Goal: Task Accomplishment & Management: Use online tool/utility

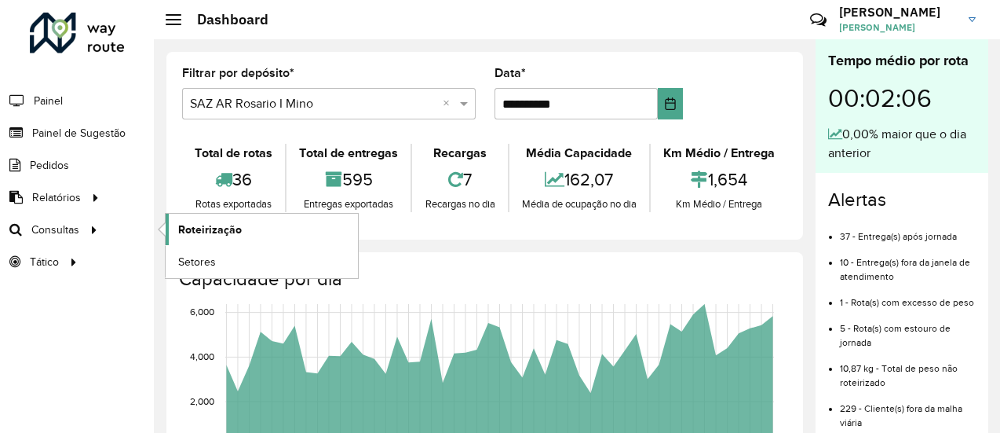
click at [234, 227] on span "Roteirização" at bounding box center [210, 229] width 64 height 16
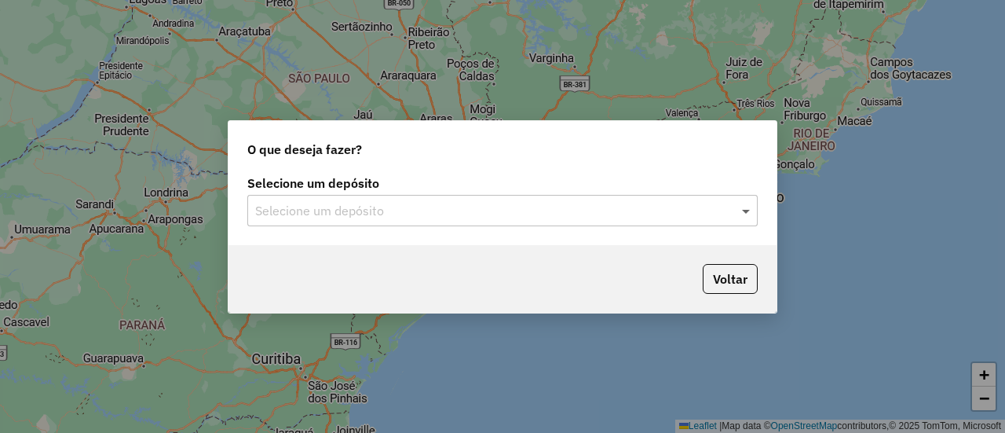
click at [747, 210] on span at bounding box center [748, 210] width 20 height 19
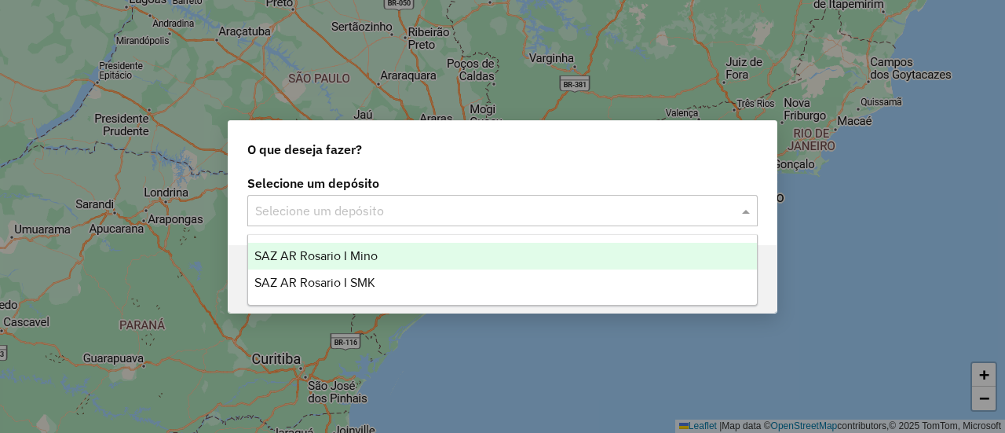
click at [357, 252] on span "SAZ AR Rosario I Mino" at bounding box center [315, 255] width 123 height 13
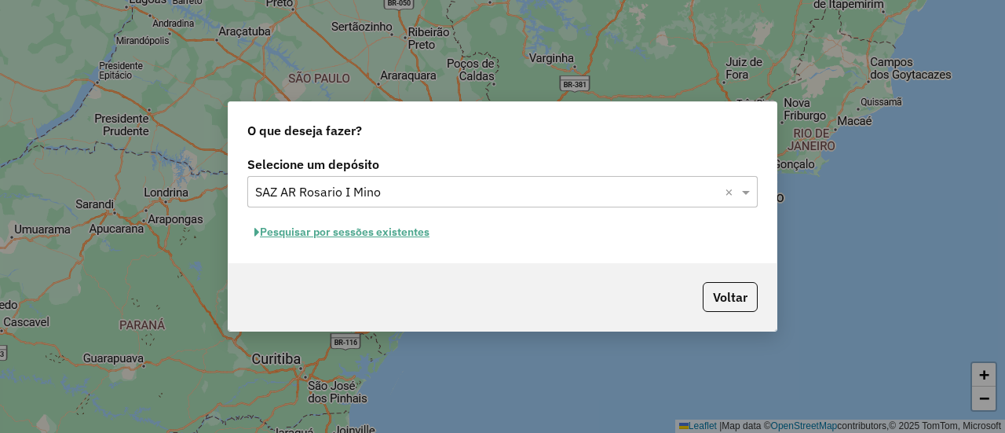
click at [411, 230] on button "Pesquisar por sessões existentes" at bounding box center [341, 232] width 189 height 24
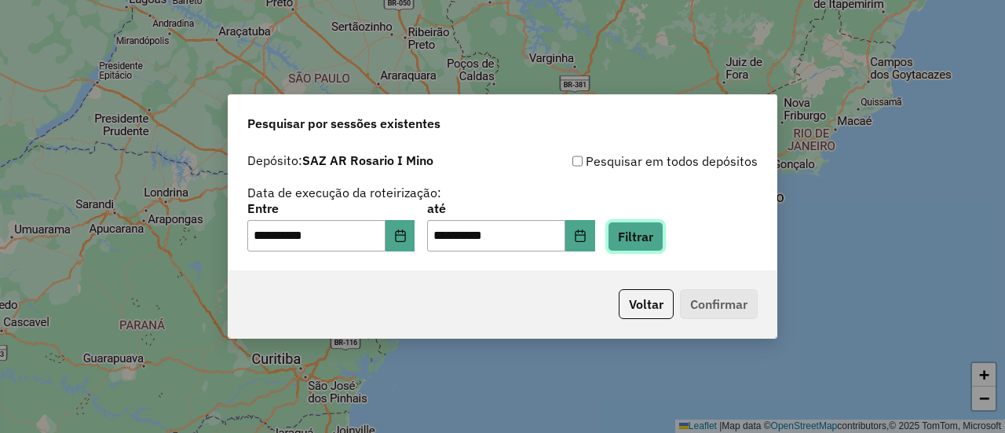
click at [648, 235] on button "Filtrar" at bounding box center [636, 236] width 56 height 30
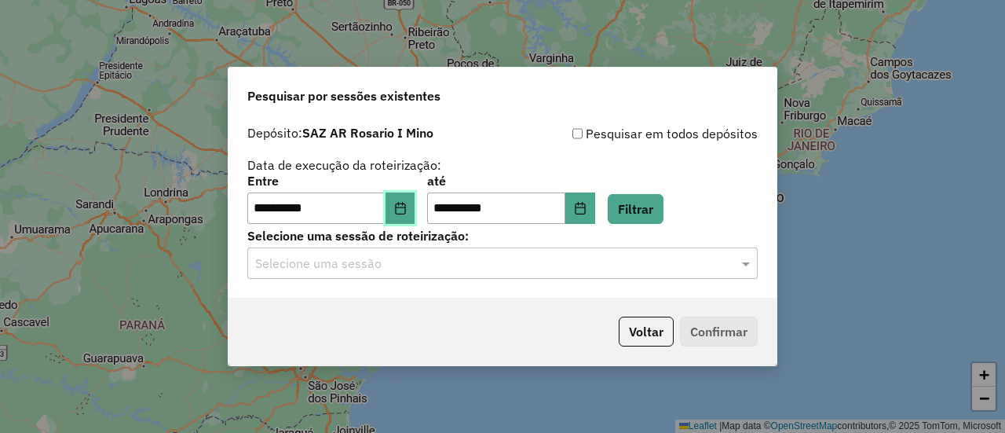
click at [405, 207] on icon "Choose Date" at bounding box center [400, 208] width 10 height 13
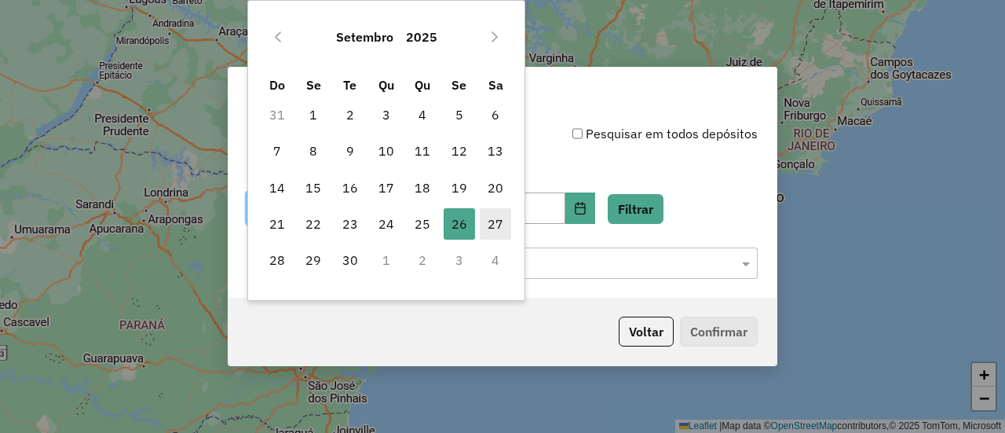
click at [499, 220] on span "27" at bounding box center [495, 223] width 31 height 31
type input "**********"
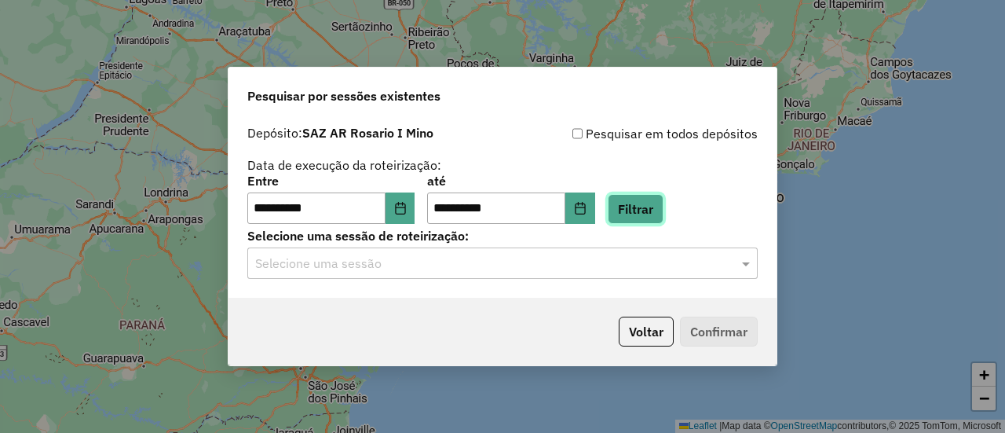
click at [652, 207] on button "Filtrar" at bounding box center [636, 209] width 56 height 30
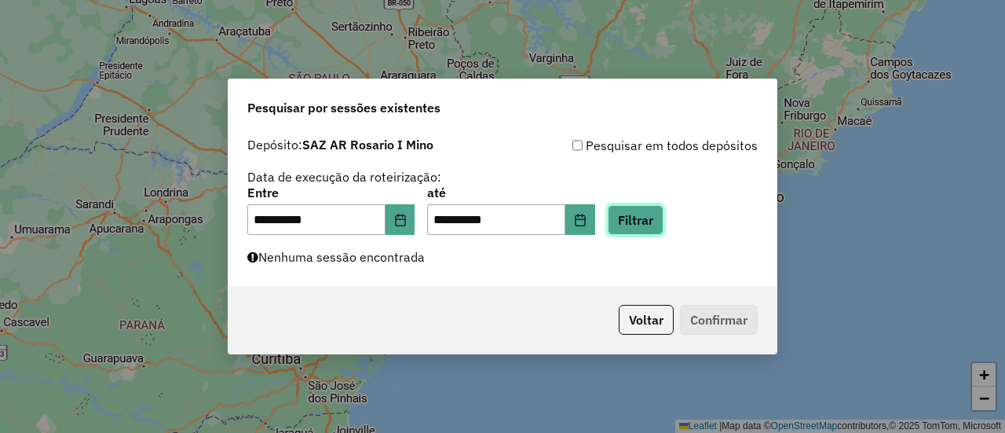
click at [655, 221] on button "Filtrar" at bounding box center [636, 220] width 56 height 30
click at [661, 220] on button "Filtrar" at bounding box center [636, 220] width 56 height 30
click at [657, 217] on button "Filtrar" at bounding box center [636, 220] width 56 height 30
click at [652, 213] on button "Filtrar" at bounding box center [636, 220] width 56 height 30
click at [655, 221] on button "Filtrar" at bounding box center [636, 220] width 56 height 30
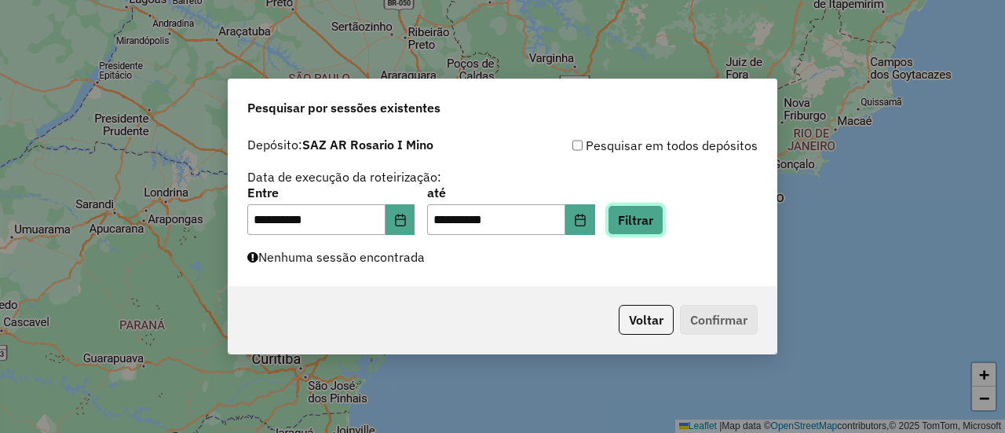
click at [660, 220] on button "Filtrar" at bounding box center [636, 220] width 56 height 30
click at [658, 221] on button "Filtrar" at bounding box center [636, 220] width 56 height 30
click at [657, 217] on button "Filtrar" at bounding box center [636, 220] width 56 height 30
click at [656, 219] on button "Filtrar" at bounding box center [636, 220] width 56 height 30
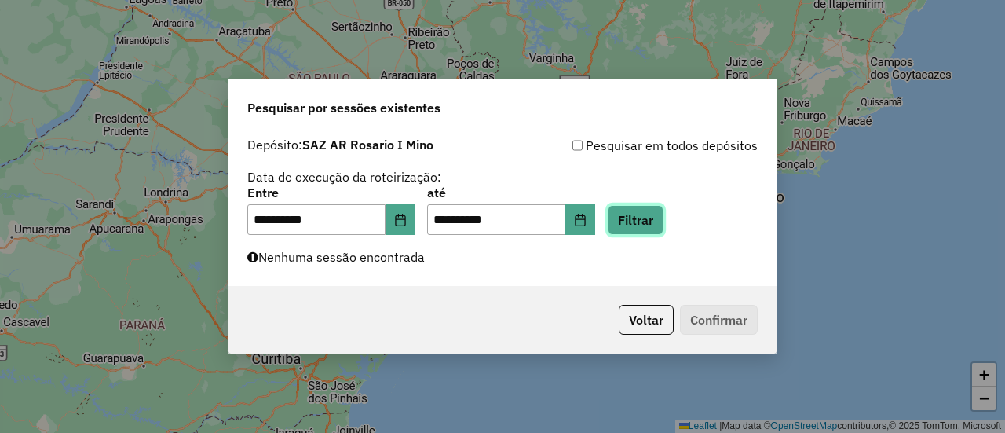
click at [650, 221] on button "Filtrar" at bounding box center [636, 220] width 56 height 30
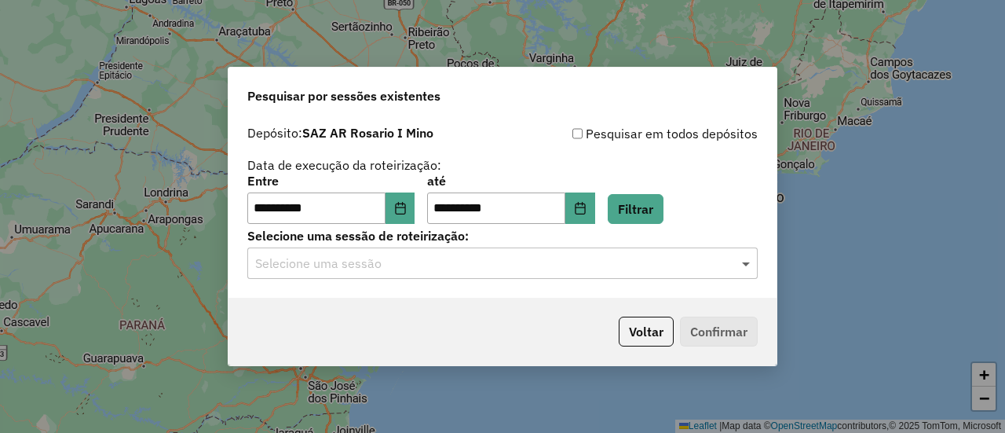
click at [748, 265] on span at bounding box center [748, 263] width 20 height 19
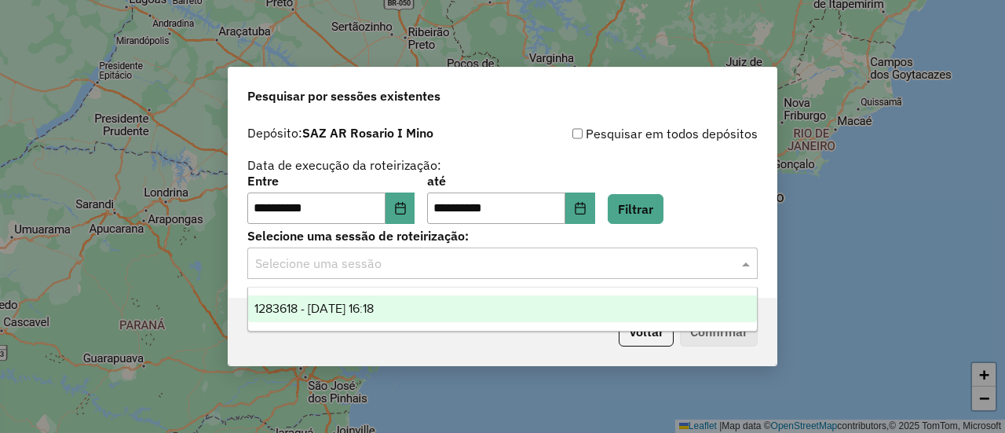
click at [374, 307] on span "1283618 - 27/09/2025 16:18" at bounding box center [313, 308] width 119 height 13
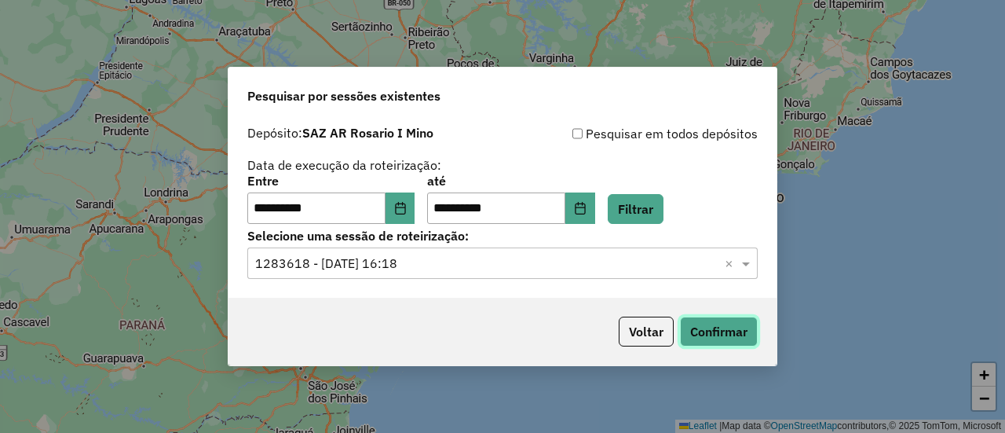
click at [711, 333] on button "Confirmar" at bounding box center [719, 331] width 78 height 30
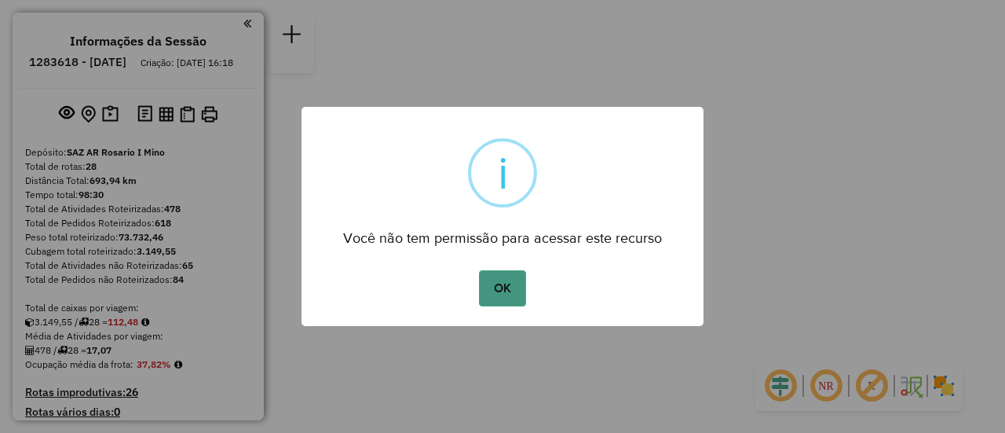
click at [506, 280] on button "OK" at bounding box center [502, 288] width 46 height 36
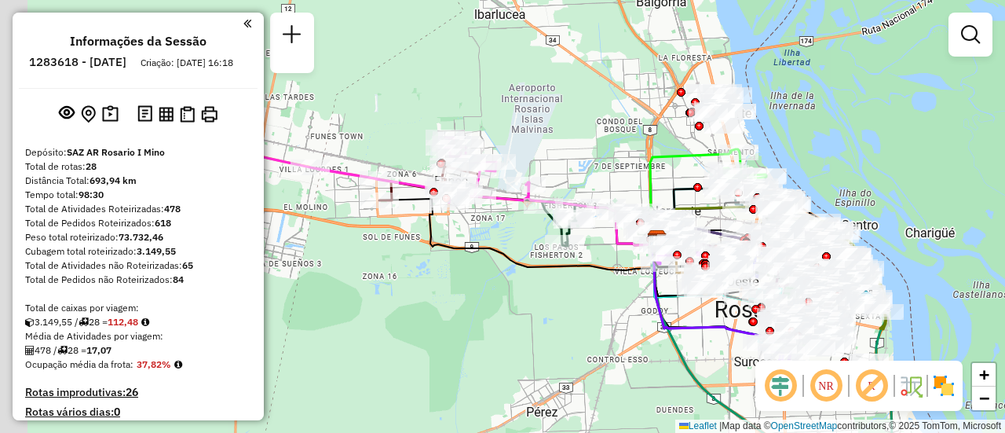
drag, startPoint x: 455, startPoint y: 133, endPoint x: 562, endPoint y: 258, distance: 164.3
click at [558, 258] on div "Rota 15 - Placa AD344QF 0000389482 - BADOSA JULIAN RODRIGO Janela de atendiment…" at bounding box center [502, 216] width 1005 height 433
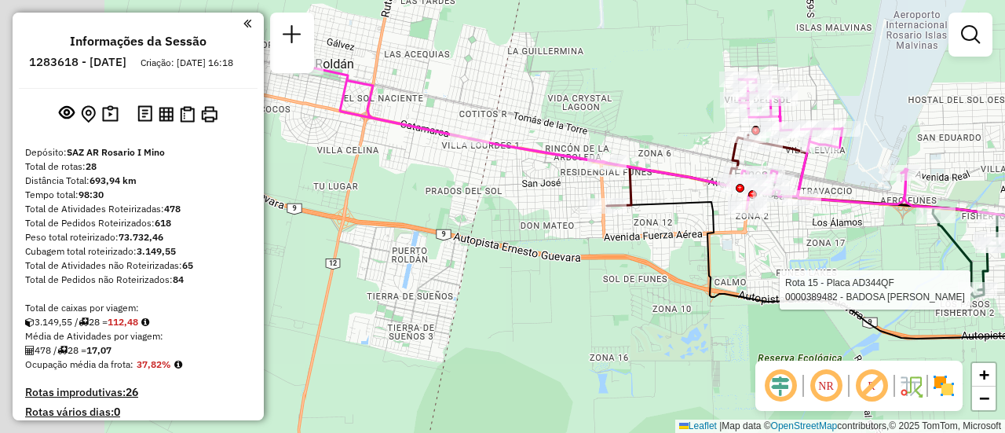
drag, startPoint x: 379, startPoint y: 130, endPoint x: 690, endPoint y: 130, distance: 311.0
click at [690, 130] on div "Rota 15 - Placa AD344QF 0000389482 - BADOSA JULIAN RODRIGO Janela de atendiment…" at bounding box center [502, 216] width 1005 height 433
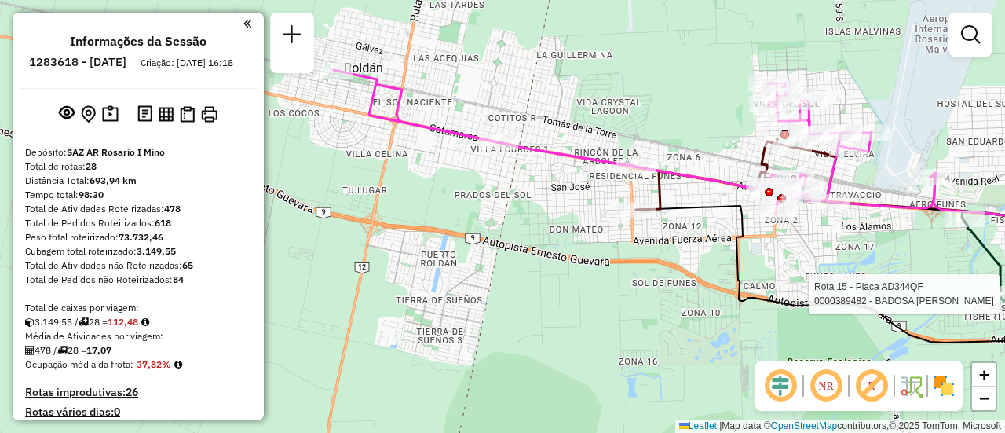
drag, startPoint x: 526, startPoint y: 101, endPoint x: 683, endPoint y: 120, distance: 158.2
click at [693, 120] on div "Rota 15 - Placa AD344QF 0000389482 - BADOSA JULIAN RODRIGO Janela de atendiment…" at bounding box center [502, 216] width 1005 height 433
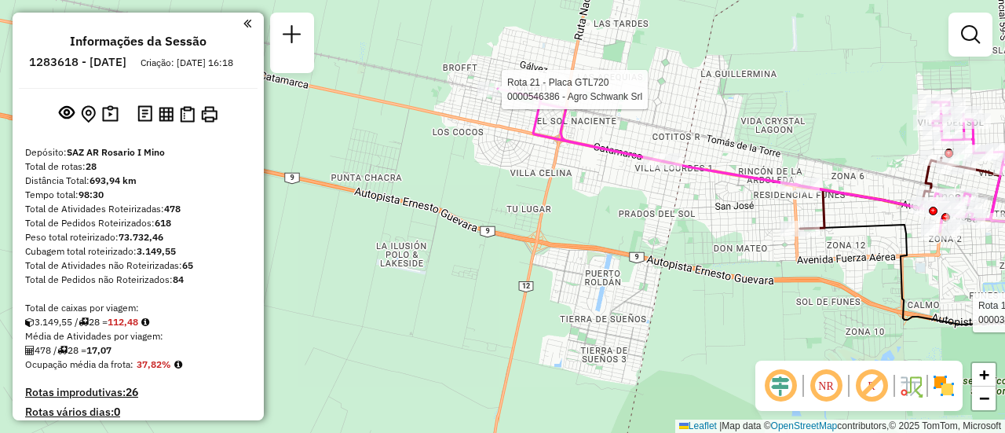
select select "**********"
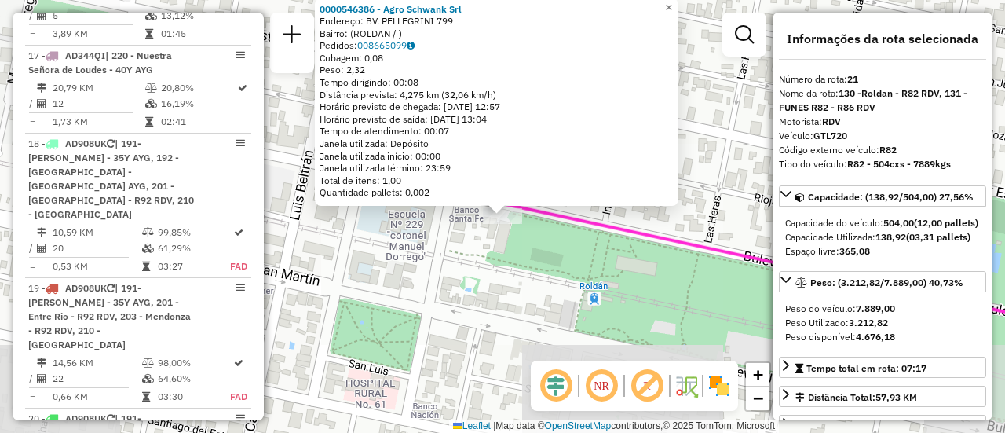
scroll to position [2573, 0]
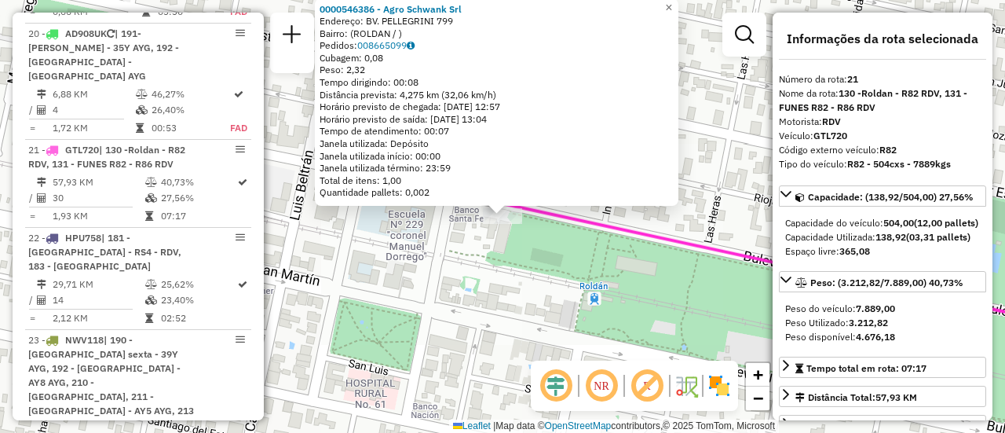
click at [559, 272] on div "0000546386 - Agro Schwank Srl Endereço: BV. PELLEGRINI 799 Bairro: (ROLDAN / ) …" at bounding box center [502, 216] width 1005 height 433
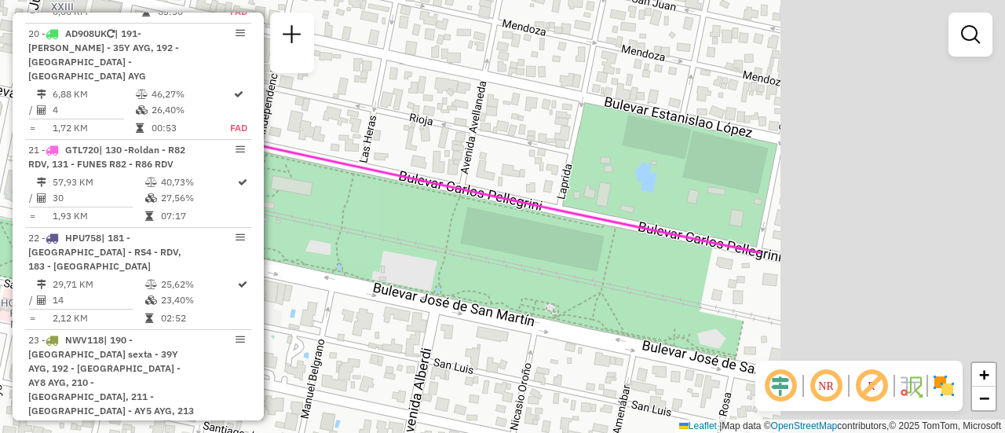
drag, startPoint x: 664, startPoint y: 192, endPoint x: 264, endPoint y: 110, distance: 408.9
click at [251, 106] on hb-router-mapa "Informações da Sessão 1283618 - 27/09/2025 Criação: 26/09/2025 16:18 Depósito: …" at bounding box center [502, 216] width 1005 height 433
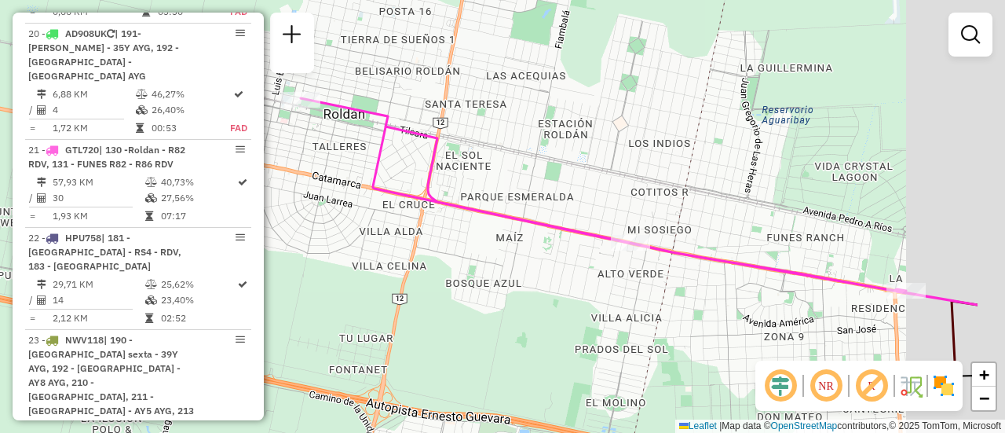
drag, startPoint x: 701, startPoint y: 218, endPoint x: 364, endPoint y: 97, distance: 358.9
click at [364, 97] on div "Janela de atendimento Grade de atendimento Capacidade Transportadoras Veículos …" at bounding box center [502, 216] width 1005 height 433
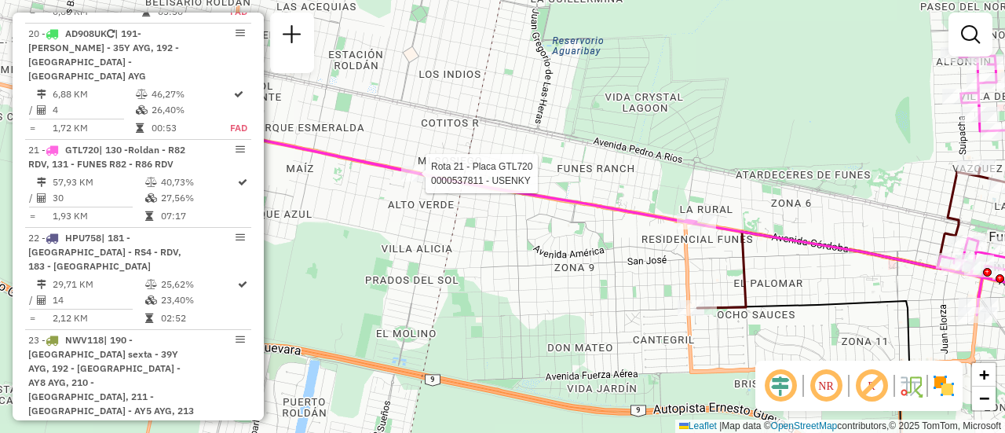
select select "**********"
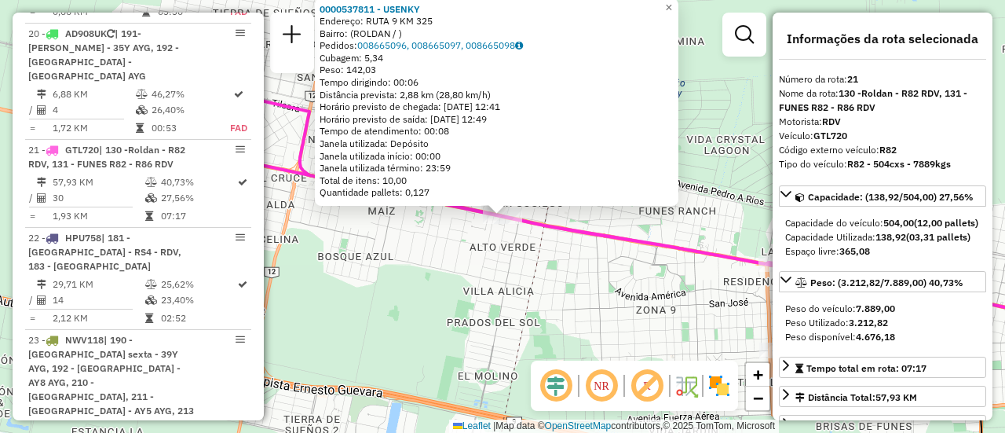
click at [675, 225] on div "0000537811 - USENKY Endereço: RUTA 9 KM 325 Bairro: (ROLDAN / ) Pedidos: 008665…" at bounding box center [502, 216] width 1005 height 433
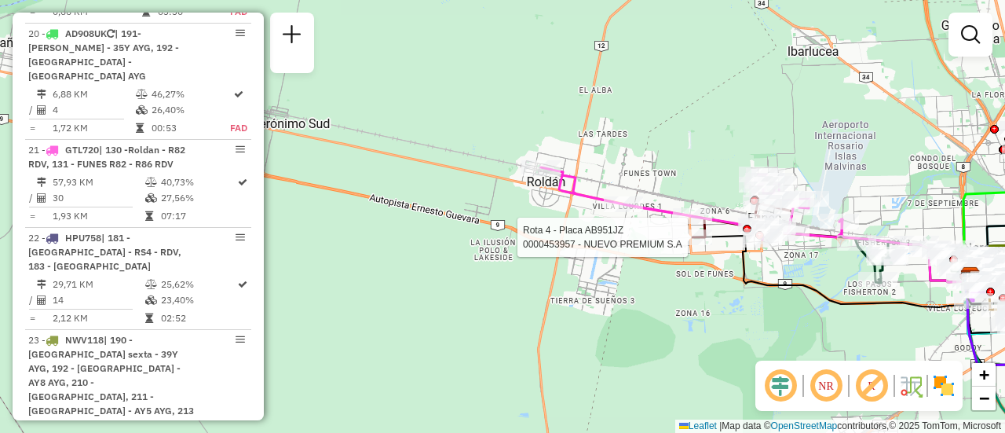
select select "**********"
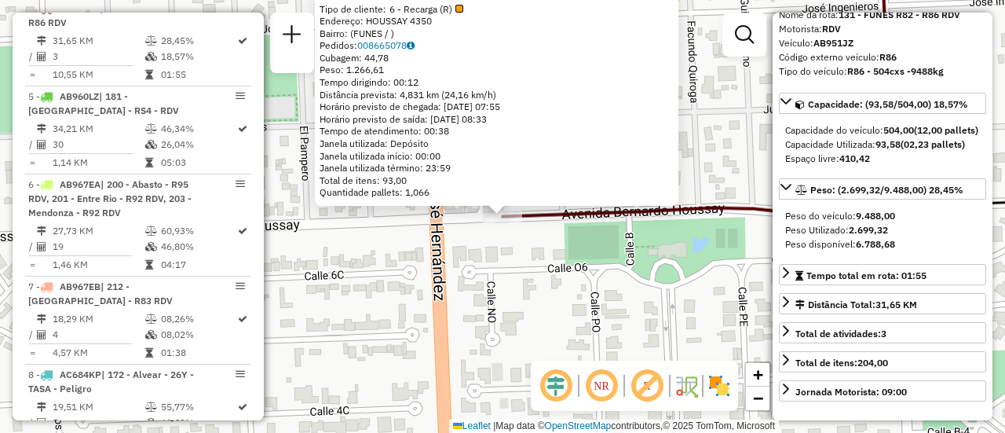
scroll to position [157, 0]
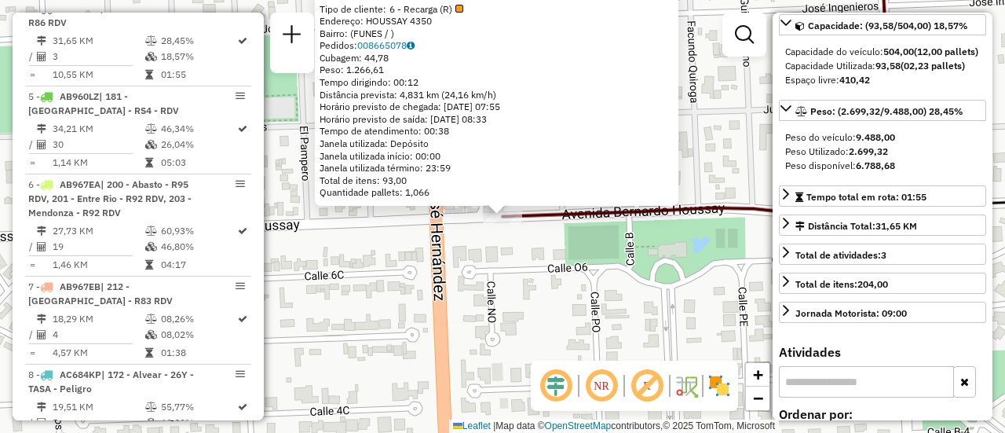
click at [621, 258] on div "0000453957 - NUEVO PREMIUM S.A Tipo de cliente: 6 - Recarga (R) Endereço: HOUSS…" at bounding box center [502, 216] width 1005 height 433
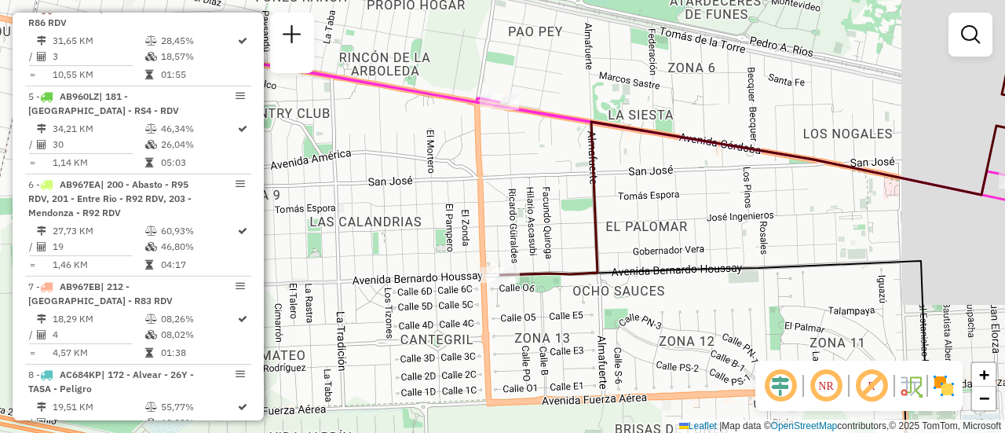
drag, startPoint x: 682, startPoint y: 137, endPoint x: 610, endPoint y: 283, distance: 163.7
click at [609, 293] on div "Janela de atendimento Grade de atendimento Capacidade Transportadoras Veículos …" at bounding box center [502, 216] width 1005 height 433
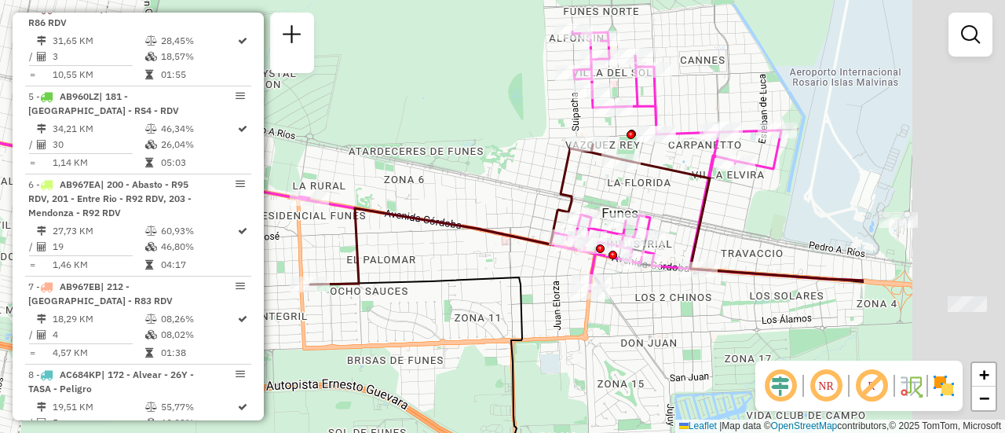
drag, startPoint x: 717, startPoint y: 186, endPoint x: 471, endPoint y: 196, distance: 246.0
click at [467, 194] on div "Janela de atendimento Grade de atendimento Capacidade Transportadoras Veículos …" at bounding box center [502, 216] width 1005 height 433
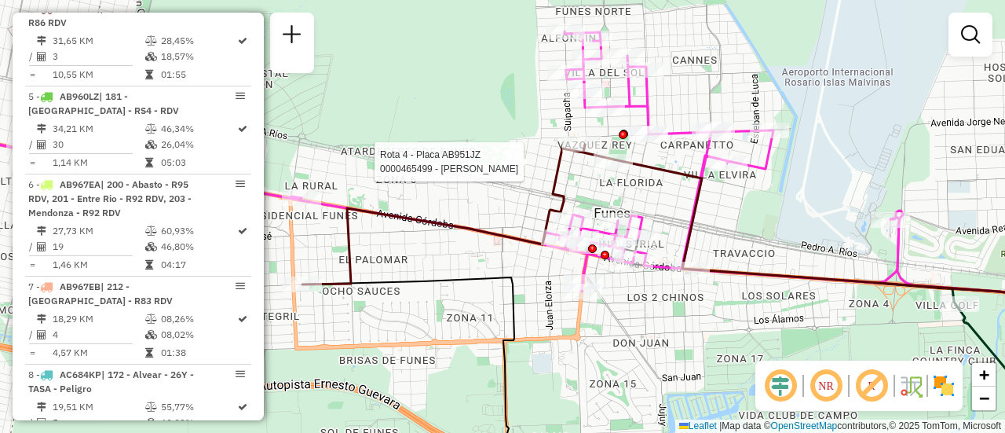
select select "**********"
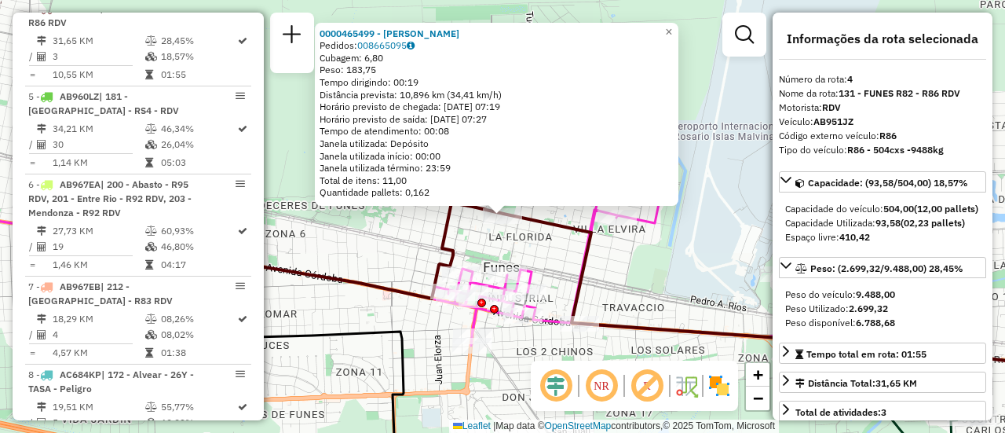
click at [379, 259] on div "0000465499 - BRIGNARDELLO MARIA FLORENCIA Pedidos: 008665095 Cubagem: 6,80 Peso…" at bounding box center [502, 216] width 1005 height 433
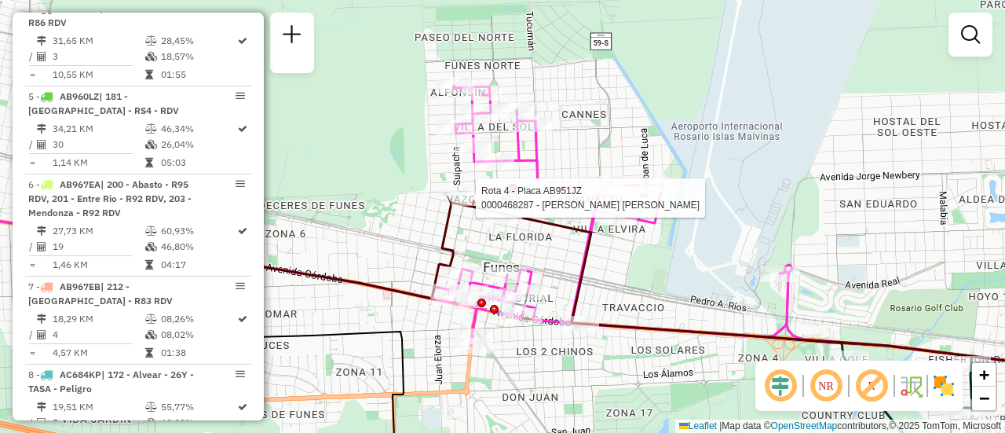
select select "**********"
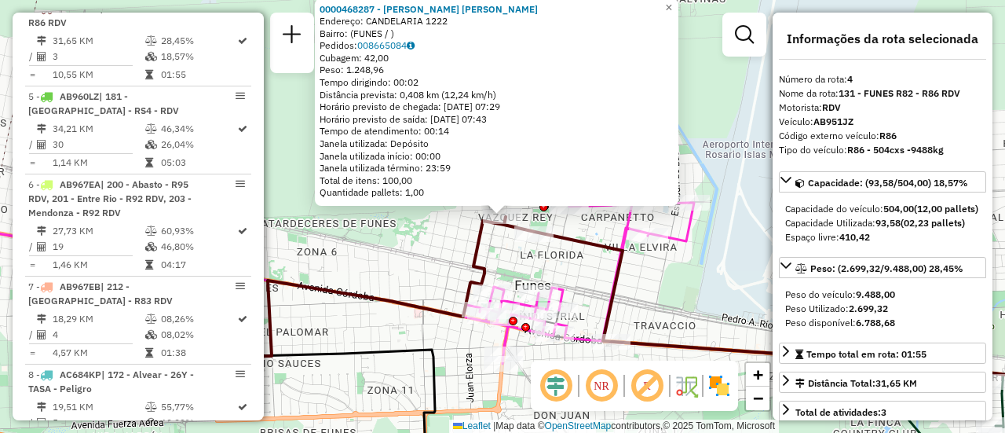
click at [420, 271] on div "0000468287 - BARRIONUEVO SERGIO ADRIAN Endereço: CANDELARIA 1222 Bairro: (FUNES…" at bounding box center [502, 216] width 1005 height 433
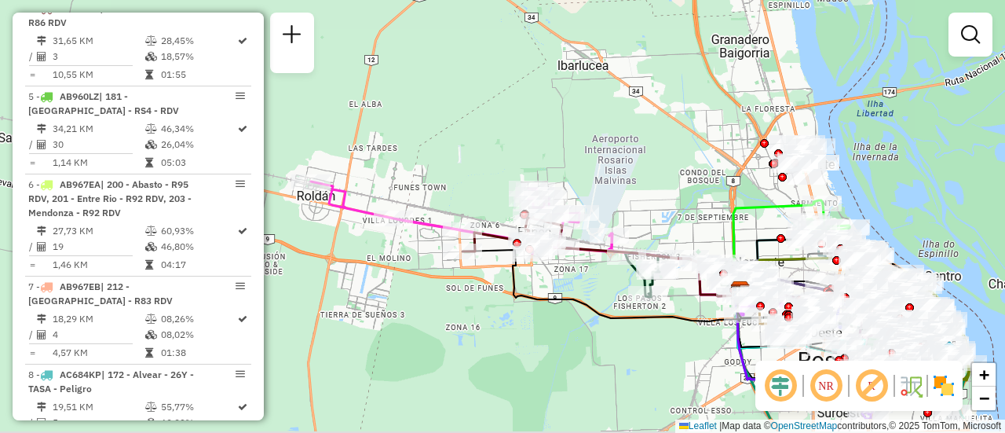
drag, startPoint x: 510, startPoint y: 249, endPoint x: 379, endPoint y: 174, distance: 151.6
click at [365, 171] on div "Janela de atendimento Grade de atendimento Capacidade Transportadoras Veículos …" at bounding box center [502, 216] width 1005 height 433
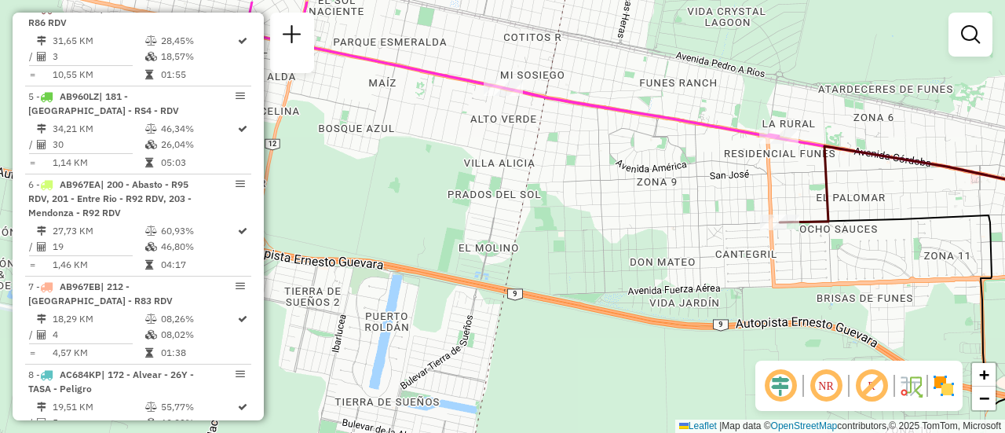
drag, startPoint x: 423, startPoint y: 152, endPoint x: 713, endPoint y: 197, distance: 293.2
click at [713, 197] on div "Janela de atendimento Grade de atendimento Capacidade Transportadoras Veículos …" at bounding box center [502, 216] width 1005 height 433
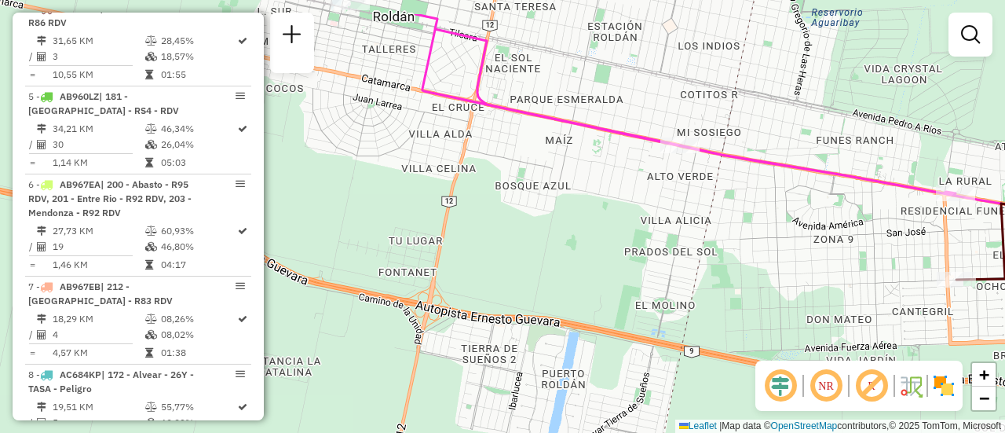
drag, startPoint x: 388, startPoint y: 106, endPoint x: 565, endPoint y: 163, distance: 185.8
click at [565, 163] on div "Janela de atendimento Grade de atendimento Capacidade Transportadoras Veículos …" at bounding box center [502, 216] width 1005 height 433
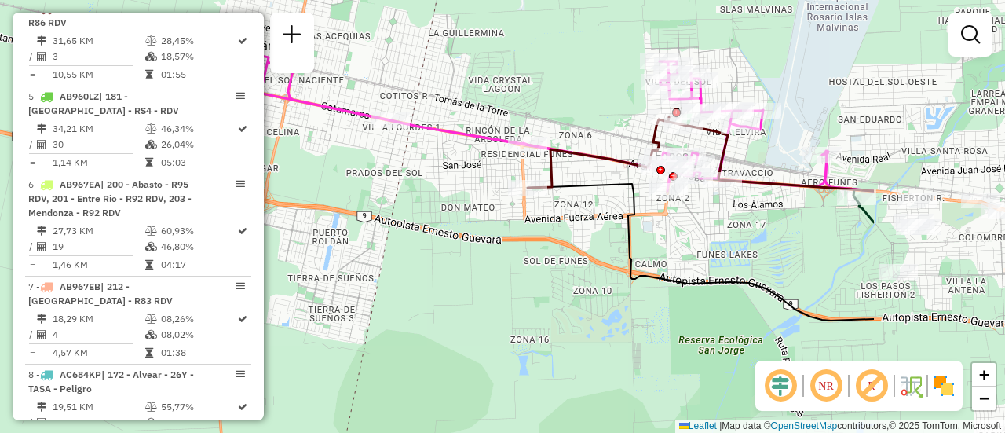
drag, startPoint x: 726, startPoint y: 151, endPoint x: 363, endPoint y: 98, distance: 367.4
click at [351, 96] on div "Janela de atendimento Grade de atendimento Capacidade Transportadoras Veículos …" at bounding box center [502, 216] width 1005 height 433
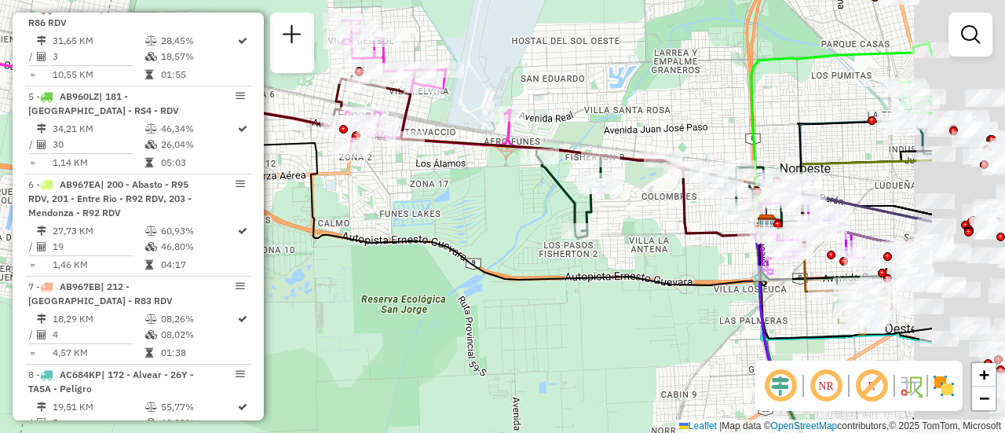
drag, startPoint x: 609, startPoint y: 201, endPoint x: 374, endPoint y: 180, distance: 236.5
click at [374, 180] on div "Janela de atendimento Grade de atendimento Capacidade Transportadoras Veículos …" at bounding box center [502, 216] width 1005 height 433
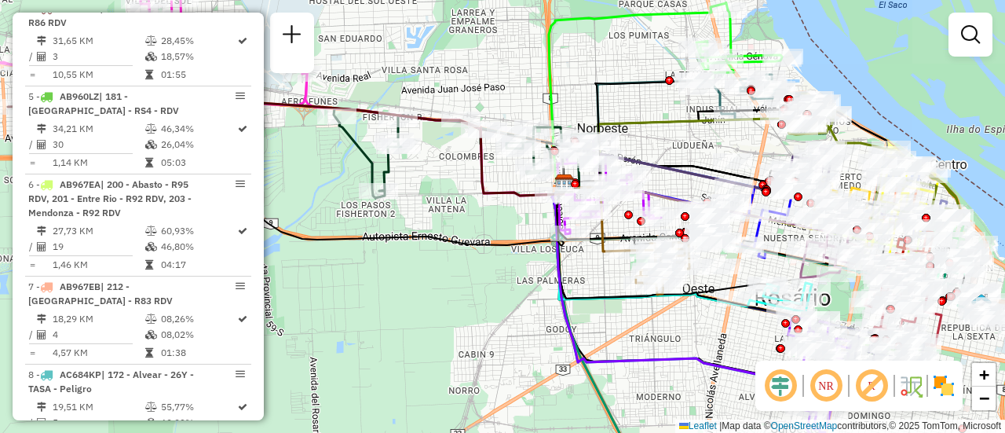
drag, startPoint x: 639, startPoint y: 112, endPoint x: 441, endPoint y: 76, distance: 201.9
click at [448, 75] on div "Janela de atendimento Grade de atendimento Capacidade Transportadoras Veículos …" at bounding box center [502, 216] width 1005 height 433
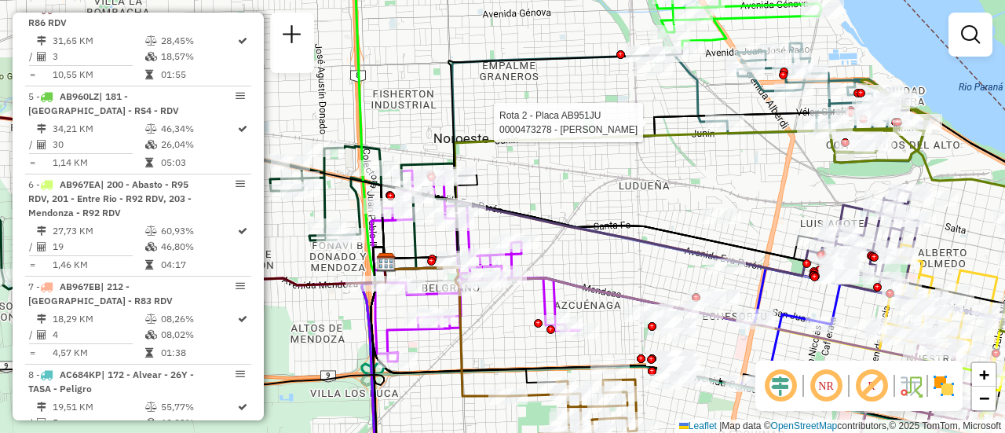
select select "**********"
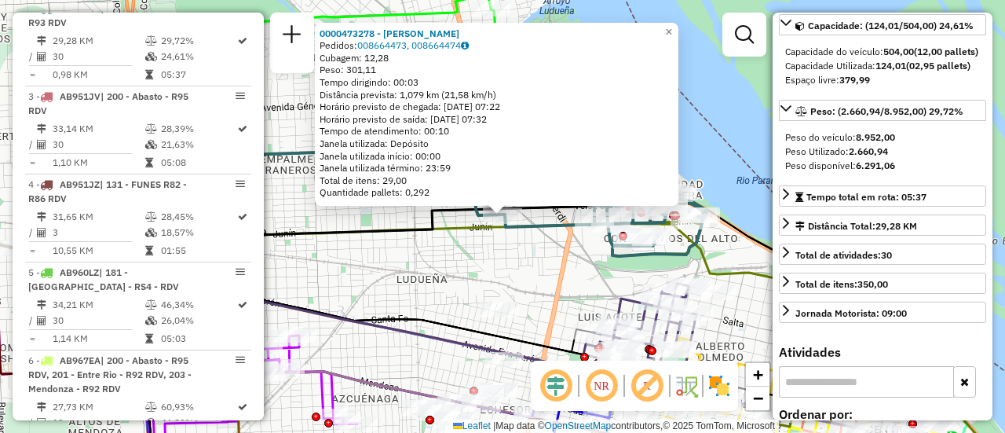
click at [547, 264] on div "0000473278 - LEDESMA ANTONELLA MILAGROS Pedidos: 008664473, 008664474 Cubagem: …" at bounding box center [502, 216] width 1005 height 433
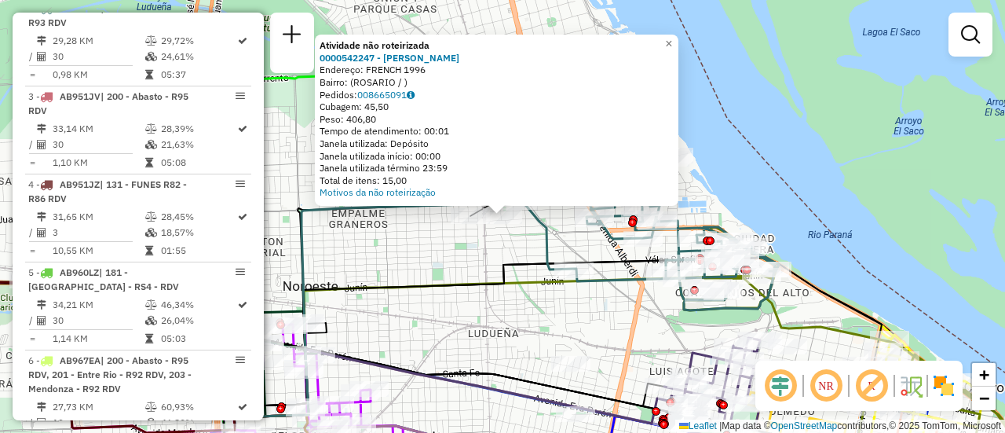
click at [426, 239] on div "Atividade não roteirizada 0000542247 - Gonzales Maximiliano Jose Endereço: FREN…" at bounding box center [502, 216] width 1005 height 433
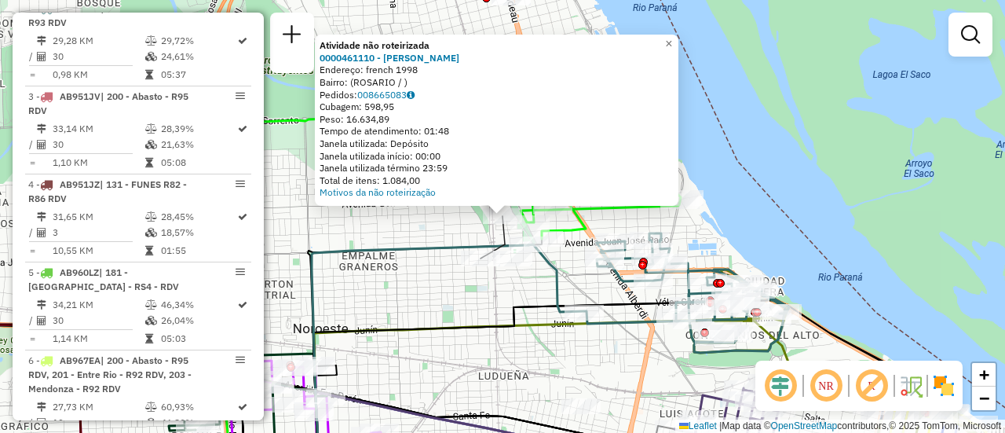
click at [432, 268] on div "Atividade não roteirizada 0000461110 - Gonzales Emanuel - RDV Endereço: french …" at bounding box center [502, 216] width 1005 height 433
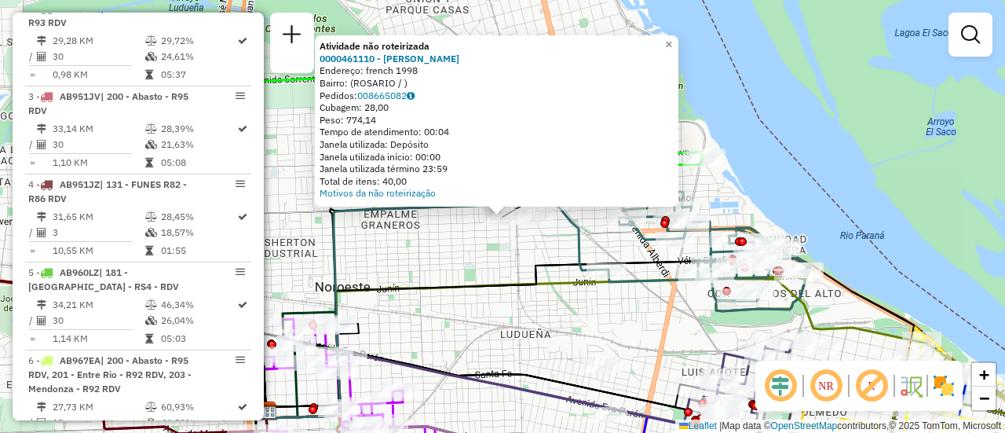
click at [447, 257] on div "Atividade não roteirizada 0000461110 - Gonzales Emanuel - RDV Endereço: french …" at bounding box center [502, 216] width 1005 height 433
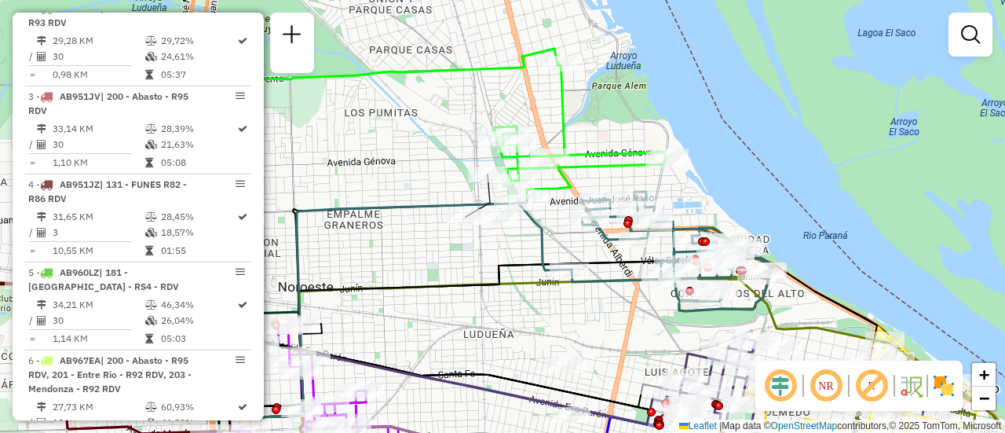
drag, startPoint x: 556, startPoint y: 246, endPoint x: 510, endPoint y: 243, distance: 46.4
click at [516, 246] on div "Janela de atendimento Grade de atendimento Capacidade Transportadoras Veículos …" at bounding box center [502, 216] width 1005 height 433
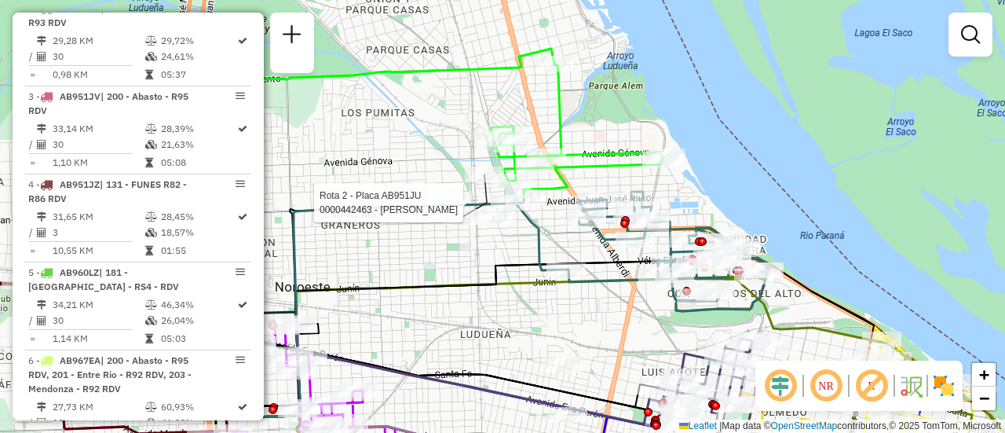
select select "**********"
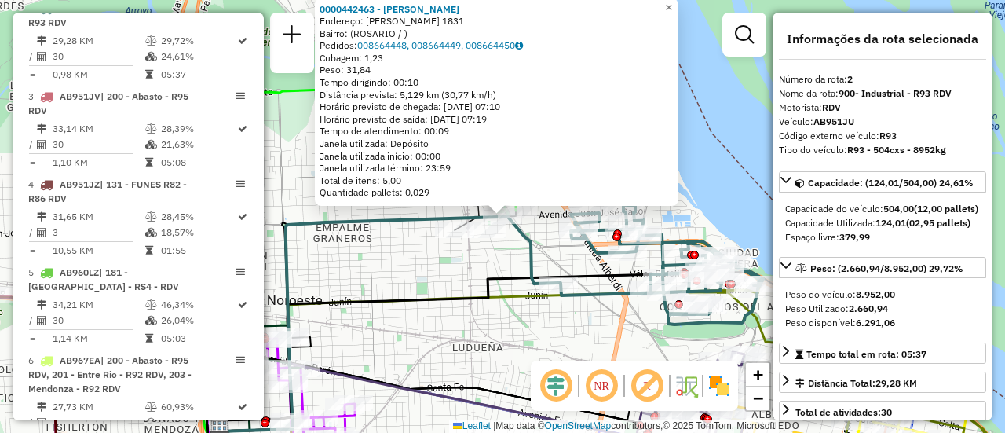
click at [431, 262] on div "0000442463 - MARTIN LEONEL CLAUDIO Endereço: JUAN JOSE PASO 1831 Bairro: (ROSAR…" at bounding box center [502, 216] width 1005 height 433
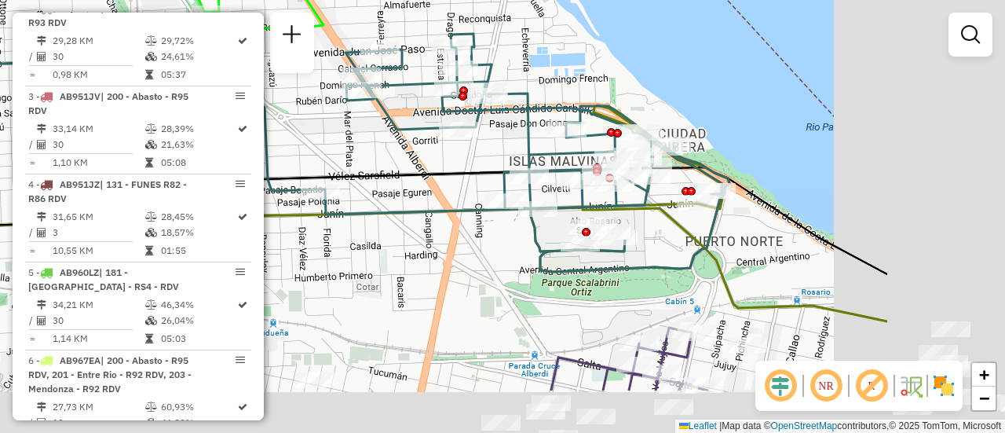
drag, startPoint x: 630, startPoint y: 238, endPoint x: 574, endPoint y: 214, distance: 60.8
click at [386, 168] on icon at bounding box center [206, 279] width 855 height 222
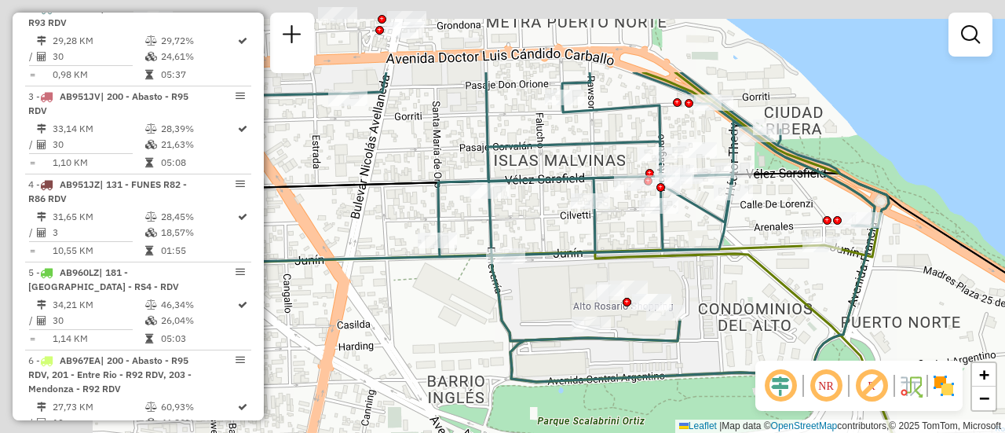
drag, startPoint x: 550, startPoint y: 143, endPoint x: 730, endPoint y: 258, distance: 213.7
click at [730, 258] on icon at bounding box center [888, 285] width 792 height 426
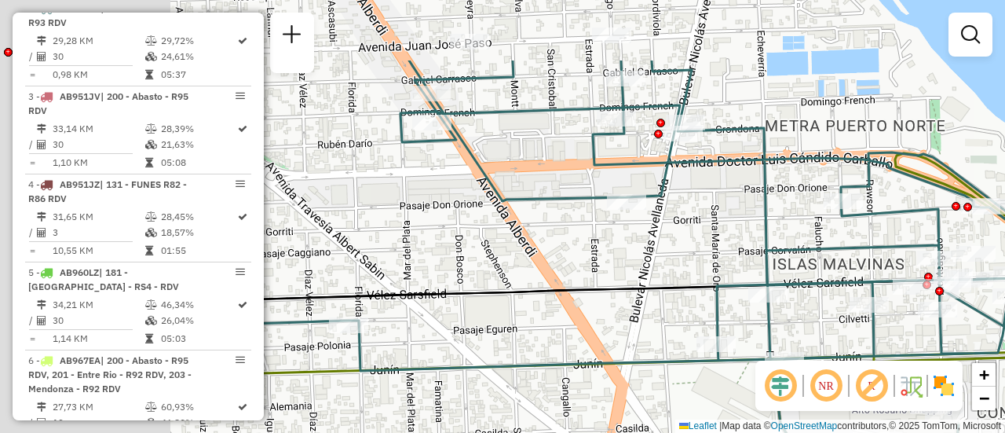
drag, startPoint x: 540, startPoint y: 141, endPoint x: 832, endPoint y: 254, distance: 312.5
click at [832, 254] on icon at bounding box center [672, 272] width 992 height 425
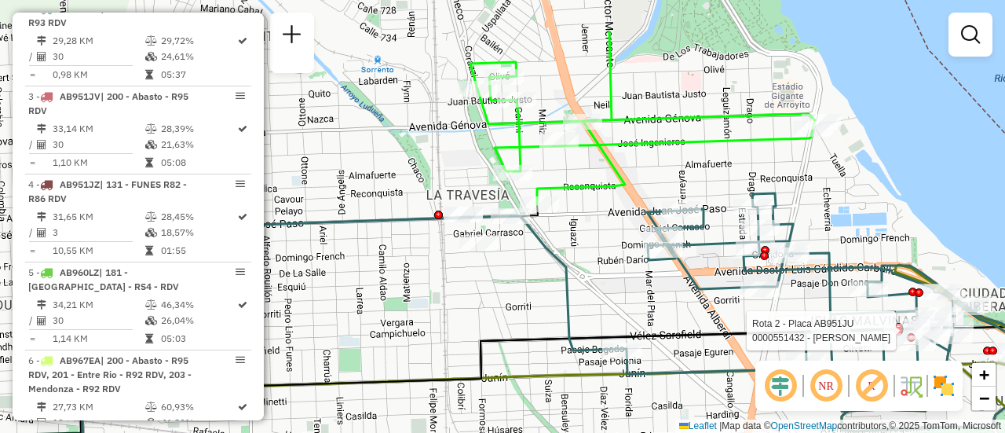
drag, startPoint x: 543, startPoint y: 183, endPoint x: 571, endPoint y: 213, distance: 41.1
click at [631, 254] on div "Rota 2 - Placa AB951JU 0000551432 - Colatrelli Sandra Amelia Janela de atendime…" at bounding box center [502, 216] width 1005 height 433
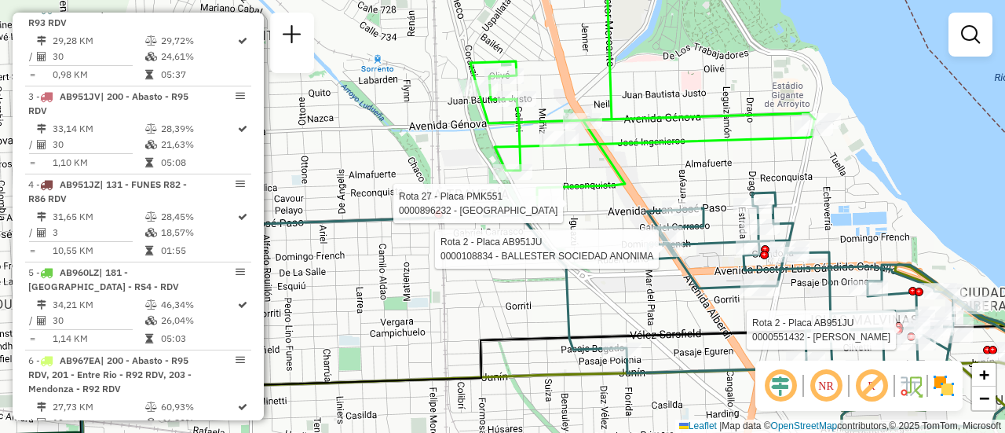
select select "**********"
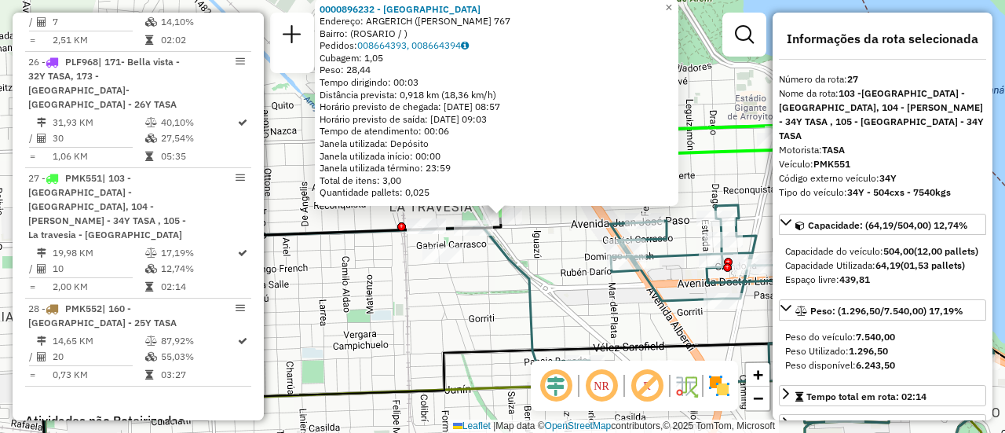
scroll to position [79, 0]
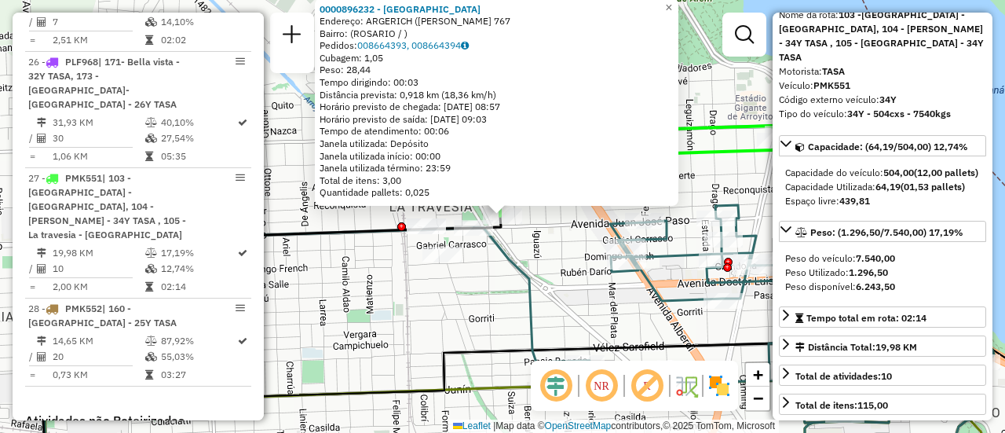
drag, startPoint x: 546, startPoint y: 292, endPoint x: 566, endPoint y: 259, distance: 38.8
click at [546, 291] on div "0000896232 - BREST VICTOR Endereço: ARGERICH (J.J PASO 767 Bairro: (ROSARIO / )…" at bounding box center [502, 216] width 1005 height 433
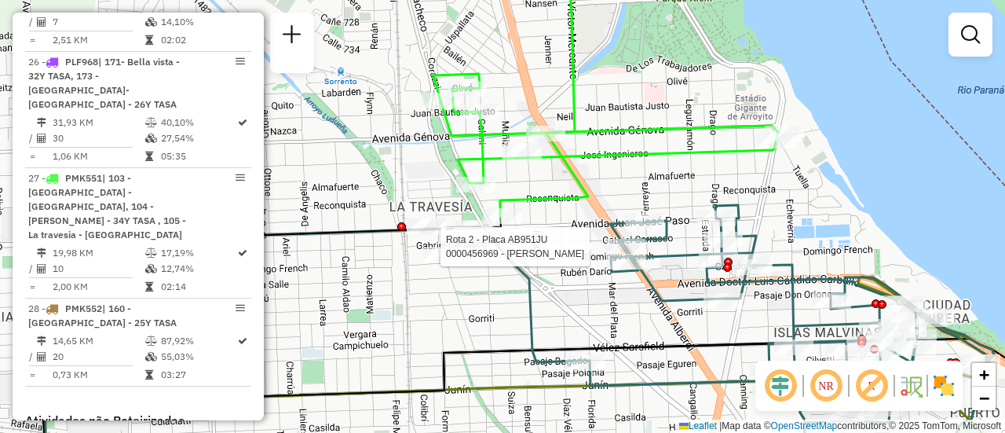
select select "**********"
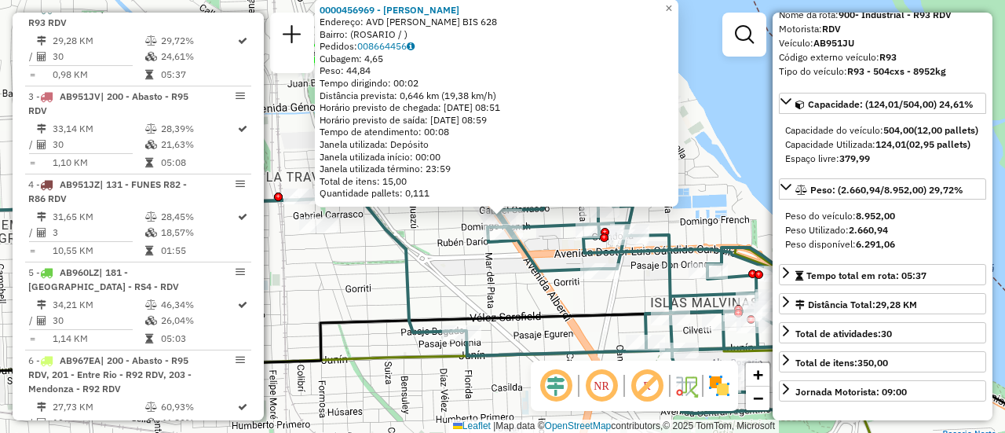
click at [515, 274] on div "0000456969 - LOPEZ ALBERTO DARIO Endereço: AVD ALBERDI BIS 628 Bairro: (ROSARIO…" at bounding box center [502, 216] width 1005 height 433
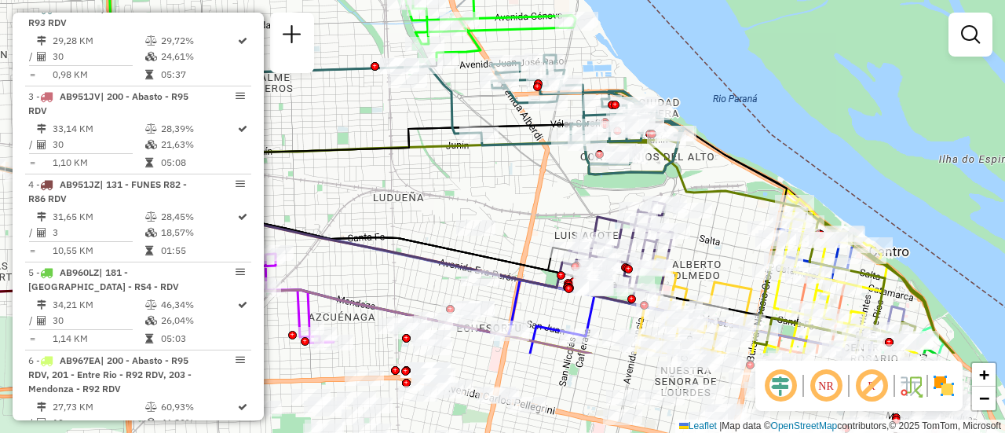
drag, startPoint x: 639, startPoint y: 303, endPoint x: 561, endPoint y: 170, distance: 154.9
click at [557, 171] on div "Janela de atendimento Grade de atendimento Capacidade Transportadoras Veículos …" at bounding box center [502, 216] width 1005 height 433
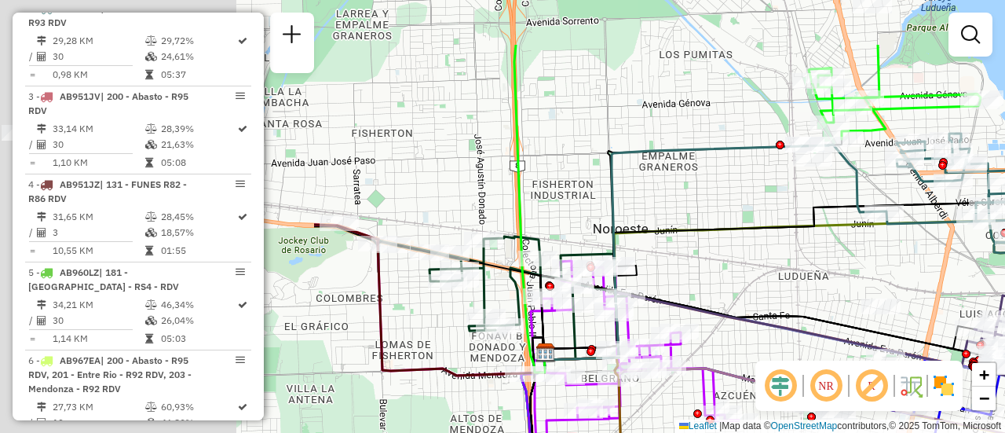
drag, startPoint x: 409, startPoint y: 182, endPoint x: 871, endPoint y: 265, distance: 469.1
click at [839, 270] on div "Janela de atendimento Grade de atendimento Capacidade Transportadoras Veículos …" at bounding box center [502, 216] width 1005 height 433
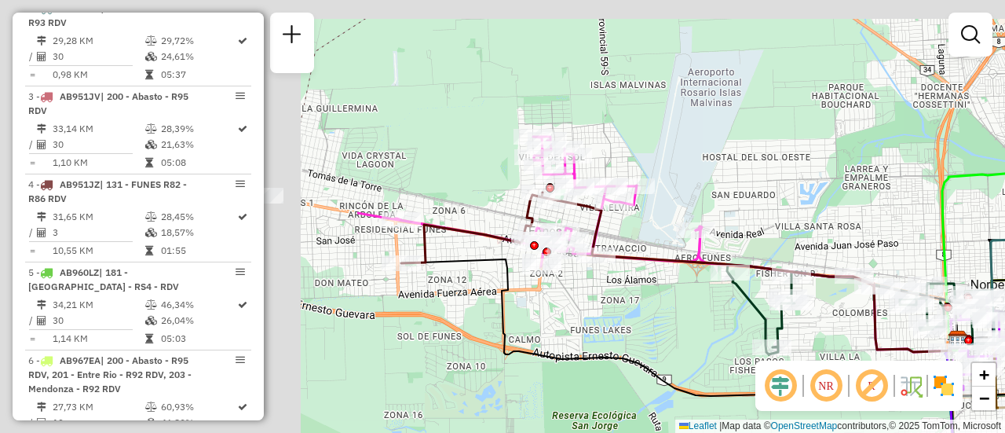
drag, startPoint x: 487, startPoint y: 240, endPoint x: 907, endPoint y: 310, distance: 425.9
click at [911, 318] on div "Rota 15 - Placa AD344QF 0000122494 - BAUTISTA BLA Janela de atendimento Grade d…" at bounding box center [502, 216] width 1005 height 433
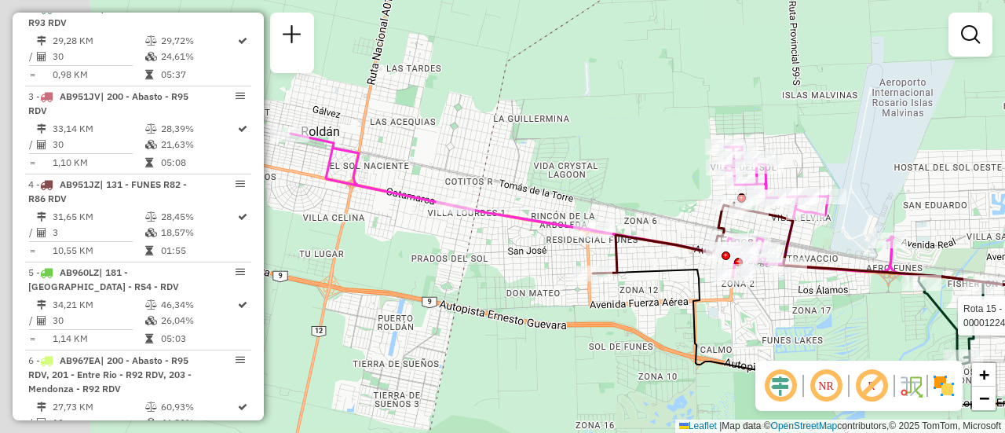
drag, startPoint x: 488, startPoint y: 173, endPoint x: 769, endPoint y: 171, distance: 280.4
click at [767, 171] on div "Rota 15 - Placa AD344QF 0000122494 - BAUTISTA BLA Rota 13 - Placa AD324QO 00005…" at bounding box center [502, 216] width 1005 height 433
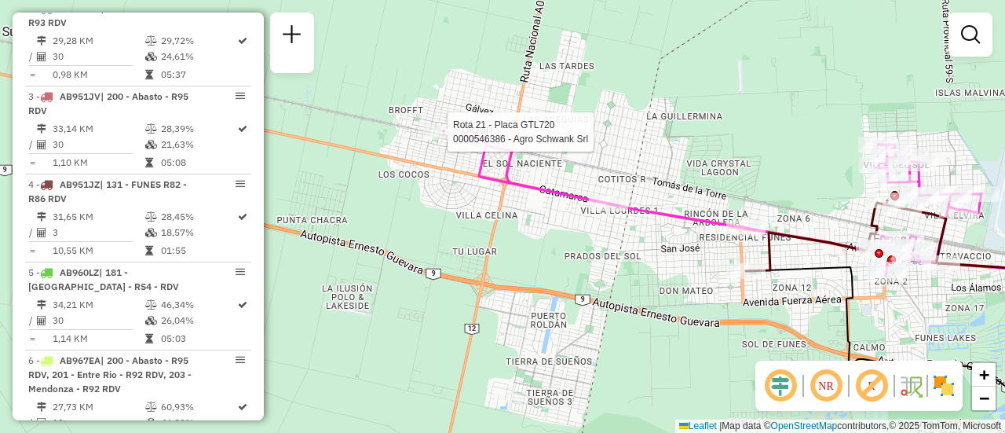
select select "**********"
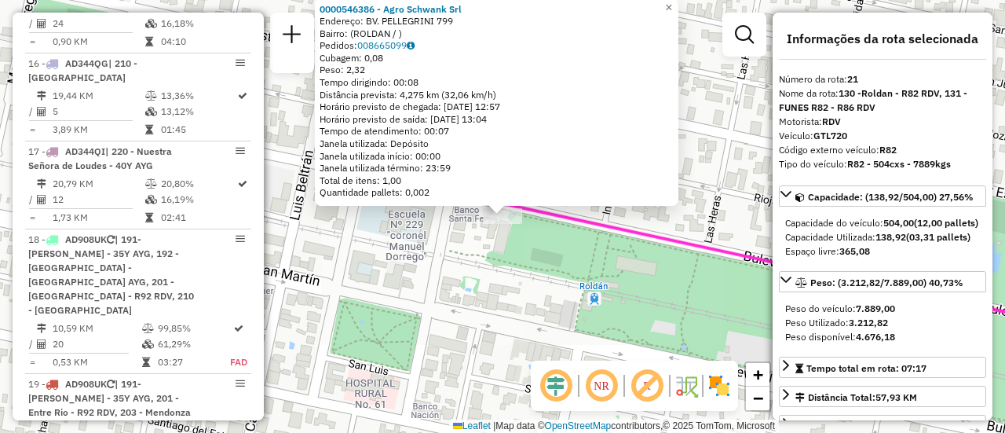
scroll to position [2573, 0]
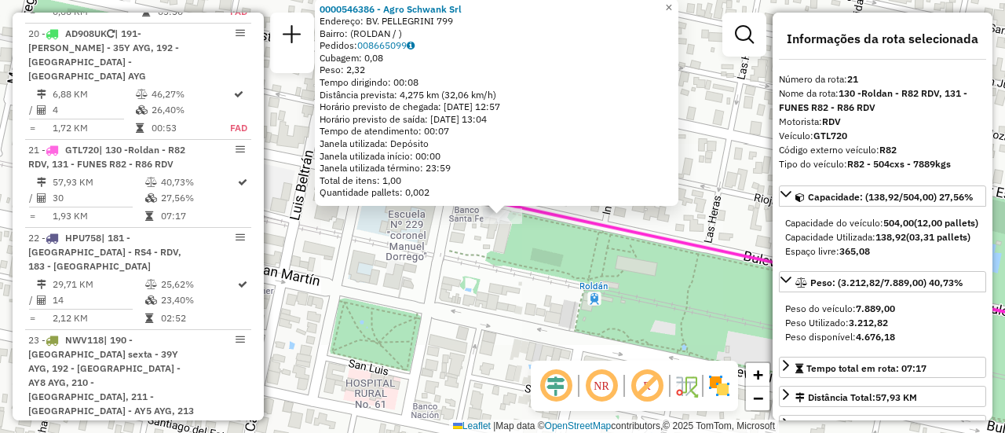
click at [585, 285] on div "0000546386 - Agro Schwank Srl Endereço: BV. PELLEGRINI 799 Bairro: (ROLDAN / ) …" at bounding box center [502, 216] width 1005 height 433
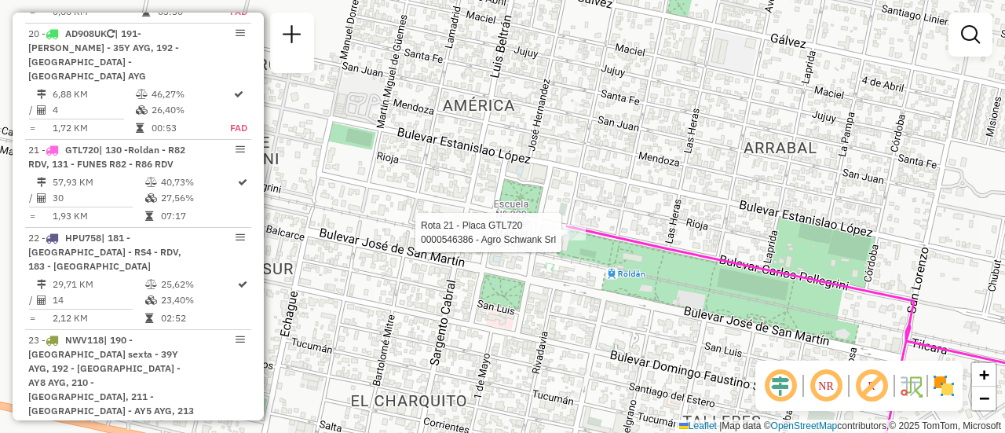
select select "**********"
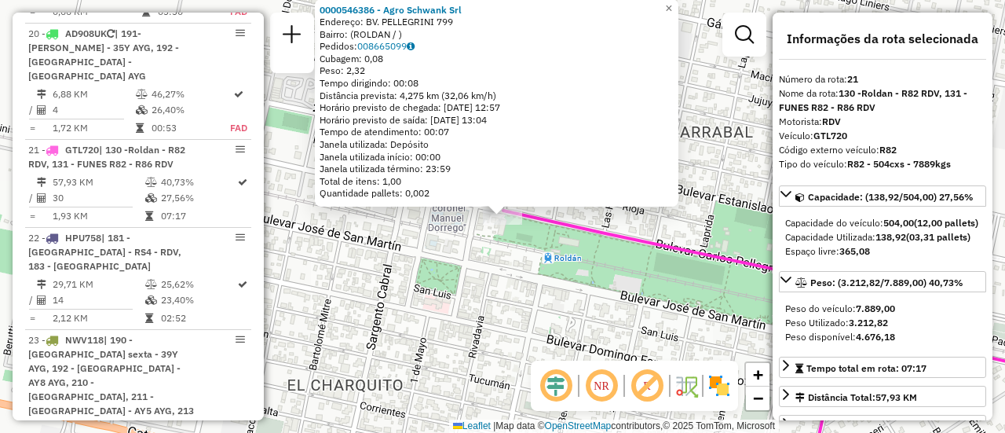
click at [595, 279] on div "0000546386 - Agro Schwank Srl Endereço: BV. PELLEGRINI 799 Bairro: (ROLDAN / ) …" at bounding box center [502, 216] width 1005 height 433
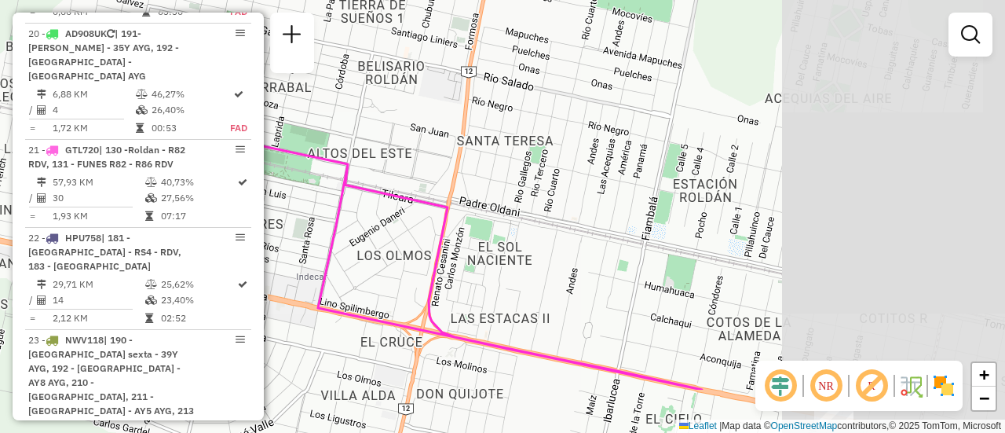
drag, startPoint x: 673, startPoint y: 225, endPoint x: 281, endPoint y: 139, distance: 401.3
click at [281, 139] on div "Janela de atendimento Grade de atendimento Capacidade Transportadoras Veículos …" at bounding box center [502, 216] width 1005 height 433
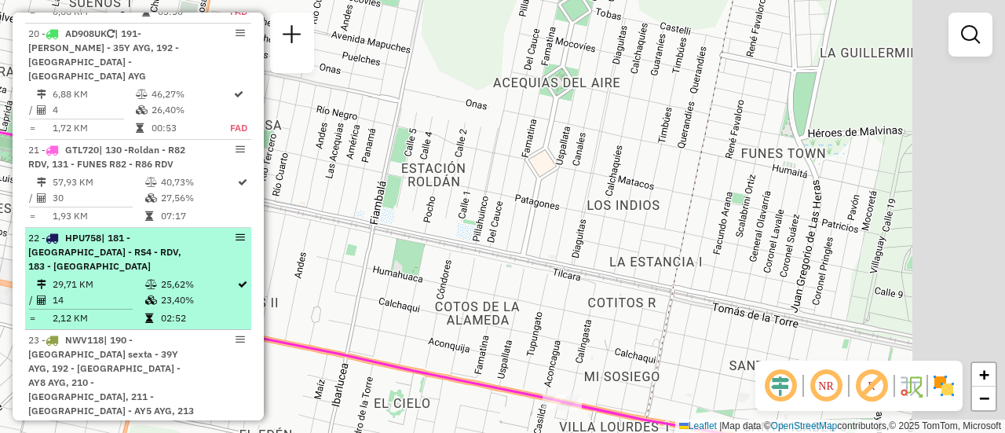
drag, startPoint x: 484, startPoint y: 216, endPoint x: 192, endPoint y: 182, distance: 293.3
click at [148, 180] on hb-router-mapa "Informações da Sessão 1283618 - 27/09/2025 Criação: 26/09/2025 16:18 Depósito: …" at bounding box center [502, 216] width 1005 height 433
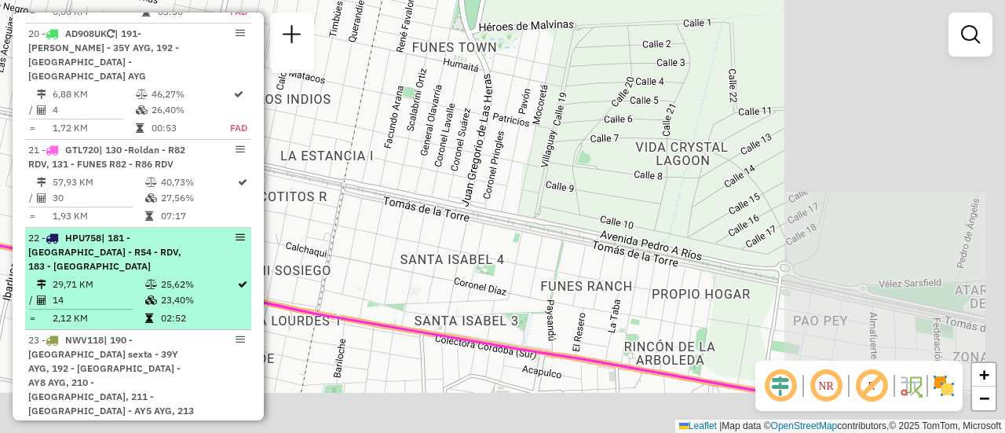
drag, startPoint x: 415, startPoint y: 227, endPoint x: 150, endPoint y: 142, distance: 278.7
click at [150, 142] on hb-router-mapa "Informações da Sessão 1283618 - 27/09/2025 Criação: 26/09/2025 16:18 Depósito: …" at bounding box center [502, 216] width 1005 height 433
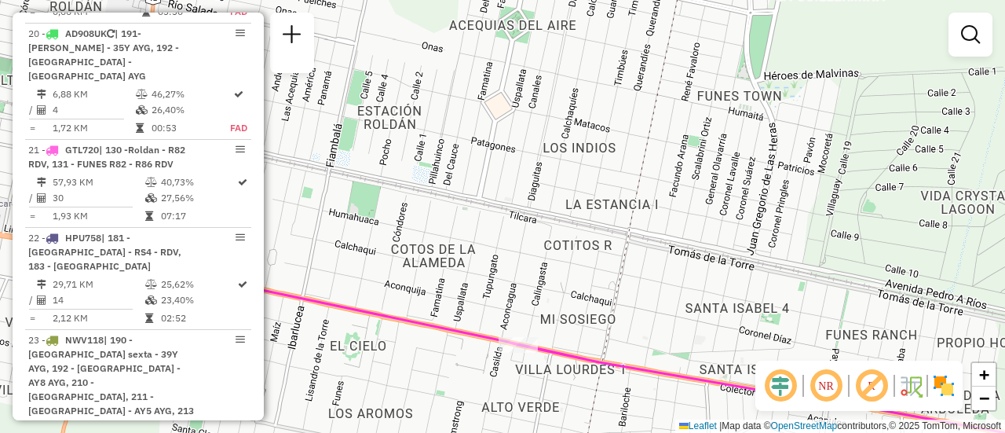
drag, startPoint x: 444, startPoint y: 199, endPoint x: 658, endPoint y: 224, distance: 215.9
click at [658, 224] on div "Janela de atendimento Grade de atendimento Capacidade Transportadoras Veículos …" at bounding box center [502, 216] width 1005 height 433
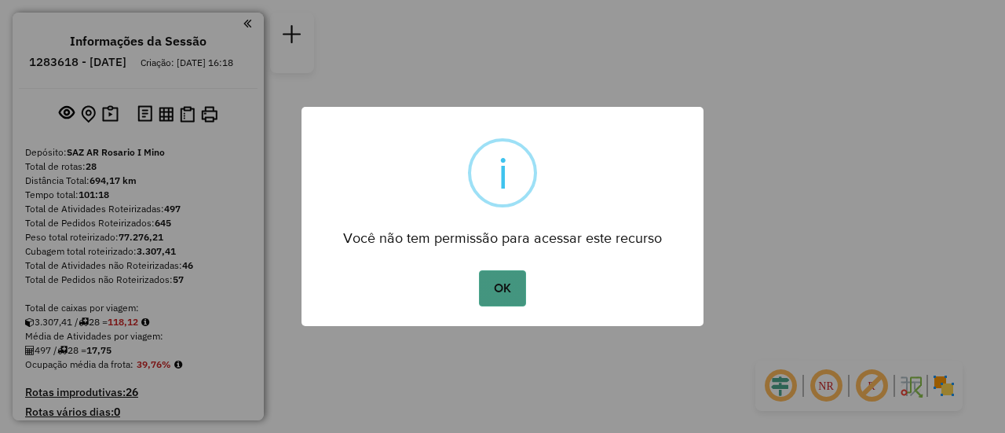
click at [507, 283] on button "OK" at bounding box center [502, 288] width 46 height 36
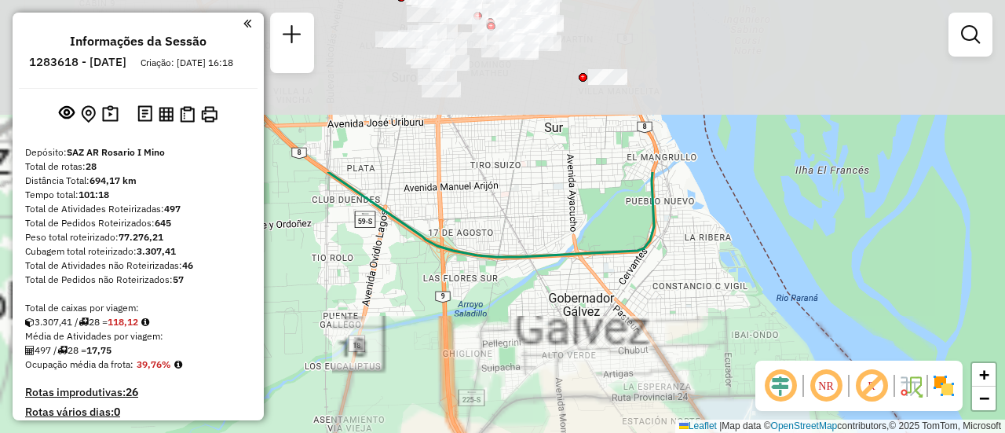
drag, startPoint x: 466, startPoint y: 282, endPoint x: 649, endPoint y: 422, distance: 230.3
click at [636, 432] on html "Aguarde... Pop-up bloqueado! Seu navegador bloqueou automáticamente a abertura …" at bounding box center [502, 216] width 1005 height 433
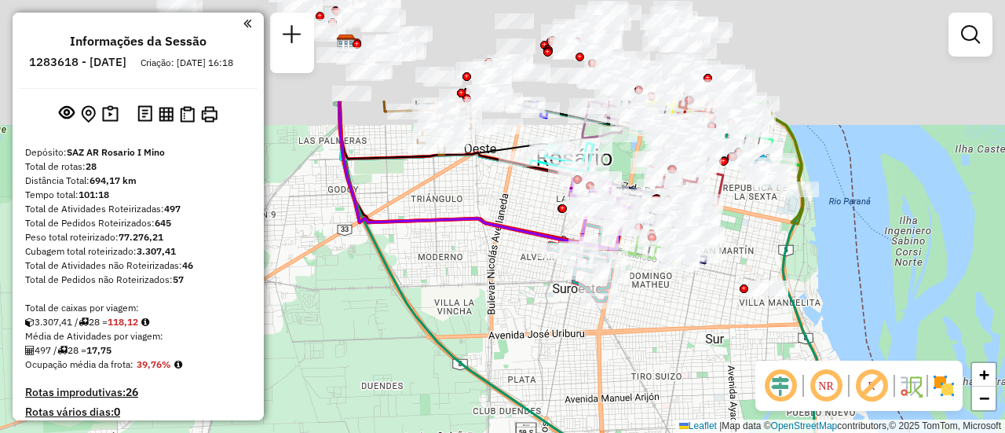
drag, startPoint x: 595, startPoint y: 350, endPoint x: 681, endPoint y: 470, distance: 146.9
click at [681, 432] on html "Aguarde... Pop-up bloqueado! Seu navegador bloqueou automáticamente a abertura …" at bounding box center [502, 216] width 1005 height 433
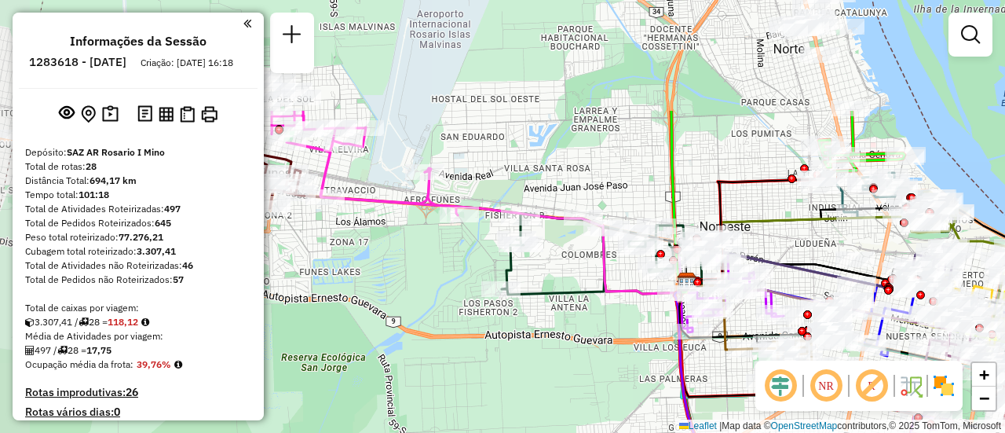
drag, startPoint x: 518, startPoint y: 357, endPoint x: 796, endPoint y: 470, distance: 299.4
click at [796, 432] on html "Aguarde... Pop-up bloqueado! Seu navegador bloqueou automáticamente a abertura …" at bounding box center [502, 216] width 1005 height 433
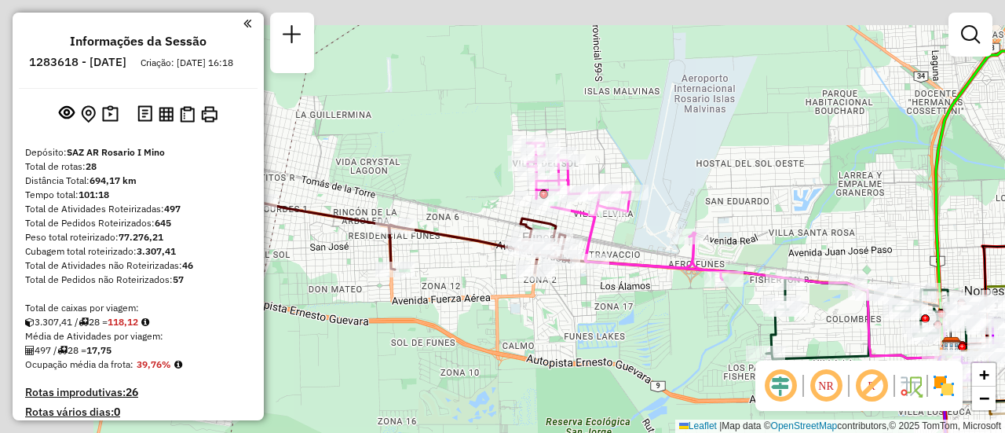
drag, startPoint x: 400, startPoint y: 306, endPoint x: 668, endPoint y: 371, distance: 276.2
click at [668, 371] on div "Janela de atendimento Grade de atendimento Capacidade Transportadoras Veículos …" at bounding box center [502, 216] width 1005 height 433
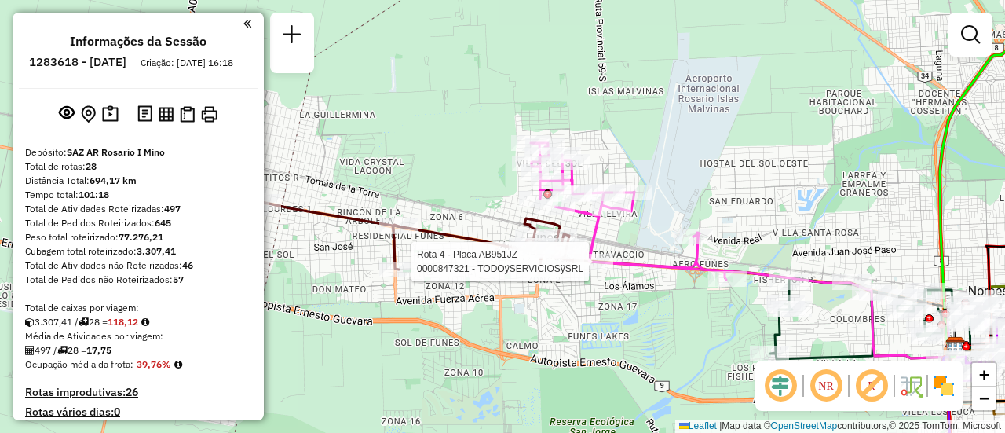
select select "**********"
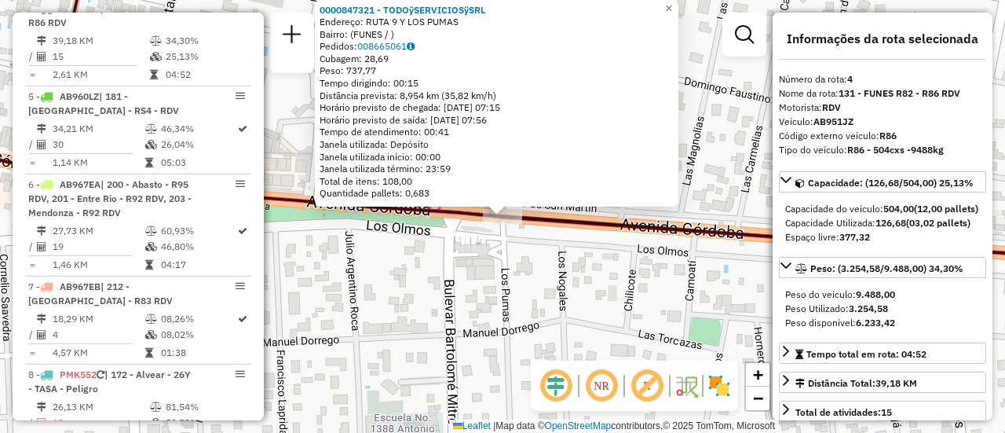
scroll to position [79, 0]
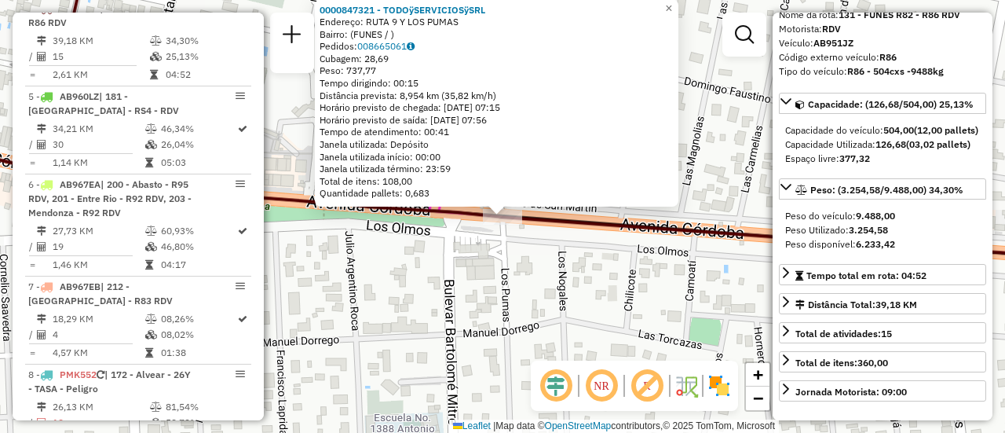
click at [587, 302] on div "0000847321 - TODOÿSERVICIOSÿSRL Endereço: RUTA 9 Y LOS PUMAS Bairro: (FUNES / )…" at bounding box center [502, 216] width 1005 height 433
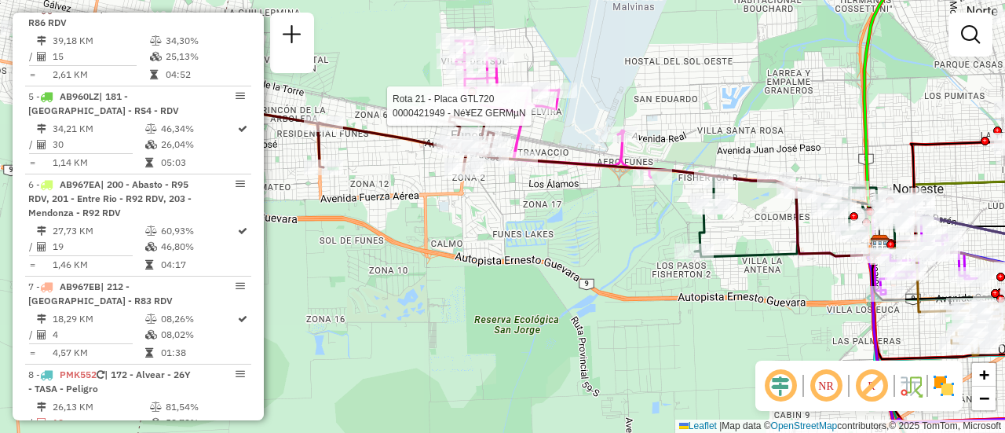
select select "**********"
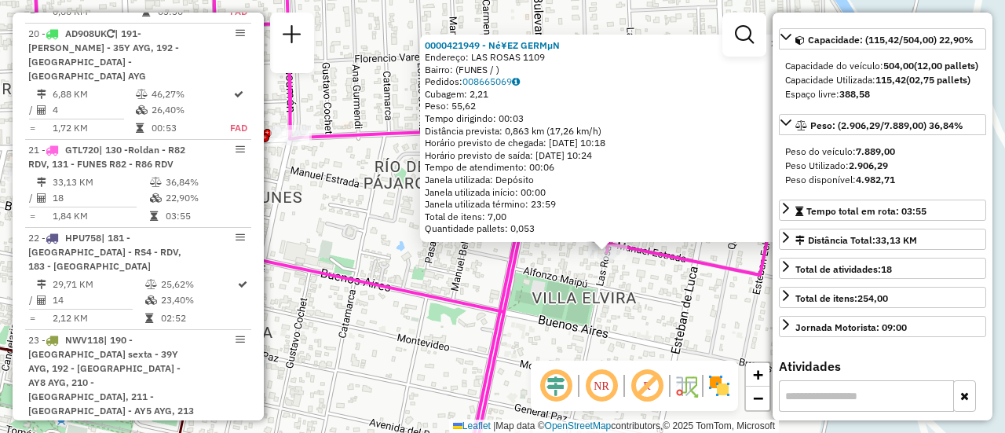
scroll to position [236, 0]
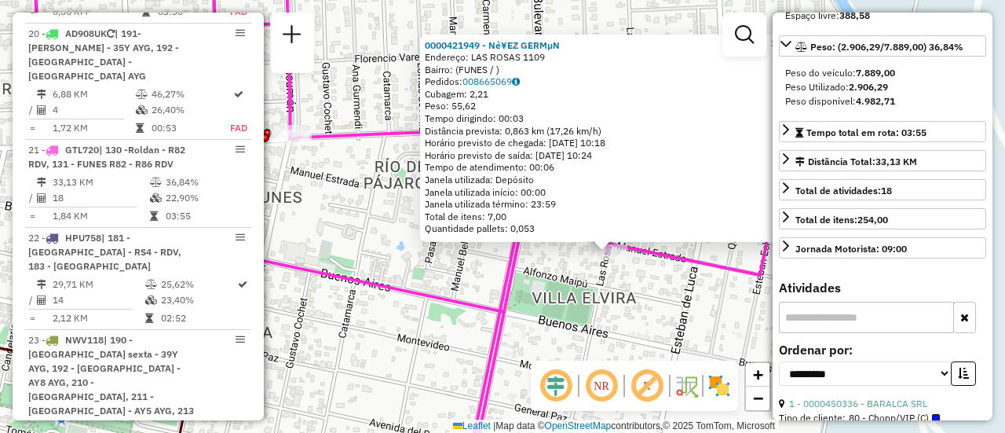
click at [384, 272] on div "0000421949 - Né¥EZ GERMµN Endereço: LAS ROSAS 1109 Bairro: (FUNES / ) Pedidos: …" at bounding box center [502, 216] width 1005 height 433
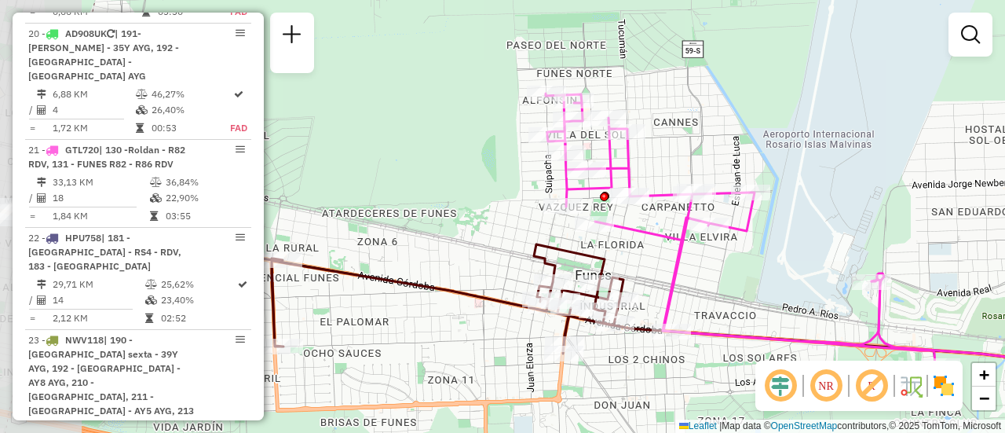
drag, startPoint x: 355, startPoint y: 277, endPoint x: 611, endPoint y: 260, distance: 256.6
click at [611, 260] on icon at bounding box center [415, 296] width 514 height 113
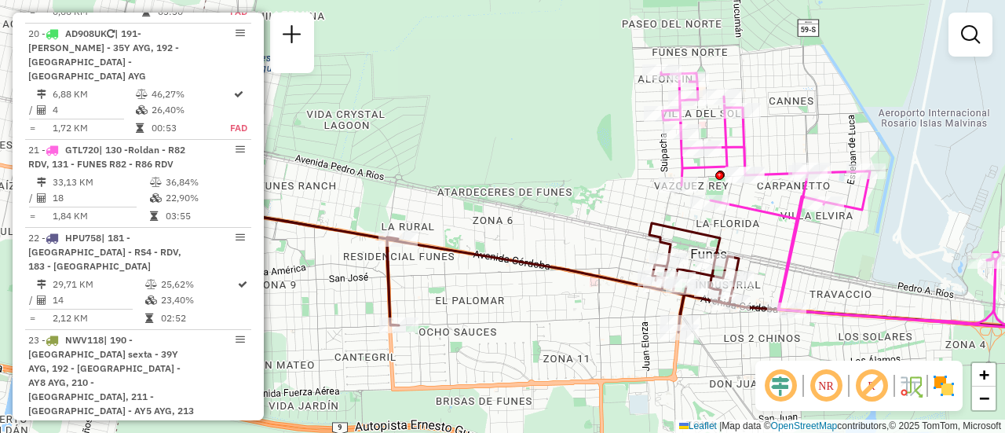
drag, startPoint x: 342, startPoint y: 280, endPoint x: 746, endPoint y: 197, distance: 412.1
click at [733, 202] on icon at bounding box center [455, 261] width 664 height 141
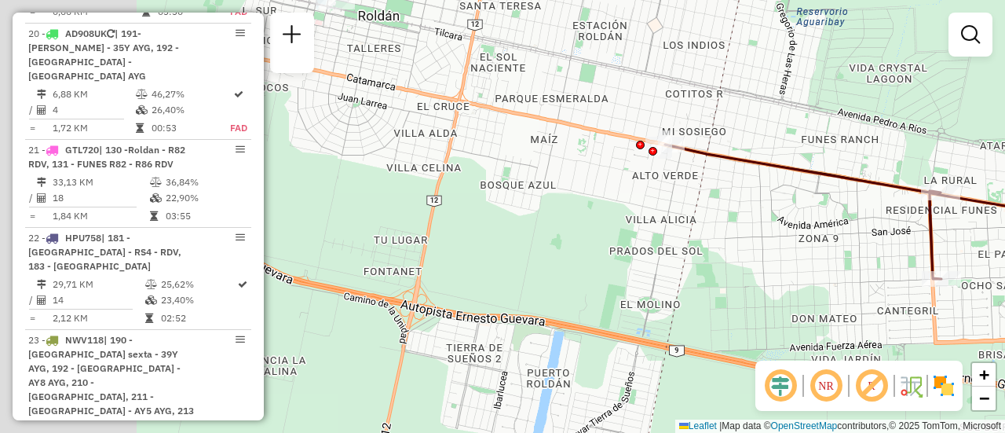
drag, startPoint x: 689, startPoint y: 200, endPoint x: 810, endPoint y: 192, distance: 121.2
click at [784, 201] on div "Janela de atendimento Grade de atendimento Capacidade Transportadoras Veículos …" at bounding box center [502, 216] width 1005 height 433
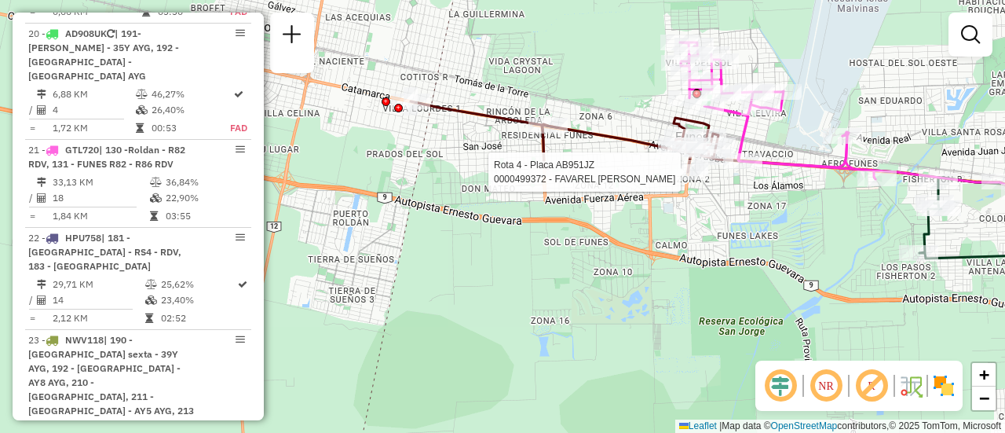
select select "**********"
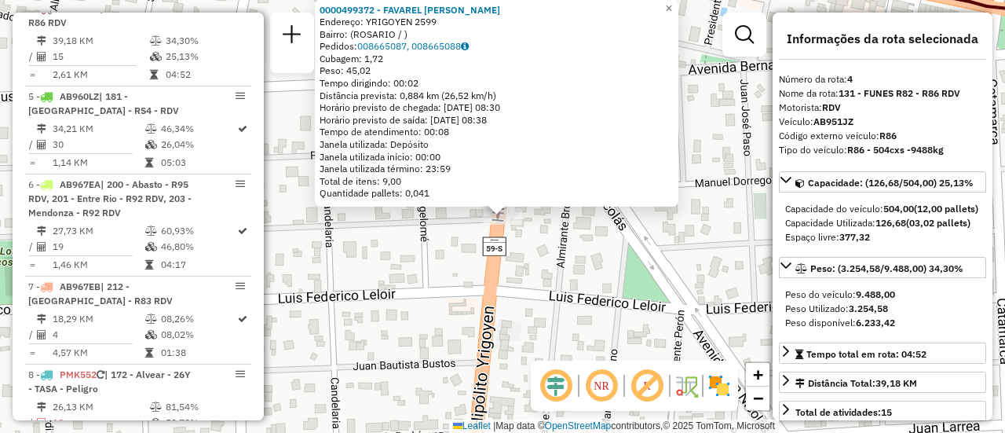
scroll to position [157, 0]
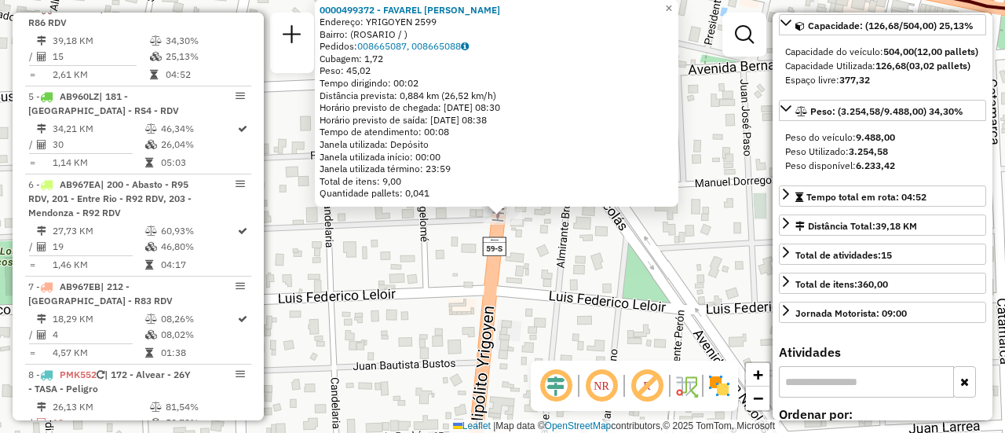
click at [542, 279] on div "0000499372 - FAVAREL FERNANDO JUAN Endereço: YRIGOYEN 2599 Bairro: (ROSARIO / )…" at bounding box center [502, 216] width 1005 height 433
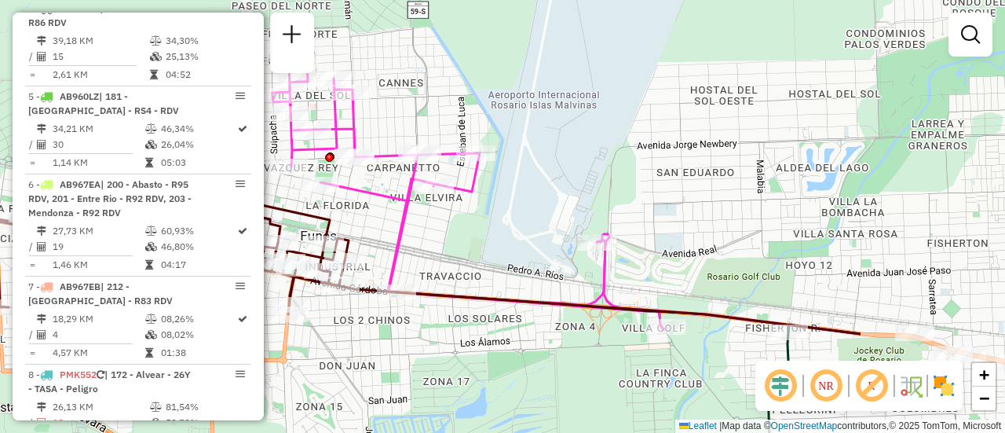
drag, startPoint x: 714, startPoint y: 223, endPoint x: 444, endPoint y: 261, distance: 272.0
click at [410, 263] on div "Janela de atendimento Grade de atendimento Capacidade Transportadoras Veículos …" at bounding box center [502, 216] width 1005 height 433
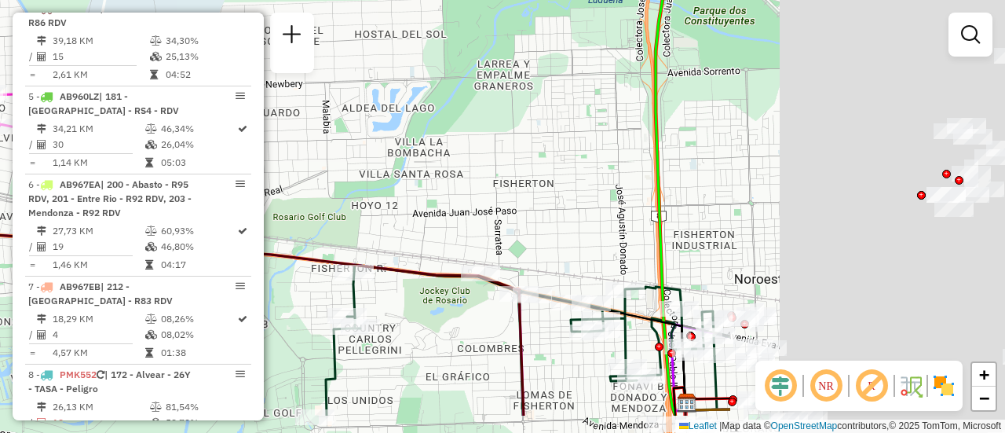
drag, startPoint x: 380, startPoint y: 208, endPoint x: 251, endPoint y: 208, distance: 129.6
click at [144, 206] on hb-router-mapa "Informações da Sessão 1283618 - 27/09/2025 Criação: 26/09/2025 16:18 Depósito: …" at bounding box center [502, 216] width 1005 height 433
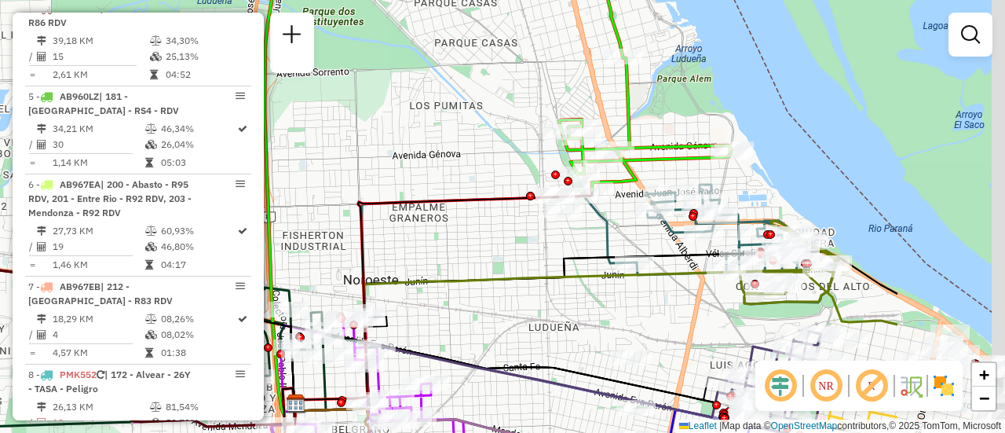
drag, startPoint x: 733, startPoint y: 259, endPoint x: 528, endPoint y: 265, distance: 205.8
click at [528, 265] on div "Janela de atendimento Grade de atendimento Capacidade Transportadoras Veículos …" at bounding box center [502, 216] width 1005 height 433
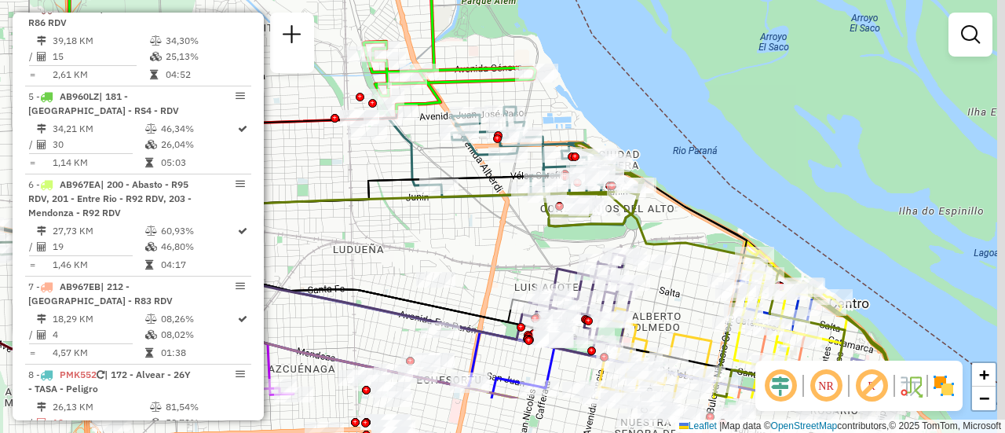
drag, startPoint x: 685, startPoint y: 312, endPoint x: 488, endPoint y: 230, distance: 212.6
click at [478, 229] on div "Janela de atendimento Grade de atendimento Capacidade Transportadoras Veículos …" at bounding box center [502, 216] width 1005 height 433
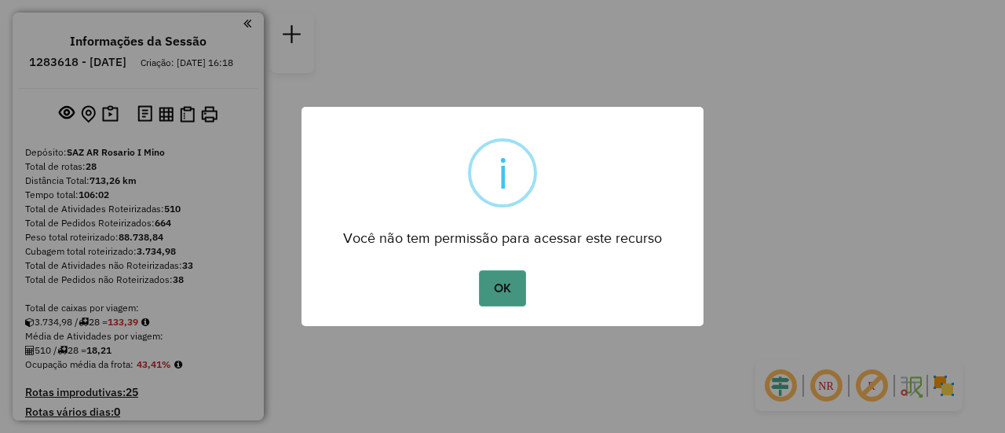
click at [507, 294] on button "OK" at bounding box center [502, 288] width 46 height 36
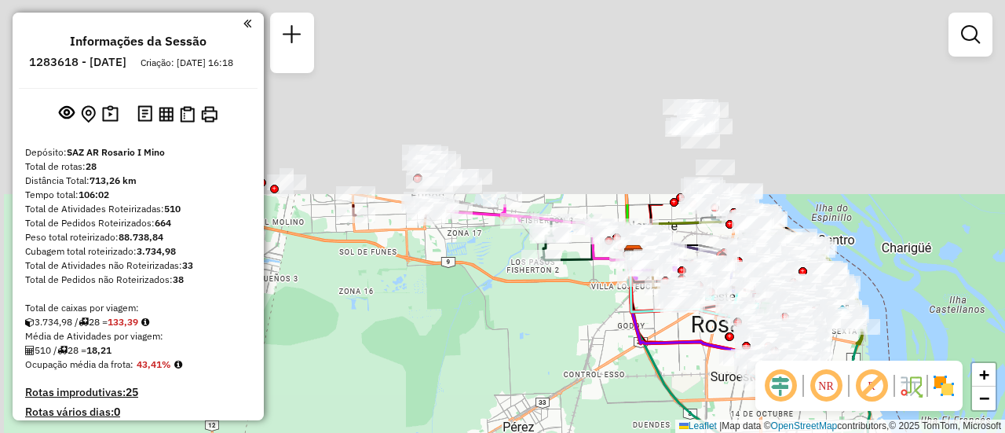
drag, startPoint x: 488, startPoint y: 255, endPoint x: 532, endPoint y: 299, distance: 62.2
click at [610, 416] on div "Janela de atendimento Grade de atendimento Capacidade Transportadoras Veículos …" at bounding box center [502, 216] width 1005 height 433
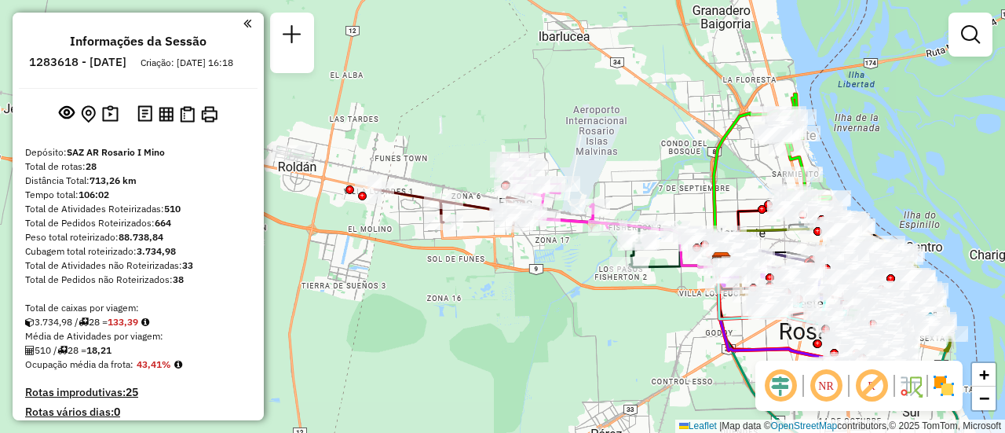
drag, startPoint x: 426, startPoint y: 172, endPoint x: 451, endPoint y: 136, distance: 43.6
click at [451, 136] on div "Janela de atendimento Grade de atendimento Capacidade Transportadoras Veículos …" at bounding box center [502, 216] width 1005 height 433
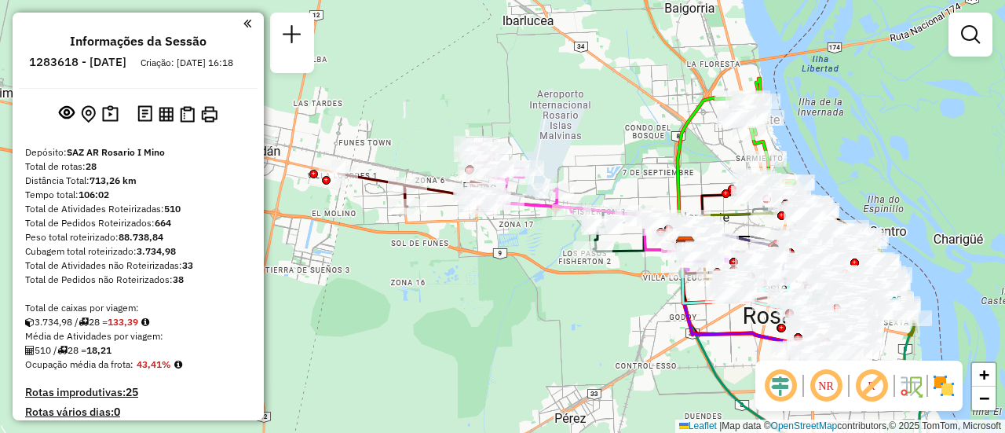
drag, startPoint x: 668, startPoint y: 179, endPoint x: 632, endPoint y: 163, distance: 39.4
click at [632, 163] on div "Janela de atendimento Grade de atendimento Capacidade Transportadoras Veículos …" at bounding box center [502, 216] width 1005 height 433
select select "**********"
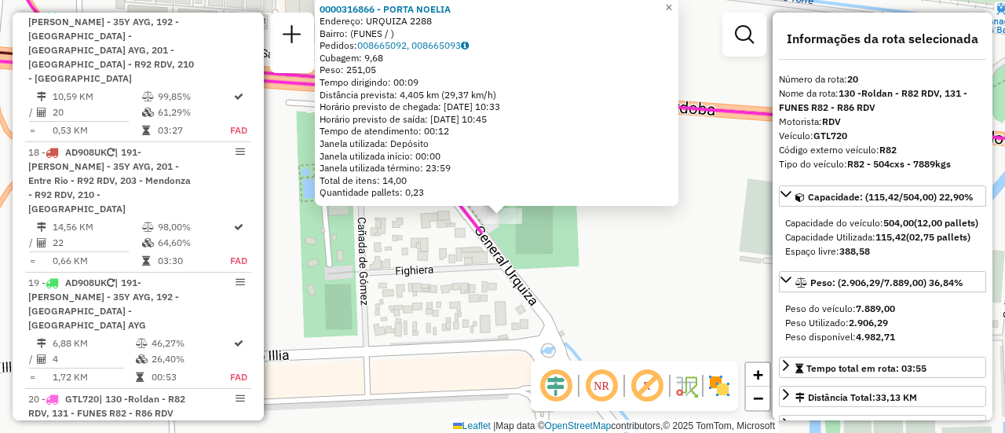
scroll to position [2485, 0]
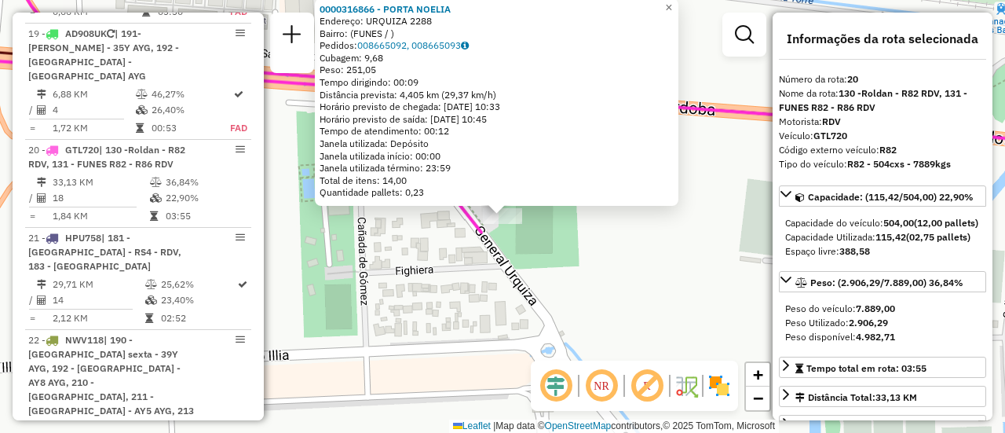
click at [617, 258] on div "0000316866 - PORTA NOELIA Endereço: URQUIZA 2288 Bairro: (FUNES / ) Pedidos: 00…" at bounding box center [502, 216] width 1005 height 433
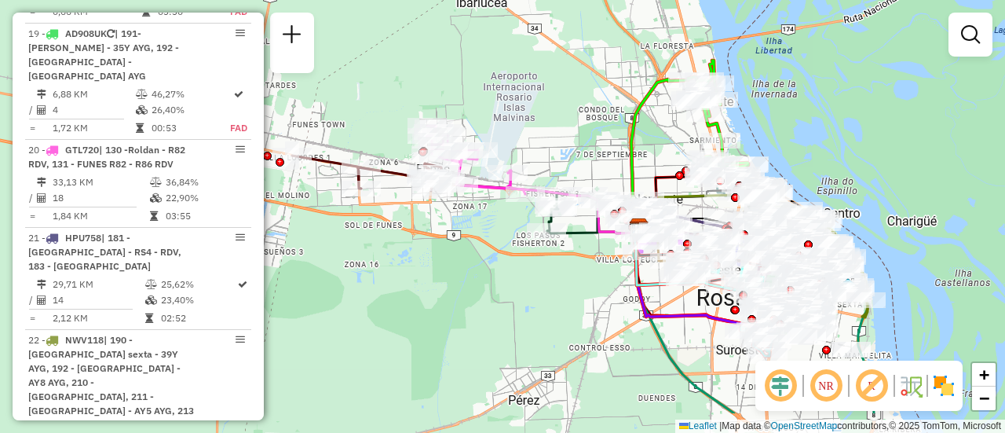
drag, startPoint x: 660, startPoint y: 223, endPoint x: 541, endPoint y: 153, distance: 138.3
click at [540, 152] on div "Janela de atendimento Grade de atendimento Capacidade Transportadoras Veículos …" at bounding box center [502, 216] width 1005 height 433
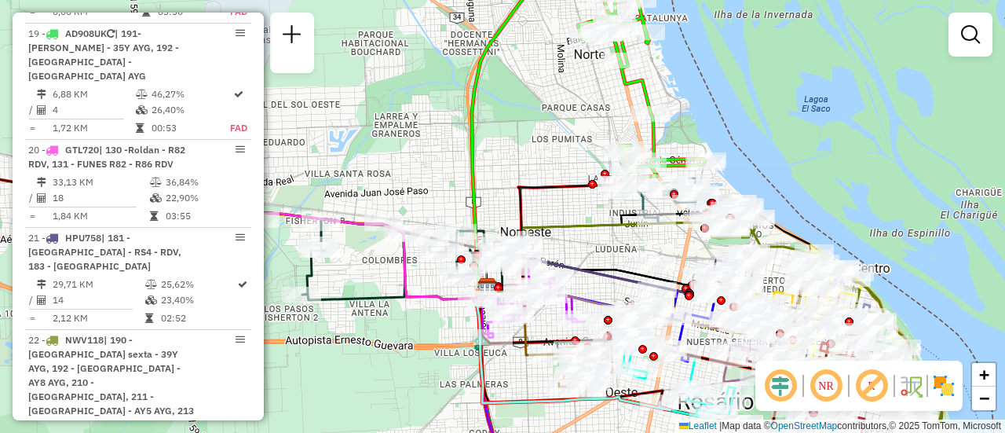
drag, startPoint x: 664, startPoint y: 168, endPoint x: 502, endPoint y: 180, distance: 163.0
click at [502, 180] on div "Janela de atendimento Grade de atendimento Capacidade Transportadoras Veículos …" at bounding box center [502, 216] width 1005 height 433
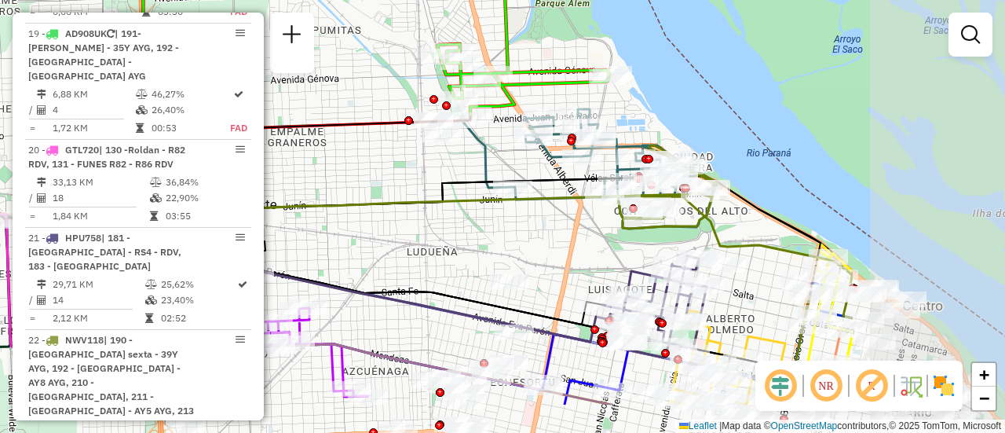
drag, startPoint x: 649, startPoint y: 238, endPoint x: 396, endPoint y: 166, distance: 263.5
click at [396, 166] on div "Janela de atendimento Grade de atendimento Capacidade Transportadoras Veículos …" at bounding box center [502, 216] width 1005 height 433
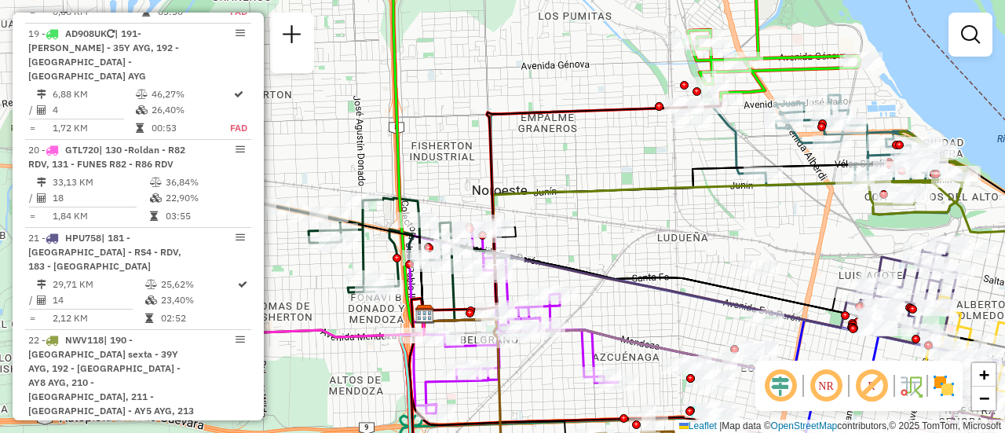
drag, startPoint x: 399, startPoint y: 163, endPoint x: 728, endPoint y: 144, distance: 329.6
click at [731, 134] on div "Janela de atendimento Grade de atendimento Capacidade Transportadoras Veículos …" at bounding box center [502, 216] width 1005 height 433
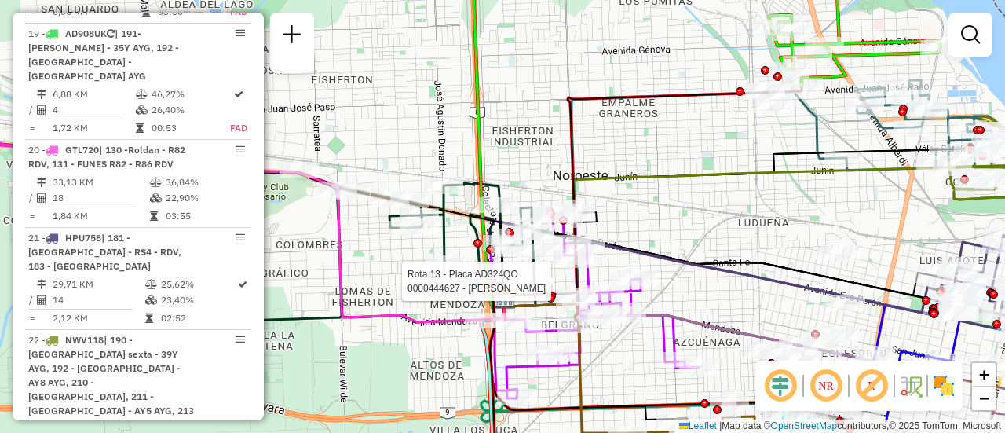
select select "**********"
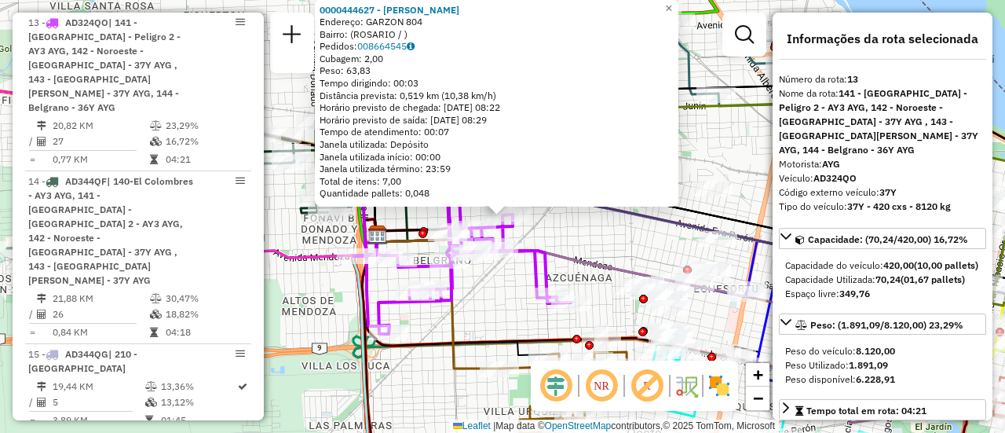
scroll to position [79, 0]
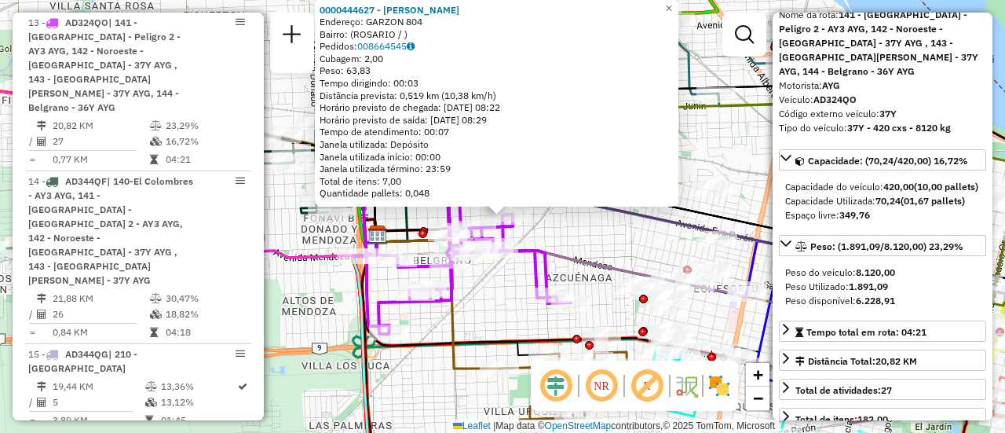
click at [514, 313] on div "0000444627 - GARRONNE ADRIANA ELIZABETH Endereço: GARZON 804 Bairro: (ROSARIO /…" at bounding box center [502, 216] width 1005 height 433
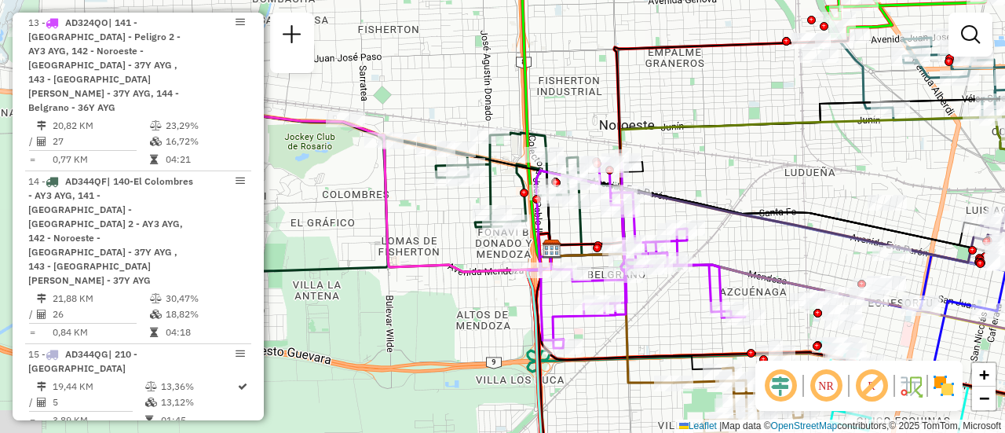
drag, startPoint x: 571, startPoint y: 219, endPoint x: 745, endPoint y: 233, distance: 174.9
click at [745, 233] on div "Janela de atendimento Grade de atendimento Capacidade Transportadoras Veículos …" at bounding box center [502, 216] width 1005 height 433
select select "**********"
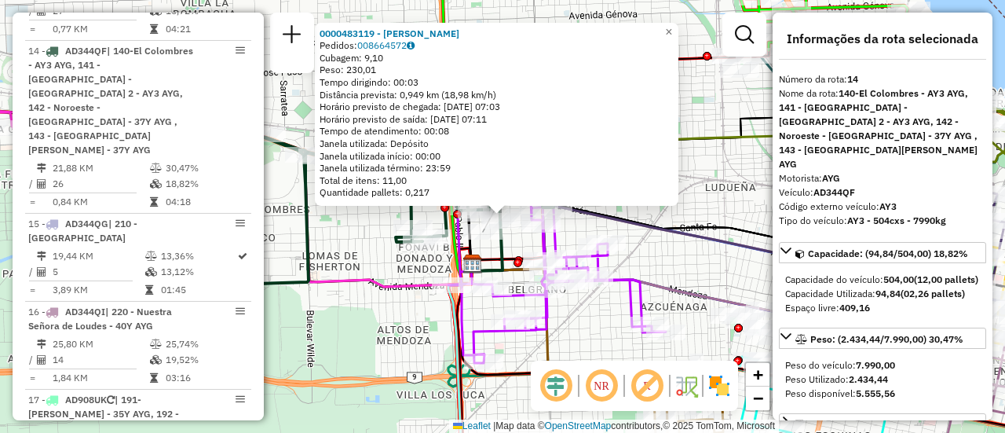
scroll to position [157, 0]
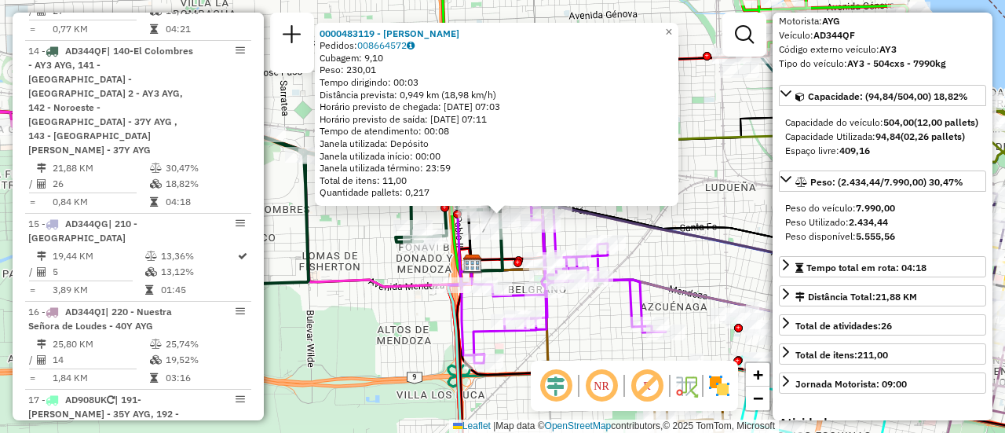
click at [661, 265] on div "0000483119 - BENEDETTI NATACHA SOLEDAD Pedidos: 008664572 Cubagem: 9,10 Peso: 2…" at bounding box center [502, 216] width 1005 height 433
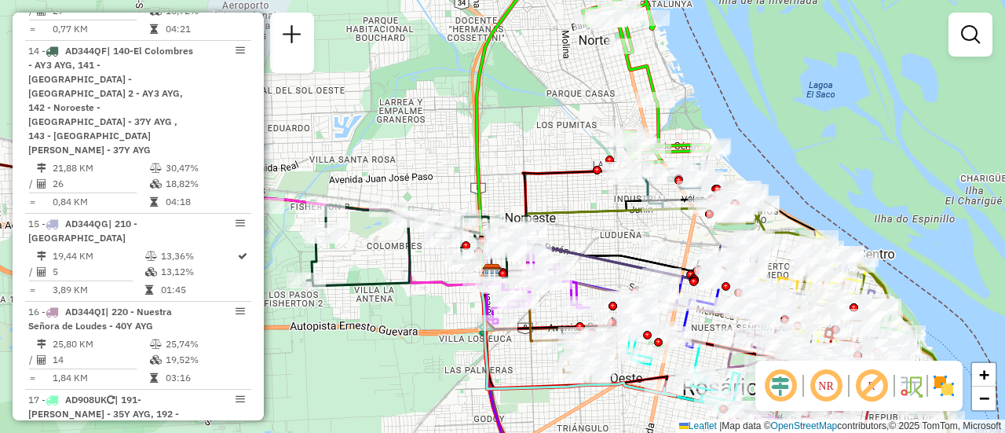
drag, startPoint x: 709, startPoint y: 208, endPoint x: 602, endPoint y: 229, distance: 108.9
click at [583, 241] on div "Janela de atendimento Grade de atendimento Capacidade Transportadoras Veículos …" at bounding box center [502, 216] width 1005 height 433
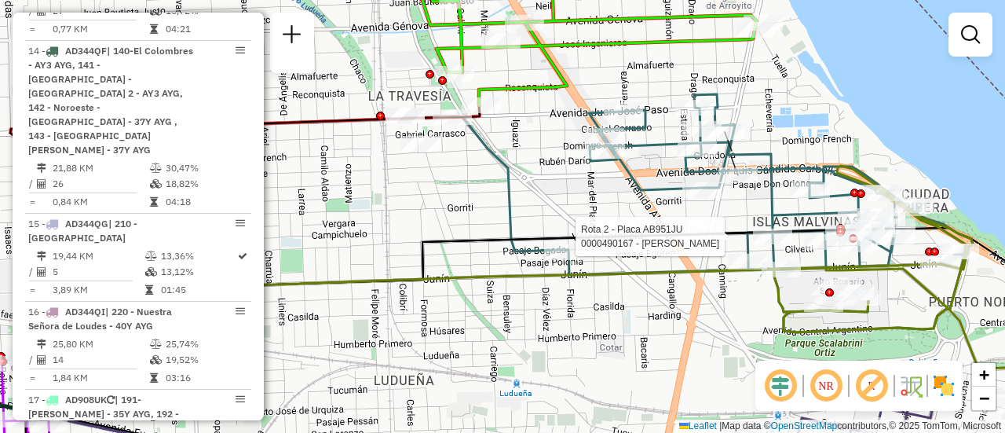
select select "**********"
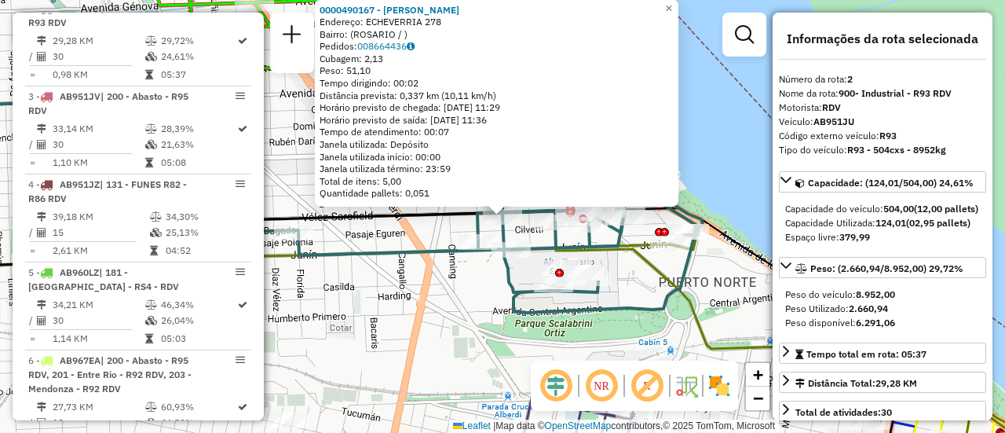
scroll to position [79, 0]
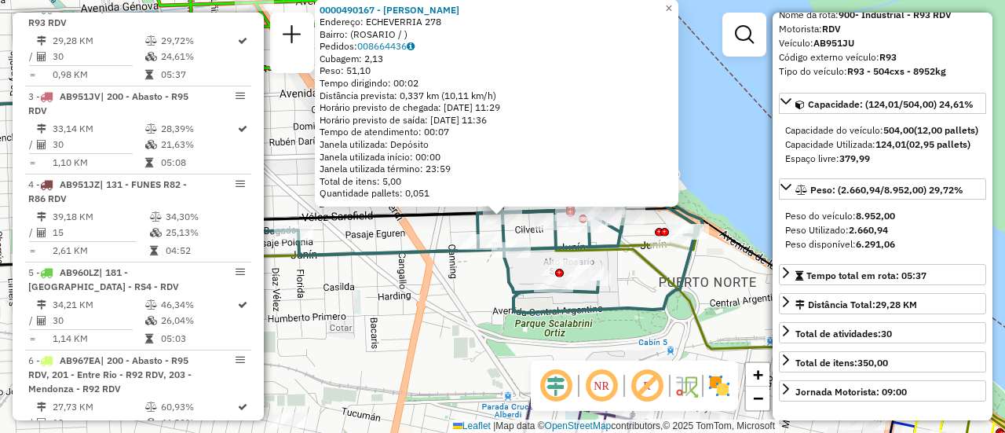
drag, startPoint x: 459, startPoint y: 298, endPoint x: 616, endPoint y: 316, distance: 158.1
click at [459, 298] on div "0000490167 - AYALA FEDERICO ANDRES Endereço: ECHEVERRIA 278 Bairro: (ROSARIO / …" at bounding box center [502, 216] width 1005 height 433
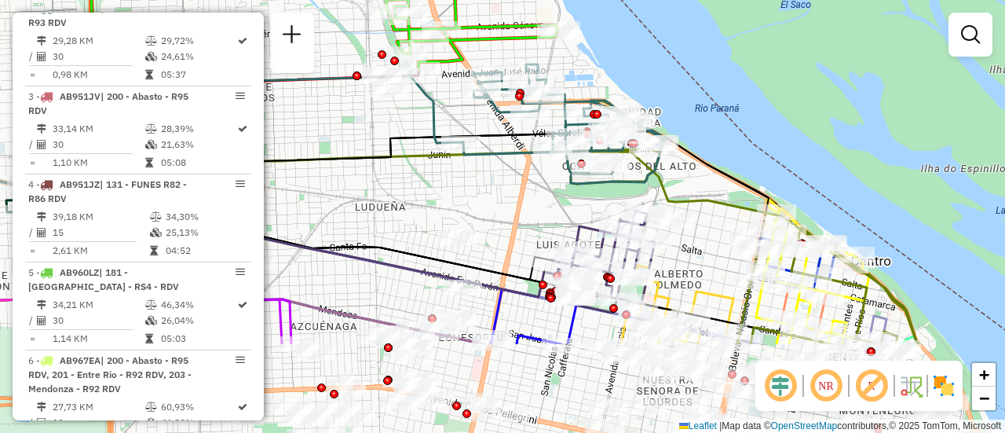
click at [690, 0] on html "Aguarde... Pop-up bloqueado! Seu navegador bloqueou automáticamente a abertura …" at bounding box center [502, 216] width 1005 height 433
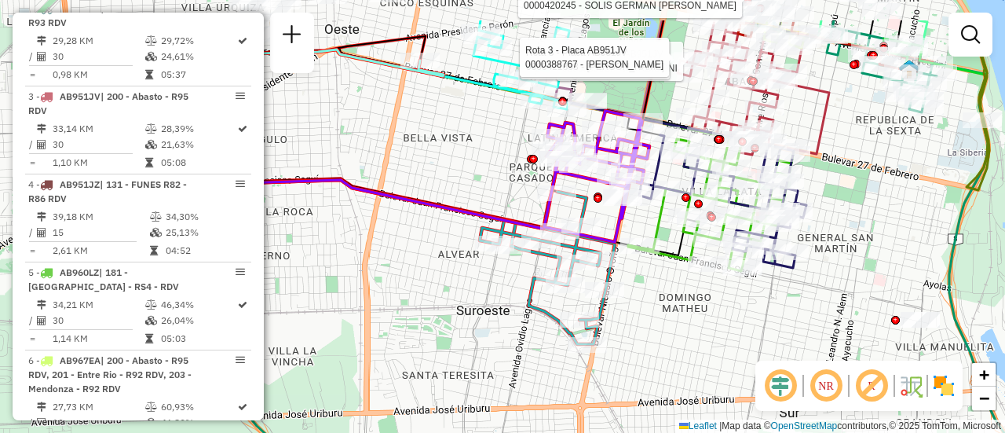
drag, startPoint x: 818, startPoint y: 48, endPoint x: 842, endPoint y: 154, distance: 108.6
click at [829, 153] on icon at bounding box center [754, 87] width 152 height 134
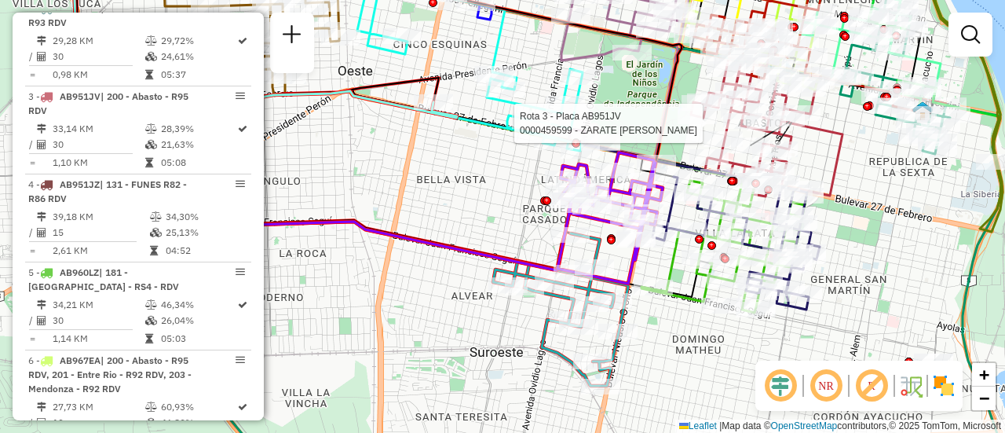
select select "**********"
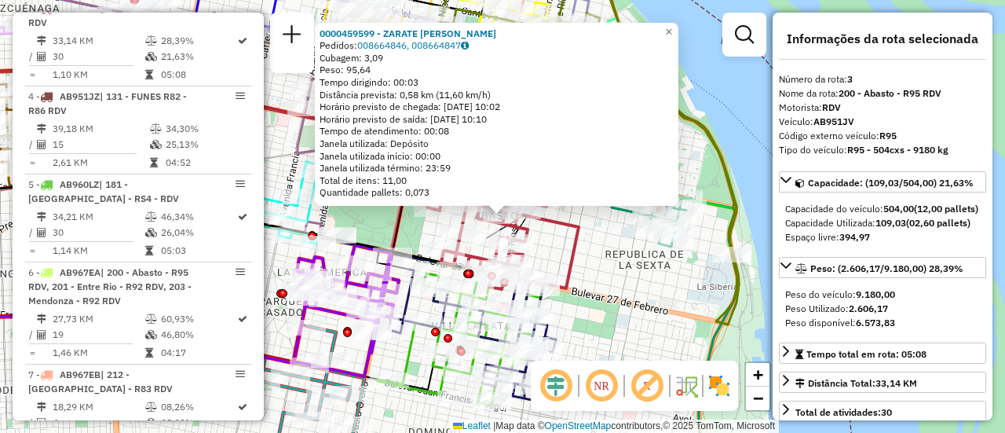
scroll to position [157, 0]
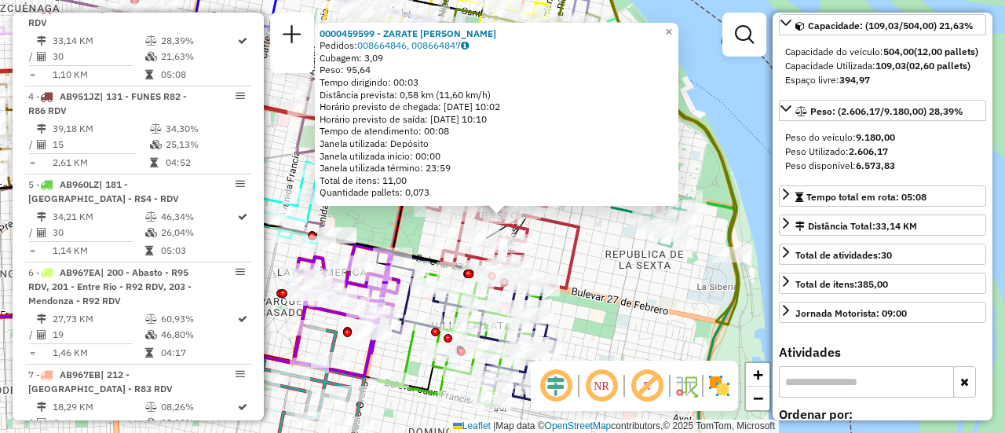
click at [579, 254] on icon at bounding box center [503, 220] width 152 height 138
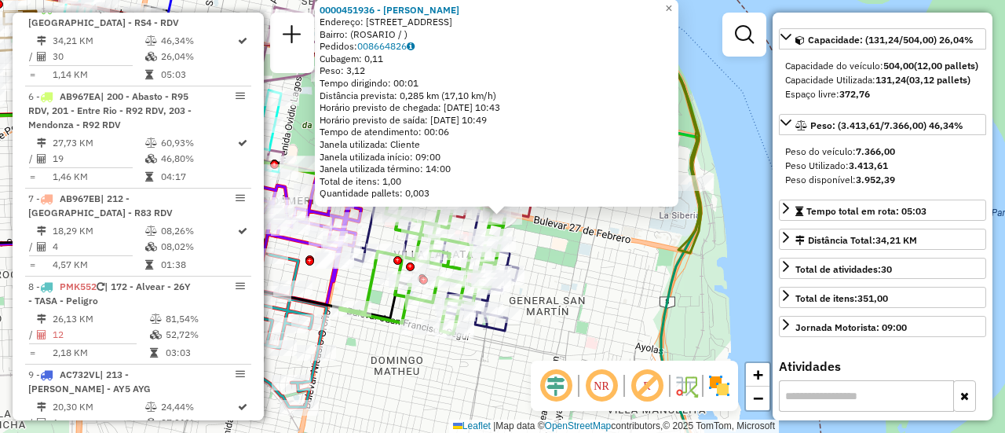
click at [593, 285] on div "0000451936 - TOLOZA CECILIA ELIZABET Endereço: AVDA SAN MARTIN 2626 Bairro: (RO…" at bounding box center [502, 216] width 1005 height 433
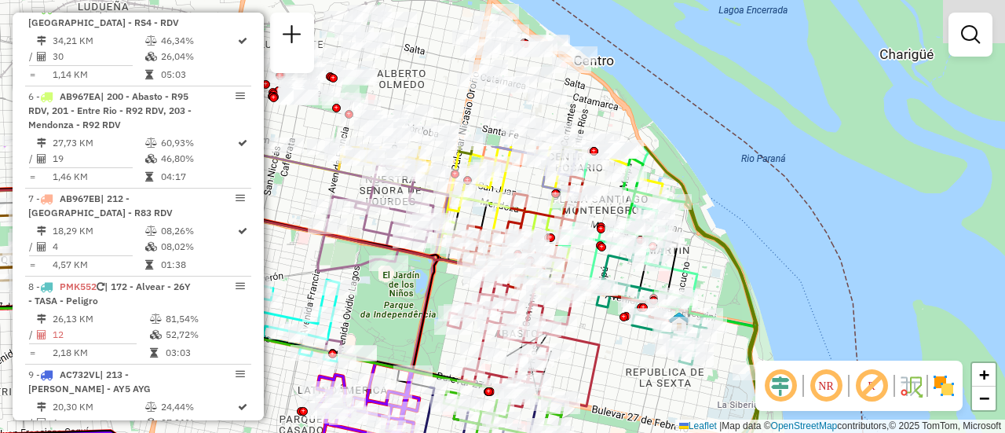
drag, startPoint x: 565, startPoint y: 182, endPoint x: 616, endPoint y: 358, distance: 183.2
click at [643, 402] on div "Janela de atendimento Grade de atendimento Capacidade Transportadoras Veículos …" at bounding box center [502, 216] width 1005 height 433
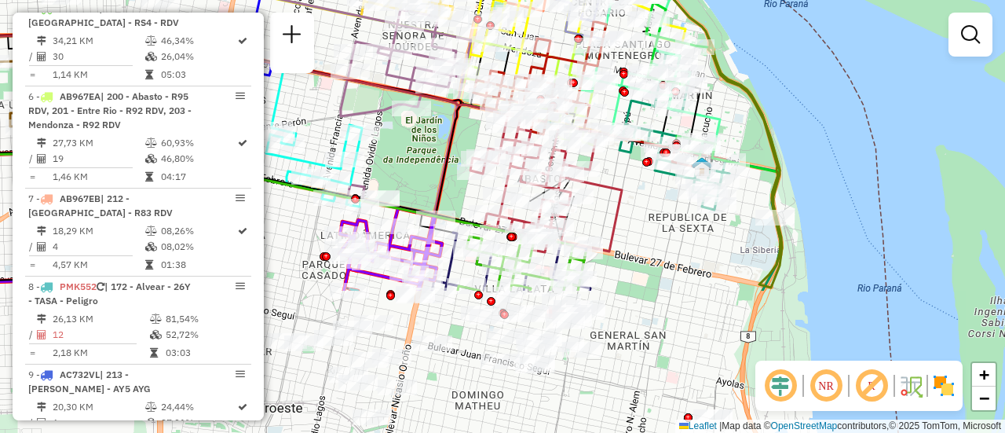
drag, startPoint x: 596, startPoint y: 390, endPoint x: 599, endPoint y: 204, distance: 185.4
click at [599, 204] on div "Janela de atendimento Grade de atendimento Capacidade Transportadoras Veículos …" at bounding box center [502, 216] width 1005 height 433
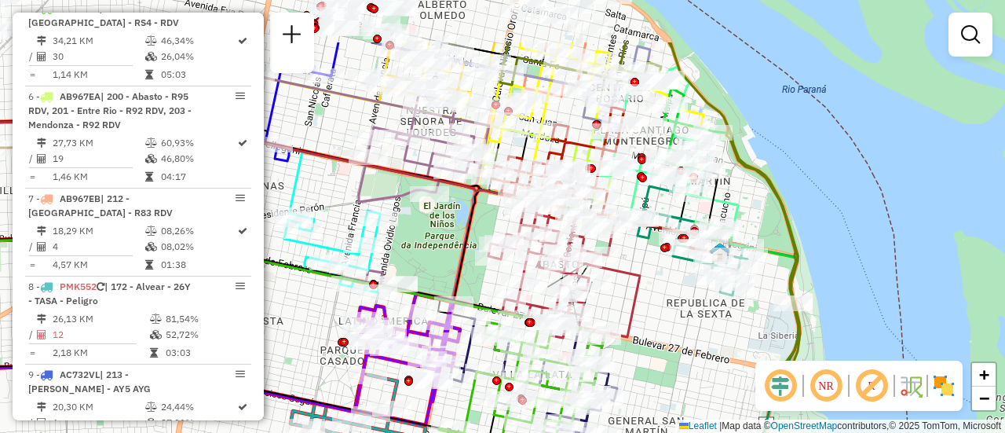
drag, startPoint x: 635, startPoint y: 203, endPoint x: 653, endPoint y: 289, distance: 87.5
click at [653, 289] on div "Janela de atendimento Grade de atendimento Capacidade Transportadoras Veículos …" at bounding box center [502, 216] width 1005 height 433
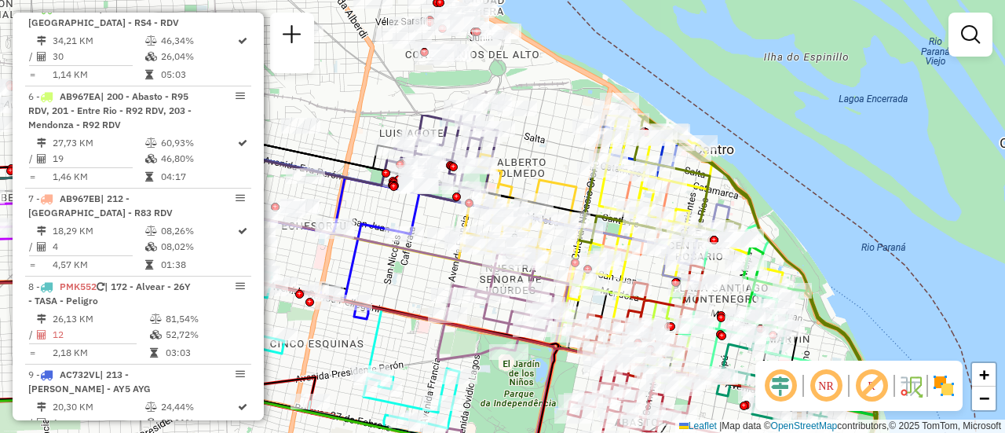
drag, startPoint x: 327, startPoint y: 129, endPoint x: 455, endPoint y: 320, distance: 230.2
click at [448, 322] on div "Janela de atendimento Grade de atendimento Capacidade Transportadoras Veículos …" at bounding box center [502, 216] width 1005 height 433
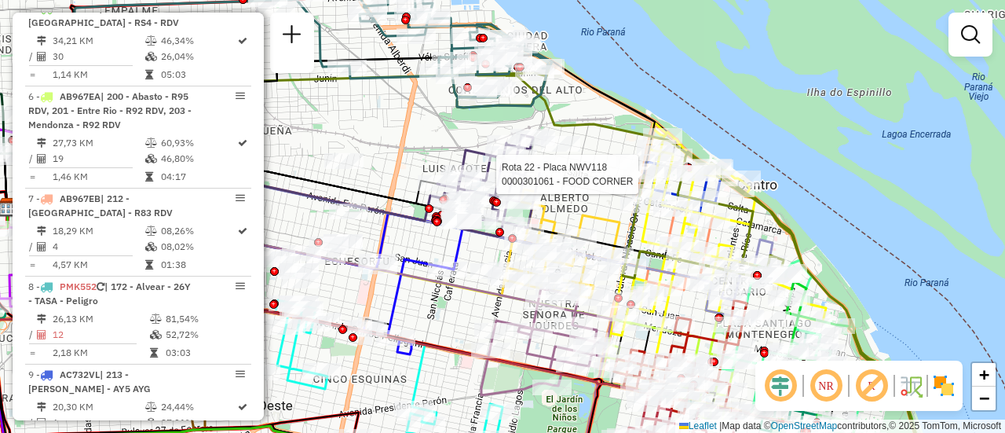
select select "**********"
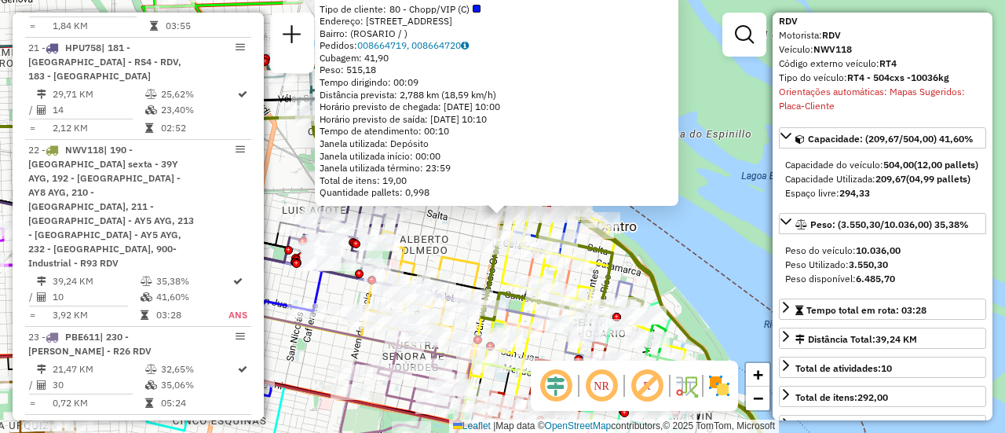
click at [429, 245] on div "0000301061 - FOOD CORNER Tipo de cliente: 80 - Chopp/VIP (C) Endereço: BLVD ORO…" at bounding box center [502, 216] width 1005 height 433
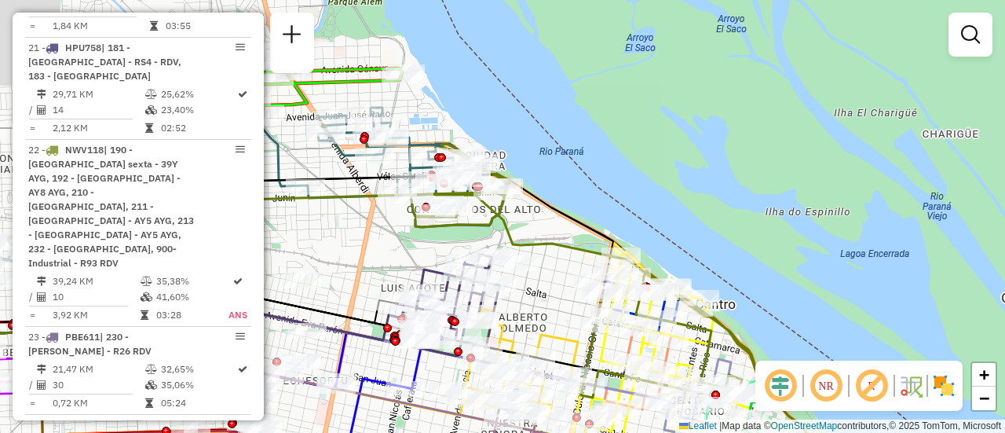
drag, startPoint x: 302, startPoint y: 172, endPoint x: 417, endPoint y: 254, distance: 140.8
click at [417, 258] on div "Janela de atendimento Grade de atendimento Capacidade Transportadoras Veículos …" at bounding box center [502, 216] width 1005 height 433
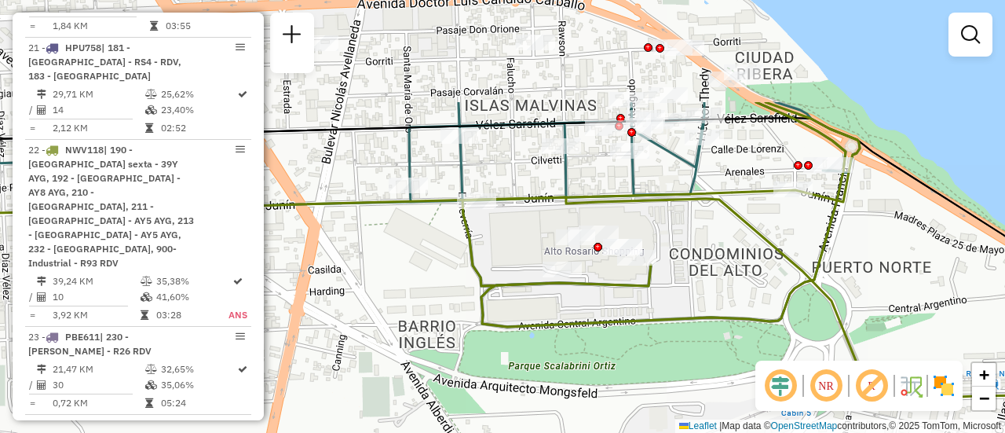
drag, startPoint x: 729, startPoint y: 90, endPoint x: 737, endPoint y: 236, distance: 145.5
click at [737, 236] on div "Rota 23 - Placa PBE611 0000548865 - TESTA MARCOS LEANDRO Janela de atendimento …" at bounding box center [502, 216] width 1005 height 433
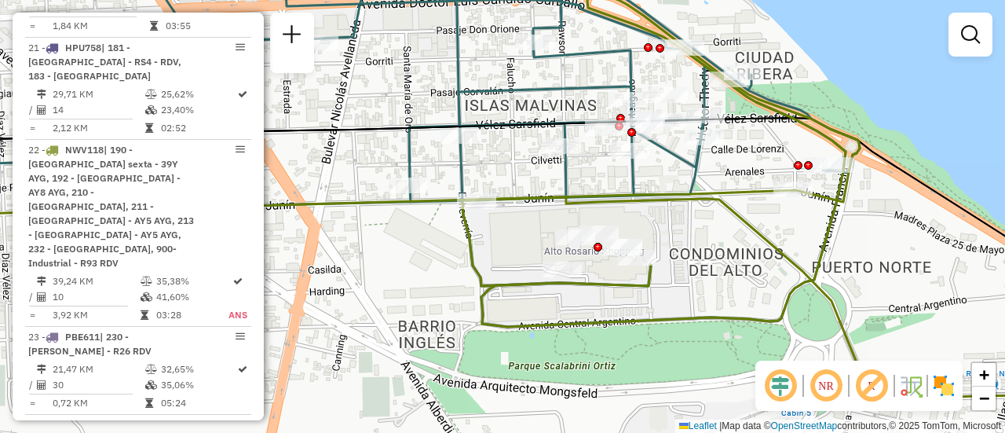
click at [598, 243] on div at bounding box center [598, 247] width 9 height 9
select select "**********"
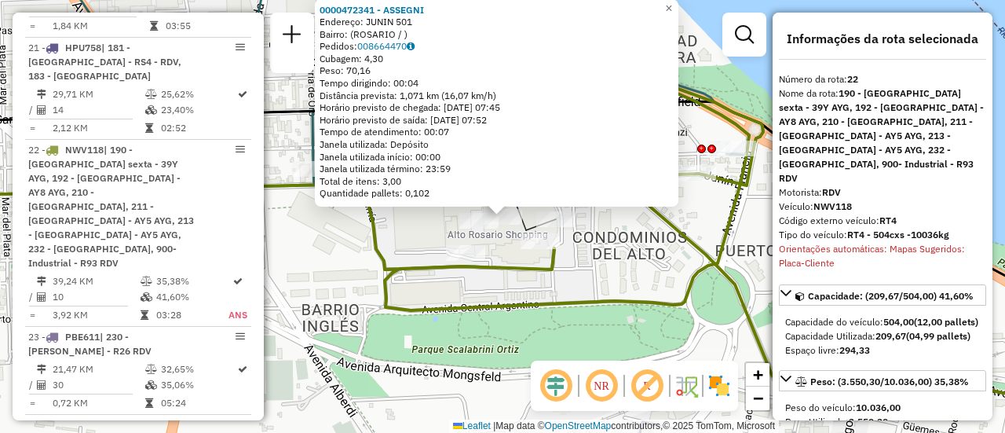
click at [509, 308] on icon at bounding box center [736, 196] width 740 height 437
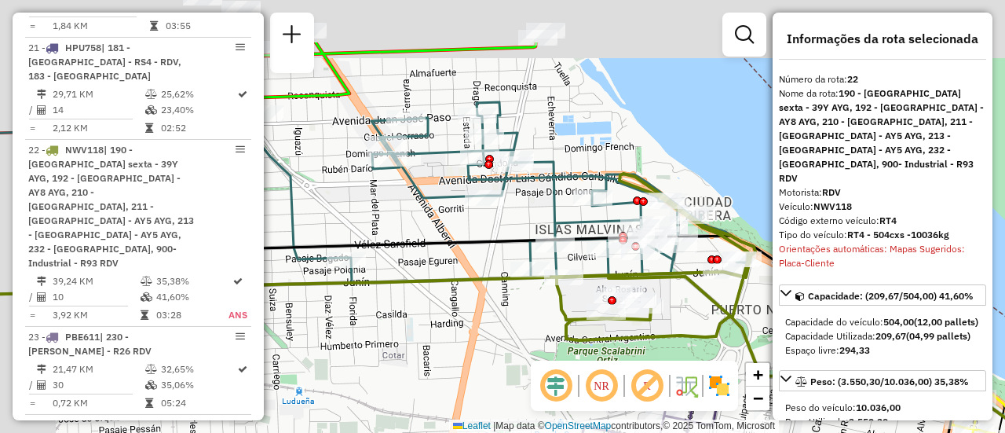
drag, startPoint x: 386, startPoint y: 160, endPoint x: 671, endPoint y: 360, distance: 347.7
click at [681, 372] on hb-router-mapa "Informações da Sessão 1283618 - 27/09/2025 Criação: 26/09/2025 16:18 Depósito: …" at bounding box center [502, 216] width 1005 height 433
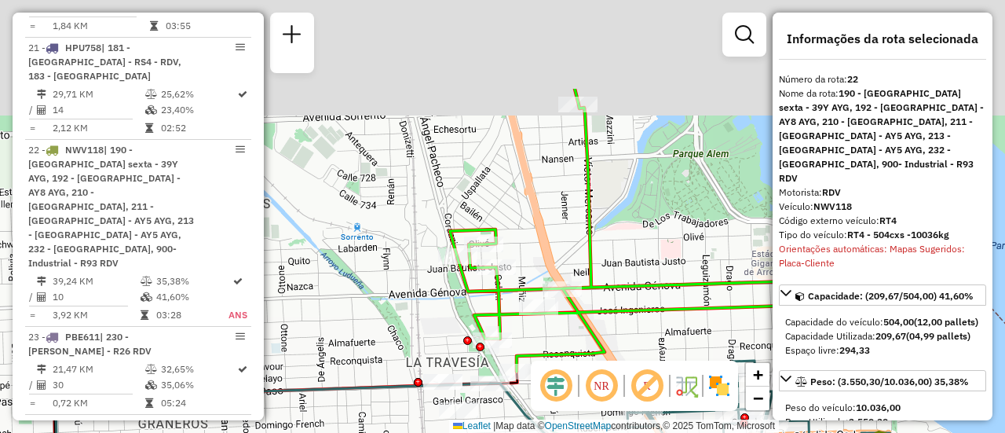
drag, startPoint x: 539, startPoint y: 286, endPoint x: 583, endPoint y: 316, distance: 53.6
click at [582, 412] on div "Janela de atendimento Grade de atendimento Capacidade Transportadoras Veículos …" at bounding box center [502, 216] width 1005 height 433
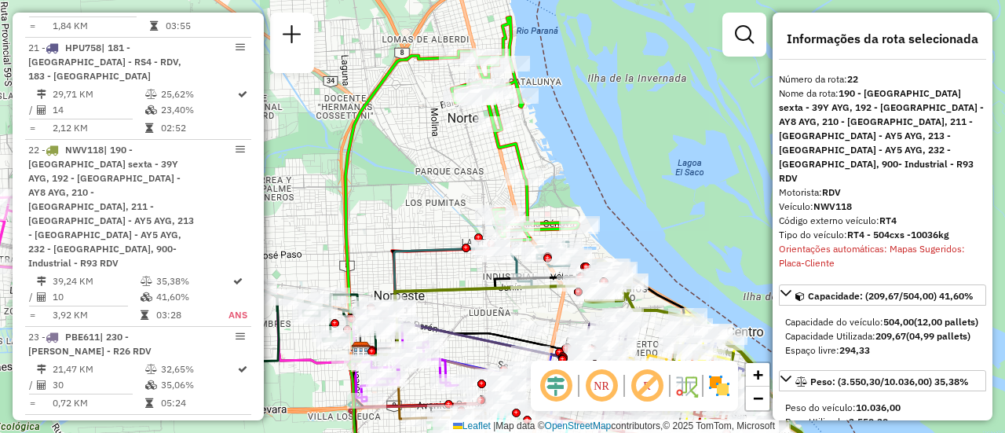
drag, startPoint x: 554, startPoint y: 186, endPoint x: 436, endPoint y: 192, distance: 118.0
click at [436, 192] on div "Janela de atendimento Grade de atendimento Capacidade Transportadoras Veículos …" at bounding box center [502, 216] width 1005 height 433
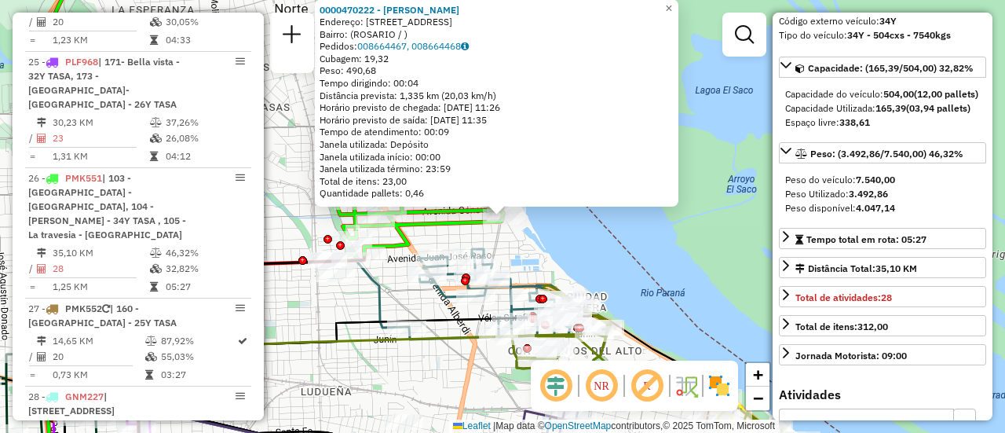
click at [340, 306] on div "0000470222 - BONTEMPI GIANNI Endereço: BLVD AVELLANEDA 1001 Bairro: (ROSARIO / …" at bounding box center [502, 216] width 1005 height 433
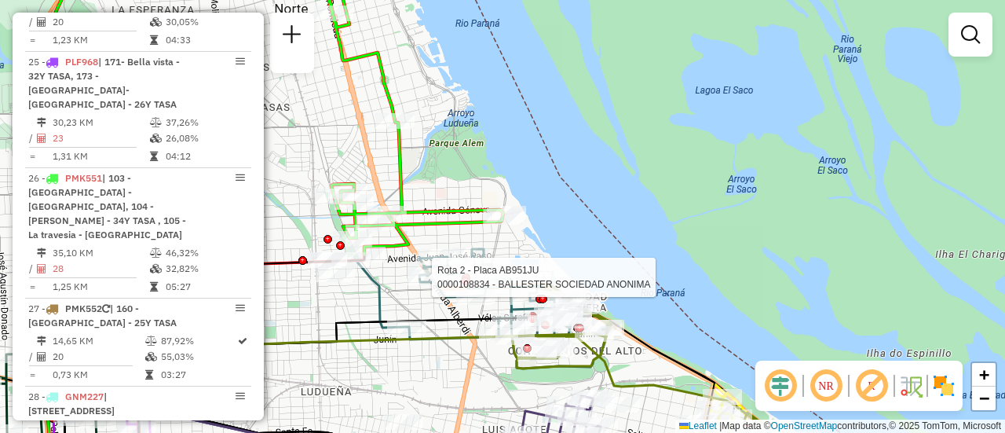
select select "**********"
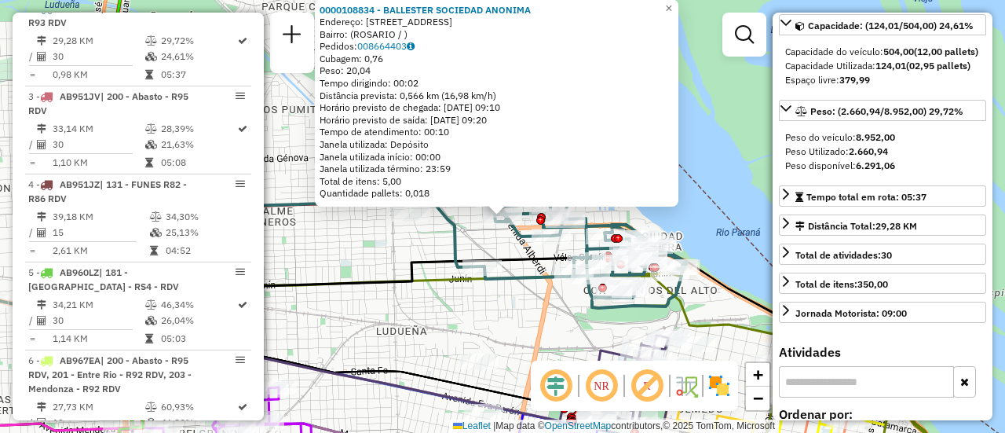
click at [352, 237] on div "0000108834 - BALLESTER SOCIEDAD ANONIMA Endereço: AV ALBERDI 623 Bairro: (ROSAR…" at bounding box center [502, 216] width 1005 height 433
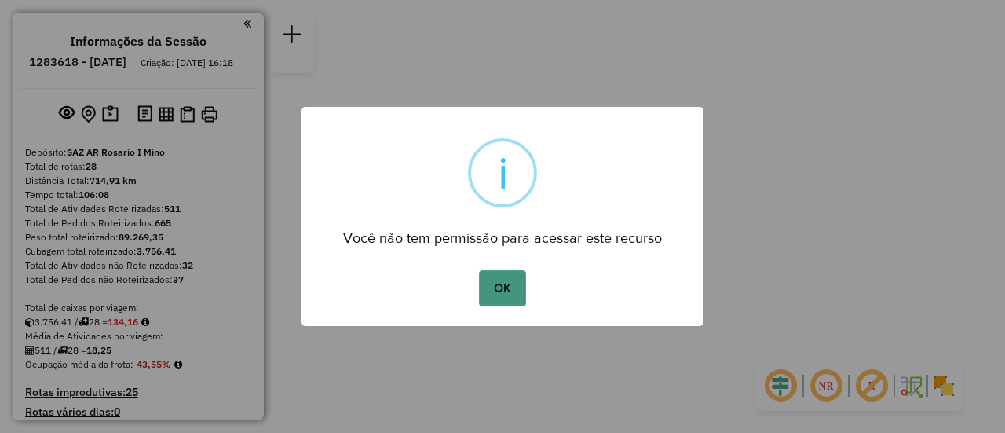
click at [514, 287] on button "OK" at bounding box center [502, 288] width 46 height 36
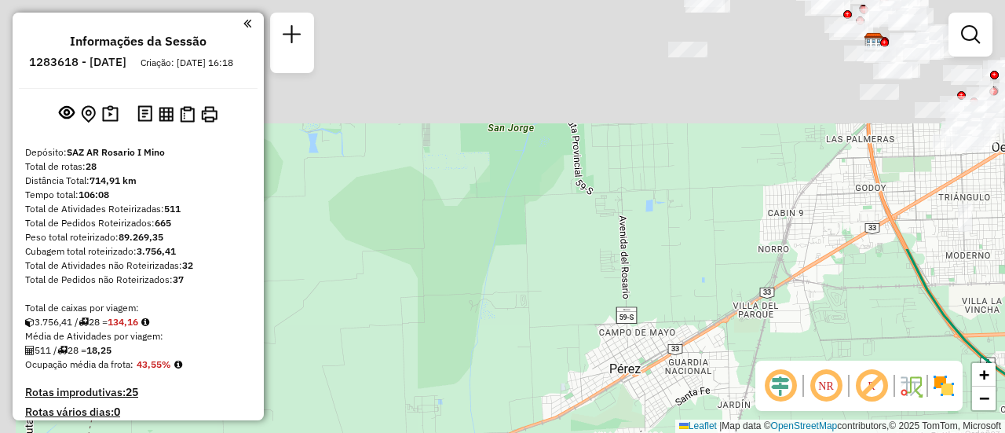
drag, startPoint x: 467, startPoint y: 90, endPoint x: 613, endPoint y: 470, distance: 406.9
click at [613, 432] on html "Aguarde... Pop-up bloqueado! Seu navegador bloqueou automáticamente a abertura …" at bounding box center [502, 216] width 1005 height 433
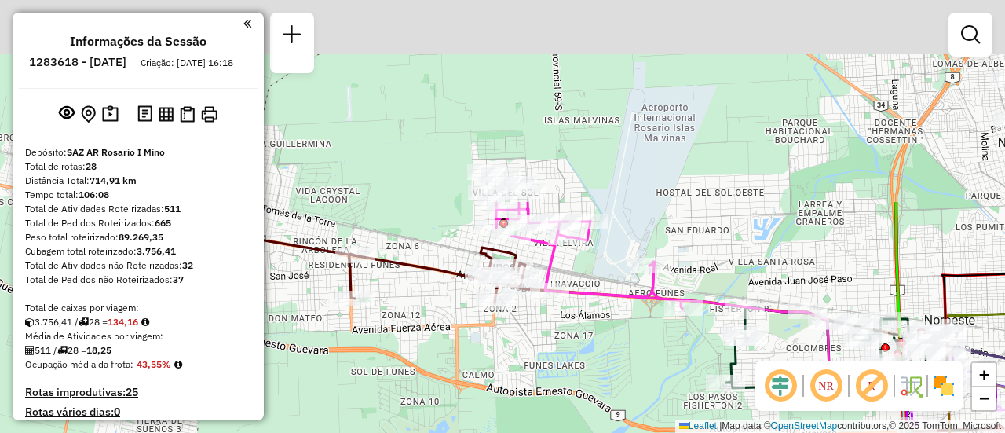
drag, startPoint x: 583, startPoint y: 258, endPoint x: 600, endPoint y: 412, distance: 154.8
click at [598, 432] on html "Aguarde... Pop-up bloqueado! Seu navegador bloqueou automáticamente a abertura …" at bounding box center [502, 216] width 1005 height 433
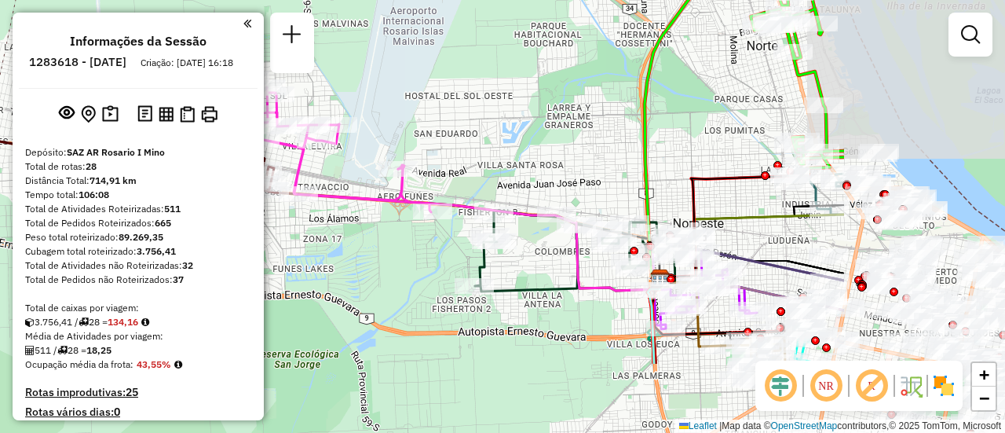
drag, startPoint x: 754, startPoint y: 225, endPoint x: 318, endPoint y: 55, distance: 468.0
click at [315, 55] on div "Janela de atendimento Grade de atendimento Capacidade Transportadoras Veículos …" at bounding box center [502, 216] width 1005 height 433
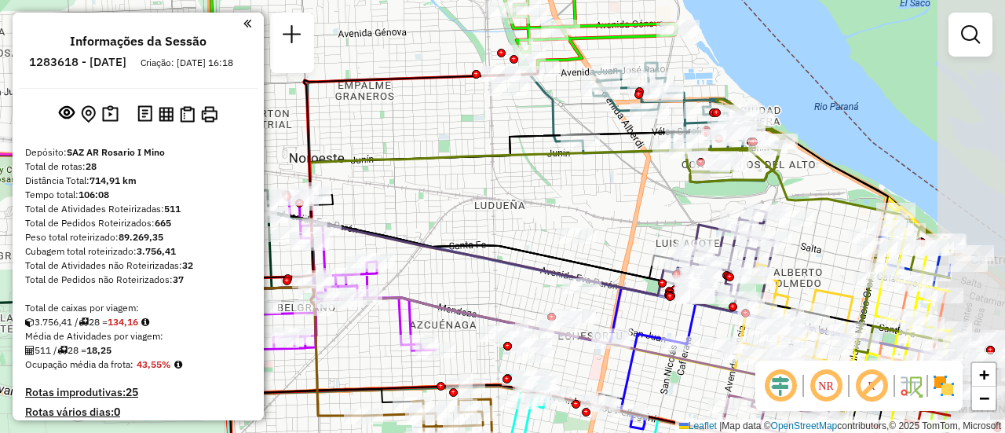
drag, startPoint x: 759, startPoint y: 174, endPoint x: 605, endPoint y: 190, distance: 155.5
click at [605, 190] on div "Janela de atendimento Grade de atendimento Capacidade Transportadoras Veículos …" at bounding box center [502, 216] width 1005 height 433
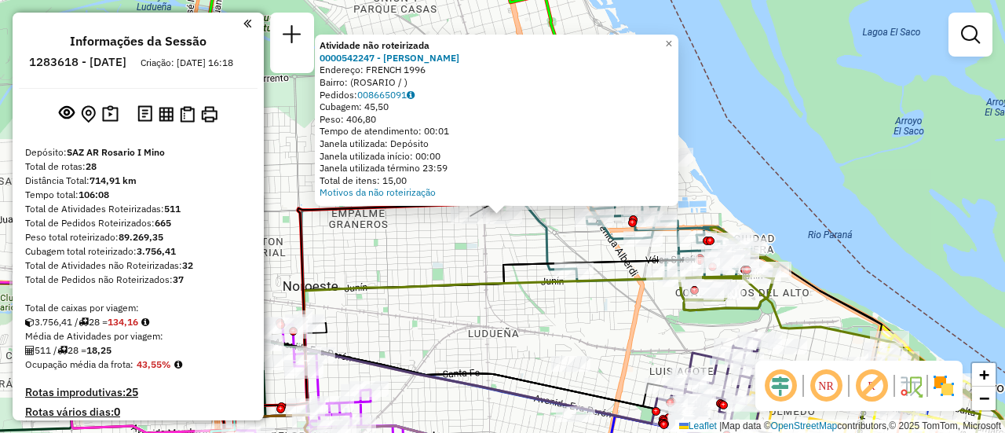
click at [468, 257] on div "Atividade não roteirizada 0000542247 - Gonzales [PERSON_NAME]: FRENCH 1996 Bair…" at bounding box center [502, 216] width 1005 height 433
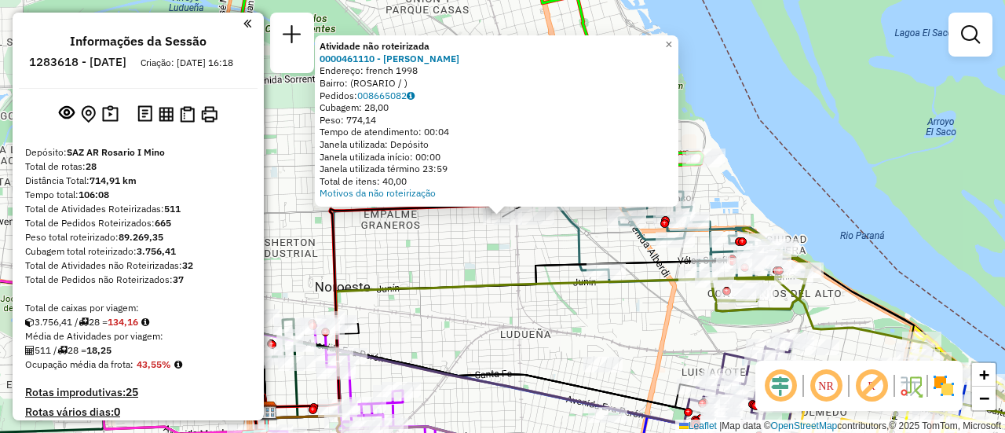
click at [433, 271] on div "Atividade não roteirizada 0000461110 - [PERSON_NAME] - RDV Endereço: french 199…" at bounding box center [502, 216] width 1005 height 433
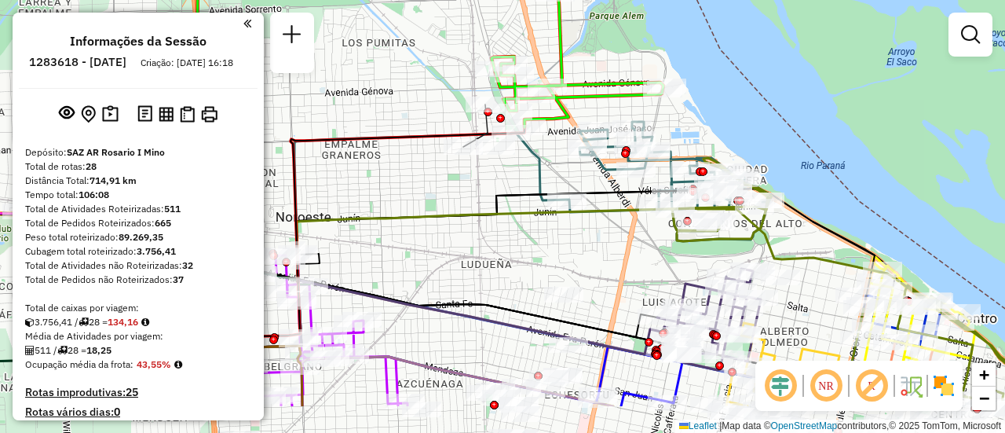
drag, startPoint x: 627, startPoint y: 340, endPoint x: 360, endPoint y: 137, distance: 335.2
click at [360, 137] on div "Janela de atendimento Grade de atendimento Capacidade Transportadoras Veículos …" at bounding box center [502, 216] width 1005 height 433
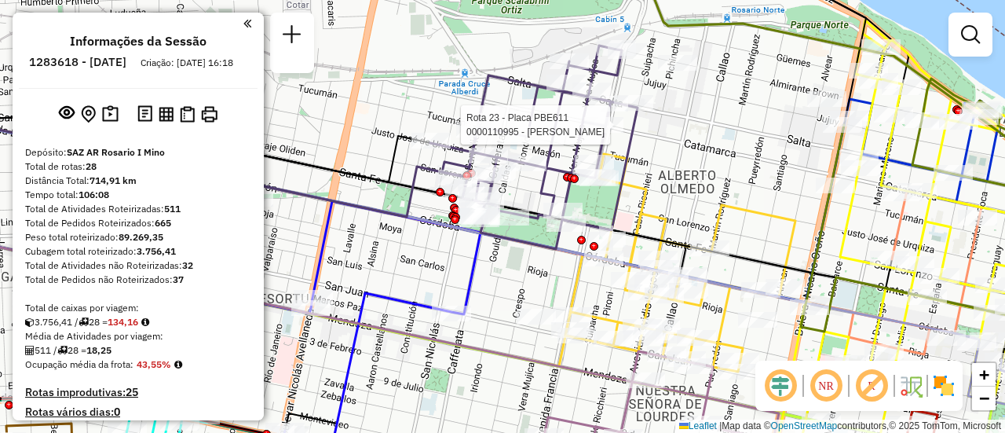
select select "**********"
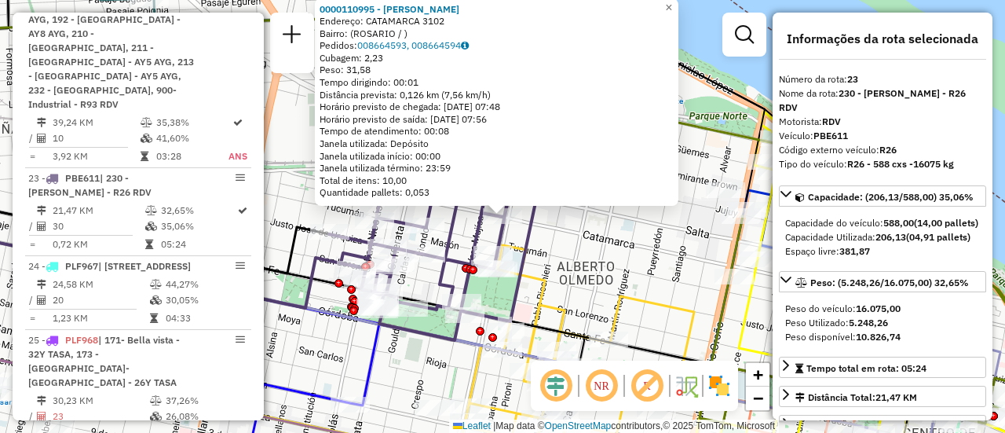
scroll to position [157, 0]
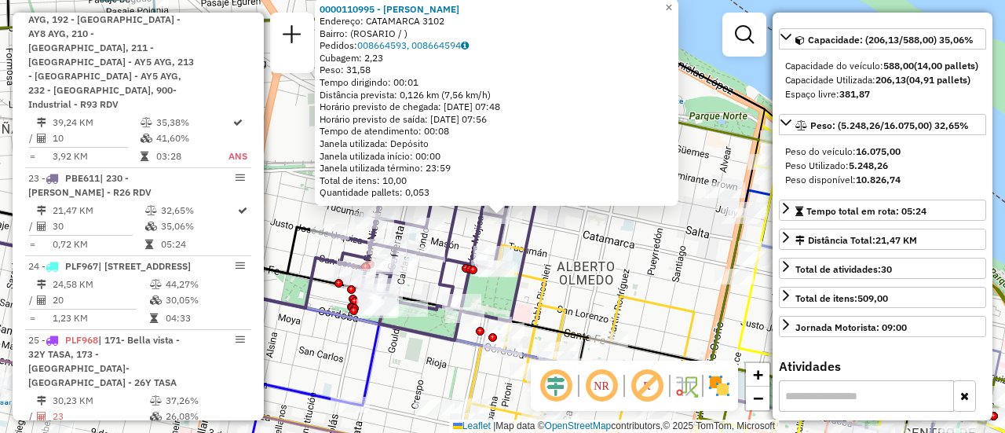
click at [558, 232] on div "0000110995 - BOBRIKOWICZ Endereço: CATAMARCA 3102 Bairro: ([GEOGRAPHIC_DATA] / …" at bounding box center [502, 216] width 1005 height 433
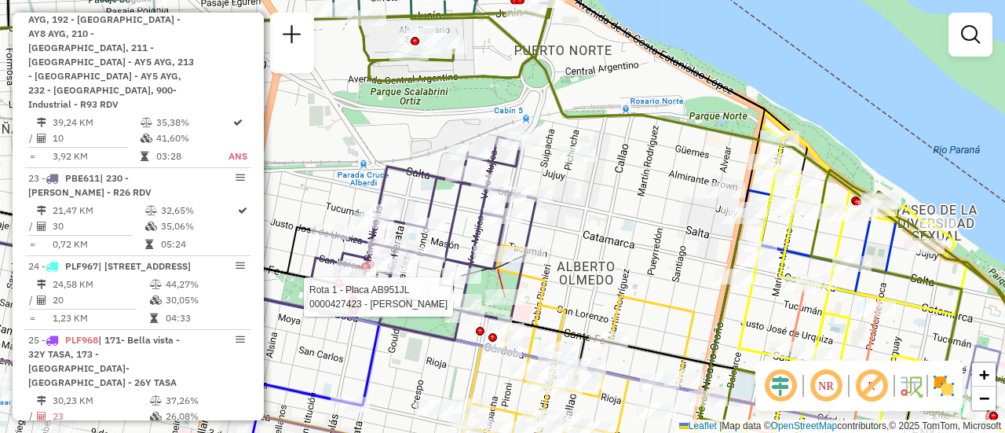
select select "**********"
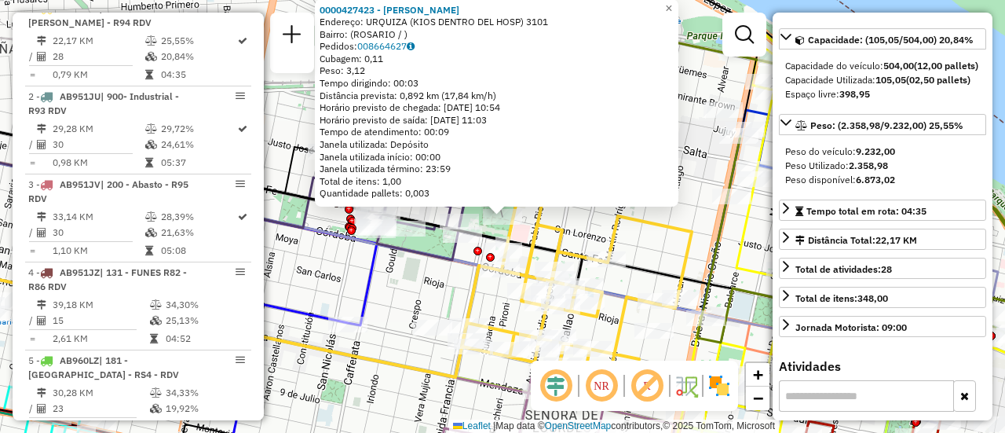
click at [662, 245] on div "0000427423 - [PERSON_NAME]: URQUIZA (KIOS DENTRO DEL HOSP) 3101 Bairro: ([GEOGR…" at bounding box center [502, 216] width 1005 height 433
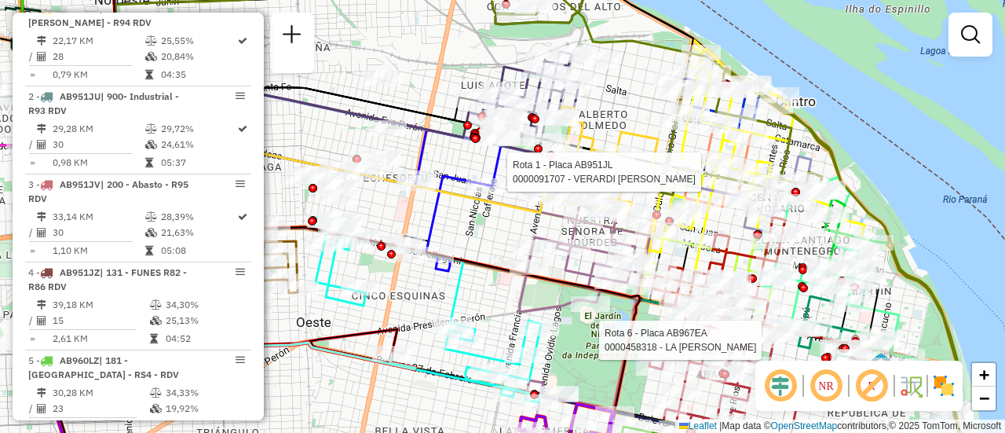
select select "**********"
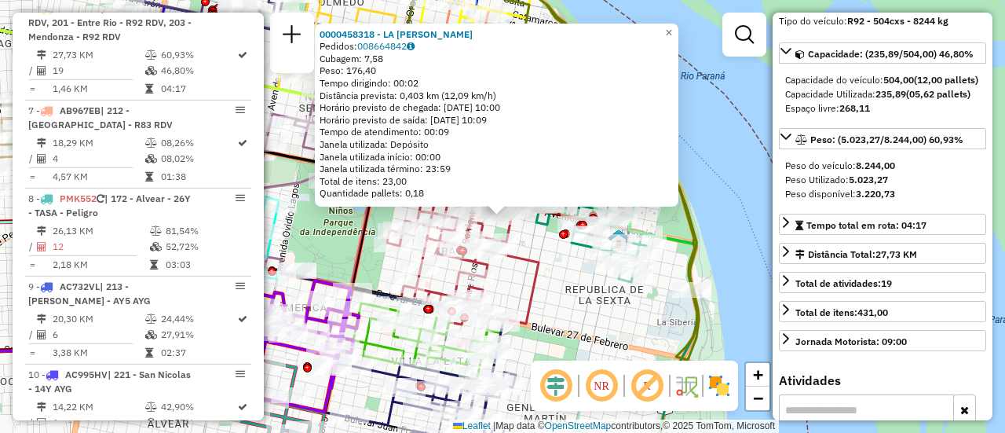
click at [588, 297] on div "0000458318 - LA ROSA [PERSON_NAME]: 008664842 Cubagem: 7,58 Peso: 176,40 Tempo …" at bounding box center [502, 216] width 1005 height 433
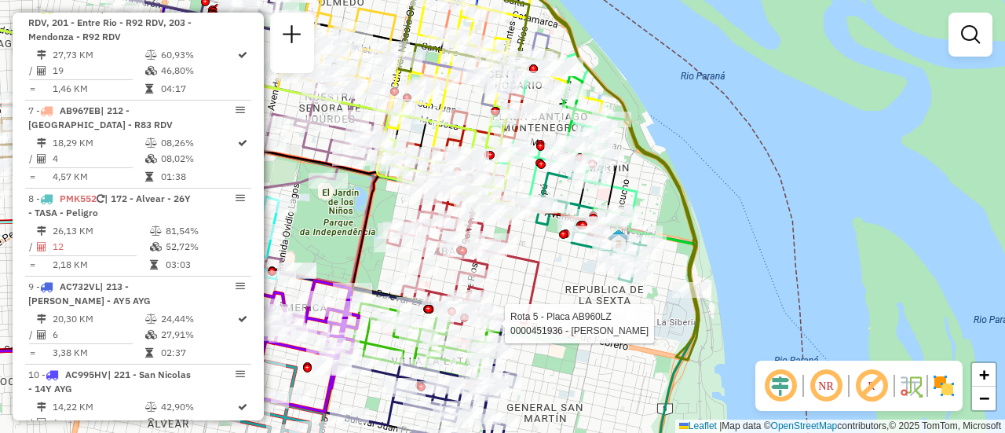
select select "**********"
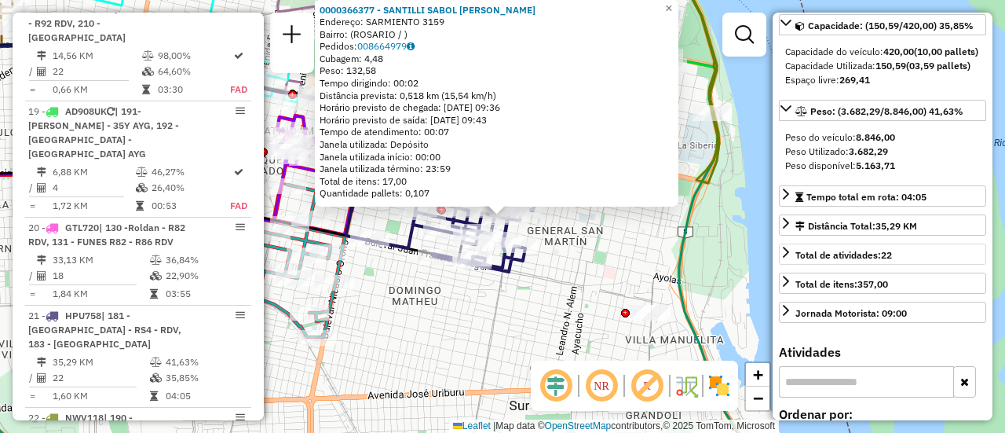
scroll to position [2573, 0]
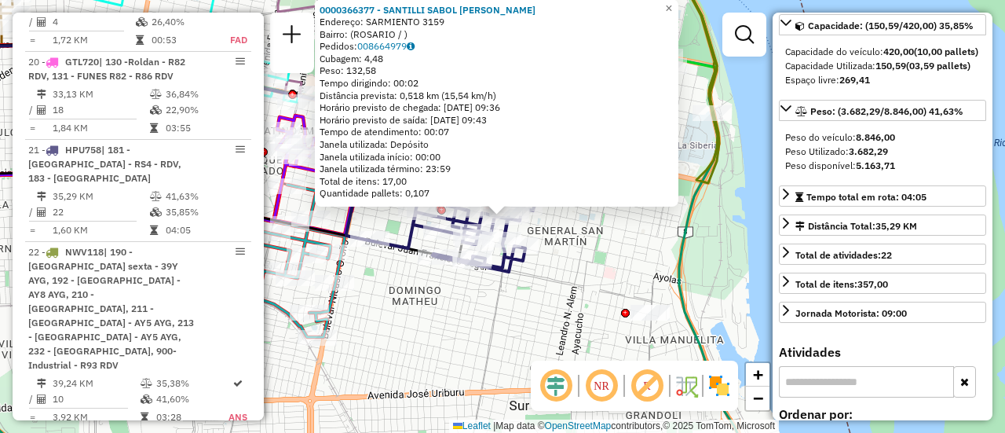
click at [480, 314] on div "0000366377 - SANTILLI SABOL FRANCO LEONEL Endereço: SARMIENTO 3159 Bairro: (ROS…" at bounding box center [502, 216] width 1005 height 433
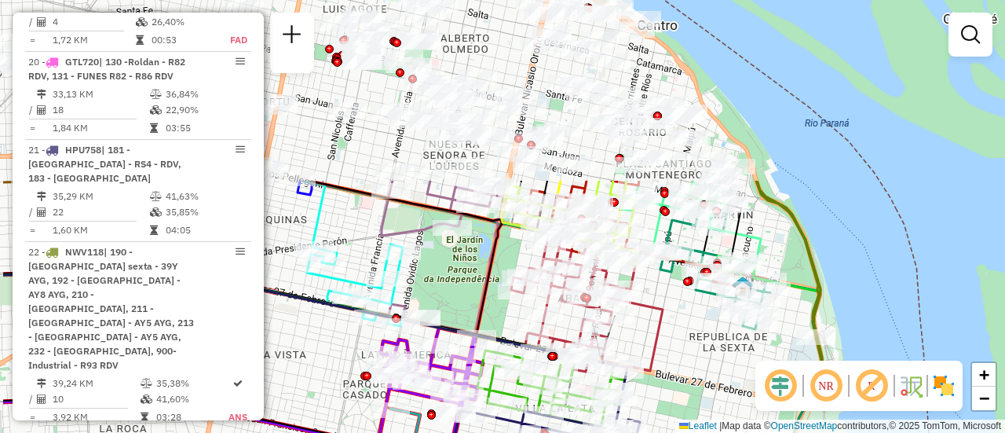
drag, startPoint x: 601, startPoint y: 283, endPoint x: 672, endPoint y: 415, distance: 150.7
click at [678, 420] on div "Janela de atendimento Grade de atendimento Capacidade Transportadoras Veículos …" at bounding box center [502, 216] width 1005 height 433
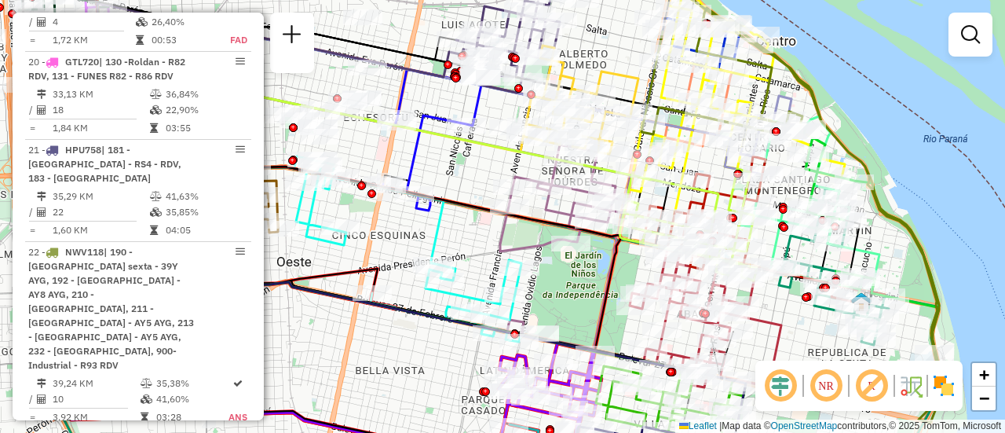
drag, startPoint x: 466, startPoint y: 270, endPoint x: 585, endPoint y: 286, distance: 120.4
click at [585, 286] on div "Janela de atendimento Grade de atendimento Capacidade Transportadoras Veículos …" at bounding box center [502, 216] width 1005 height 433
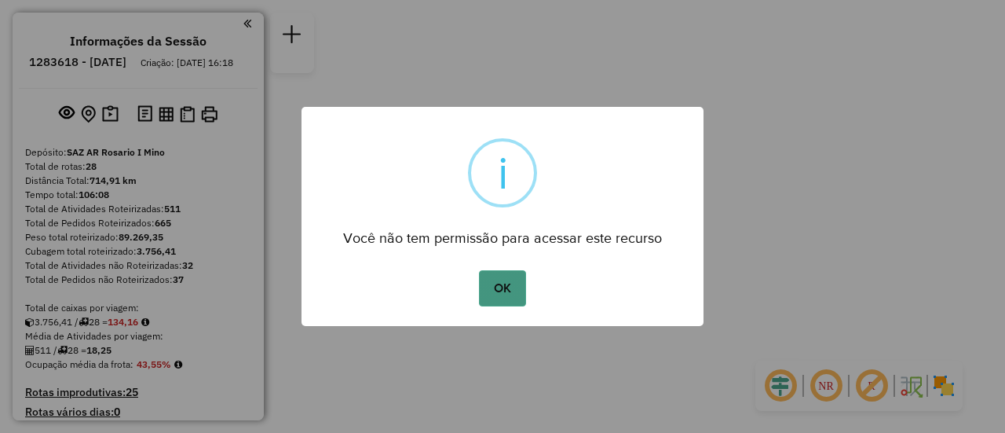
click at [504, 283] on button "OK" at bounding box center [502, 288] width 46 height 36
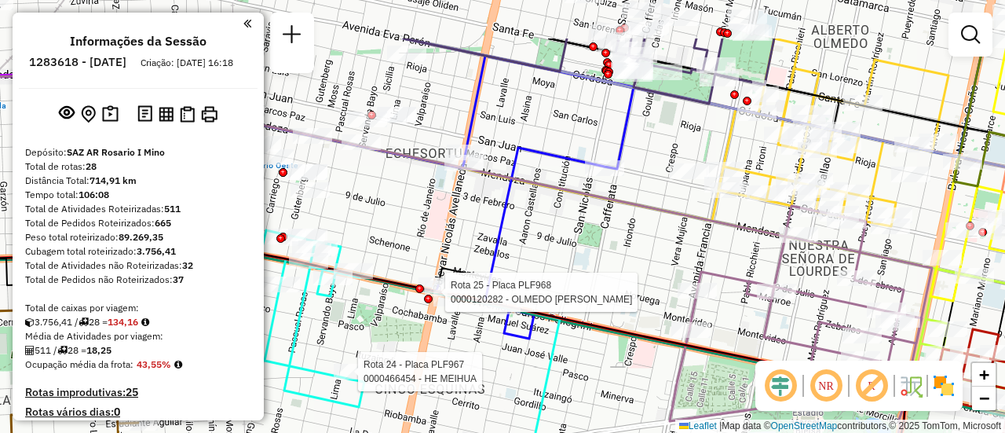
drag, startPoint x: 681, startPoint y: 118, endPoint x: 581, endPoint y: 301, distance: 208.4
click at [570, 298] on div "Rota 24 - Placa PLF967 0000466454 - HE MEIHUA Rota 25 - Placa PLF968 0000120282…" at bounding box center [502, 216] width 1005 height 433
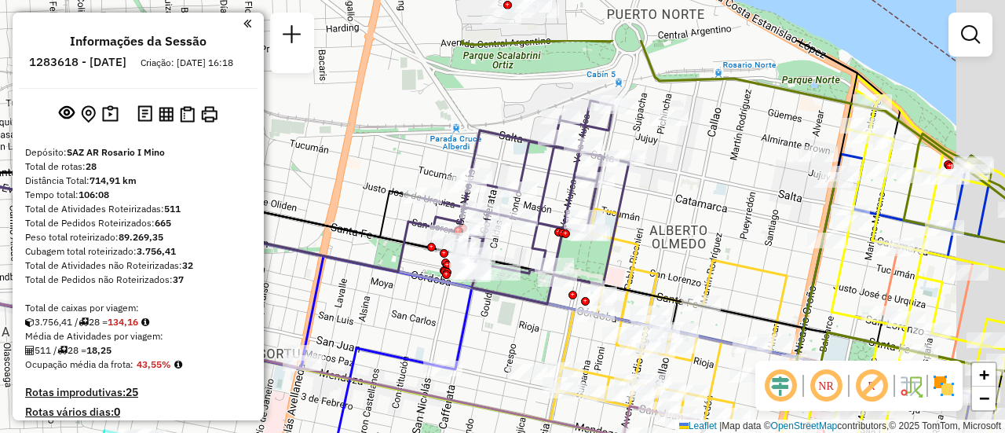
drag, startPoint x: 701, startPoint y: 157, endPoint x: 603, endPoint y: 280, distance: 157.0
click at [594, 280] on icon at bounding box center [525, 202] width 207 height 203
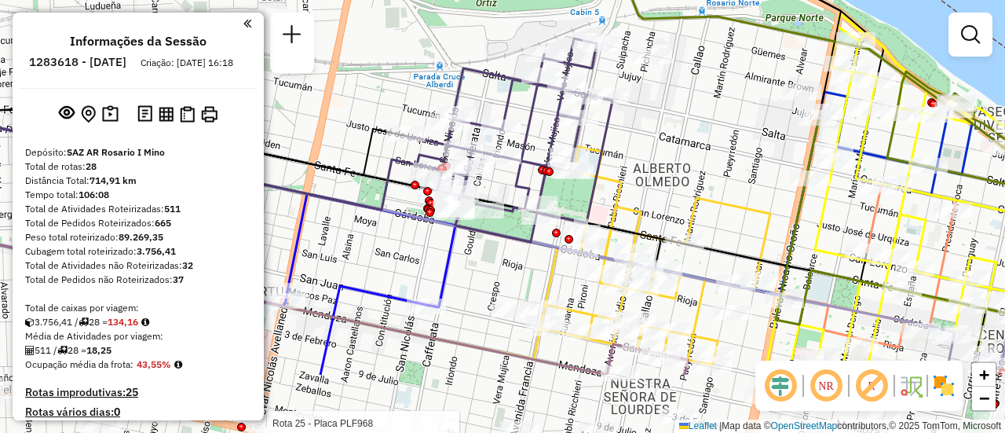
drag, startPoint x: 678, startPoint y: 267, endPoint x: 685, endPoint y: 165, distance: 102.3
click at [681, 165] on div "Rota 24 - Placa PLF967 0000466454 - HE MEIHUA Rota 25 - Placa PLF968 0000120282…" at bounding box center [502, 216] width 1005 height 433
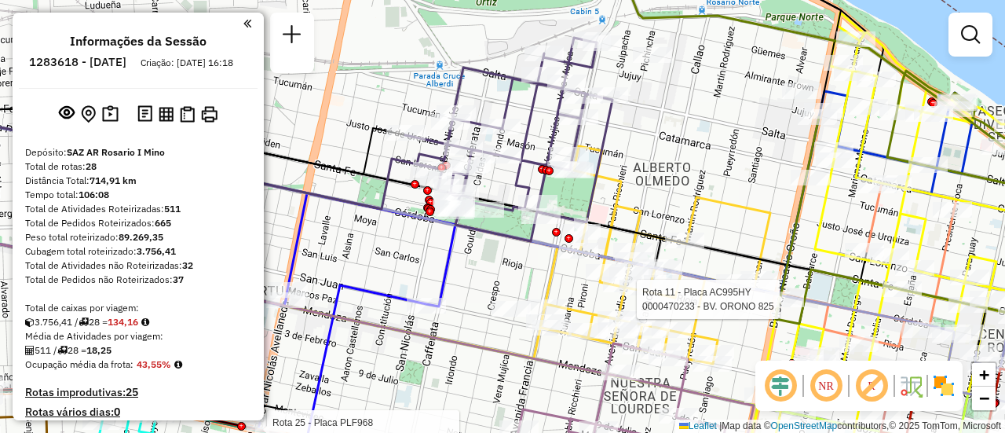
select select "**********"
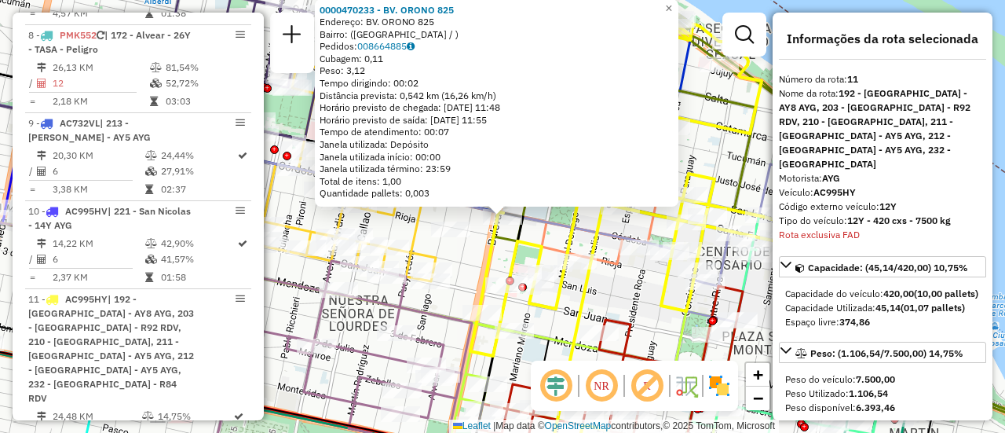
scroll to position [157, 0]
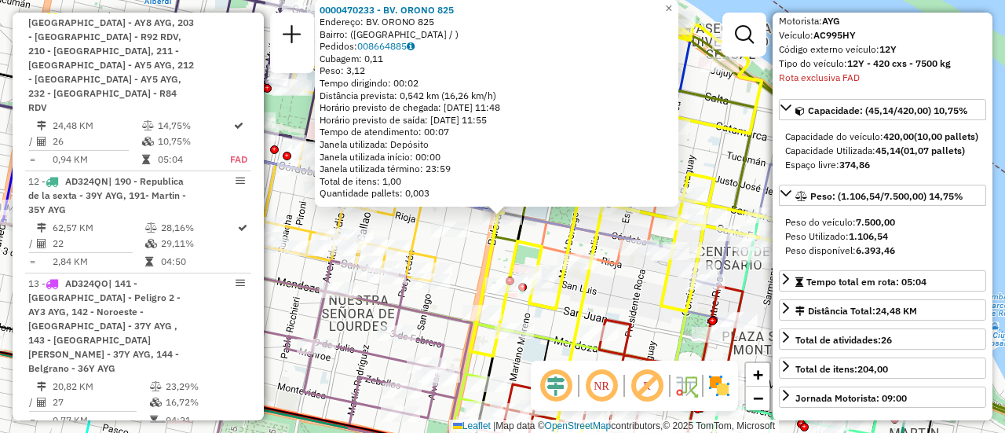
drag, startPoint x: 620, startPoint y: 296, endPoint x: 627, endPoint y: 297, distance: 7.9
click at [620, 296] on div "0000470233 - BV. ORONO 825 Endereço: BV. ORONO 825 Bairro: (rosario / ) Pedidos…" at bounding box center [502, 216] width 1005 height 433
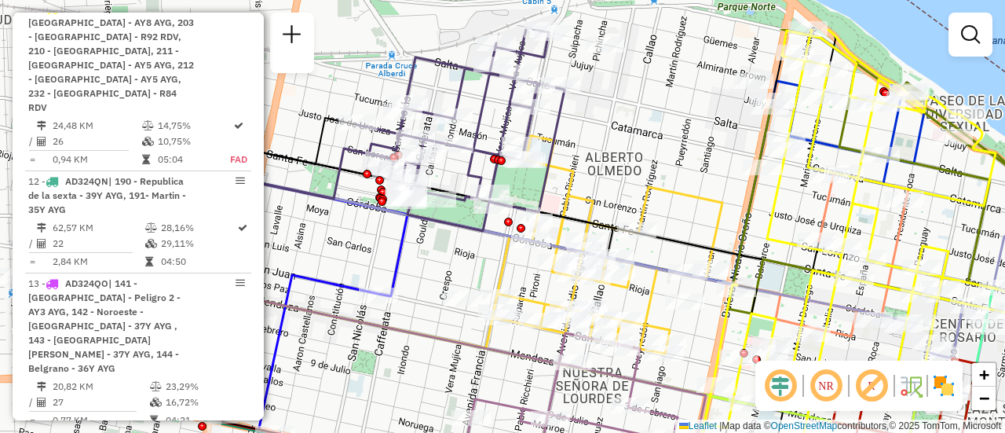
drag, startPoint x: 386, startPoint y: 112, endPoint x: 625, endPoint y: 187, distance: 250.4
click at [622, 184] on div "Janela de atendimento Grade de atendimento Capacidade Transportadoras Veículos …" at bounding box center [502, 216] width 1005 height 433
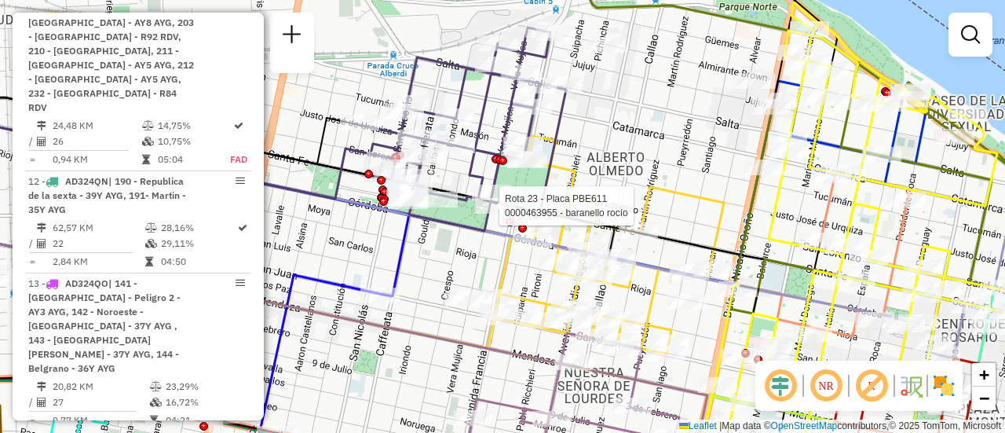
select select "**********"
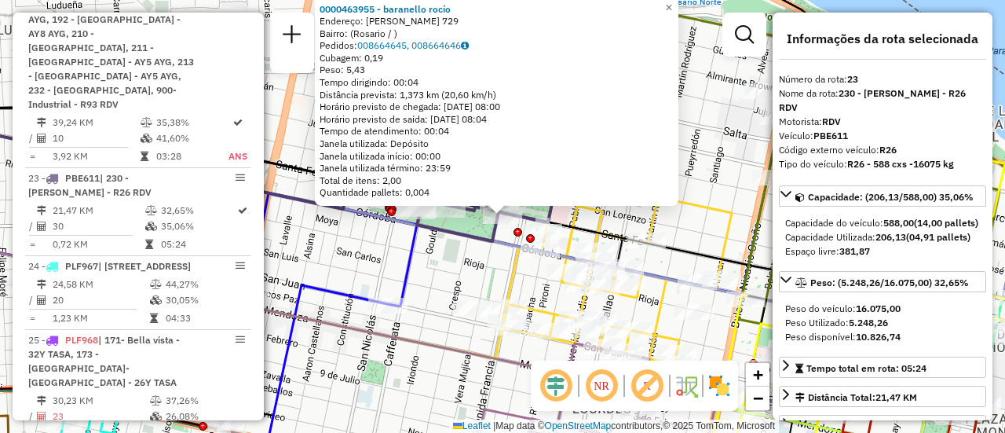
scroll to position [79, 0]
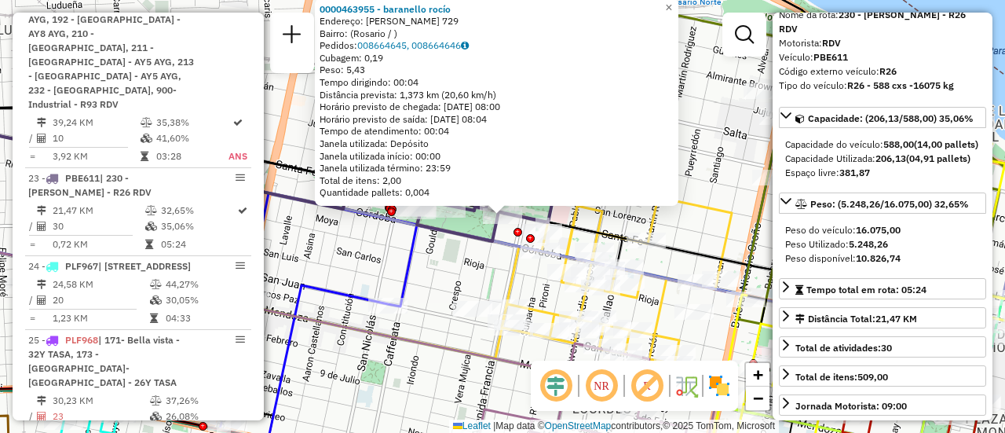
click at [452, 281] on div "0000463955 - baranello rocío Endereço: vera mujica 729 Bairro: (Rosario / ) Ped…" at bounding box center [502, 216] width 1005 height 433
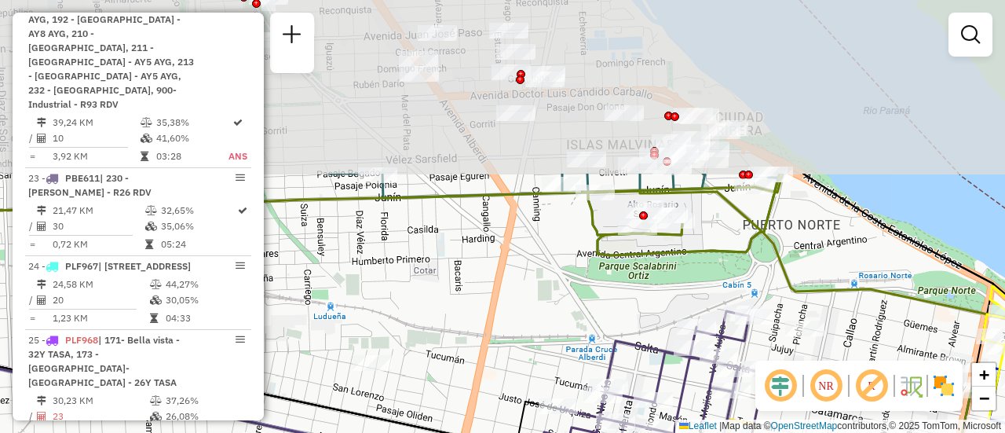
drag, startPoint x: 489, startPoint y: 75, endPoint x: 507, endPoint y: 292, distance: 217.5
click at [507, 292] on div "Janela de atendimento Grade de atendimento Capacidade Transportadoras Veículos …" at bounding box center [502, 216] width 1005 height 433
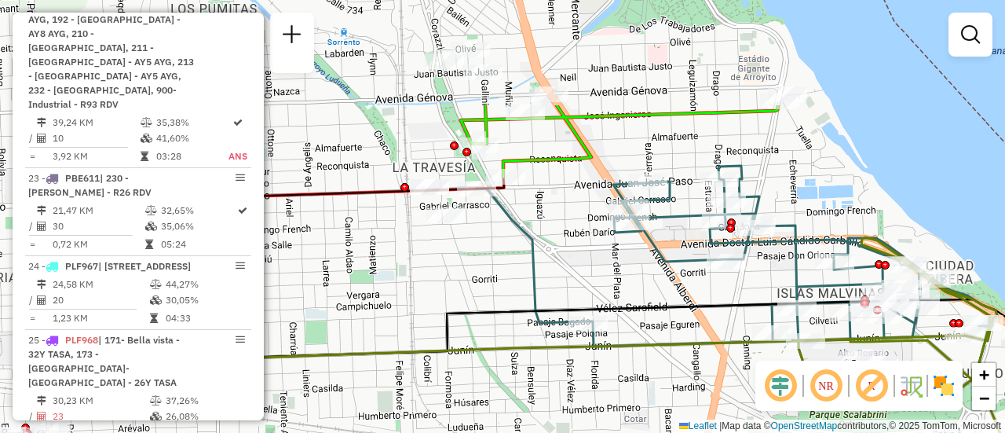
drag, startPoint x: 448, startPoint y: 167, endPoint x: 658, endPoint y: 316, distance: 257.5
click at [658, 316] on icon at bounding box center [657, 419] width 1094 height 240
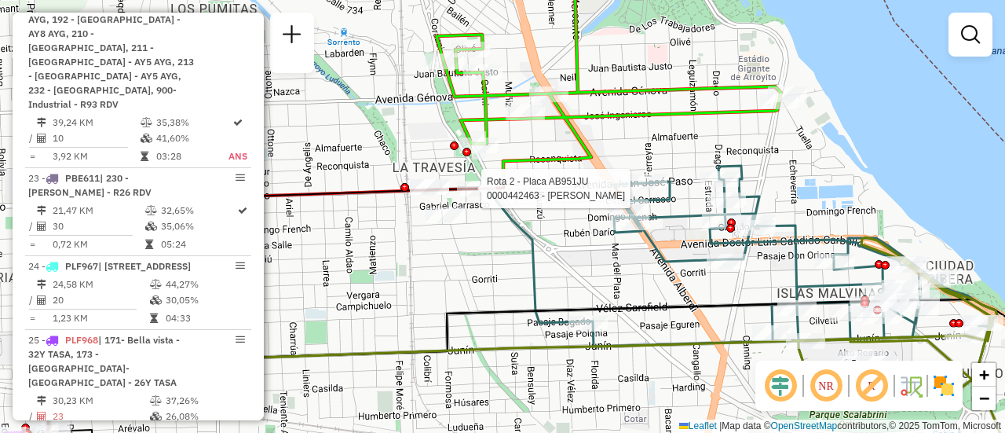
select select "**********"
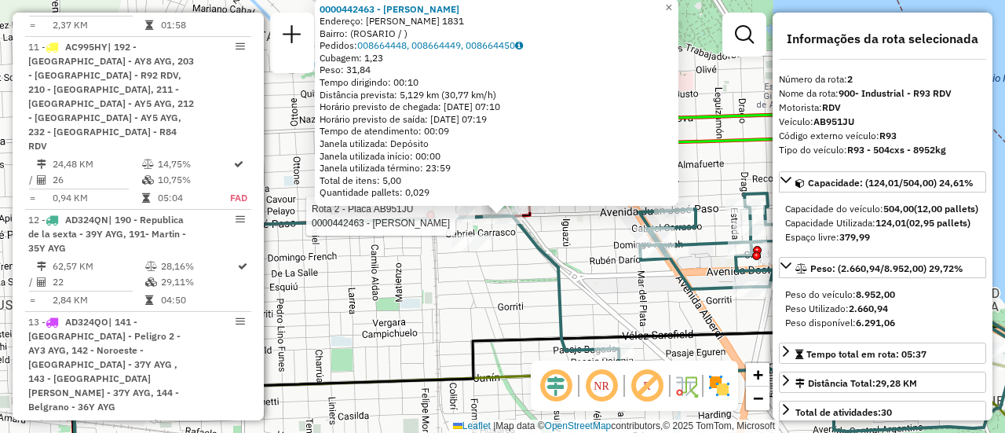
scroll to position [647, 0]
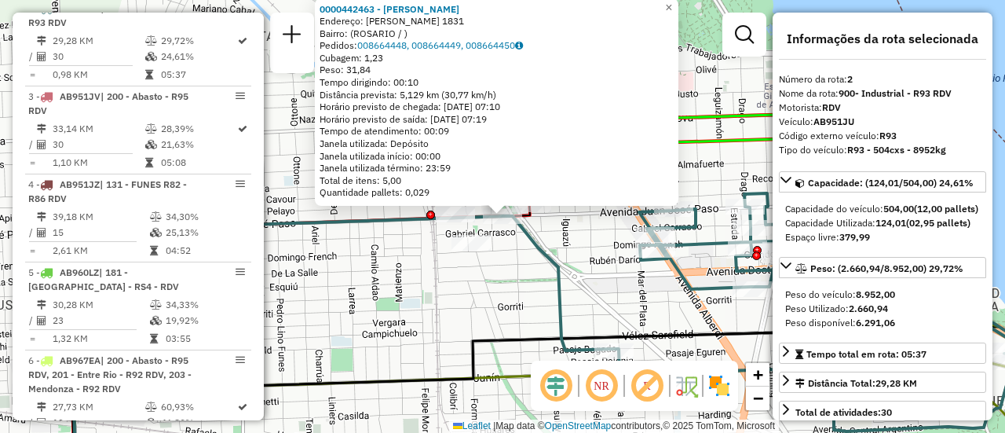
click at [596, 261] on div "0000442463 - MARTIN LEONEL CLAUDIO Endereço: JUAN JOSE PASO 1831 Bairro: (ROSAR…" at bounding box center [502, 216] width 1005 height 433
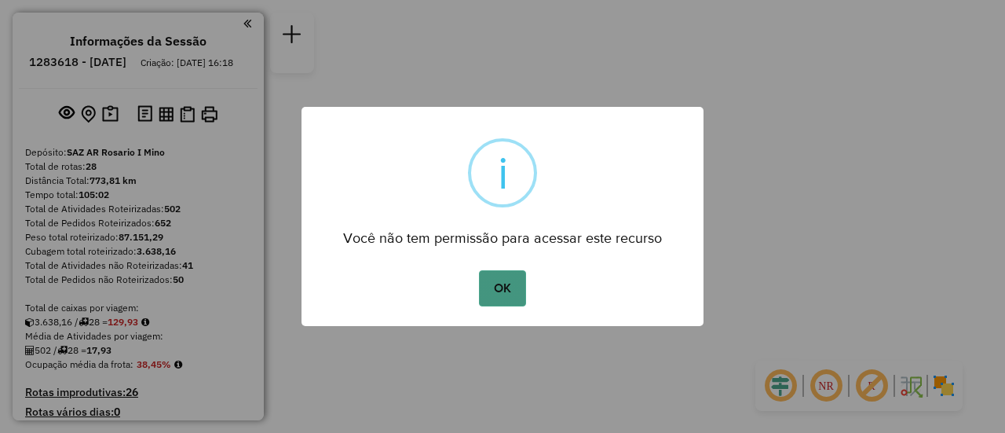
click at [505, 287] on button "OK" at bounding box center [502, 288] width 46 height 36
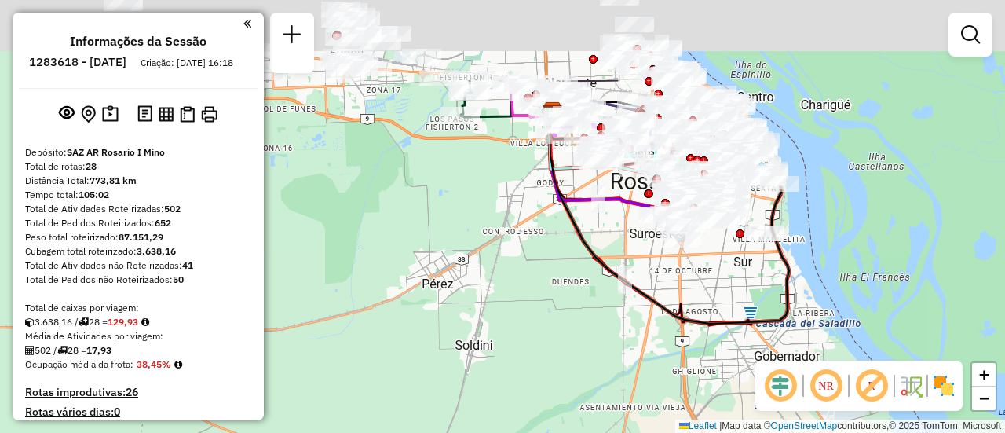
drag, startPoint x: 583, startPoint y: 134, endPoint x: 612, endPoint y: 397, distance: 264.7
click at [616, 324] on icon at bounding box center [670, 216] width 240 height 216
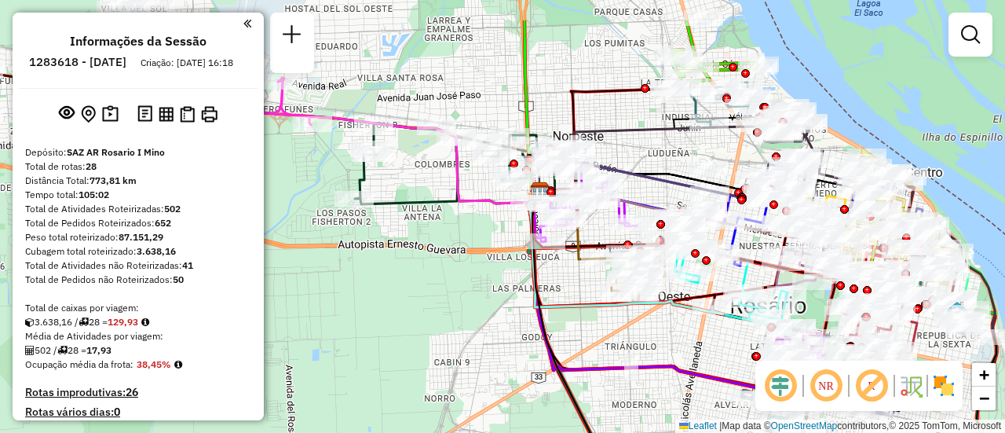
drag, startPoint x: 638, startPoint y: 91, endPoint x: 649, endPoint y: 268, distance: 177.0
click at [649, 268] on div "Janela de atendimento Grade de atendimento Capacidade Transportadoras Veículos …" at bounding box center [502, 216] width 1005 height 433
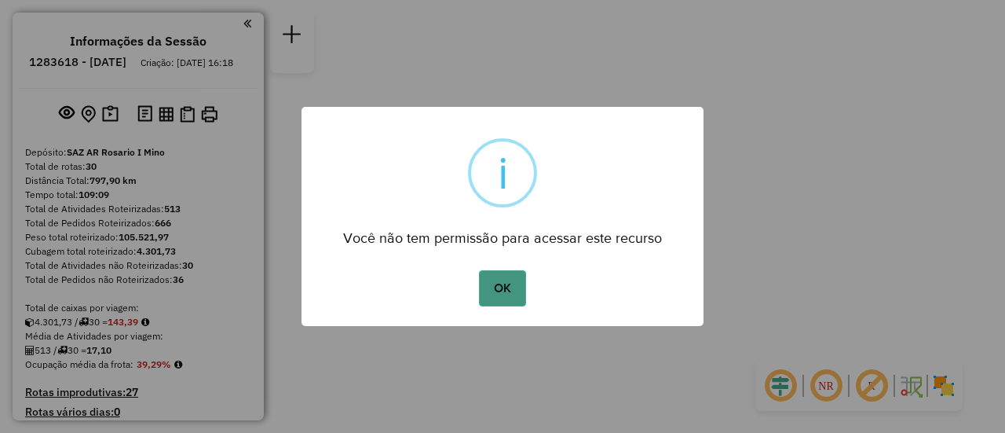
click at [510, 294] on button "OK" at bounding box center [502, 288] width 46 height 36
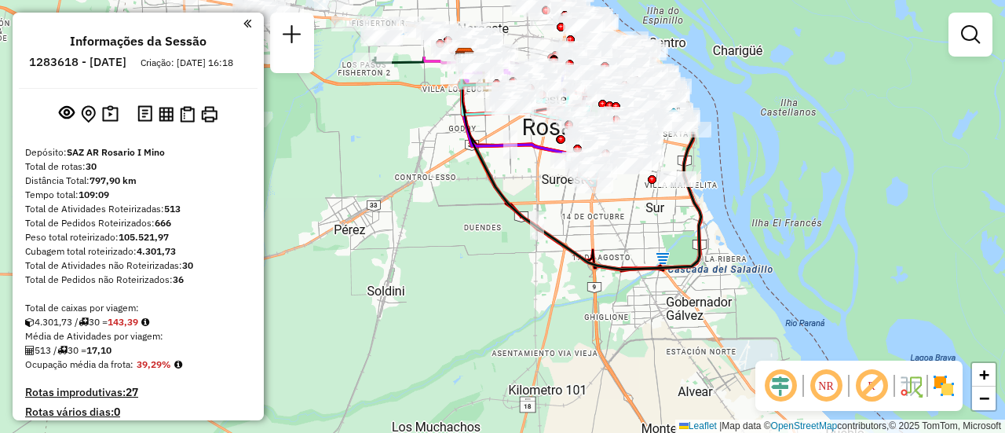
drag, startPoint x: 658, startPoint y: 108, endPoint x: 641, endPoint y: 366, distance: 258.9
click at [649, 376] on div "Janela de atendimento Grade de atendimento Capacidade Transportadoras Veículos …" at bounding box center [502, 216] width 1005 height 433
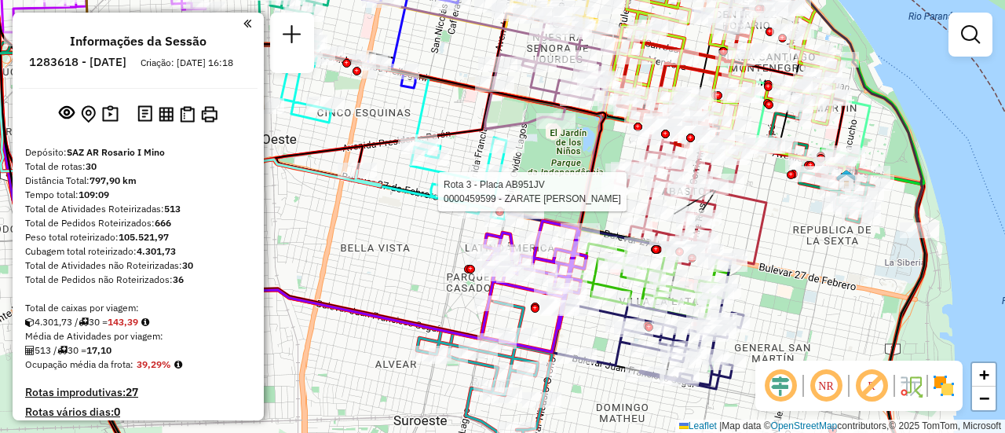
select select "**********"
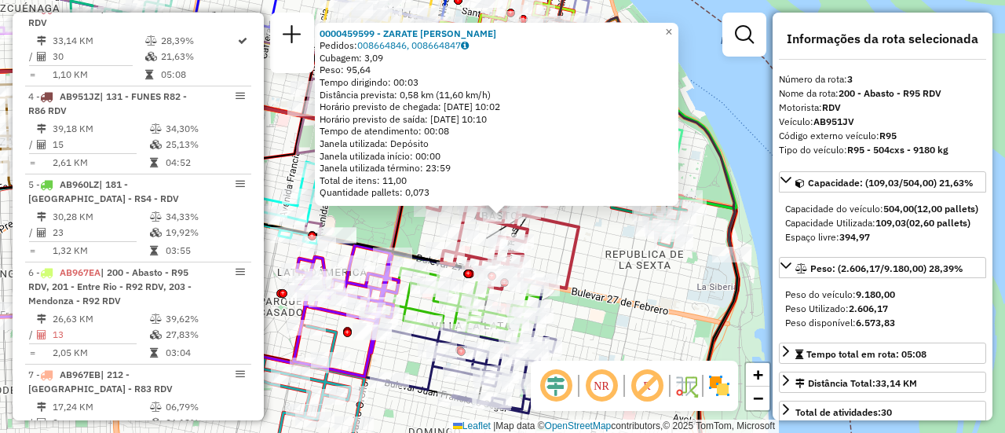
scroll to position [157, 0]
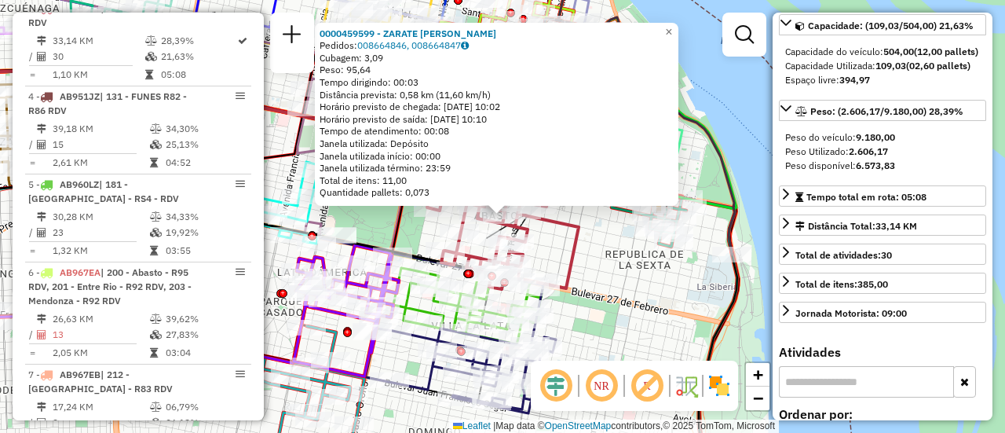
click at [602, 253] on div "0000459599 - ZARATE LAUREANO MARIVEL HAYDEE Pedidos: 008664846, 008664847 Cubag…" at bounding box center [502, 216] width 1005 height 433
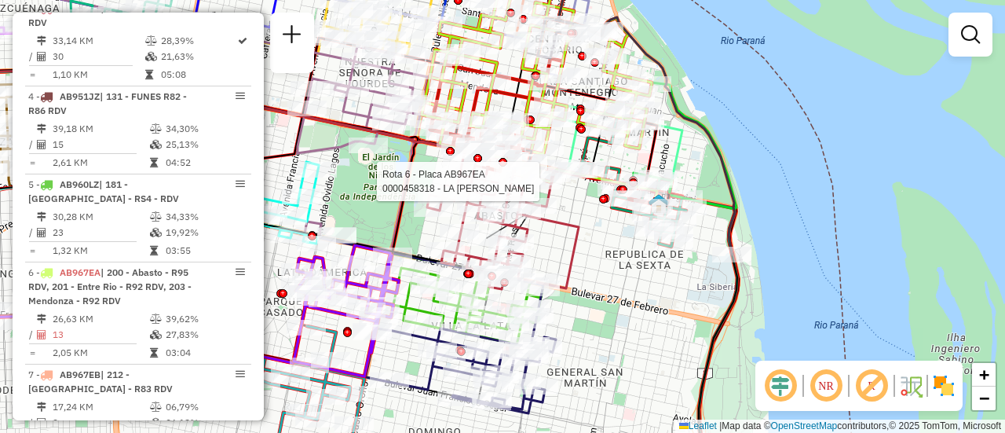
select select "**********"
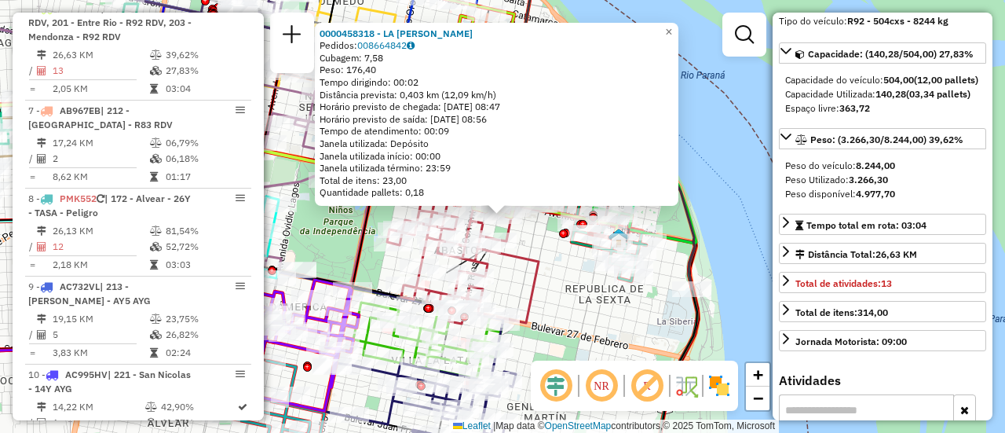
click at [598, 306] on div "0000458318 - LA ROSA MARCELO Pedidos: 008664842 Cubagem: 7,58 Peso: 176,40 Temp…" at bounding box center [502, 216] width 1005 height 433
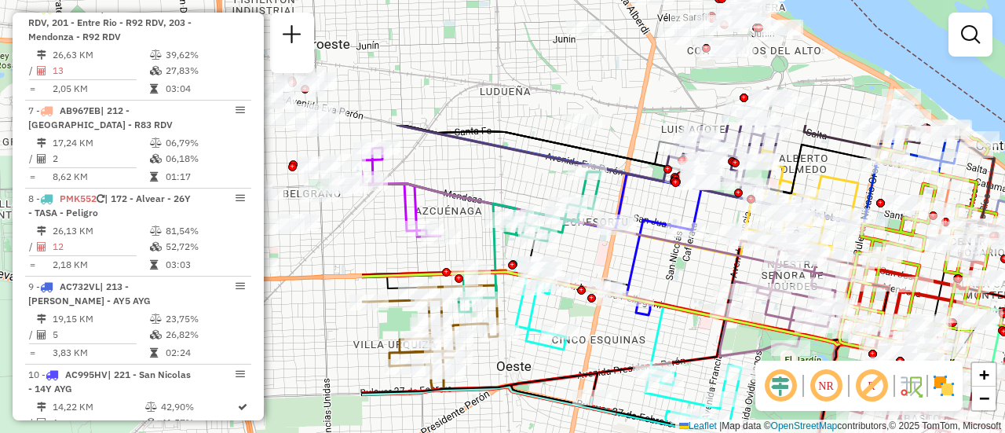
drag, startPoint x: 359, startPoint y: 219, endPoint x: 822, endPoint y: 386, distance: 492.6
click at [822, 386] on hb-router-mapa "Informações da Sessão 1283618 - 27/09/2025 Criação: 26/09/2025 16:18 Depósito: …" at bounding box center [502, 216] width 1005 height 433
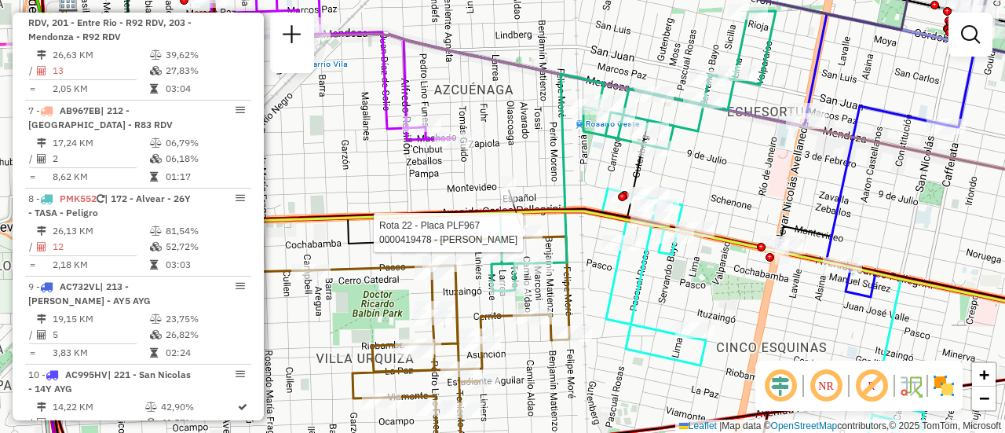
select select "**********"
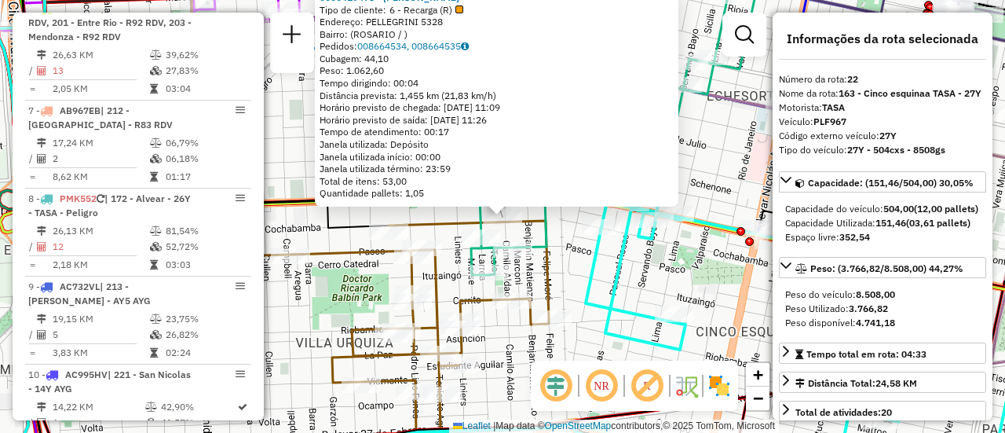
scroll to position [2604, 0]
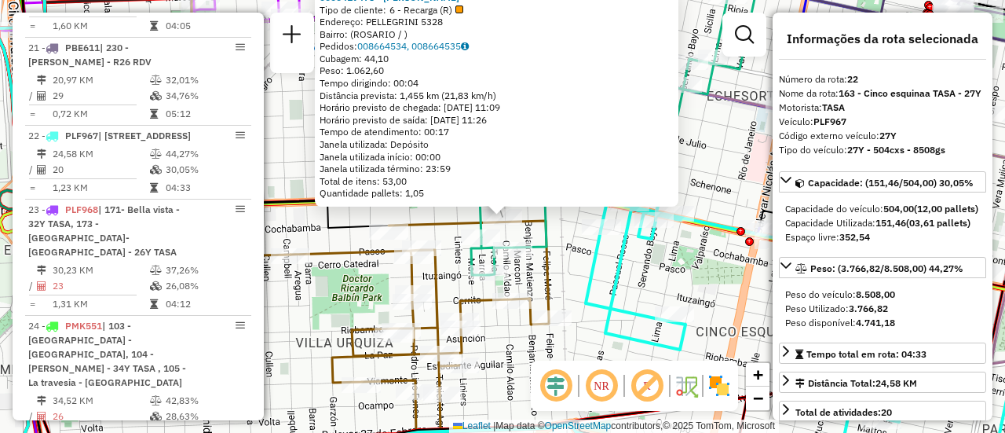
click at [569, 255] on div "0000419478 - CHEN YUQIANG Tipo de cliente: 6 - Recarga (R) Endereço: PELLEGRINI…" at bounding box center [502, 216] width 1005 height 433
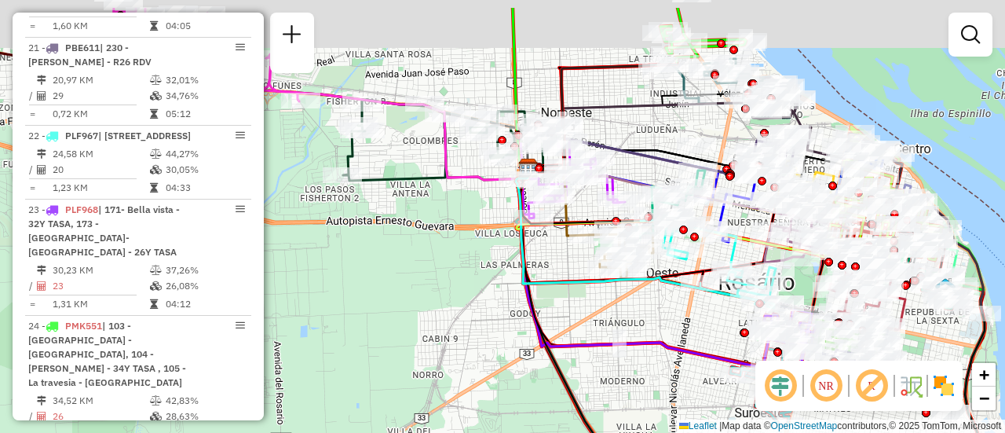
drag, startPoint x: 704, startPoint y: 95, endPoint x: 702, endPoint y: 249, distance: 153.9
click at [705, 249] on div "Janela de atendimento Grade de atendimento Capacidade Transportadoras Veículos …" at bounding box center [502, 216] width 1005 height 433
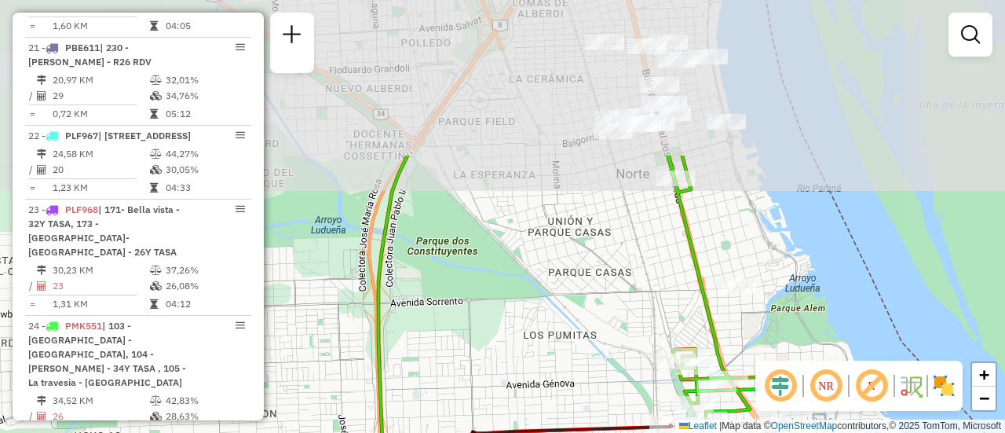
drag, startPoint x: 655, startPoint y: 93, endPoint x: 635, endPoint y: 254, distance: 162.3
click at [619, 298] on div "Rota 30 - Placa PLF972 0000464694 - Lacancha S. R. L. Janela de atendimento Gra…" at bounding box center [502, 216] width 1005 height 433
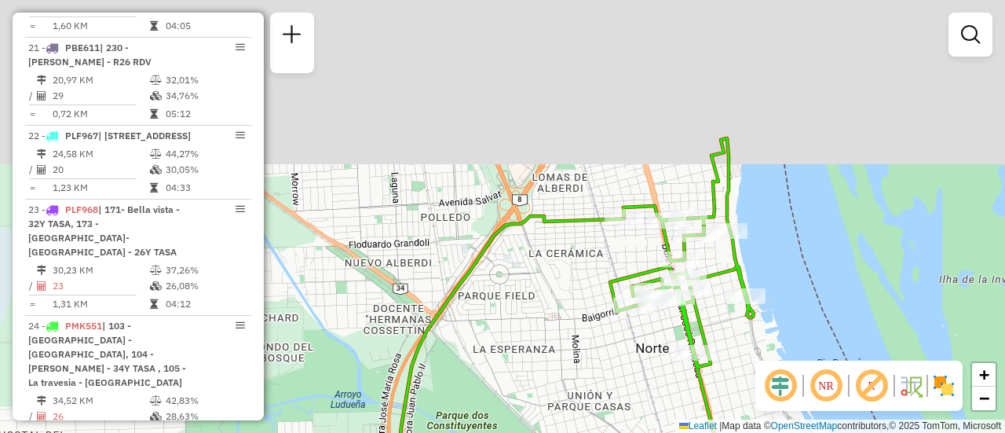
drag, startPoint x: 613, startPoint y: 229, endPoint x: 642, endPoint y: 375, distance: 149.1
click at [637, 375] on div "Rota 30 - Placa PLF972 0000464694 - Lacancha S. R. L. Janela de atendimento Gra…" at bounding box center [502, 216] width 1005 height 433
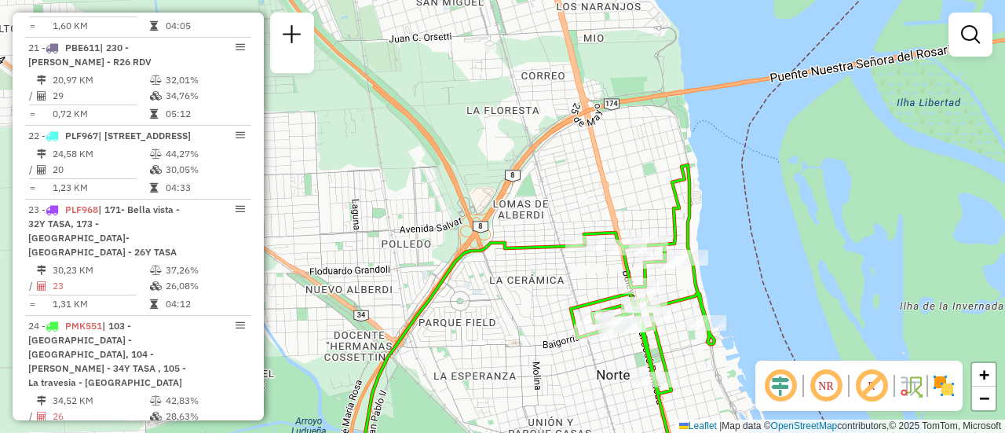
drag, startPoint x: 574, startPoint y: 207, endPoint x: 526, endPoint y: 43, distance: 170.2
click at [525, 44] on div "Rota 30 - Placa PLF972 0000464694 - Lacancha S. R. L. Janela de atendimento Gra…" at bounding box center [502, 216] width 1005 height 433
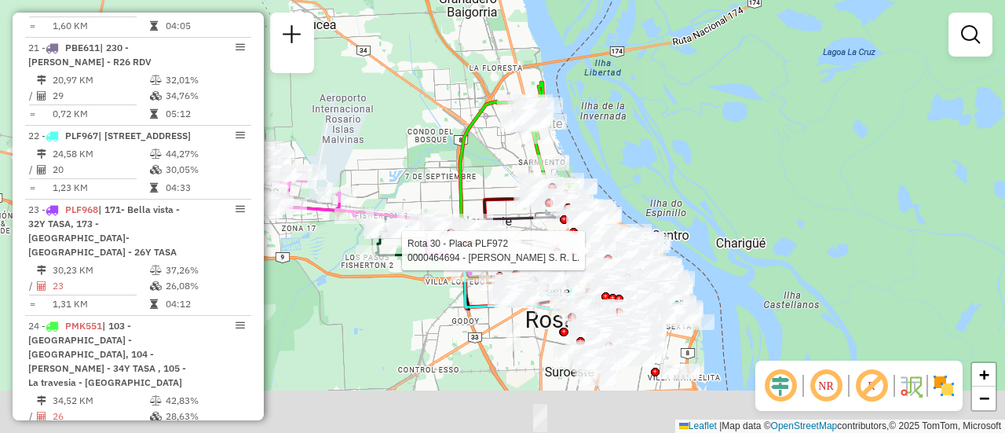
drag, startPoint x: 578, startPoint y: 320, endPoint x: 496, endPoint y: 108, distance: 228.2
click at [483, 106] on div "Rota 30 - Placa PLF972 0000464694 - Lacancha S. R. L. Janela de atendimento Gra…" at bounding box center [502, 216] width 1005 height 433
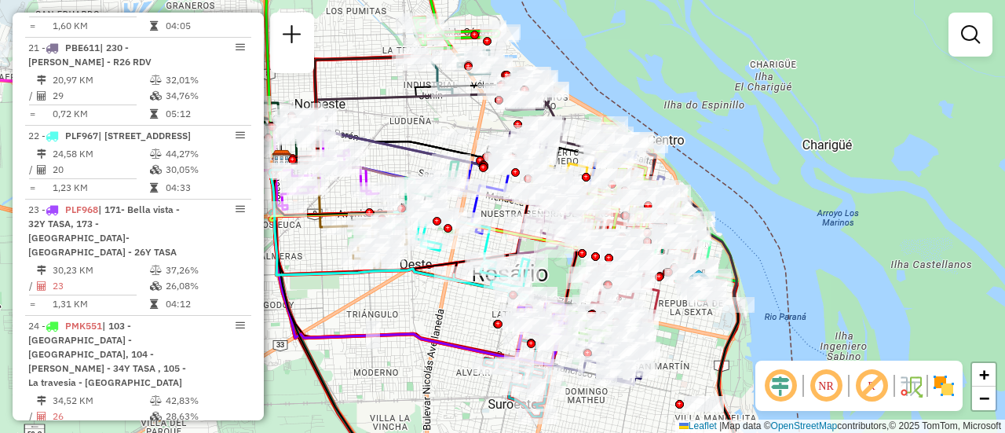
drag, startPoint x: 532, startPoint y: 145, endPoint x: 470, endPoint y: 130, distance: 63.8
click at [459, 123] on div "Janela de atendimento Grade de atendimento Capacidade Transportadoras Veículos …" at bounding box center [502, 216] width 1005 height 433
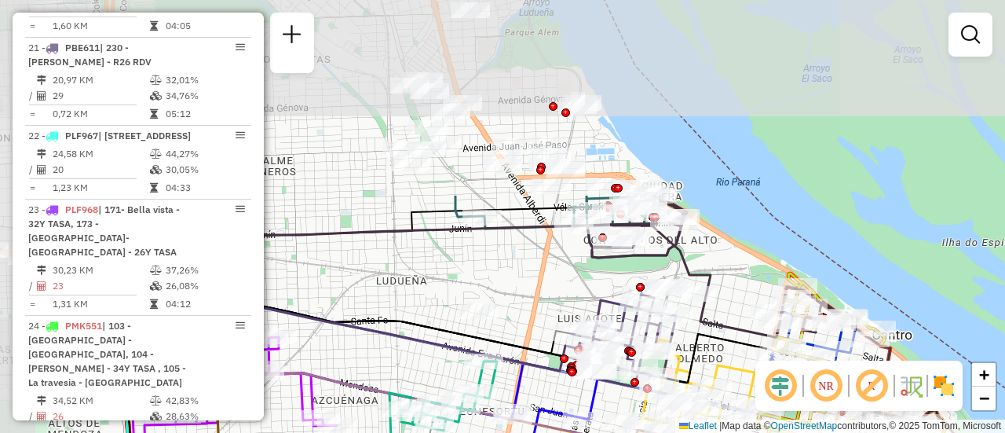
drag, startPoint x: 558, startPoint y: 108, endPoint x: 690, endPoint y: 346, distance: 273.1
click at [690, 346] on icon at bounding box center [476, 331] width 677 height 103
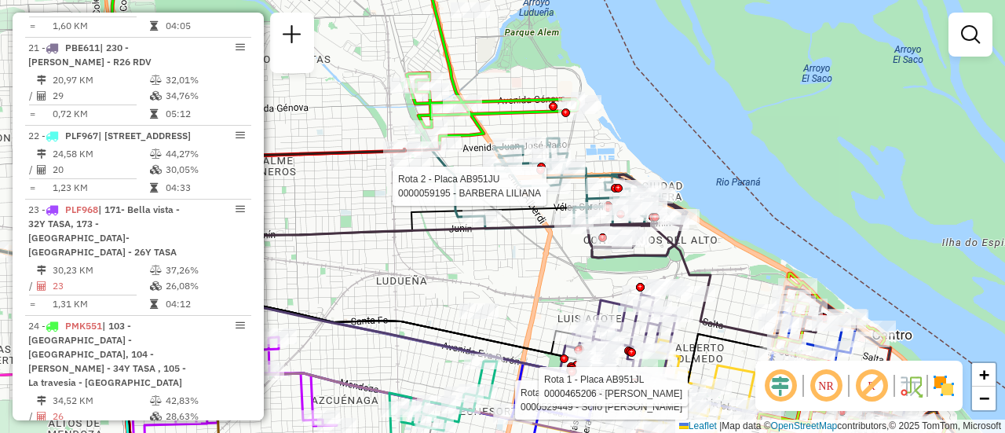
select select "**********"
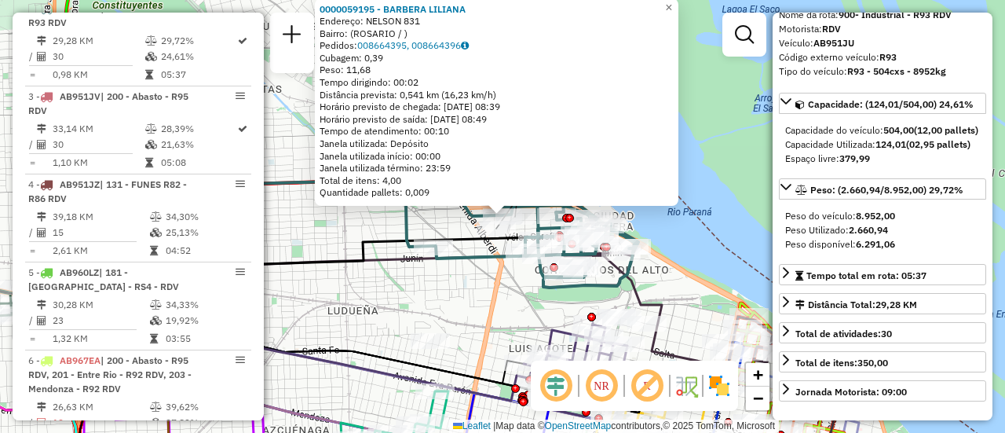
scroll to position [157, 0]
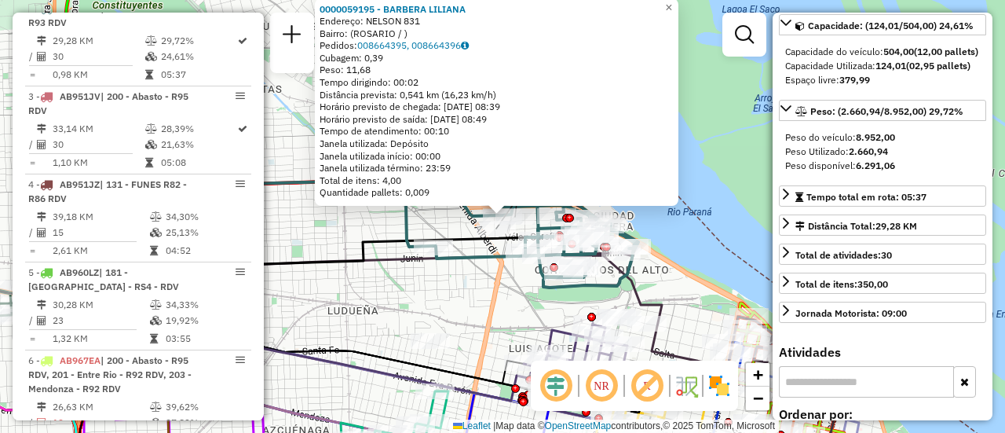
click at [497, 316] on div "0000059195 - BARBERA LILIANA Endereço: NELSON 831 Bairro: (ROSARIO / ) Pedidos:…" at bounding box center [502, 216] width 1005 height 433
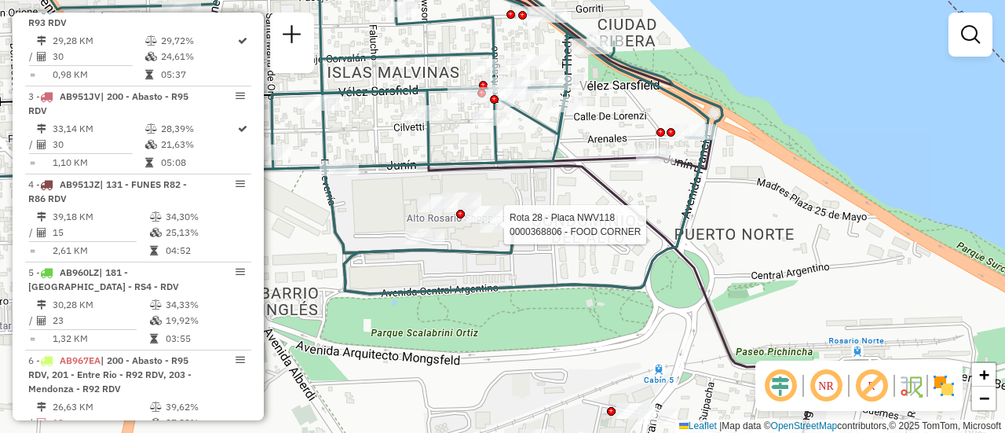
select select "**********"
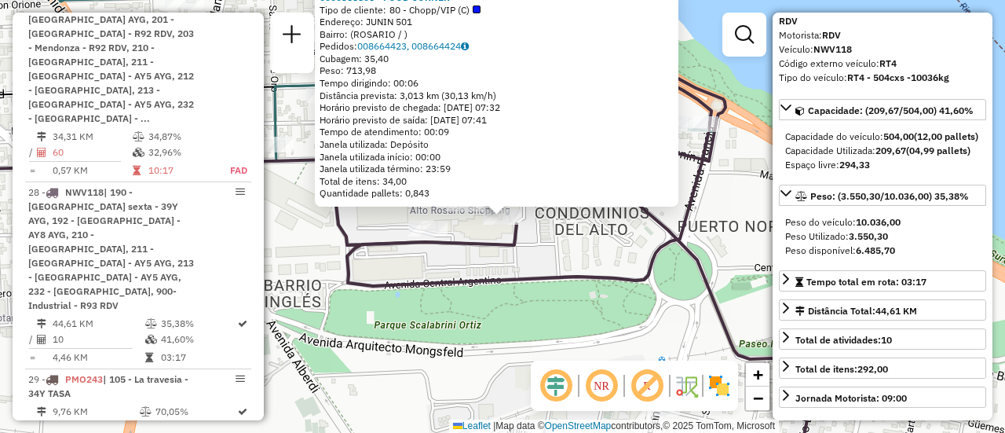
click at [580, 259] on div "0000368806 - FOOD CORNER Tipo de cliente: 80 - Chopp/VIP (C) Endereço: JUNIN 50…" at bounding box center [502, 216] width 1005 height 433
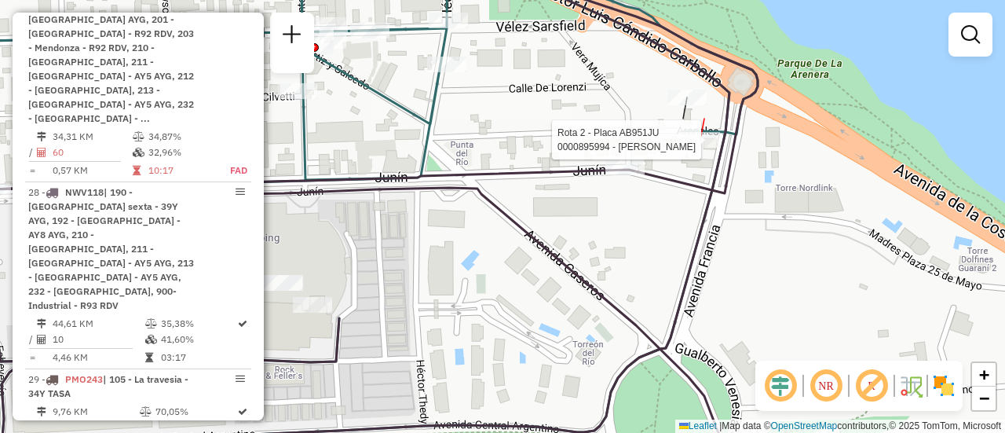
select select "**********"
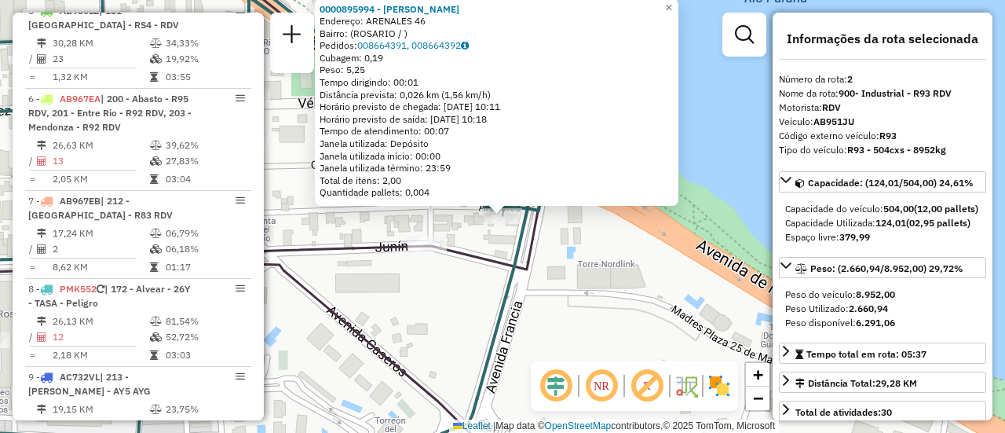
scroll to position [647, 0]
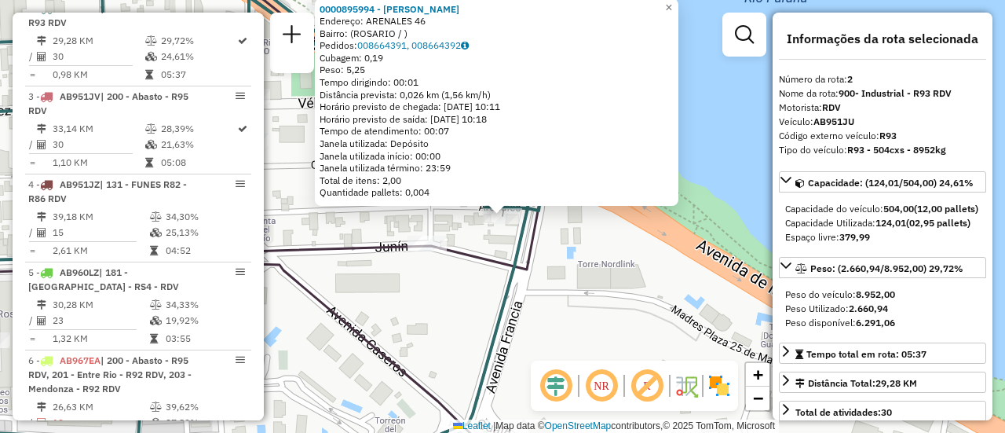
click at [478, 269] on div "0000895994 - MENDEZ MARIA Endereço: ARENALES 46 Bairro: (ROSARIO / ) Pedidos: 0…" at bounding box center [502, 216] width 1005 height 433
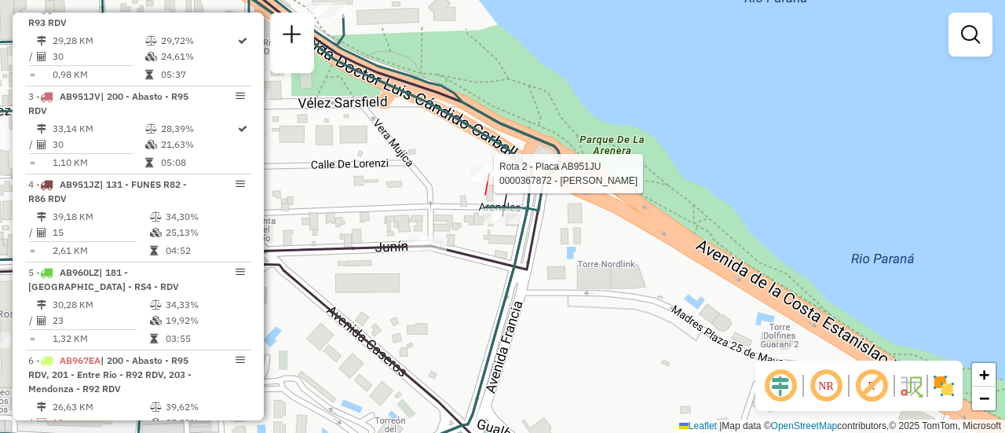
select select "**********"
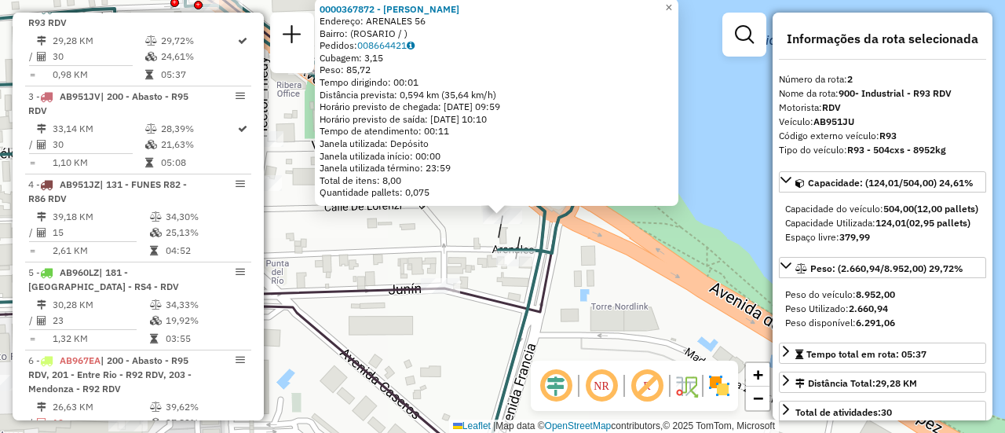
click at [402, 260] on div "0000367872 - MOREIRA HEDI Endereço: ARENALES 56 Bairro: (ROSARIO / ) Pedidos: 0…" at bounding box center [502, 216] width 1005 height 433
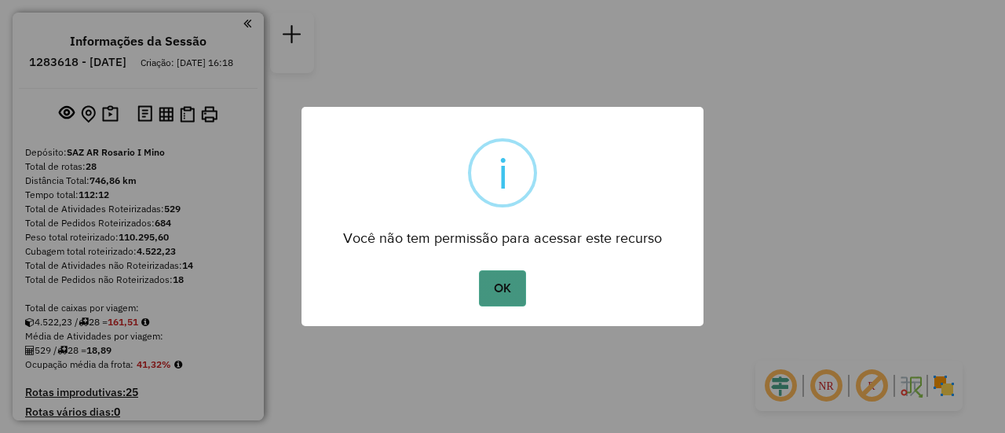
click at [506, 293] on button "OK" at bounding box center [502, 288] width 46 height 36
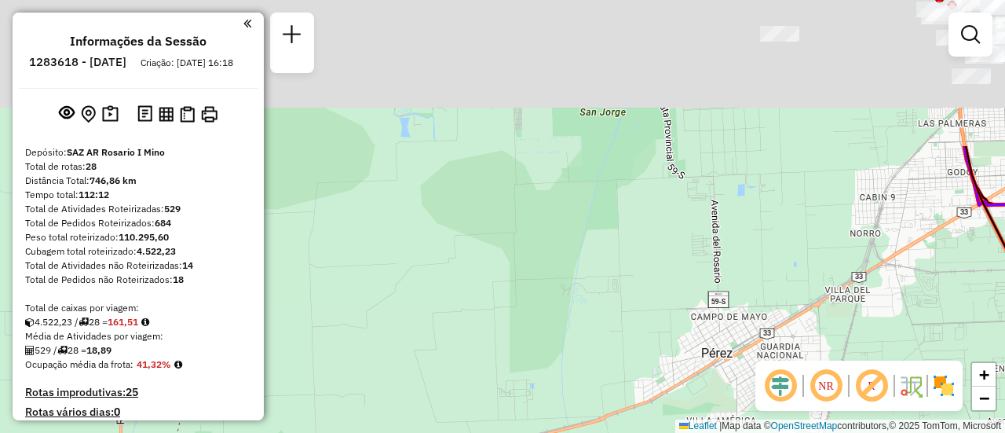
drag, startPoint x: 613, startPoint y: 105, endPoint x: 609, endPoint y: 204, distance: 99.0
click at [541, 367] on div "Janela de atendimento Grade de atendimento Capacidade Transportadoras Veículos …" at bounding box center [502, 216] width 1005 height 433
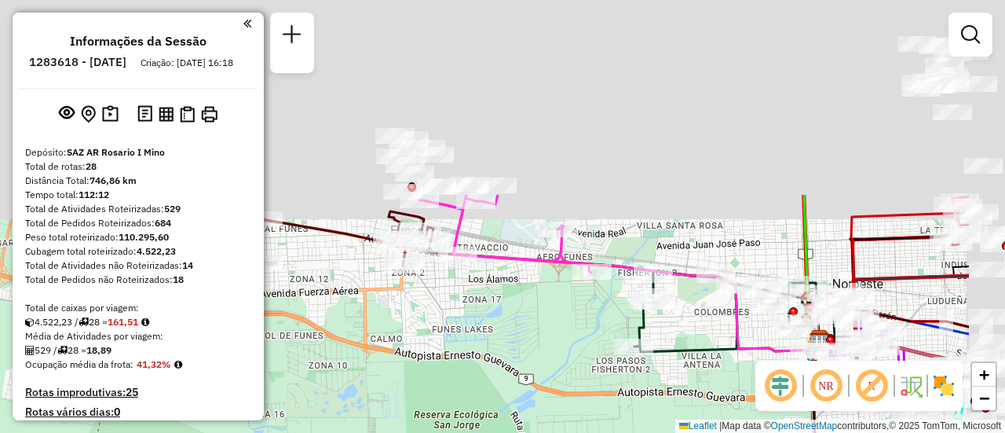
drag, startPoint x: 618, startPoint y: 121, endPoint x: 661, endPoint y: 254, distance: 140.3
click at [490, 352] on div "Janela de atendimento Grade de atendimento Capacidade Transportadoras Veículos …" at bounding box center [502, 216] width 1005 height 433
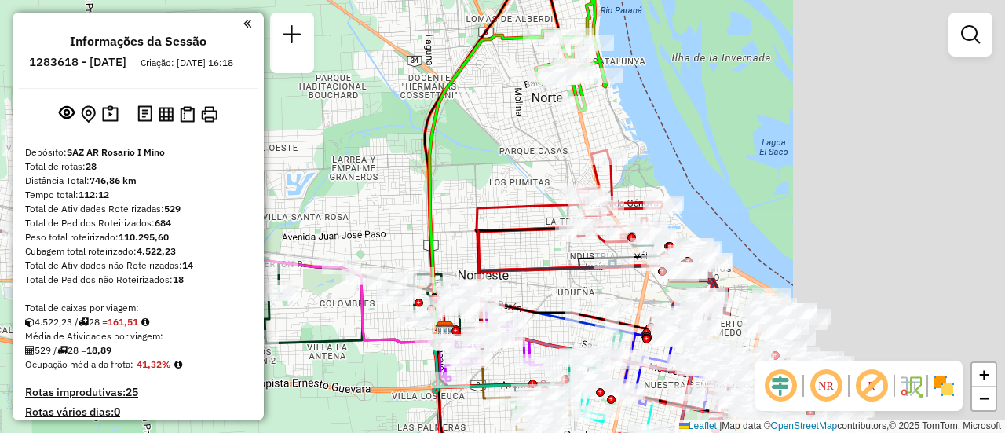
drag, startPoint x: 759, startPoint y: 196, endPoint x: 318, endPoint y: 181, distance: 441.6
click at [308, 184] on div "Janela de atendimento Grade de atendimento Capacidade Transportadoras Veículos …" at bounding box center [502, 216] width 1005 height 433
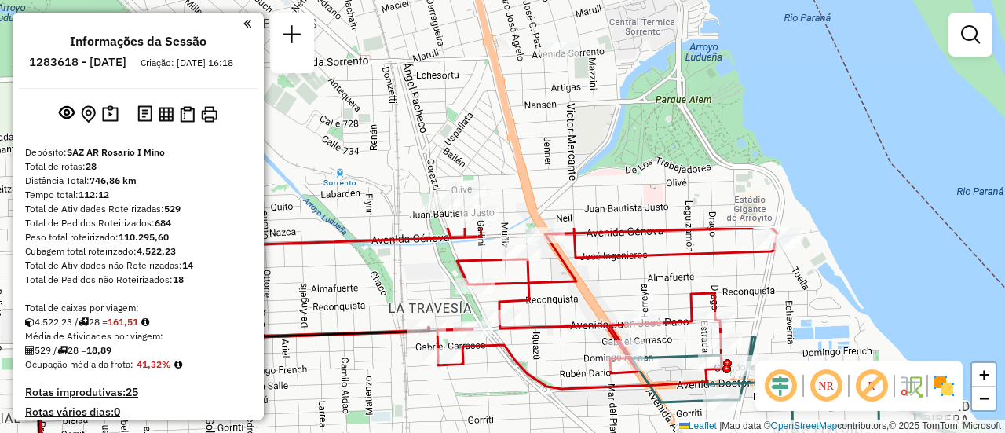
drag, startPoint x: 623, startPoint y: 156, endPoint x: 657, endPoint y: 427, distance: 273.1
click at [657, 427] on div "Janela de atendimento Grade de atendimento Capacidade Transportadoras Veículos …" at bounding box center [502, 216] width 1005 height 433
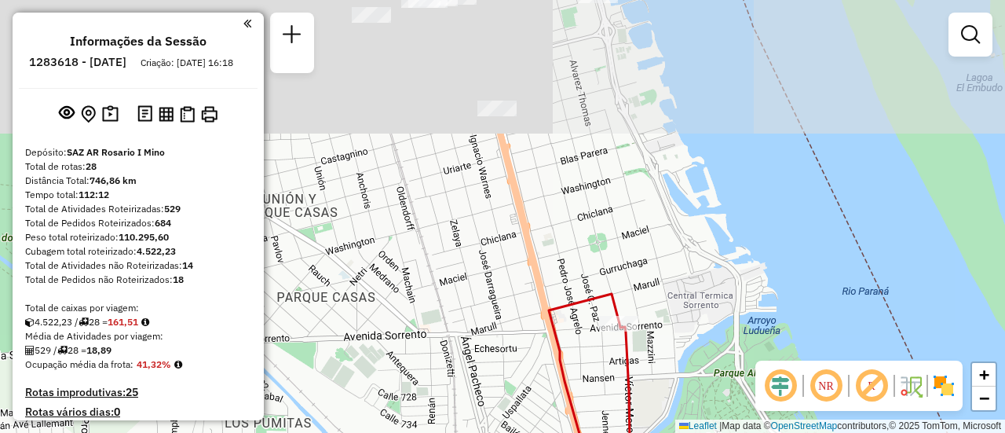
drag, startPoint x: 671, startPoint y: 279, endPoint x: 733, endPoint y: 361, distance: 103.7
click at [722, 432] on html "Aguarde... Pop-up bloqueado! Seu navegador bloqueou automáticamente a abertura …" at bounding box center [502, 216] width 1005 height 433
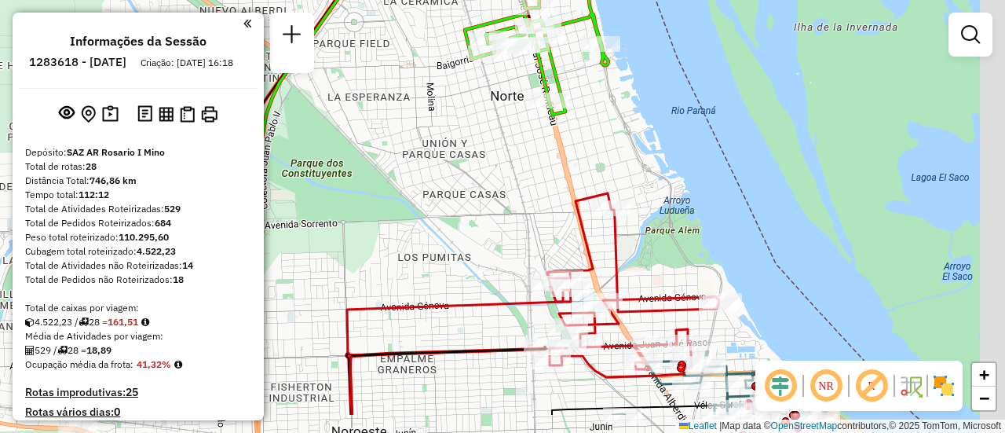
drag, startPoint x: 720, startPoint y: 259, endPoint x: 616, endPoint y: 22, distance: 259.1
click at [627, 41] on div "Janela de atendimento Grade de atendimento Capacidade Transportadoras Veículos …" at bounding box center [502, 216] width 1005 height 433
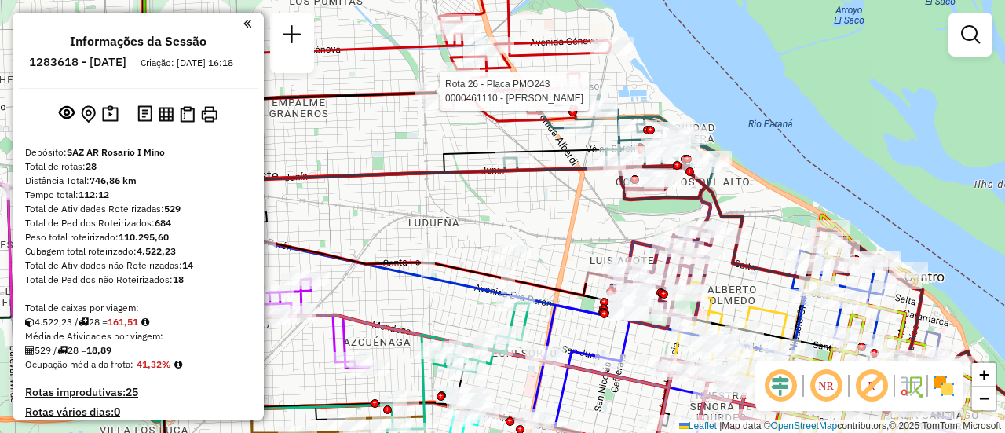
select select "**********"
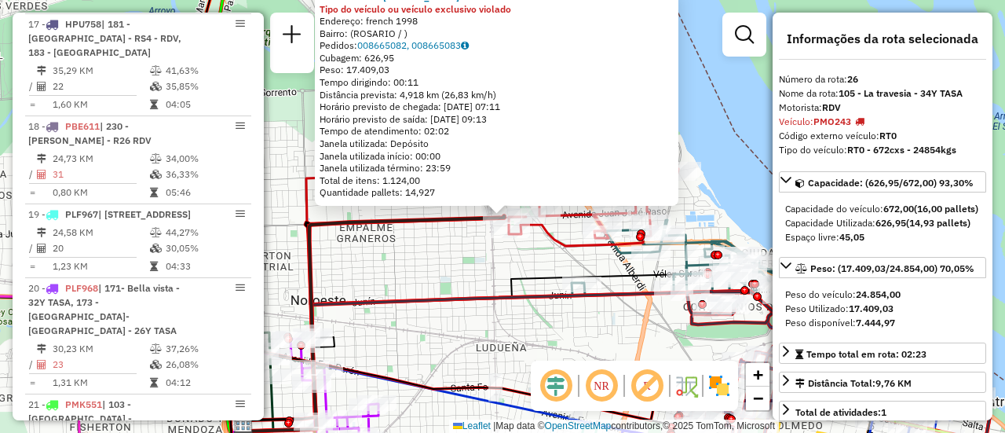
scroll to position [3111, 0]
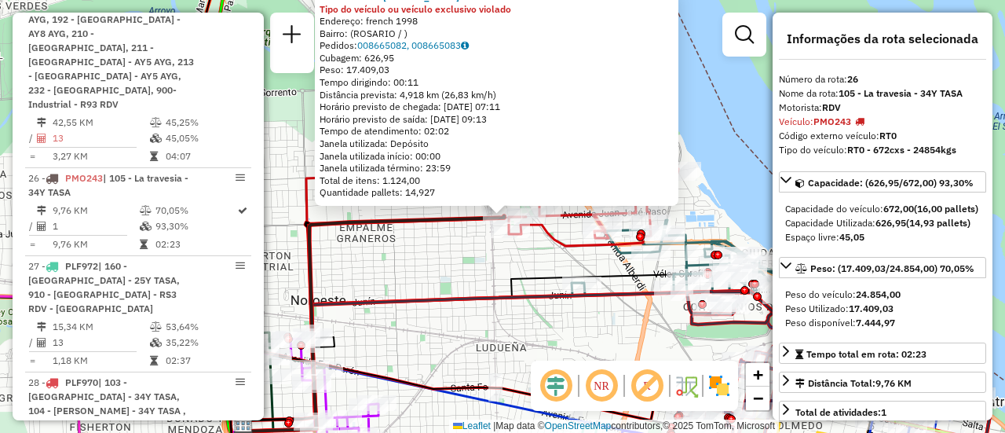
click at [465, 276] on div "0000461110 - [PERSON_NAME] - RDV Tipo do veículo ou veículo exclusivo violado E…" at bounding box center [502, 216] width 1005 height 433
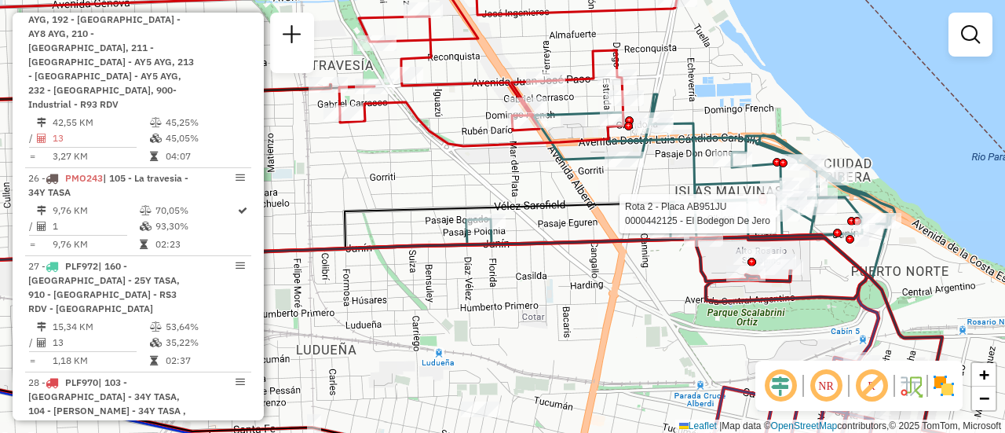
select select "**********"
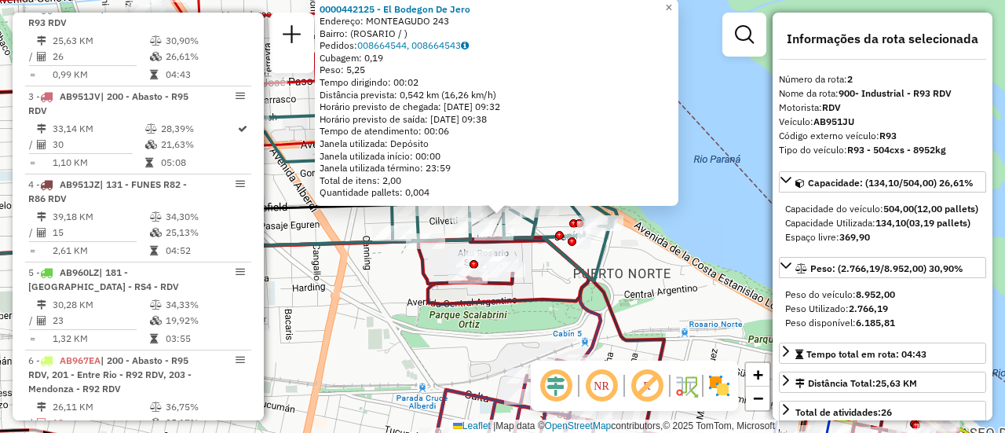
scroll to position [157, 0]
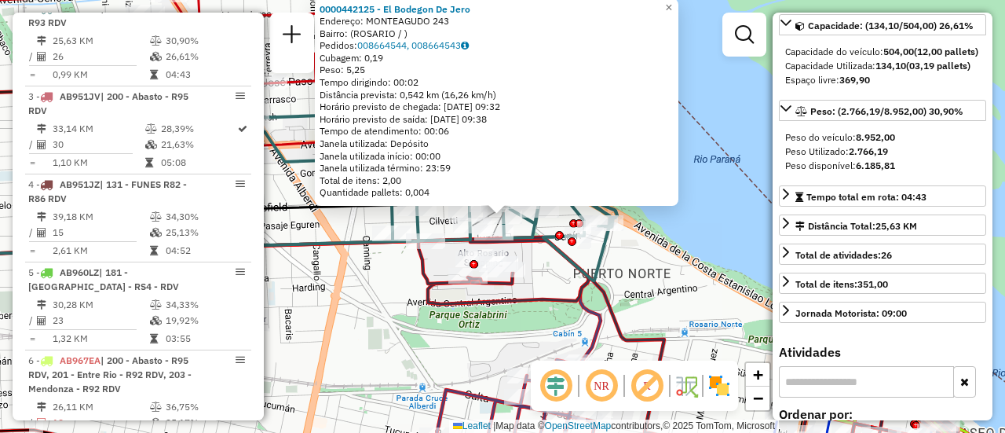
click at [623, 286] on div "0000442125 - El Bodegon De [PERSON_NAME]: MONTEAGUDO 243 Bairro: ([GEOGRAPHIC_D…" at bounding box center [502, 216] width 1005 height 433
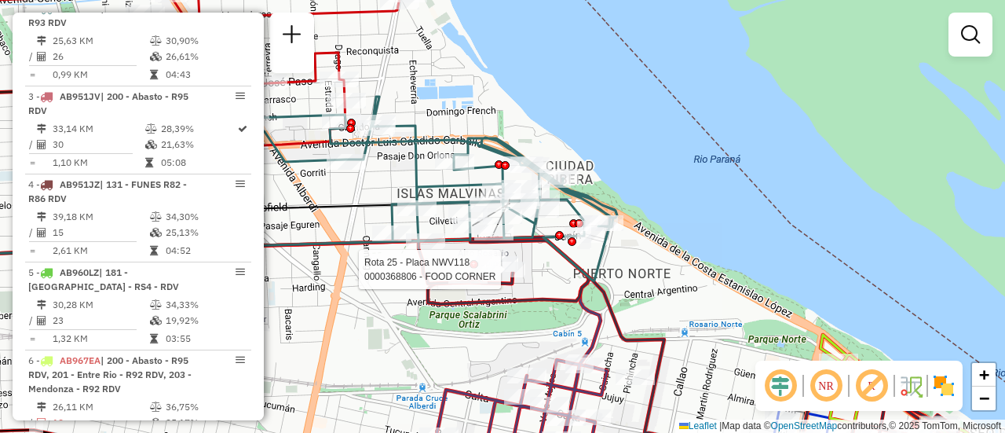
select select "**********"
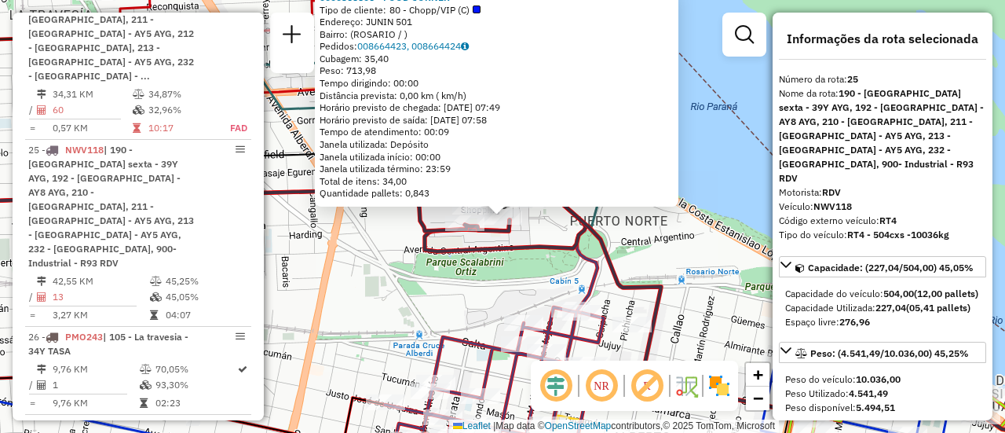
scroll to position [236, 0]
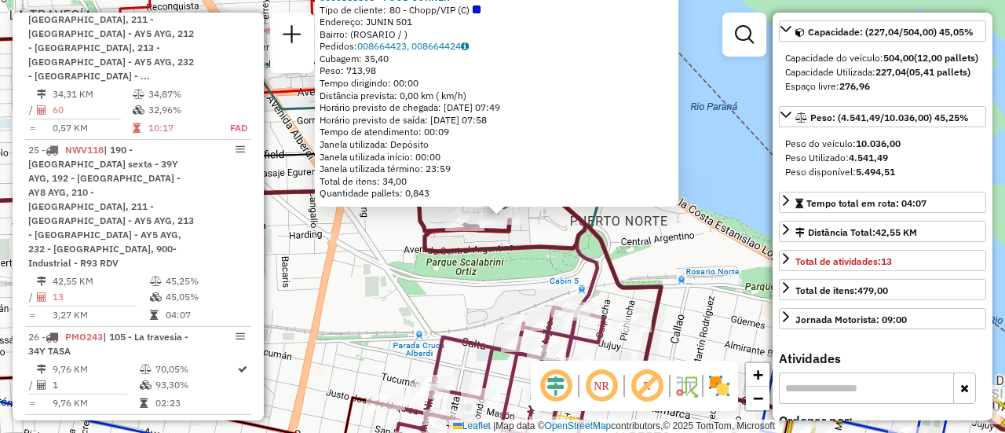
click at [481, 294] on div "0000368806 - FOOD CORNER Tipo de cliente: 80 - Chopp/VIP (C) Endereço: JUNIN 50…" at bounding box center [502, 216] width 1005 height 433
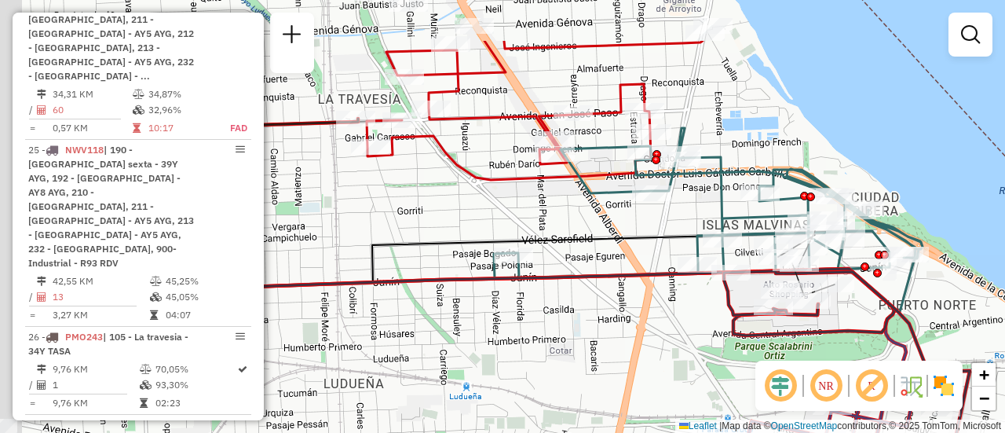
drag, startPoint x: 379, startPoint y: 245, endPoint x: 706, endPoint y: 332, distance: 338.9
click at [697, 331] on div "Janela de atendimento Grade de atendimento Capacidade Transportadoras Veículos …" at bounding box center [502, 216] width 1005 height 433
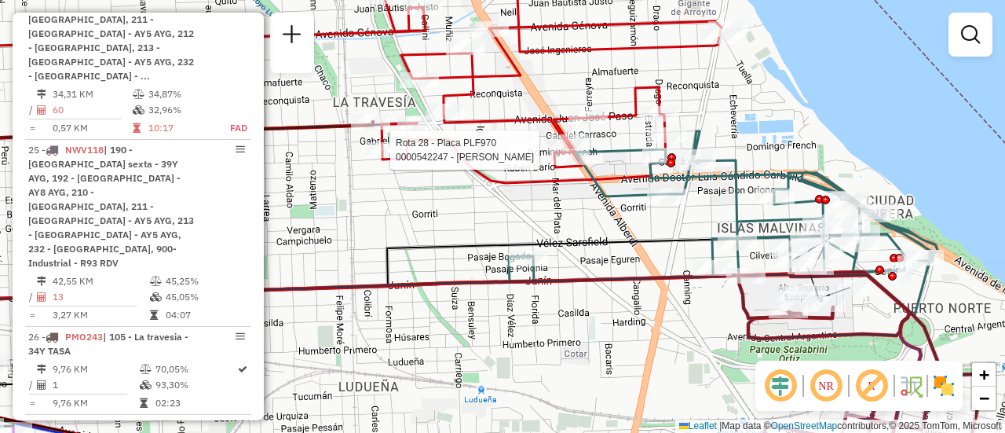
select select "**********"
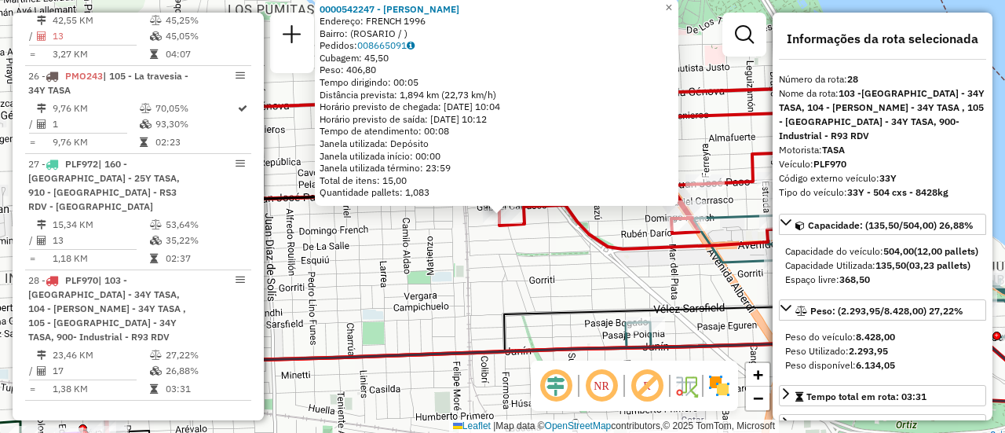
scroll to position [3298, 0]
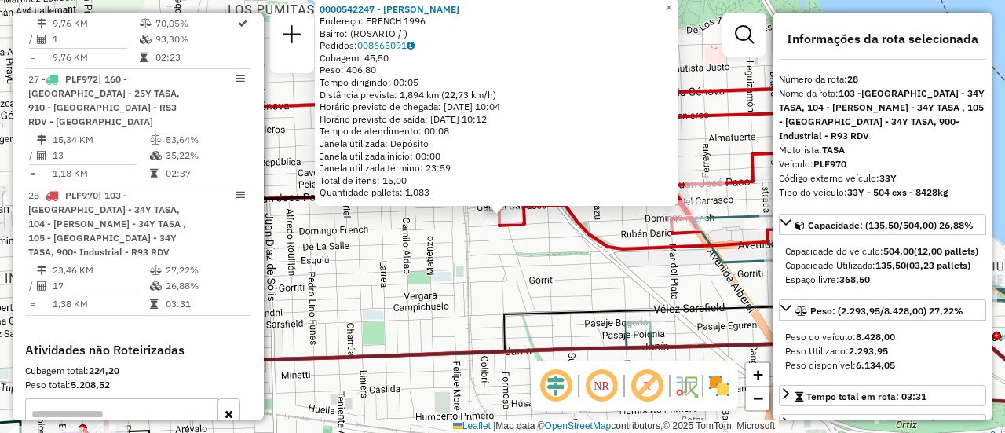
click at [491, 277] on div "0000542247 - Gonzales [PERSON_NAME]: FRENCH 1996 Bairro: ([GEOGRAPHIC_DATA] / )…" at bounding box center [502, 216] width 1005 height 433
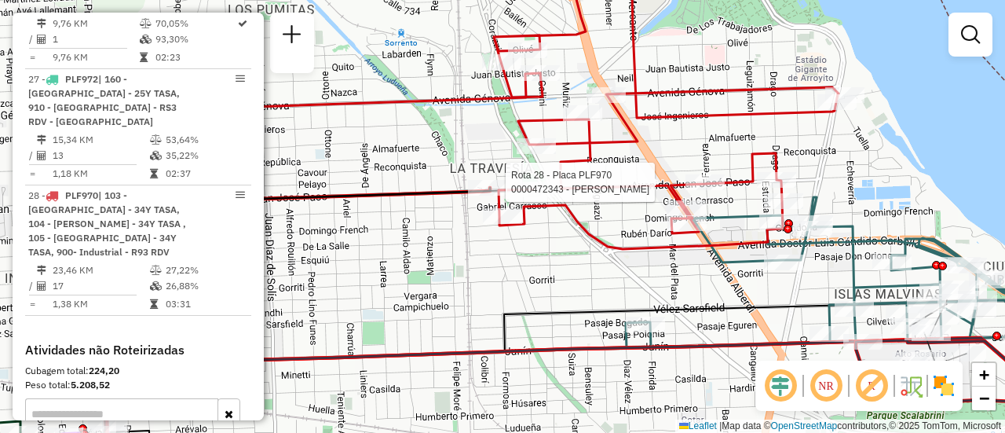
select select "**********"
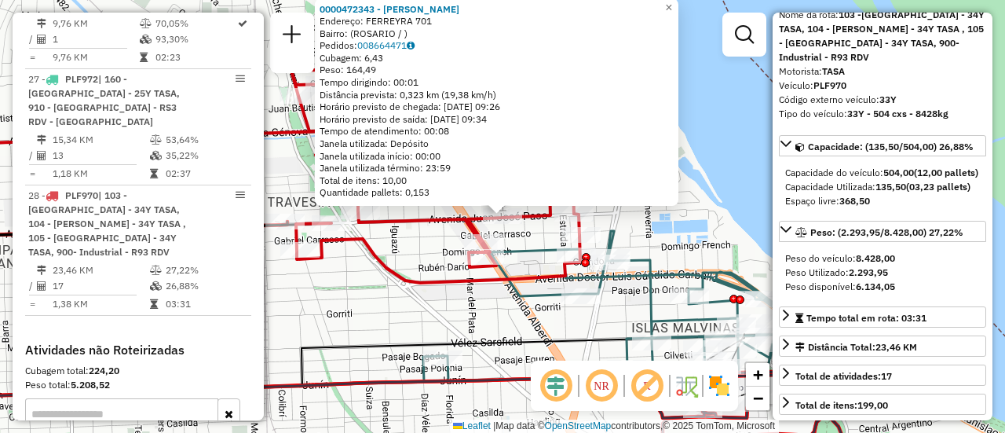
scroll to position [157, 0]
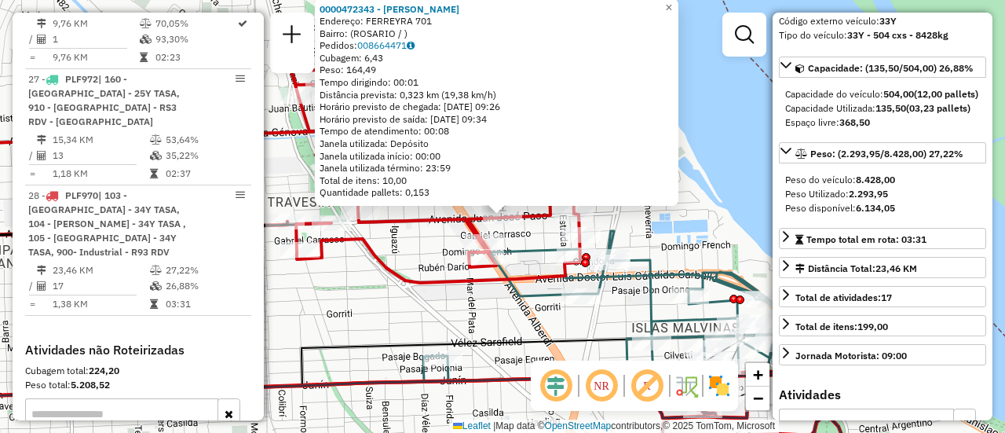
click at [401, 321] on div "0000472343 - GALIMBERTI [PERSON_NAME]: FERREYRA 701 Bairro: ([GEOGRAPHIC_DATA] …" at bounding box center [502, 216] width 1005 height 433
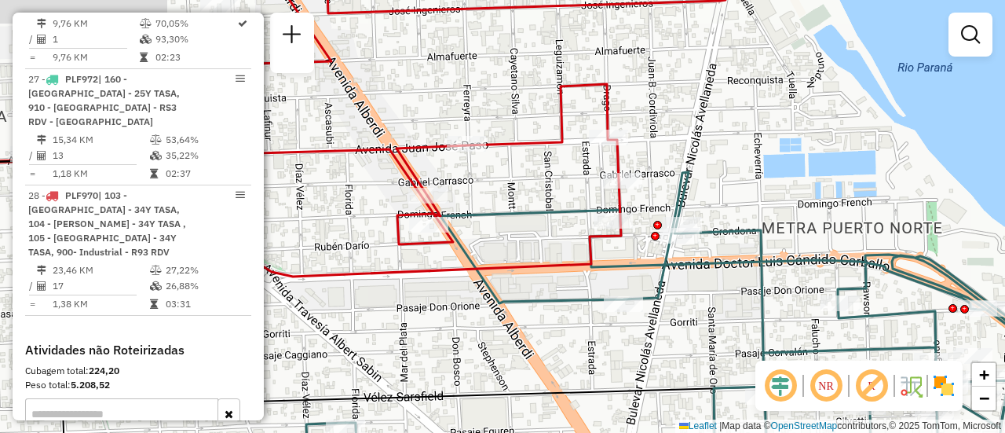
drag, startPoint x: 470, startPoint y: 240, endPoint x: 595, endPoint y: 266, distance: 128.5
click at [595, 266] on div "Janela de atendimento Grade de atendimento Capacidade Transportadoras Veículos …" at bounding box center [502, 216] width 1005 height 433
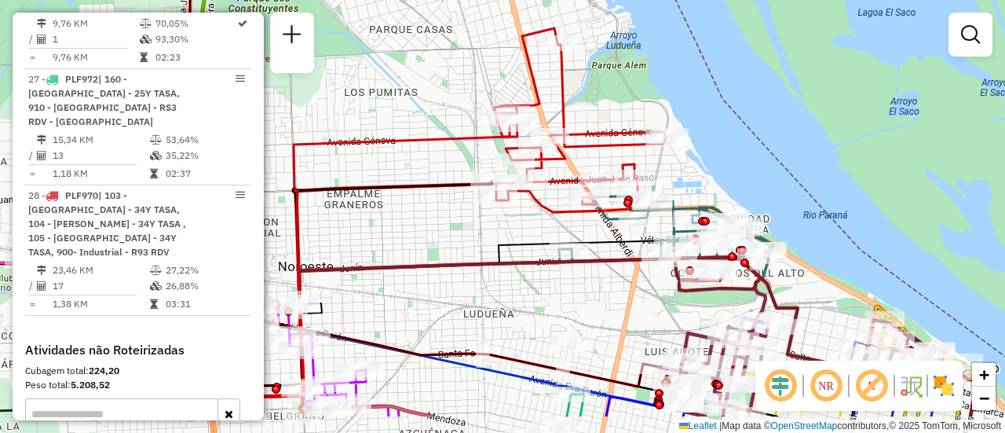
drag, startPoint x: 608, startPoint y: 155, endPoint x: 646, endPoint y: 72, distance: 91.7
click at [646, 72] on div "Janela de atendimento Grade de atendimento Capacidade Transportadoras Veículos …" at bounding box center [502, 216] width 1005 height 433
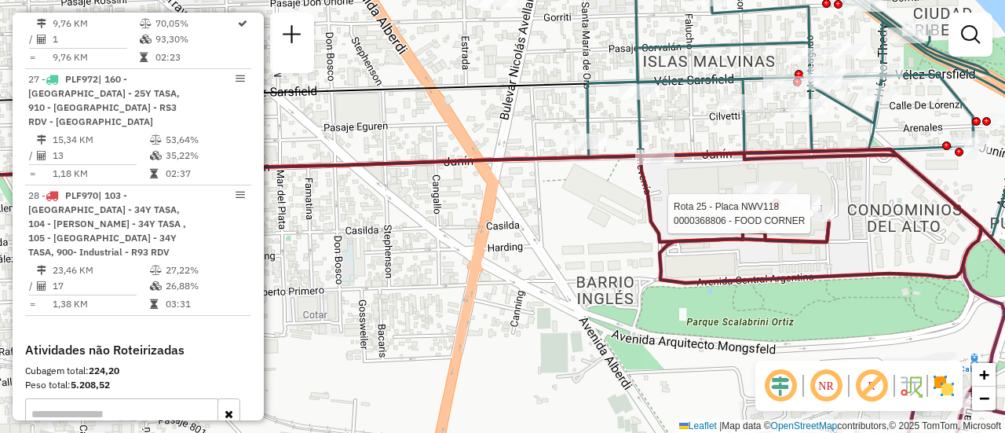
select select "**********"
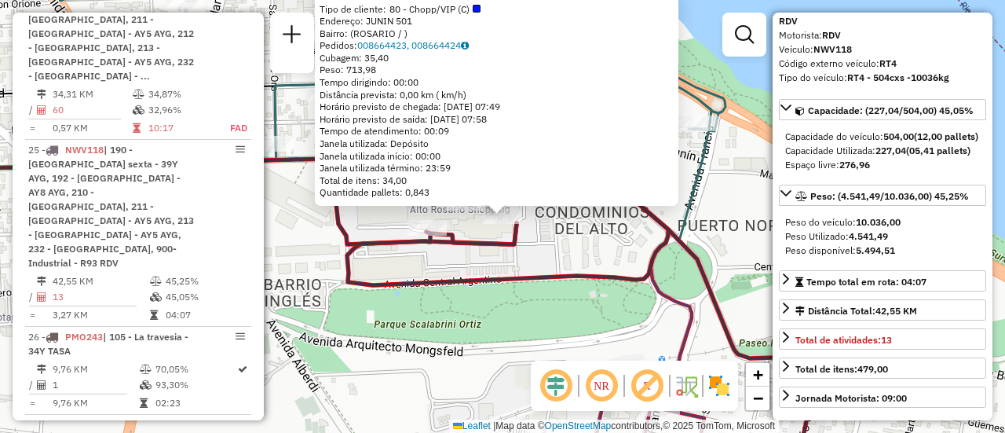
drag, startPoint x: 567, startPoint y: 334, endPoint x: 576, endPoint y: 284, distance: 50.4
click at [567, 334] on div "0000368806 - FOOD CORNER Tipo de cliente: 80 - Chopp/VIP (C) Endereço: JUNIN 50…" at bounding box center [502, 216] width 1005 height 433
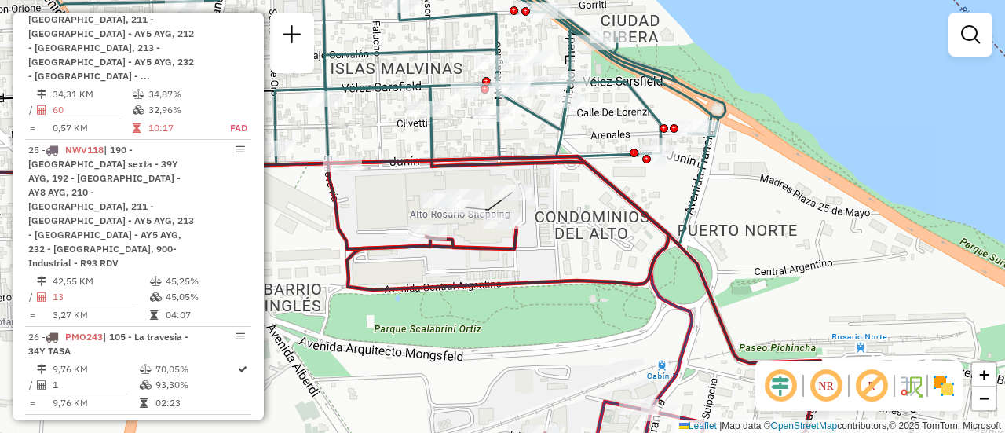
drag, startPoint x: 575, startPoint y: 240, endPoint x: 641, endPoint y: 373, distance: 148.2
click at [637, 379] on div "Janela de atendimento Grade de atendimento Capacidade Transportadoras Veículos …" at bounding box center [502, 216] width 1005 height 433
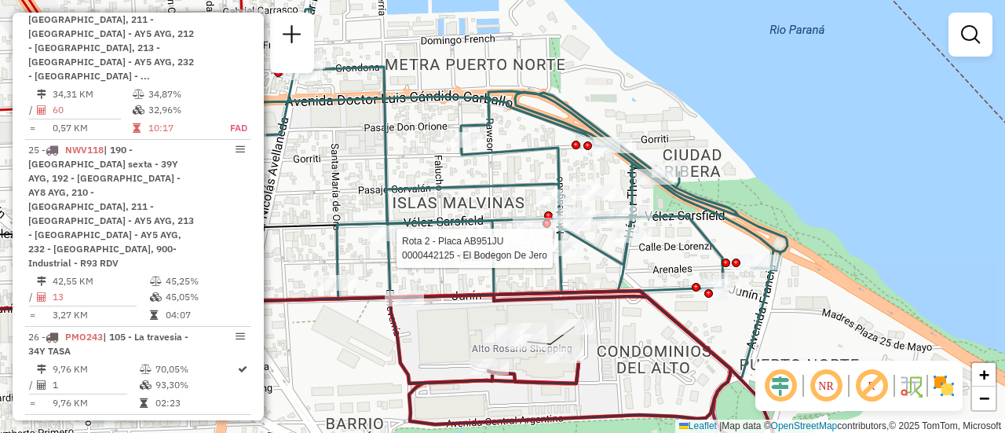
select select "**********"
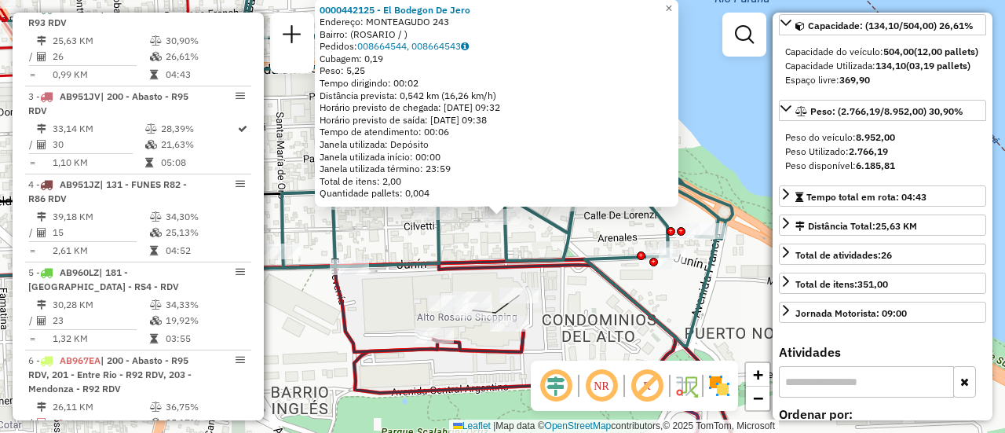
click at [567, 302] on div "0000442125 - El Bodegon De Jero Endereço: MONTEAGUDO 243 Bairro: (ROSARIO / ) P…" at bounding box center [502, 216] width 1005 height 433
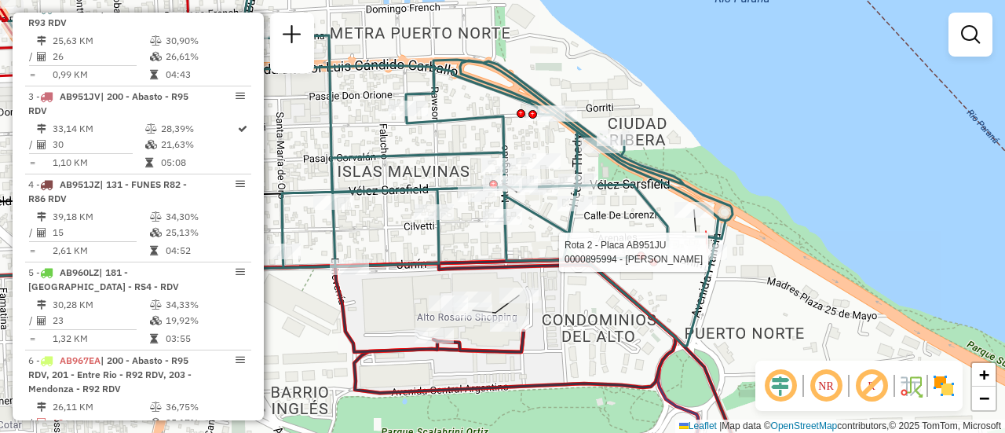
select select "**********"
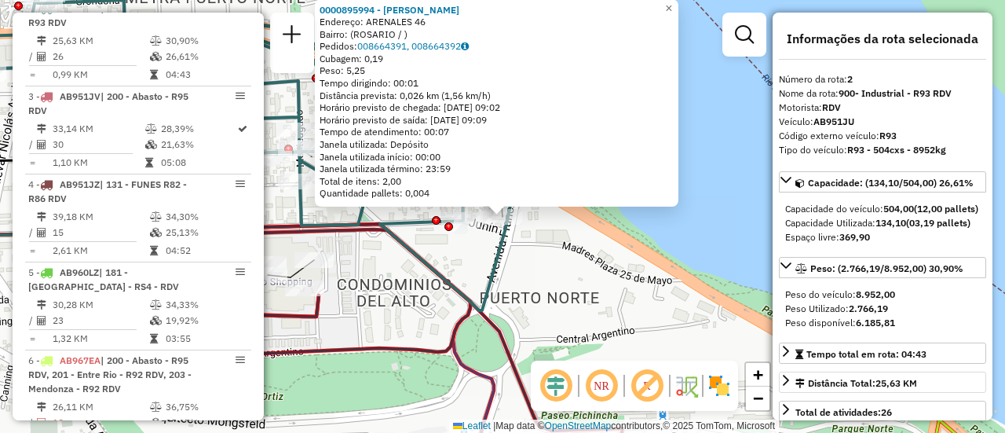
scroll to position [79, 0]
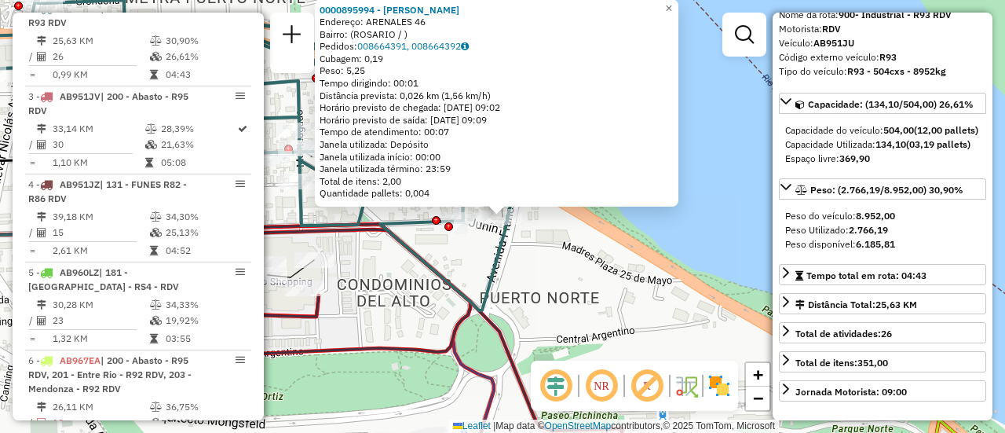
click at [622, 316] on div "0000895994 - MENDEZ MARIA Endereço: ARENALES 46 Bairro: (ROSARIO / ) Pedidos: 0…" at bounding box center [502, 216] width 1005 height 433
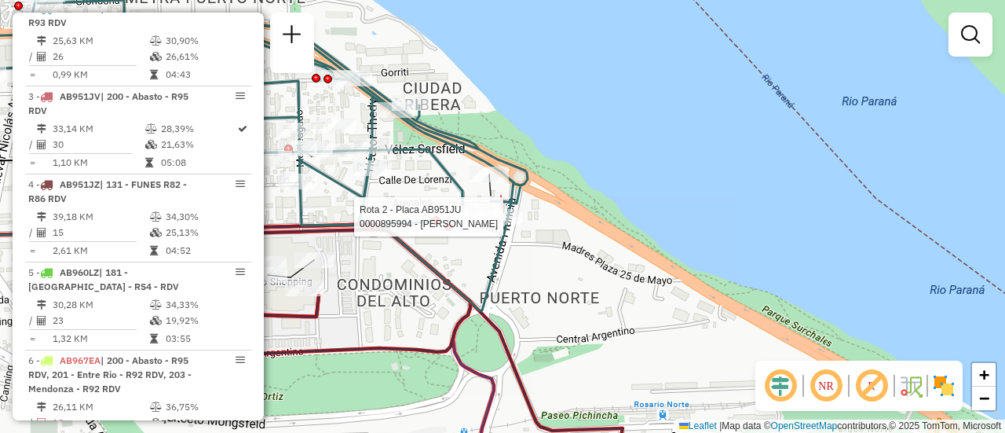
select select "**********"
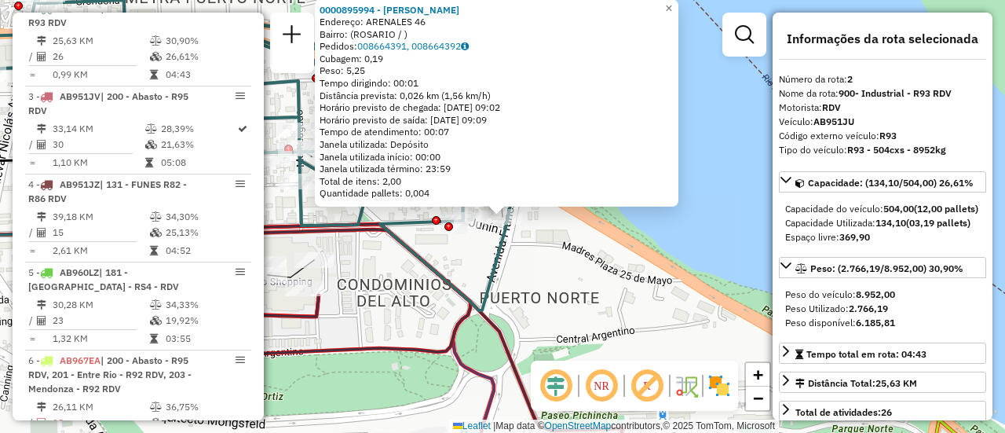
click at [525, 248] on div "0000895994 - MENDEZ MARIA Endereço: ARENALES 46 Bairro: (ROSARIO / ) Pedidos: 0…" at bounding box center [502, 216] width 1005 height 433
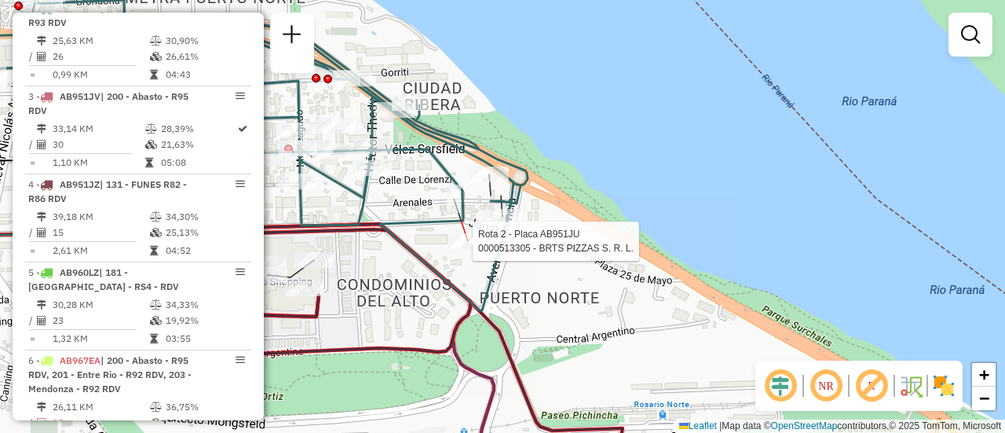
select select "**********"
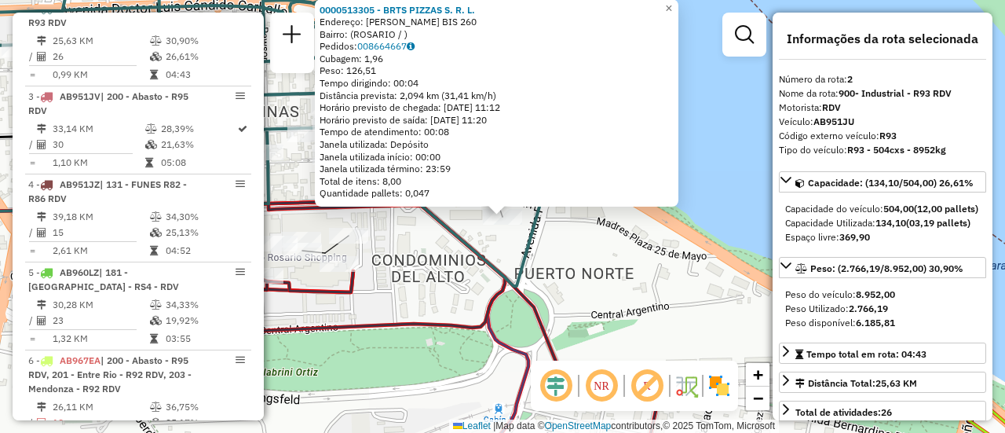
click at [436, 259] on div "0000513305 - BRTS PIZZAS S. R. L. Endereço: VERA MUJICA BIS 260 Bairro: (ROSARI…" at bounding box center [502, 216] width 1005 height 433
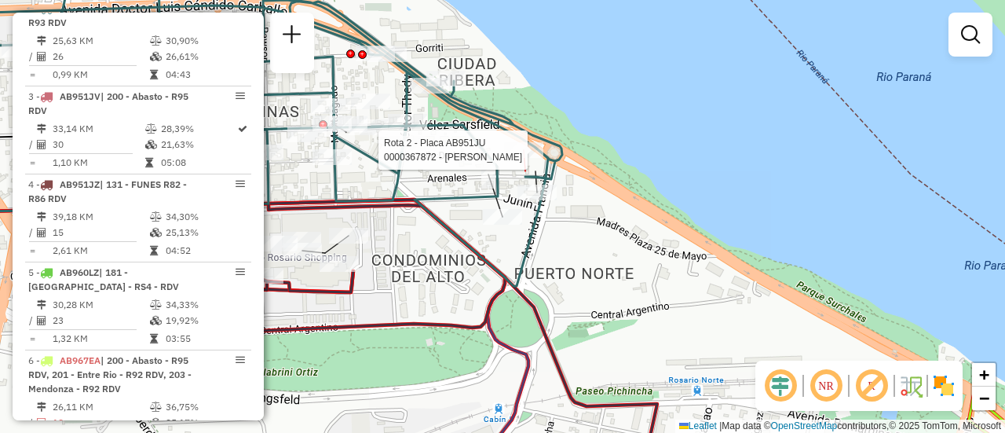
select select "**********"
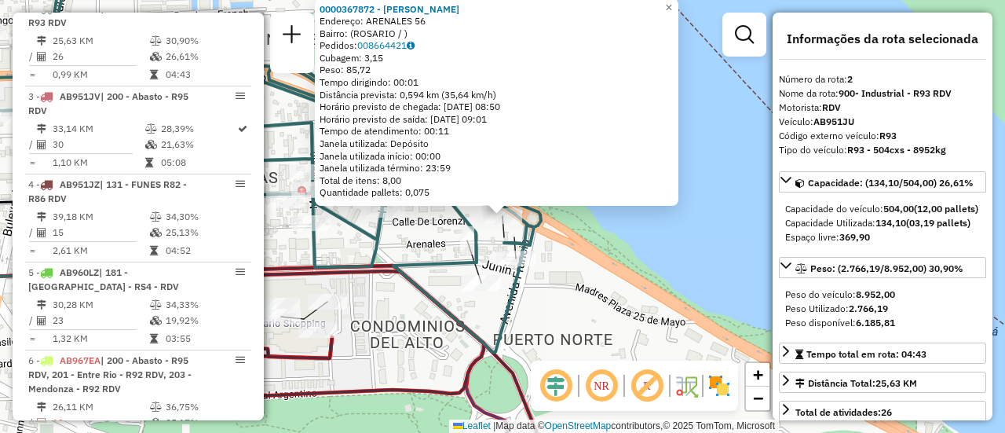
click at [433, 310] on icon at bounding box center [220, 168] width 642 height 368
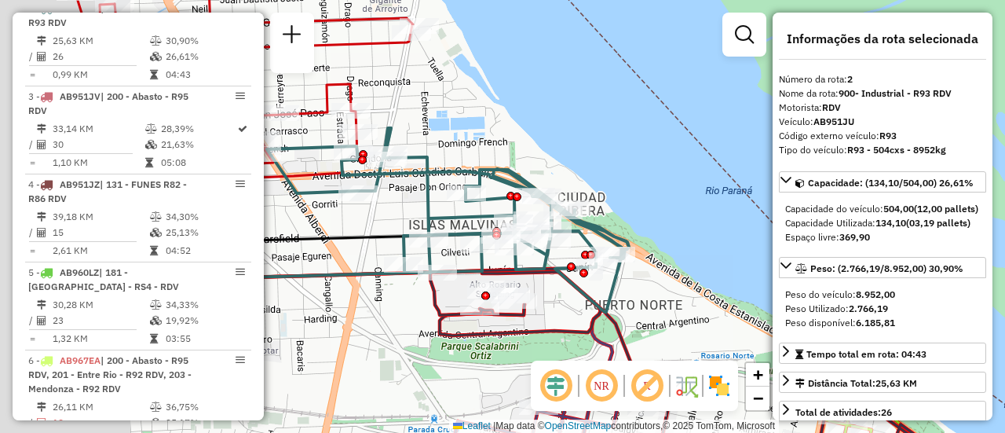
drag, startPoint x: 402, startPoint y: 312, endPoint x: 631, endPoint y: 292, distance: 230.1
click at [630, 292] on div "Janela de atendimento Grade de atendimento Capacidade Transportadoras Veículos …" at bounding box center [502, 216] width 1005 height 433
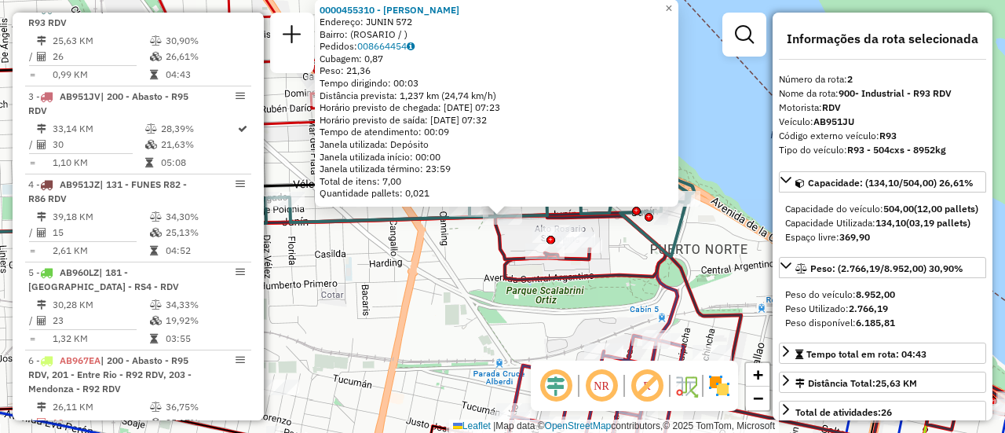
click at [452, 298] on div "0000455310 - MAKHAT JAVIER Endereço: JUNIN 572 Bairro: (ROSARIO / ) Pedidos: 00…" at bounding box center [502, 216] width 1005 height 433
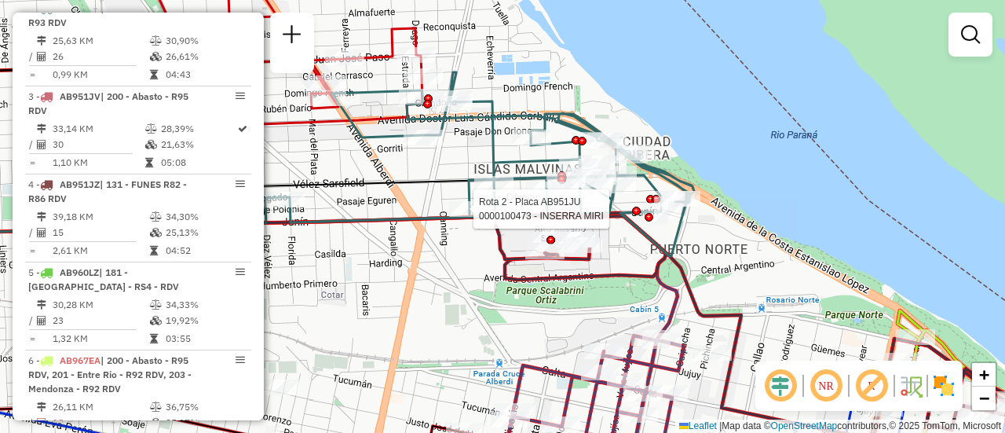
select select "**********"
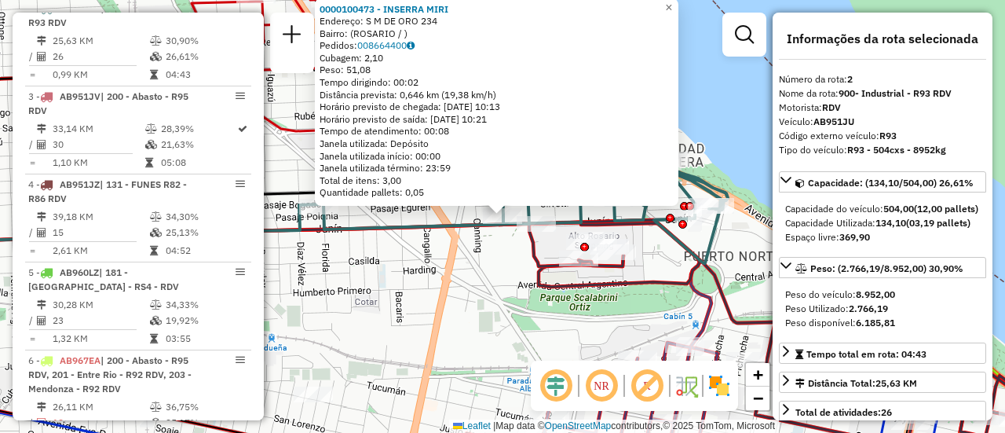
click at [477, 291] on div "0000100473 - INSERRA MIRI Endereço: S M DE ORO 234 Bairro: (ROSARIO / ) Pedidos…" at bounding box center [502, 216] width 1005 height 433
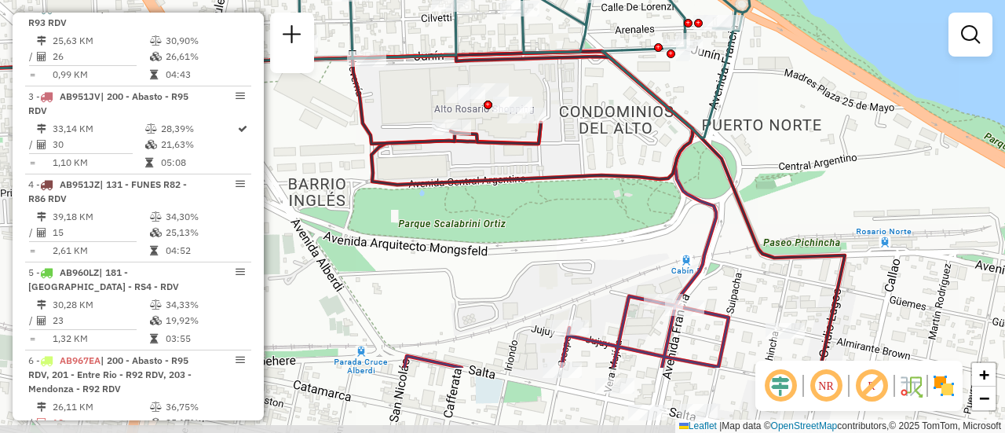
drag, startPoint x: 670, startPoint y: 346, endPoint x: 639, endPoint y: 236, distance: 114.1
click at [640, 237] on div "Janela de atendimento Grade de atendimento Capacidade Transportadoras Veículos …" at bounding box center [502, 216] width 1005 height 433
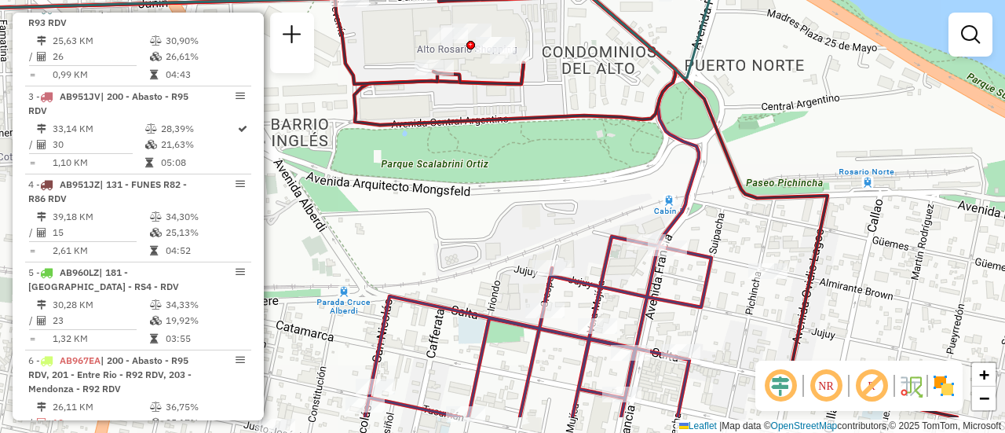
drag, startPoint x: 734, startPoint y: 305, endPoint x: 668, endPoint y: 141, distance: 176.2
click at [670, 141] on div "Janela de atendimento Grade de atendimento Capacidade Transportadoras Veículos …" at bounding box center [502, 216] width 1005 height 433
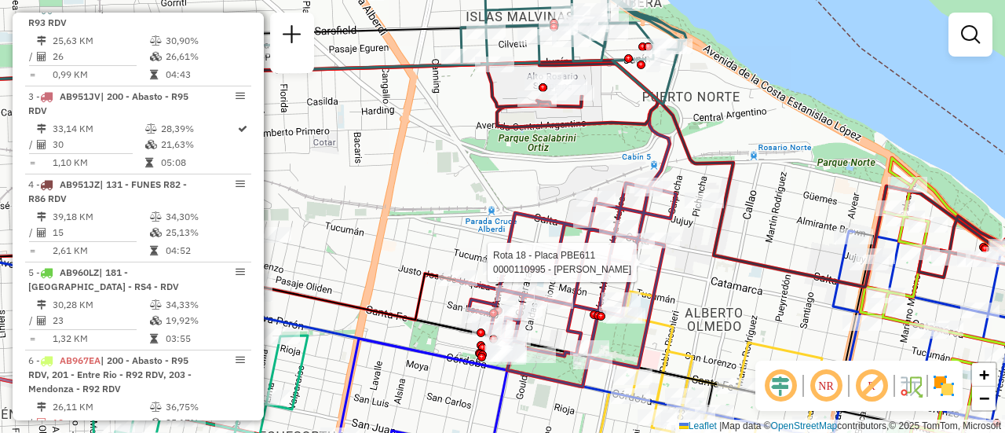
select select "**********"
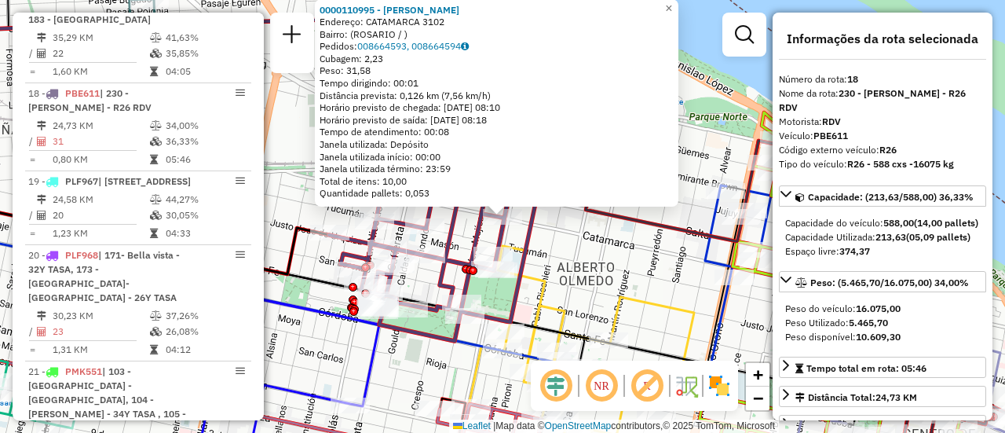
scroll to position [157, 0]
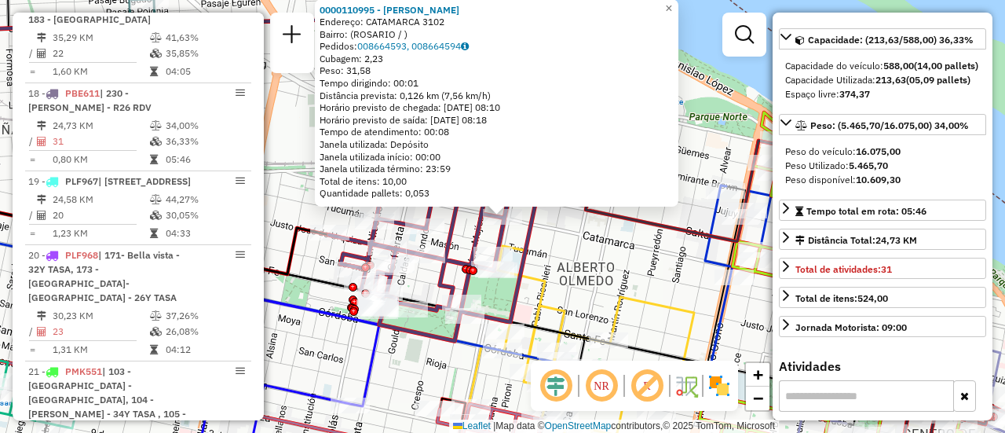
drag, startPoint x: 672, startPoint y: 281, endPoint x: 648, endPoint y: 283, distance: 24.4
click at [669, 280] on div "0000110995 - BOBRIKOWICZ Endereço: CATAMARCA 3102 Bairro: (ROSARIO / ) Pedidos:…" at bounding box center [502, 216] width 1005 height 433
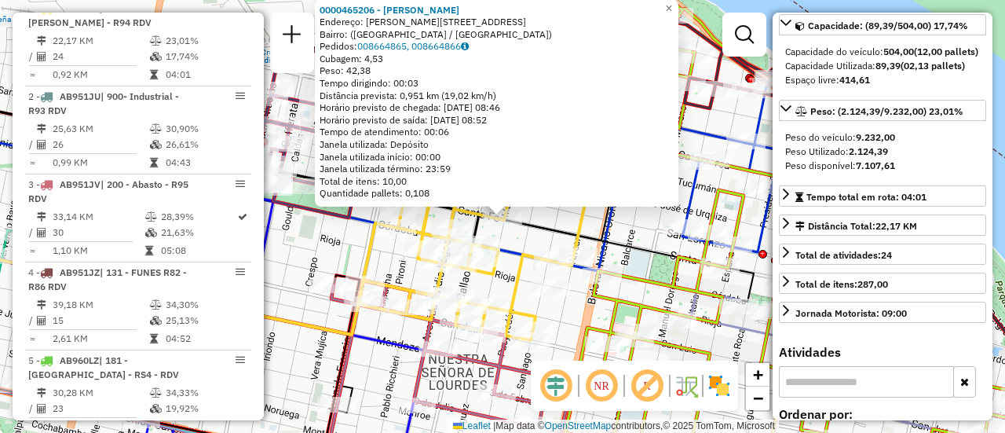
scroll to position [250, 0]
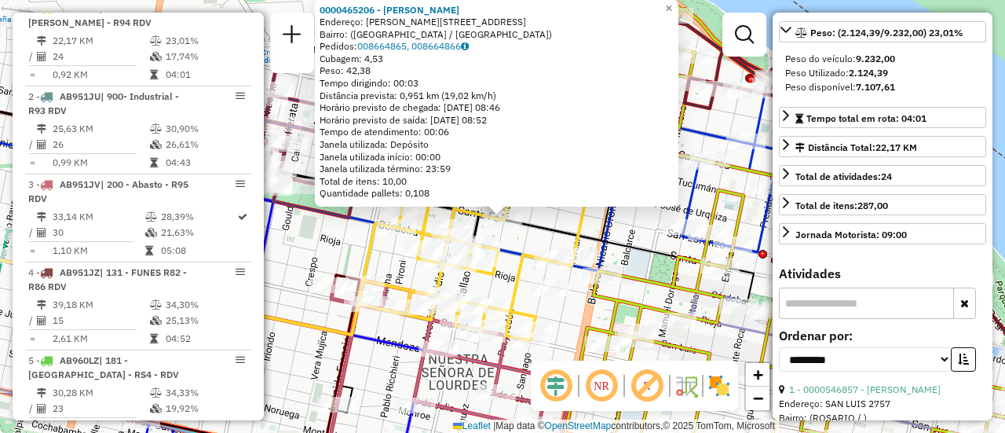
click at [560, 224] on icon at bounding box center [326, 195] width 854 height 211
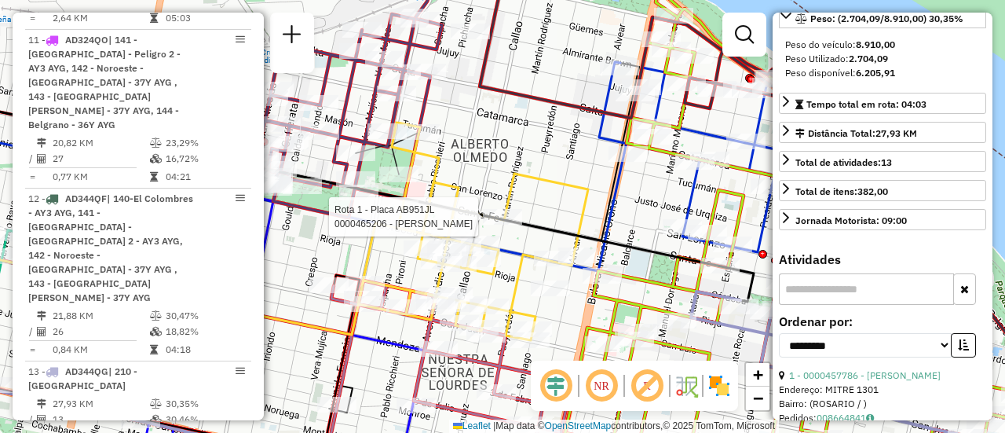
scroll to position [1728, 0]
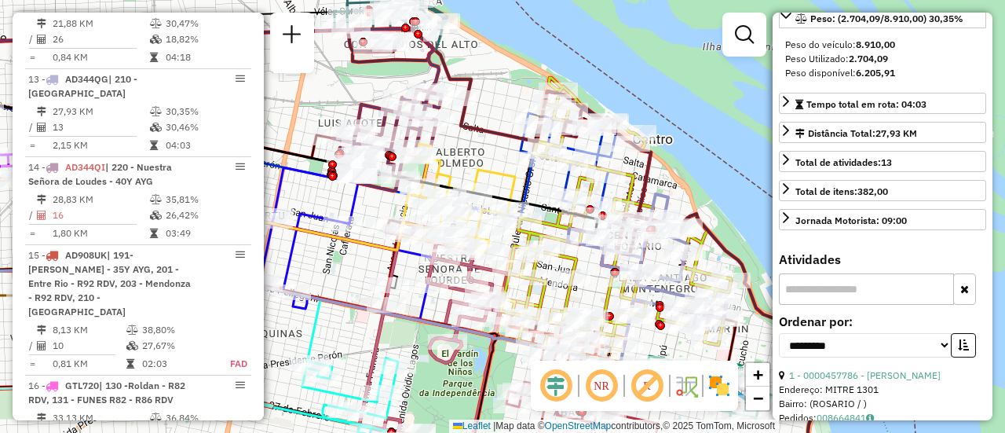
drag, startPoint x: 468, startPoint y: 166, endPoint x: 534, endPoint y: 156, distance: 66.6
click at [534, 156] on div "Janela de atendimento Grade de atendimento Capacidade Transportadoras Veículos …" at bounding box center [502, 216] width 1005 height 433
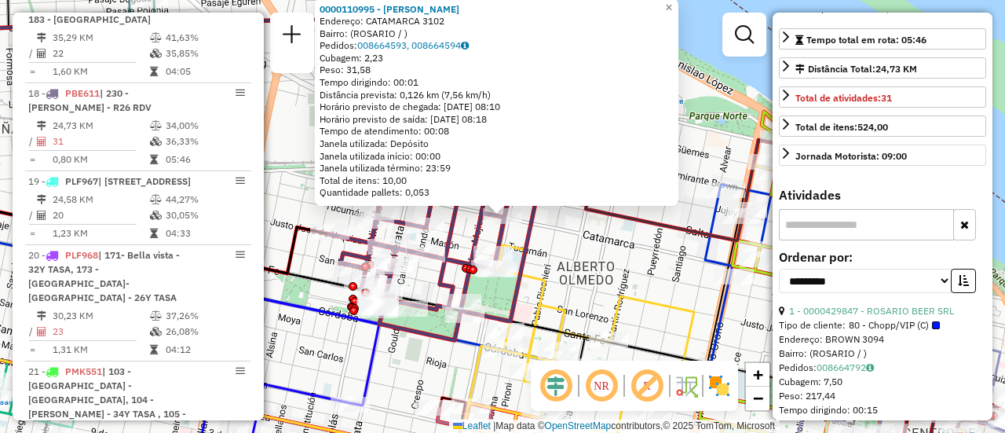
scroll to position [171, 0]
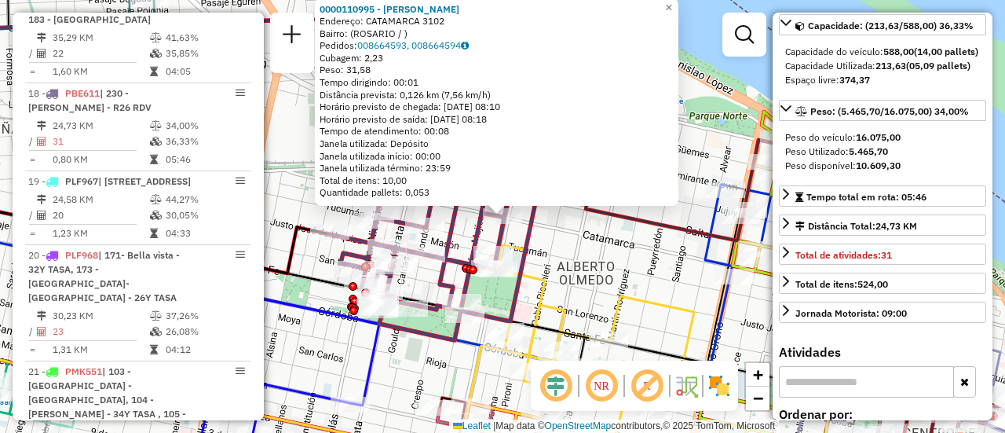
click at [659, 282] on div "0000110995 - BOBRIKOWICZ Endereço: CATAMARCA 3102 Bairro: (ROSARIO / ) Pedidos:…" at bounding box center [502, 216] width 1005 height 433
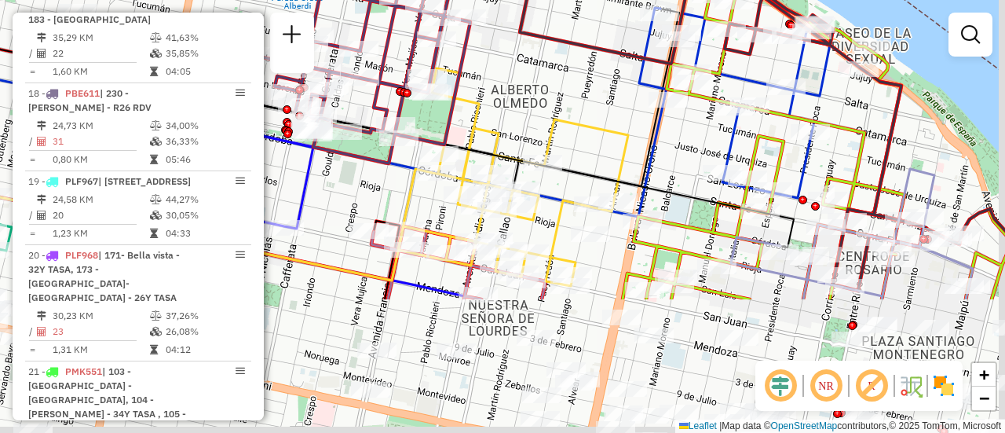
drag, startPoint x: 650, startPoint y: 305, endPoint x: 572, endPoint y: 103, distance: 217.0
click at [570, 103] on icon at bounding box center [513, 177] width 230 height 218
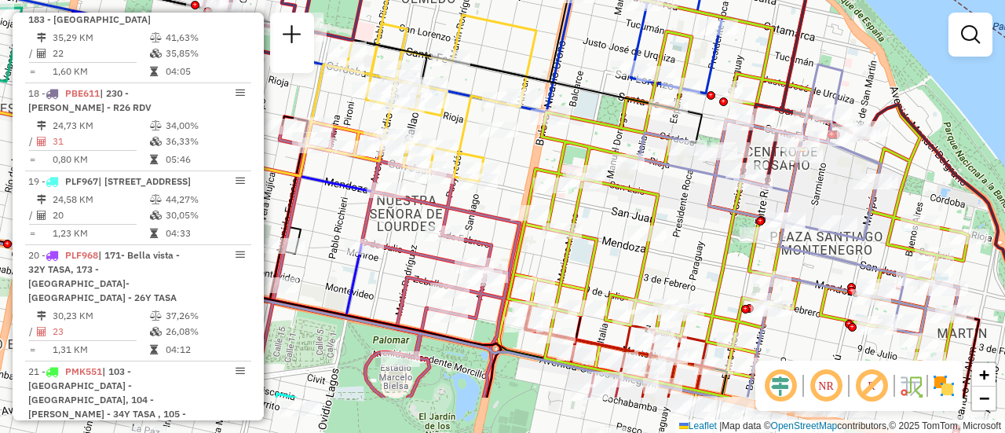
drag, startPoint x: 760, startPoint y: 262, endPoint x: 580, endPoint y: 97, distance: 244.1
click at [580, 97] on div "Janela de atendimento Grade de atendimento Capacidade Transportadoras Veículos …" at bounding box center [502, 216] width 1005 height 433
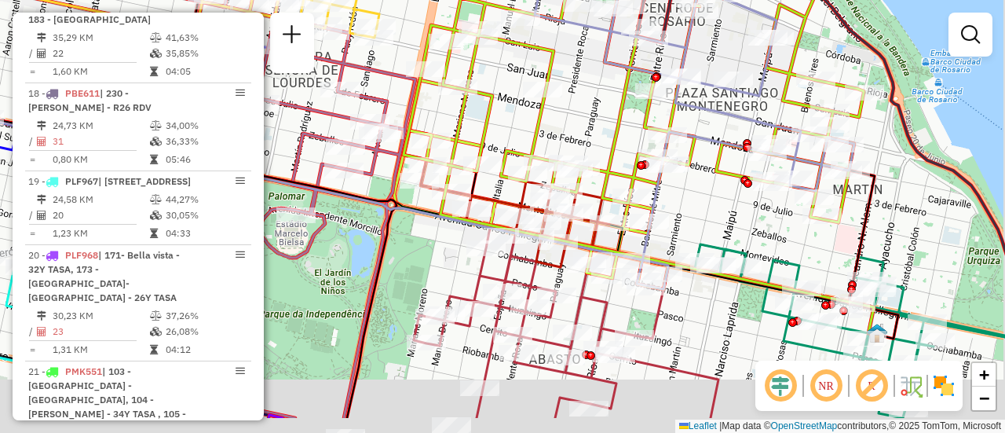
drag, startPoint x: 602, startPoint y: 125, endPoint x: 600, endPoint y: 28, distance: 96.6
click at [600, 45] on div "Janela de atendimento Grade de atendimento Capacidade Transportadoras Veículos …" at bounding box center [502, 216] width 1005 height 433
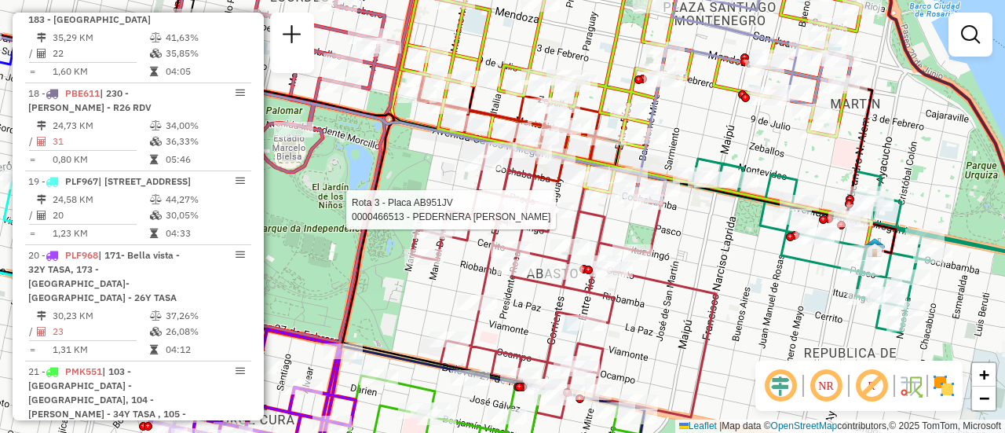
click at [589, 198] on div at bounding box center [608, 190] width 39 height 16
select select "**********"
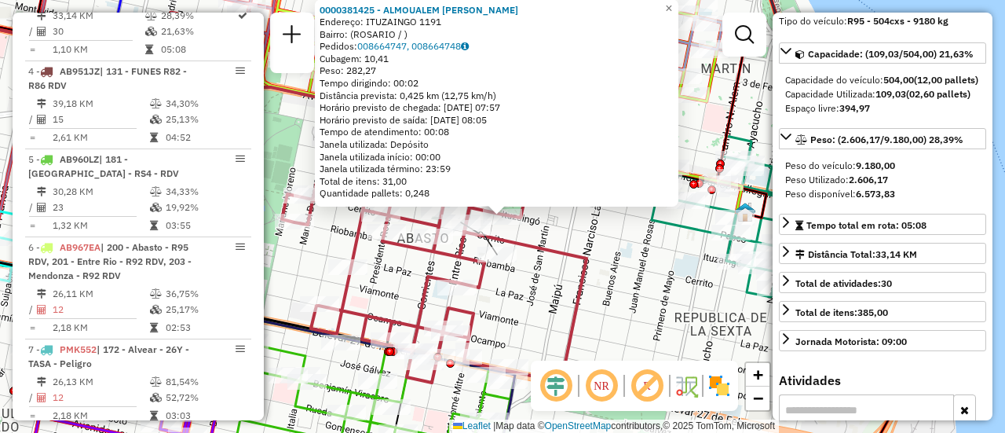
scroll to position [735, 0]
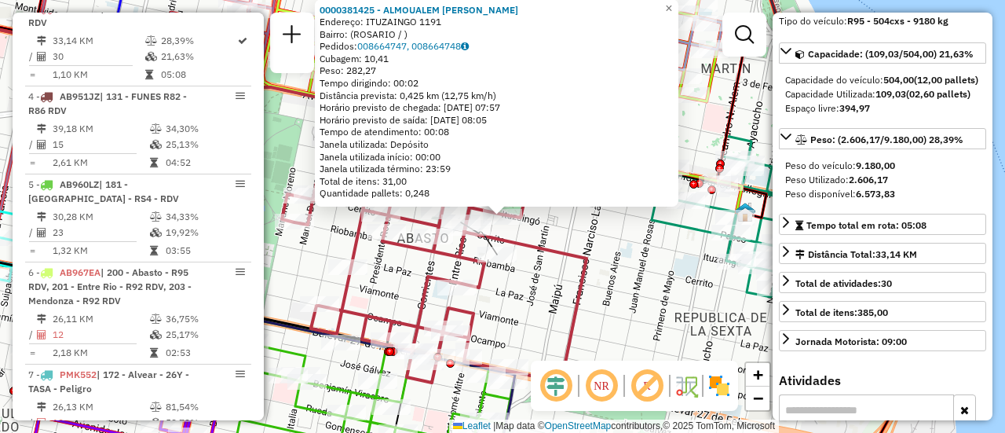
click at [589, 240] on div "0000381425 - ALMOUALEM PEDRO LEONEL Endereço: ITUZAINGO 1191 Bairro: (ROSARIO /…" at bounding box center [502, 216] width 1005 height 433
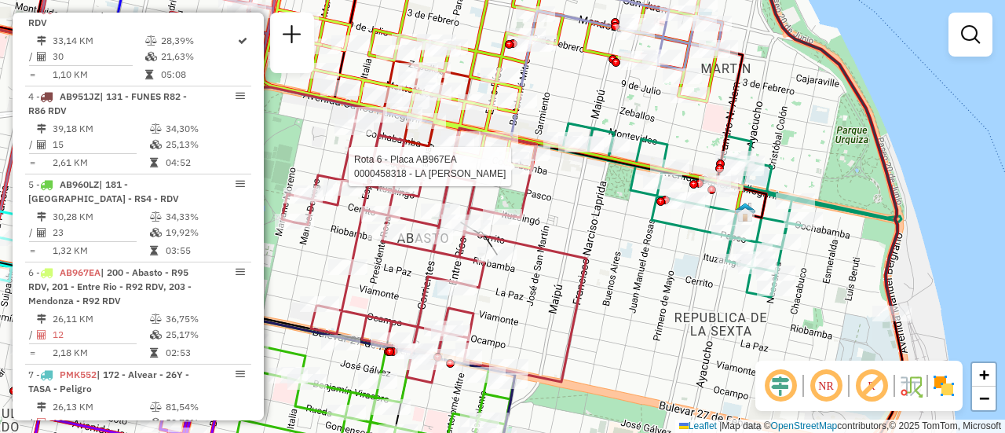
select select "**********"
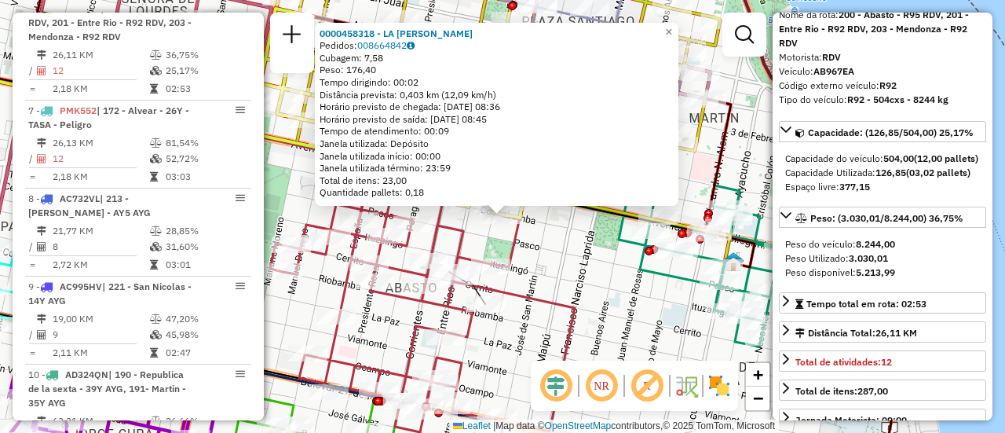
scroll to position [157, 0]
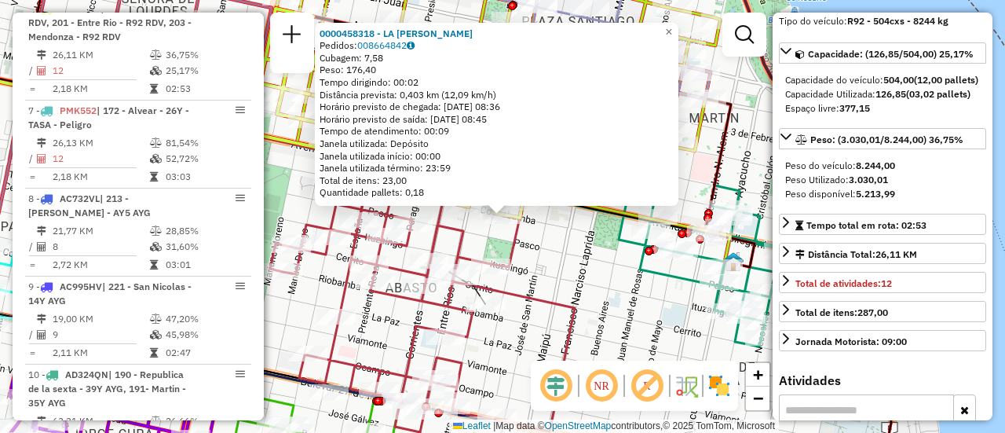
click at [580, 277] on div "0000458318 - LA ROSA MARCELO Pedidos: 008664842 Cubagem: 7,58 Peso: 176,40 Temp…" at bounding box center [502, 216] width 1005 height 433
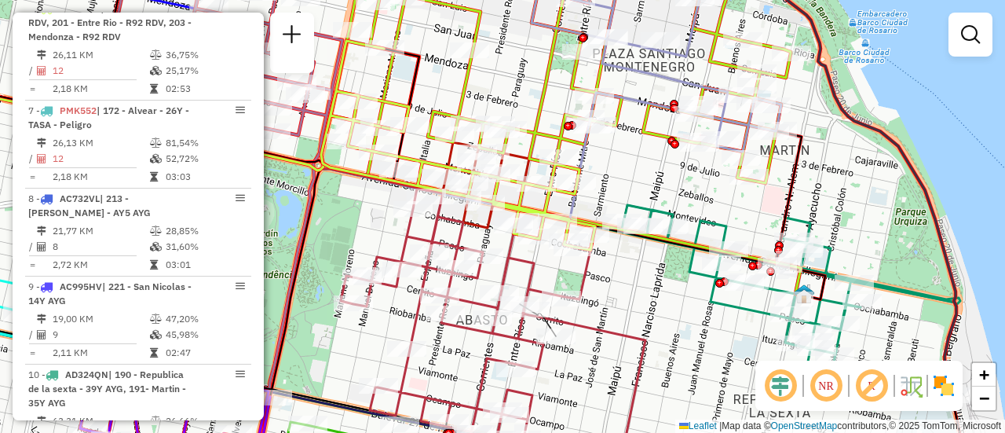
drag, startPoint x: 601, startPoint y: 295, endPoint x: 741, endPoint y: 327, distance: 143.3
click at [737, 346] on div "Janela de atendimento Grade de atendimento Capacidade Transportadoras Veículos …" at bounding box center [502, 216] width 1005 height 433
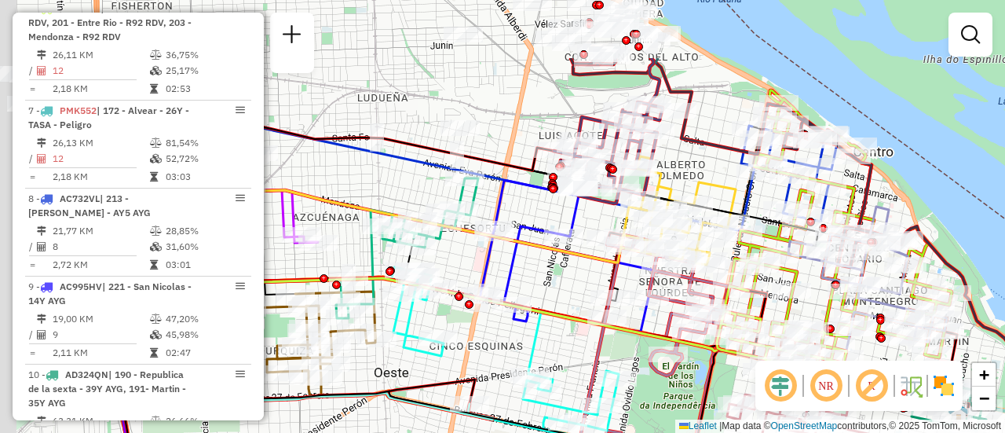
drag, startPoint x: 397, startPoint y: 192, endPoint x: 654, endPoint y: 335, distance: 294.3
click at [654, 335] on div "Rota 9 - Placa AC995HV 0000417366 - RUBIO MONICA BIBIANA Rota 9 - Placa AC995HV…" at bounding box center [502, 216] width 1005 height 433
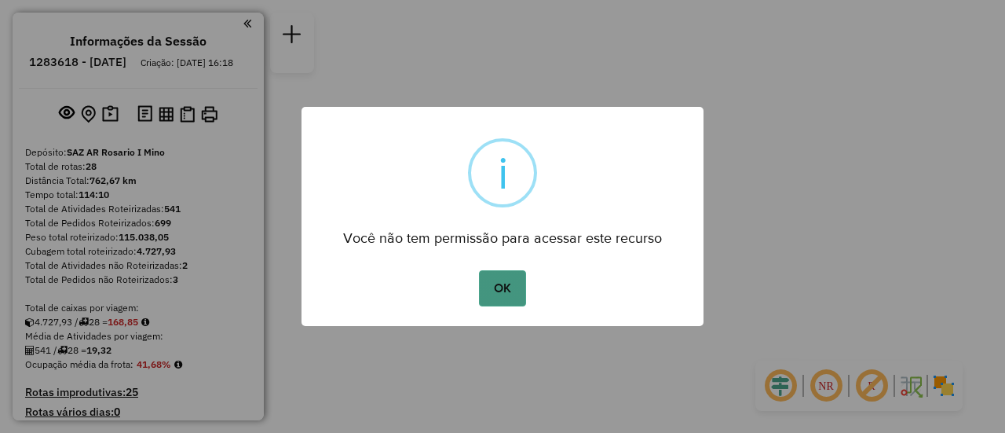
click at [507, 288] on button "OK" at bounding box center [502, 288] width 46 height 36
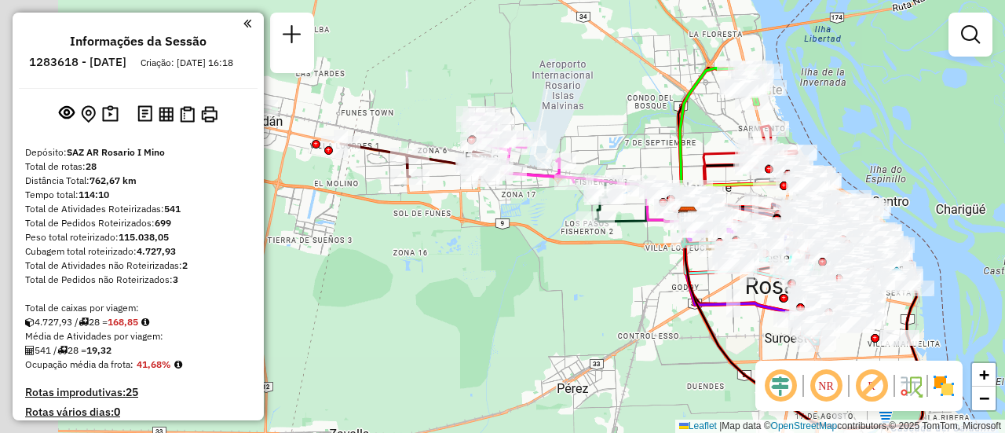
drag, startPoint x: 429, startPoint y: 180, endPoint x: 681, endPoint y: 314, distance: 285.6
click at [681, 314] on div "Janela de atendimento Grade de atendimento Capacidade Transportadoras Veículos …" at bounding box center [502, 216] width 1005 height 433
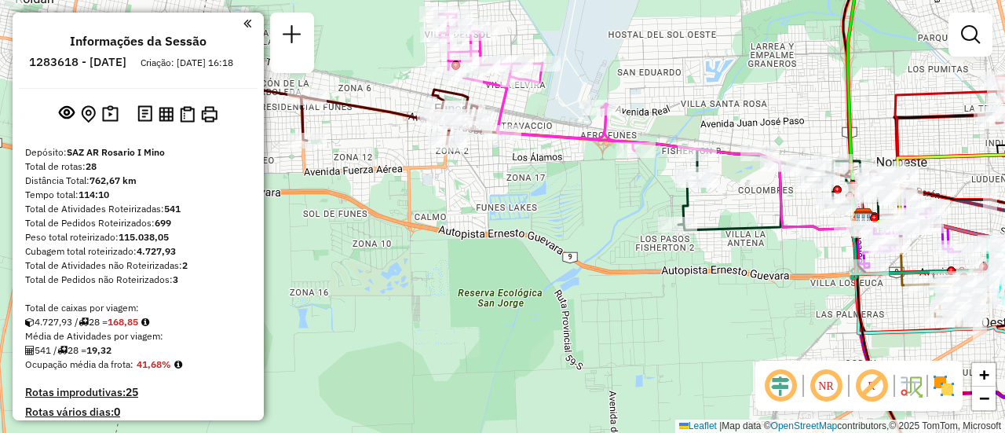
drag, startPoint x: 602, startPoint y: 168, endPoint x: 565, endPoint y: 319, distance: 155.2
click at [558, 313] on div "Janela de atendimento Grade de atendimento Capacidade Transportadoras Veículos …" at bounding box center [502, 216] width 1005 height 433
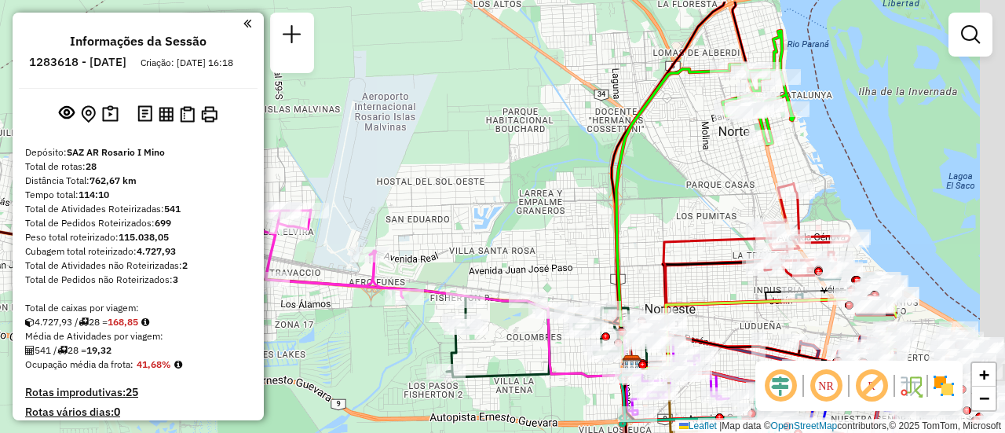
drag, startPoint x: 723, startPoint y: 199, endPoint x: 514, endPoint y: 243, distance: 213.6
click at [514, 243] on div "Janela de atendimento Grade de atendimento Capacidade Transportadoras Veículos …" at bounding box center [502, 216] width 1005 height 433
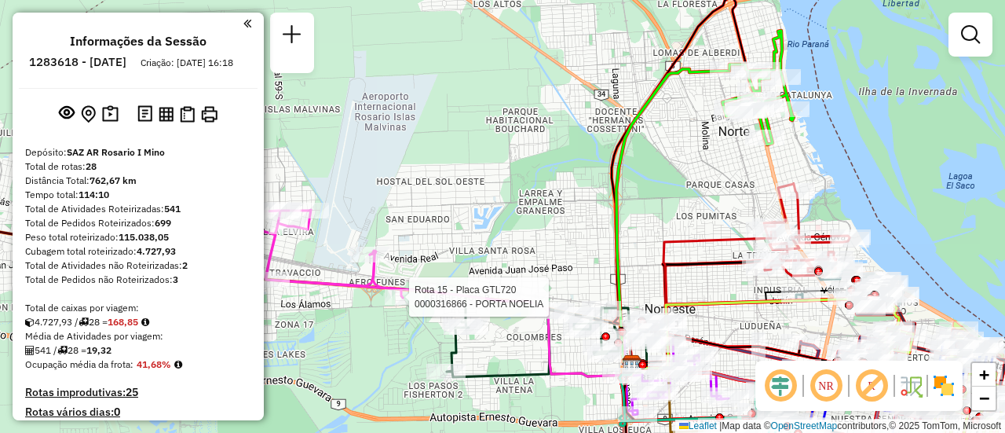
select select "**********"
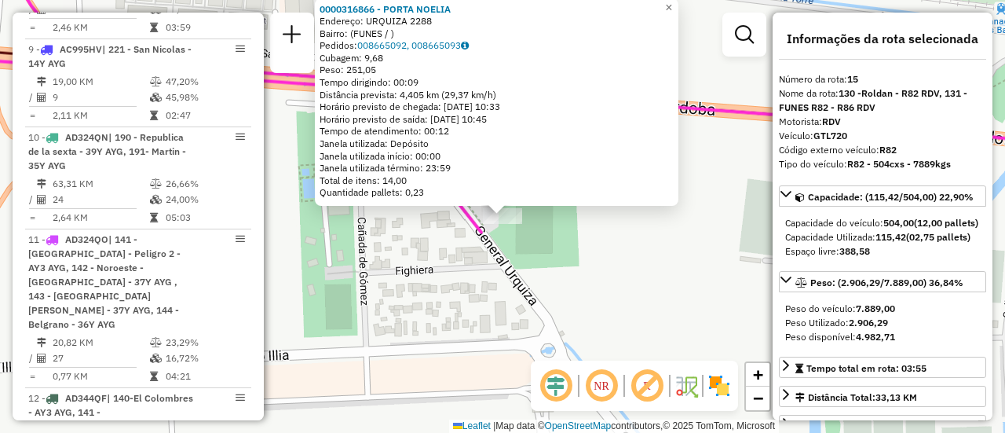
scroll to position [1904, 0]
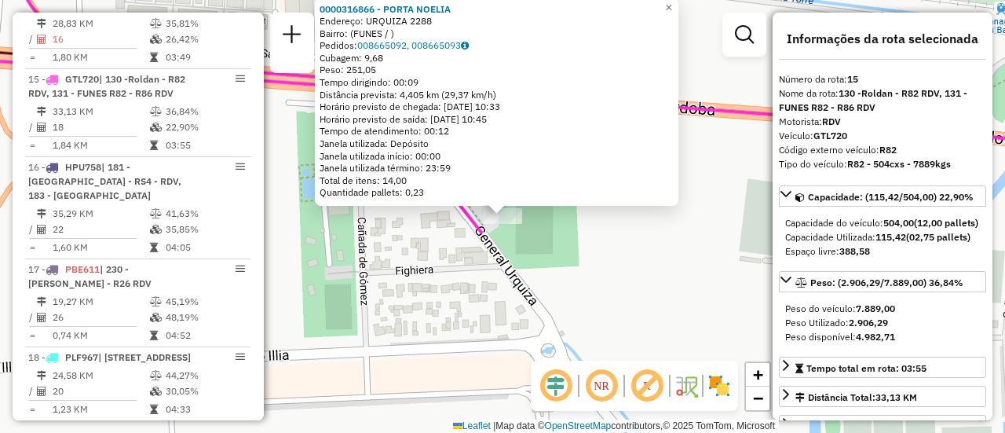
click at [650, 279] on div "0000316866 - PORTA NOELIA Endereço: URQUIZA 2288 Bairro: (FUNES / ) Pedidos: 00…" at bounding box center [502, 216] width 1005 height 433
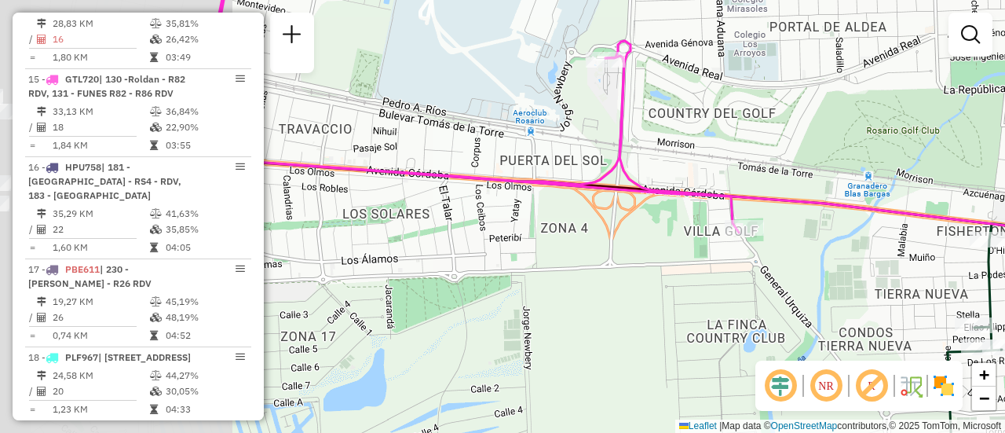
drag, startPoint x: 364, startPoint y: 262, endPoint x: 1004, endPoint y: 284, distance: 640.4
click at [975, 277] on div "Janela de atendimento Grade de atendimento Capacidade Transportadoras Veículos …" at bounding box center [502, 216] width 1005 height 433
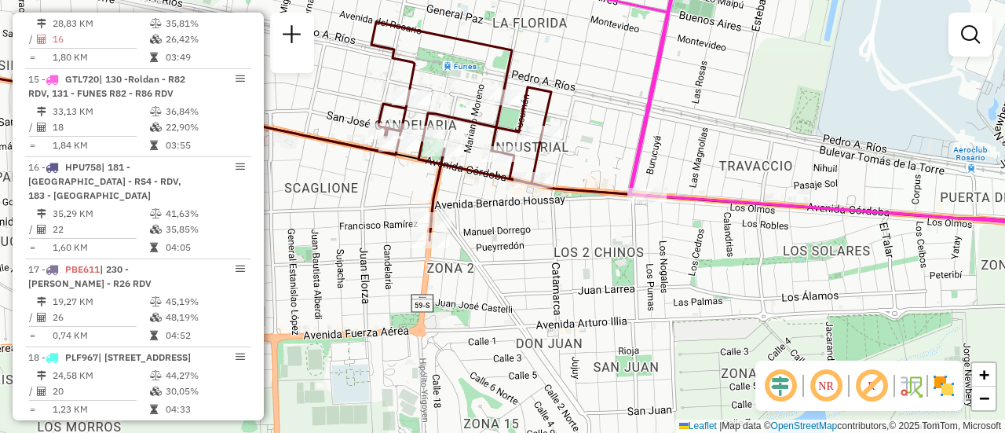
click at [690, 282] on div "Janela de atendimento Grade de atendimento Capacidade Transportadoras Veículos …" at bounding box center [502, 216] width 1005 height 433
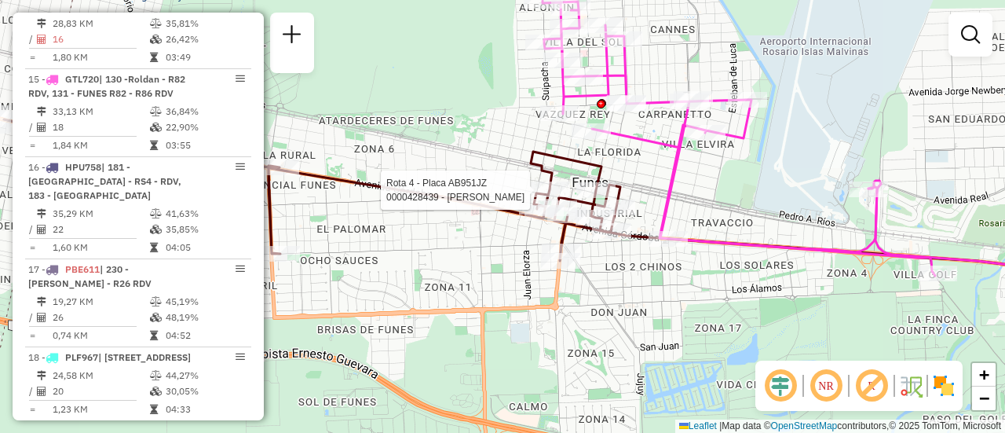
select select "**********"
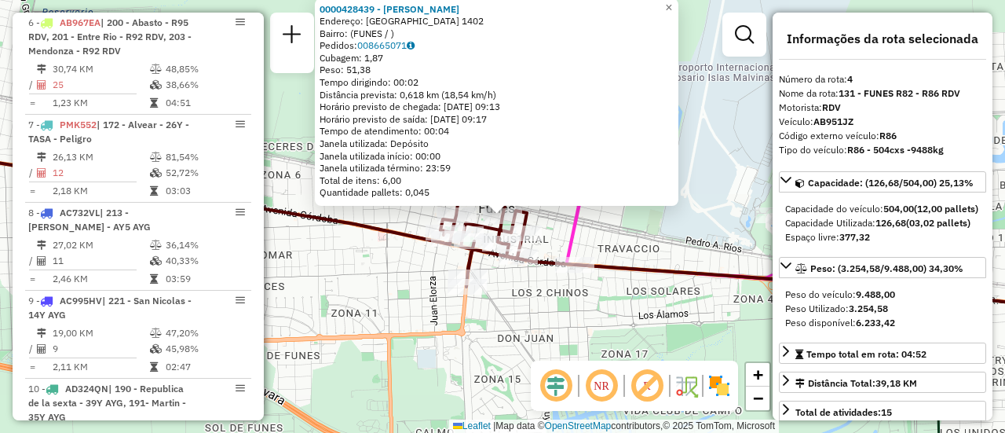
scroll to position [823, 0]
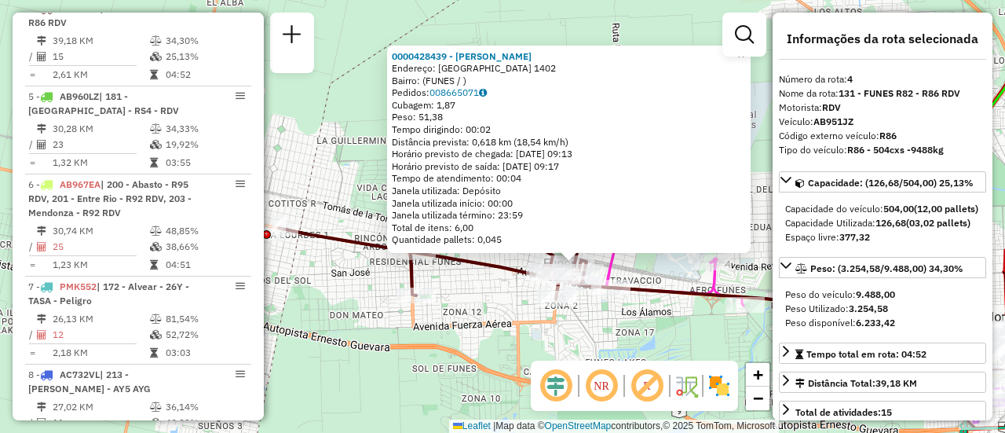
click at [659, 276] on div "0000428439 - GOMEZ GONZALO SEBASTIAN Endereço: SANTA FE 1402 Bairro: (FUNES / )…" at bounding box center [502, 216] width 1005 height 433
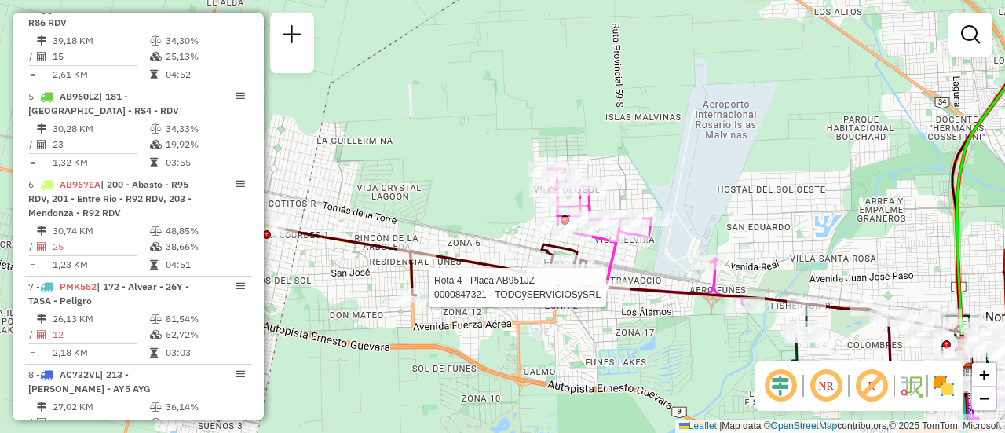
select select "**********"
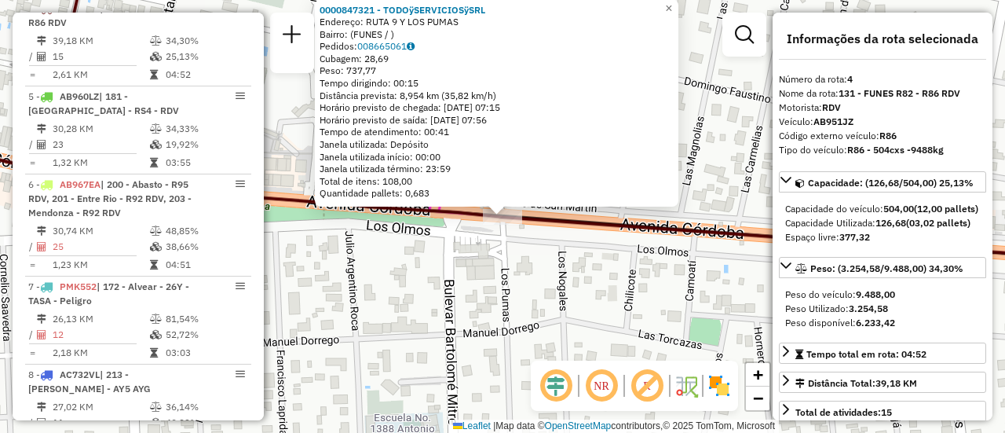
scroll to position [79, 0]
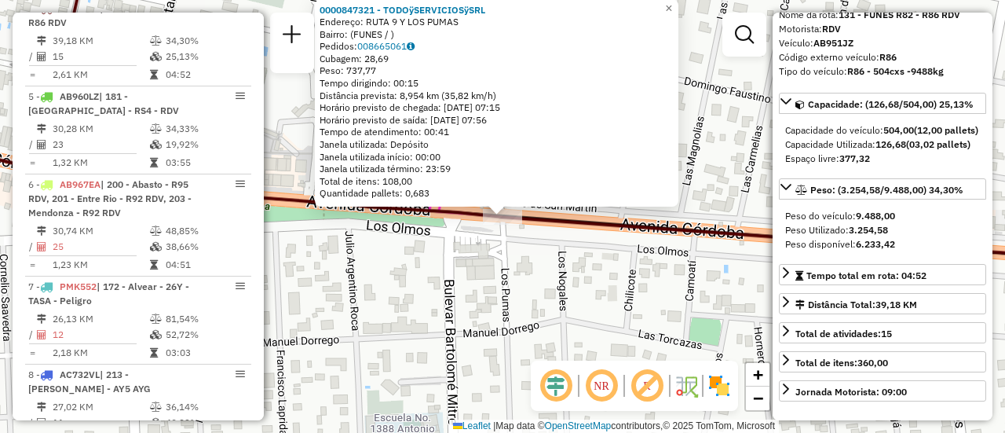
click at [588, 306] on div "0000847321 - TODOÿSERVICIOSÿSRL Endereço: RUTA 9 Y LOS PUMAS Bairro: (FUNES / )…" at bounding box center [502, 216] width 1005 height 433
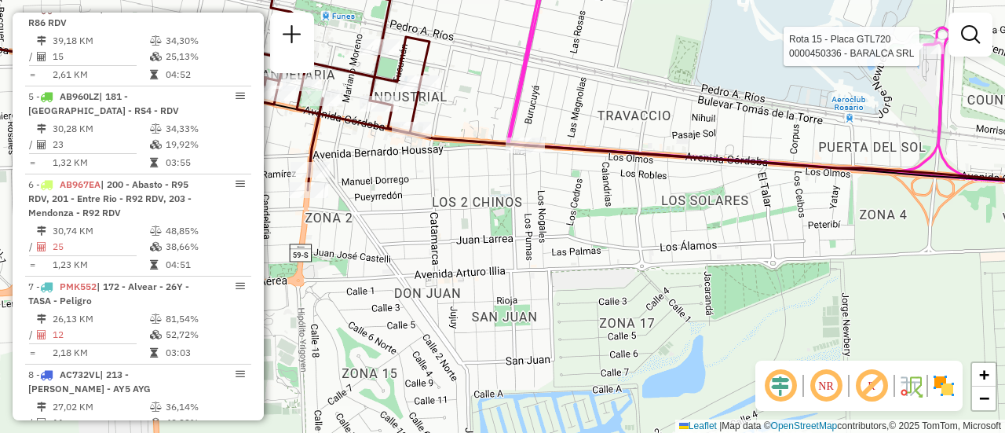
select select "**********"
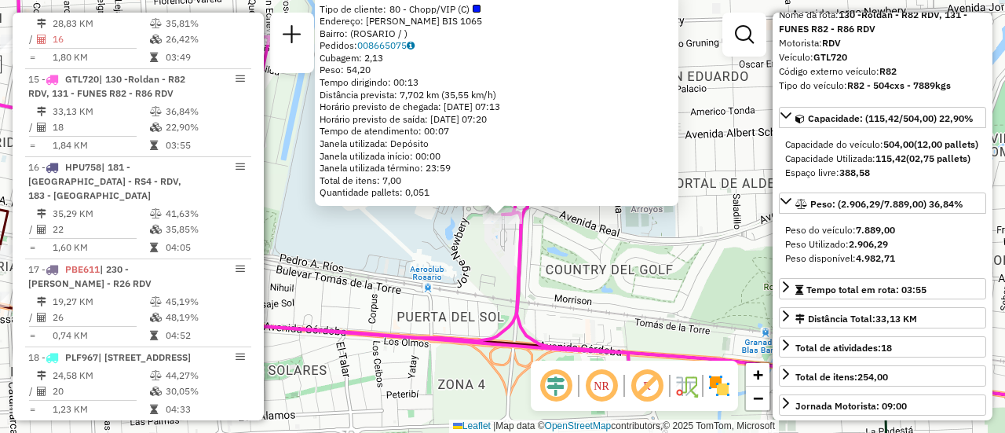
click at [635, 277] on div "0000450336 - BARALCA SRL Tipo de cliente: 80 - Chopp/VIP (C) Endereço: ALBERTO …" at bounding box center [502, 216] width 1005 height 433
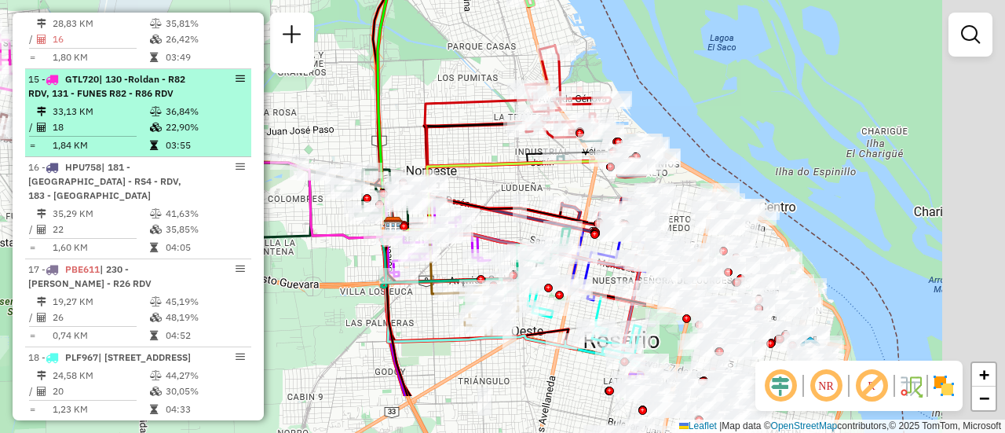
drag, startPoint x: 746, startPoint y: 163, endPoint x: 242, endPoint y: 66, distance: 513.3
click at [235, 66] on hb-router-mapa "Informações da Sessão 1283618 - 27/09/2025 Criação: 26/09/2025 16:18 Depósito: …" at bounding box center [502, 216] width 1005 height 433
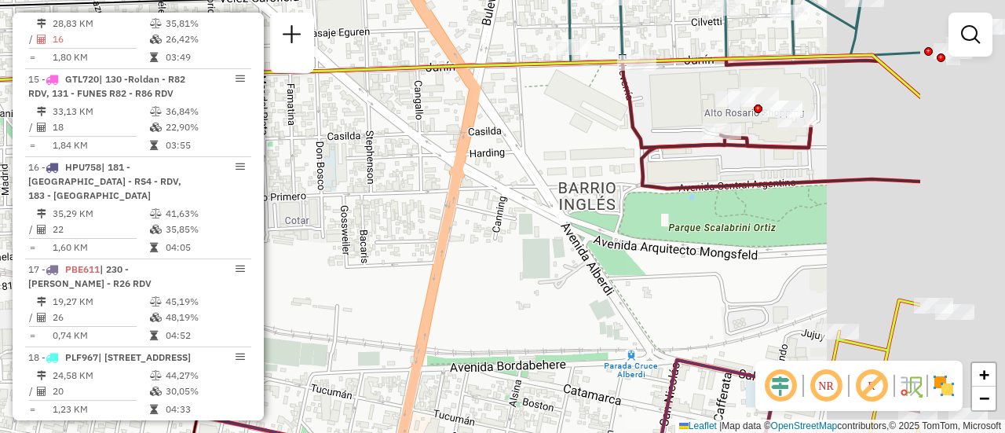
drag, startPoint x: 582, startPoint y: 137, endPoint x: 473, endPoint y: 244, distance: 153.3
click at [451, 221] on div "Janela de atendimento Grade de atendimento Capacidade Transportadoras Veículos …" at bounding box center [502, 216] width 1005 height 433
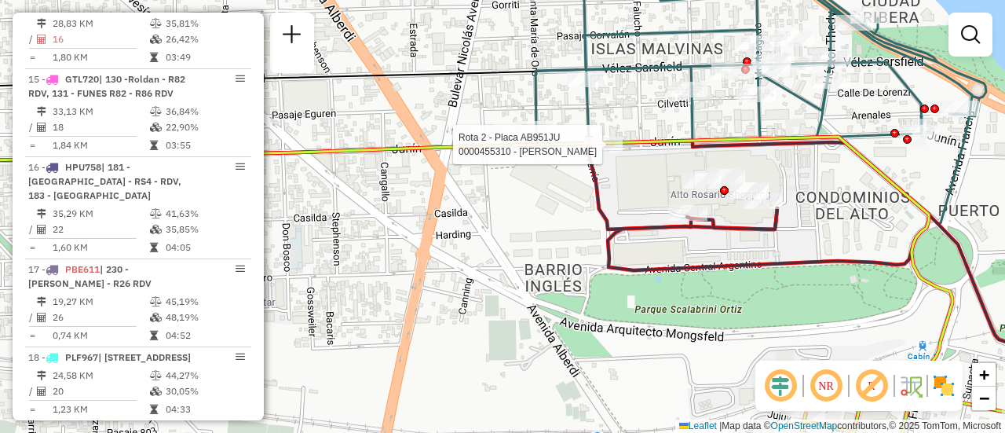
select select "**********"
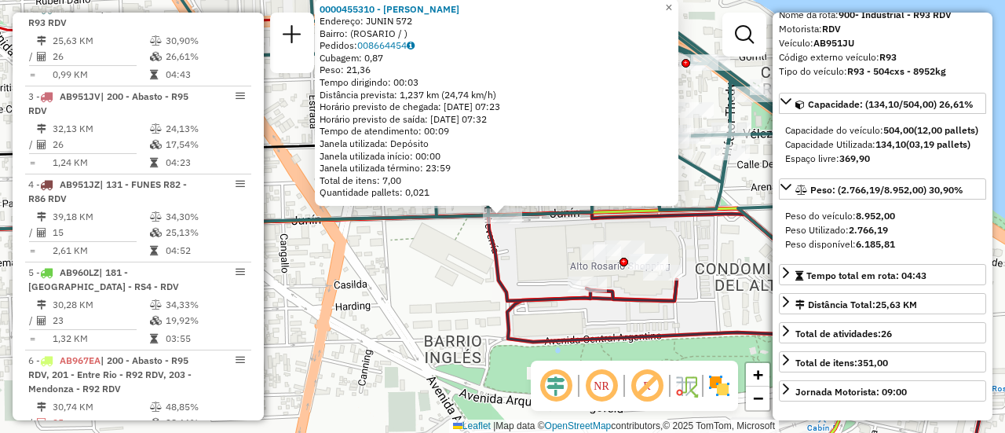
scroll to position [157, 0]
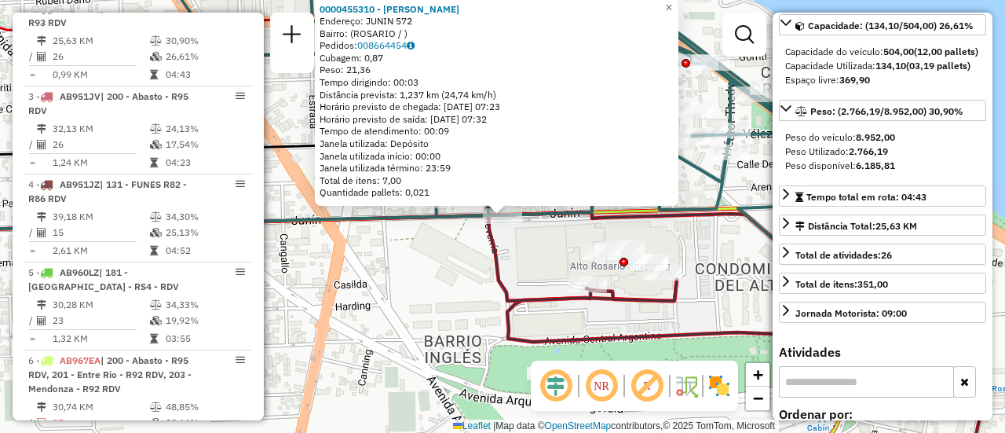
click at [532, 264] on div "0000455310 - MAKHAT JAVIER Endereço: JUNIN 572 Bairro: (ROSARIO / ) Pedidos: 00…" at bounding box center [502, 216] width 1005 height 433
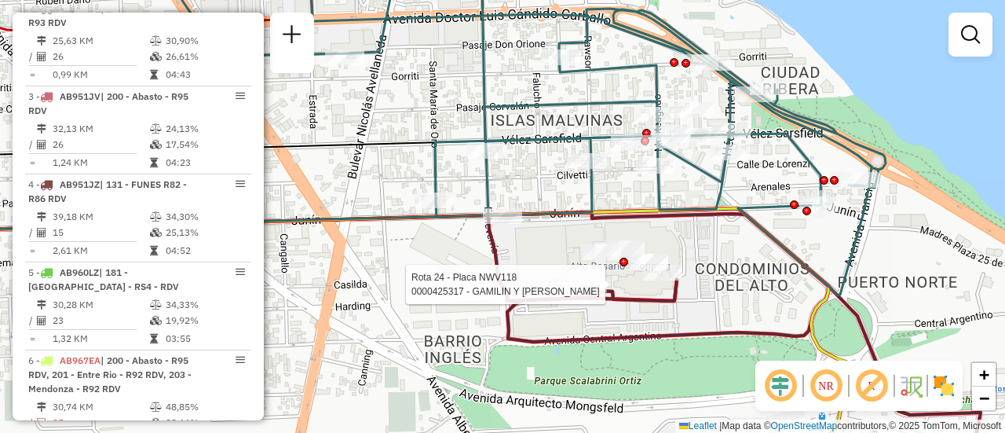
select select "**********"
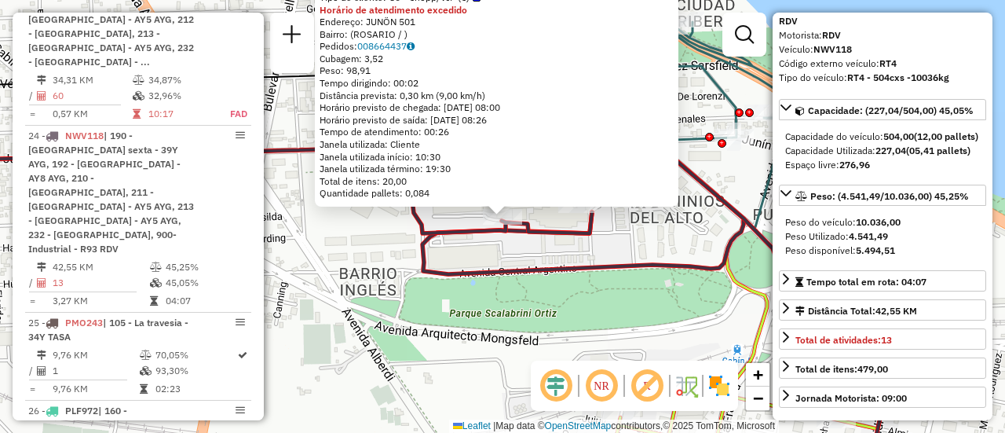
click at [638, 244] on div "0000425317 - GAMILIN Y GIACOMINO Tipo de cliente: 80 - Chopp/VIP (C) Horário de…" at bounding box center [502, 216] width 1005 height 433
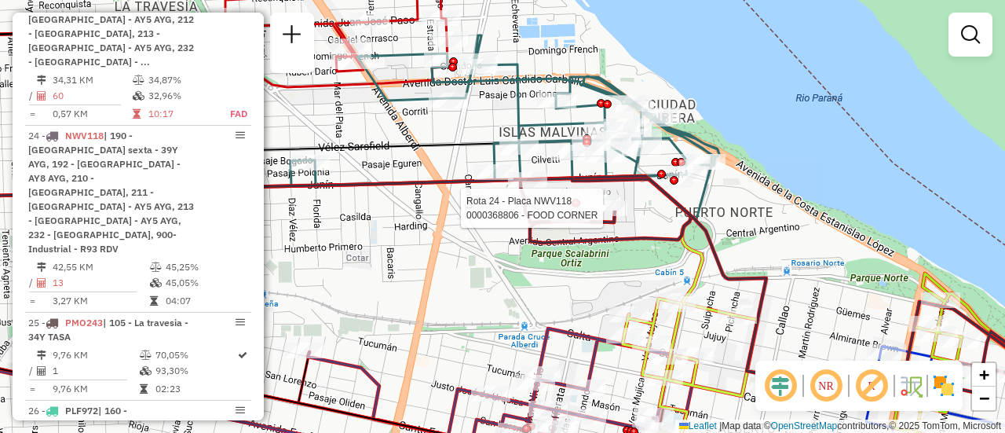
select select "**********"
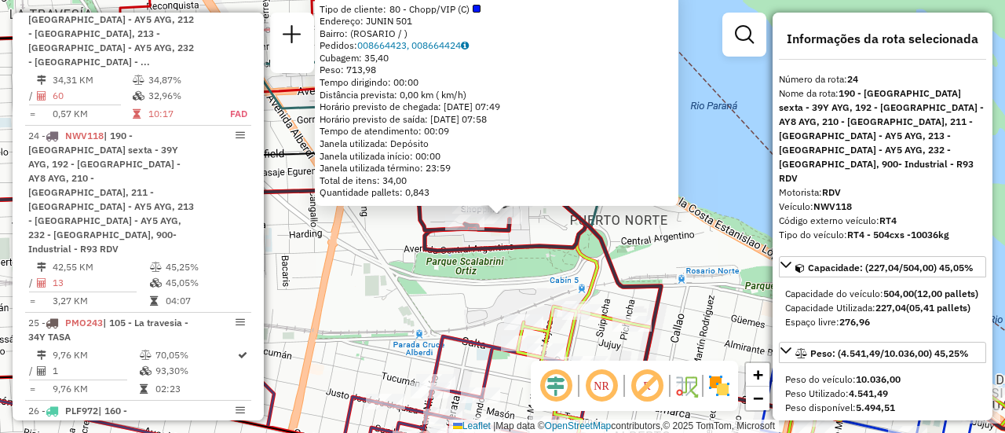
click at [433, 298] on div "0000368806 - FOOD CORNER Tipo de cliente: 80 - Chopp/VIP (C) Endereço: JUNIN 50…" at bounding box center [502, 216] width 1005 height 433
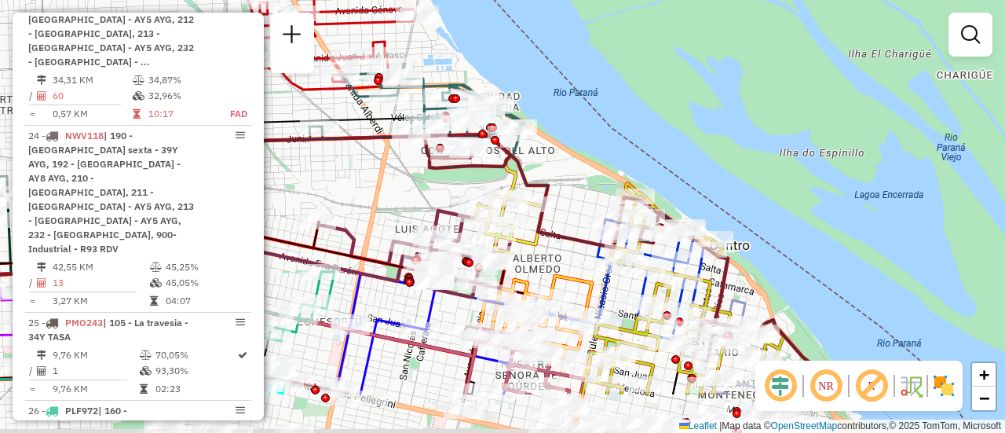
drag, startPoint x: 614, startPoint y: 282, endPoint x: 563, endPoint y: 165, distance: 127.7
click at [563, 166] on div "Janela de atendimento Grade de atendimento Capacidade Transportadoras Veículos …" at bounding box center [502, 216] width 1005 height 433
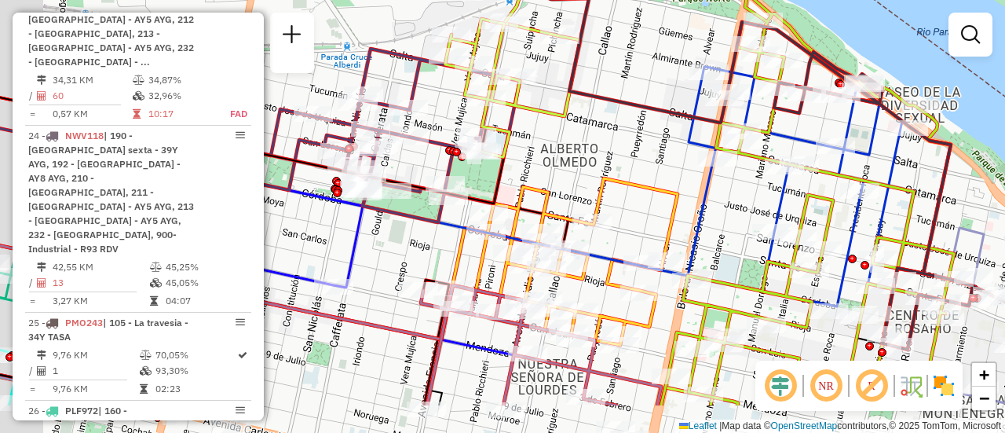
drag, startPoint x: 528, startPoint y: 234, endPoint x: 621, endPoint y: 136, distance: 135.5
click at [621, 136] on div "Janela de atendimento Grade de atendimento Capacidade Transportadoras Veículos …" at bounding box center [502, 216] width 1005 height 433
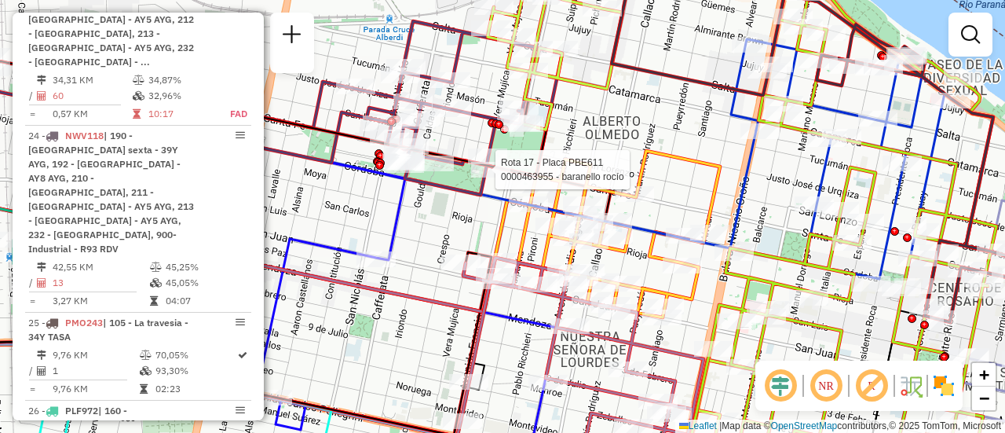
select select "**********"
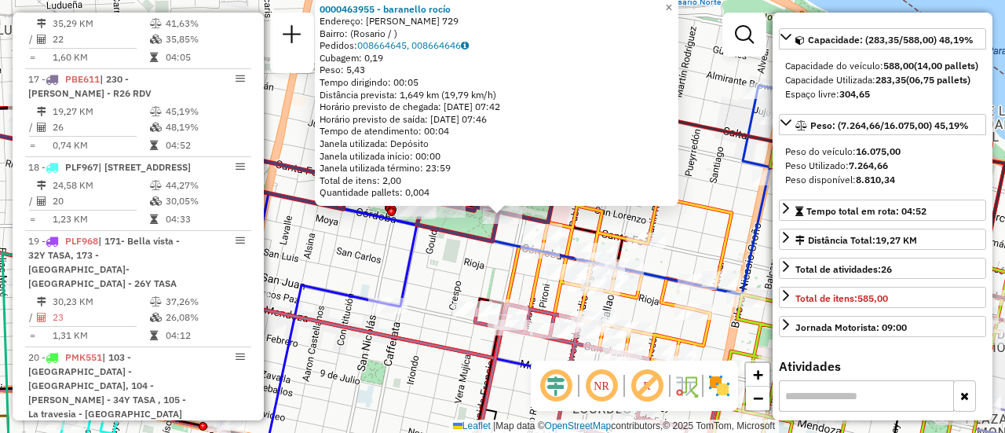
click at [466, 266] on div "0000463955 - baranello rocío Endereço: vera mujica 729 Bairro: (Rosario / ) Ped…" at bounding box center [502, 216] width 1005 height 433
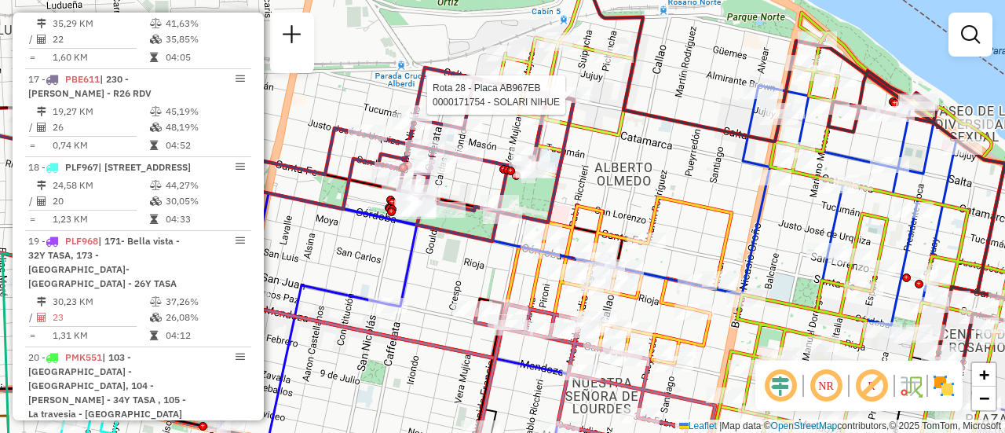
select select "**********"
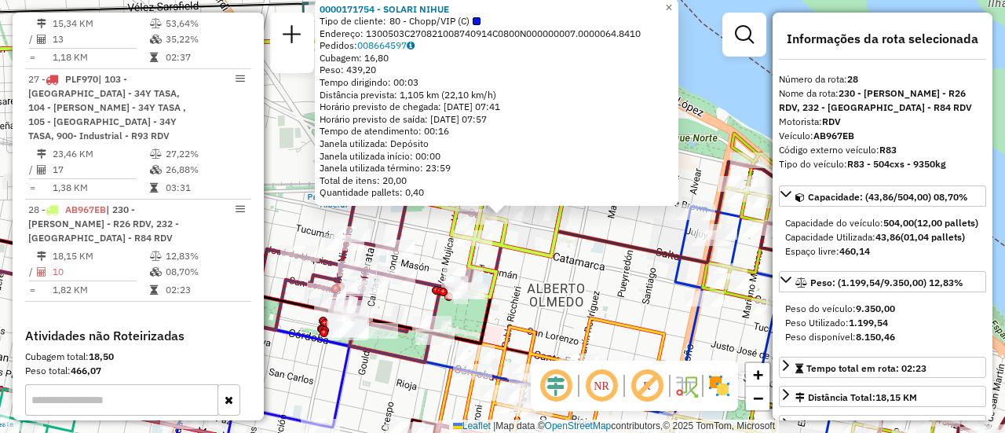
scroll to position [79, 0]
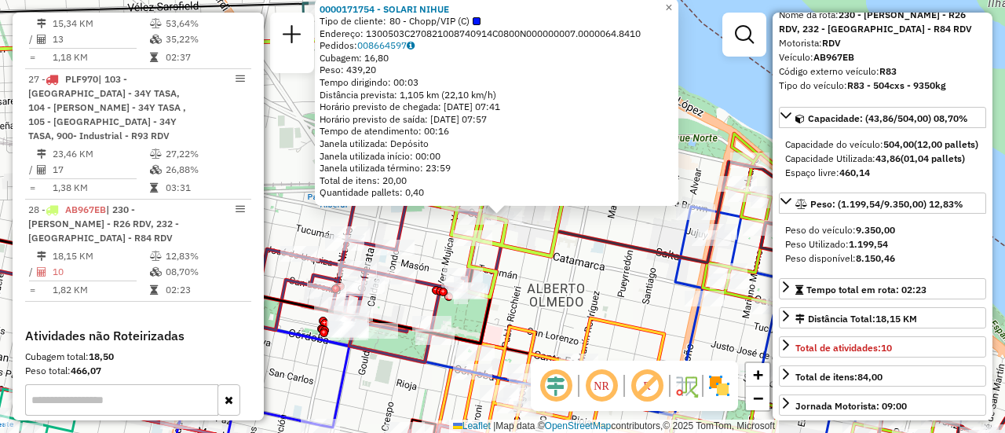
click at [607, 267] on div "0000171754 - SOLARI NIHUE Tipo de cliente: 80 - Chopp/VIP (C) Endereço: 1300503…" at bounding box center [502, 216] width 1005 height 433
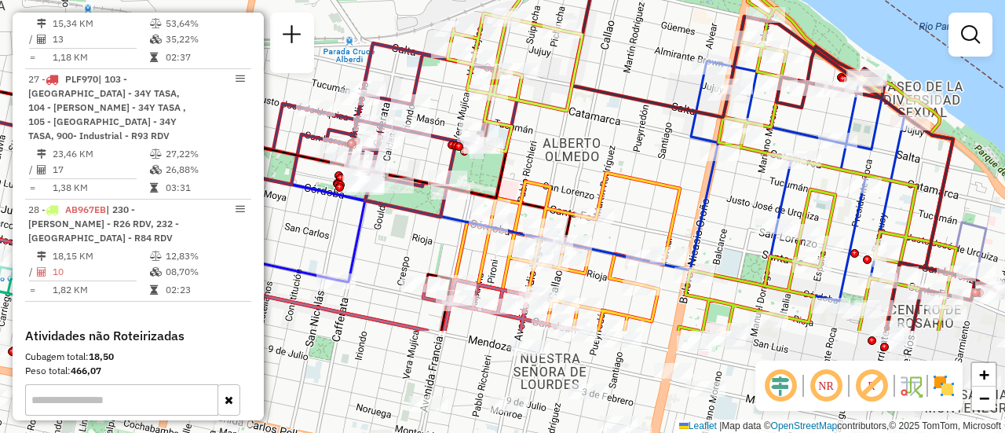
drag, startPoint x: 597, startPoint y: 304, endPoint x: 613, endPoint y: 159, distance: 146.1
click at [613, 159] on div "Janela de atendimento Grade de atendimento Capacidade Transportadoras Veículos …" at bounding box center [502, 216] width 1005 height 433
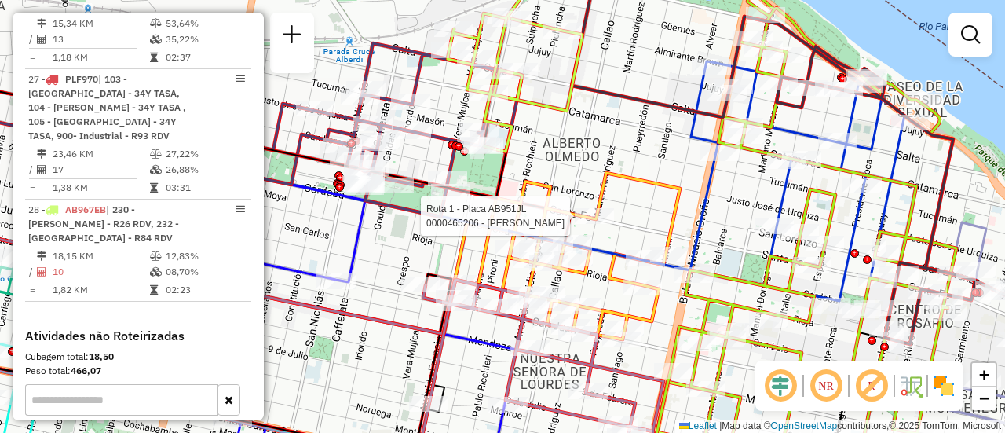
select select "**********"
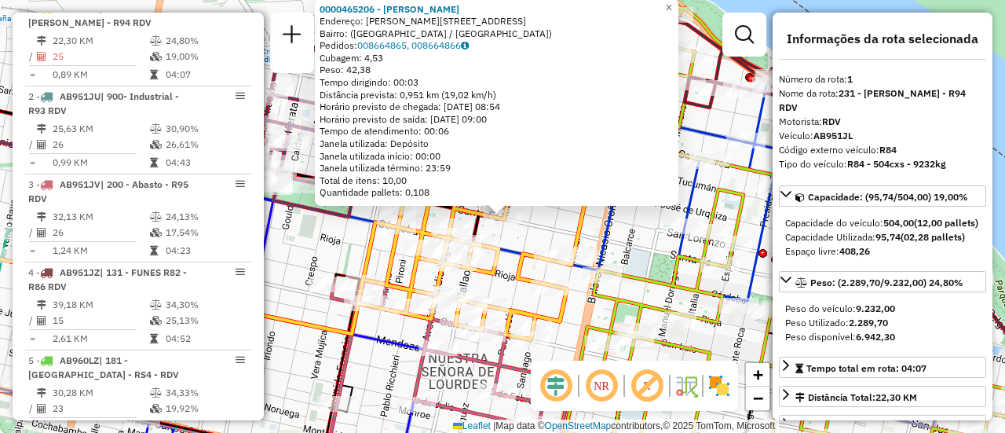
scroll to position [157, 0]
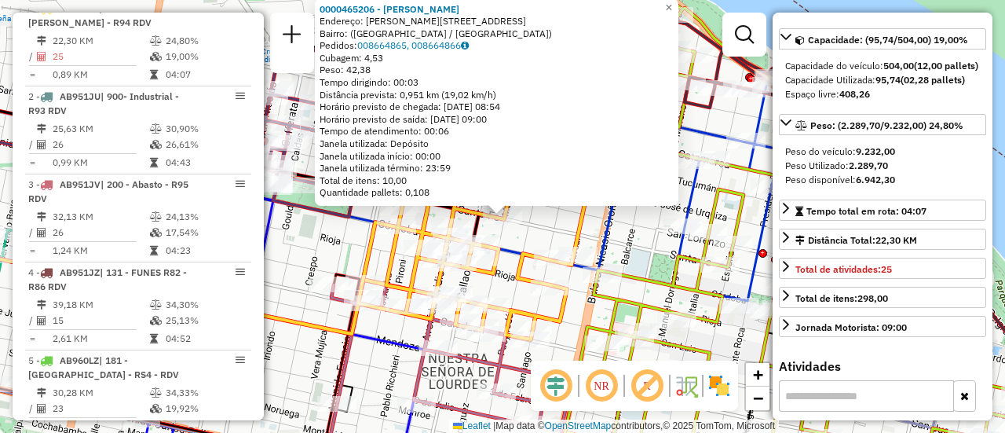
click at [629, 232] on div "0000465206 - MARTINEZ EZEQUIEL Endereço: Calle Martín Rodríguez, 676 Bairro: (R…" at bounding box center [502, 216] width 1005 height 433
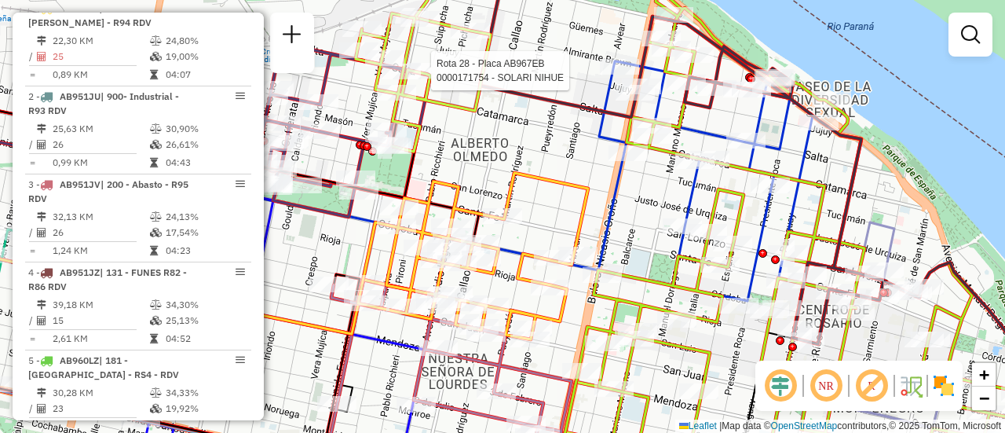
select select "**********"
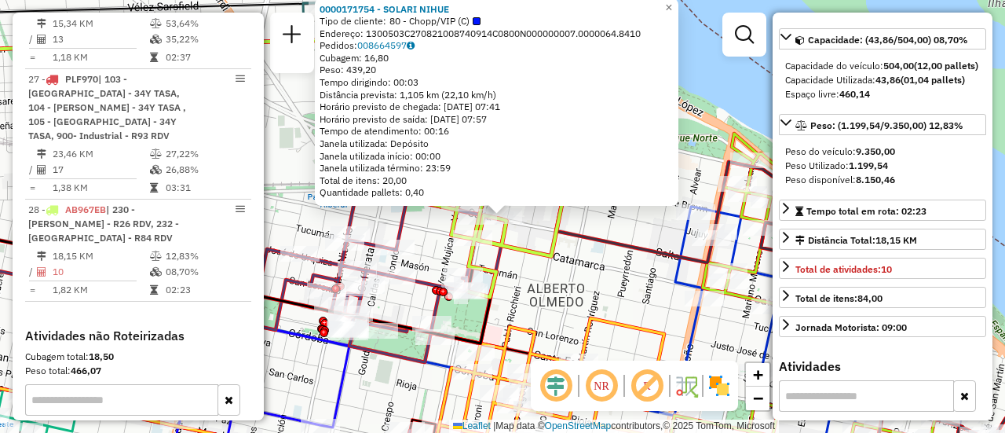
click at [608, 225] on div "0000171754 - SOLARI NIHUE Tipo de cliente: 80 - Chopp/VIP (C) Endereço: 1300503…" at bounding box center [502, 216] width 1005 height 433
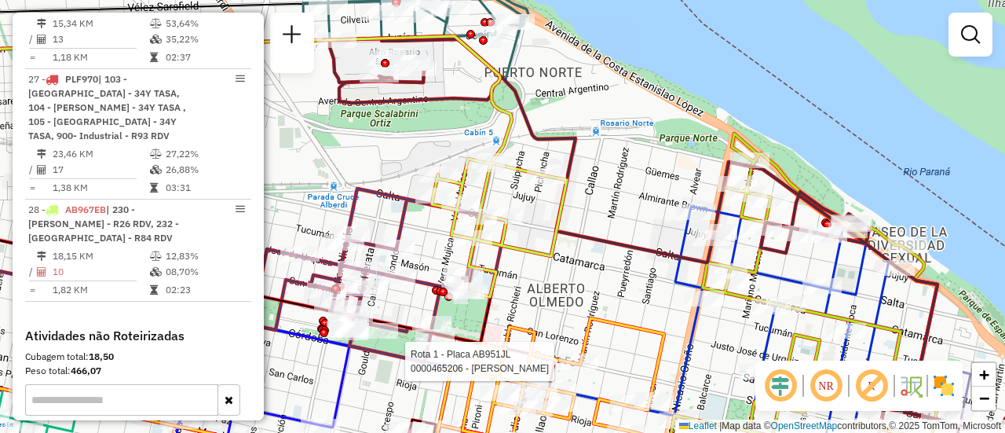
select select "**********"
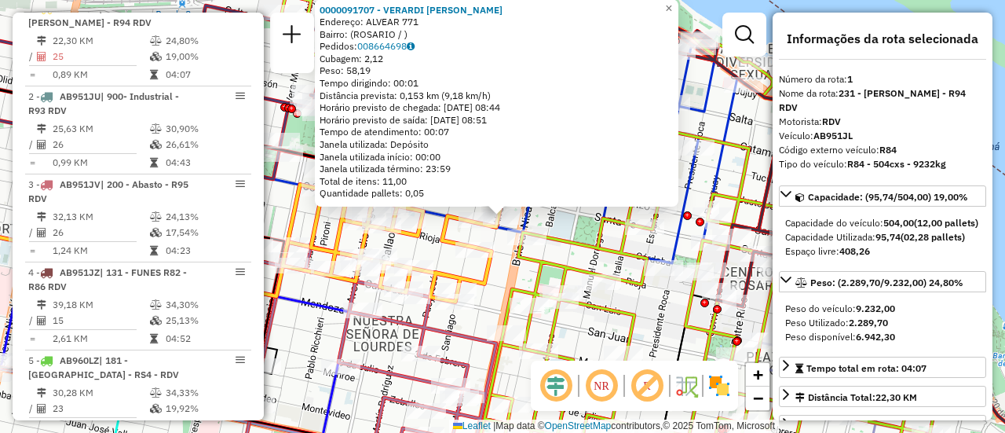
scroll to position [79, 0]
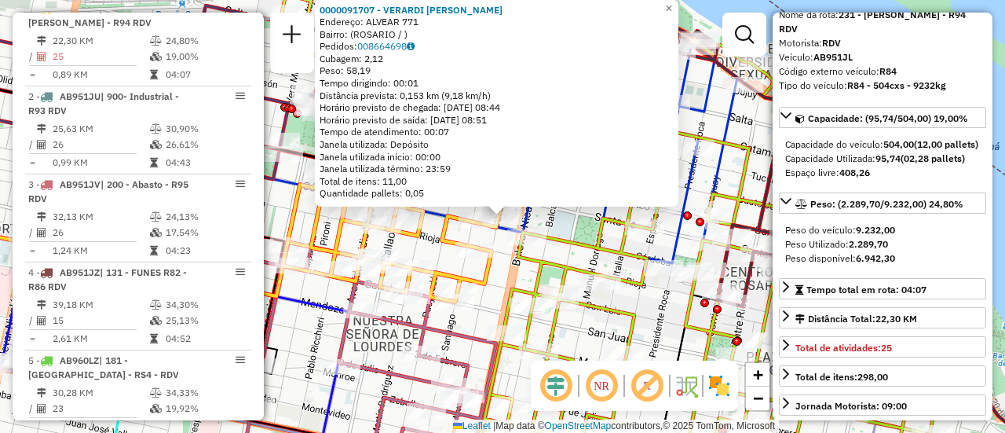
click at [579, 229] on div "0000091707 - VERARDI JUAN Endereço: ALVEAR 771 Bairro: (ROSARIO / ) Pedidos: 00…" at bounding box center [502, 216] width 1005 height 433
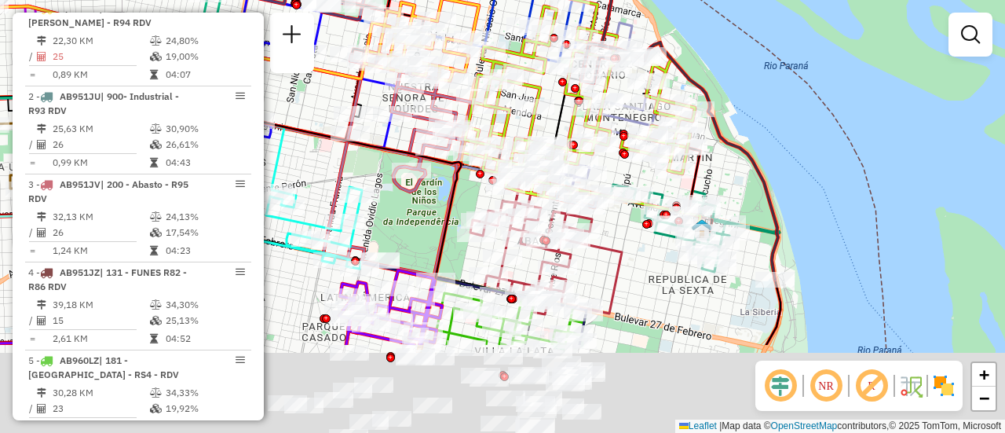
drag, startPoint x: 726, startPoint y: 316, endPoint x: 744, endPoint y: 110, distance: 207.3
click at [743, 126] on div "Janela de atendimento Grade de atendimento Capacidade Transportadoras Veículos …" at bounding box center [502, 216] width 1005 height 433
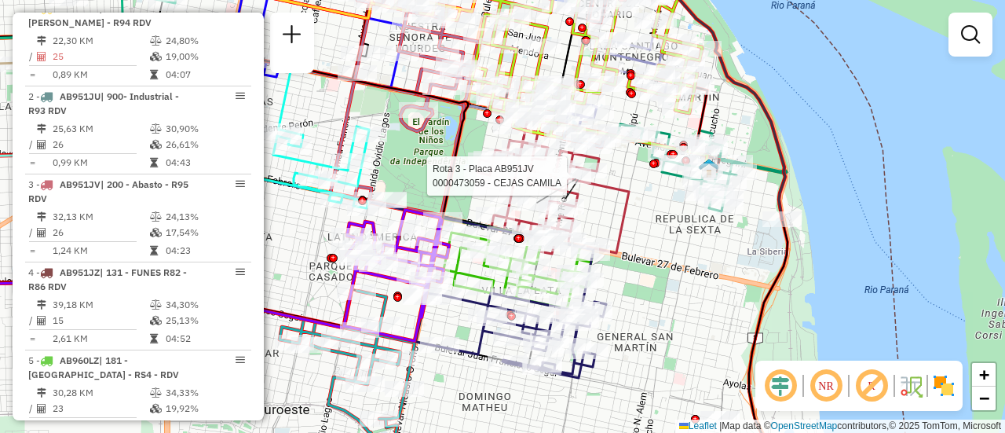
select select "**********"
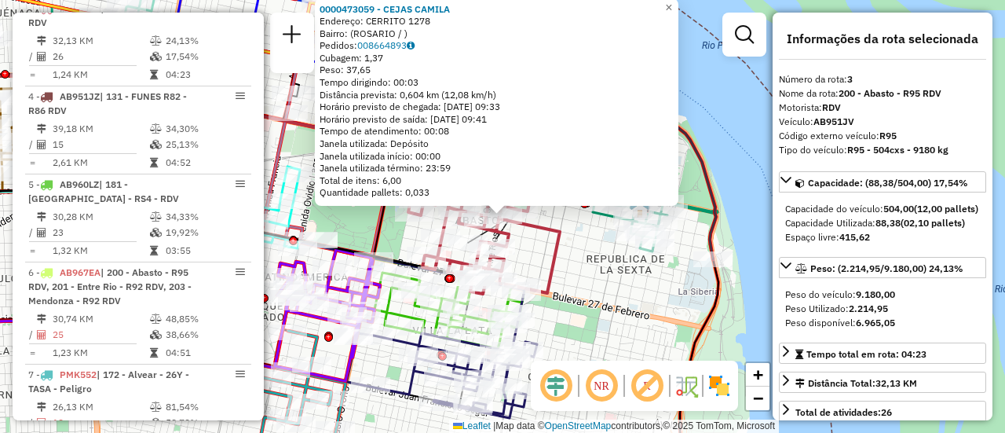
scroll to position [157, 0]
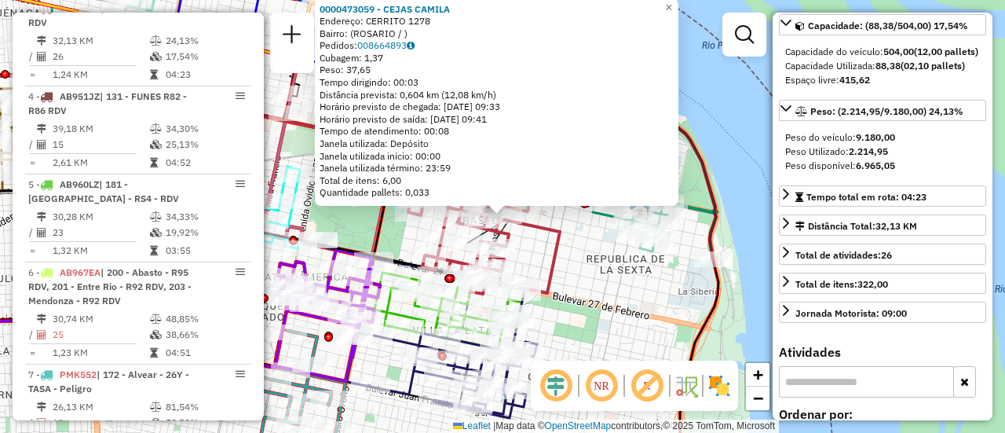
click at [587, 262] on div "0000473059 - CEJAS CAMILA Endereço: CERRITO 1278 Bairro: (ROSARIO / ) Pedidos: …" at bounding box center [502, 216] width 1005 height 433
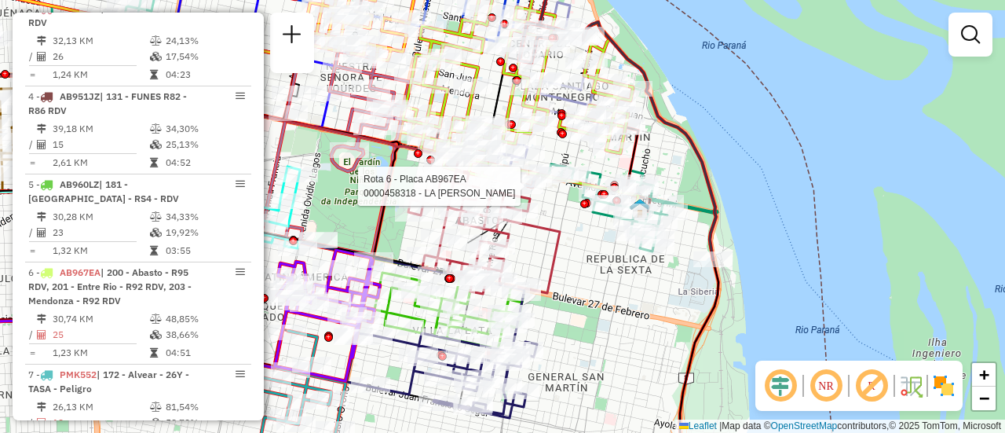
select select "**********"
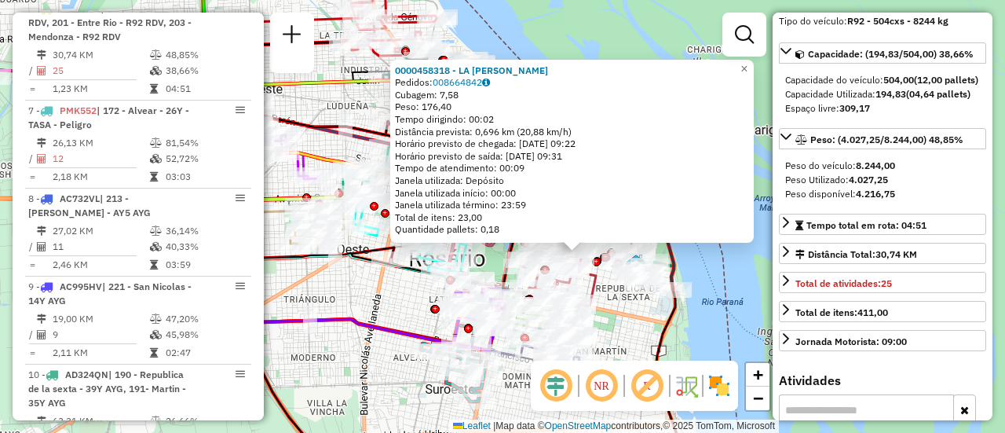
click at [631, 315] on div "0000458318 - LA ROSA MARCELO Pedidos: 008664842 Cubagem: 7,58 Peso: 176,40 Temp…" at bounding box center [502, 216] width 1005 height 433
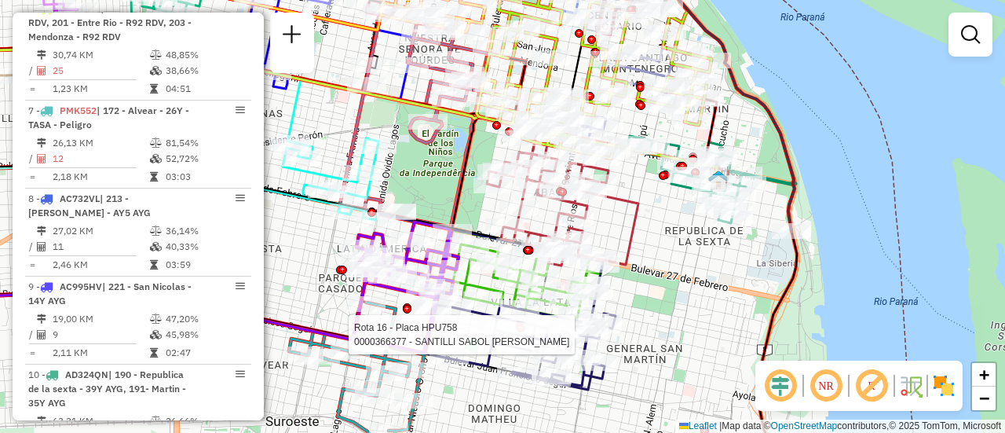
select select "**********"
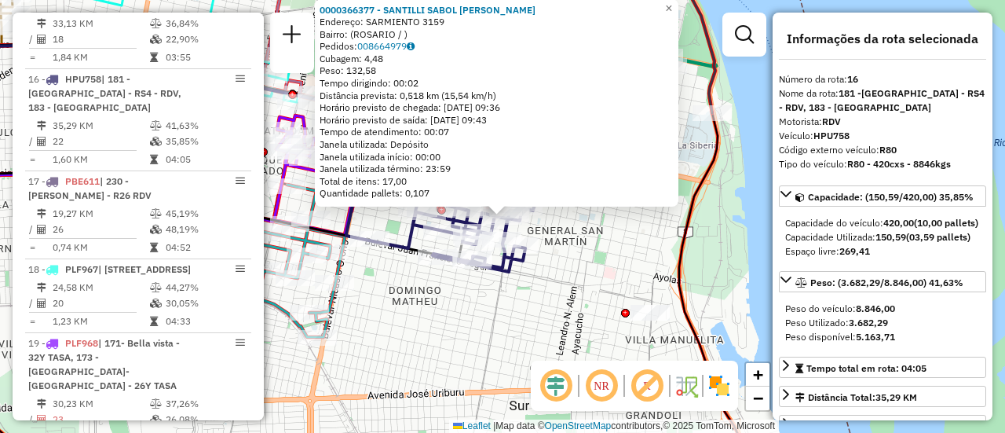
scroll to position [79, 0]
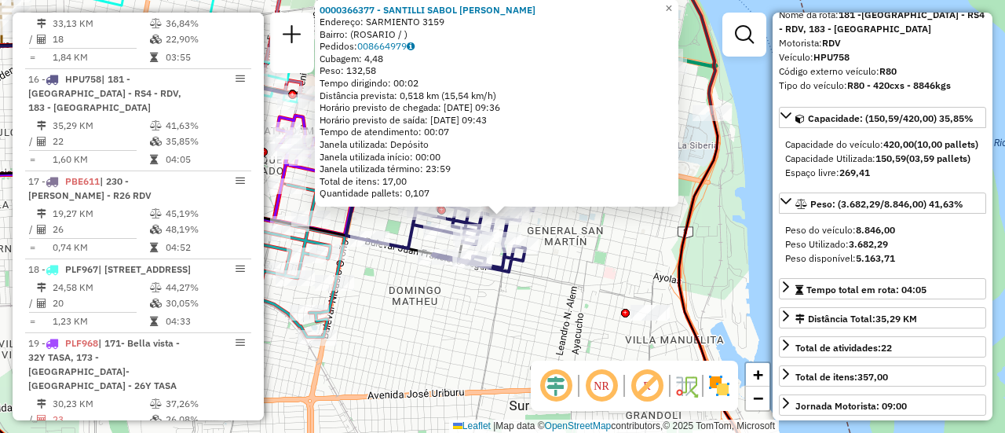
click at [559, 331] on div "0000366377 - SANTILLI SABOL FRANCO LEONEL Endereço: SARMIENTO 3159 Bairro: (ROS…" at bounding box center [502, 216] width 1005 height 433
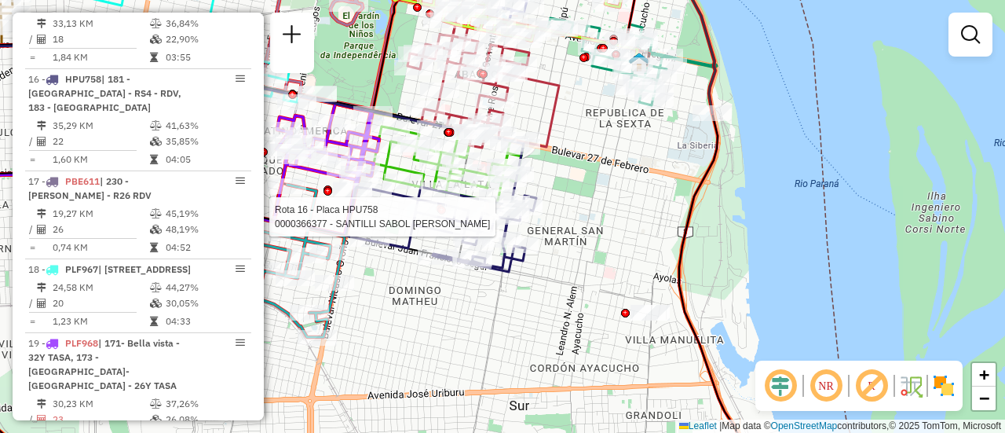
select select "**********"
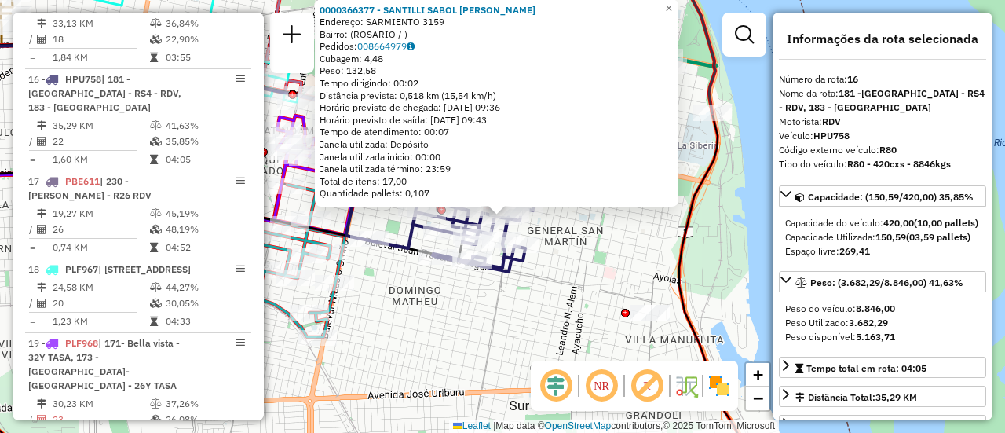
click at [581, 265] on div "0000366377 - SANTILLI SABOL FRANCO LEONEL Endereço: SARMIENTO 3159 Bairro: (ROS…" at bounding box center [502, 216] width 1005 height 433
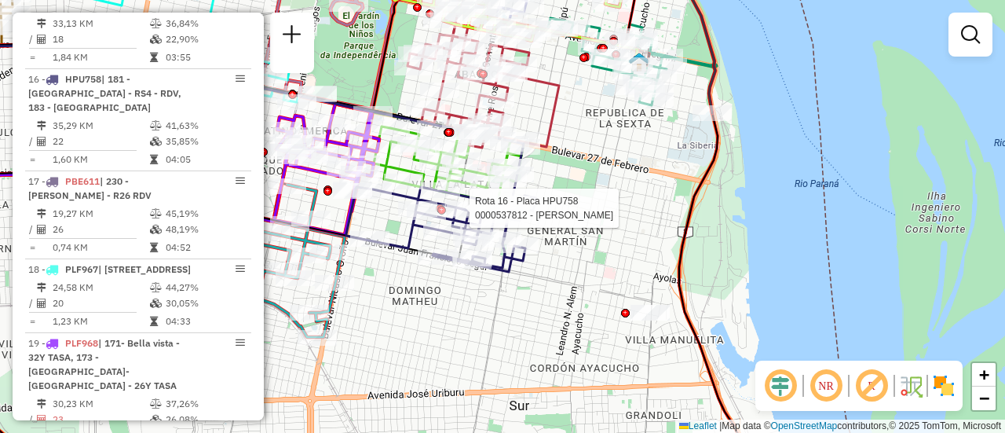
click at [437, 204] on div at bounding box center [440, 208] width 9 height 9
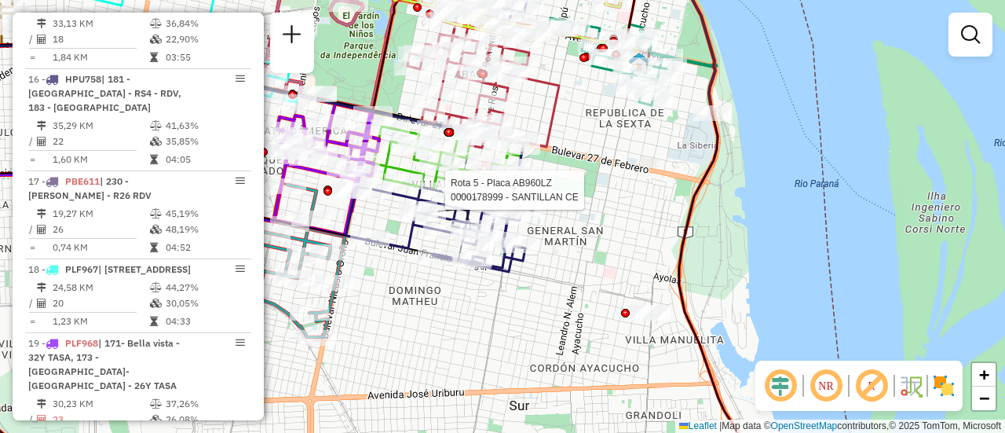
select select "**********"
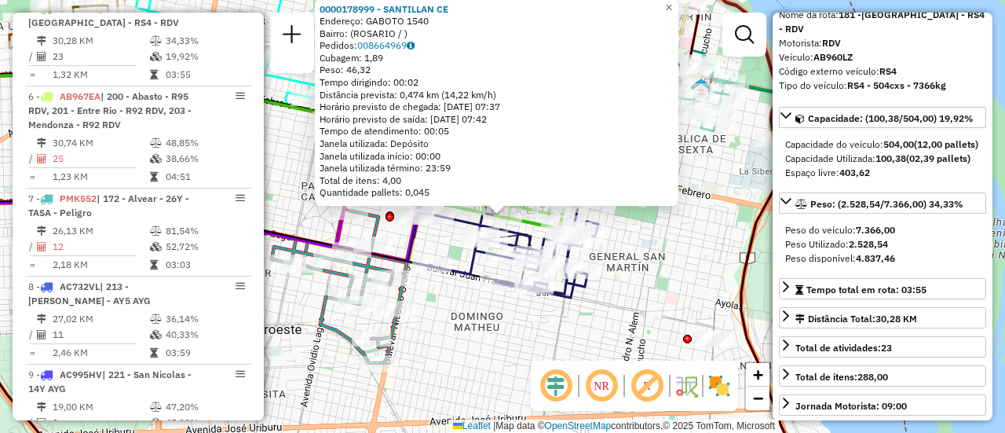
click at [653, 256] on div "Rota 16 - Placa HPU758 0000486926 - BORSELLINO VALENTINO 0000178999 - SANTILLAN…" at bounding box center [502, 216] width 1005 height 433
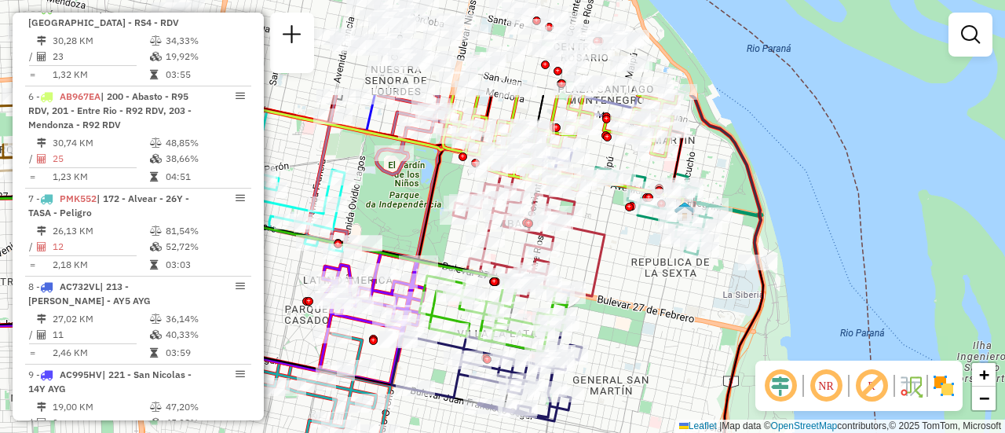
drag, startPoint x: 702, startPoint y: 196, endPoint x: 701, endPoint y: 293, distance: 97.4
click at [701, 293] on div "Janela de atendimento Grade de atendimento Capacidade Transportadoras Veículos …" at bounding box center [502, 216] width 1005 height 433
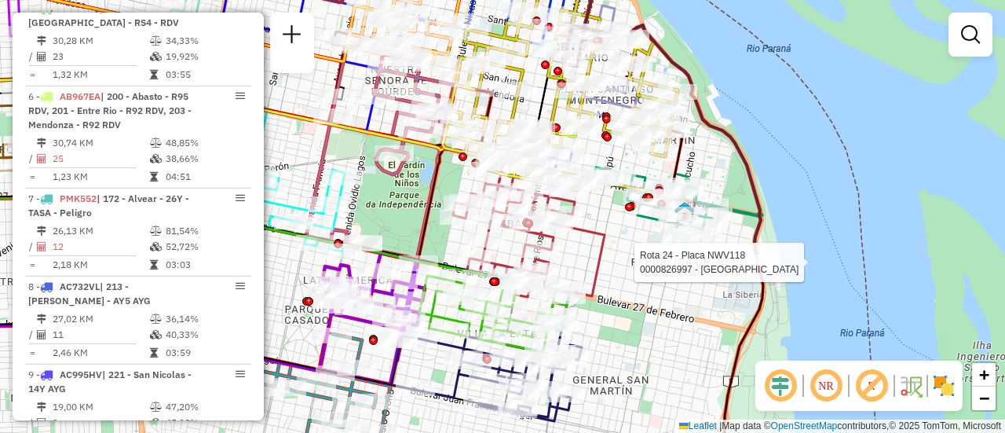
select select "**********"
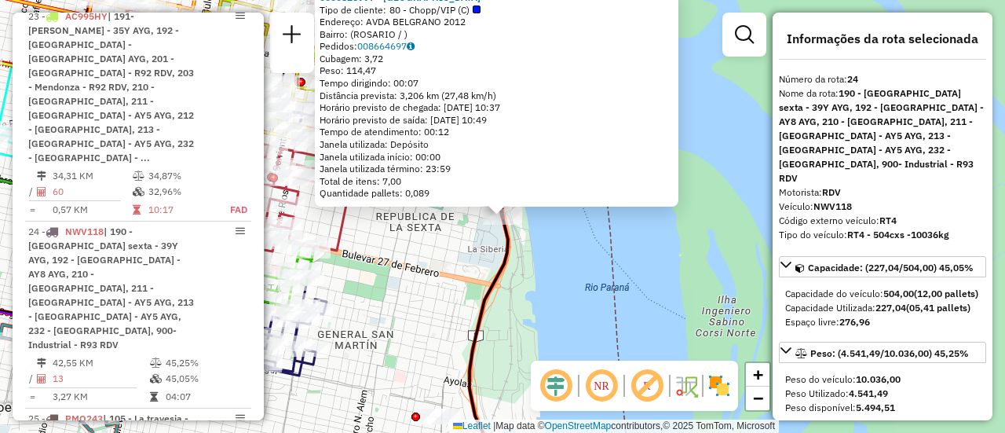
scroll to position [2837, 0]
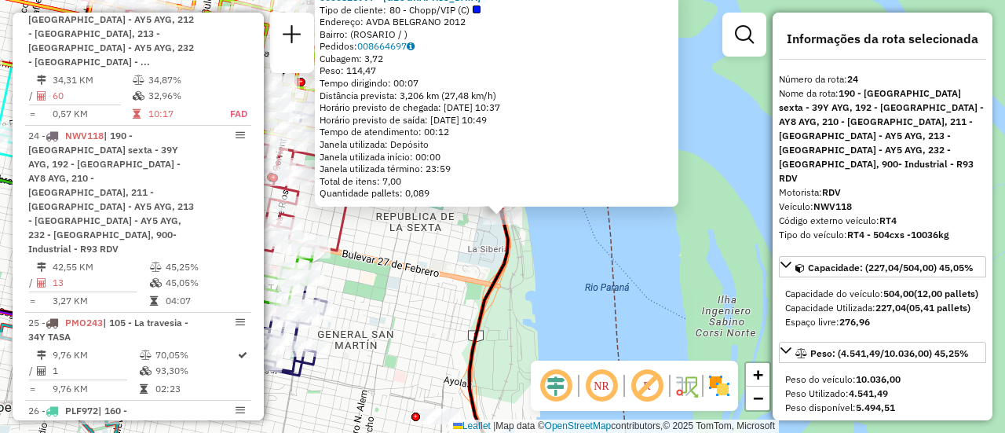
click at [449, 253] on div "0000826997 - WEMBLEY Tipo de cliente: 80 - Chopp/VIP (C) Endereço: AVDA BELGRAN…" at bounding box center [502, 216] width 1005 height 433
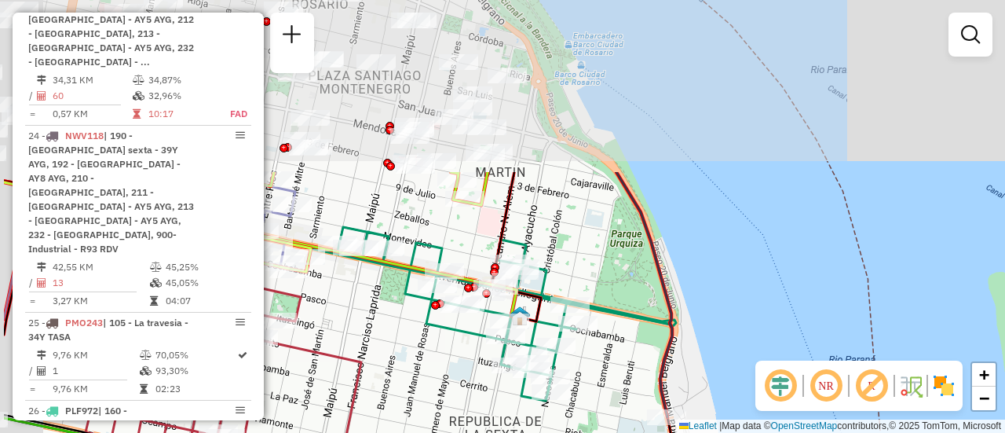
drag, startPoint x: 482, startPoint y: 217, endPoint x: 591, endPoint y: 411, distance: 222.6
click at [588, 432] on div "Janela de atendimento Grade de atendimento Capacidade Transportadoras Veículos …" at bounding box center [502, 216] width 1005 height 433
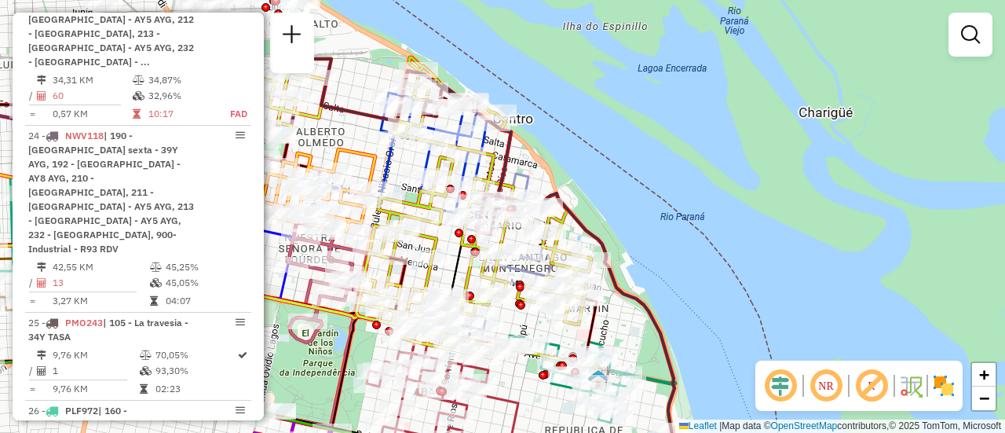
drag, startPoint x: 456, startPoint y: 217, endPoint x: 529, endPoint y: 277, distance: 94.2
click at [519, 313] on div "Rota 23 - Placa AC995HY 0000450342 - PASUTTI MARIELA KARINA Janela de atendimen…" at bounding box center [502, 216] width 1005 height 433
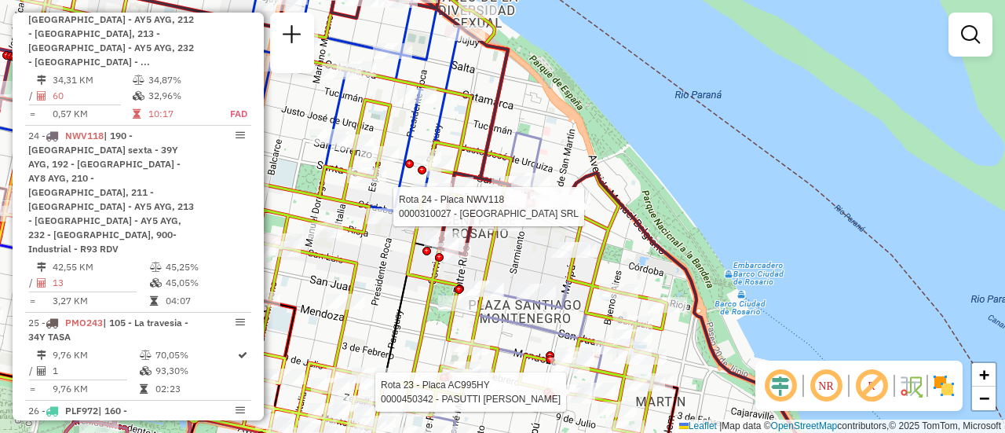
select select "**********"
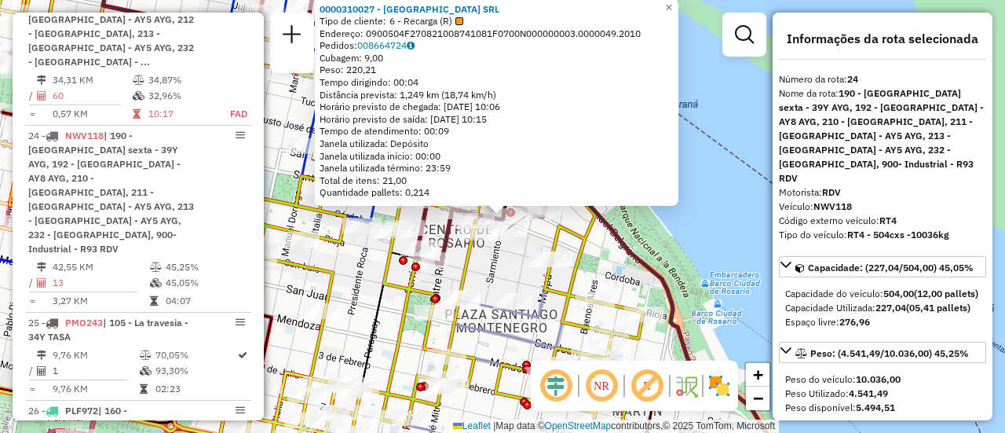
click at [514, 265] on div "0000310027 - EGIPTO SRL Tipo de cliente: 6 - Recarga (R) Endereço: 0900504F2708…" at bounding box center [502, 216] width 1005 height 433
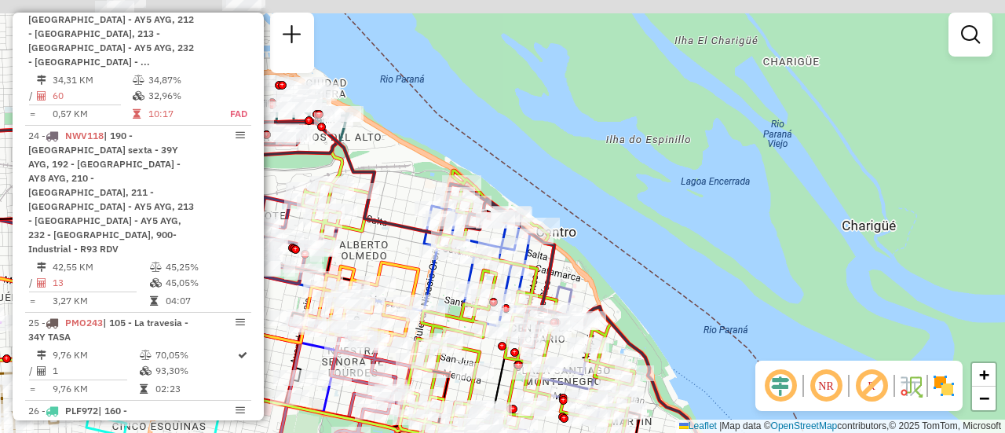
drag, startPoint x: 465, startPoint y: 126, endPoint x: 572, endPoint y: 298, distance: 202.4
click at [568, 299] on icon at bounding box center [484, 333] width 466 height 422
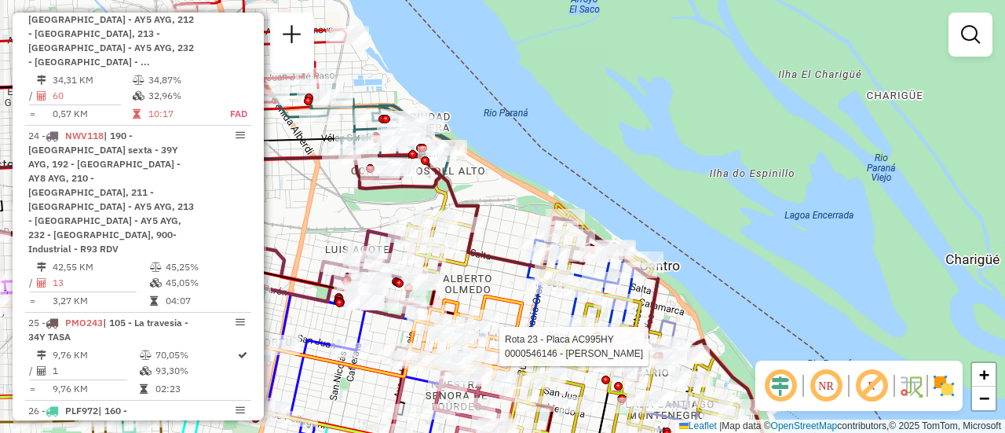
drag, startPoint x: 421, startPoint y: 211, endPoint x: 507, endPoint y: 228, distance: 87.2
click at [507, 228] on div "Rota 23 - Placa AC995HY 0000546146 - Rojas Lucas Gabriel Janela de atendimento …" at bounding box center [502, 216] width 1005 height 433
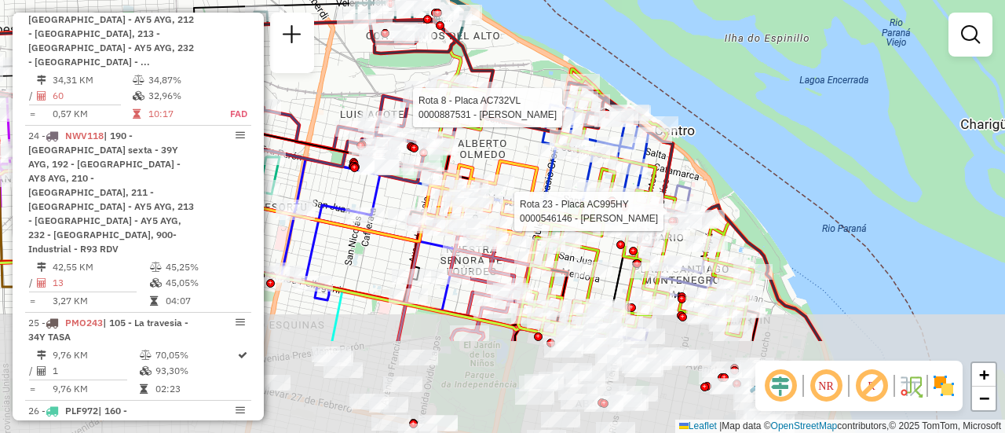
drag, startPoint x: 474, startPoint y: 254, endPoint x: 495, endPoint y: 104, distance: 152.2
click at [488, 115] on icon at bounding box center [455, 115] width 68 height 69
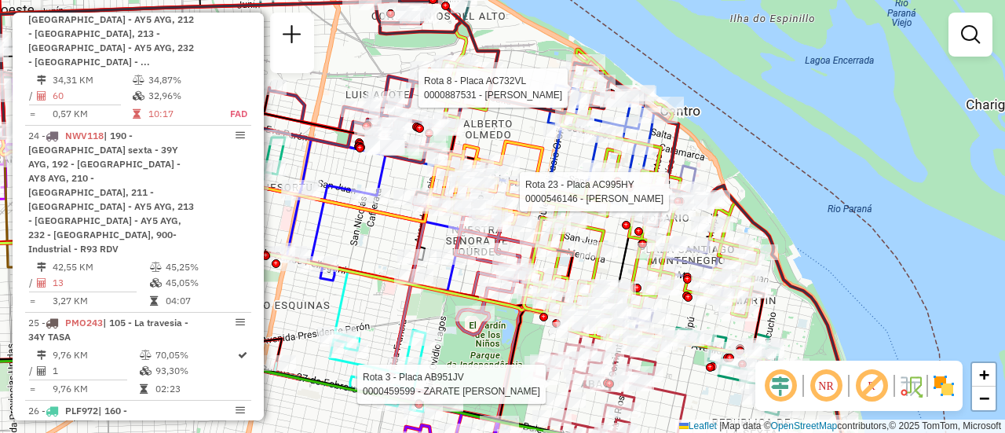
select select "**********"
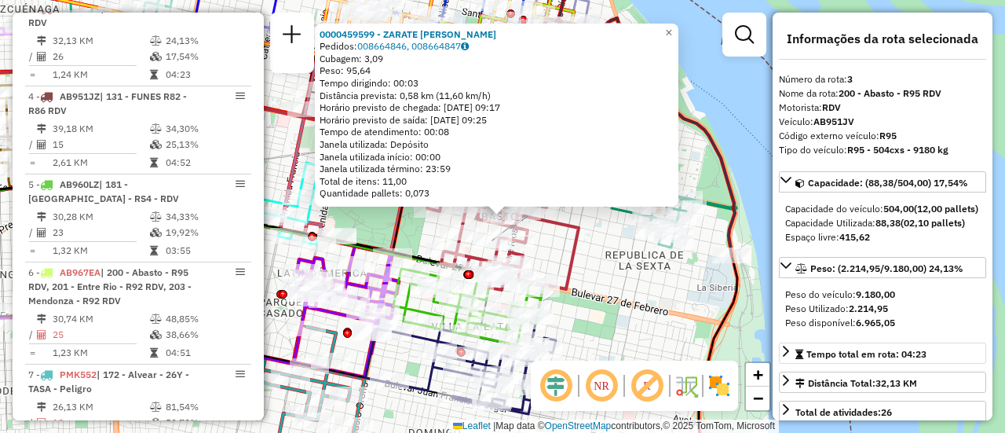
scroll to position [79, 0]
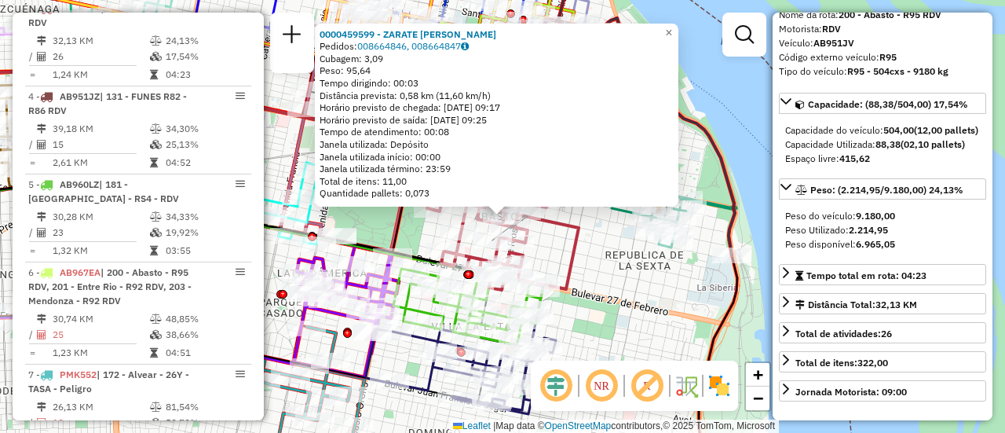
click at [609, 273] on div "0000459599 - ZARATE LAUREANO MARIVEL HAYDEE Pedidos: 008664846, 008664847 Cubag…" at bounding box center [502, 216] width 1005 height 433
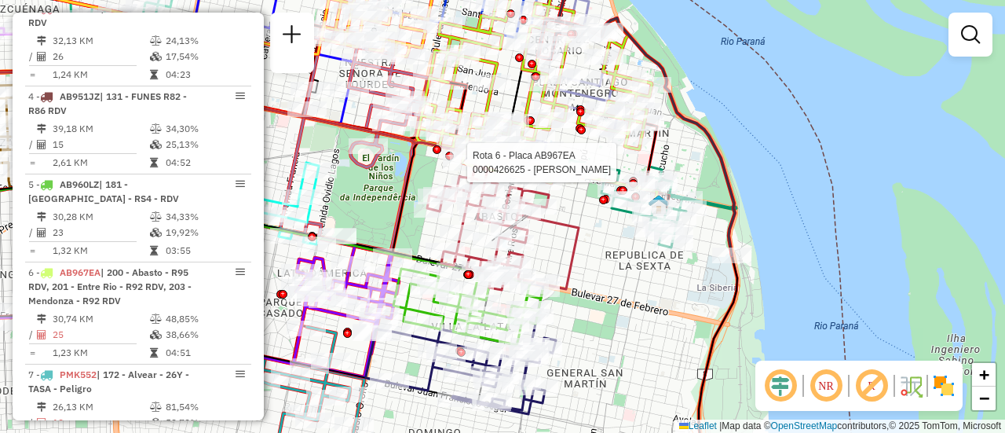
select select "**********"
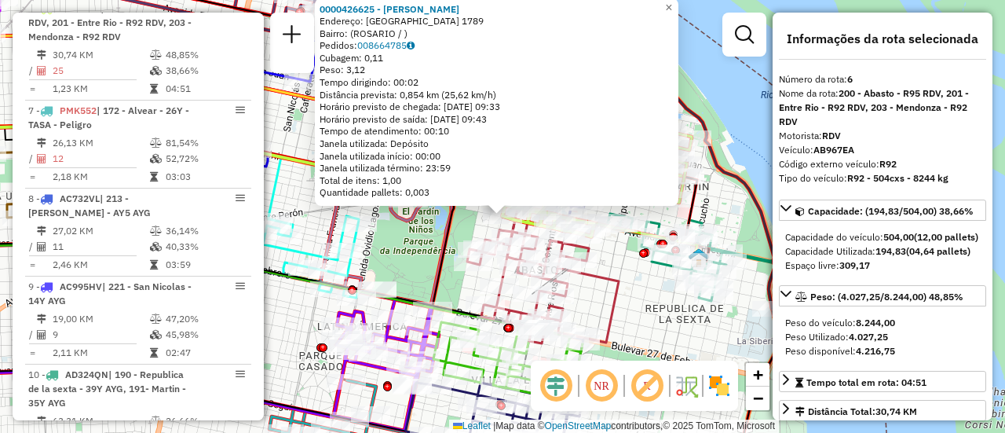
scroll to position [157, 0]
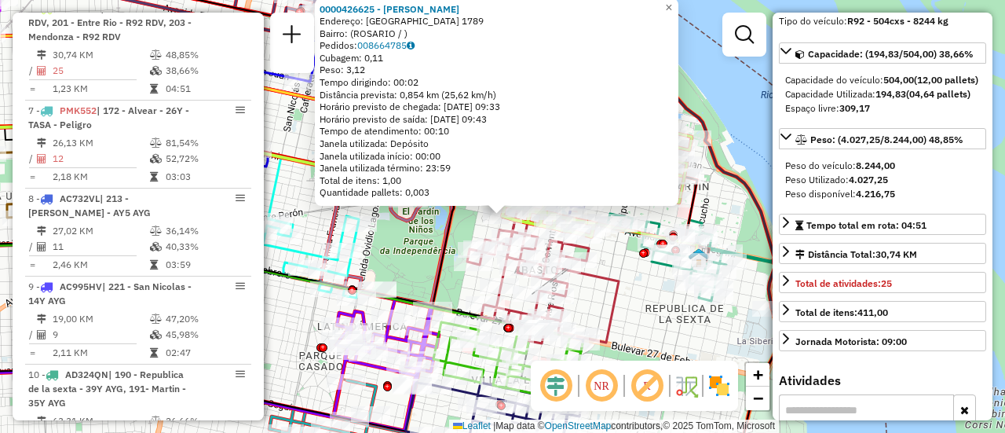
click at [628, 299] on div "0000426625 - OLIVETTO NICOLAS Endereço: ITALIA 1789 Bairro: (ROSARIO / ) Pedido…" at bounding box center [502, 216] width 1005 height 433
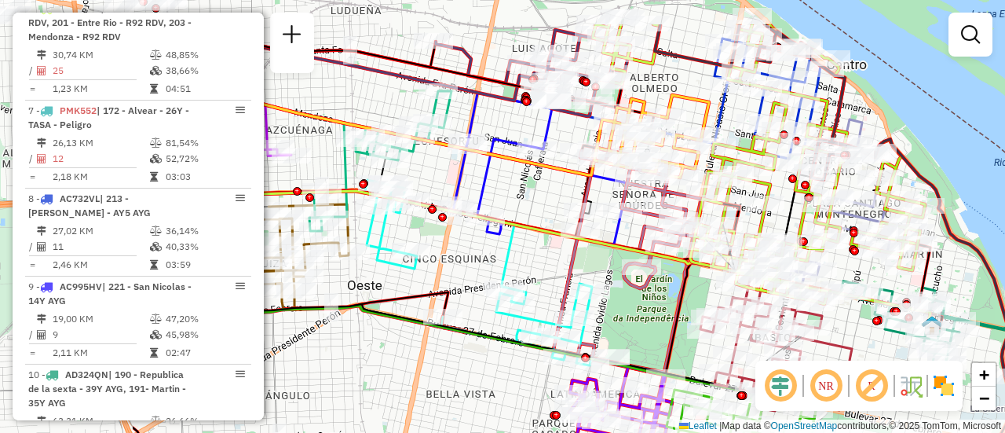
drag, startPoint x: 418, startPoint y: 247, endPoint x: 714, endPoint y: 330, distance: 307.5
click at [708, 331] on div "Janela de atendimento Grade de atendimento Capacidade Transportadoras Veículos …" at bounding box center [502, 216] width 1005 height 433
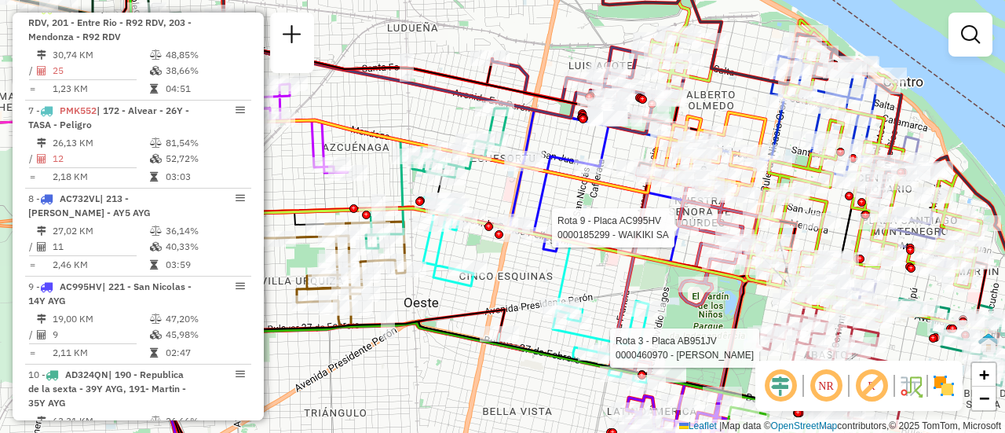
select select "**********"
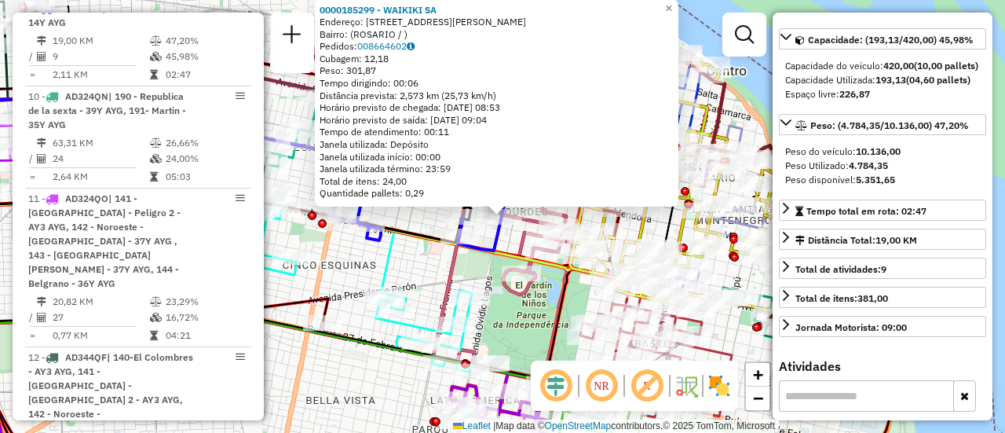
click at [463, 276] on div "0000185299 - WAIKIKI SA Endereço: AVDA OVIDIO LAGOS 1401 Bairro: (ROSARIO / ) P…" at bounding box center [502, 216] width 1005 height 433
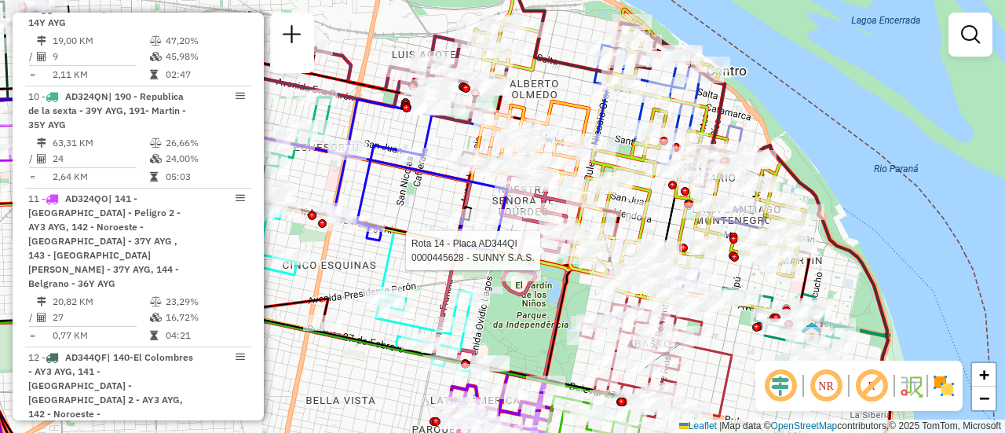
select select "**********"
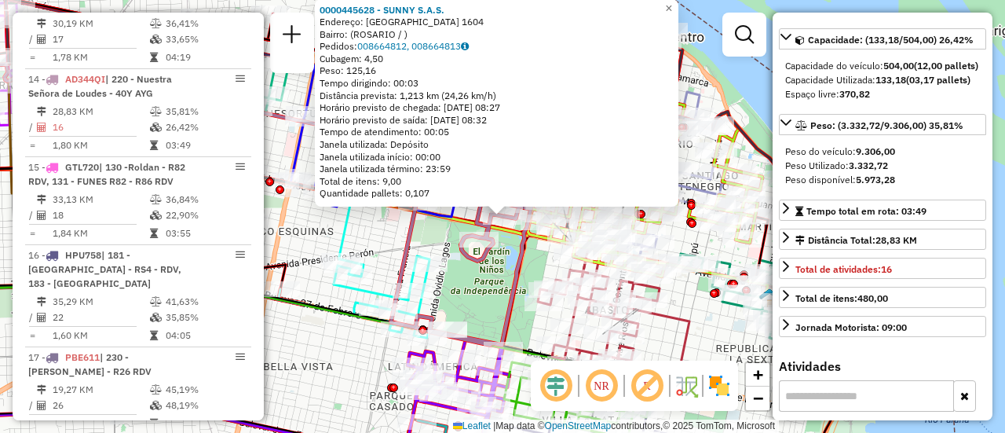
click at [382, 240] on div "0000445628 - SUNNY S.A.S. Endereço: SANTIAGO 1604 Bairro: (ROSARIO / ) Pedidos:…" at bounding box center [502, 216] width 1005 height 433
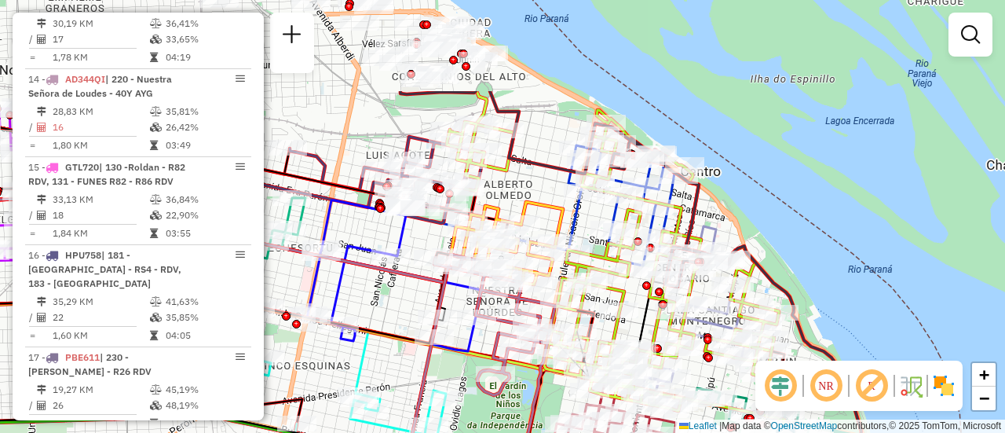
drag, startPoint x: 388, startPoint y: 170, endPoint x: 404, endPoint y: 304, distance: 135.3
click at [404, 304] on div "Janela de atendimento Grade de atendimento Capacidade Transportadoras Veículos …" at bounding box center [502, 216] width 1005 height 433
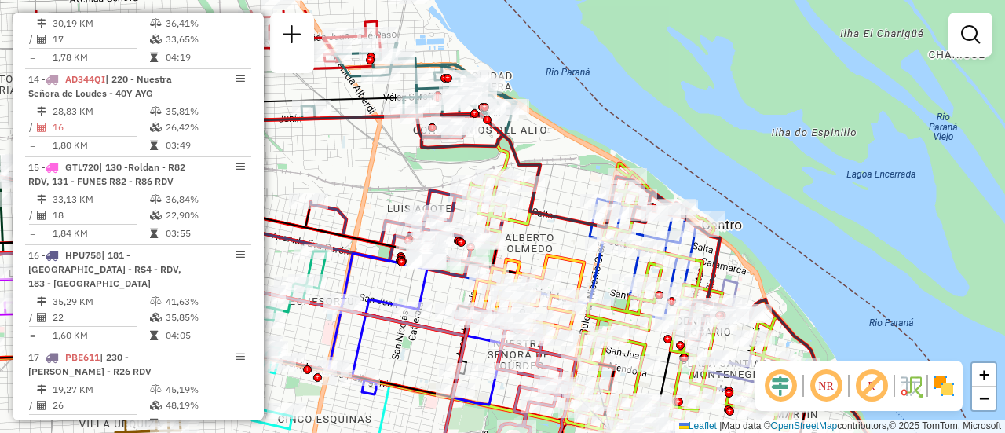
drag, startPoint x: 512, startPoint y: 196, endPoint x: 561, endPoint y: 273, distance: 91.1
click at [559, 273] on div "Janela de atendimento Grade de atendimento Capacidade Transportadoras Veículos …" at bounding box center [502, 216] width 1005 height 433
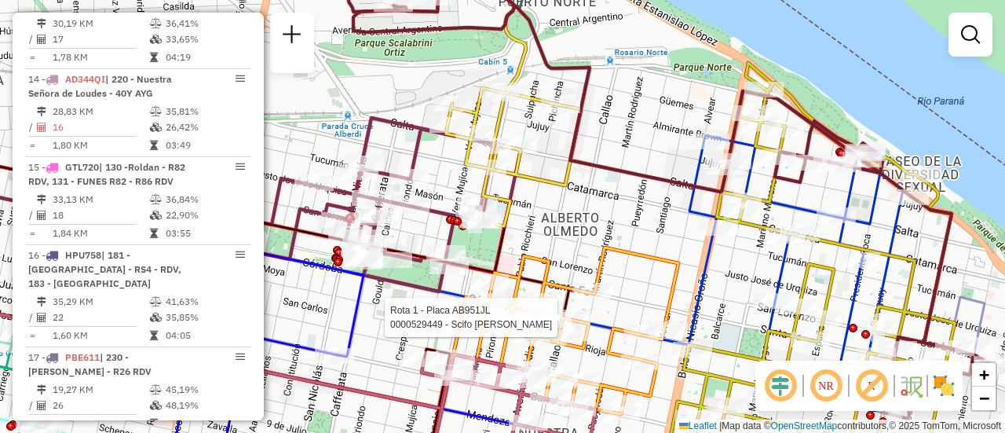
drag, startPoint x: 556, startPoint y: 279, endPoint x: 568, endPoint y: 171, distance: 108.2
click at [565, 177] on div "Rota 1 - Placa AB951JL 0000529449 - Scifo Marcelo Maximiliano Janela de atendim…" at bounding box center [502, 216] width 1005 height 433
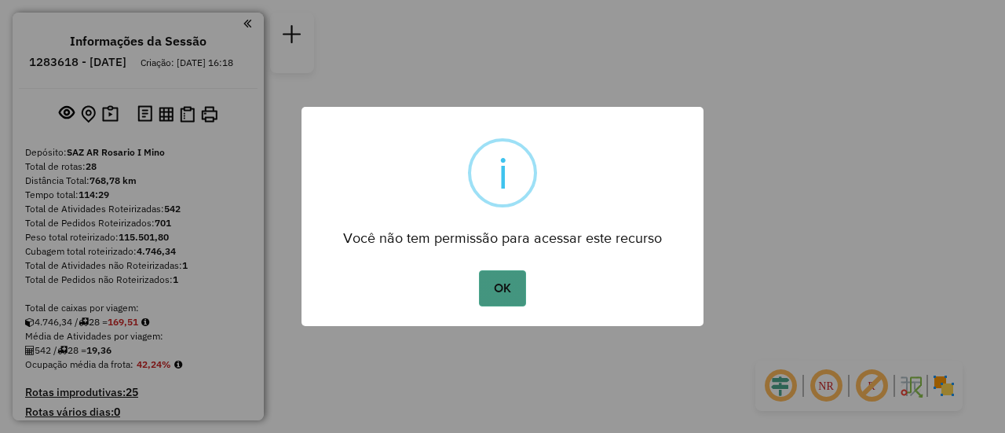
click at [500, 284] on button "OK" at bounding box center [502, 288] width 46 height 36
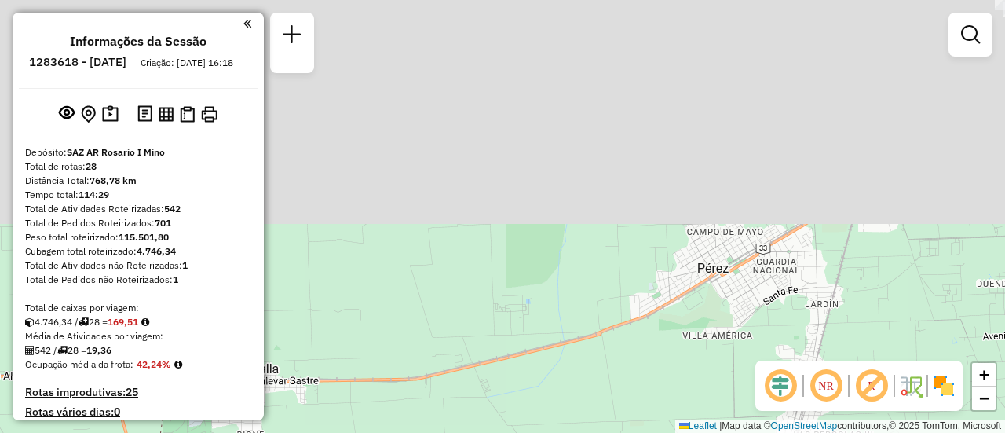
drag, startPoint x: 600, startPoint y: 251, endPoint x: 678, endPoint y: 348, distance: 124.5
click at [579, 432] on html "Aguarde... Pop-up bloqueado! Seu navegador bloqueou automáticamente a abertura …" at bounding box center [502, 216] width 1005 height 433
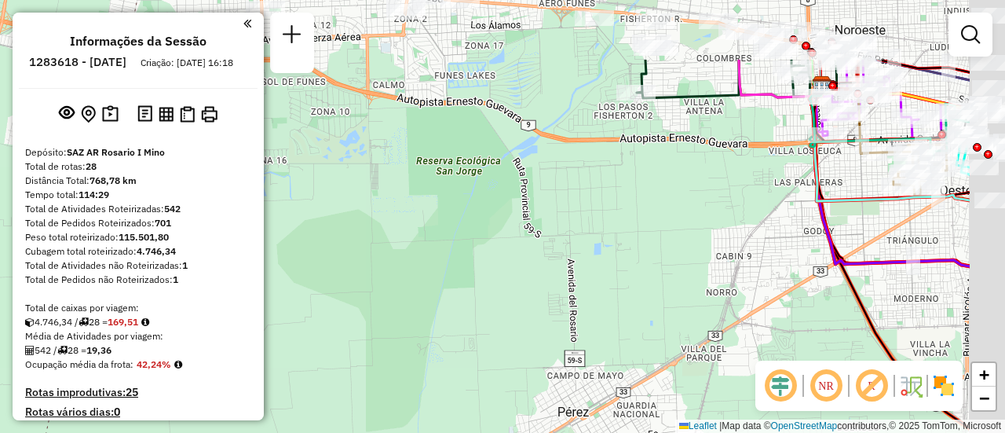
drag, startPoint x: 631, startPoint y: 311, endPoint x: 647, endPoint y: 356, distance: 47.7
click at [546, 432] on html "Aguarde... Pop-up bloqueado! Seu navegador bloqueou automáticamente a abertura …" at bounding box center [502, 216] width 1005 height 433
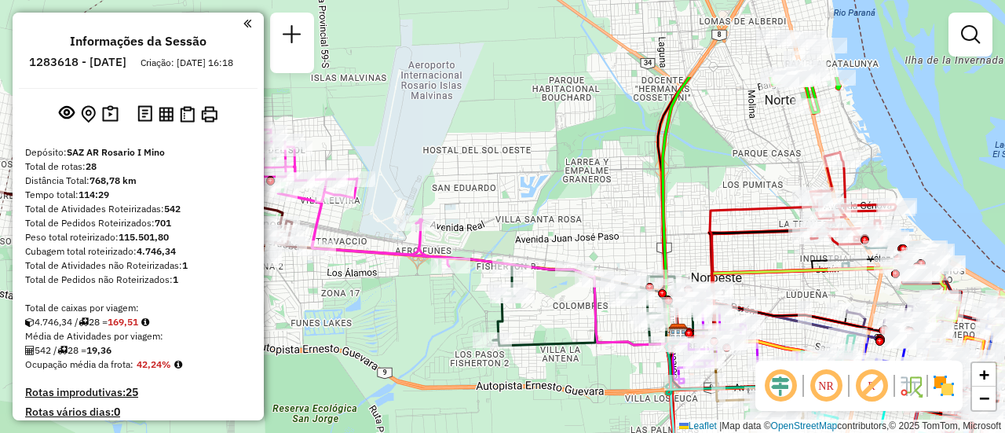
drag, startPoint x: 649, startPoint y: 338, endPoint x: 627, endPoint y: 397, distance: 62.9
click at [644, 404] on div "Janela de atendimento Grade de atendimento Capacidade Transportadoras Veículos …" at bounding box center [502, 216] width 1005 height 433
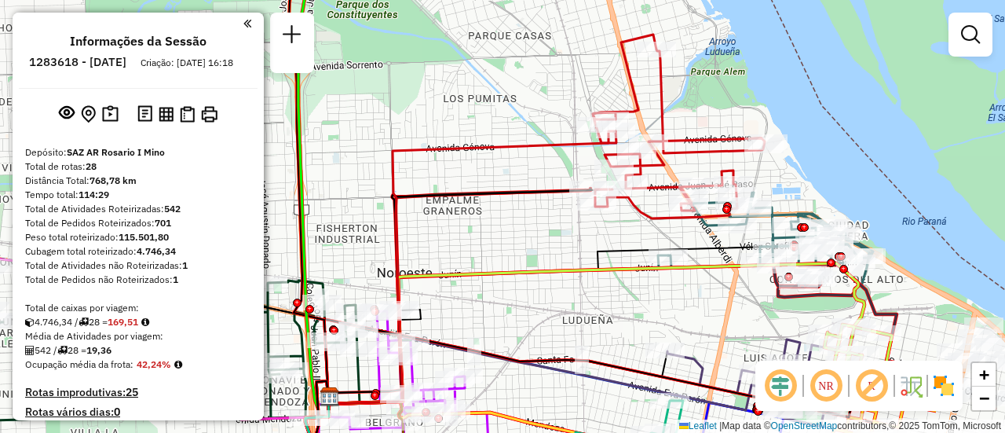
drag, startPoint x: 819, startPoint y: 298, endPoint x: 629, endPoint y: 317, distance: 191.0
click at [629, 317] on div "Janela de atendimento Grade de atendimento Capacidade Transportadoras Veículos …" at bounding box center [502, 216] width 1005 height 433
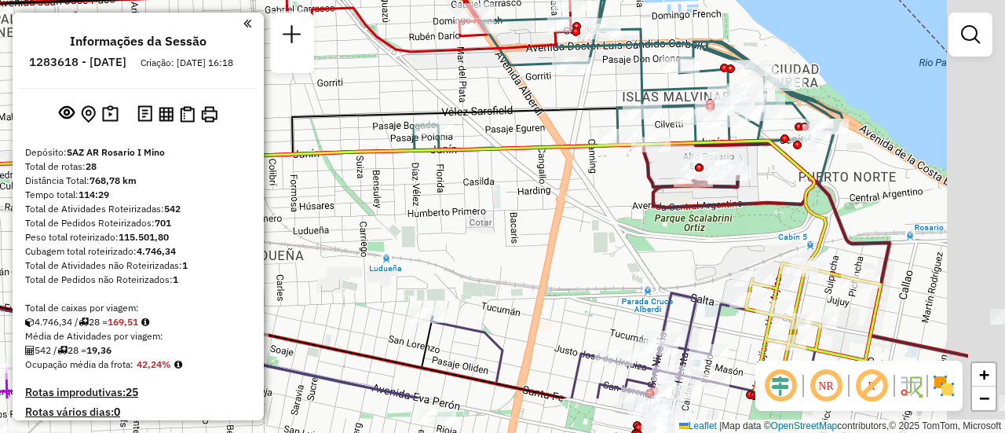
drag, startPoint x: 758, startPoint y: 265, endPoint x: 361, endPoint y: 154, distance: 412.0
click at [357, 154] on div "Janela de atendimento Grade de atendimento Capacidade Transportadoras Veículos …" at bounding box center [502, 216] width 1005 height 433
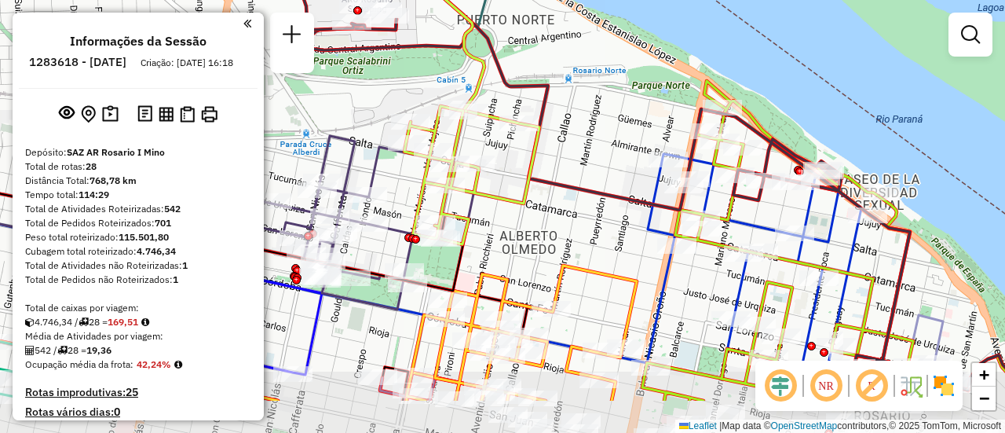
drag, startPoint x: 611, startPoint y: 254, endPoint x: 600, endPoint y: 181, distance: 73.9
click at [600, 181] on div "Janela de atendimento Grade de atendimento Capacidade Transportadoras Veículos …" at bounding box center [502, 216] width 1005 height 433
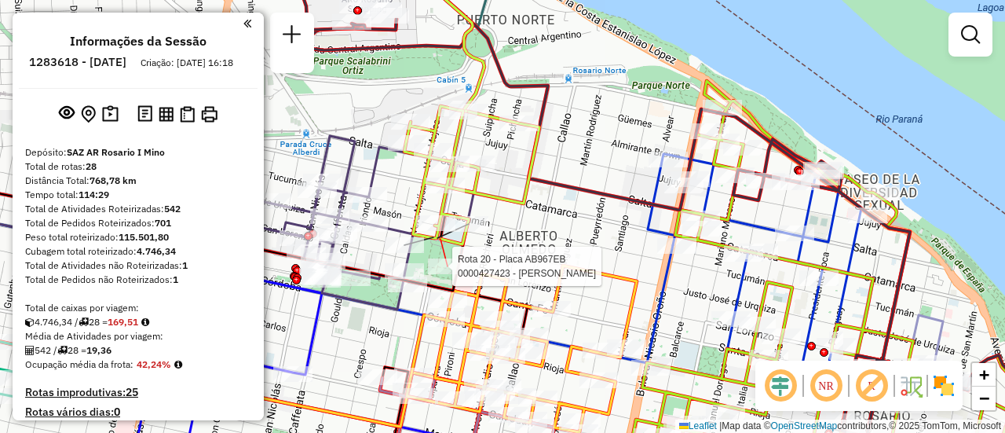
select select "**********"
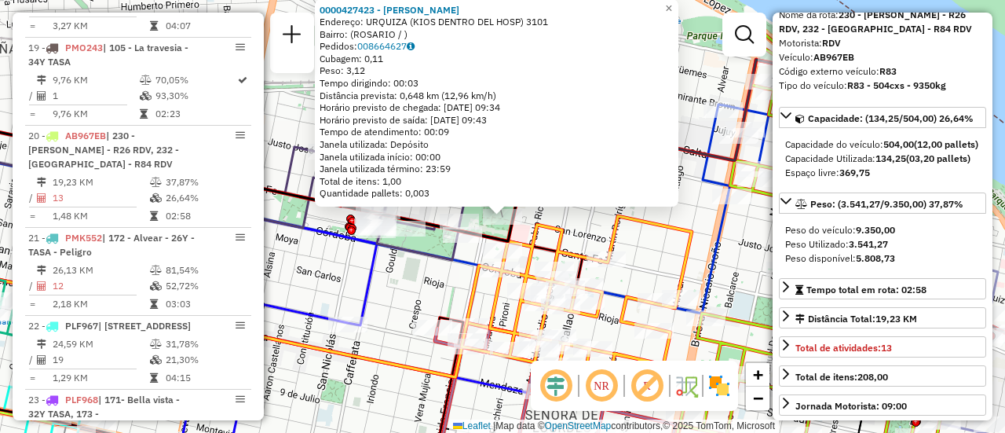
scroll to position [157, 0]
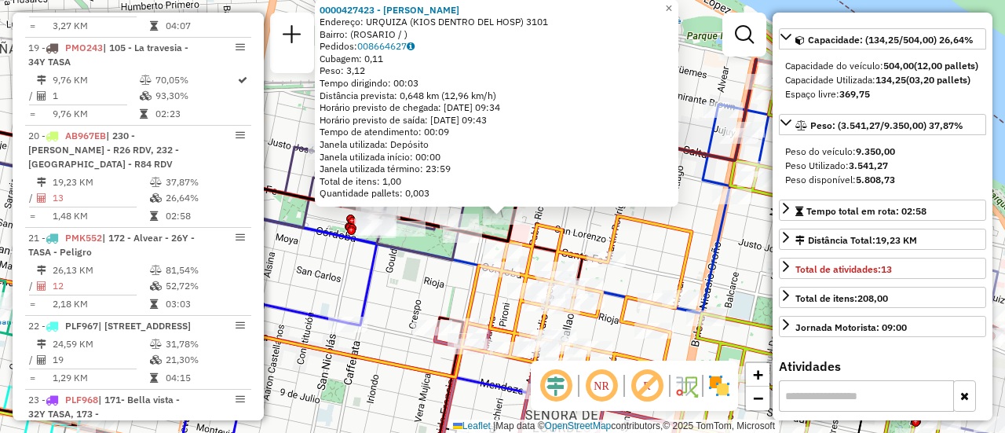
click at [640, 250] on div "0000427423 - ALVAREZ CARLOS MANUEL Endereço: URQUIZA (KIOS DENTRO DEL HOSP) 310…" at bounding box center [502, 216] width 1005 height 433
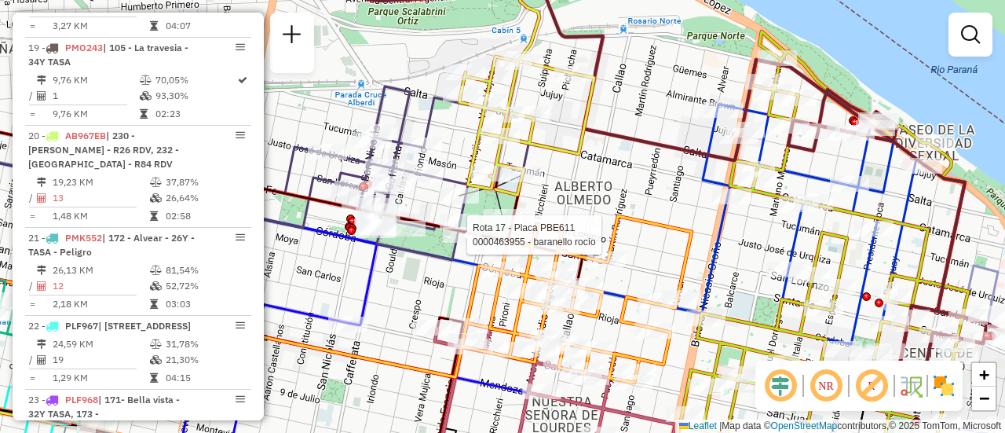
select select "**********"
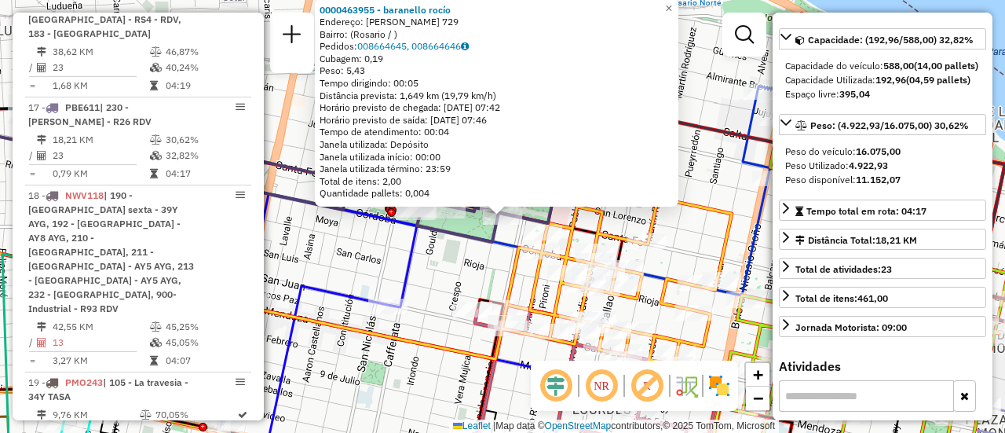
click at [441, 259] on div "0000463955 - baranello rocío Endereço: vera mujica 729 Bairro: (Rosario / ) Ped…" at bounding box center [502, 216] width 1005 height 433
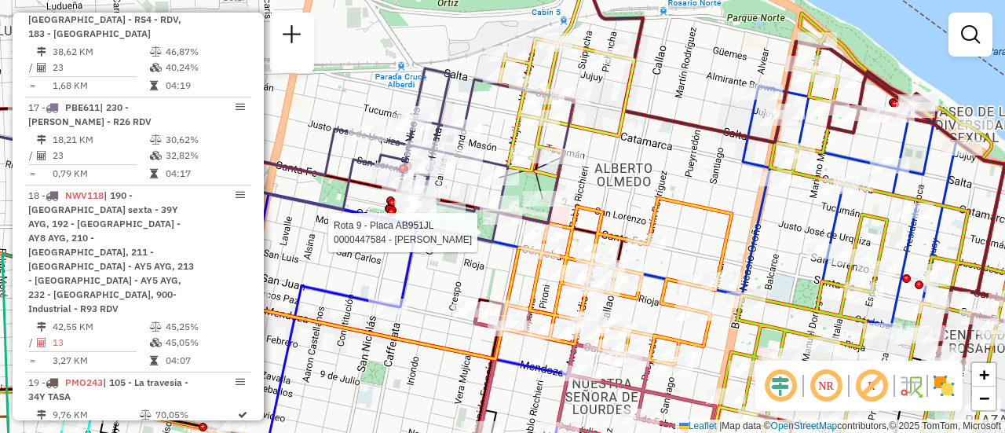
select select "**********"
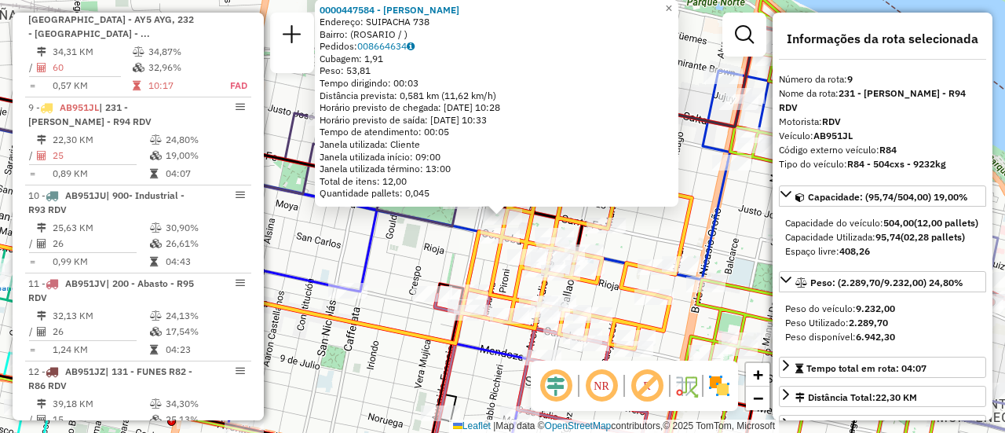
scroll to position [79, 0]
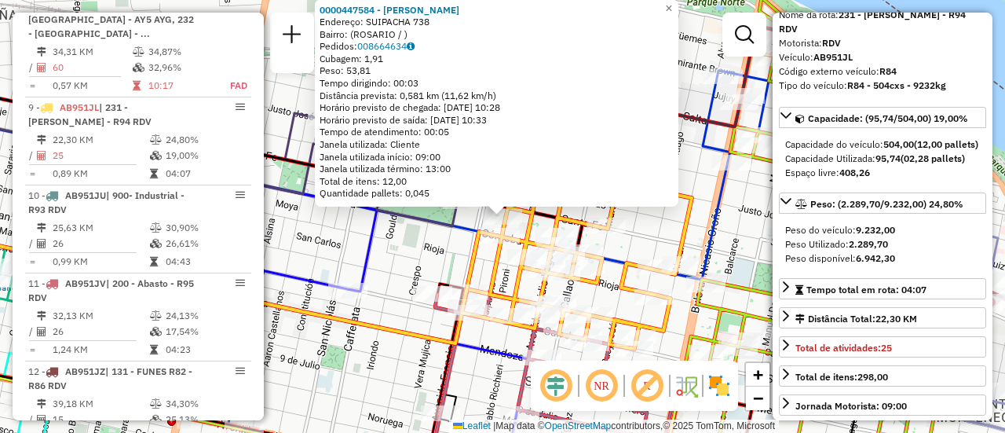
click at [428, 258] on div "0000447584 - MENDES ANDRADE MARCELO Endereço: SUIPACHA 738 Bairro: (ROSARIO / )…" at bounding box center [502, 216] width 1005 height 433
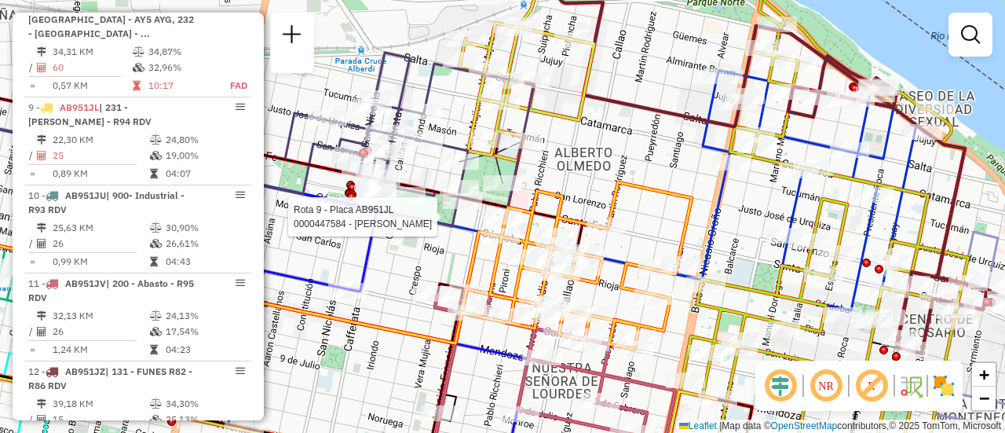
select select "**********"
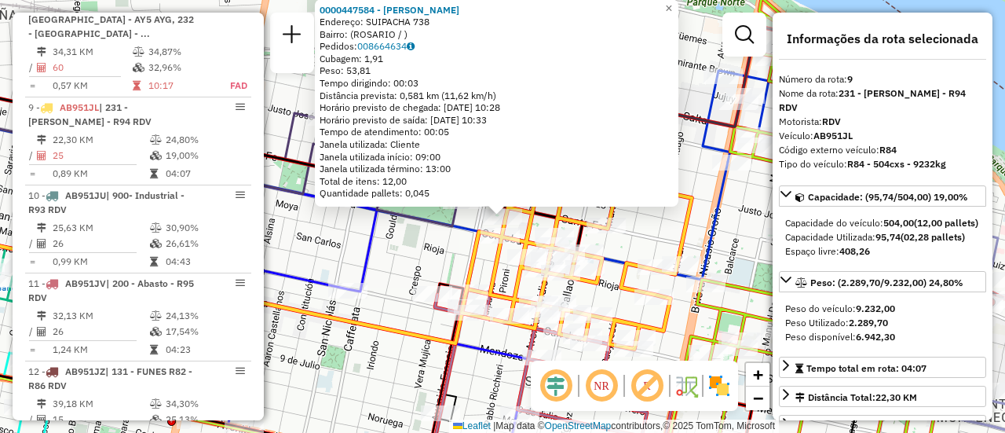
click at [438, 246] on div "0000447584 - MENDES ANDRADE MARCELO Endereço: SUIPACHA 738 Bairro: (ROSARIO / )…" at bounding box center [502, 216] width 1005 height 433
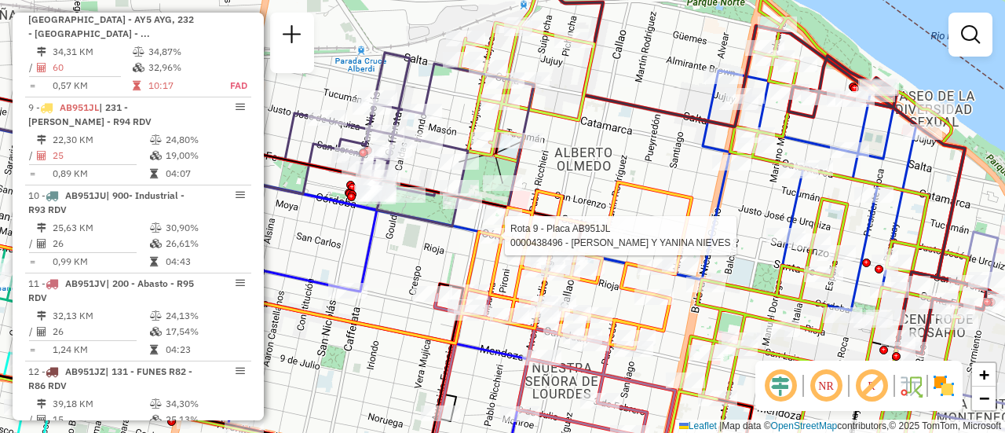
select select "**********"
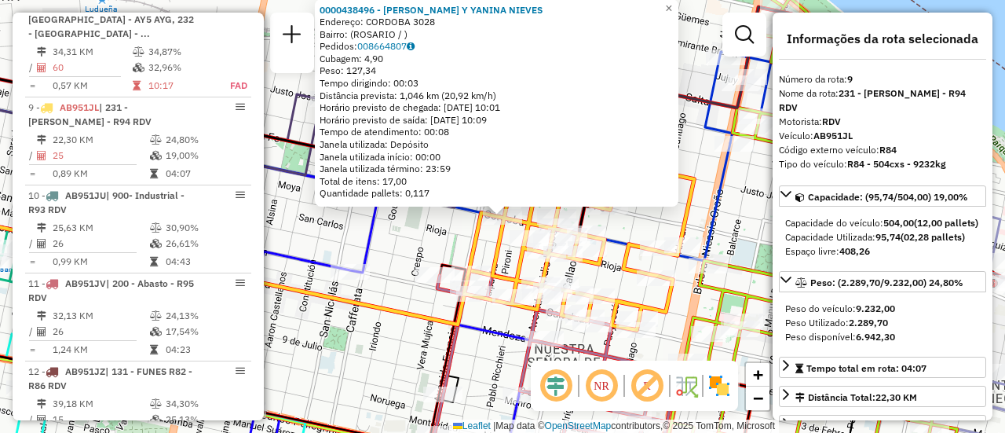
click at [440, 240] on div "0000438496 - MANSILLA Y YANINA NIEVES Endereço: CORDOBA 3028 Bairro: (ROSARIO /…" at bounding box center [502, 216] width 1005 height 433
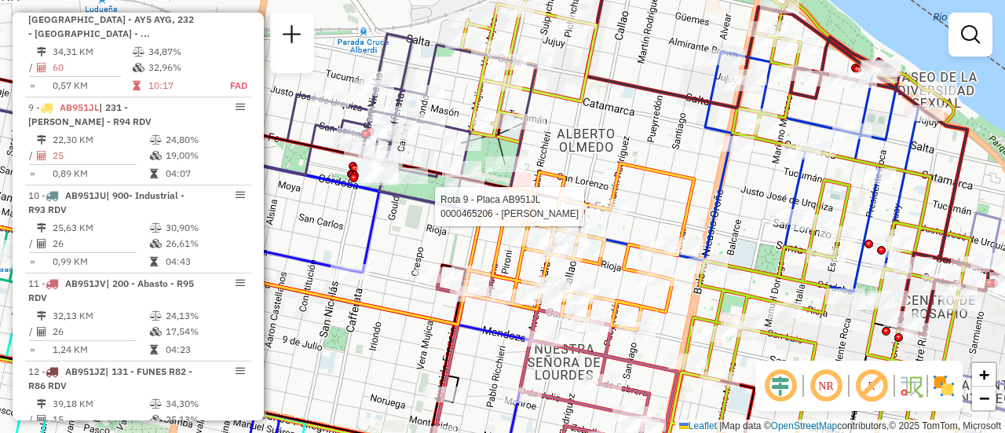
select select "**********"
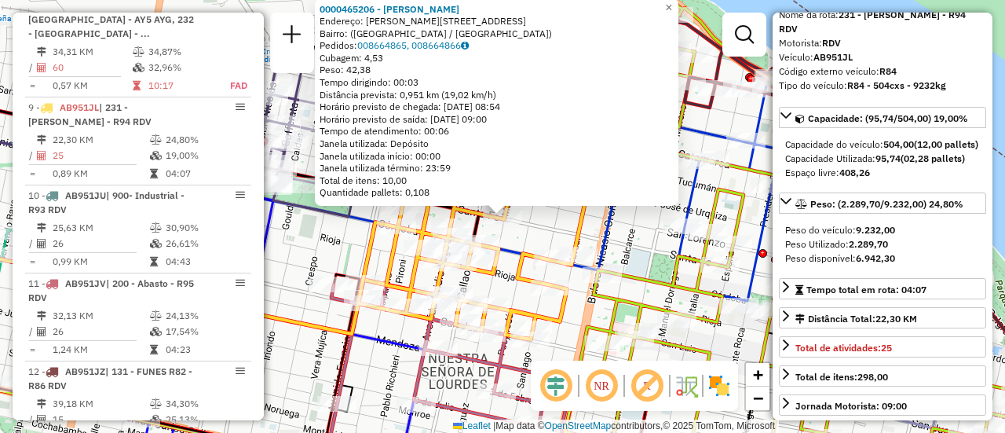
click at [565, 221] on div "0000465206 - MARTINEZ EZEQUIEL Endereço: Calle Martín Rodríguez, 676 Bairro: (R…" at bounding box center [502, 216] width 1005 height 433
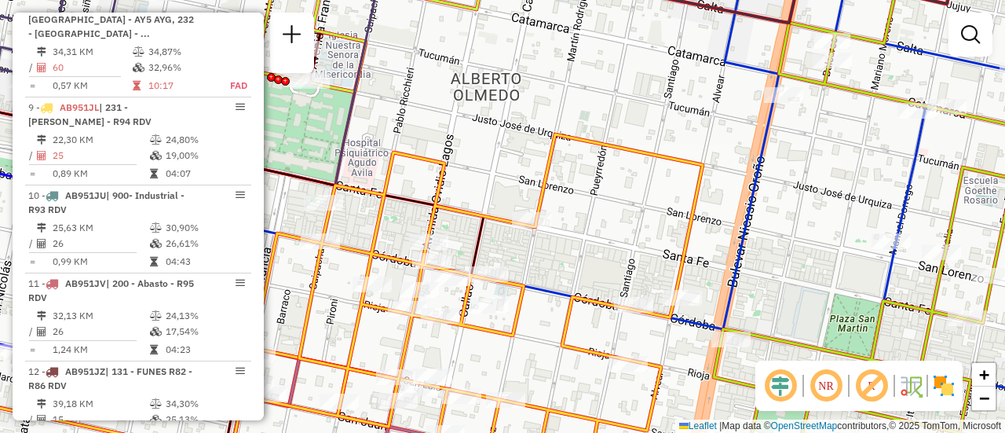
drag, startPoint x: 484, startPoint y: 196, endPoint x: 650, endPoint y: 113, distance: 186.1
click at [628, 121] on div "Janela de atendimento Grade de atendimento Capacidade Transportadoras Veículos …" at bounding box center [502, 216] width 1005 height 433
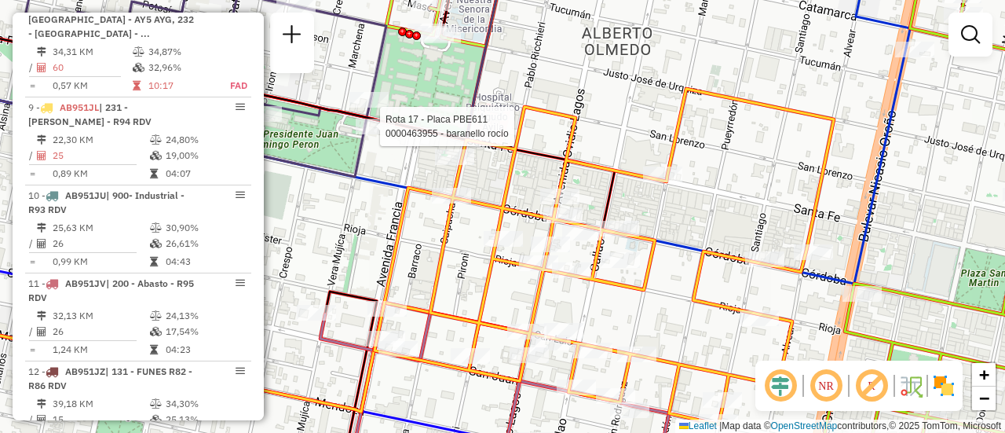
select select "**********"
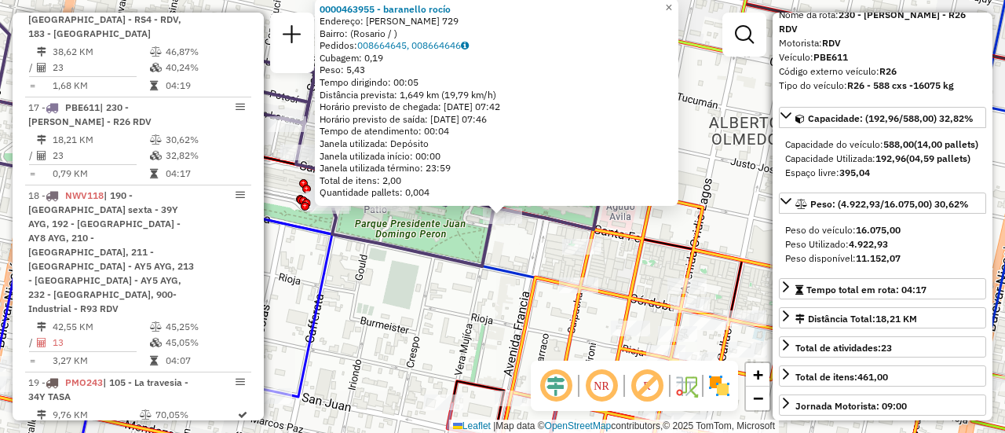
click at [512, 252] on div "0000463955 - baranello rocío Endereço: vera mujica 729 Bairro: (Rosario / ) Ped…" at bounding box center [502, 216] width 1005 height 433
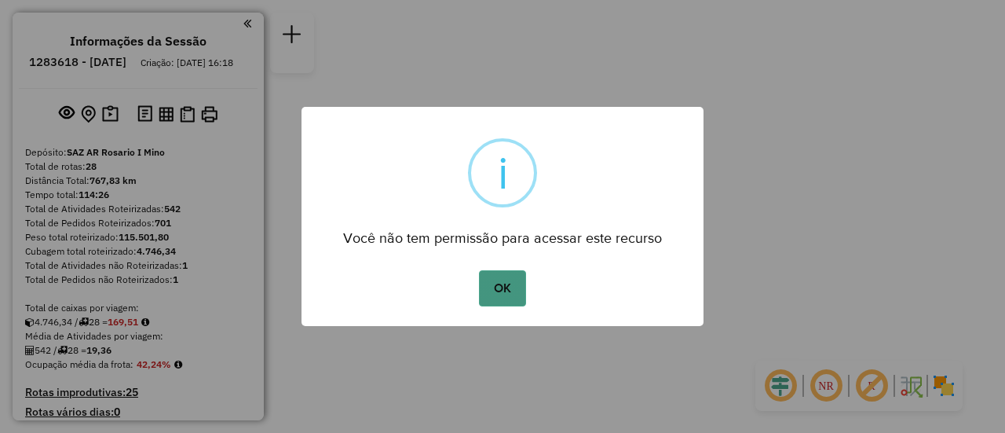
click at [504, 288] on button "OK" at bounding box center [502, 288] width 46 height 36
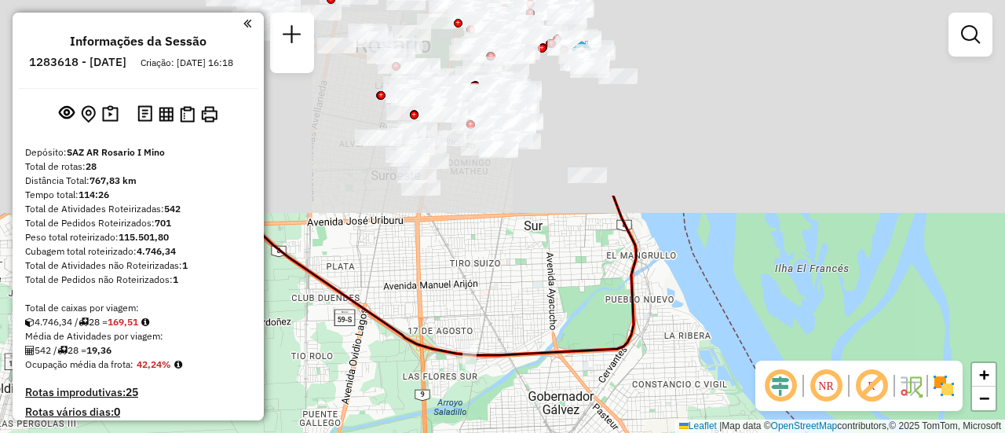
drag, startPoint x: 593, startPoint y: 125, endPoint x: 704, endPoint y: 324, distance: 228.1
click at [704, 329] on div "Janela de atendimento Grade de atendimento Capacidade Transportadoras Veículos …" at bounding box center [502, 216] width 1005 height 433
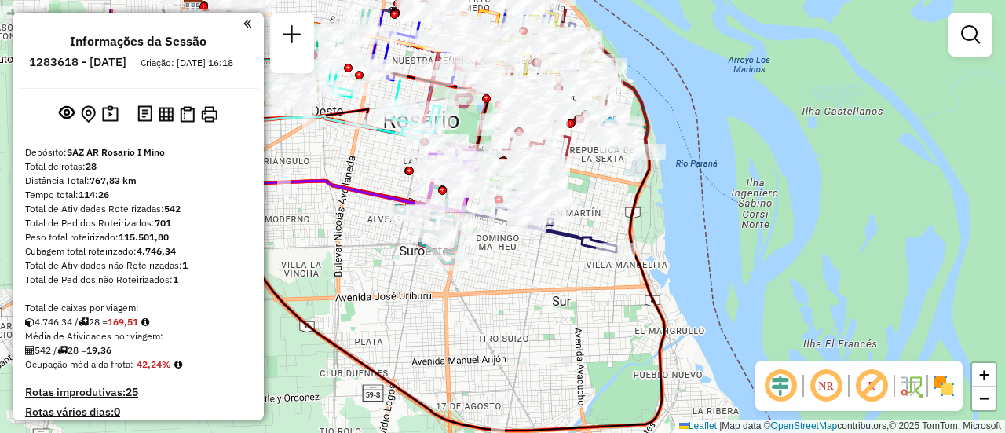
drag, startPoint x: 655, startPoint y: 148, endPoint x: 711, endPoint y: 269, distance: 132.8
click at [711, 272] on div "Janela de atendimento Grade de atendimento Capacidade Transportadoras Veículos …" at bounding box center [502, 216] width 1005 height 433
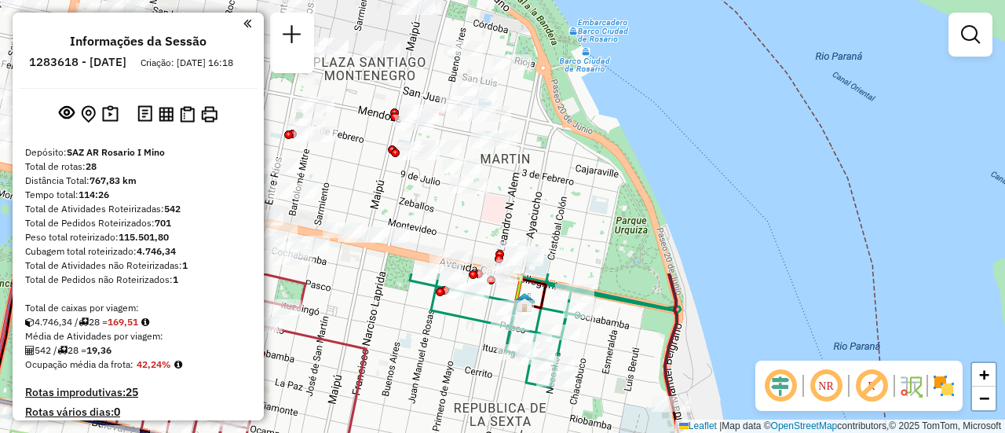
drag, startPoint x: 535, startPoint y: 155, endPoint x: 560, endPoint y: 453, distance: 298.7
click at [560, 432] on html "Aguarde... Pop-up bloqueado! Seu navegador bloqueou automáticamente a abertura …" at bounding box center [502, 216] width 1005 height 433
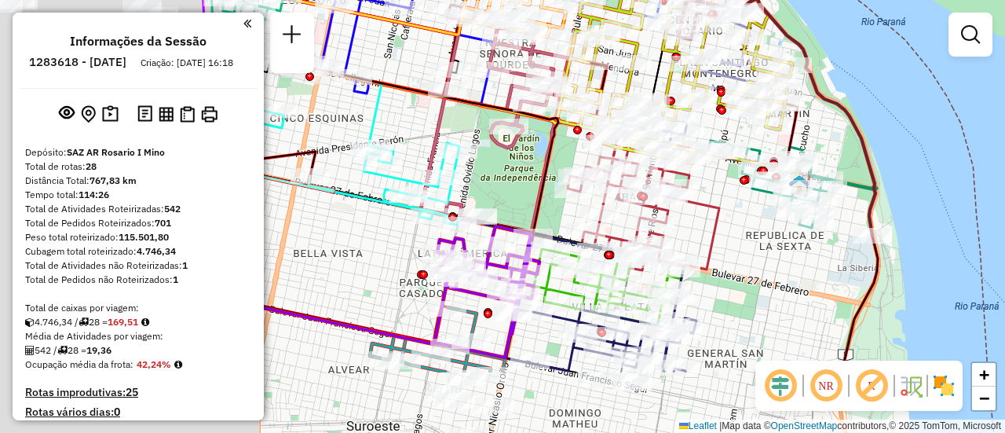
drag, startPoint x: 481, startPoint y: 338, endPoint x: 763, endPoint y: 224, distance: 304.3
click at [763, 224] on div "Janela de atendimento Grade de atendimento Capacidade Transportadoras Veículos …" at bounding box center [502, 216] width 1005 height 433
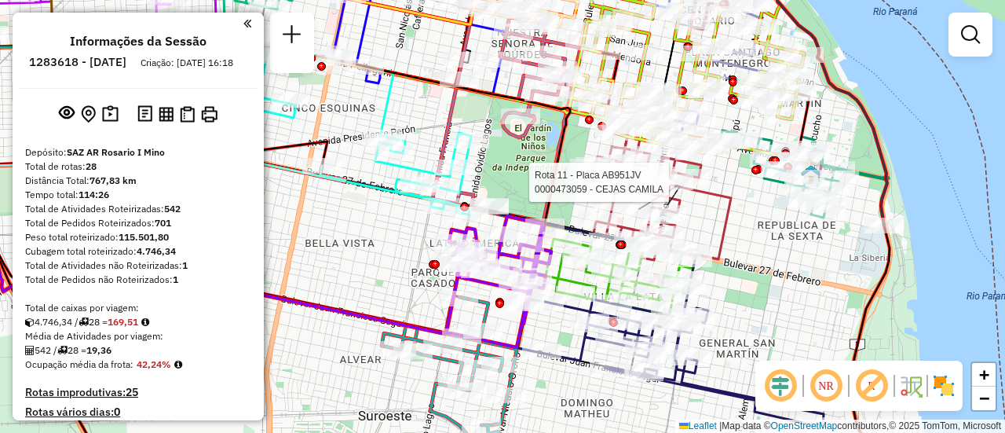
select select "**********"
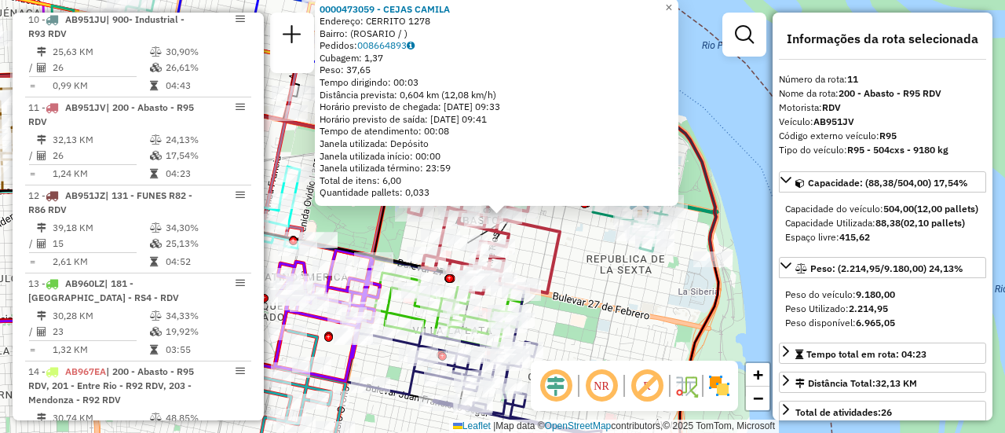
scroll to position [157, 0]
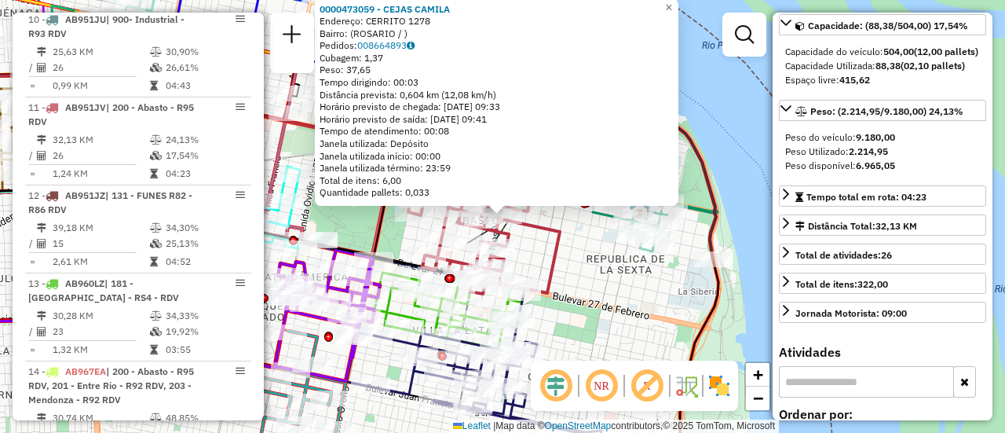
click at [602, 287] on div "0000473059 - CEJAS [PERSON_NAME]: CERRITO 1278 Bairro: ([GEOGRAPHIC_DATA] / ) P…" at bounding box center [502, 216] width 1005 height 433
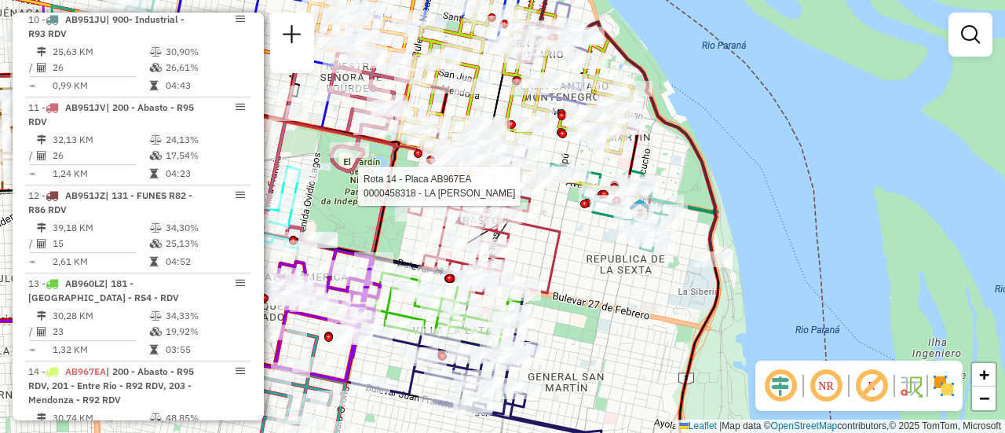
select select "**********"
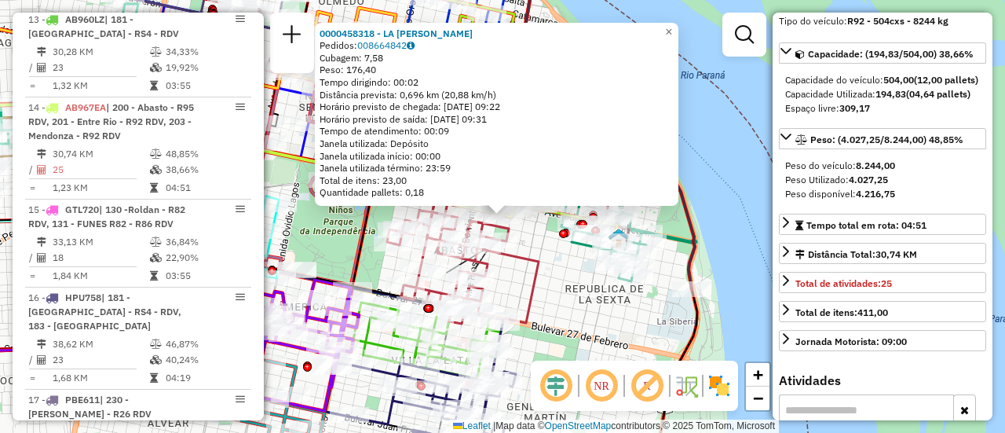
click at [574, 305] on div "0000458318 - LA ROSA [PERSON_NAME]: 008664842 Cubagem: 7,58 Peso: 176,40 Tempo …" at bounding box center [502, 216] width 1005 height 433
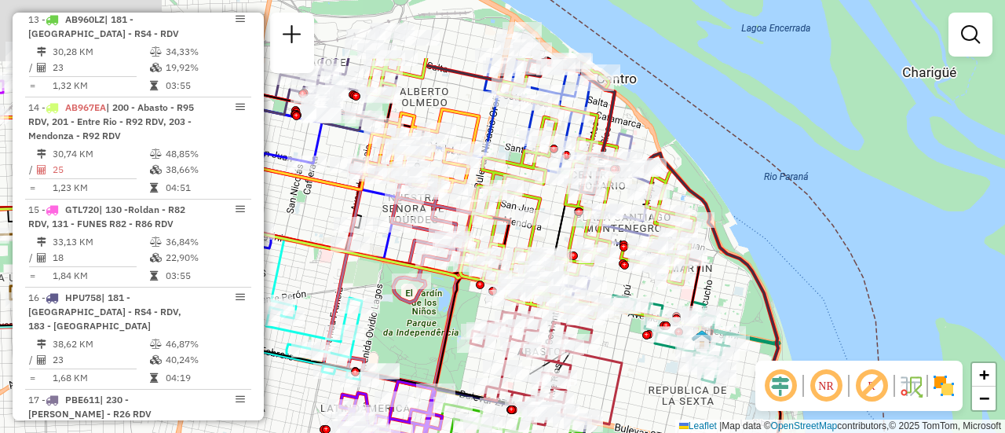
drag, startPoint x: 371, startPoint y: 203, endPoint x: 582, endPoint y: 470, distance: 339.4
click at [582, 432] on html "Aguarde... Pop-up bloqueado! Seu navegador bloqueou automáticamente a abertura …" at bounding box center [502, 216] width 1005 height 433
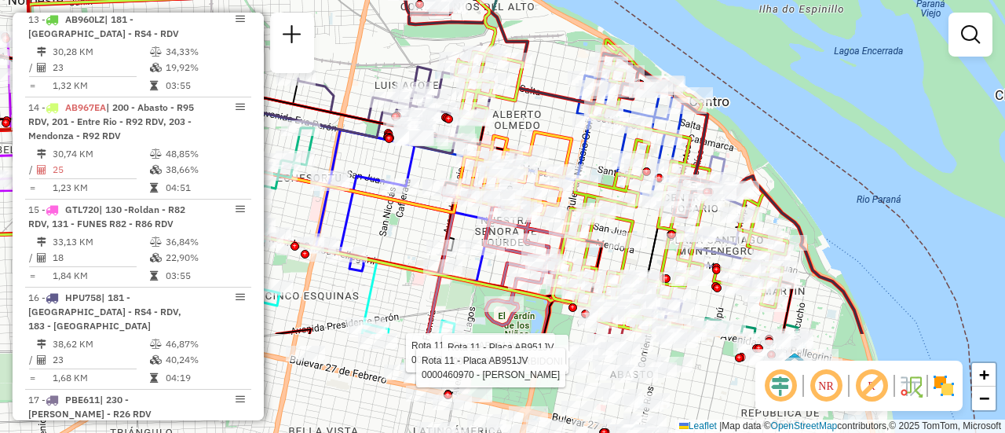
drag, startPoint x: 759, startPoint y: 298, endPoint x: 718, endPoint y: 134, distance: 169.9
click at [718, 156] on icon at bounding box center [716, 244] width 134 height 177
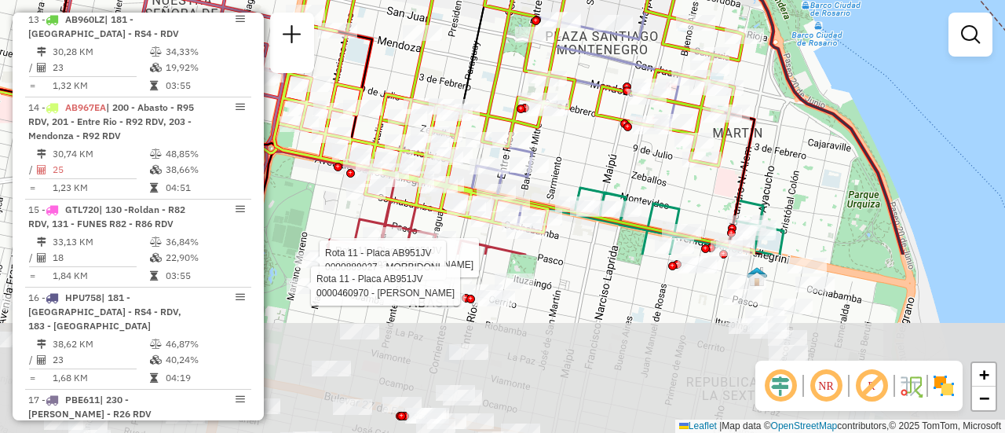
drag, startPoint x: 868, startPoint y: 320, endPoint x: 753, endPoint y: 79, distance: 267.0
click at [753, 79] on div "Rota 11 - Placa AB951JV 0000421393 - TAYLOR ANTON ERIC Rota 11 - Placa AB951JV …" at bounding box center [502, 216] width 1005 height 433
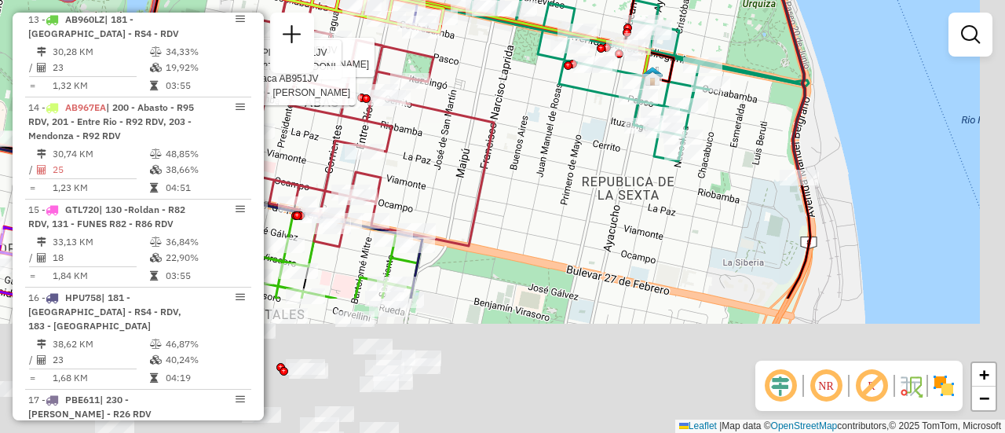
drag, startPoint x: 854, startPoint y: 293, endPoint x: 760, endPoint y: 104, distance: 210.7
click at [760, 104] on div "Rota 11 - Placa AB951JV 0000421393 - TAYLOR ANTON ERIC Rota 11 - Placa AB951JV …" at bounding box center [502, 216] width 1005 height 433
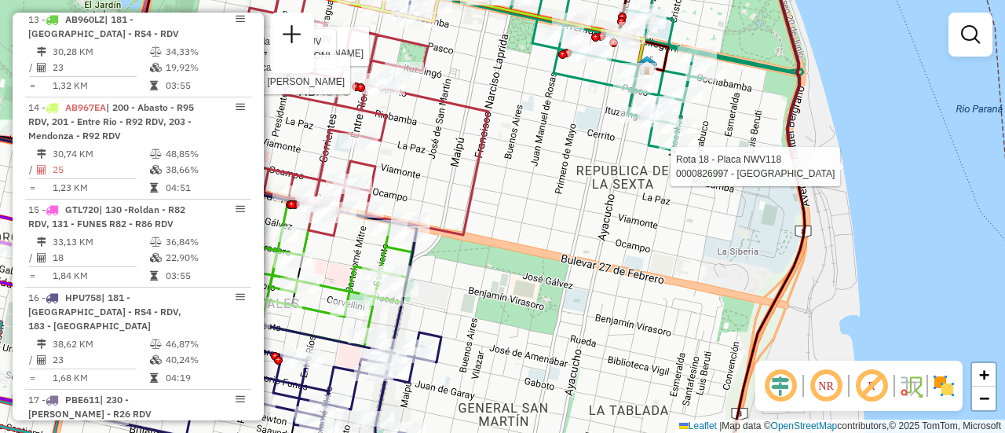
select select "**********"
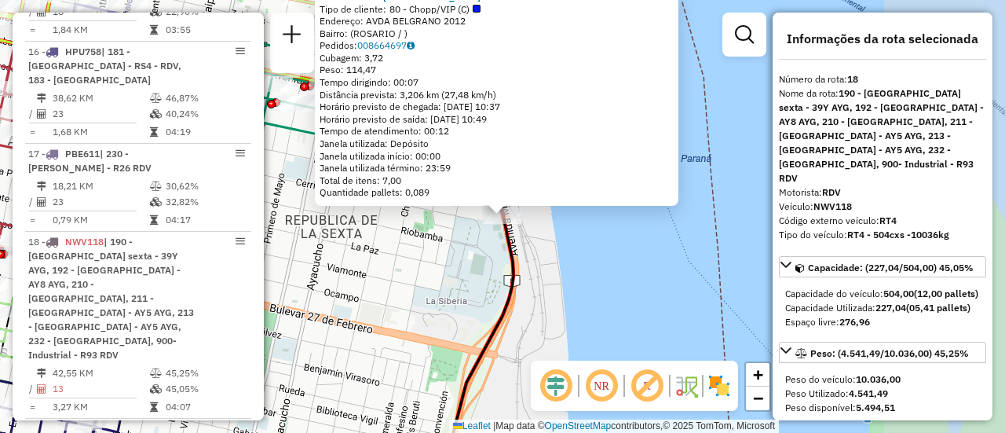
scroll to position [2266, 0]
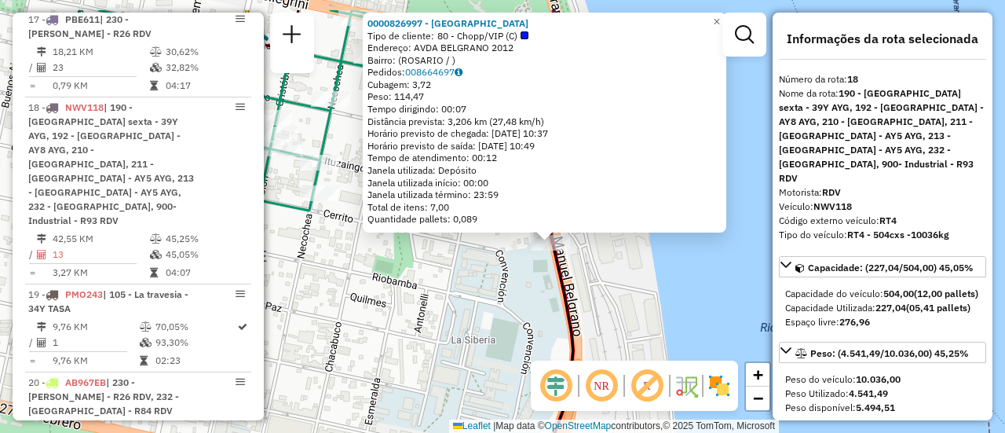
drag, startPoint x: 454, startPoint y: 218, endPoint x: 453, endPoint y: 258, distance: 40.8
click at [454, 265] on div "0000826997 - WEMBLEY Tipo de cliente: 80 - Chopp/VIP (C) Endereço: AVDA BELGRAN…" at bounding box center [502, 216] width 1005 height 433
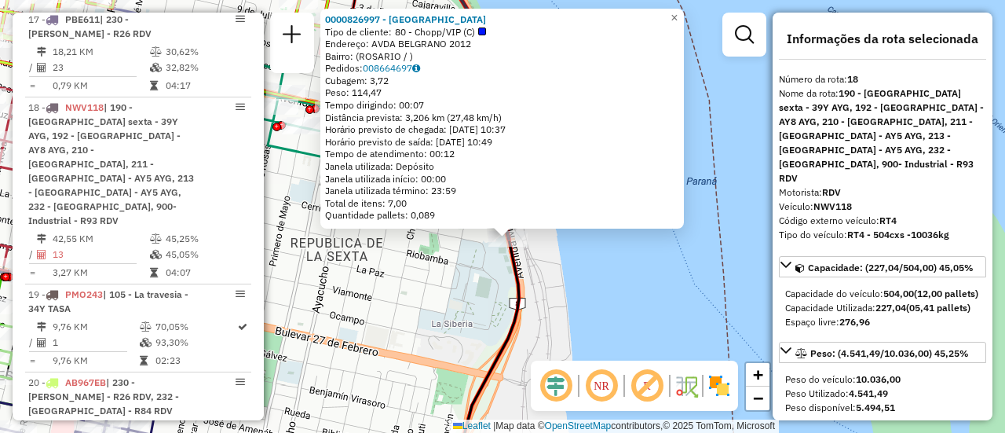
click at [635, 293] on div "0000826997 - WEMBLEY Tipo de cliente: 80 - Chopp/VIP (C) Endereço: AVDA BELGRAN…" at bounding box center [502, 216] width 1005 height 433
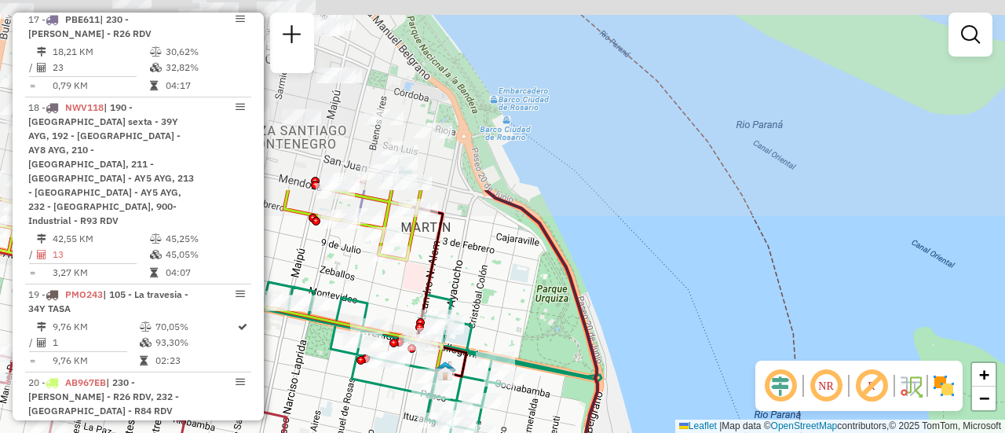
drag, startPoint x: 459, startPoint y: 106, endPoint x: 550, endPoint y: 331, distance: 242.4
click at [544, 339] on div "Janela de atendimento Grade de atendimento Capacidade Transportadoras Veículos …" at bounding box center [502, 216] width 1005 height 433
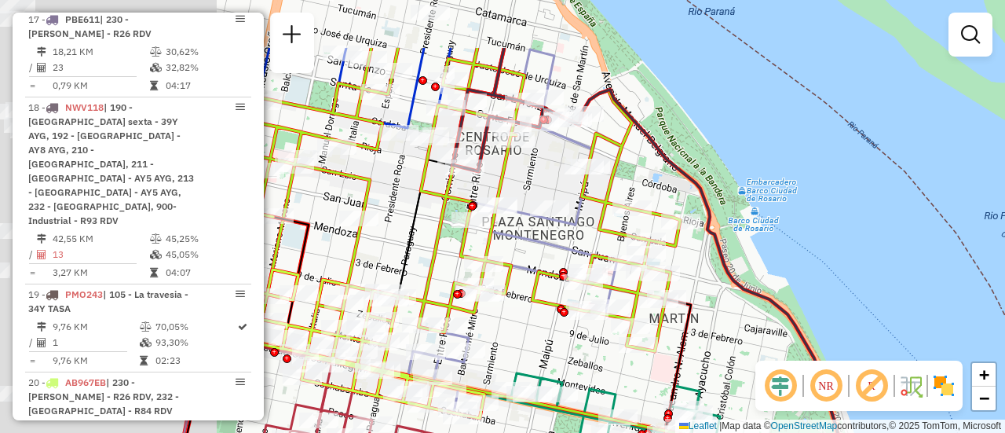
drag, startPoint x: 510, startPoint y: 275, endPoint x: 777, endPoint y: 371, distance: 284.4
click at [777, 371] on hb-router-mapa "Informações da Sessão 1283618 - 27/09/2025 Criação: 26/09/2025 16:18 Depósito: …" at bounding box center [502, 216] width 1005 height 433
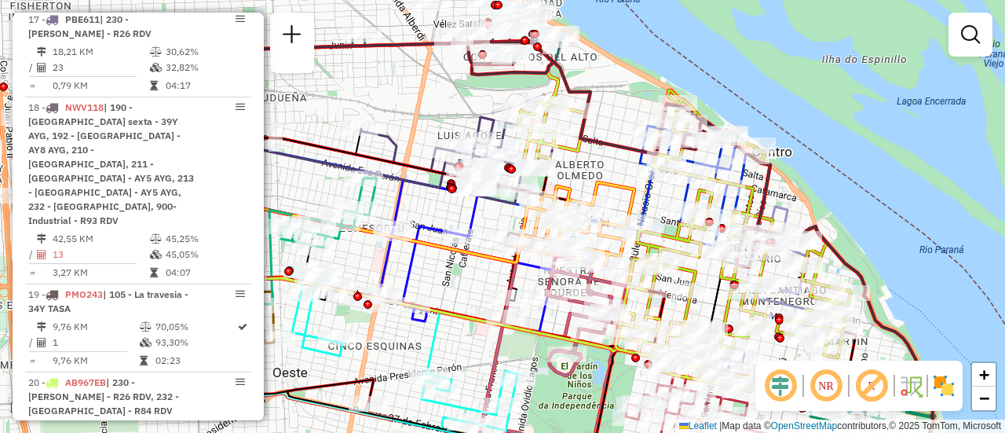
drag, startPoint x: 489, startPoint y: 268, endPoint x: 747, endPoint y: 302, distance: 259.8
click at [779, 342] on div at bounding box center [780, 338] width 9 height 9
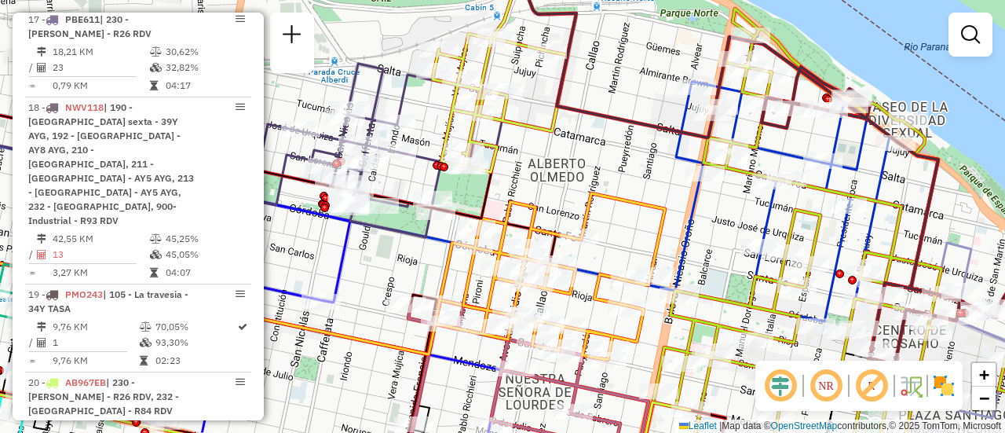
drag, startPoint x: 953, startPoint y: 238, endPoint x: 881, endPoint y: 166, distance: 101.6
click at [881, 243] on icon at bounding box center [963, 359] width 250 height 233
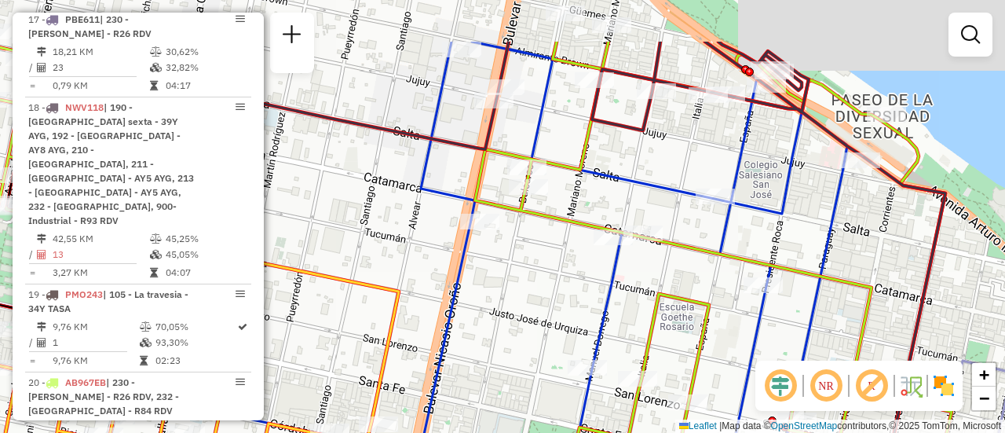
drag, startPoint x: 660, startPoint y: 21, endPoint x: 657, endPoint y: 111, distance: 89.6
click at [657, 111] on icon at bounding box center [643, 301] width 920 height 519
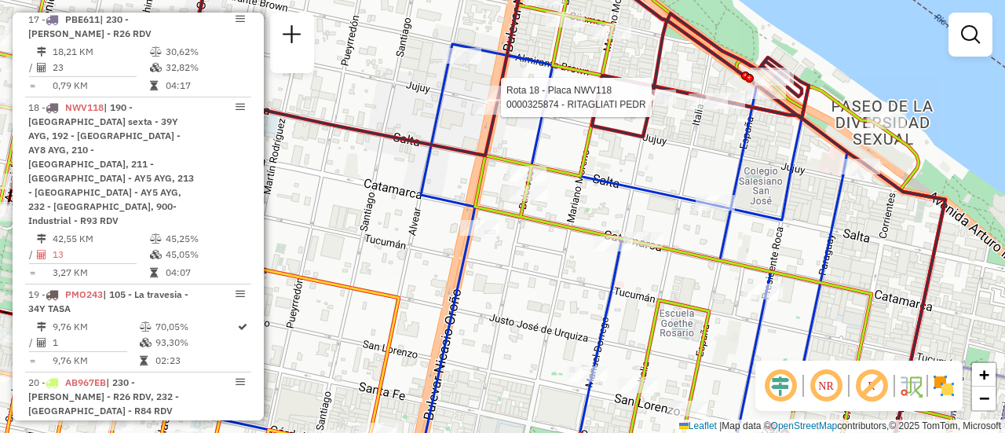
select select "**********"
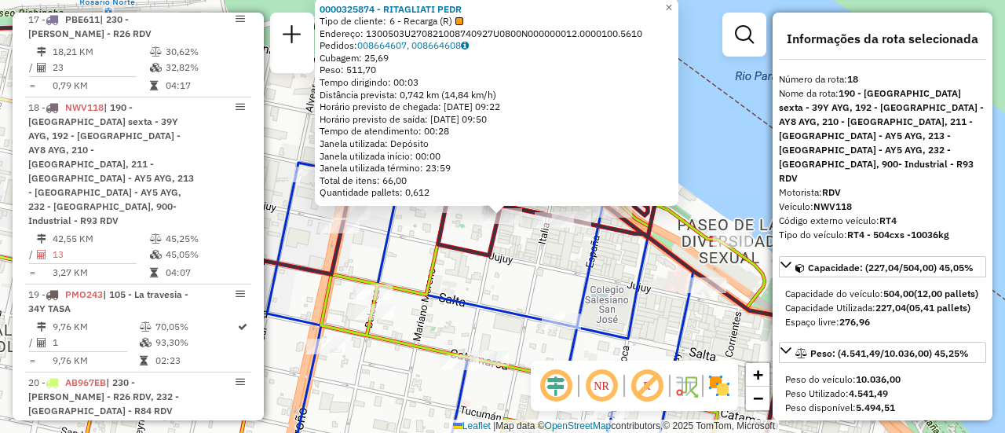
click at [522, 287] on div "0000325874 - RITAGLIATI PEDR Tipo de cliente: 6 - Recarga (R) Endereço: 1300503…" at bounding box center [502, 216] width 1005 height 433
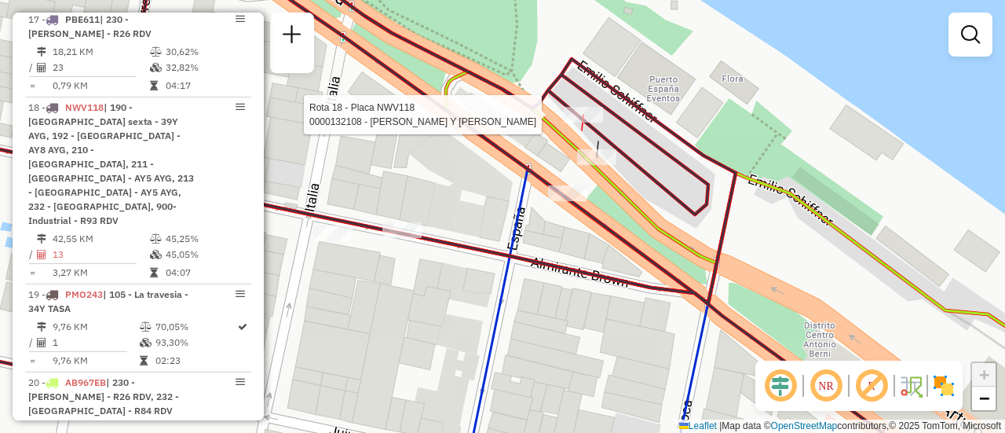
select select "**********"
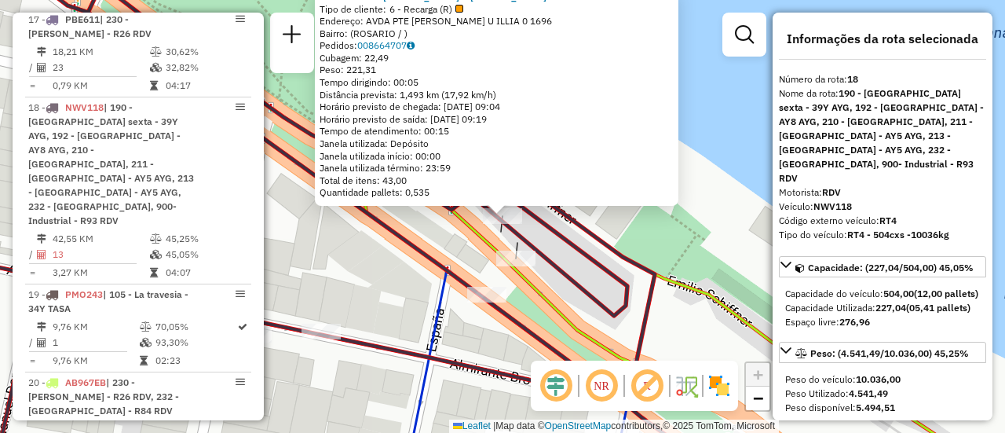
drag, startPoint x: 430, startPoint y: 248, endPoint x: 461, endPoint y: 240, distance: 31.6
click at [430, 247] on icon at bounding box center [310, 216] width 823 height 519
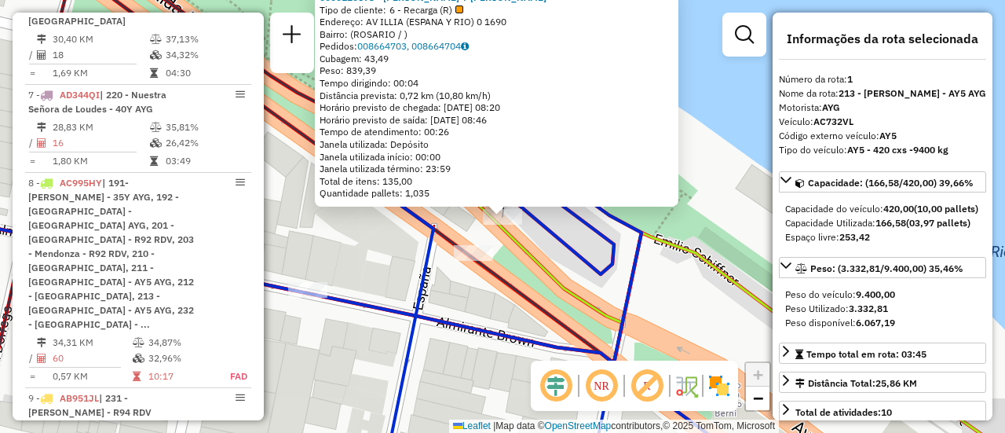
scroll to position [559, 0]
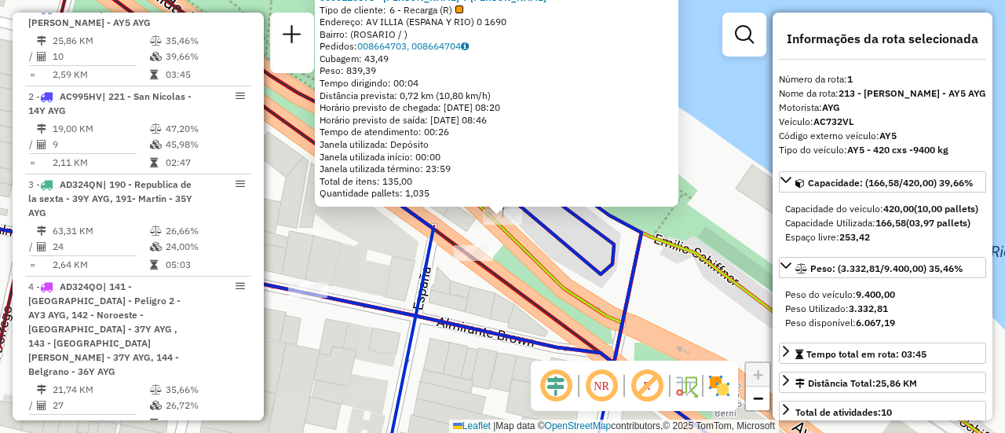
click at [395, 244] on div "0000120673 - PEDRO RITAGLIATI Y SERGIO GONZALEZ SH Tipo de cliente: 6 - Recarga…" at bounding box center [502, 216] width 1005 height 433
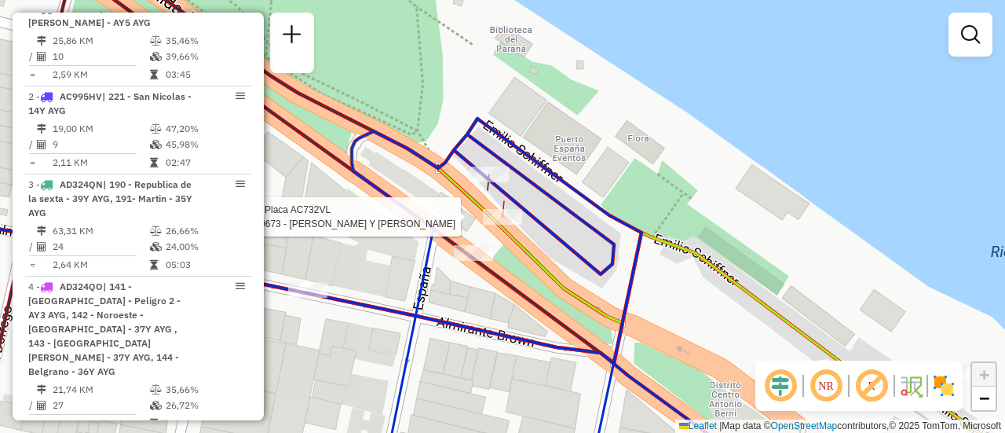
select select "**********"
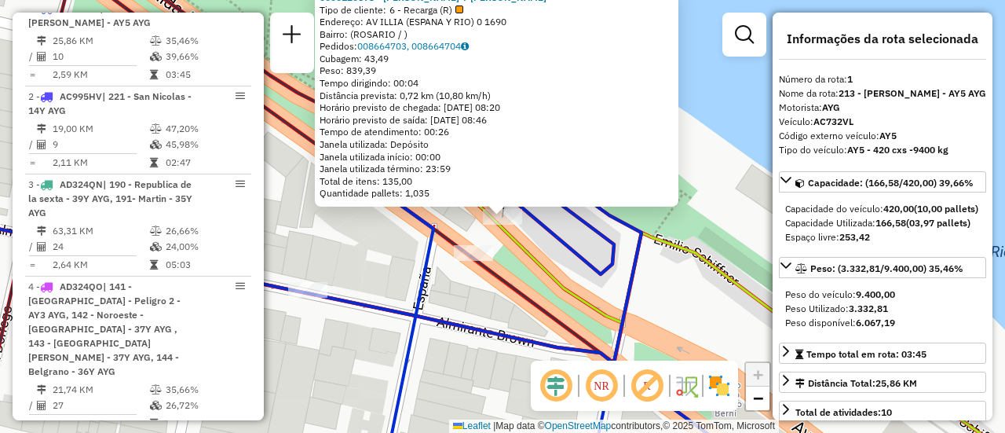
click at [525, 258] on icon at bounding box center [470, 216] width 1142 height 519
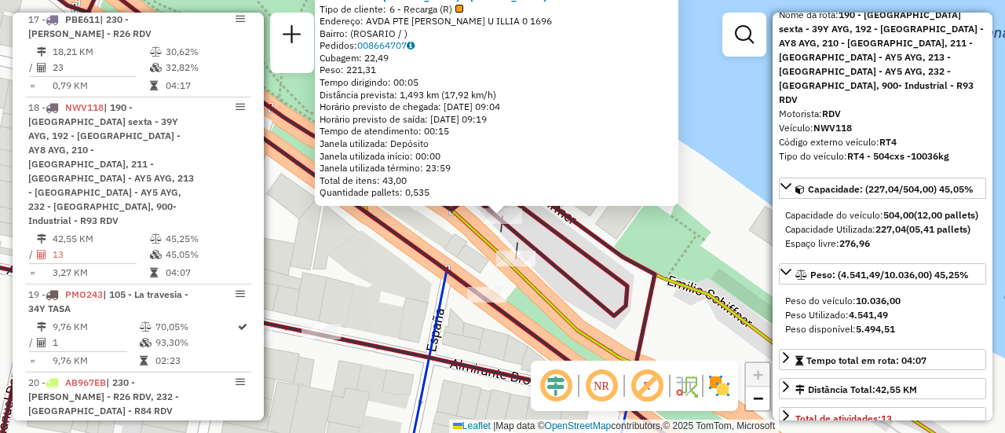
scroll to position [236, 0]
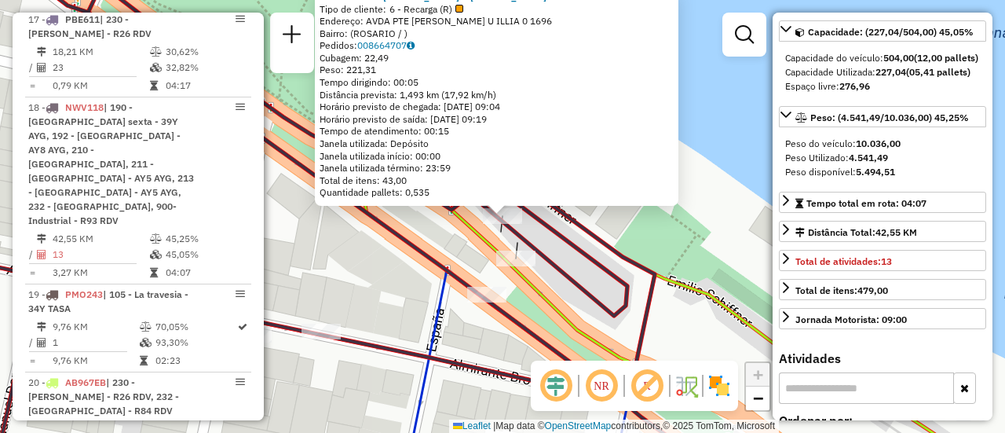
click at [406, 275] on div "0000132108 - RITAGLIATI PEDRO Y GONZALEZ SERGIO SH Tipo de cliente: 6 - Recarga…" at bounding box center [502, 216] width 1005 height 433
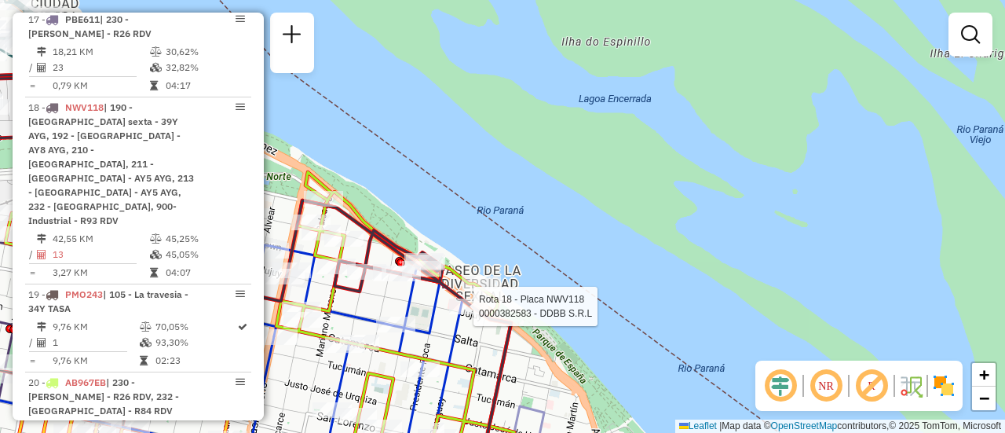
select select "**********"
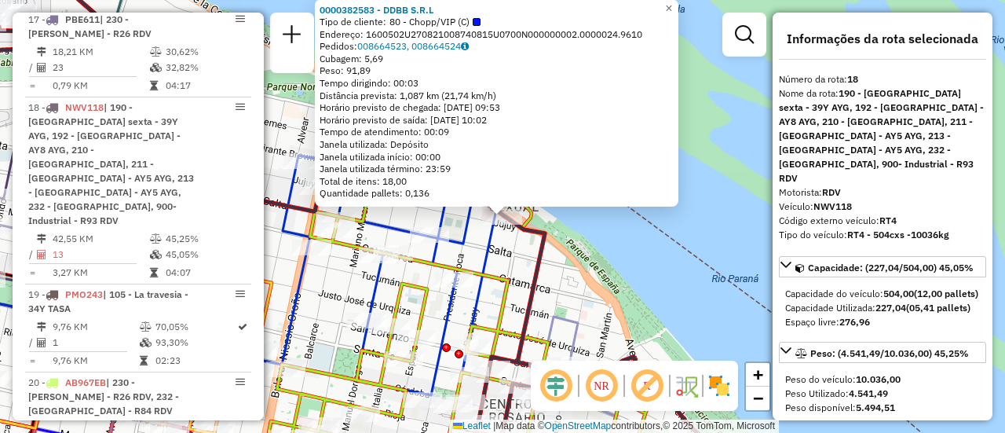
click at [471, 256] on div "0000382583 - DDBB S.R.L Tipo de cliente: 80 - Chopp/VIP (C) Endereço: 1600502U2…" at bounding box center [502, 216] width 1005 height 433
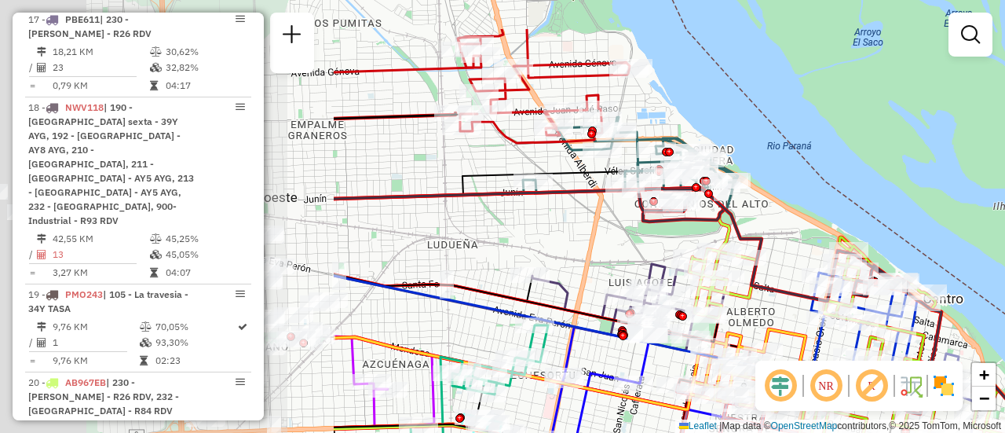
drag, startPoint x: 350, startPoint y: 224, endPoint x: 880, endPoint y: 316, distance: 538.1
click at [876, 316] on icon at bounding box center [869, 368] width 463 height 360
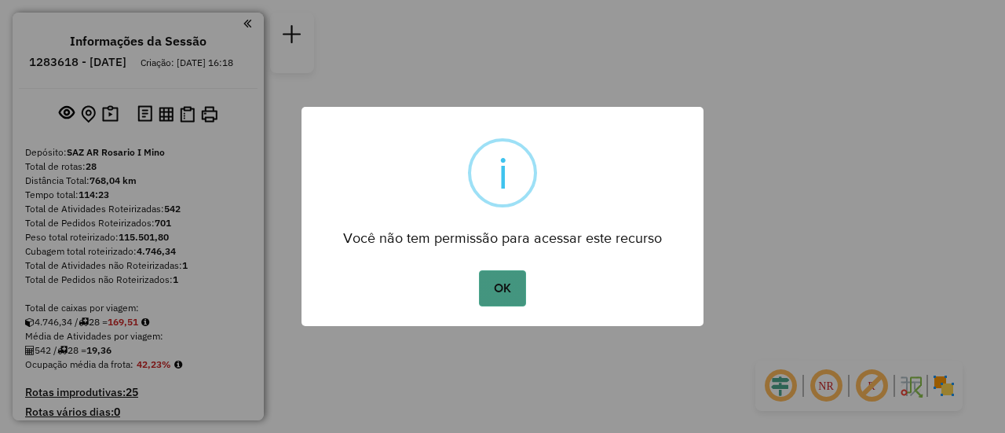
click at [508, 286] on button "OK" at bounding box center [502, 288] width 46 height 36
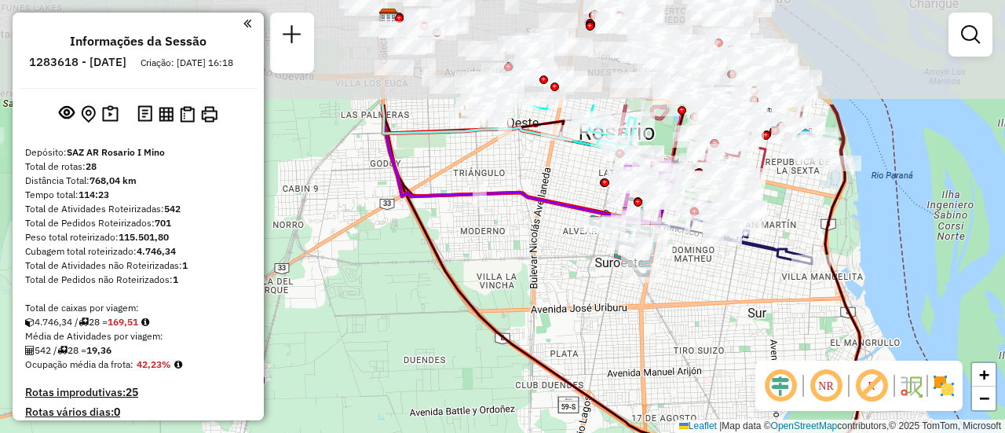
drag, startPoint x: 700, startPoint y: 160, endPoint x: 673, endPoint y: 312, distance: 153.9
click at [671, 311] on div "Janela de atendimento Grade de atendimento Capacidade Transportadoras Veículos …" at bounding box center [502, 216] width 1005 height 433
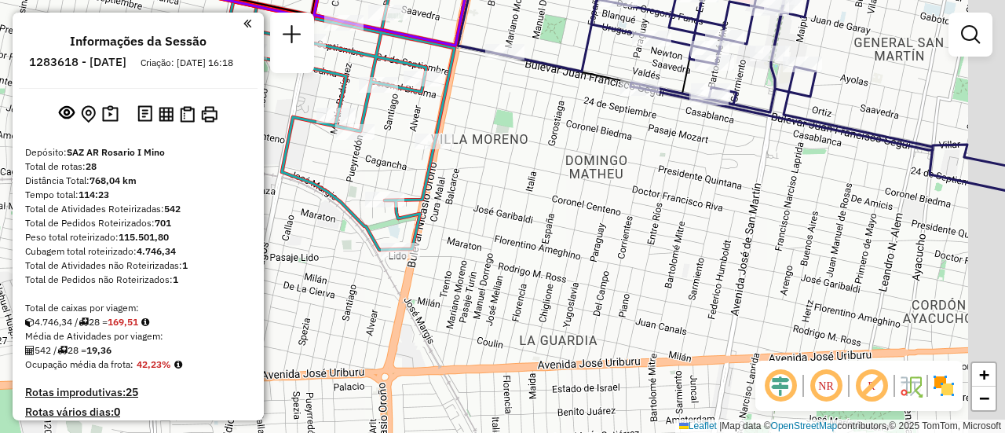
drag, startPoint x: 777, startPoint y: 219, endPoint x: 521, endPoint y: 302, distance: 268.2
click at [520, 304] on div "Janela de atendimento Grade de atendimento Capacidade Transportadoras Veículos …" at bounding box center [502, 216] width 1005 height 433
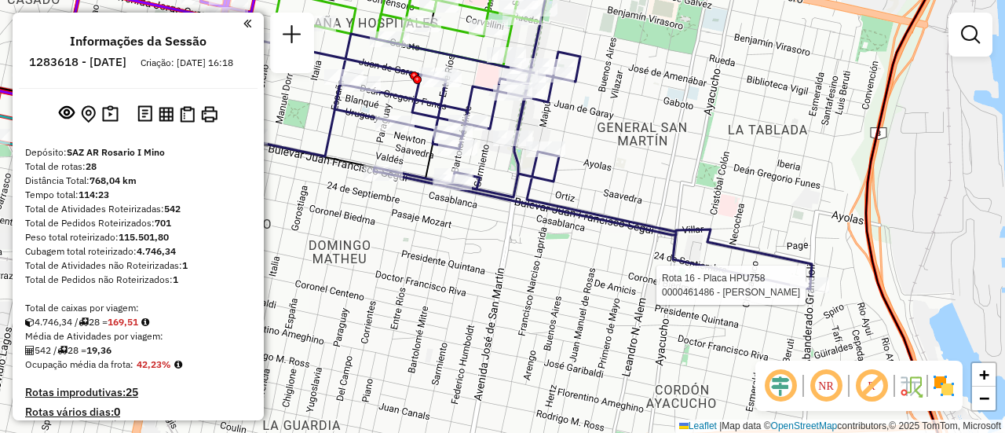
select select "**********"
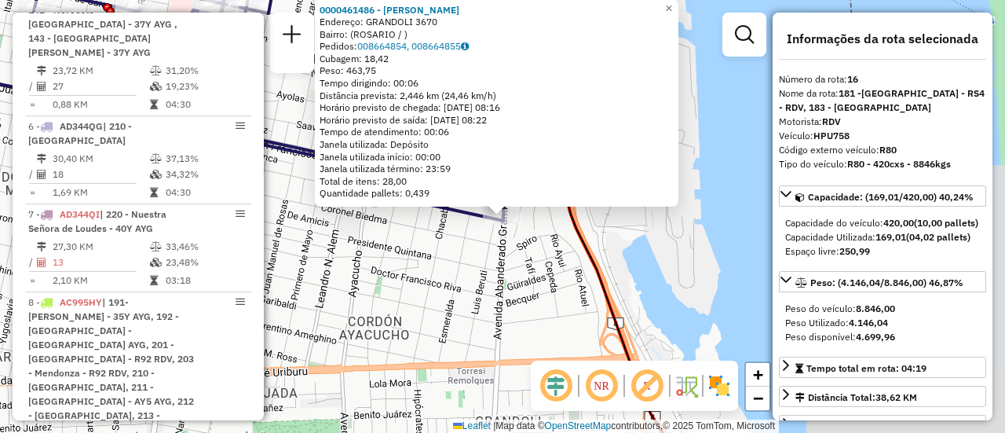
scroll to position [2076, 0]
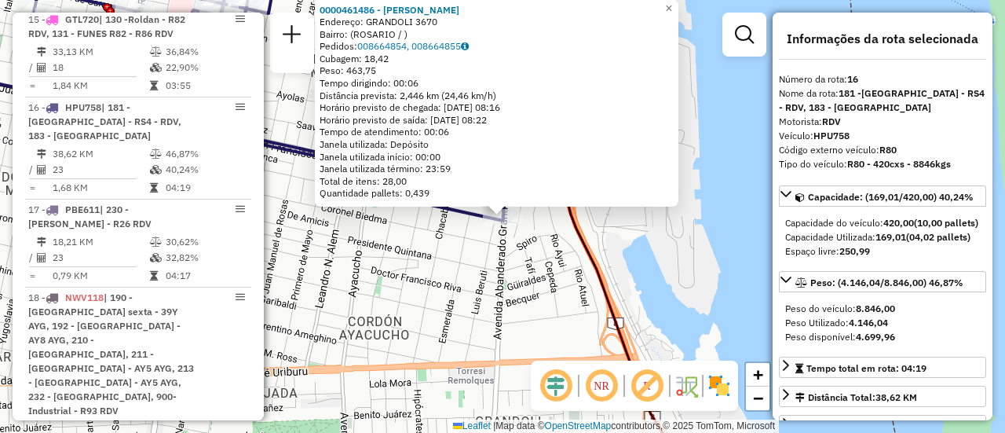
click at [492, 301] on div "0000461486 - [PERSON_NAME]: GRANDOLI 3670 Bairro: ([GEOGRAPHIC_DATA] / ) Pedido…" at bounding box center [502, 216] width 1005 height 433
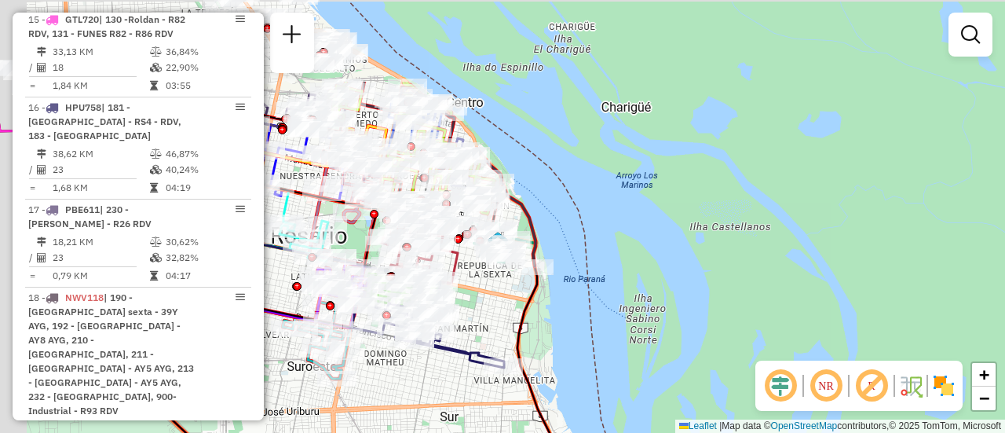
drag, startPoint x: 430, startPoint y: 196, endPoint x: 556, endPoint y: 392, distance: 233.1
click at [567, 408] on div "Janela de atendimento Grade de atendimento Capacidade Transportadoras Veículos …" at bounding box center [502, 216] width 1005 height 433
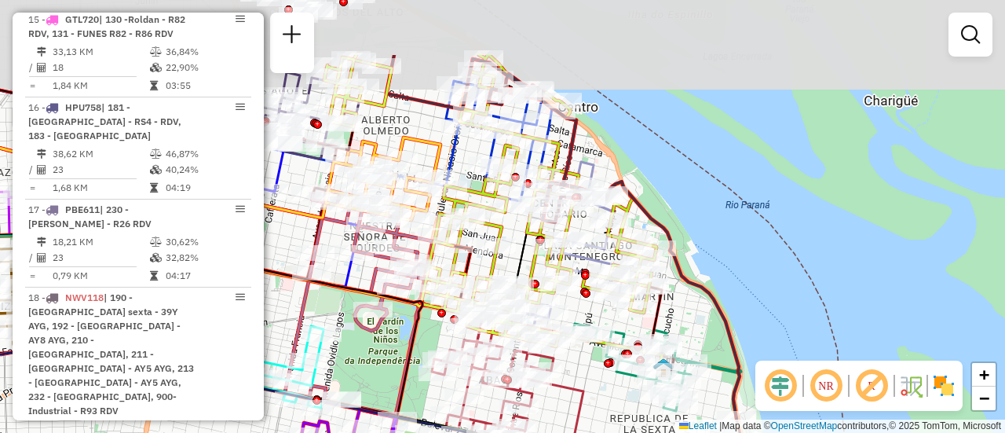
drag, startPoint x: 558, startPoint y: 404, endPoint x: 646, endPoint y: 470, distance: 109.9
click at [646, 432] on html "Aguarde... Pop-up bloqueado! Seu navegador bloqueou automáticamente a abertura …" at bounding box center [502, 216] width 1005 height 433
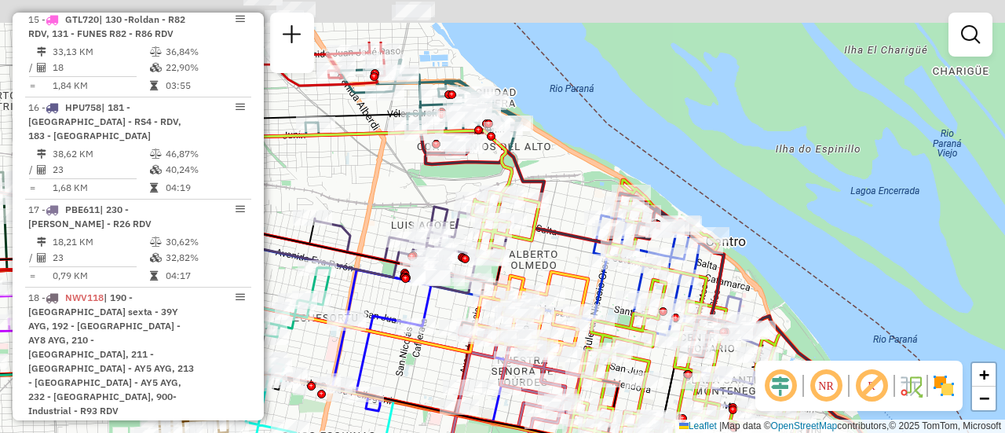
drag, startPoint x: 469, startPoint y: 158, endPoint x: 678, endPoint y: 401, distance: 320.8
click at [540, 261] on icon at bounding box center [506, 226] width 68 height 69
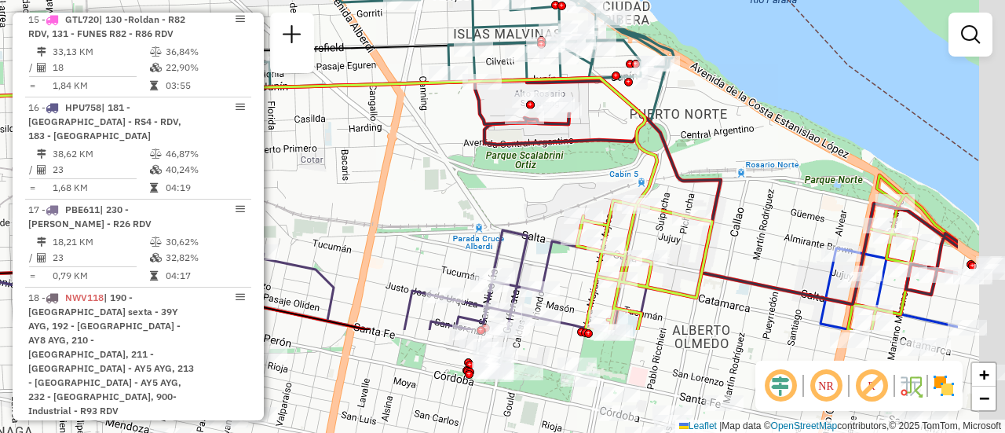
drag, startPoint x: 529, startPoint y: 317, endPoint x: 335, endPoint y: 130, distance: 269.9
click at [337, 133] on div "Janela de atendimento Grade de atendimento Capacidade Transportadoras Veículos …" at bounding box center [502, 216] width 1005 height 433
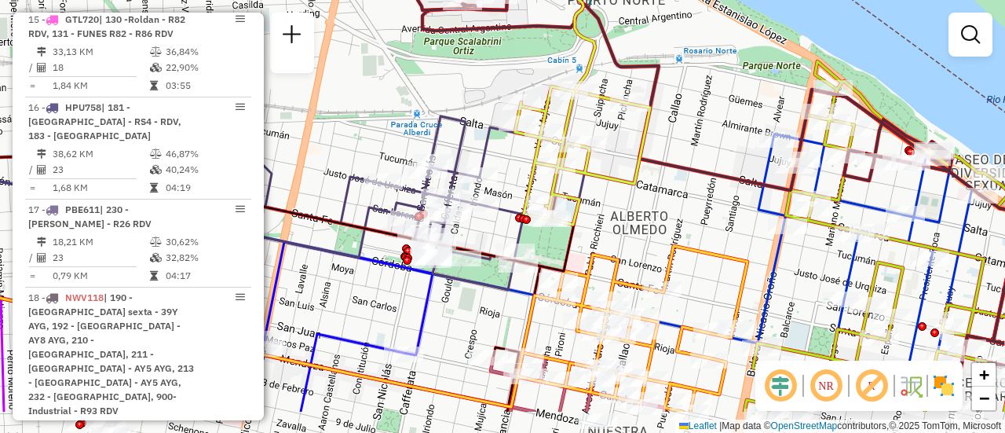
drag, startPoint x: 625, startPoint y: 239, endPoint x: 615, endPoint y: 168, distance: 71.4
click at [615, 170] on icon at bounding box center [582, 155] width 135 height 138
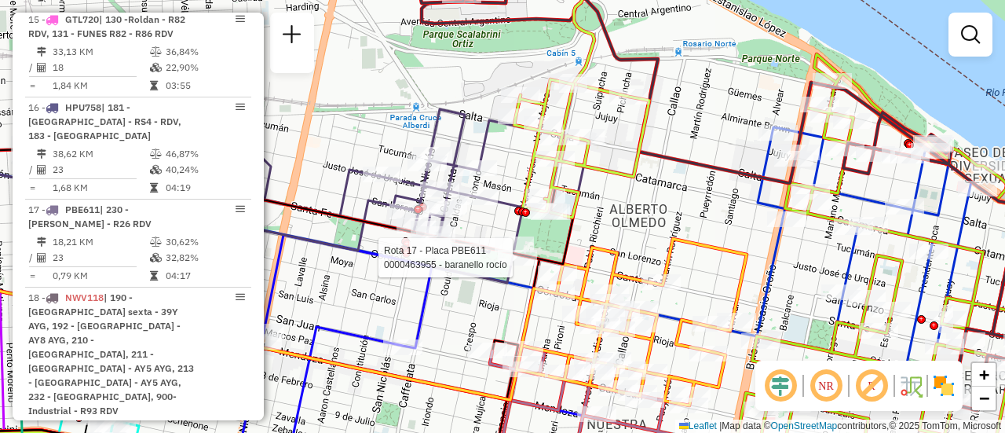
select select "**********"
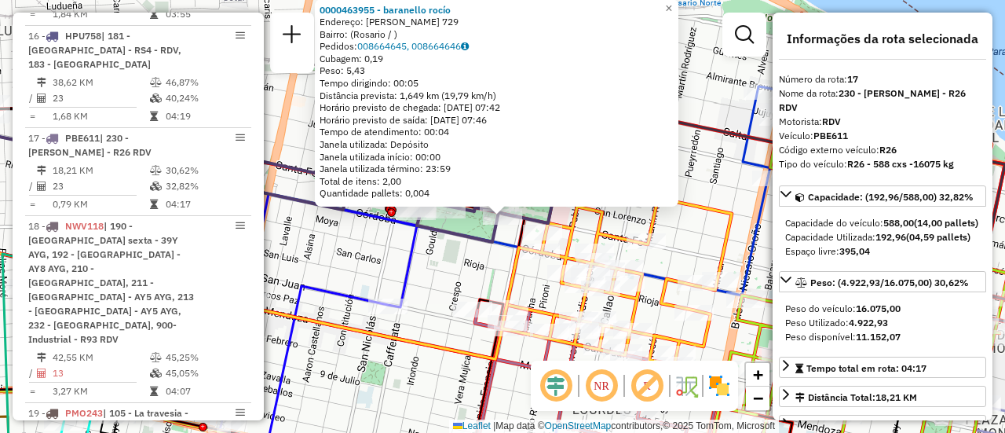
scroll to position [2178, 0]
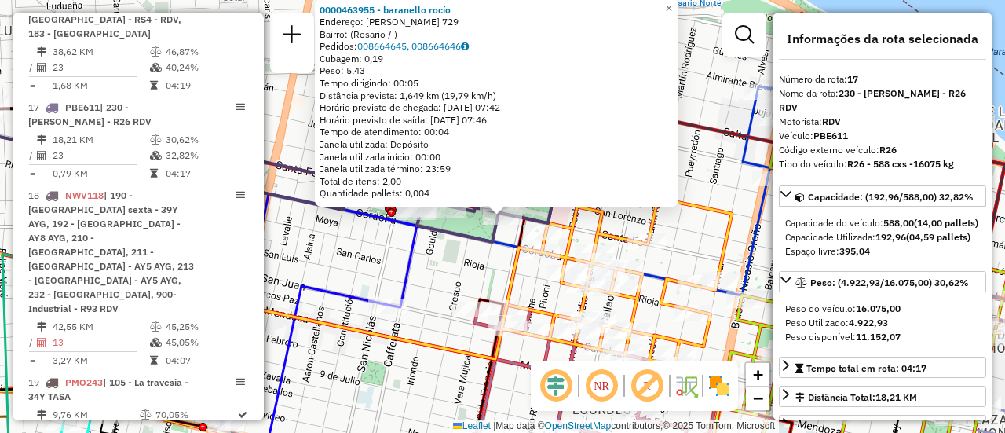
drag, startPoint x: 917, startPoint y: 315, endPoint x: 901, endPoint y: 316, distance: 16.5
click at [901, 316] on div "Peso do veículo: 16.075,00 Peso Utilizado: 4.922,93 Peso disponível: 11.152,07" at bounding box center [882, 322] width 207 height 55
click at [474, 272] on div "0000463955 - [PERSON_NAME]: [PERSON_NAME] 729 Bairro: ([GEOGRAPHIC_DATA] / ) Pe…" at bounding box center [502, 216] width 1005 height 433
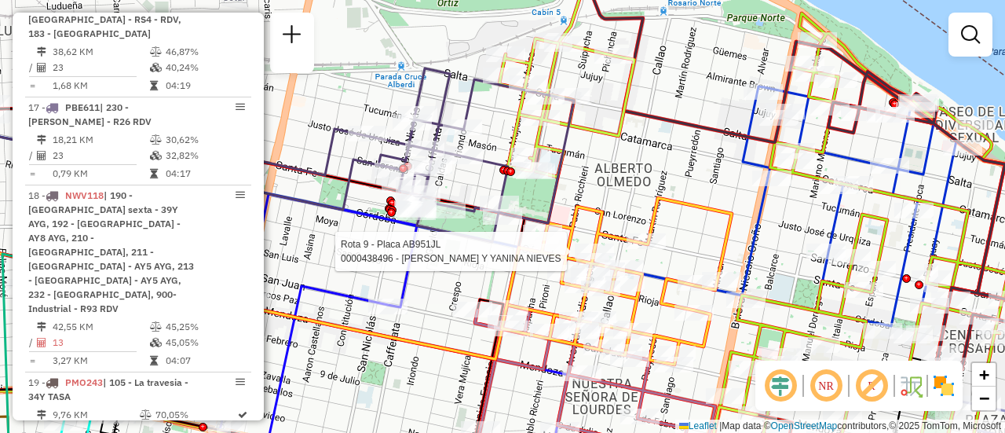
select select "**********"
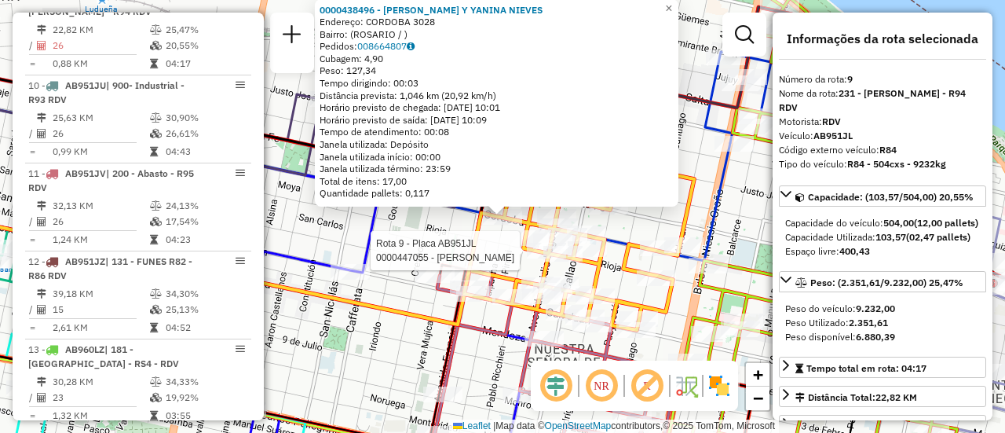
scroll to position [1447, 0]
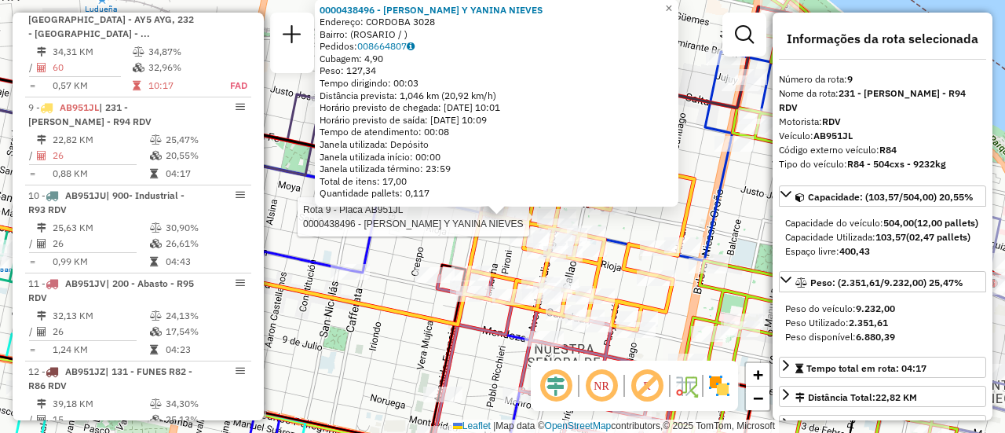
click at [699, 219] on div "Rota 9 - Placa AB951JL 0000438496 - MANSILLA Y YANINA NIEVES 0000438496 - MANSI…" at bounding box center [502, 216] width 1005 height 433
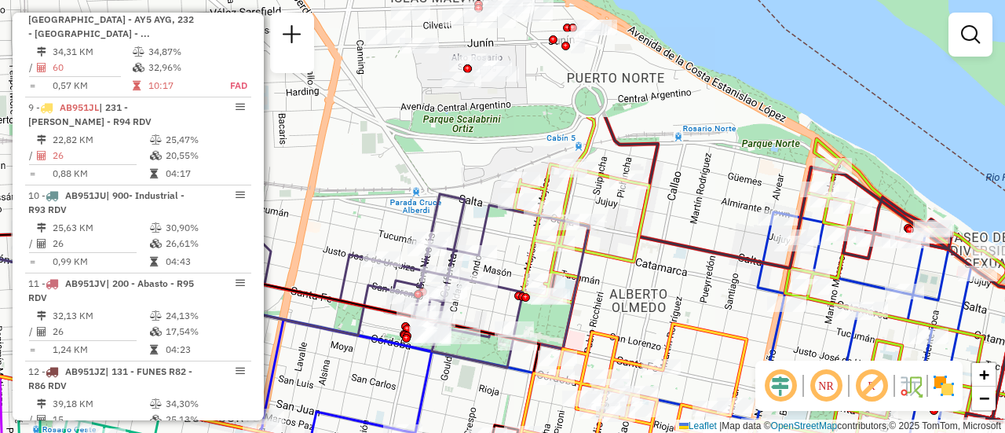
drag, startPoint x: 566, startPoint y: 111, endPoint x: 621, endPoint y: 298, distance: 194.8
click at [625, 298] on div "Janela de atendimento Grade de atendimento Capacidade Transportadoras Veículos …" at bounding box center [502, 216] width 1005 height 433
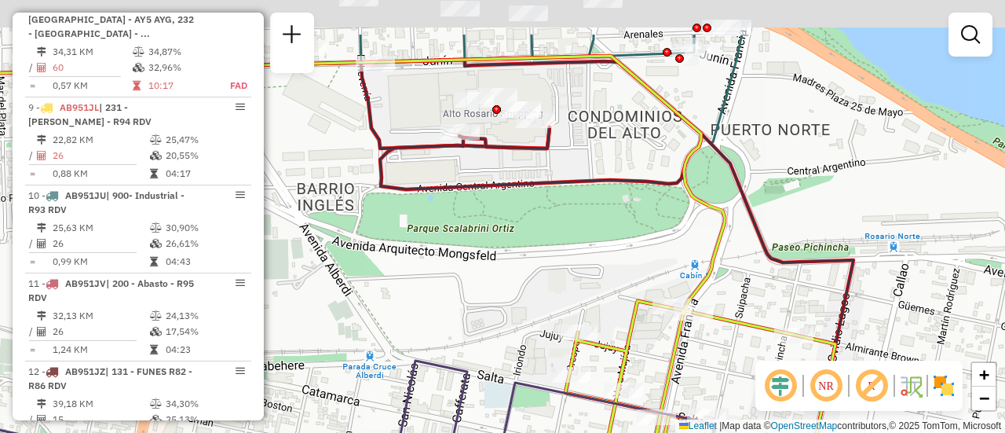
drag, startPoint x: 613, startPoint y: 78, endPoint x: 622, endPoint y: 298, distance: 220.1
click at [622, 301] on div "Janela de atendimento Grade de atendimento Capacidade Transportadoras Veículos …" at bounding box center [502, 216] width 1005 height 433
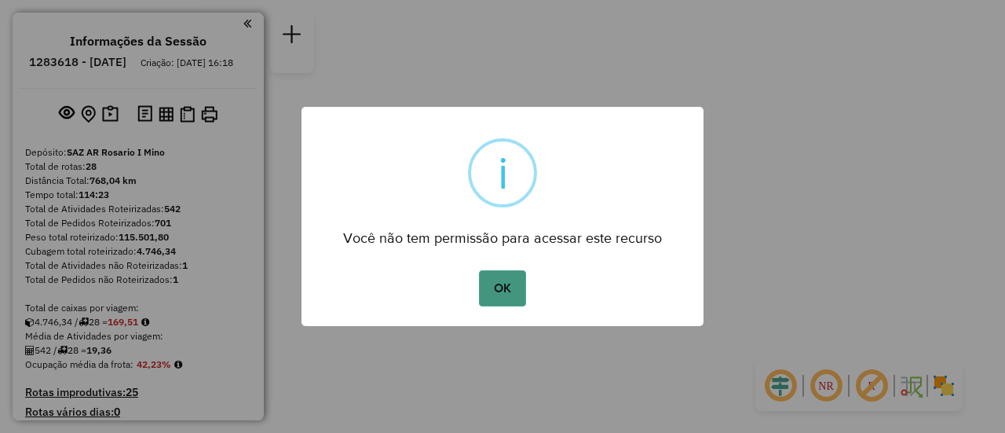
click at [509, 288] on button "OK" at bounding box center [502, 288] width 46 height 36
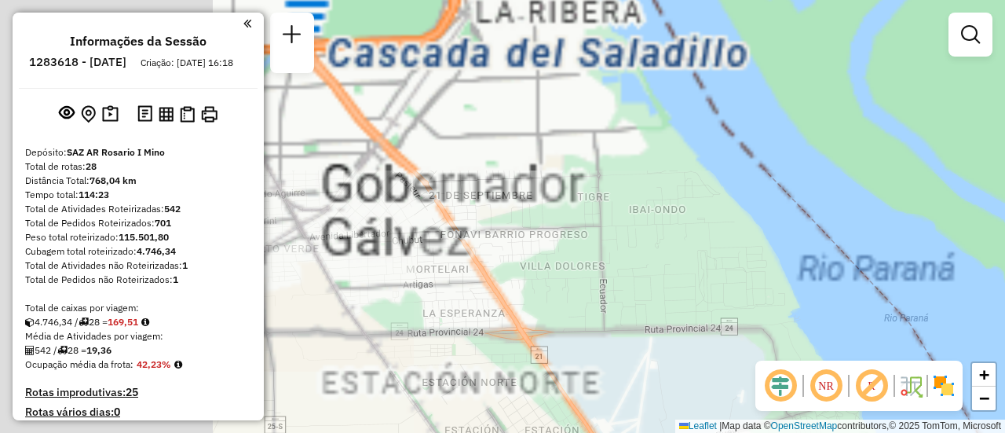
drag, startPoint x: 547, startPoint y: 123, endPoint x: 931, endPoint y: 411, distance: 480.1
click at [912, 432] on html "Aguarde... Pop-up bloqueado! Seu navegador bloqueou automáticamente a abertura …" at bounding box center [502, 216] width 1005 height 433
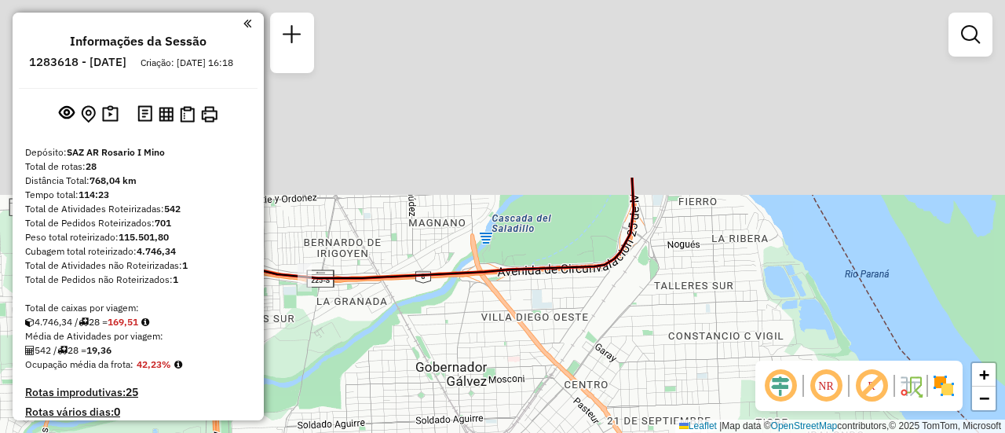
drag, startPoint x: 661, startPoint y: 224, endPoint x: 763, endPoint y: 378, distance: 184.7
click at [748, 393] on div "Janela de atendimento Grade de atendimento Capacidade Transportadoras Veículos …" at bounding box center [502, 216] width 1005 height 433
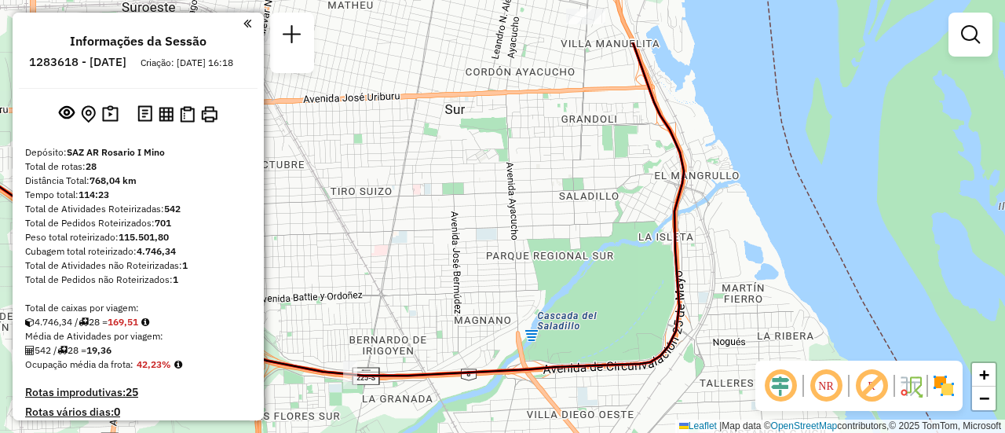
drag, startPoint x: 591, startPoint y: 197, endPoint x: 704, endPoint y: 338, distance: 181.0
click at [696, 349] on div "Janela de atendimento Grade de atendimento Capacidade Transportadoras Veículos …" at bounding box center [502, 216] width 1005 height 433
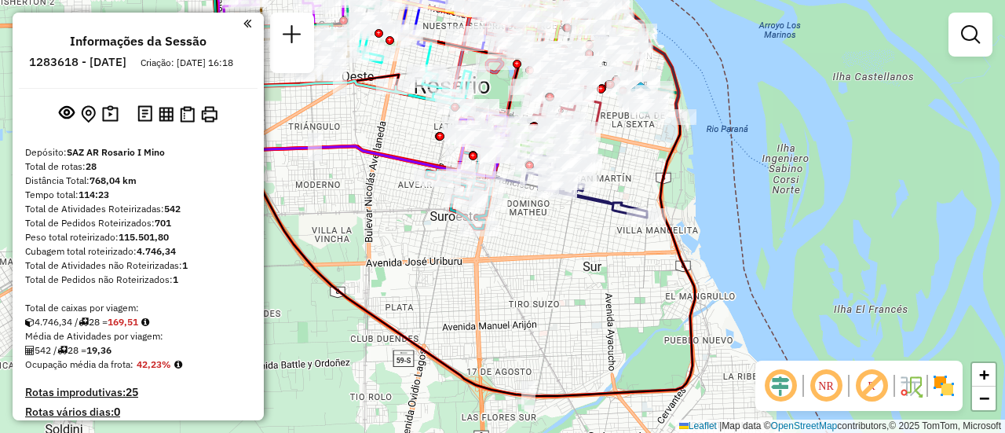
drag, startPoint x: 547, startPoint y: 223, endPoint x: 672, endPoint y: 349, distance: 178.2
click at [647, 353] on div "Janela de atendimento Grade de atendimento Capacidade Transportadoras Veículos …" at bounding box center [502, 216] width 1005 height 433
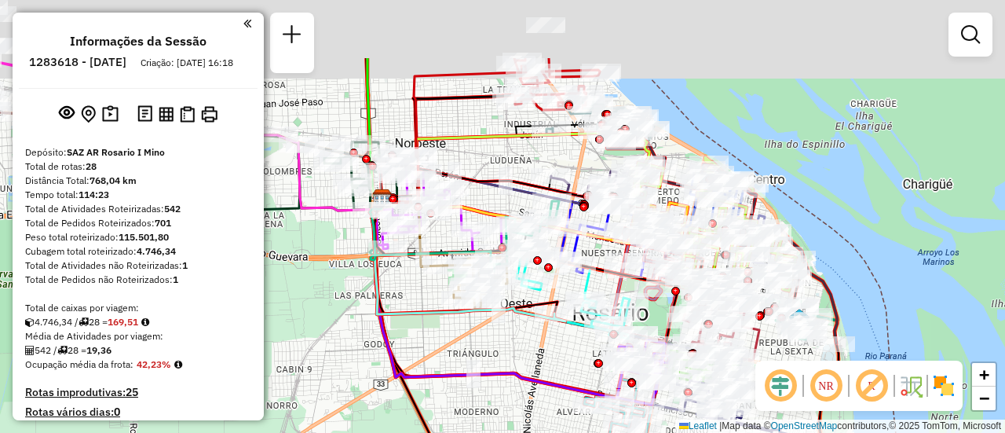
drag, startPoint x: 497, startPoint y: 233, endPoint x: 599, endPoint y: 418, distance: 210.9
click at [599, 418] on div "Janela de atendimento Grade de atendimento Capacidade Transportadoras Veículos …" at bounding box center [502, 216] width 1005 height 433
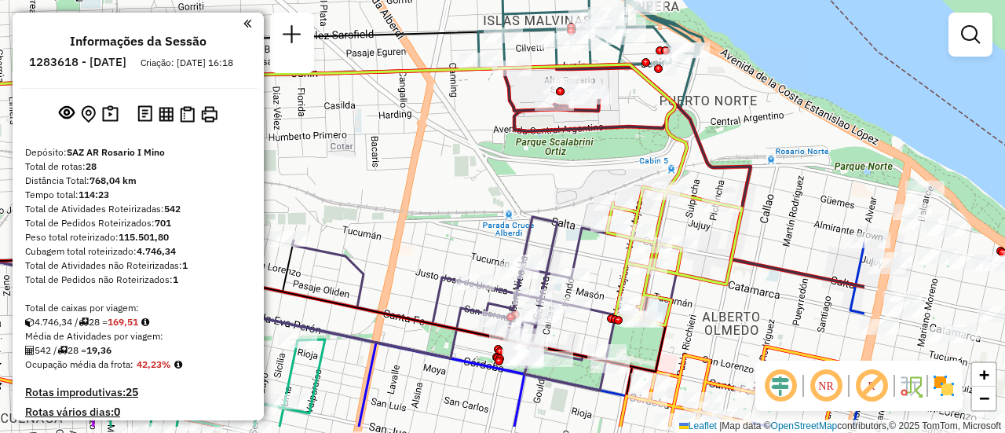
drag, startPoint x: 660, startPoint y: 188, endPoint x: 421, endPoint y: 139, distance: 244.6
click at [421, 139] on div "Janela de atendimento Grade de atendimento Capacidade Transportadoras Veículos …" at bounding box center [502, 216] width 1005 height 433
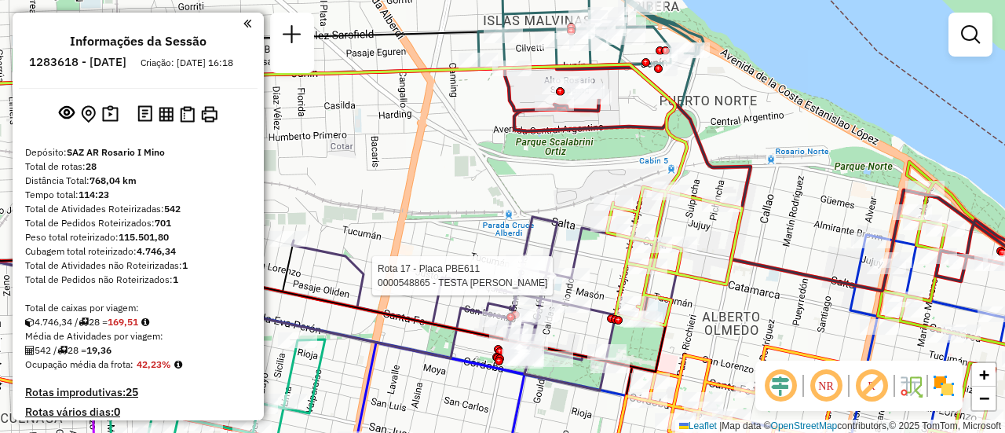
select select "**********"
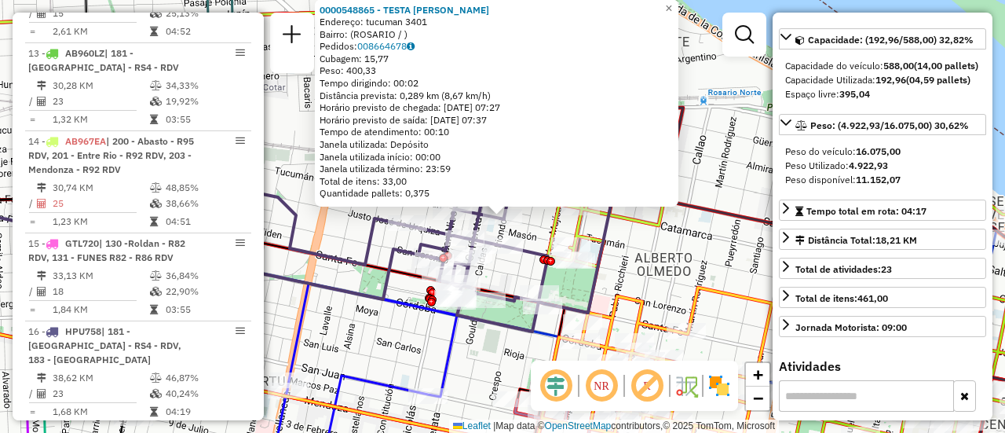
scroll to position [2178, 0]
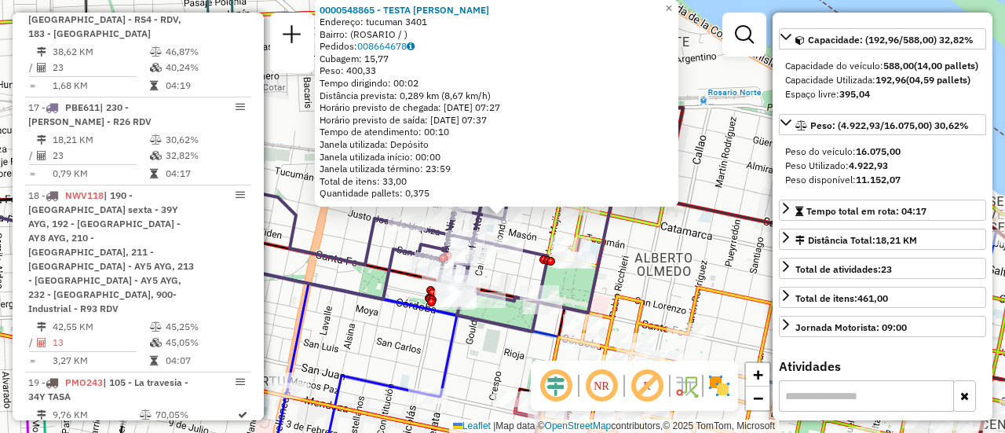
click at [649, 245] on div "0000548865 - TESTA MARCOS LEANDRO Endereço: tucuman 3401 Bairro: (ROSARIO / ) P…" at bounding box center [502, 216] width 1005 height 433
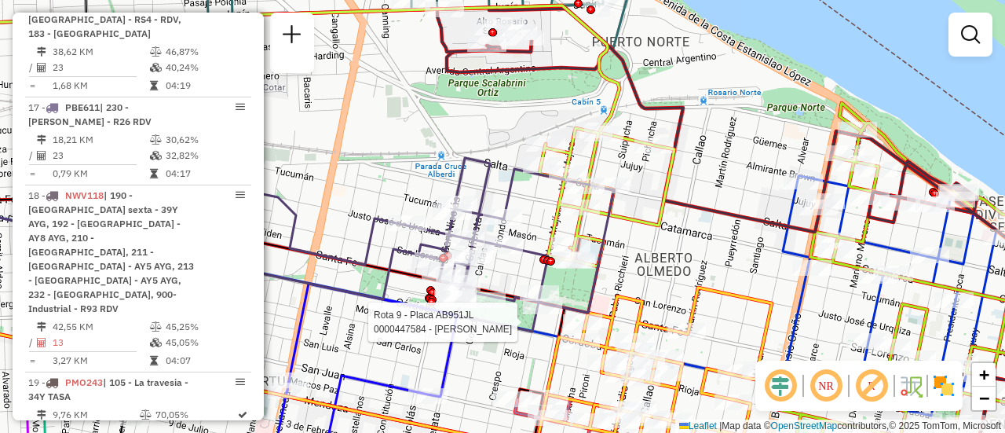
select select "**********"
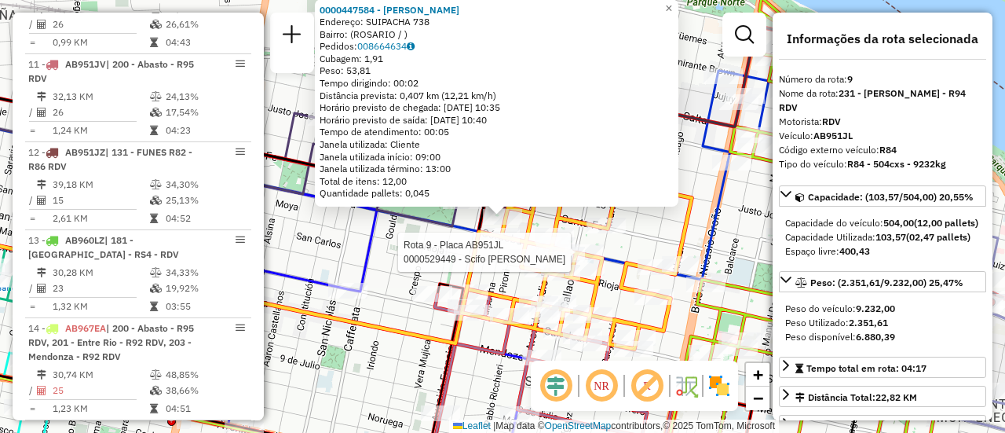
scroll to position [1447, 0]
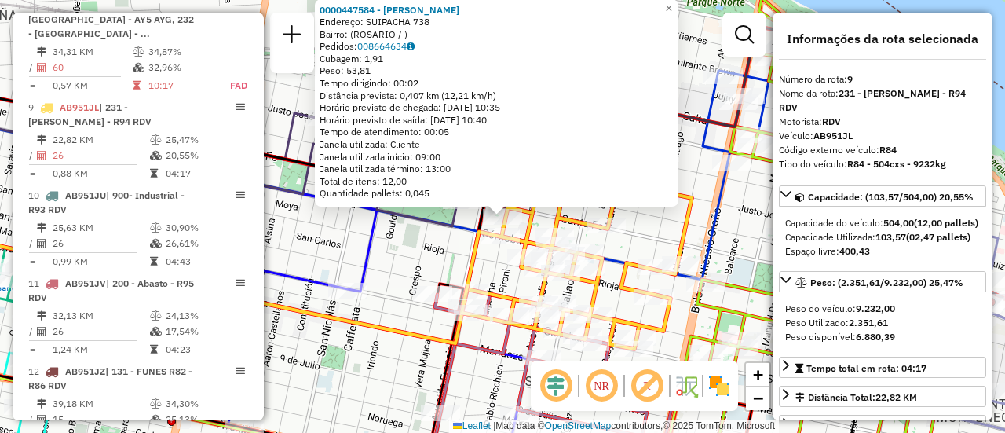
click at [423, 249] on div "0000447584 - MENDES ANDRADE MARCELO Endereço: SUIPACHA 738 Bairro: (ROSARIO / )…" at bounding box center [502, 216] width 1005 height 433
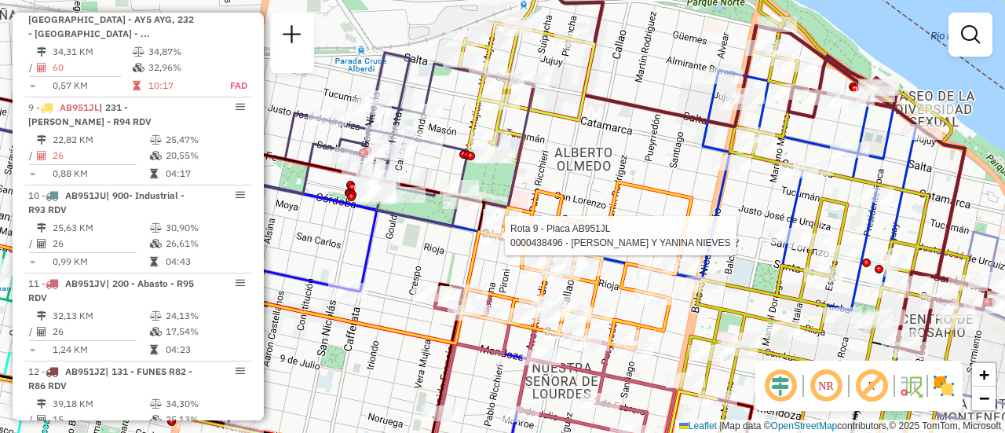
select select "**********"
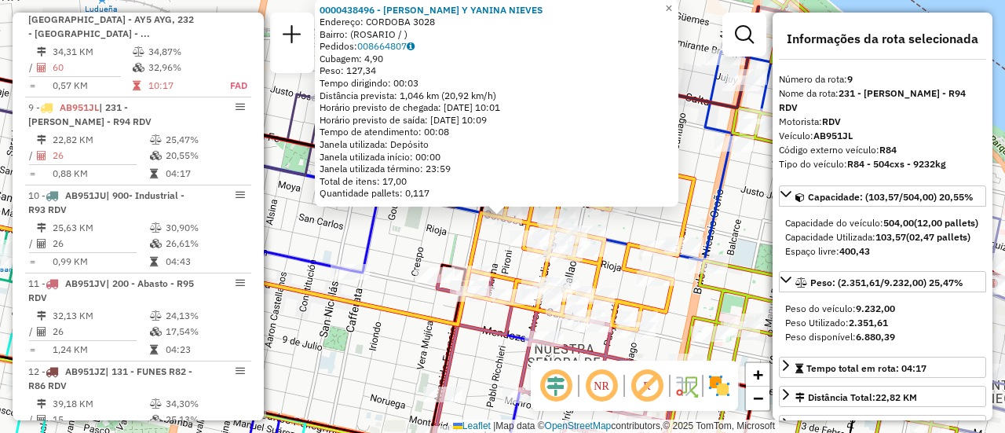
click at [433, 239] on div "0000438496 - MANSILLA Y YANINA NIEVES Endereço: CORDOBA 3028 Bairro: (ROSARIO /…" at bounding box center [502, 216] width 1005 height 433
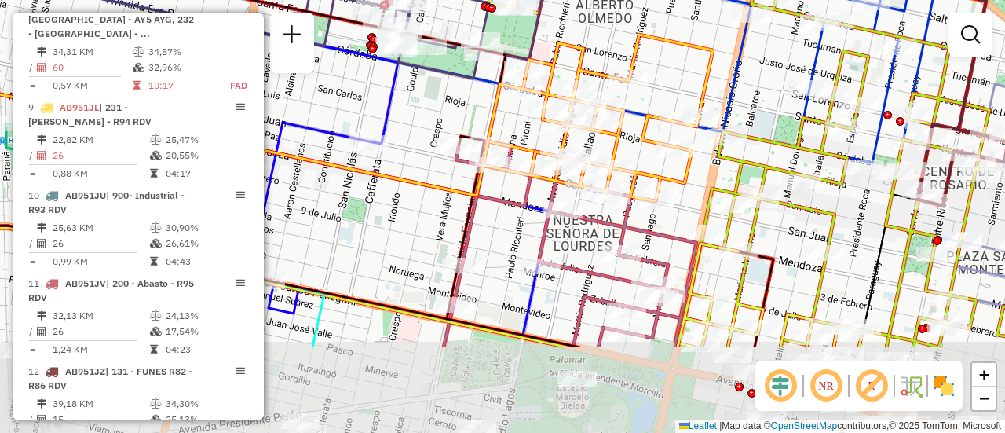
drag, startPoint x: 614, startPoint y: 281, endPoint x: 635, endPoint y: 150, distance: 132.7
click at [635, 150] on div "Janela de atendimento Grade de atendimento Capacidade Transportadoras Veículos …" at bounding box center [502, 216] width 1005 height 433
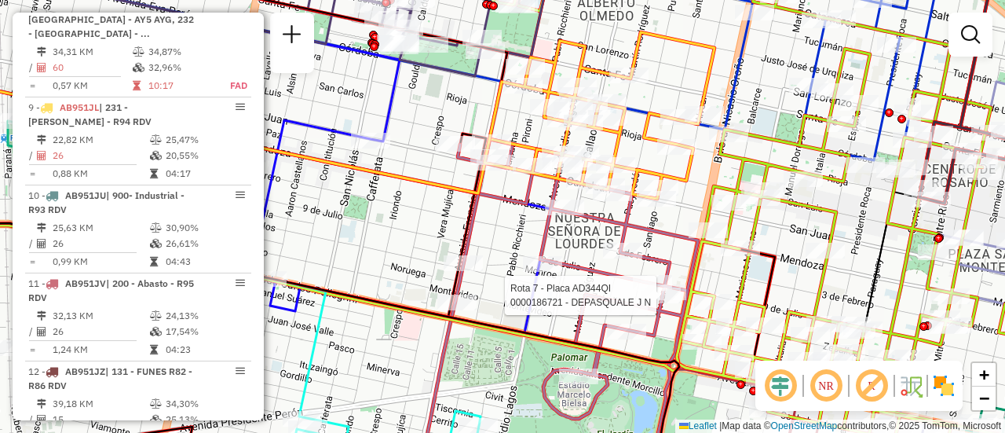
select select "**********"
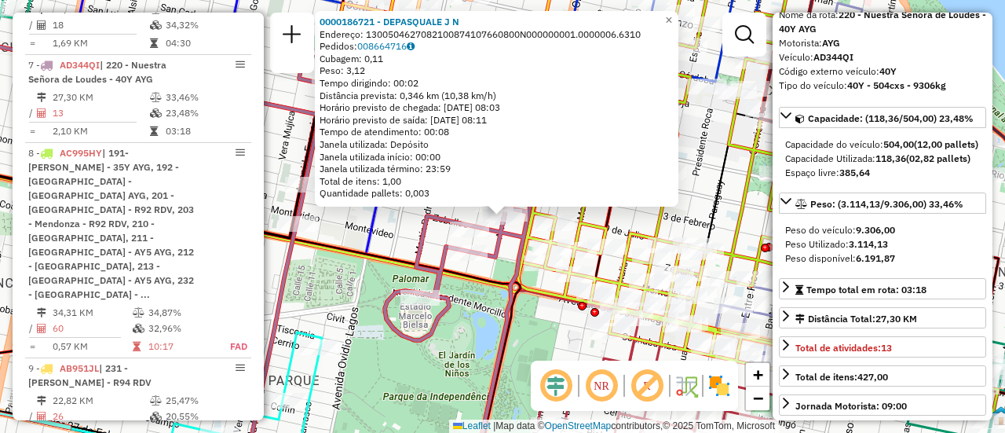
scroll to position [157, 0]
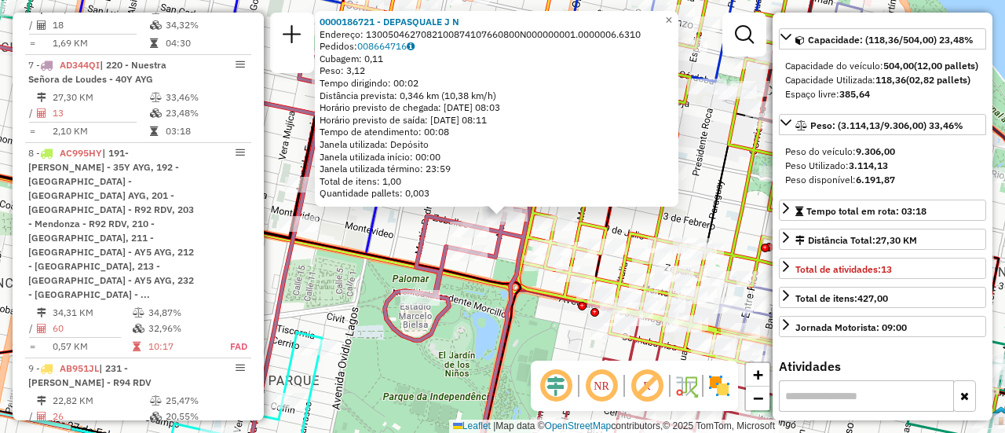
click at [471, 305] on div "0000186721 - DEPASQUALE J N Endereço: 1300504627082100874107660800N000000001.00…" at bounding box center [502, 216] width 1005 height 433
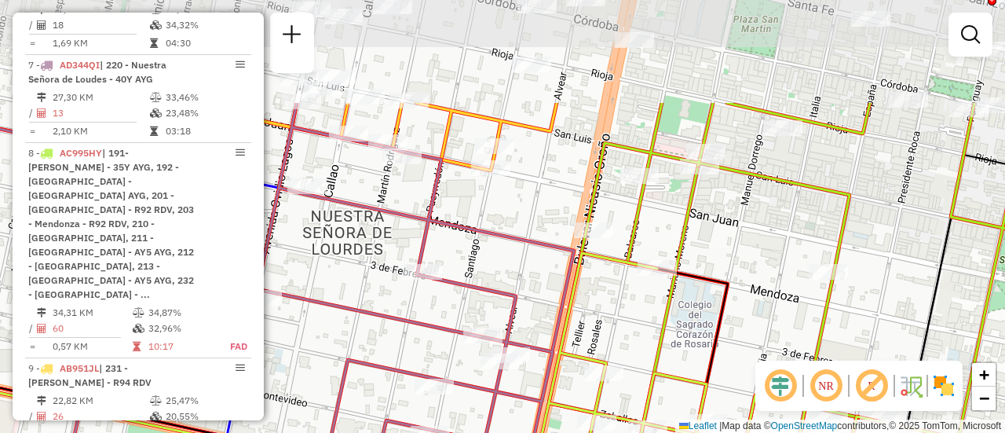
drag, startPoint x: 472, startPoint y: 94, endPoint x: 494, endPoint y: 242, distance: 149.3
click at [494, 242] on icon at bounding box center [305, 362] width 540 height 519
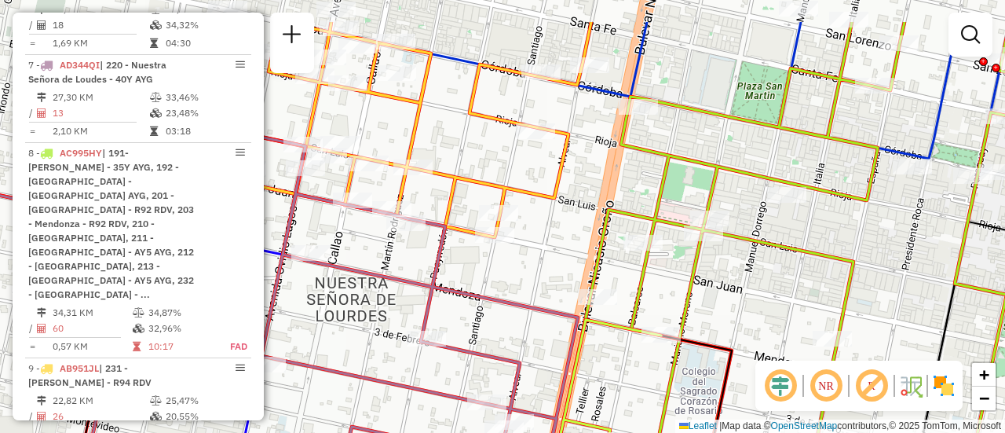
drag, startPoint x: 451, startPoint y: 109, endPoint x: 451, endPoint y: 166, distance: 56.5
click at [455, 175] on icon at bounding box center [371, 129] width 441 height 215
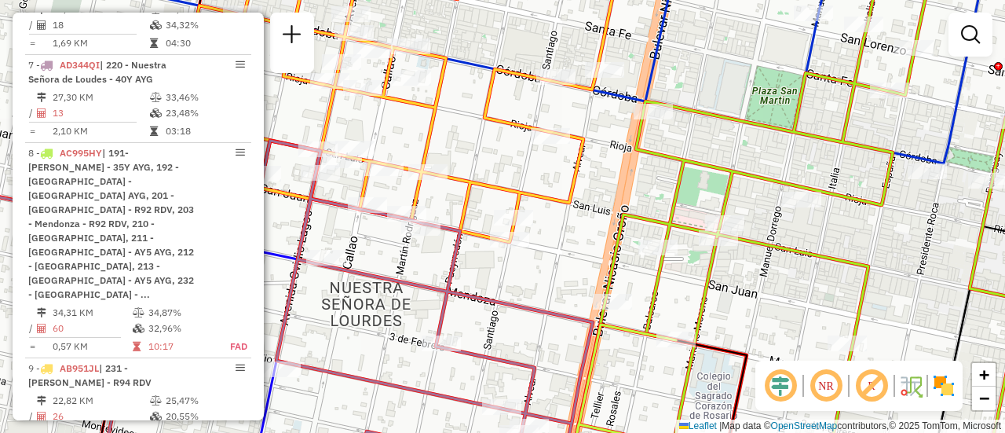
drag, startPoint x: 423, startPoint y: 124, endPoint x: 577, endPoint y: 148, distance: 155.8
click at [547, 161] on icon at bounding box center [393, 101] width 455 height 281
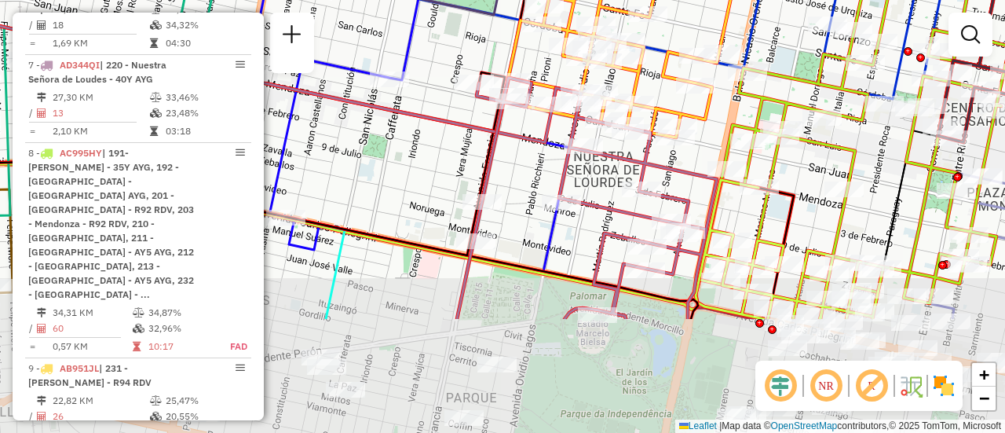
drag, startPoint x: 816, startPoint y: 242, endPoint x: 792, endPoint y: 101, distance: 142.7
click at [792, 104] on div "Rota 8 - Placa AC995HY 0000428571 - AGUILAR MAGALI Janela de atendimento Grade …" at bounding box center [502, 216] width 1005 height 433
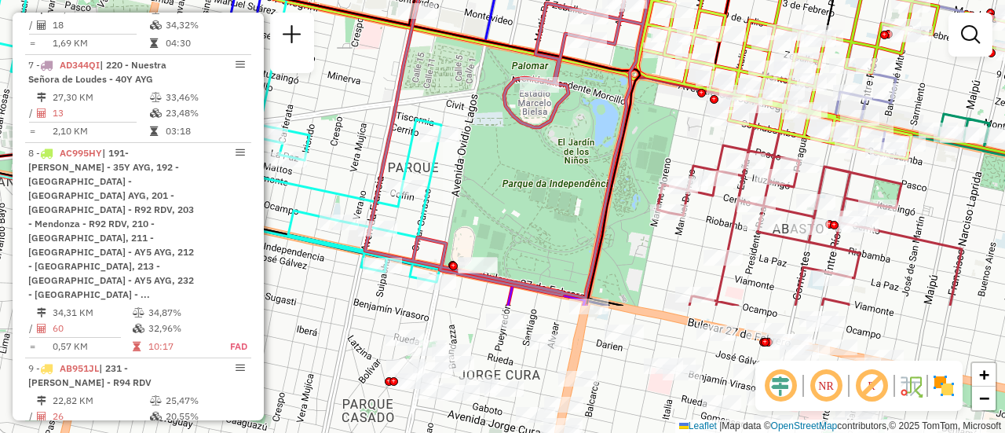
drag, startPoint x: 722, startPoint y: 217, endPoint x: 702, endPoint y: 113, distance: 105.7
click at [703, 115] on div "Rota 8 - Placa AC995HY 0000428571 - AGUILAR MAGALI Rota 8 - Placa AC995HY 00004…" at bounding box center [502, 216] width 1005 height 433
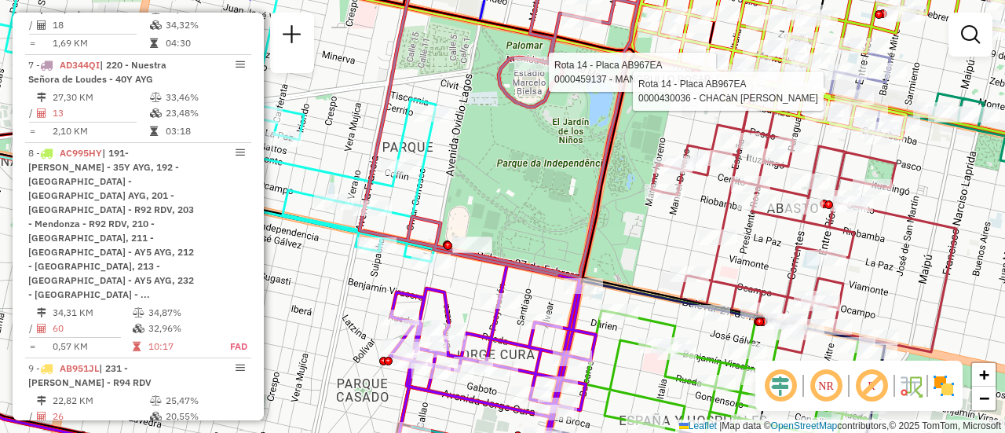
select select "**********"
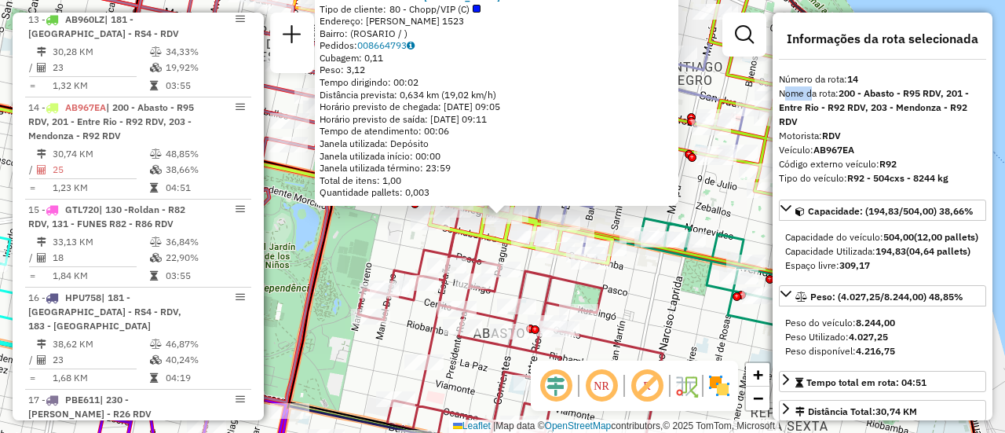
scroll to position [79, 0]
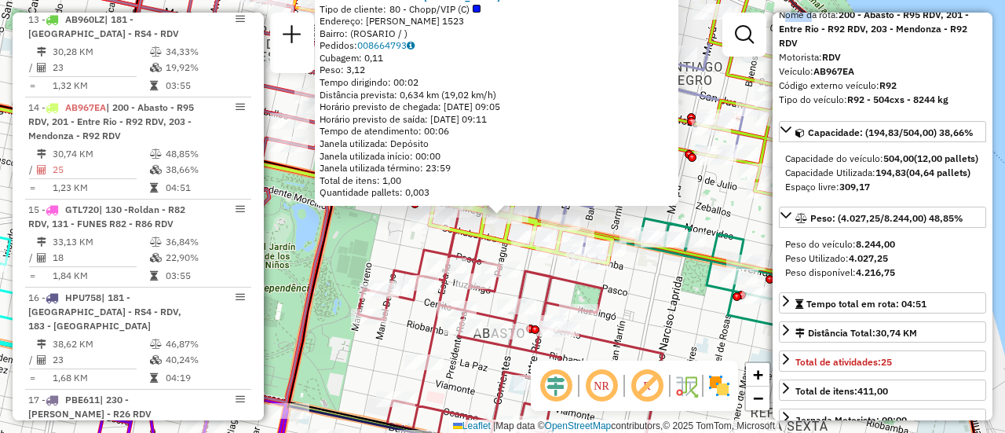
click at [719, 204] on div "0000430036 - CHACàN LEANDRO Tipo de cliente: 80 - Chopp/VIP (C) Endereço: AVDA …" at bounding box center [502, 216] width 1005 height 433
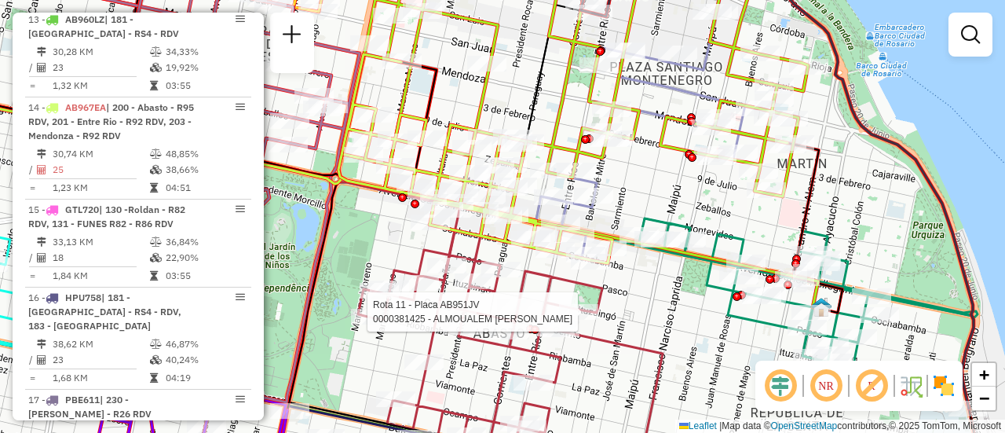
select select "**********"
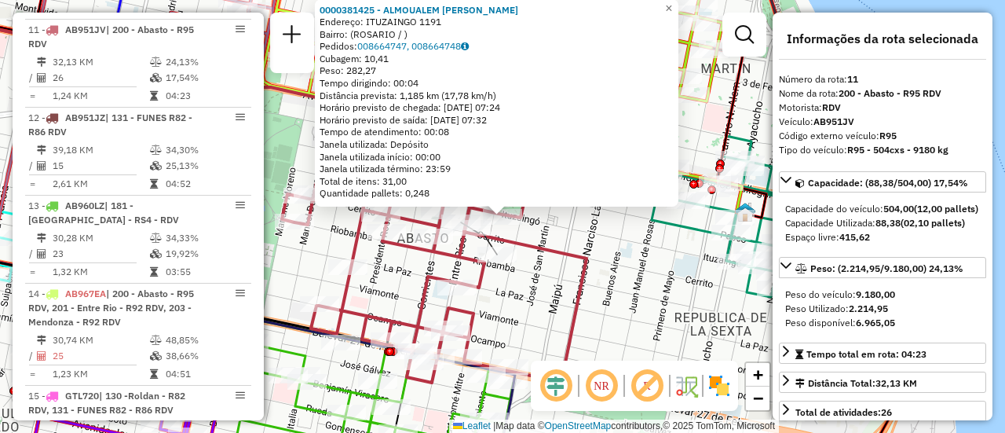
scroll to position [157, 0]
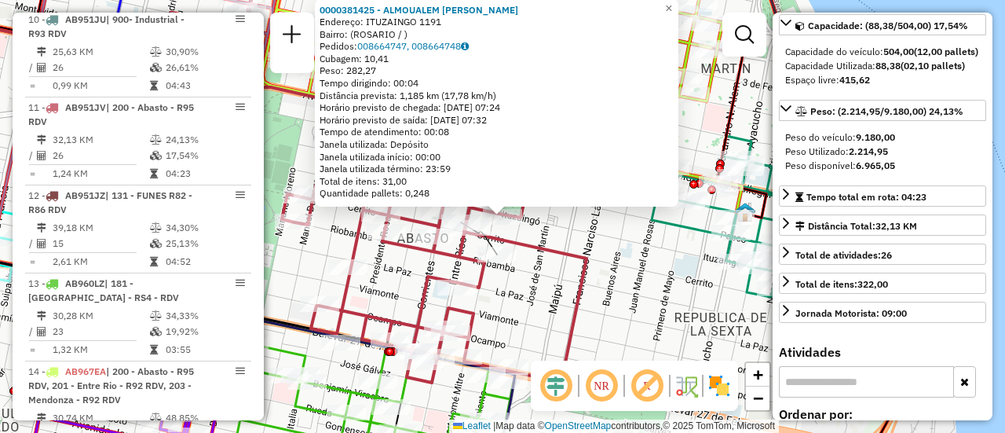
click at [587, 262] on icon at bounding box center [434, 258] width 305 height 247
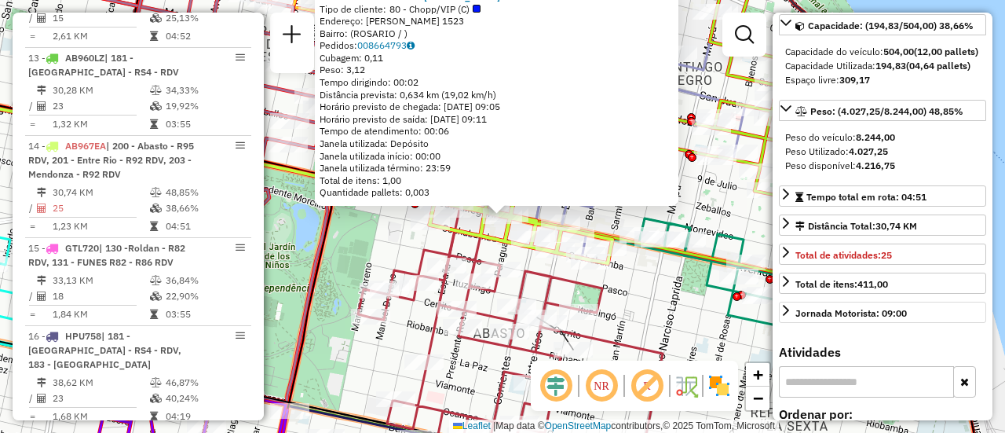
scroll to position [1886, 0]
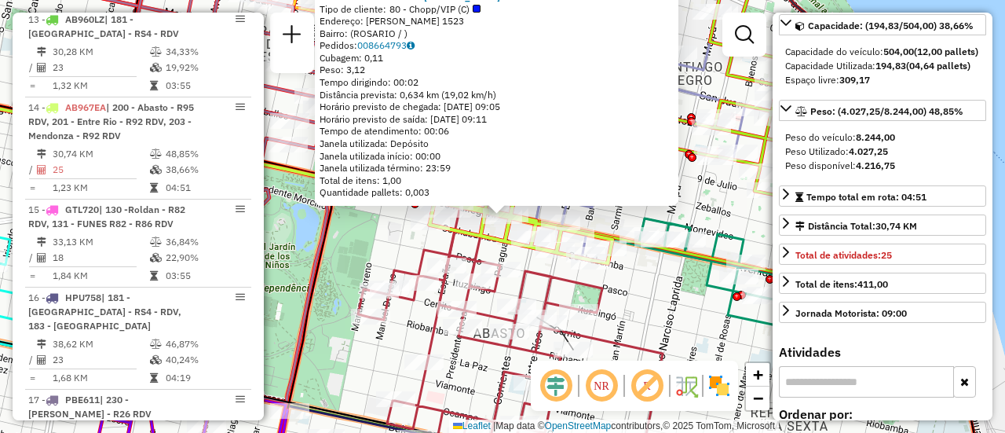
click at [653, 287] on div "0000430036 - CHACàN LEANDRO Tipo de cliente: 80 - Chopp/VIP (C) Endereço: AVDA …" at bounding box center [502, 216] width 1005 height 433
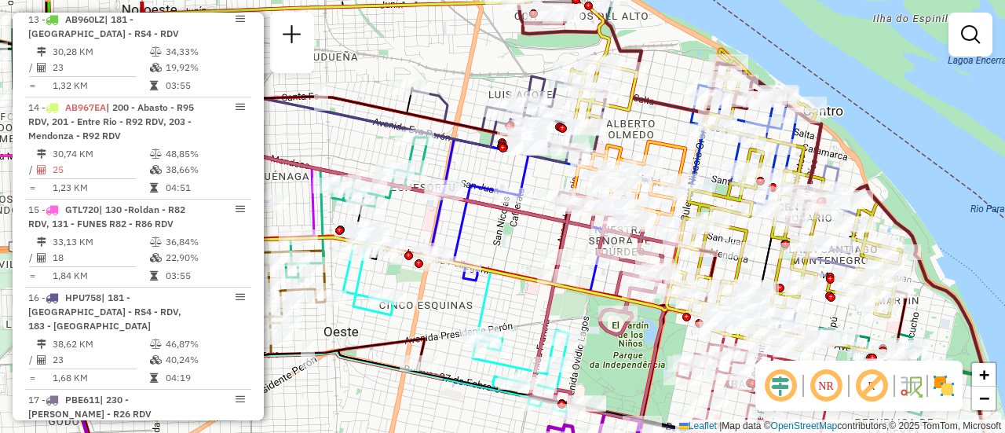
drag, startPoint x: 484, startPoint y: 181, endPoint x: 510, endPoint y: 221, distance: 48.1
click at [496, 237] on div "Janela de atendimento Grade de atendimento Capacidade Transportadoras Veículos …" at bounding box center [502, 216] width 1005 height 433
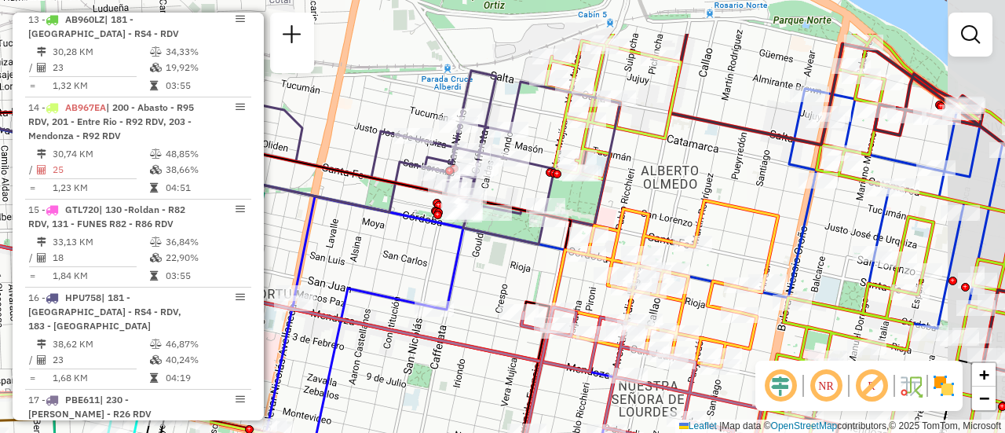
drag, startPoint x: 709, startPoint y: 98, endPoint x: 609, endPoint y: 209, distance: 149.0
click at [610, 207] on div "Janela de atendimento Grade de atendimento Capacidade Transportadoras Veículos …" at bounding box center [502, 216] width 1005 height 433
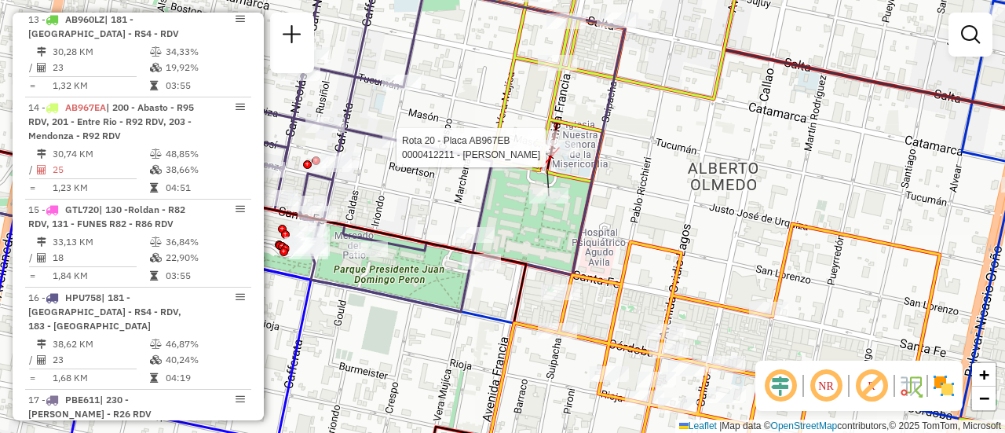
select select "**********"
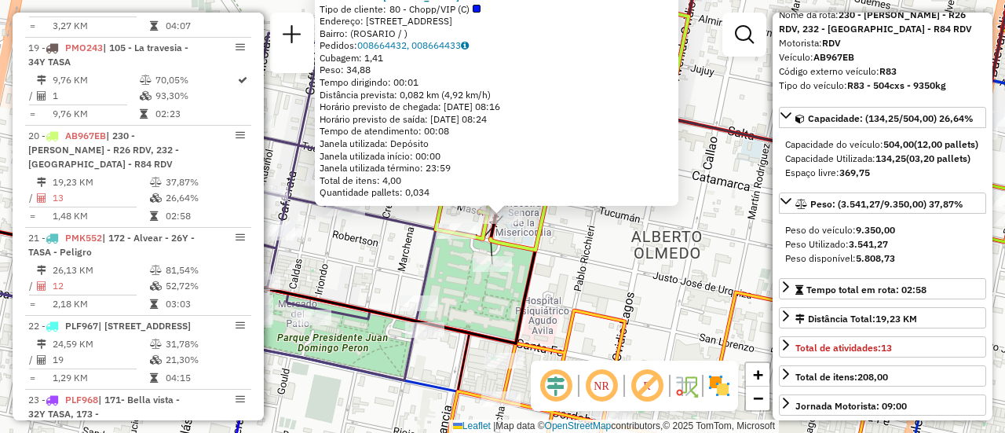
scroll to position [157, 0]
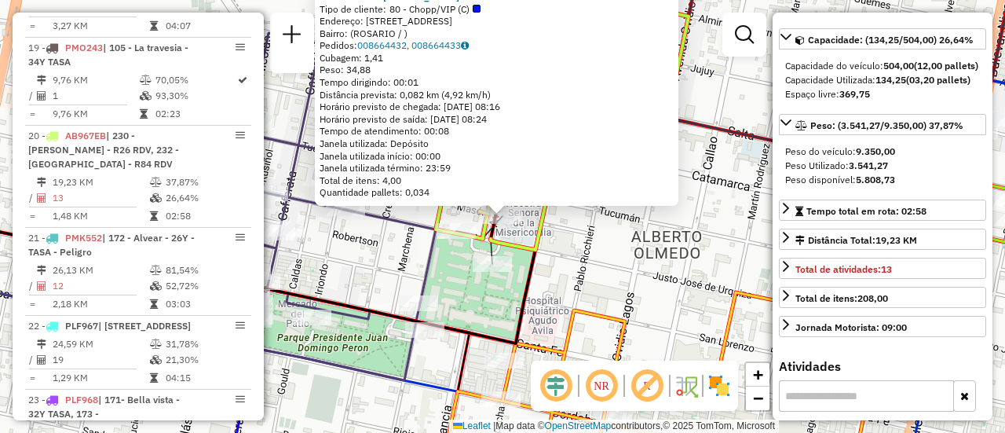
click at [585, 254] on div "0000412211 - RAMIREZ LUCAS G Tipo de cliente: 80 - Chopp/VIP (C) Endereço: AVDA…" at bounding box center [502, 216] width 1005 height 433
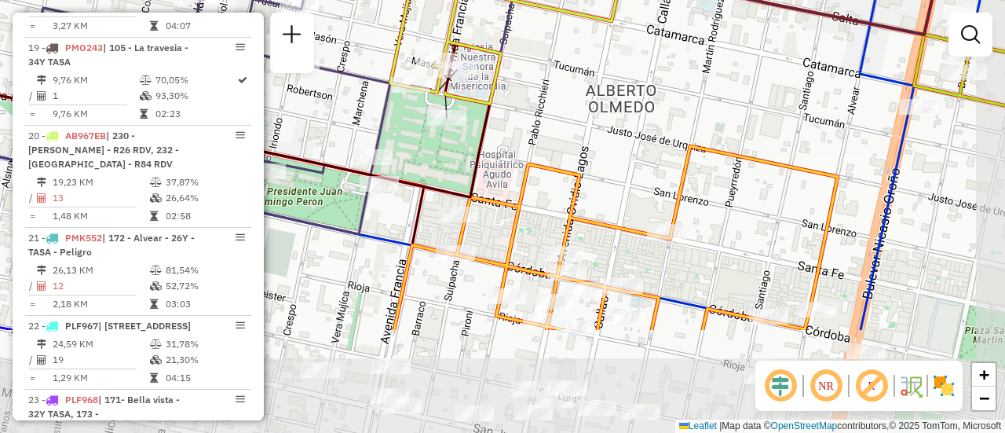
drag, startPoint x: 567, startPoint y: 293, endPoint x: 519, endPoint y: 142, distance: 158.2
click at [519, 143] on div "Janela de atendimento Grade de atendimento Capacidade Transportadoras Veículos …" at bounding box center [502, 216] width 1005 height 433
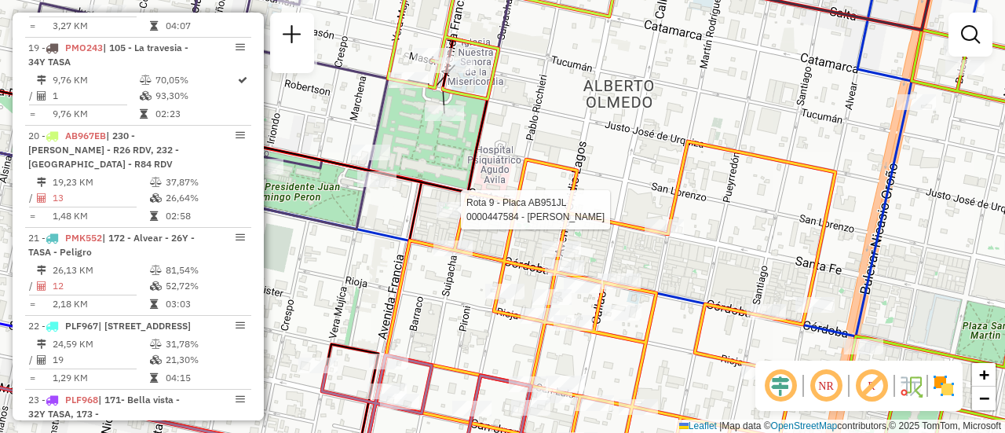
select select "**********"
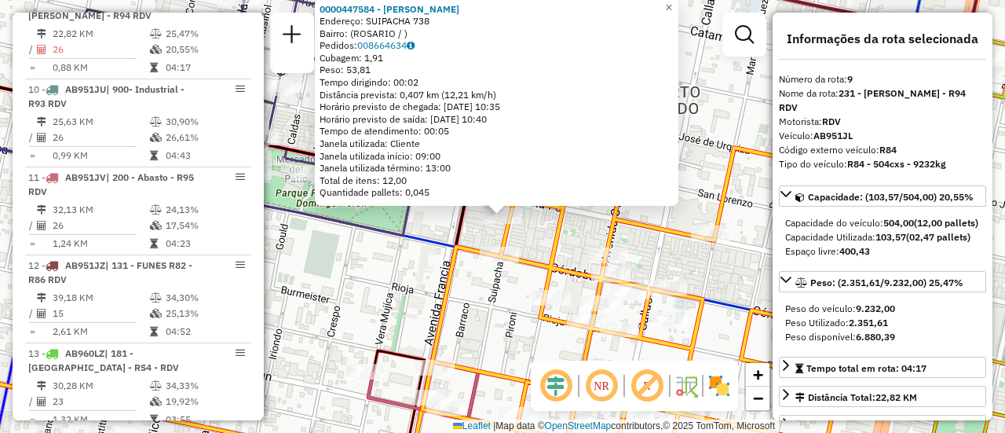
scroll to position [1447, 0]
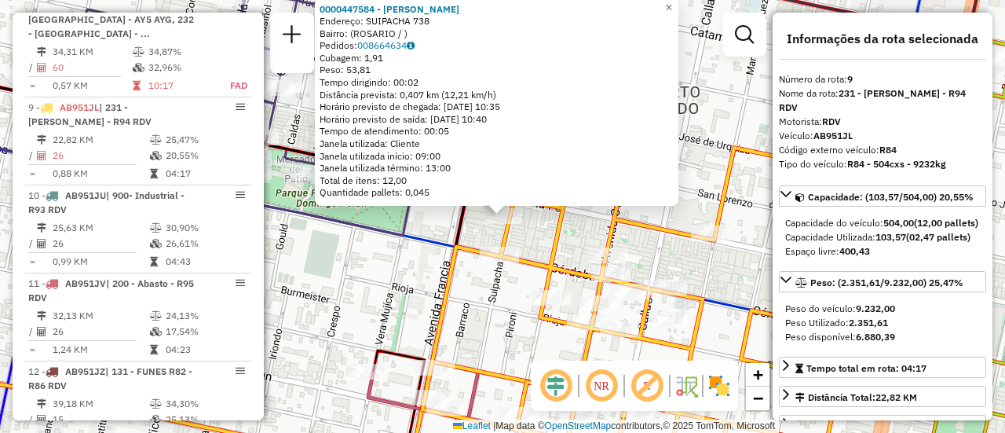
click at [429, 225] on div "0000447584 - MENDES ANDRADE MARCELO Endereço: SUIPACHA 738 Bairro: (ROSARIO / )…" at bounding box center [502, 216] width 1005 height 433
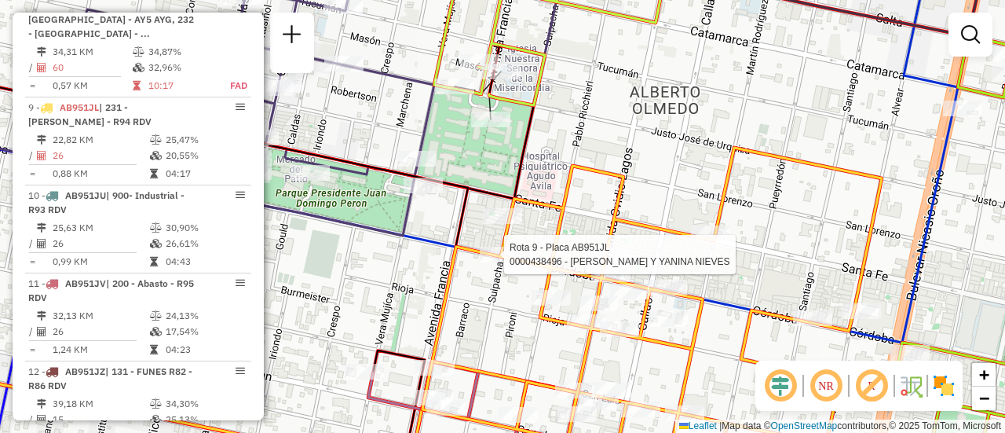
select select "**********"
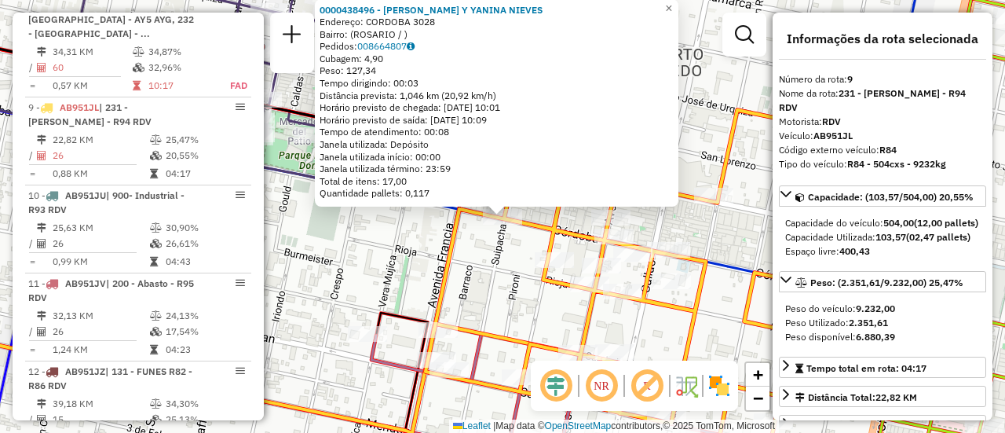
click at [437, 247] on div "0000438496 - MANSILLA Y YANINA NIEVES Endereço: CORDOBA 3028 Bairro: (ROSARIO /…" at bounding box center [502, 216] width 1005 height 433
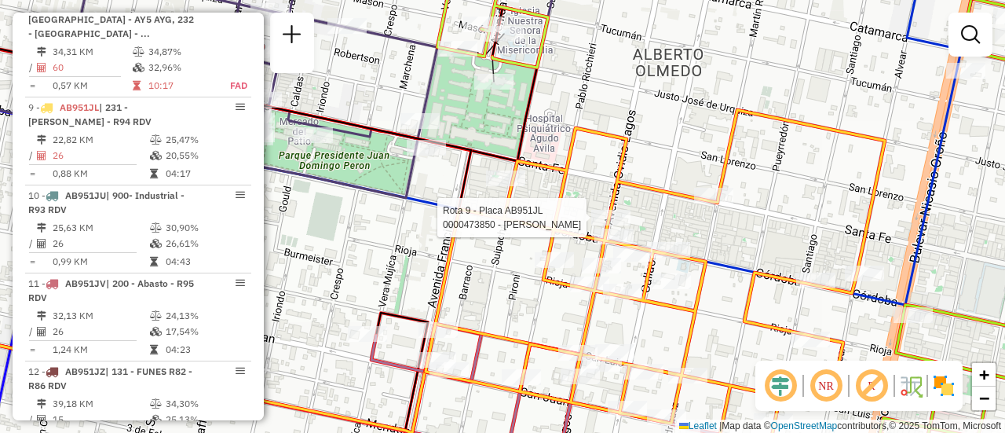
select select "**********"
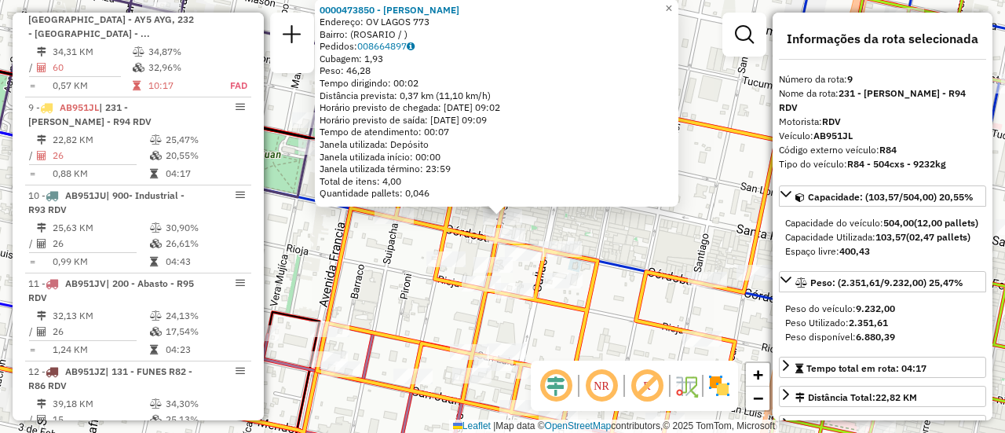
click at [385, 243] on div "0000473850 - CARRASCO ADRIANA Endereço: OV LAGOS 773 Bairro: (ROSARIO / ) Pedid…" at bounding box center [502, 216] width 1005 height 433
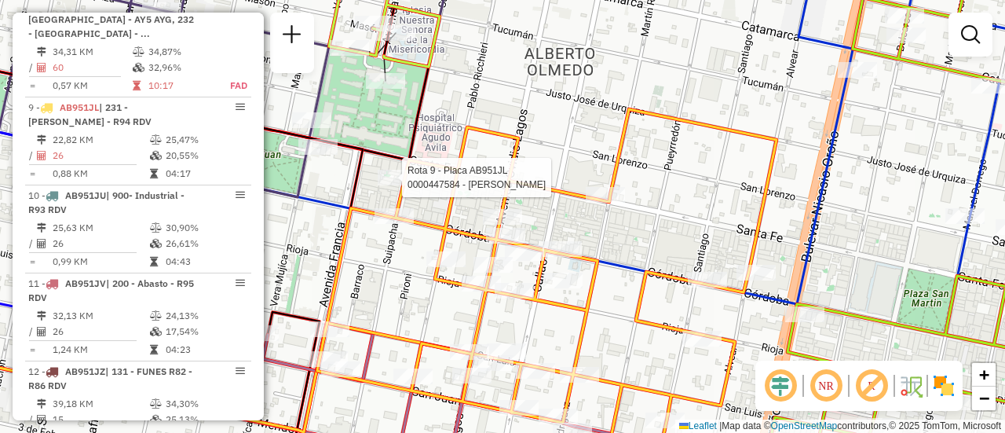
select select "**********"
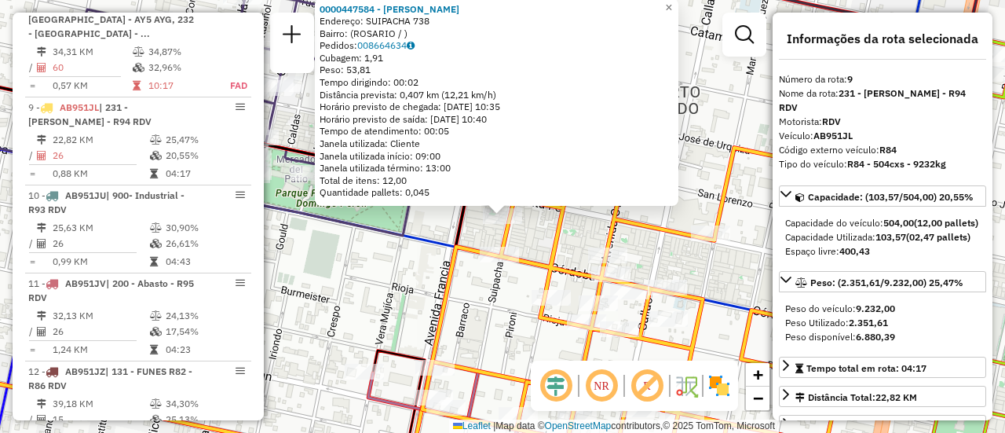
click at [391, 259] on div "0000447584 - MENDES ANDRADE MARCELO Endereço: SUIPACHA 738 Bairro: (ROSARIO / )…" at bounding box center [502, 216] width 1005 height 433
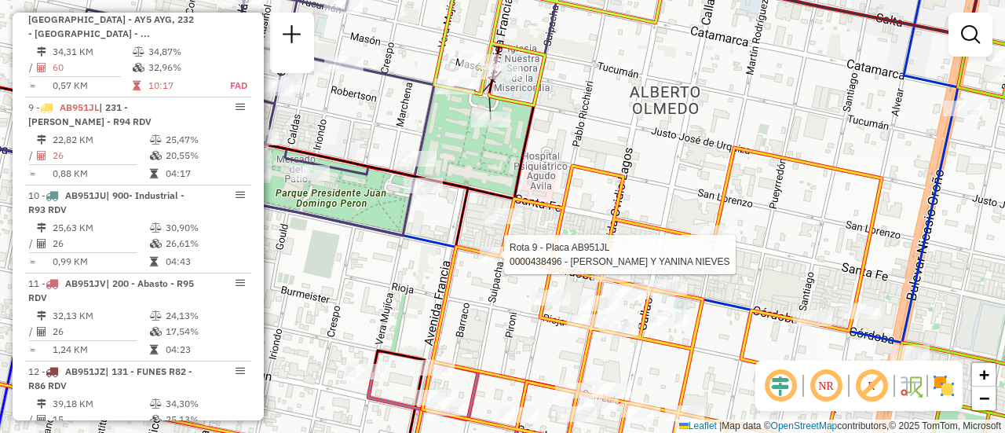
select select "**********"
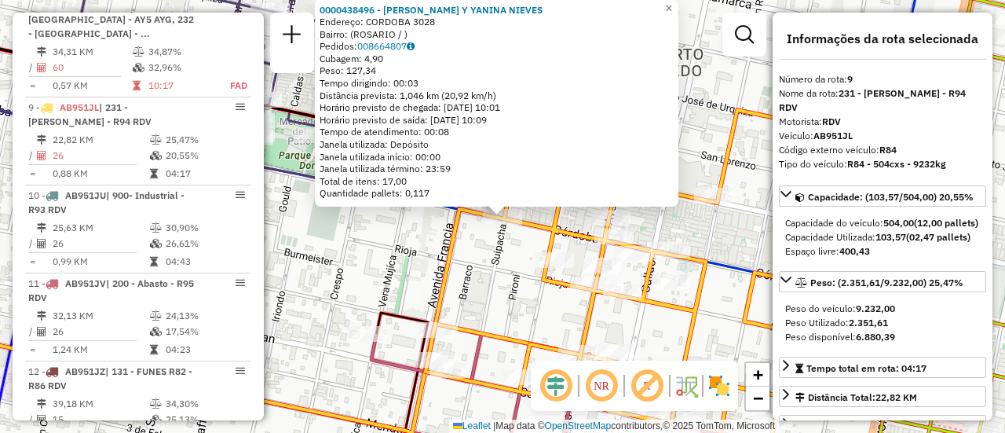
click at [415, 247] on div "0000438496 - MANSILLA Y YANINA NIEVES Endereço: CORDOBA 3028 Bairro: (ROSARIO /…" at bounding box center [502, 216] width 1005 height 433
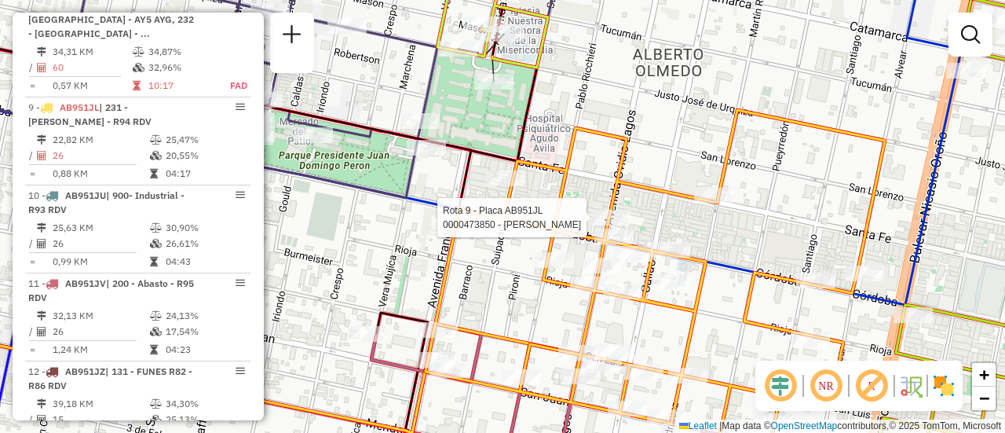
select select "**********"
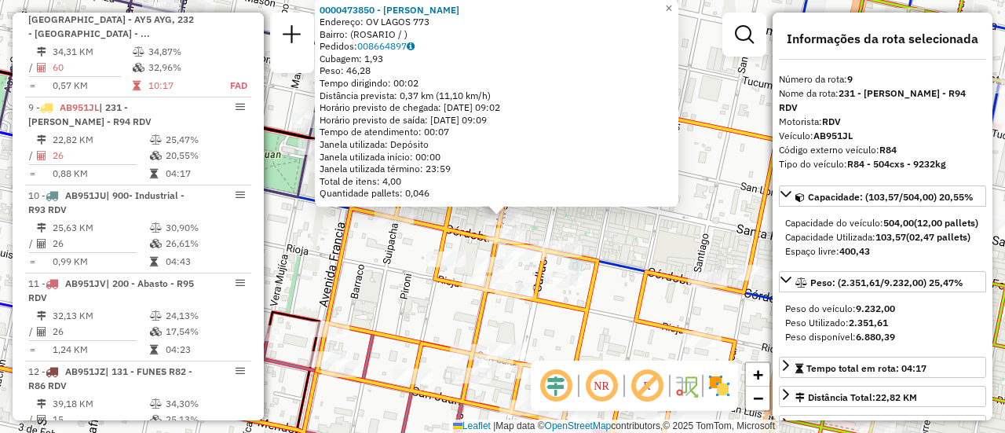
click at [396, 247] on div "0000473850 - CARRASCO ADRIANA Endereço: OV LAGOS 773 Bairro: (ROSARIO / ) Pedid…" at bounding box center [502, 216] width 1005 height 433
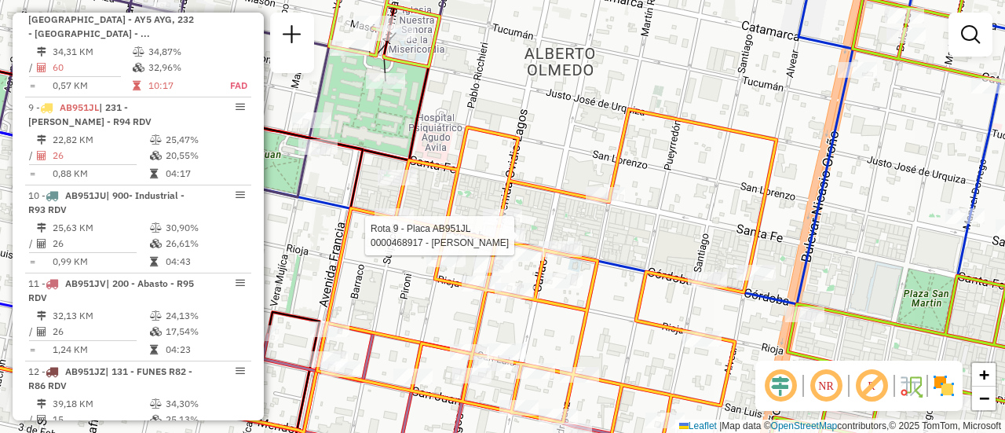
select select "**********"
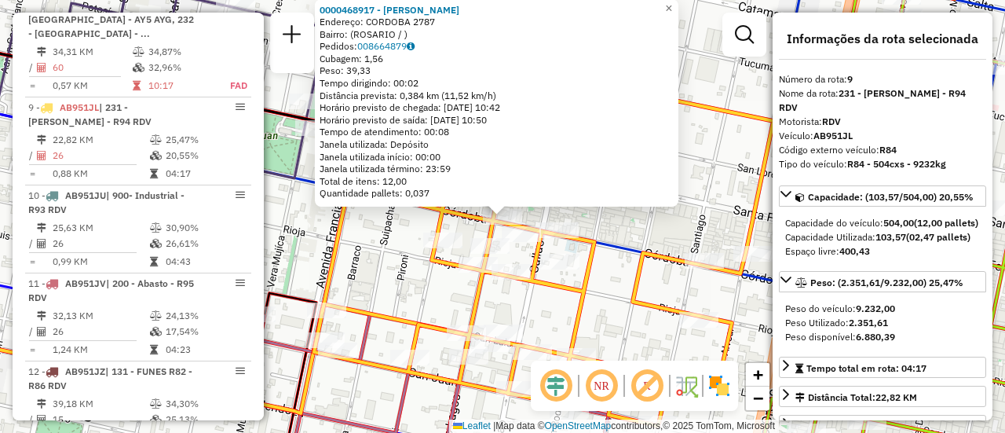
click at [381, 244] on div "0000468917 - VEGA MARTIN Endereço: CORDOBA 2787 Bairro: (ROSARIO / ) Pedidos: 0…" at bounding box center [502, 216] width 1005 height 433
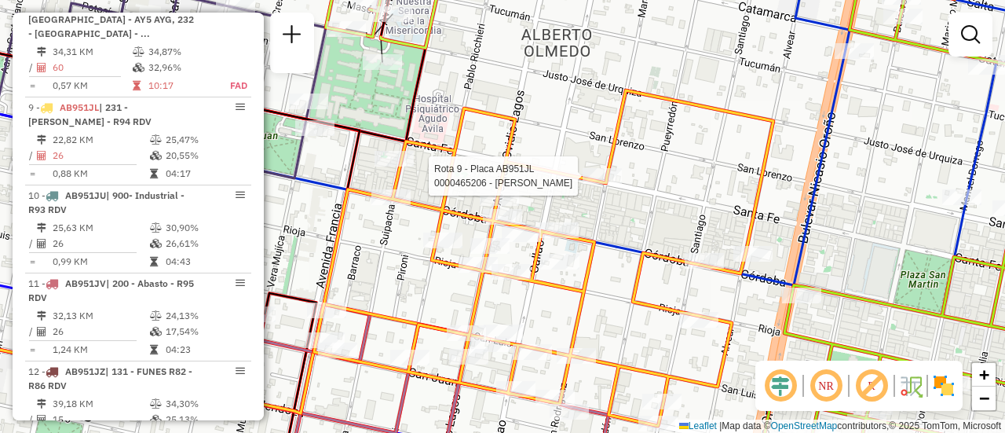
select select "**********"
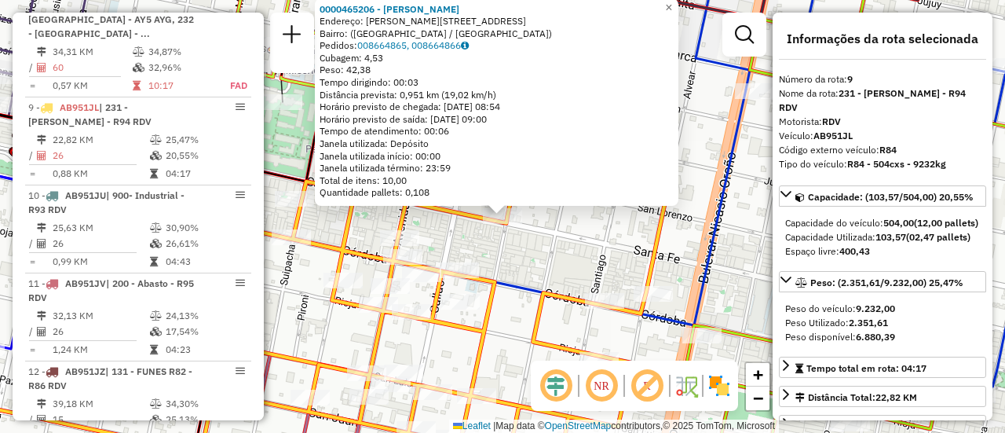
click at [478, 251] on div "0000465206 - MARTINEZ EZEQUIEL Endereço: Calle Martín Rodríguez, 676 Bairro: (R…" at bounding box center [502, 216] width 1005 height 433
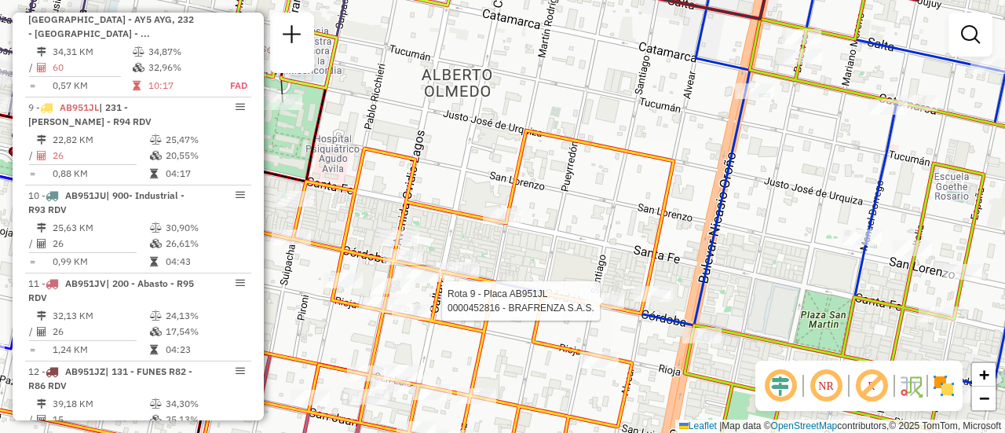
select select "**********"
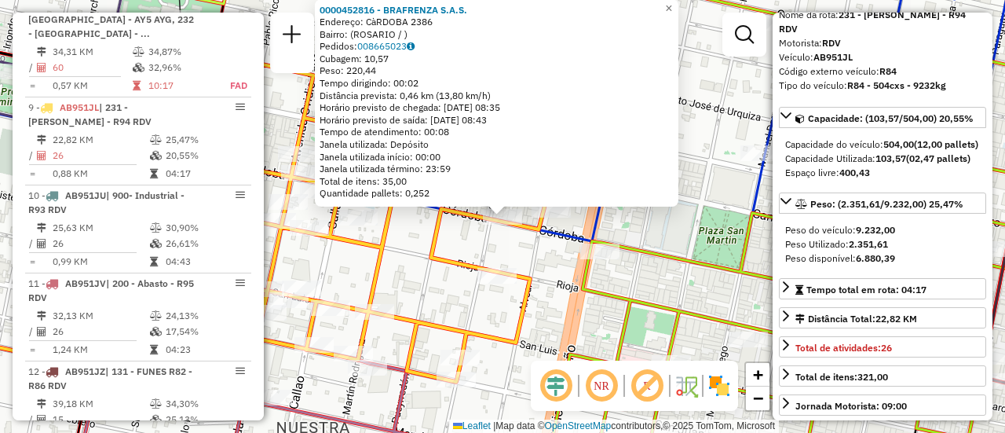
scroll to position [157, 0]
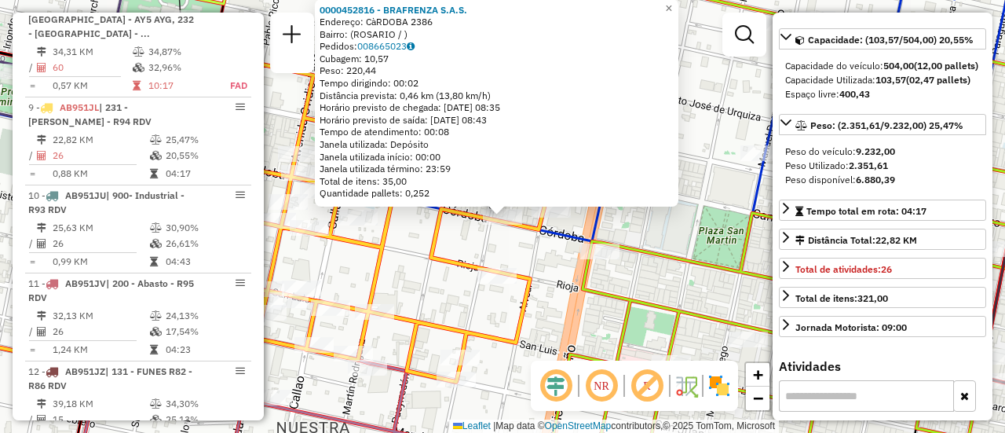
click at [455, 258] on icon at bounding box center [341, 213] width 459 height 335
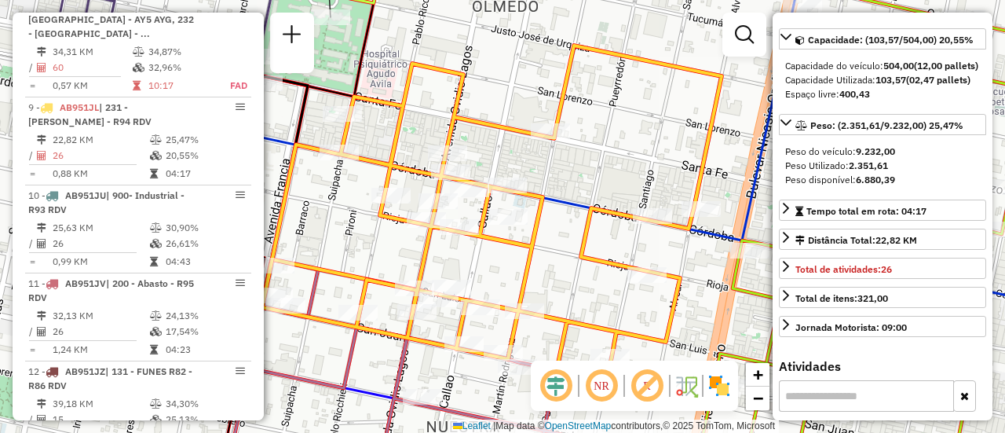
drag, startPoint x: 417, startPoint y: 178, endPoint x: 590, endPoint y: 177, distance: 172.8
click at [589, 177] on div "Janela de atendimento Grade de atendimento Capacidade Transportadoras Veículos …" at bounding box center [502, 216] width 1005 height 433
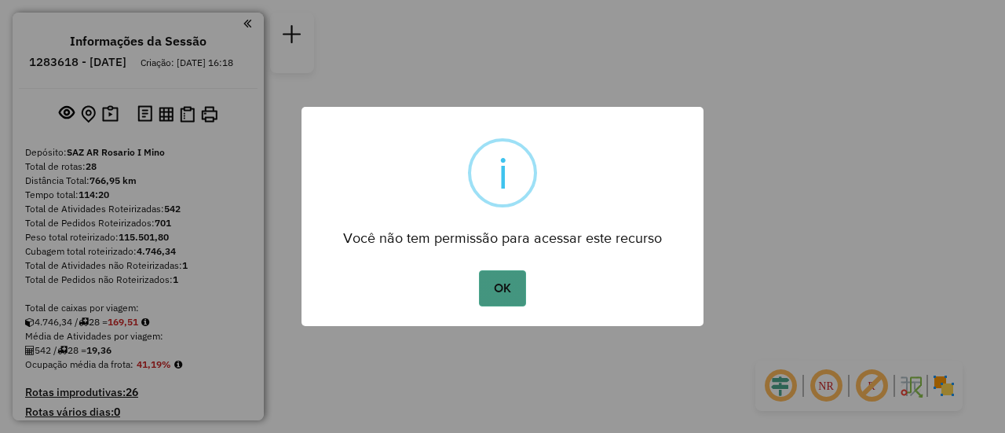
click at [490, 278] on button "OK" at bounding box center [502, 288] width 46 height 36
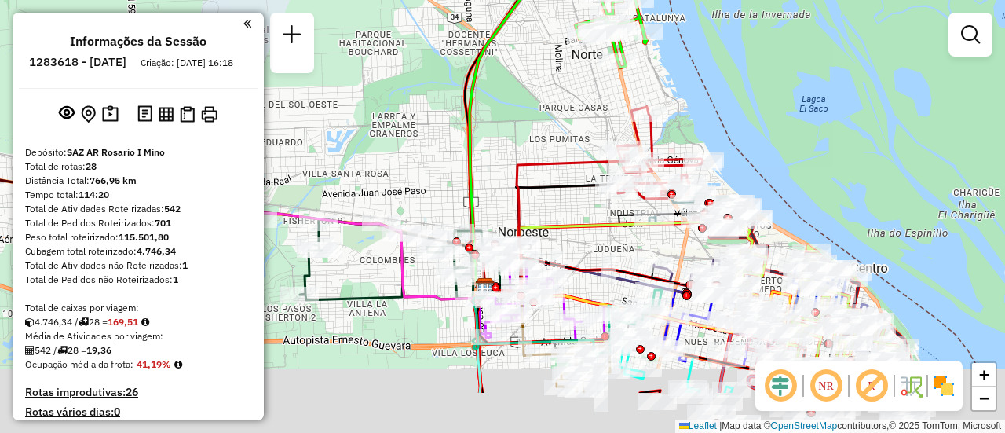
drag, startPoint x: 770, startPoint y: 218, endPoint x: 698, endPoint y: 40, distance: 192.3
click at [706, 46] on div "Janela de atendimento Grade de atendimento Capacidade Transportadoras Veículos …" at bounding box center [502, 216] width 1005 height 433
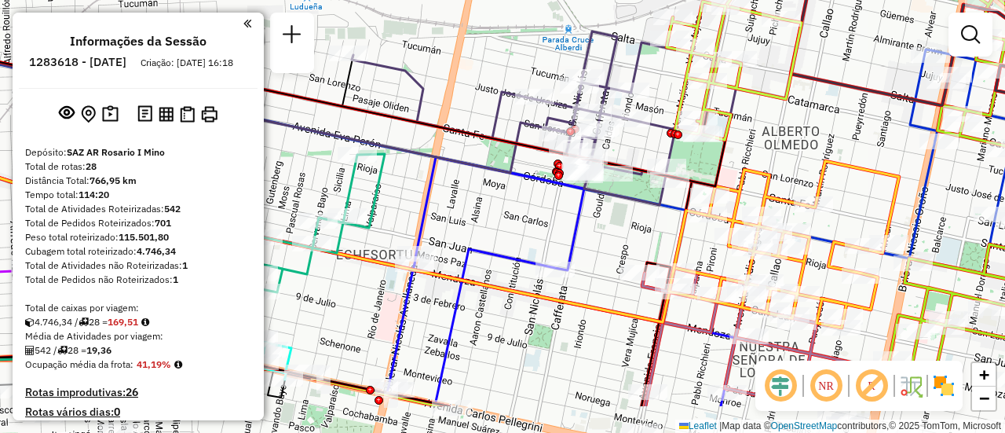
drag, startPoint x: 798, startPoint y: 210, endPoint x: 781, endPoint y: 157, distance: 55.1
click at [781, 157] on div "Janela de atendimento Grade de atendimento Capacidade Transportadoras Veículos …" at bounding box center [502, 216] width 1005 height 433
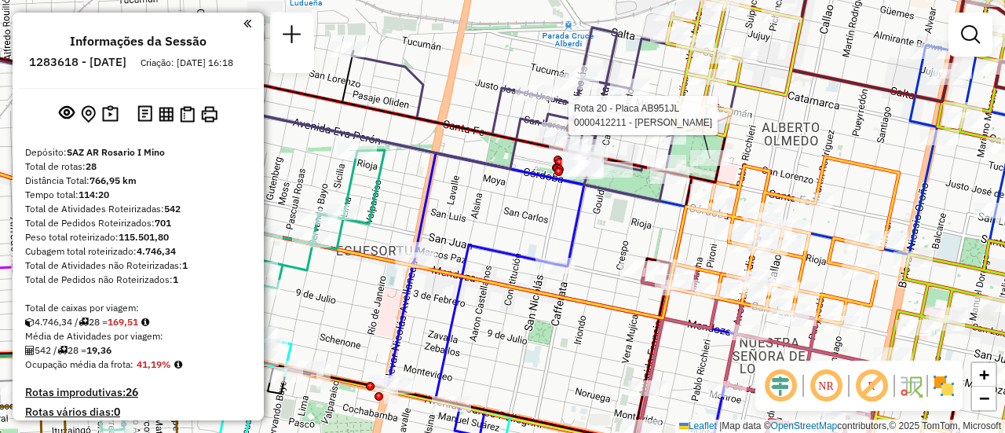
select select "**********"
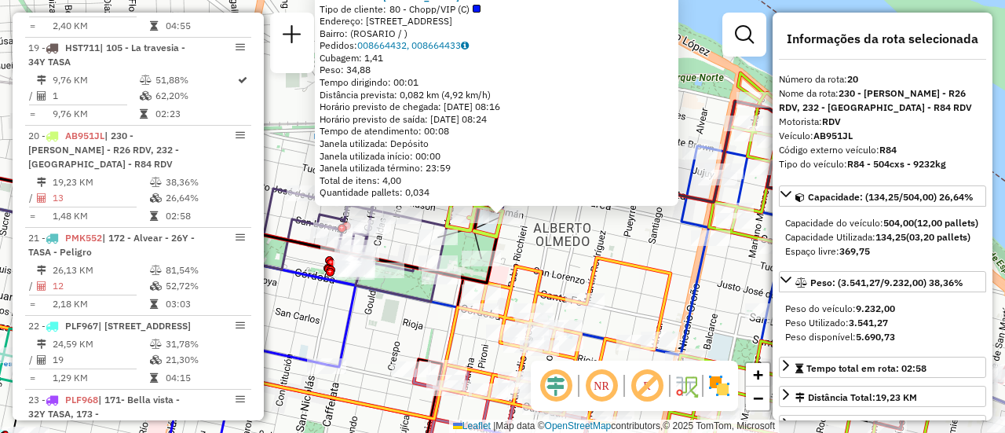
scroll to position [79, 0]
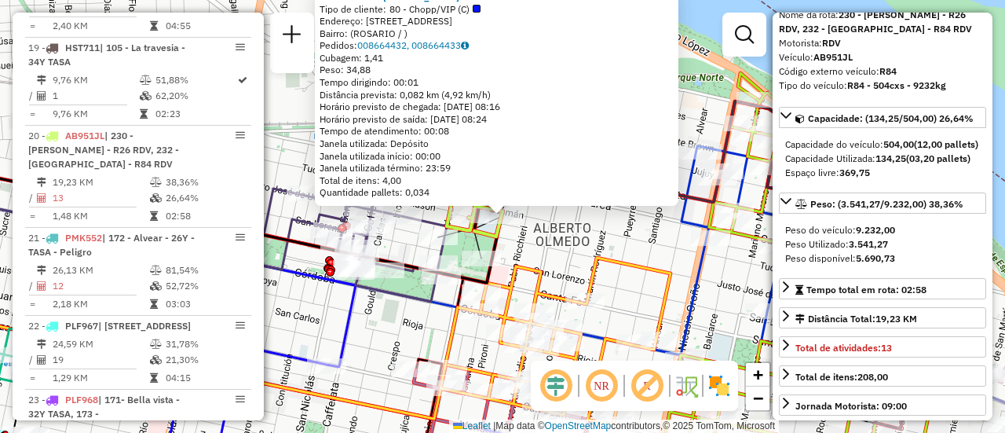
click at [606, 241] on div "0000412211 - [PERSON_NAME] G Tipo de cliente: 80 - Chopp/VIP (C) Endereço: [STR…" at bounding box center [502, 216] width 1005 height 433
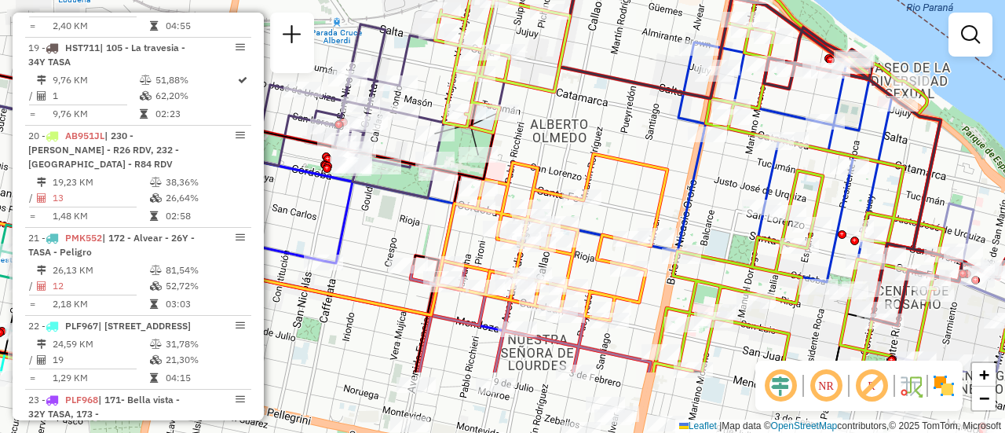
drag, startPoint x: 550, startPoint y: 247, endPoint x: 558, endPoint y: 65, distance: 181.6
click at [558, 58] on div "Janela de atendimento Grade de atendimento Capacidade Transportadoras Veículos …" at bounding box center [502, 216] width 1005 height 433
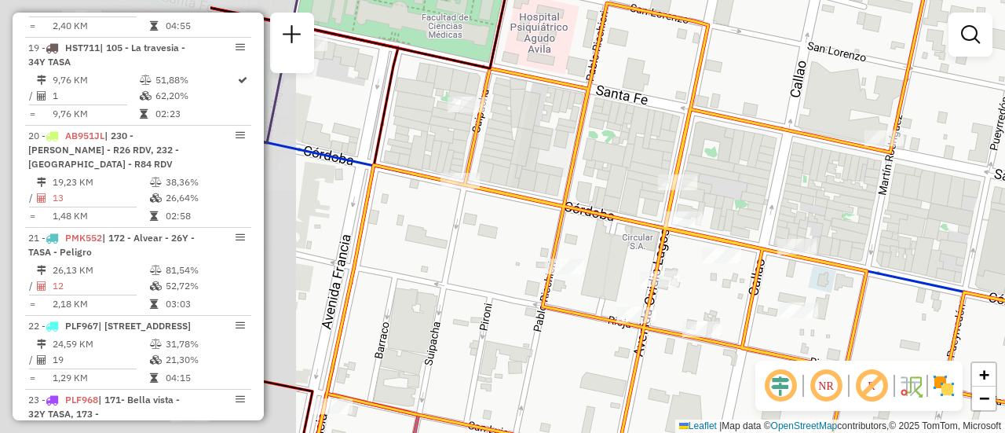
drag, startPoint x: 619, startPoint y: 177, endPoint x: 927, endPoint y: 187, distance: 308.0
click at [927, 187] on div "Janela de atendimento Grade de atendimento Capacidade Transportadoras Veículos …" at bounding box center [502, 216] width 1005 height 433
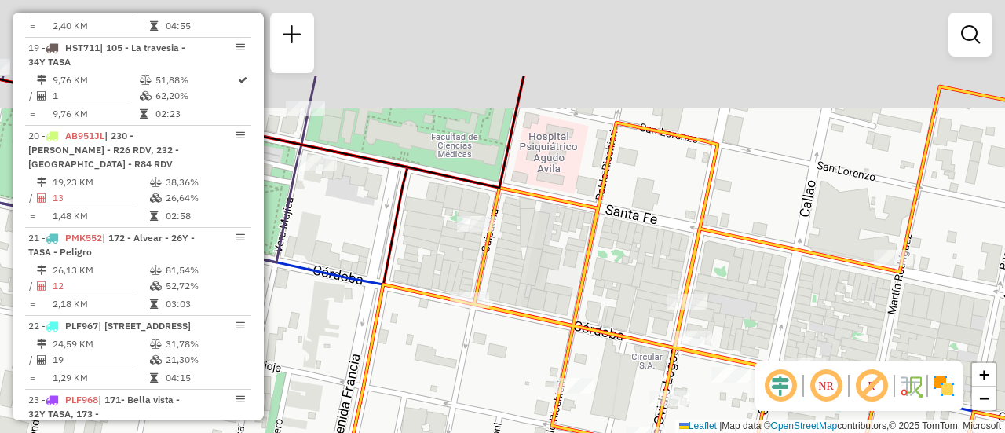
drag, startPoint x: 493, startPoint y: 97, endPoint x: 543, endPoint y: 272, distance: 182.0
click at [532, 346] on icon at bounding box center [717, 340] width 796 height 509
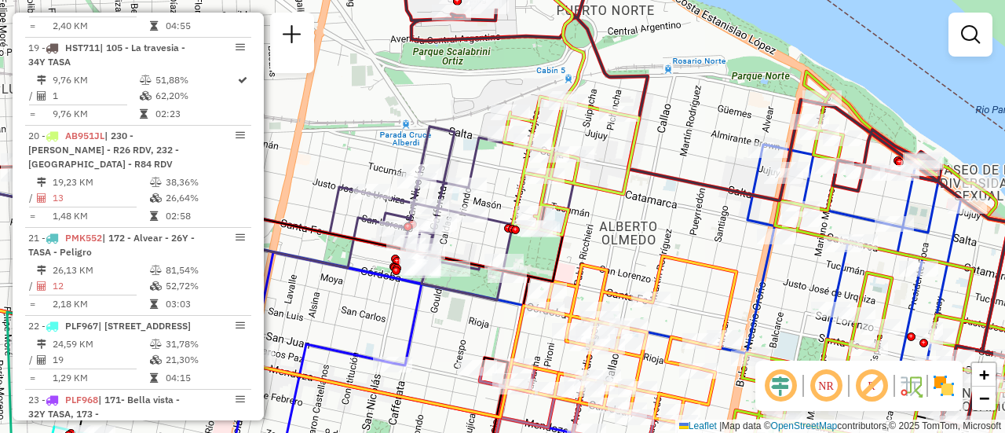
drag, startPoint x: 491, startPoint y: 180, endPoint x: 512, endPoint y: 207, distance: 34.1
click at [510, 217] on div "Janela de atendimento Grade de atendimento Capacidade Transportadoras Veículos …" at bounding box center [502, 216] width 1005 height 433
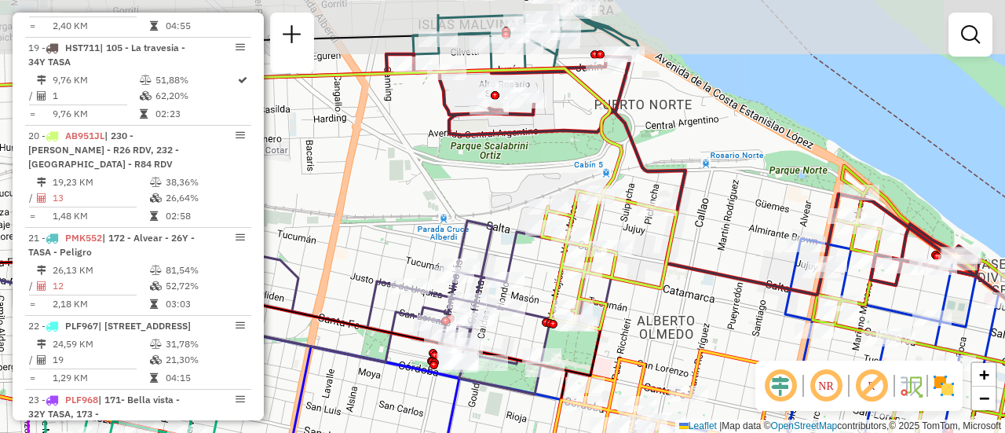
drag, startPoint x: 463, startPoint y: 181, endPoint x: 466, endPoint y: 189, distance: 9.2
click at [466, 188] on div "Janela de atendimento Grade de atendimento Capacidade Transportadoras Veículos …" at bounding box center [502, 216] width 1005 height 433
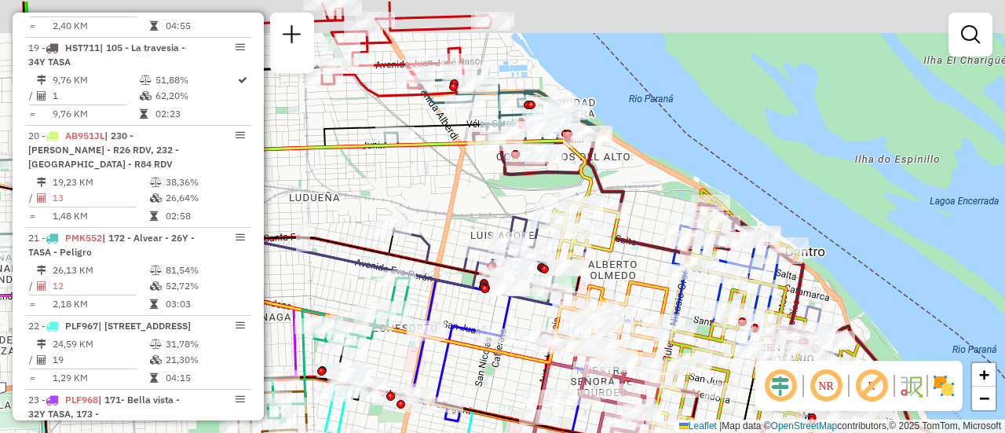
drag, startPoint x: 390, startPoint y: 124, endPoint x: 511, endPoint y: 184, distance: 135.6
click at [488, 180] on div "Janela de atendimento Grade de atendimento Capacidade Transportadoras Veículos …" at bounding box center [502, 216] width 1005 height 433
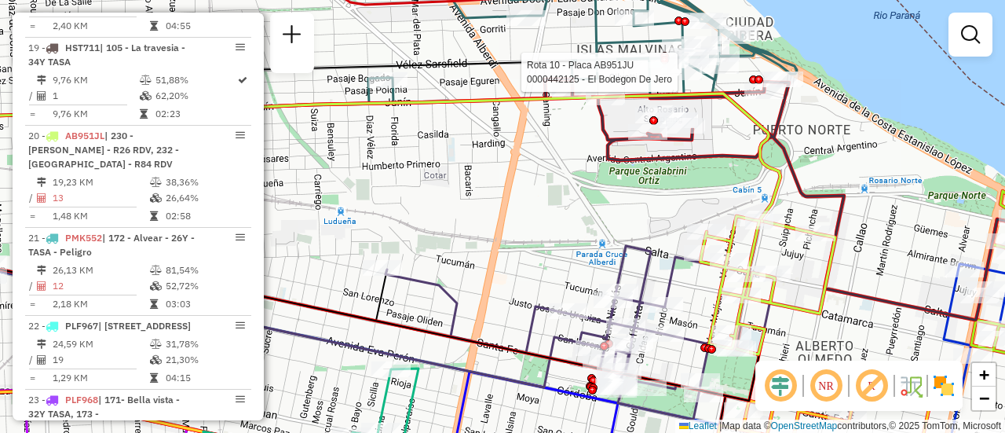
select select "**********"
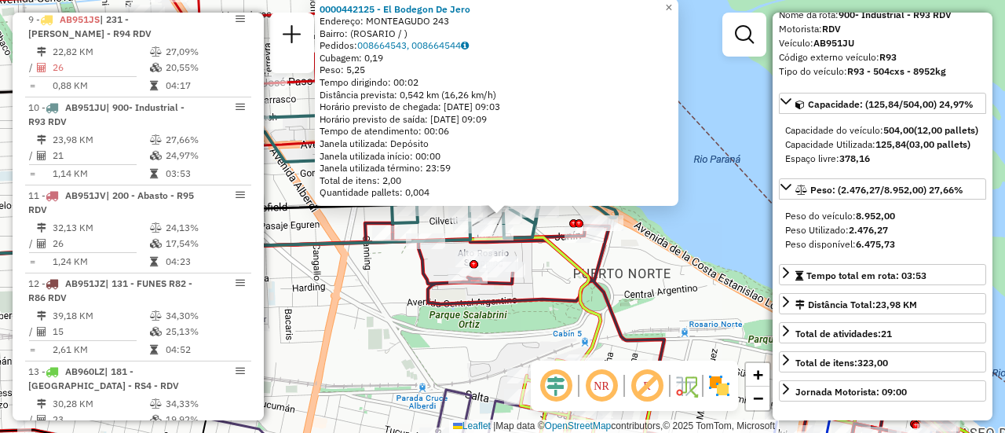
scroll to position [157, 0]
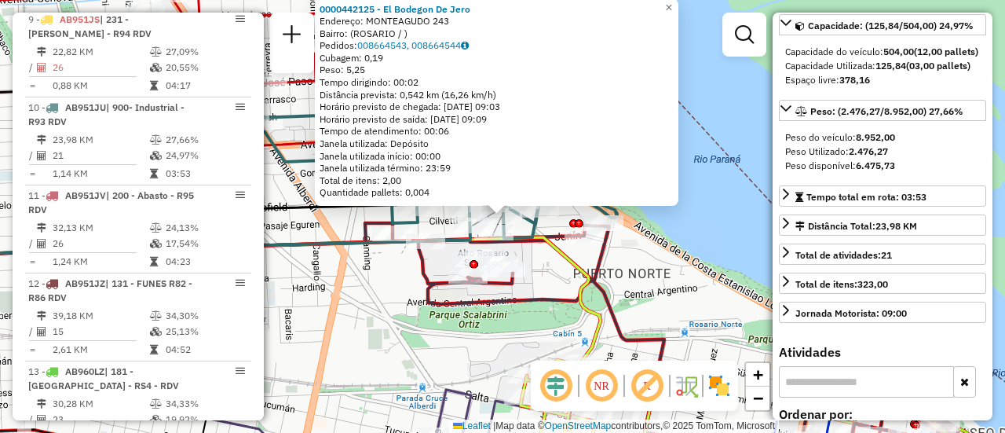
click at [690, 305] on div "0000442125 - El Bodegon De Jero Endereço: MONTEAGUDO 243 Bairro: (ROSARIO / ) P…" at bounding box center [502, 216] width 1005 height 433
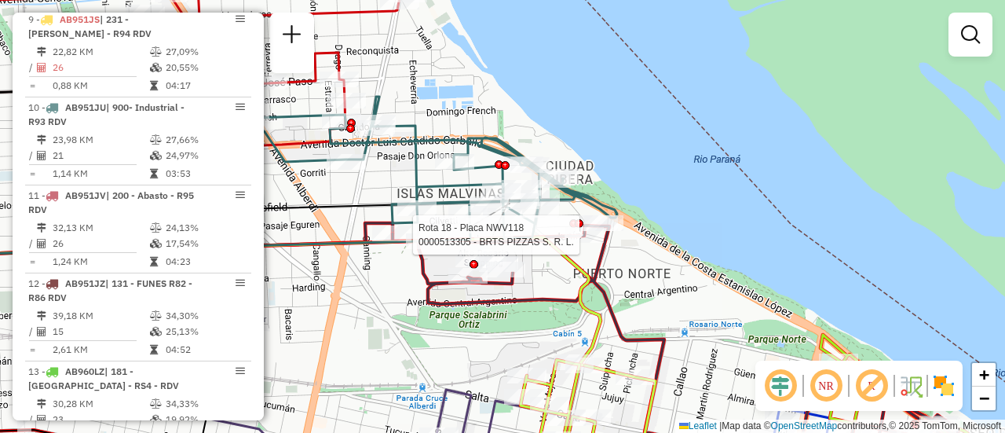
select select "**********"
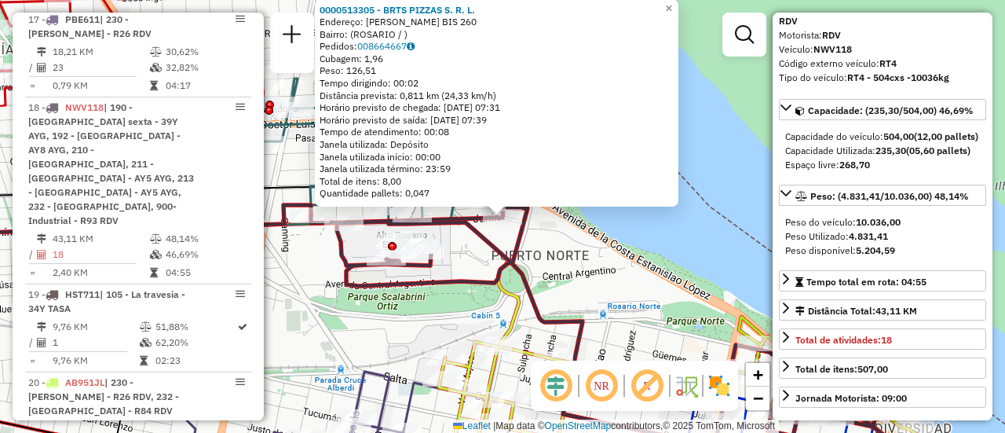
click at [591, 284] on div "0000513305 - BRTS PIZZAS S. R. L. Endereço: VERA MUJICA BIS 260 Bairro: (ROSARI…" at bounding box center [502, 216] width 1005 height 433
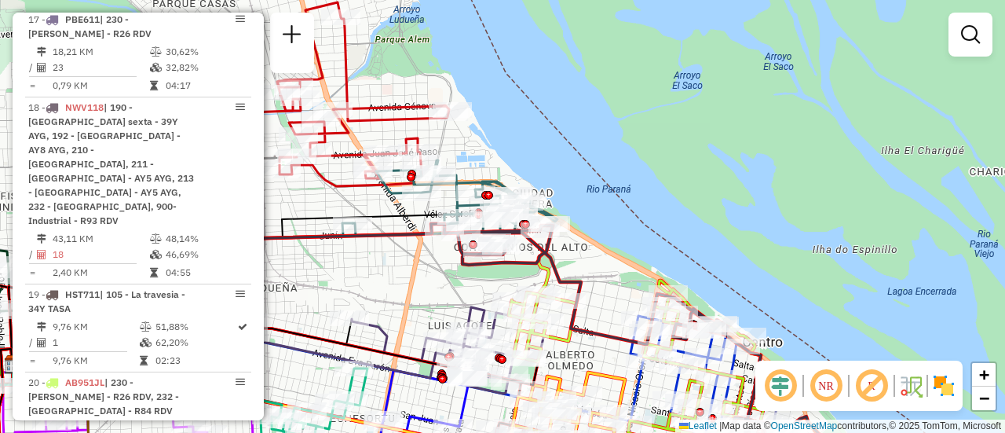
drag, startPoint x: 437, startPoint y: 309, endPoint x: 393, endPoint y: 85, distance: 229.0
click at [401, 123] on div "Janela de atendimento Grade de atendimento Capacidade Transportadoras Veículos …" at bounding box center [502, 216] width 1005 height 433
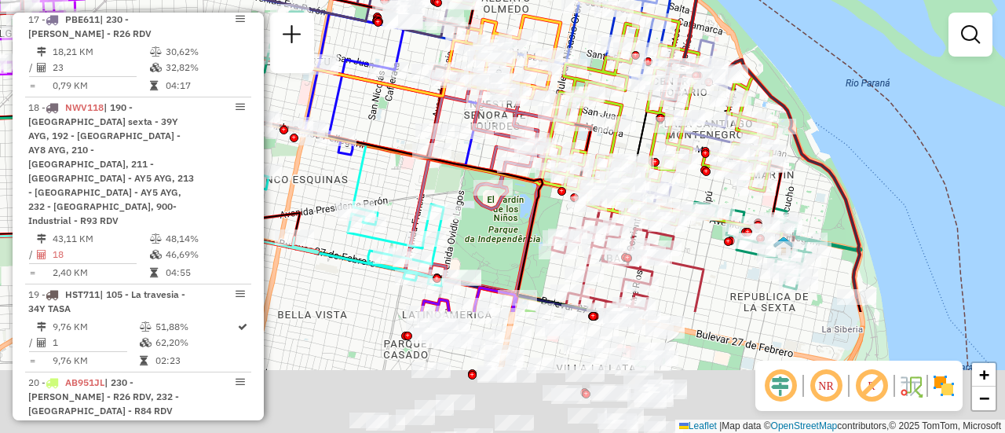
click at [631, 117] on icon at bounding box center [302, 95] width 734 height 207
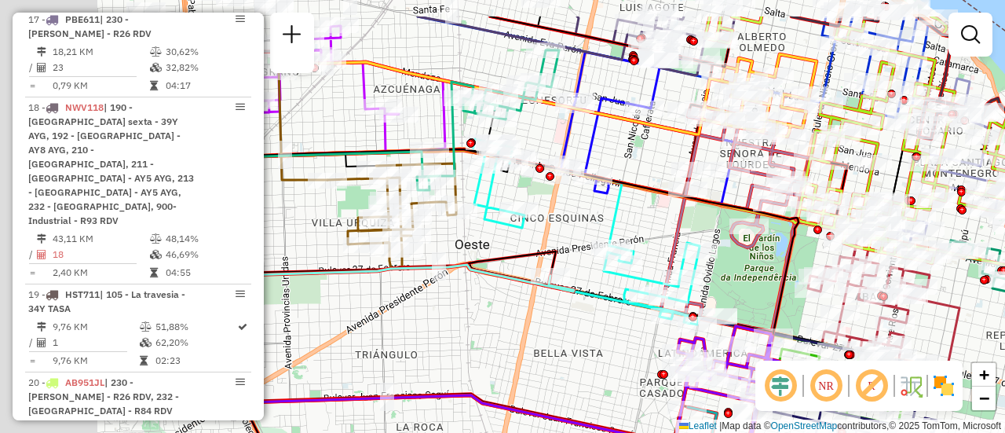
drag, startPoint x: 481, startPoint y: 218, endPoint x: 807, endPoint y: 277, distance: 331.2
click at [803, 280] on div "Janela de atendimento Grade de atendimento Capacidade Transportadoras Veículos …" at bounding box center [502, 216] width 1005 height 433
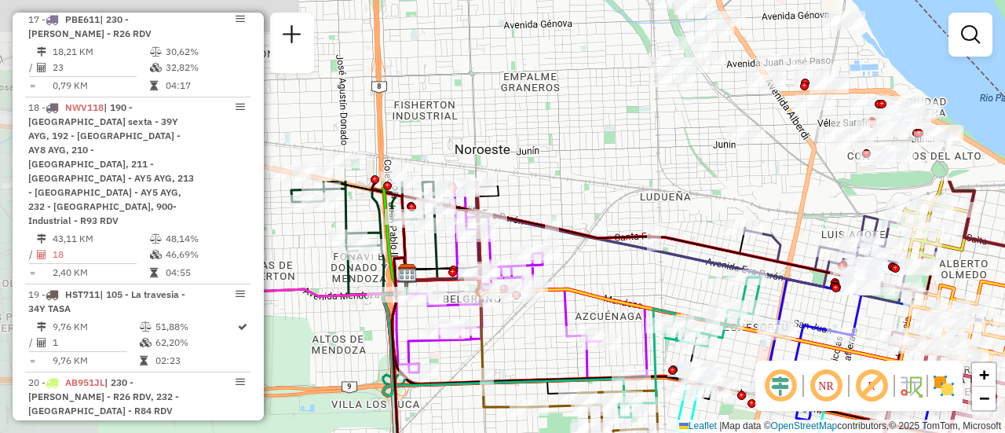
drag, startPoint x: 528, startPoint y: 68, endPoint x: 714, endPoint y: 342, distance: 331.9
click at [697, 343] on div "Rota 27 - Placa PLF972 0000398258 - MARTINO EDGARDO ADRIAN Janela de atendiment…" at bounding box center [502, 216] width 1005 height 433
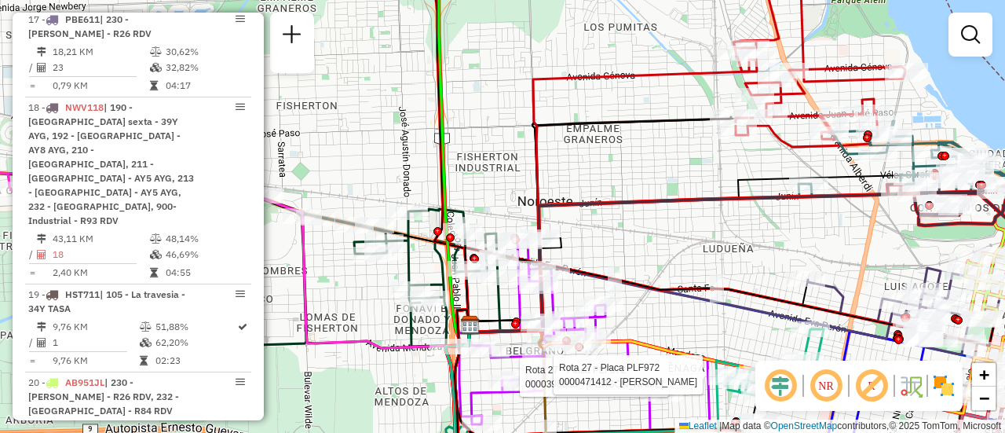
drag, startPoint x: 542, startPoint y: 181, endPoint x: 651, endPoint y: 202, distance: 111.0
click at [678, 218] on icon at bounding box center [612, 196] width 287 height 272
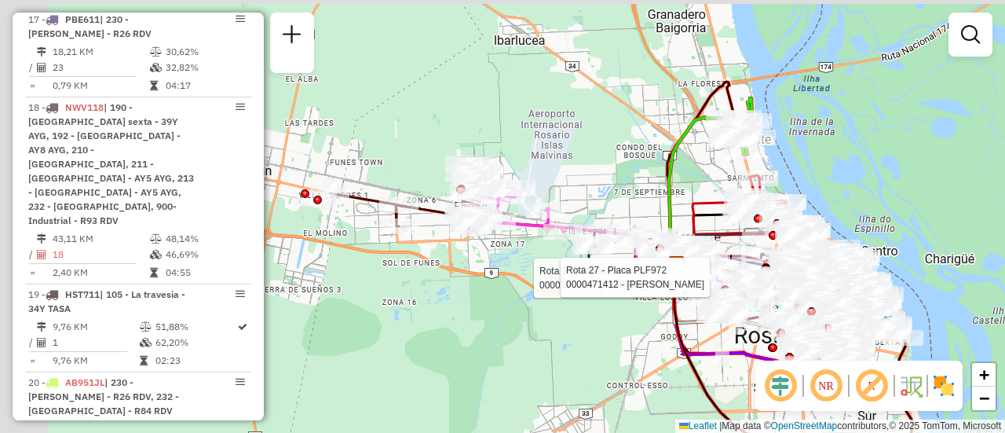
drag, startPoint x: 345, startPoint y: 191, endPoint x: 516, endPoint y: 241, distance: 178.4
click at [516, 241] on div "Rota 27 - Placa PLF972 0000398258 - MARTINO EDGARDO ADRIAN Rota 27 - Placa PLF9…" at bounding box center [502, 216] width 1005 height 433
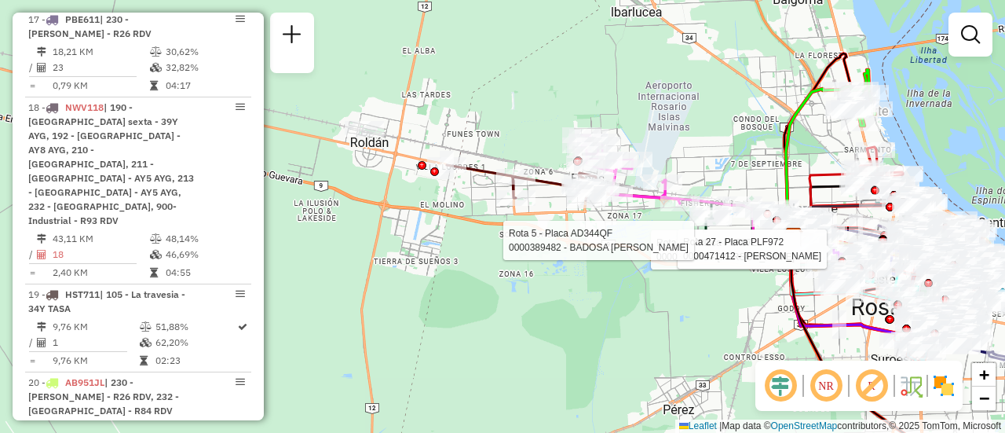
drag, startPoint x: 397, startPoint y: 170, endPoint x: 506, endPoint y: 139, distance: 112.6
click at [506, 139] on div "Rota 27 - Placa PLF972 0000398258 - MARTINO EDGARDO ADRIAN Rota 27 - Placa PLF9…" at bounding box center [502, 216] width 1005 height 433
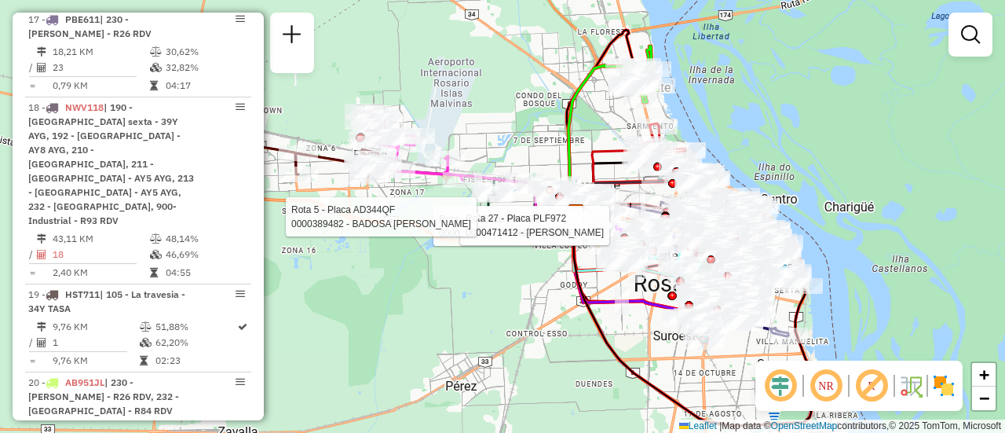
drag, startPoint x: 693, startPoint y: 148, endPoint x: 259, endPoint y: 116, distance: 435.5
click at [232, 112] on hb-router-mapa "Informações da Sessão 1283618 - 27/09/2025 Criação: 26/09/2025 16:18 Depósito: …" at bounding box center [502, 216] width 1005 height 433
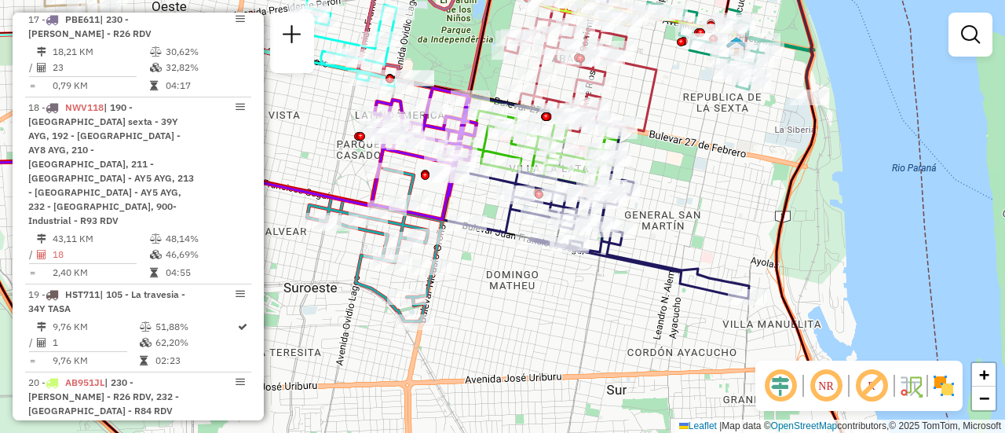
click at [604, 319] on div "Rota 27 - Placa PLF972 0000398258 - MARTINO EDGARDO ADRIAN Rota 27 - Placa PLF9…" at bounding box center [502, 216] width 1005 height 433
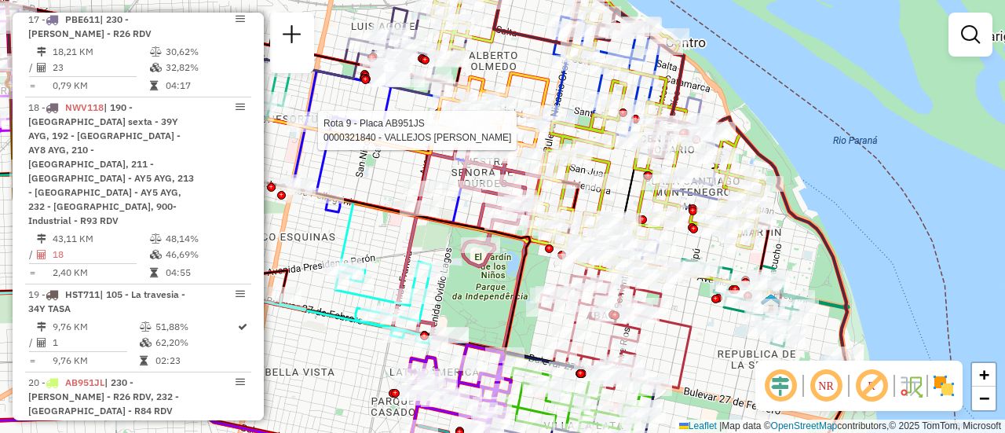
select select "**********"
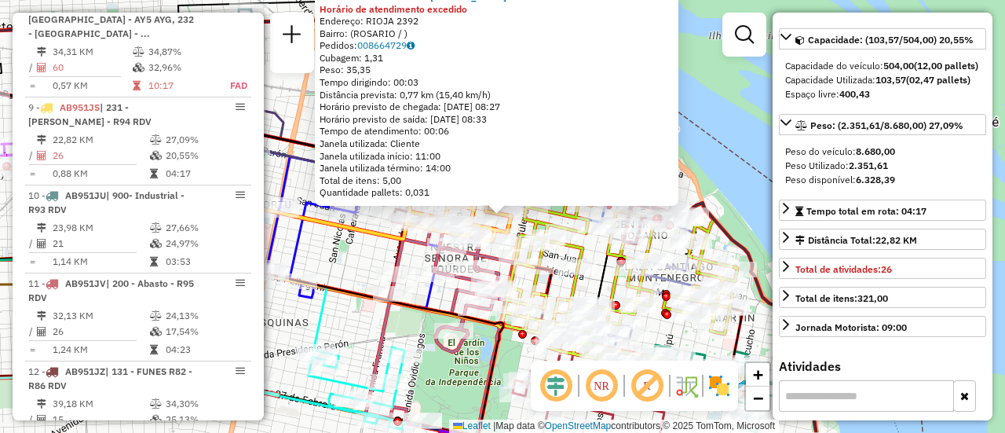
click at [369, 261] on div "0000321840 - VALLEJOS EDUARDO VICTOR Horário de atendimento excedido Endereço: …" at bounding box center [502, 216] width 1005 height 433
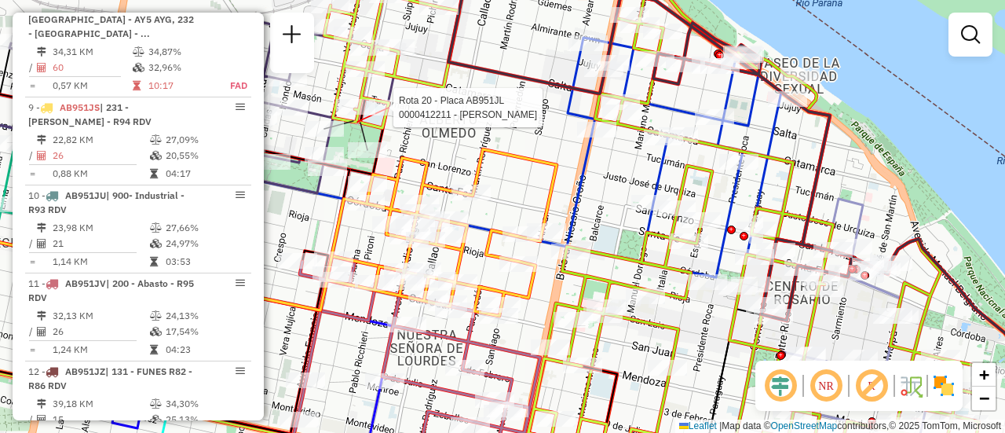
select select "**********"
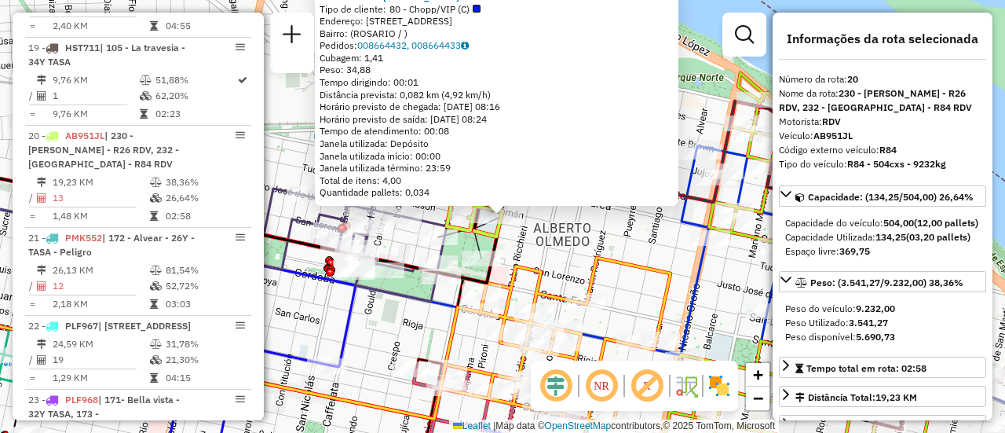
scroll to position [79, 0]
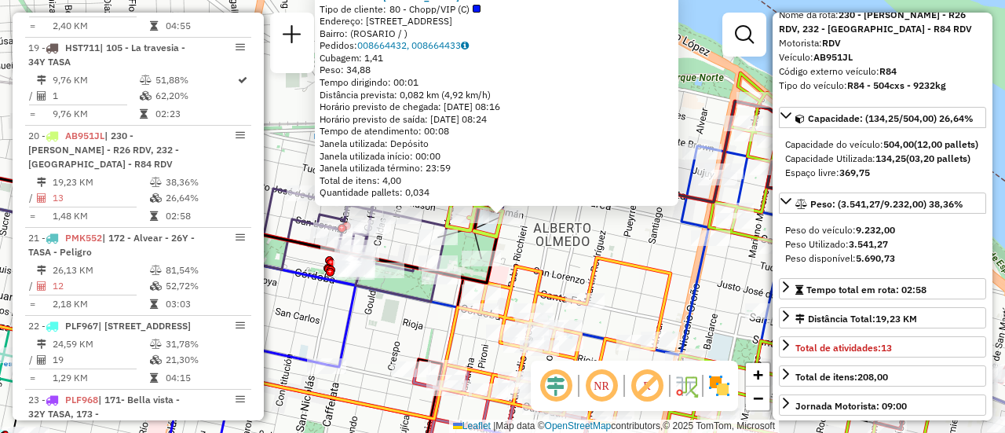
click at [658, 242] on div "0000412211 - RAMIREZ LUCAS G Tipo de cliente: 80 - Chopp/VIP (C) Endereço: AVDA…" at bounding box center [502, 216] width 1005 height 433
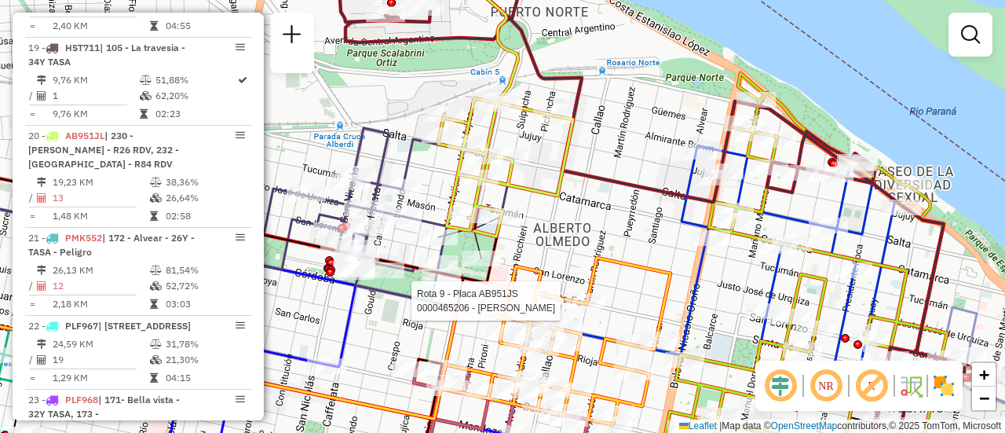
select select "**********"
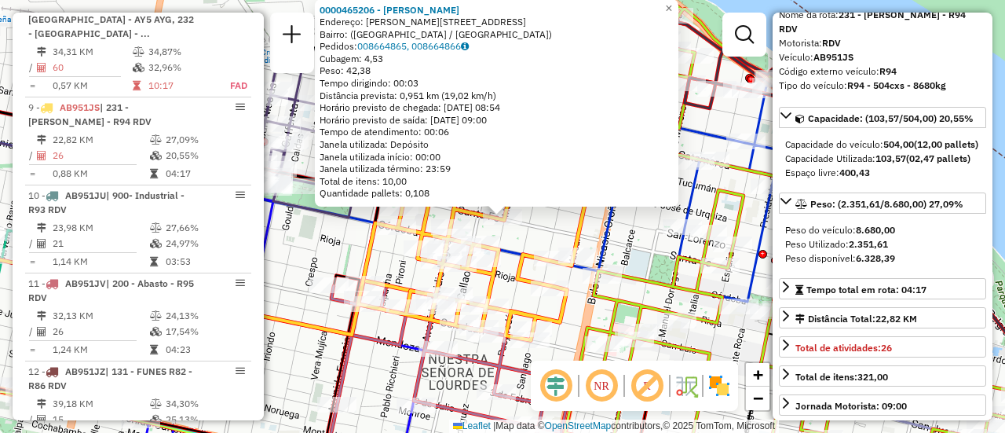
click at [627, 235] on div "0000465206 - MARTINEZ EZEQUIEL Endereço: Calle Martín Rodríguez, 676 Bairro: (R…" at bounding box center [502, 216] width 1005 height 433
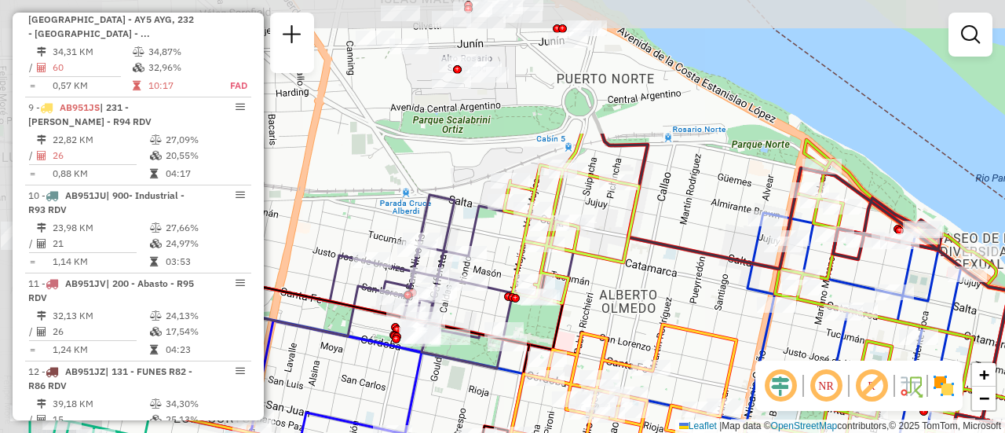
drag, startPoint x: 497, startPoint y: 141, endPoint x: 581, endPoint y: 271, distance: 155.1
click at [581, 272] on icon at bounding box center [571, 234] width 135 height 138
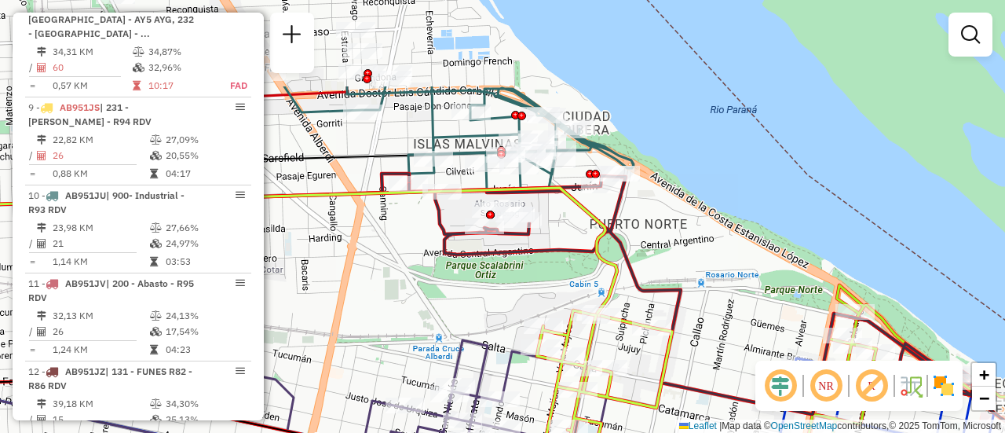
drag, startPoint x: 419, startPoint y: 143, endPoint x: 462, endPoint y: 323, distance: 184.9
click at [462, 322] on div "Janela de atendimento Grade de atendimento Capacidade Transportadoras Veículos …" at bounding box center [502, 216] width 1005 height 433
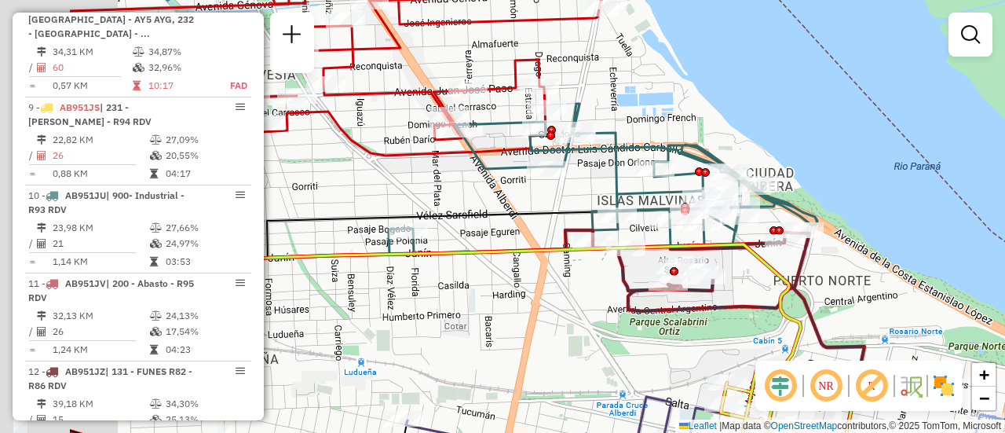
drag, startPoint x: 328, startPoint y: 221, endPoint x: 600, endPoint y: 272, distance: 276.5
click at [596, 265] on icon at bounding box center [396, 235] width 652 height 57
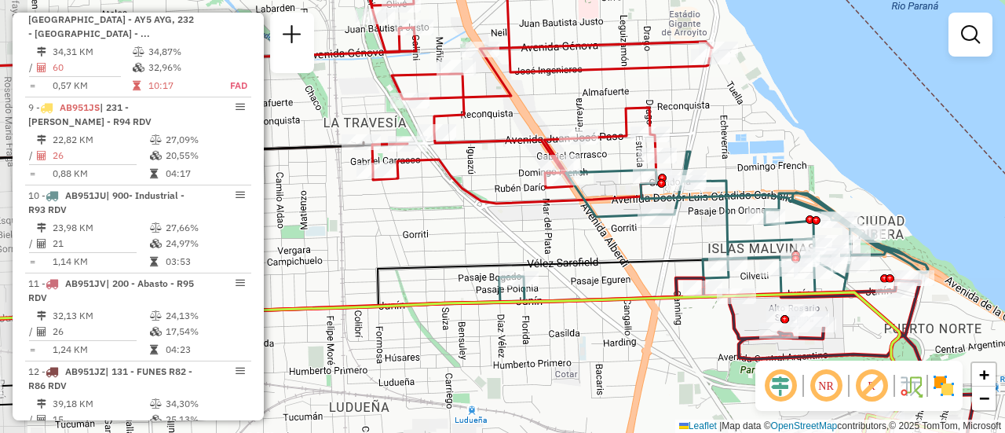
drag, startPoint x: 600, startPoint y: 272, endPoint x: 601, endPoint y: 256, distance: 15.7
click at [611, 271] on icon at bounding box center [404, 365] width 855 height 220
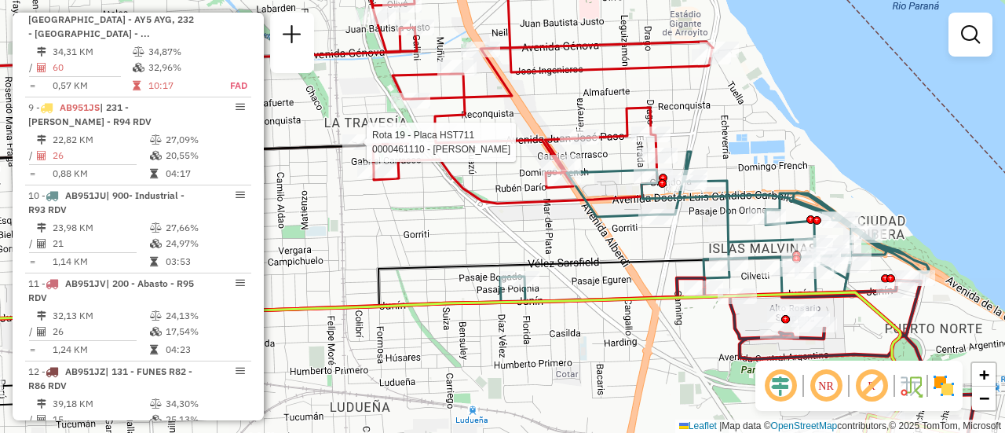
select select "**********"
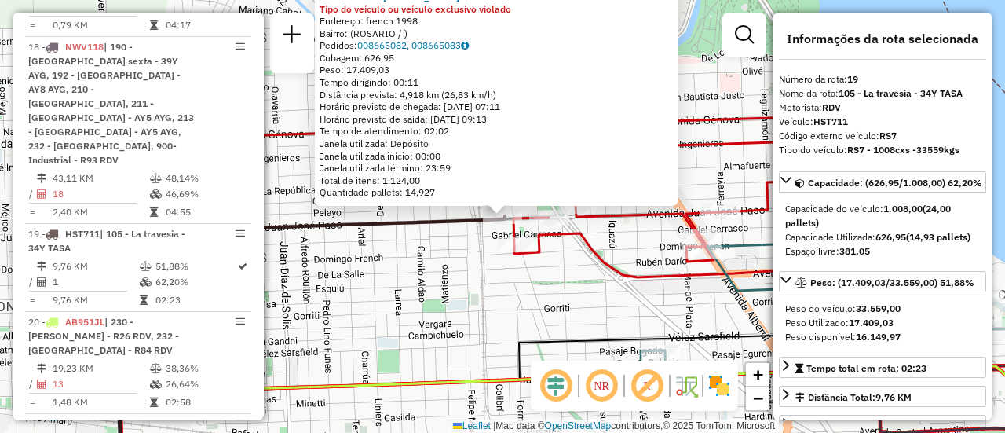
scroll to position [2425, 0]
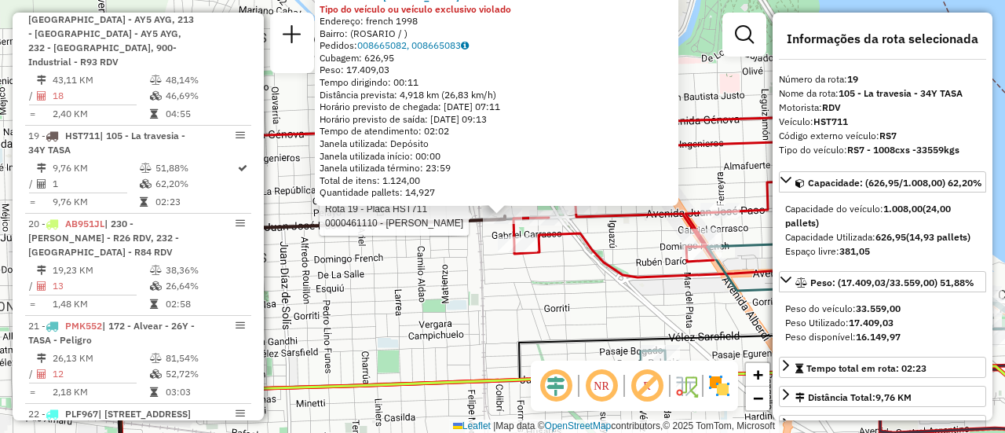
click at [619, 277] on icon at bounding box center [681, 117] width 345 height 320
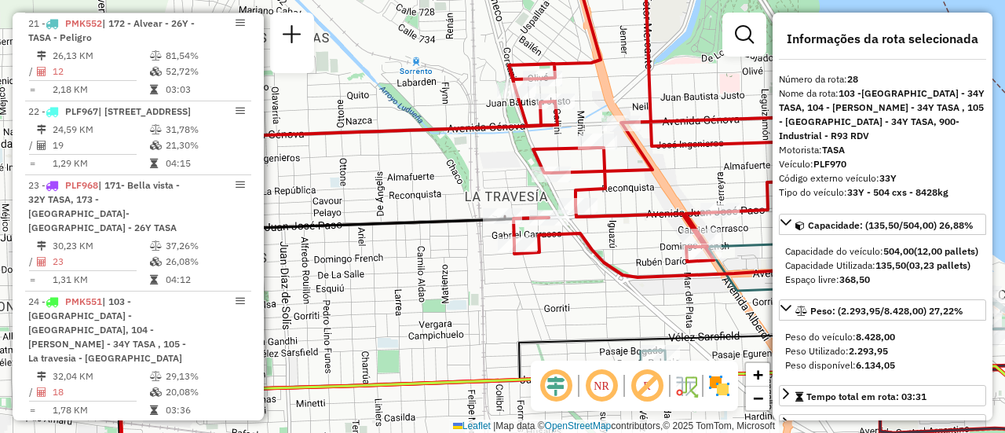
scroll to position [3030, 0]
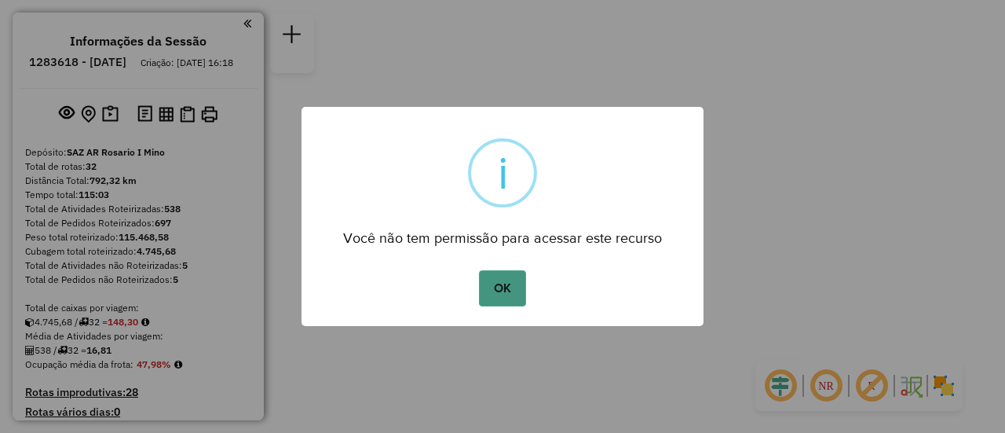
click at [505, 290] on button "OK" at bounding box center [502, 288] width 46 height 36
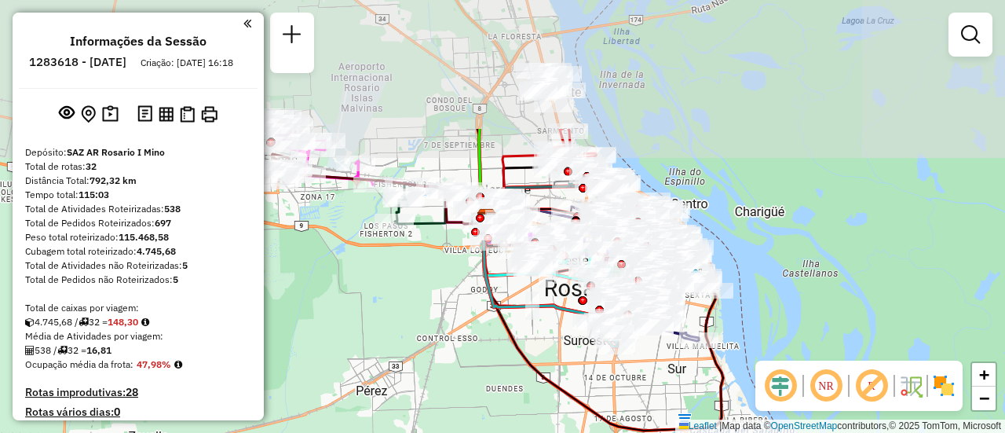
drag, startPoint x: 485, startPoint y: 127, endPoint x: 521, endPoint y: 292, distance: 169.0
click at [521, 292] on div "Janela de atendimento Grade de atendimento Capacidade Transportadoras Veículos …" at bounding box center [502, 216] width 1005 height 433
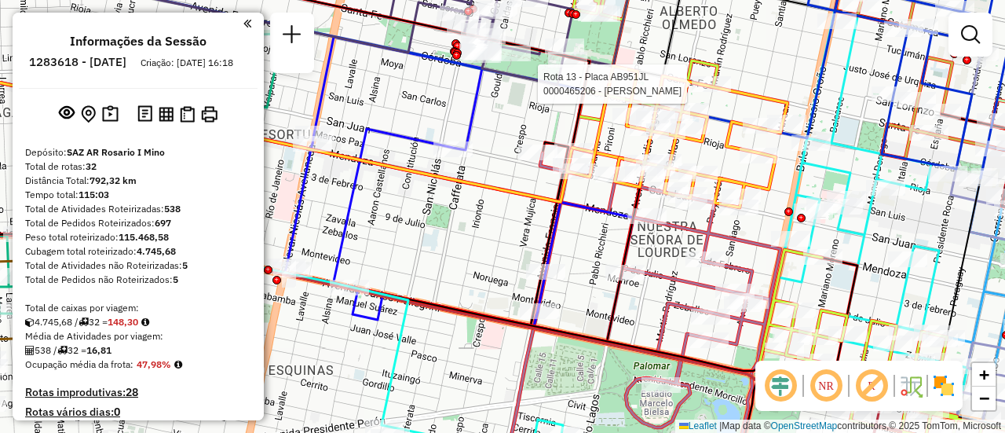
select select "**********"
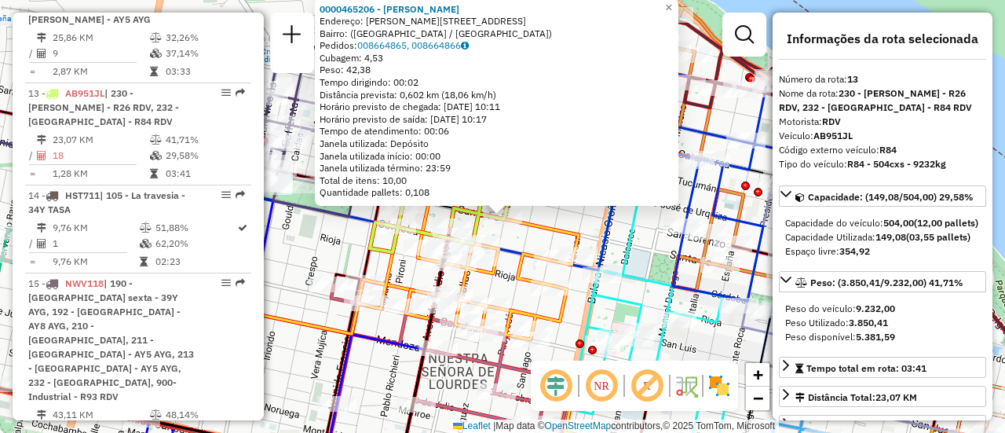
scroll to position [79, 0]
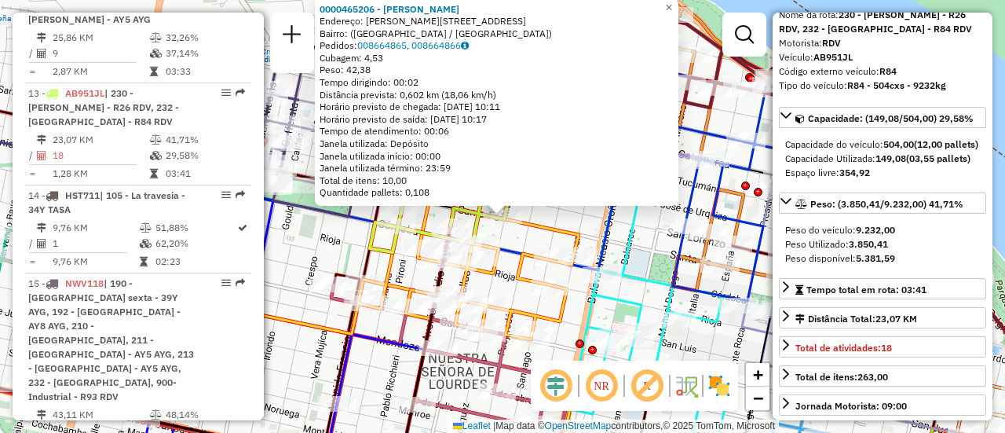
click at [605, 243] on icon at bounding box center [261, 195] width 725 height 149
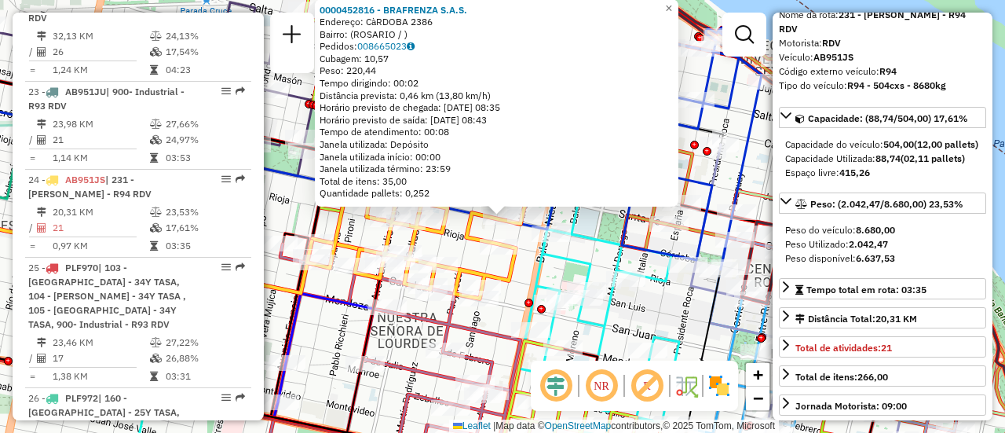
scroll to position [2992, 0]
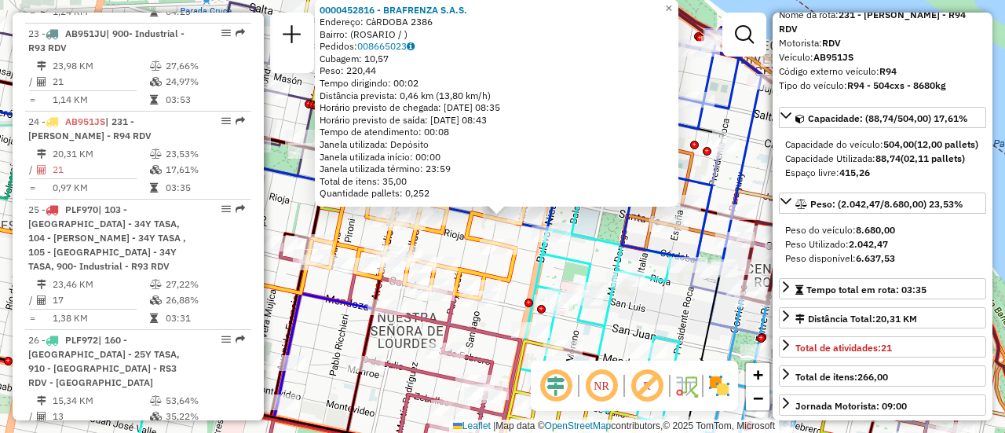
click at [595, 216] on div "0000452816 - BRAFRENZA S.A.S. Endereço: CàRDOBA 2386 Bairro: ([GEOGRAPHIC_DATA]…" at bounding box center [502, 216] width 1005 height 433
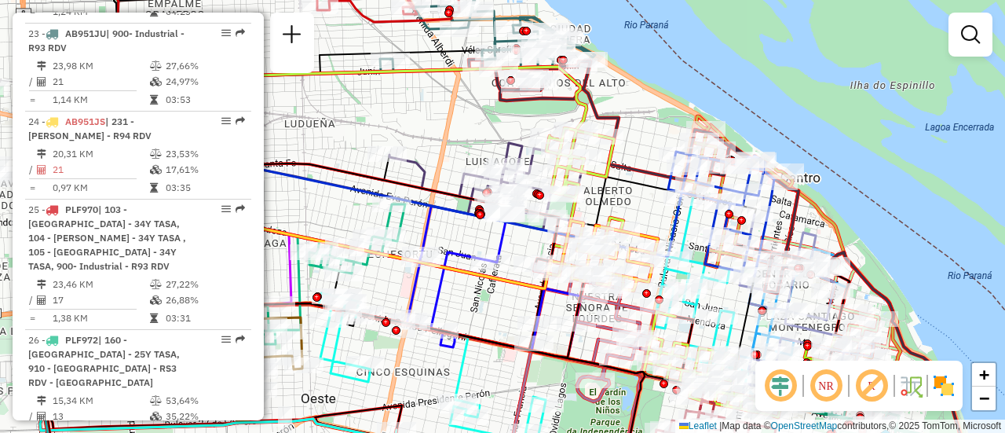
drag, startPoint x: 490, startPoint y: 166, endPoint x: 685, endPoint y: 208, distance: 199.2
click at [685, 208] on div "Janela de atendimento Grade de atendimento Capacidade Transportadoras Veículos …" at bounding box center [502, 216] width 1005 height 433
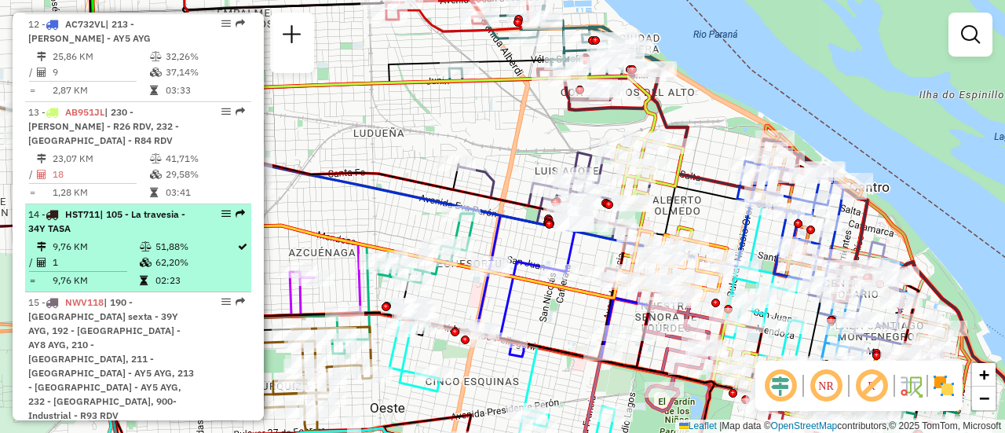
scroll to position [1500, 0]
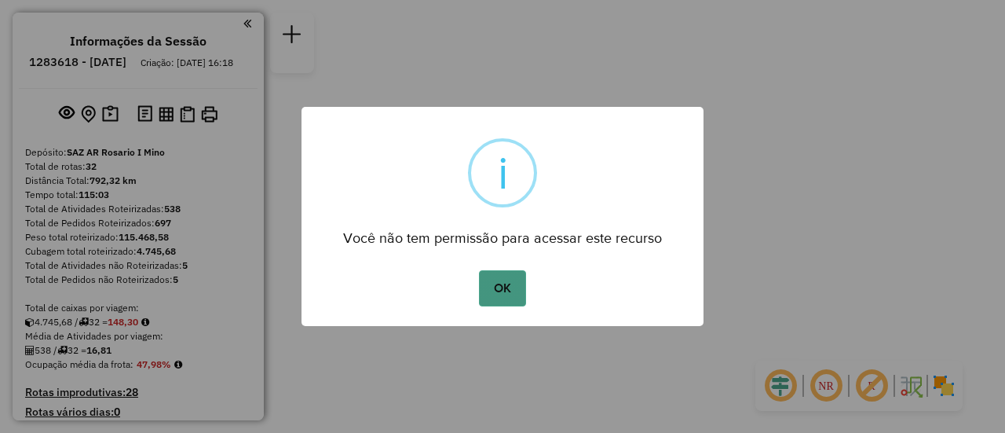
click at [499, 281] on button "OK" at bounding box center [502, 288] width 46 height 36
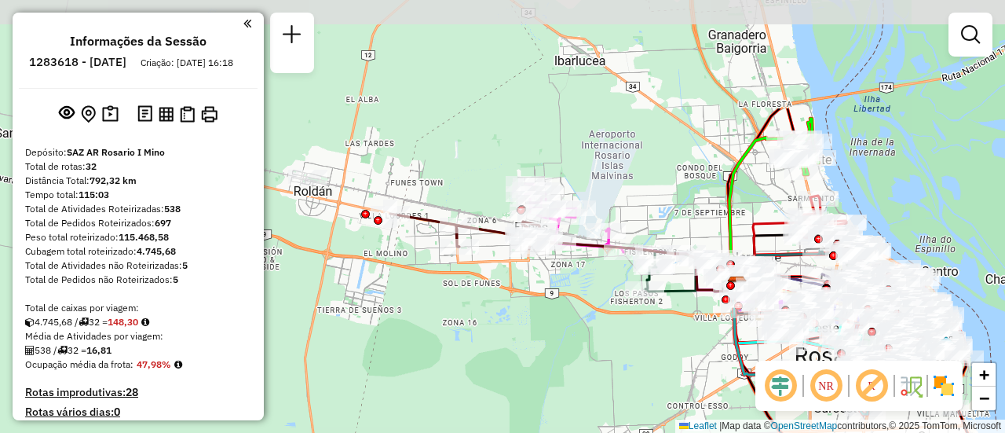
drag, startPoint x: 477, startPoint y: 144, endPoint x: 415, endPoint y: 286, distance: 155.1
click at [398, 294] on div "Janela de atendimento Grade de atendimento Capacidade Transportadoras Veículos …" at bounding box center [502, 216] width 1005 height 433
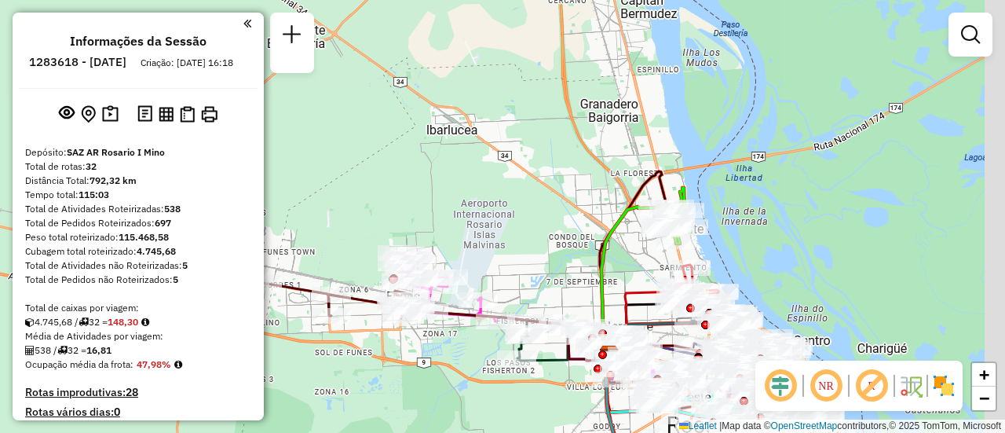
drag, startPoint x: 558, startPoint y: 130, endPoint x: 465, endPoint y: 192, distance: 111.5
click at [465, 192] on div "Janela de atendimento Grade de atendimento Capacidade Transportadoras Veículos …" at bounding box center [502, 216] width 1005 height 433
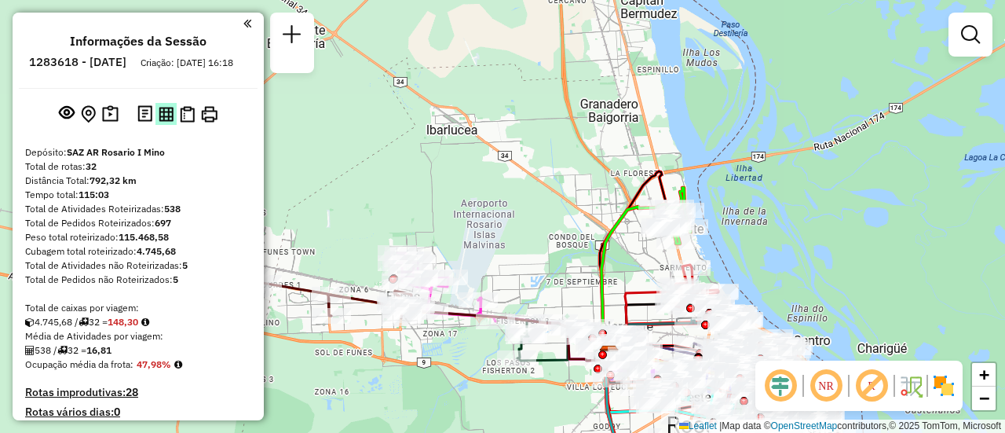
click at [163, 122] on img at bounding box center [166, 114] width 15 height 15
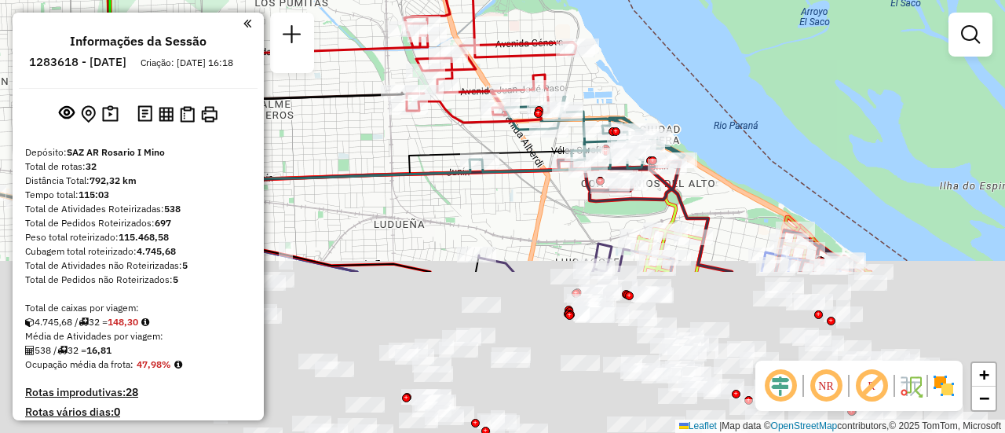
drag, startPoint x: 806, startPoint y: 314, endPoint x: 732, endPoint y: 123, distance: 204.6
click at [732, 104] on div "Janela de atendimento Grade de atendimento Capacidade Transportadoras Veículos …" at bounding box center [502, 216] width 1005 height 433
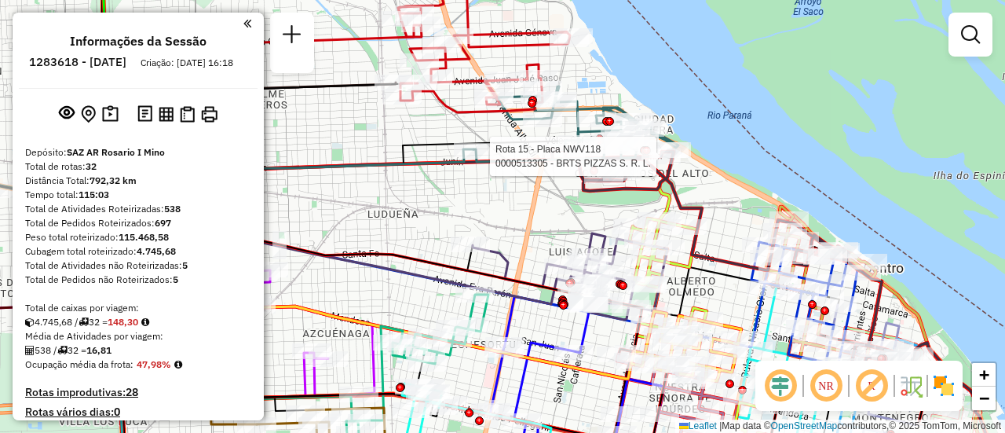
select select "**********"
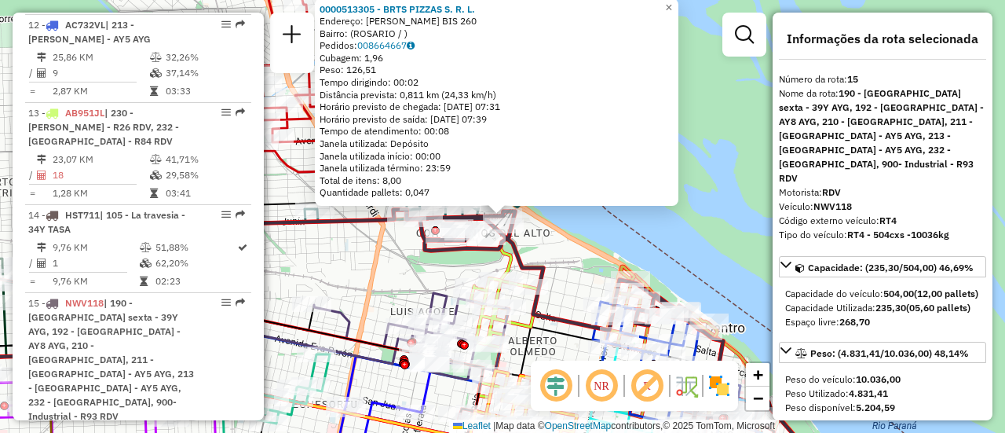
scroll to position [2101, 0]
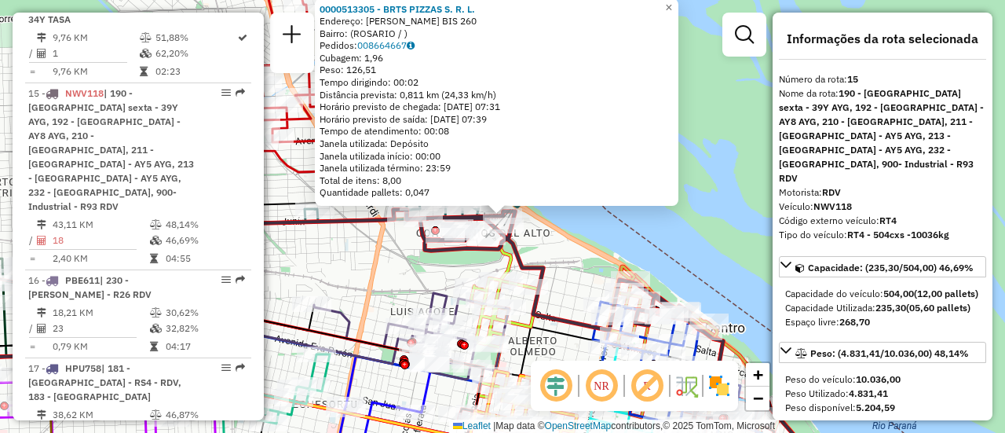
click at [604, 240] on div "0000513305 - BRTS PIZZAS S. R. L. Endereço: [PERSON_NAME] BIS 260 Bairro: ([GEO…" at bounding box center [502, 216] width 1005 height 433
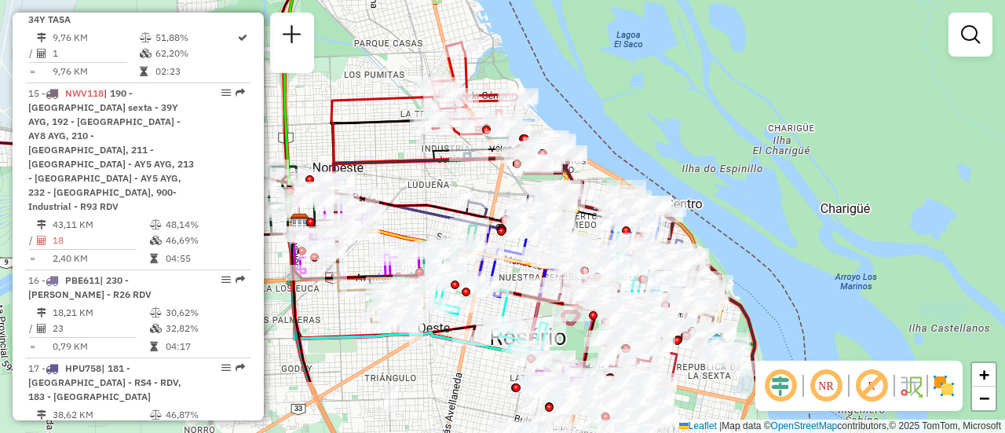
drag, startPoint x: 747, startPoint y: 328, endPoint x: 706, endPoint y: 192, distance: 142.6
click at [707, 203] on div "Janela de atendimento Grade de atendimento Capacidade Transportadoras Veículos …" at bounding box center [502, 216] width 1005 height 433
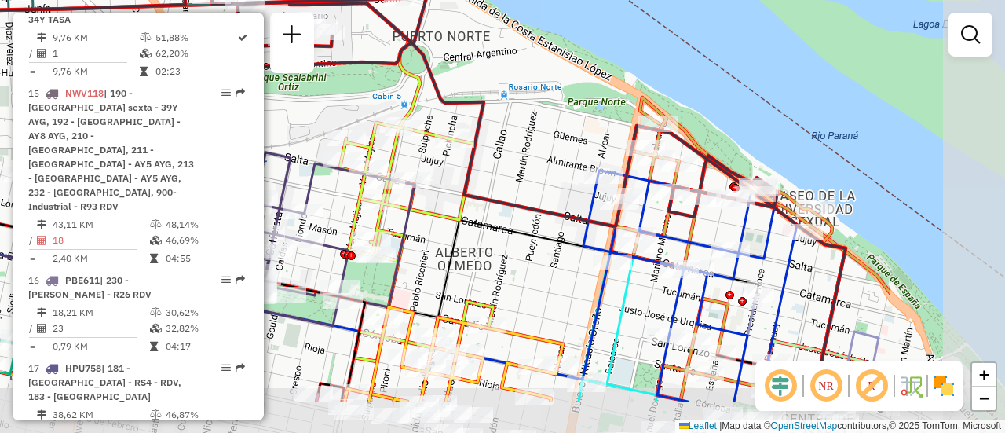
drag, startPoint x: 754, startPoint y: 221, endPoint x: 532, endPoint y: 141, distance: 236.0
click at [532, 144] on div "Janela de atendimento Grade de atendimento Capacidade Transportadoras Veículos …" at bounding box center [502, 216] width 1005 height 433
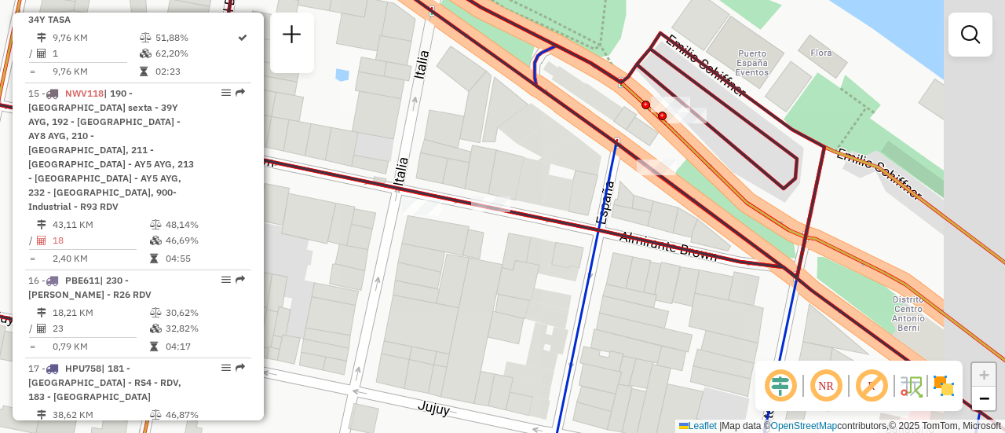
drag, startPoint x: 692, startPoint y: 96, endPoint x: 638, endPoint y: 123, distance: 59.7
click at [622, 134] on div "Janela de atendimento Grade de atendimento Capacidade Transportadoras Veículos …" at bounding box center [502, 216] width 1005 height 433
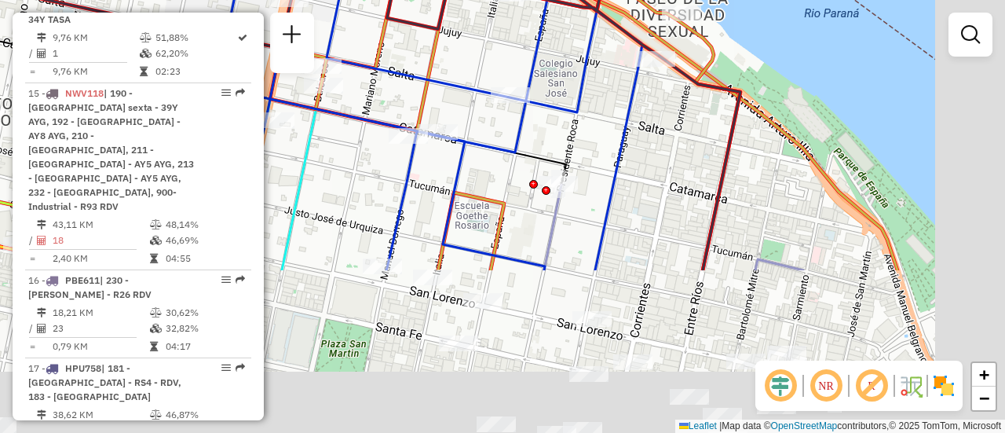
drag, startPoint x: 759, startPoint y: 271, endPoint x: 605, endPoint y: 66, distance: 256.3
click at [598, 59] on div "Janela de atendimento Grade de atendimento Capacidade Transportadoras Veículos …" at bounding box center [502, 216] width 1005 height 433
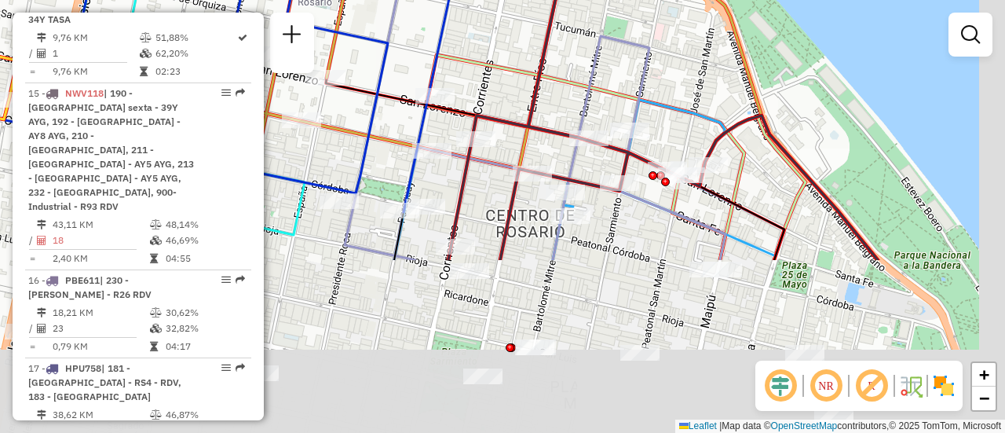
drag, startPoint x: 726, startPoint y: 212, endPoint x: 540, endPoint y: -38, distance: 312.6
click at [540, 0] on html "Aguarde... Pop-up bloqueado! Seu navegador bloqueou automáticamente a abertura …" at bounding box center [502, 216] width 1005 height 433
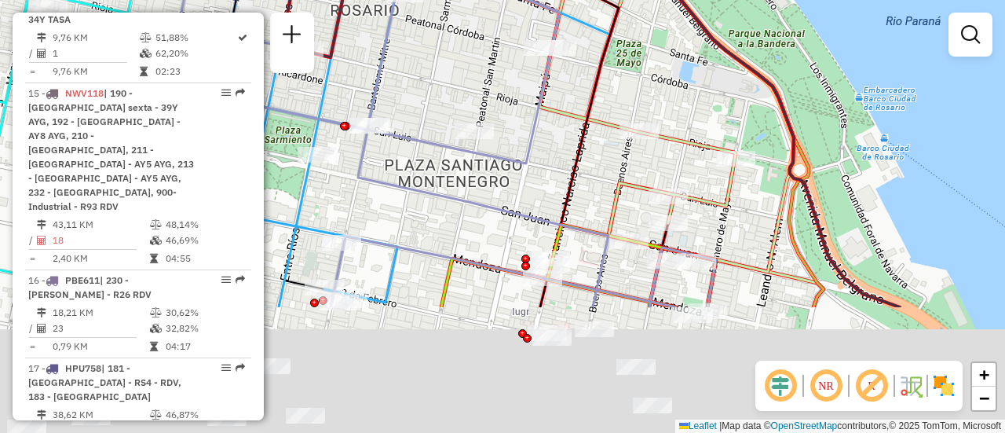
drag, startPoint x: 772, startPoint y: 208, endPoint x: 637, endPoint y: 14, distance: 236.4
click at [642, 19] on div "Janela de atendimento Grade de atendimento Capacidade Transportadoras Veículos …" at bounding box center [502, 216] width 1005 height 433
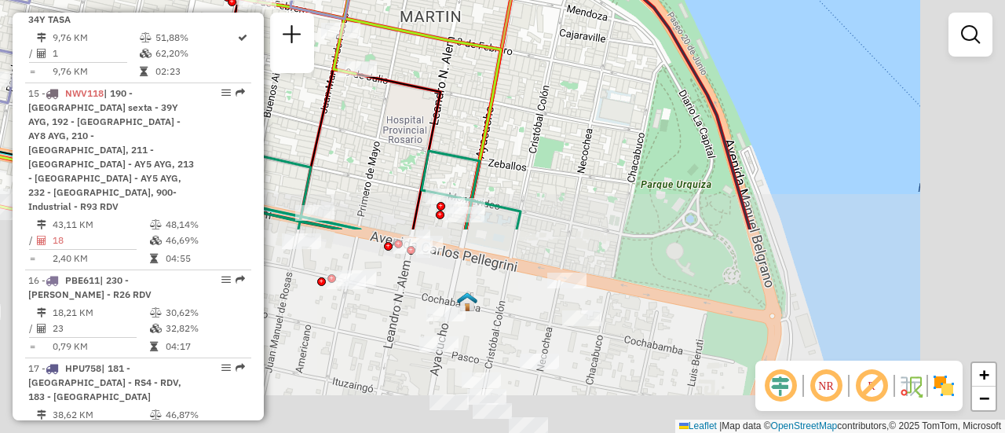
drag, startPoint x: 810, startPoint y: 256, endPoint x: 700, endPoint y: 88, distance: 200.8
click at [578, 8] on div "Janela de atendimento Grade de atendimento Capacidade Transportadoras Veículos …" at bounding box center [502, 216] width 1005 height 433
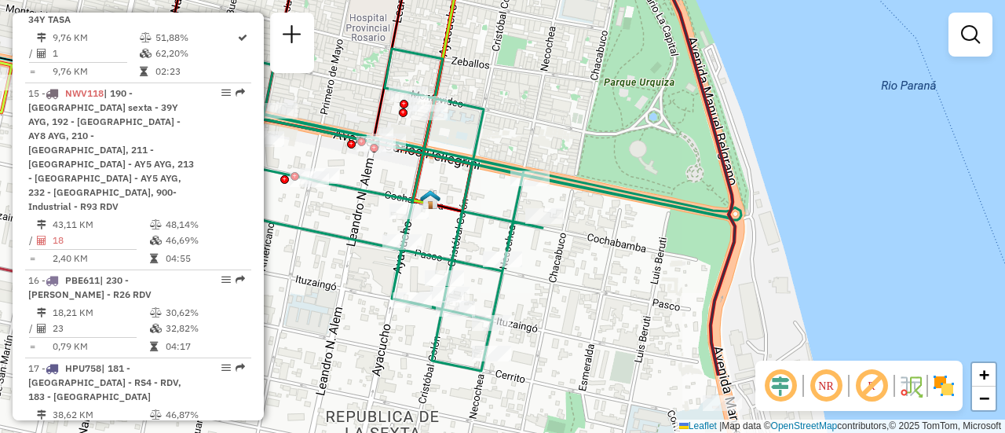
drag, startPoint x: 689, startPoint y: 122, endPoint x: 627, endPoint y: -35, distance: 168.4
click at [627, 0] on html "Aguarde... Pop-up bloqueado! Seu navegador bloqueou automáticamente a abertura …" at bounding box center [502, 216] width 1005 height 433
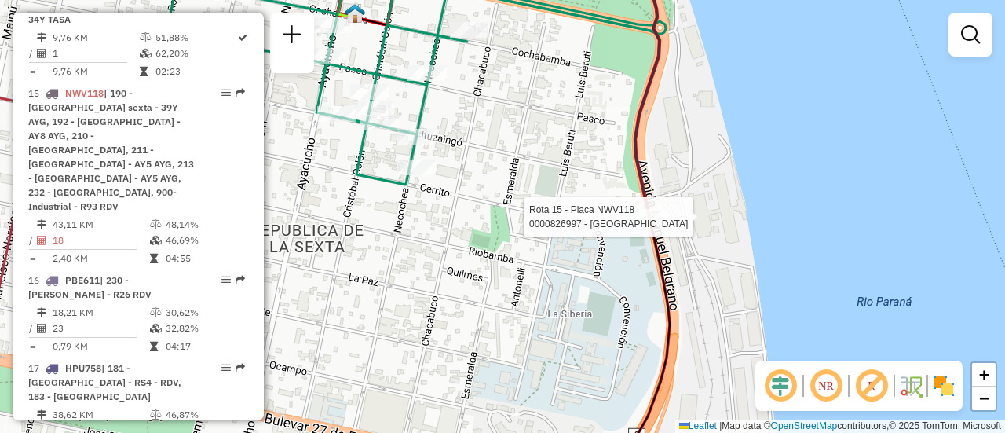
select select "**********"
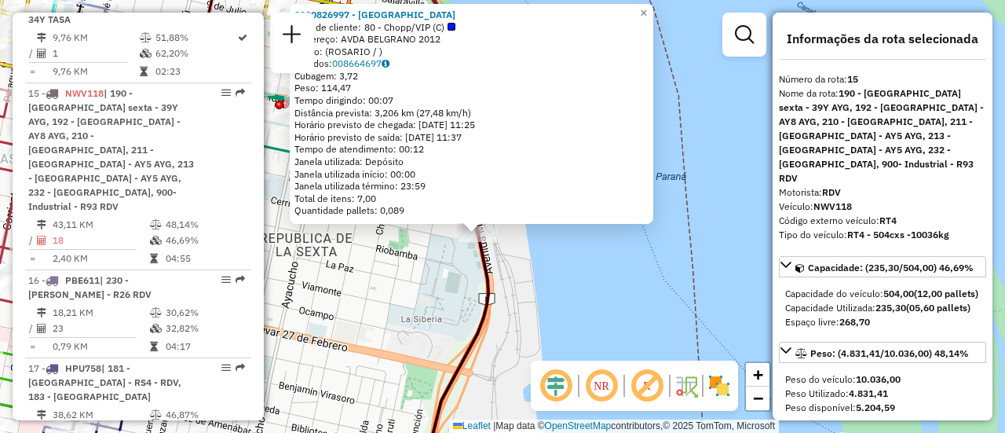
click at [522, 258] on div "0000826997 - WEMBLEY Tipo de cliente: 80 - Chopp/VIP (C) Endereço: AVDA BELGRAN…" at bounding box center [502, 216] width 1005 height 433
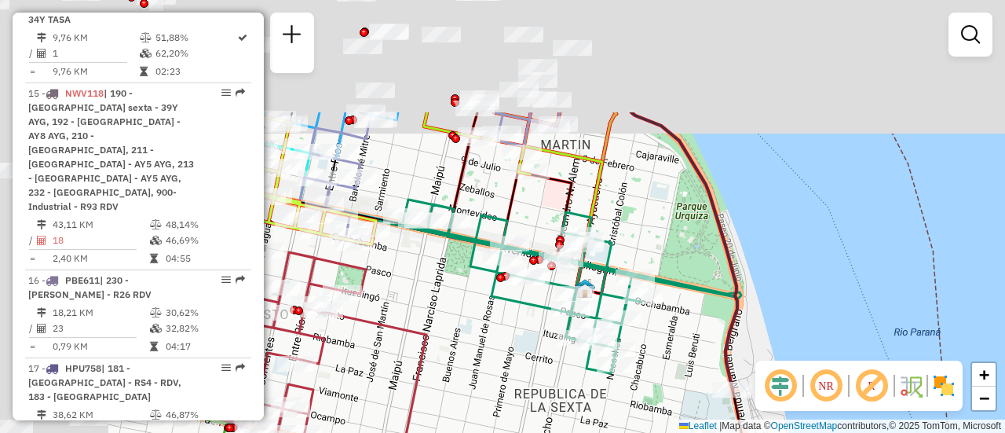
drag, startPoint x: 401, startPoint y: 82, endPoint x: 665, endPoint y: 239, distance: 307.1
click at [661, 239] on div "Janela de atendimento Grade de atendimento Capacidade Transportadoras Veículos …" at bounding box center [502, 216] width 1005 height 433
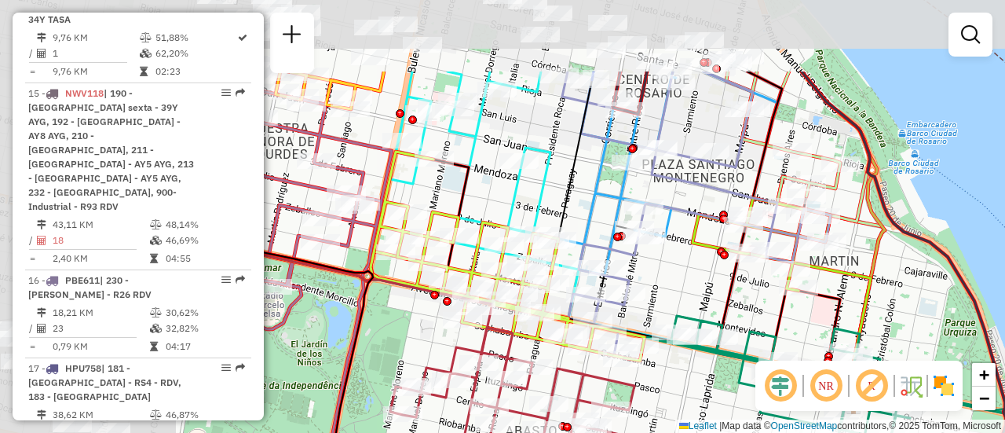
drag, startPoint x: 496, startPoint y: 185, endPoint x: 759, endPoint y: 287, distance: 282.9
click at [762, 295] on div "Janela de atendimento Grade de atendimento Capacidade Transportadoras Veículos …" at bounding box center [502, 216] width 1005 height 433
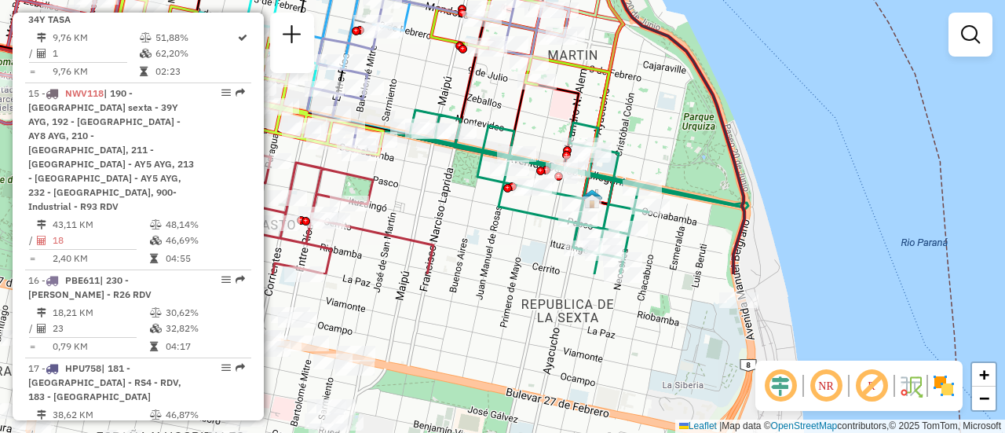
drag, startPoint x: 900, startPoint y: 314, endPoint x: 595, endPoint y: 101, distance: 371.7
click at [616, 108] on div "Janela de atendimento Grade de atendimento Capacidade Transportadoras Veículos …" at bounding box center [502, 216] width 1005 height 433
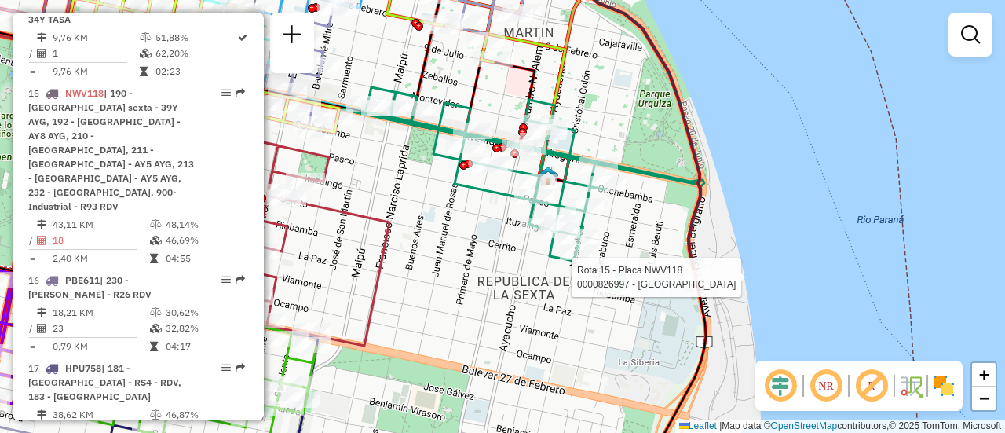
select select "**********"
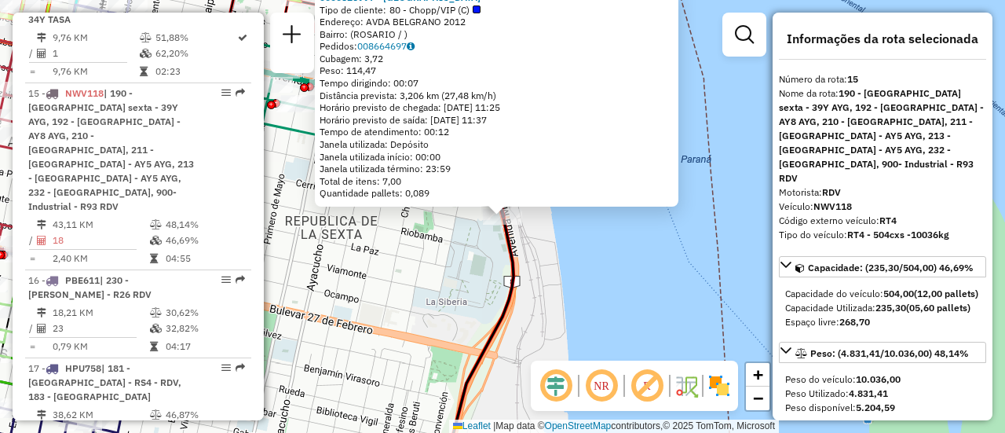
click at [461, 268] on div "0000826997 - WEMBLEY Tipo de cliente: 80 - Chopp/VIP (C) Endereço: AVDA BELGRAN…" at bounding box center [502, 216] width 1005 height 433
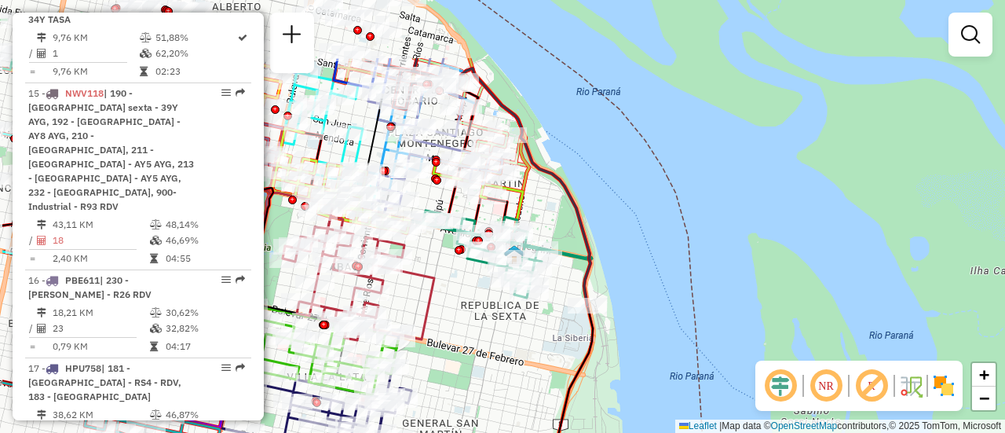
drag, startPoint x: 436, startPoint y: 106, endPoint x: 613, endPoint y: 269, distance: 241.2
click at [608, 269] on div "Janela de atendimento Grade de atendimento Capacidade Transportadoras Veículos …" at bounding box center [502, 216] width 1005 height 433
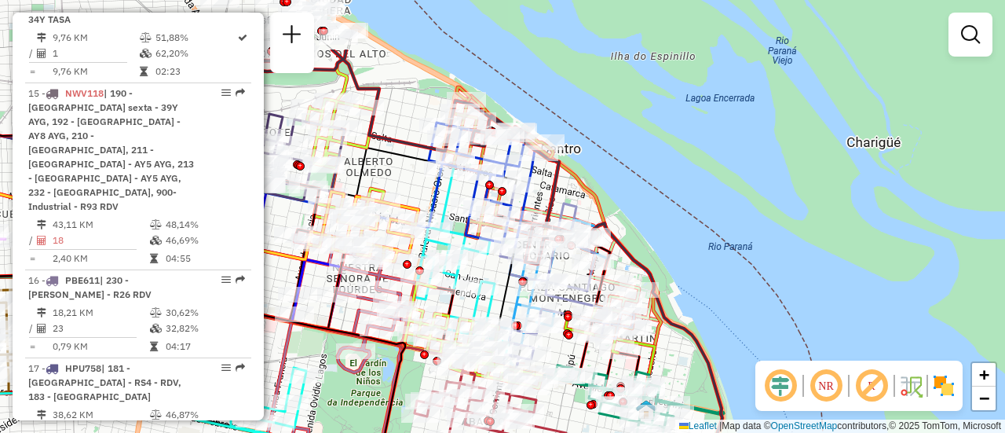
drag, startPoint x: 361, startPoint y: 84, endPoint x: 638, endPoint y: 312, distance: 358.8
click at [628, 309] on div "Janela de atendimento Grade de atendimento Capacidade Transportadoras Veículos …" at bounding box center [502, 216] width 1005 height 433
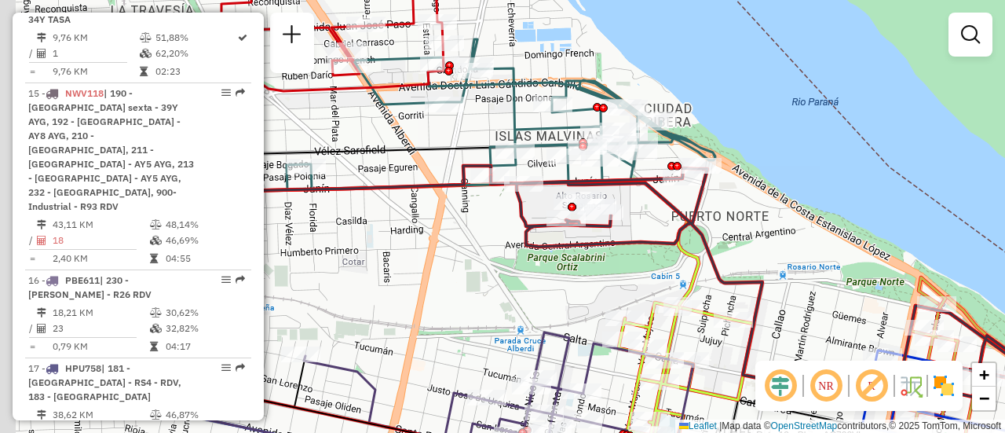
drag, startPoint x: 580, startPoint y: 190, endPoint x: 736, endPoint y: 233, distance: 162.1
click at [736, 233] on div "Rota 24 - Placa AB951JS 0000091707 - VERARDI JUAN Rota 12 - Placa AC732VL 00001…" at bounding box center [502, 216] width 1005 height 433
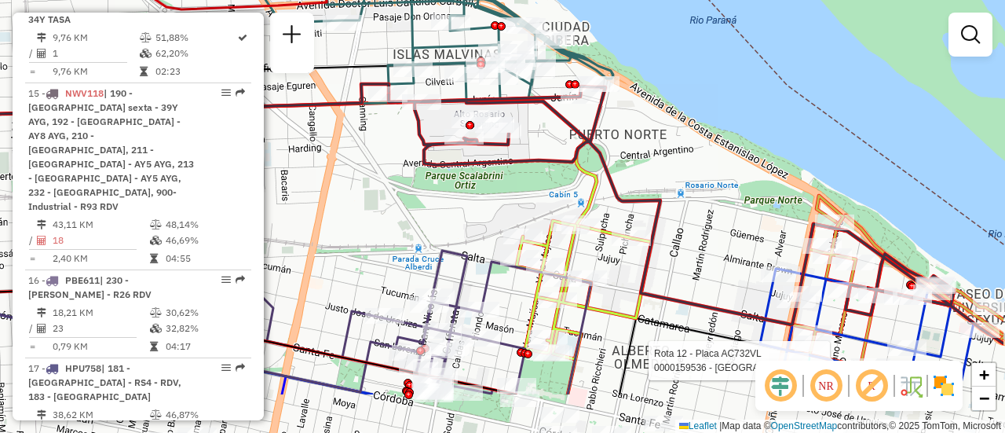
drag, startPoint x: 803, startPoint y: 262, endPoint x: 405, endPoint y: 61, distance: 446.0
click at [408, 57] on div "Rota 24 - Placa AB951JS 0000091707 - VERARDI JUAN Rota 12 - Placa AC732VL 00001…" at bounding box center [502, 216] width 1005 height 433
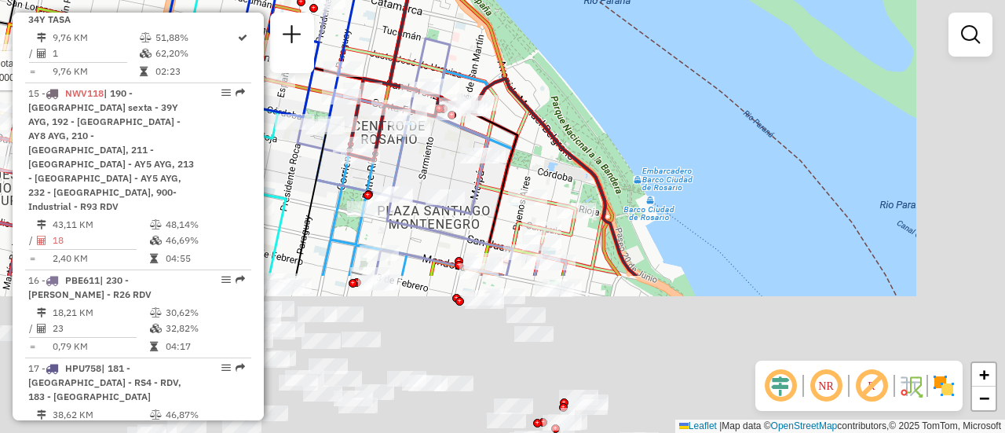
drag, startPoint x: 715, startPoint y: 316, endPoint x: 496, endPoint y: 79, distance: 323.5
click at [496, 79] on icon at bounding box center [227, 16] width 817 height 519
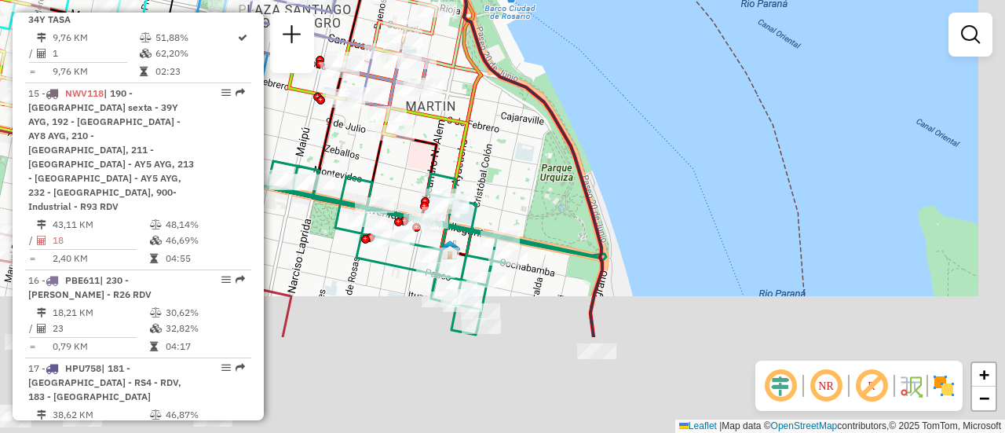
drag, startPoint x: 627, startPoint y: 337, endPoint x: 516, endPoint y: 148, distance: 219.0
click at [507, 144] on div "Rota 24 - Placa AB951JS 0000091707 - VERARDI JUAN Rota 12 - Placa AC732VL 00001…" at bounding box center [502, 216] width 1005 height 433
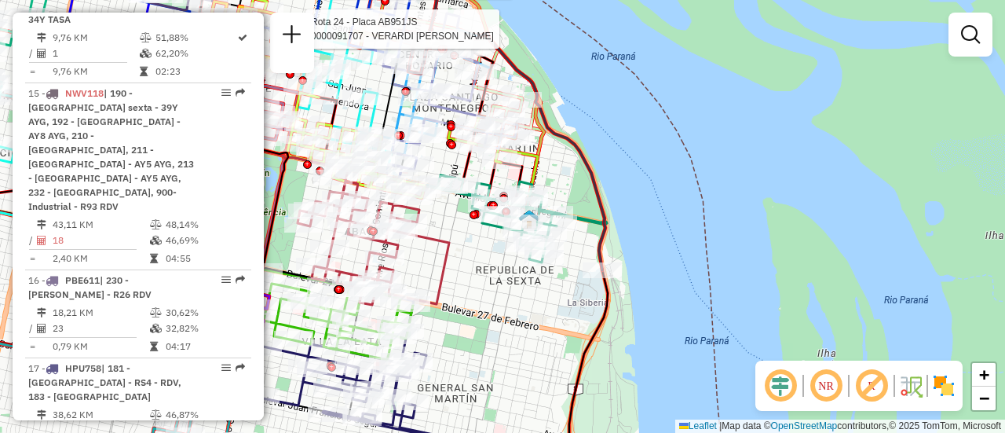
drag, startPoint x: 500, startPoint y: 152, endPoint x: 573, endPoint y: 192, distance: 82.9
click at [573, 192] on div "Rota 24 - Placa AB951JS 0000091707 - VERARDI JUAN Rota 12 - Placa AC732VL 00001…" at bounding box center [502, 216] width 1005 height 433
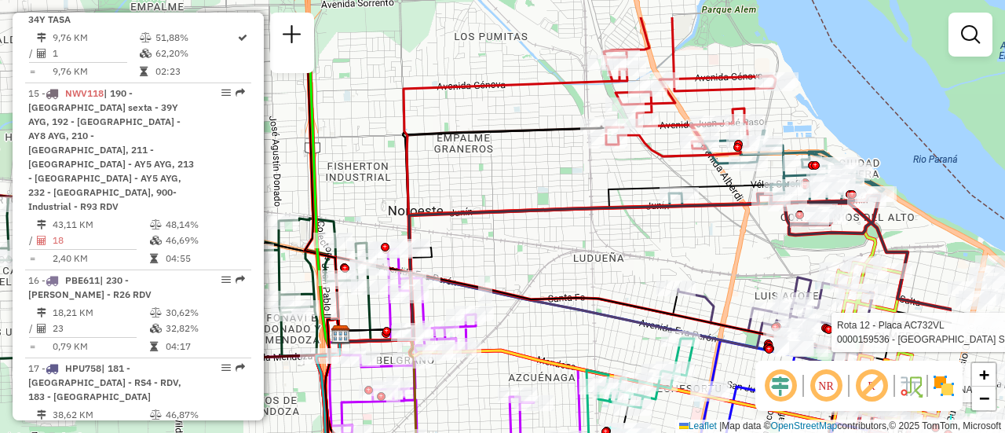
drag, startPoint x: 854, startPoint y: 129, endPoint x: 722, endPoint y: 203, distance: 150.9
click at [701, 194] on icon at bounding box center [587, 259] width 498 height 152
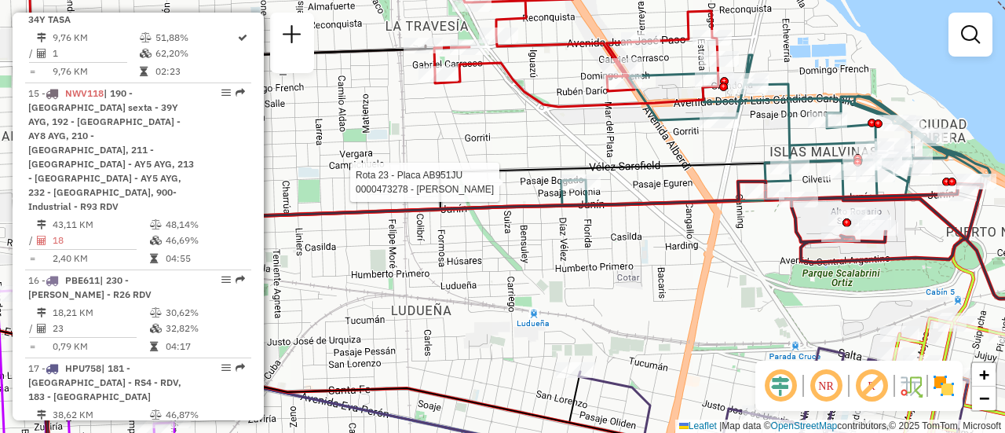
drag, startPoint x: 819, startPoint y: 182, endPoint x: 689, endPoint y: 180, distance: 129.6
click at [686, 180] on div "Rota 24 - Placa AB951JS 0000091707 - VERARDI JUAN Rota 12 - Placa AC732VL 00001…" at bounding box center [502, 216] width 1005 height 433
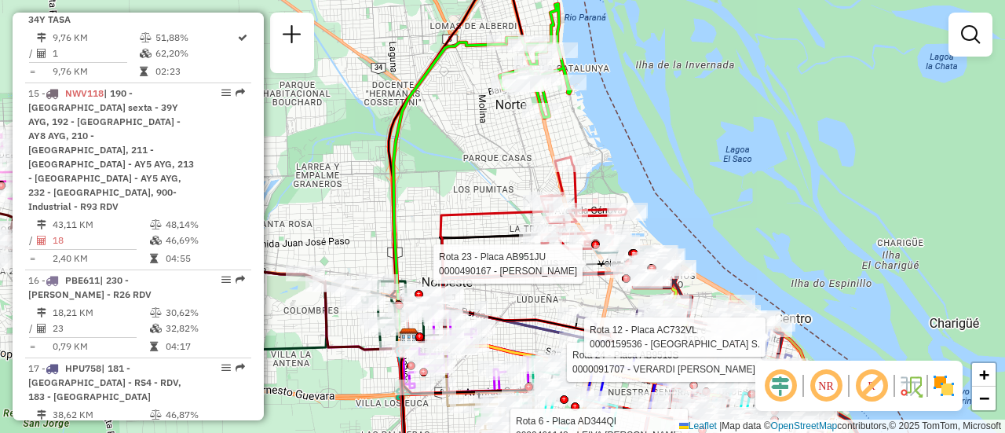
drag, startPoint x: 502, startPoint y: 174, endPoint x: 742, endPoint y: 153, distance: 241.2
click at [735, 153] on div "Rota 24 - Placa AB951JS 0000091707 - VERARDI JUAN Rota 12 - Placa AC732VL 00001…" at bounding box center [502, 216] width 1005 height 433
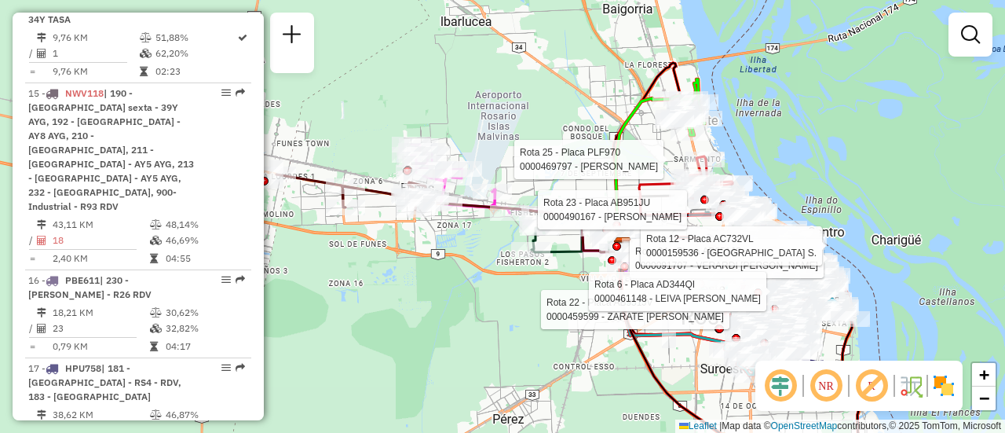
click at [525, 331] on div "Rota 24 - Placa AB951JS 0000091707 - VERARDI JUAN Rota 12 - Placa AC732VL 00001…" at bounding box center [502, 216] width 1005 height 433
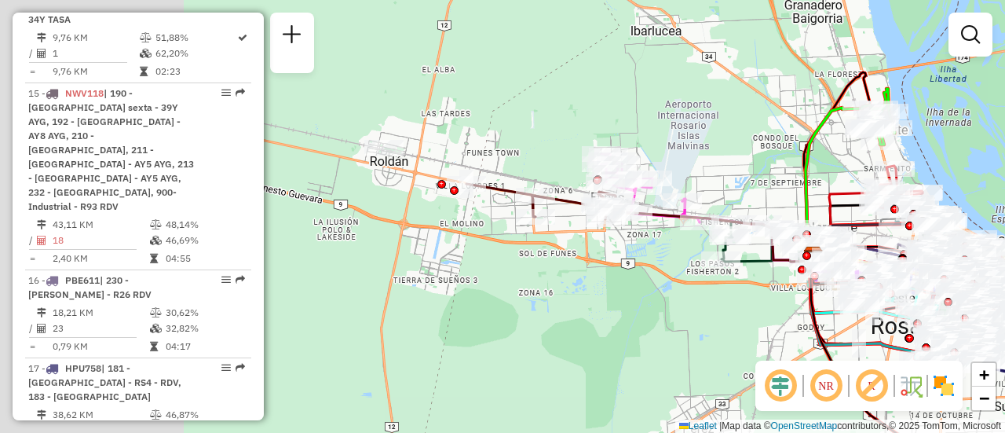
drag, startPoint x: 520, startPoint y: 312, endPoint x: 712, endPoint y: 310, distance: 192.4
click at [710, 320] on div "Janela de atendimento Grade de atendimento Capacidade Transportadoras Veículos …" at bounding box center [502, 216] width 1005 height 433
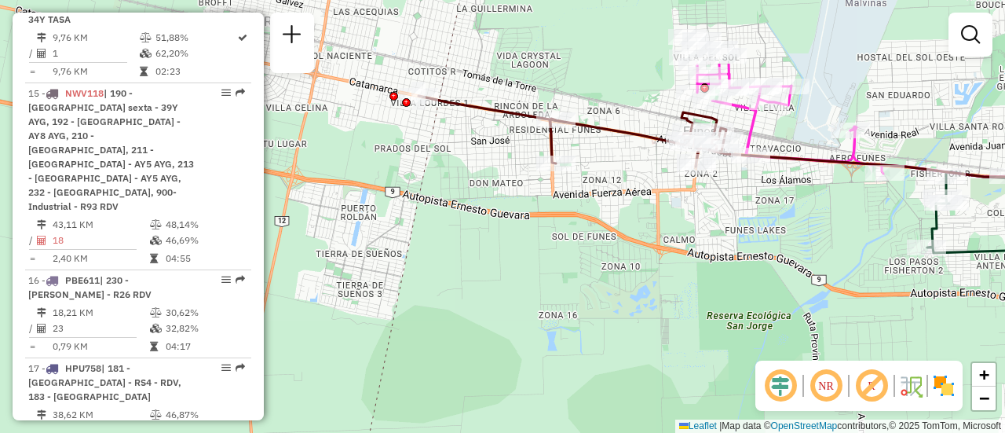
drag, startPoint x: 831, startPoint y: 31, endPoint x: 795, endPoint y: 172, distance: 145.9
click at [796, 168] on div "Janela de atendimento Grade de atendimento Capacidade Transportadoras Veículos …" at bounding box center [502, 216] width 1005 height 433
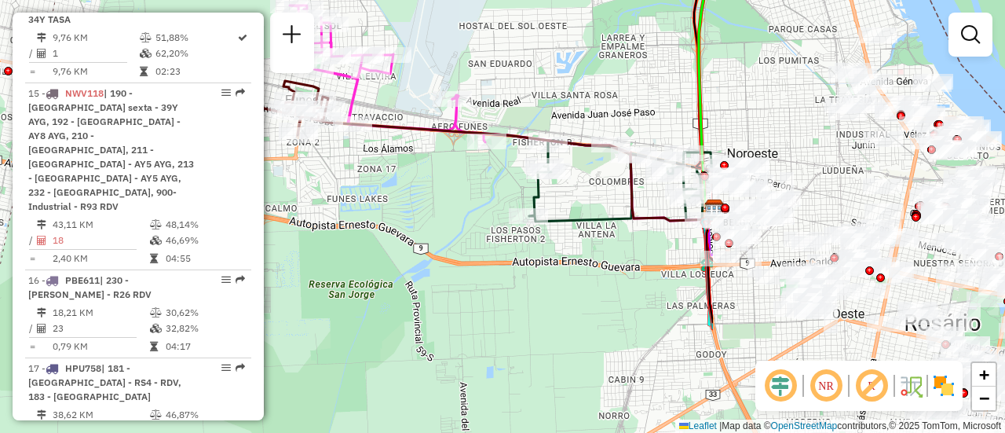
drag, startPoint x: 810, startPoint y: 179, endPoint x: 319, endPoint y: 89, distance: 499.1
click at [315, 89] on div "Janela de atendimento Grade de atendimento Capacidade Transportadoras Veículos …" at bounding box center [502, 216] width 1005 height 433
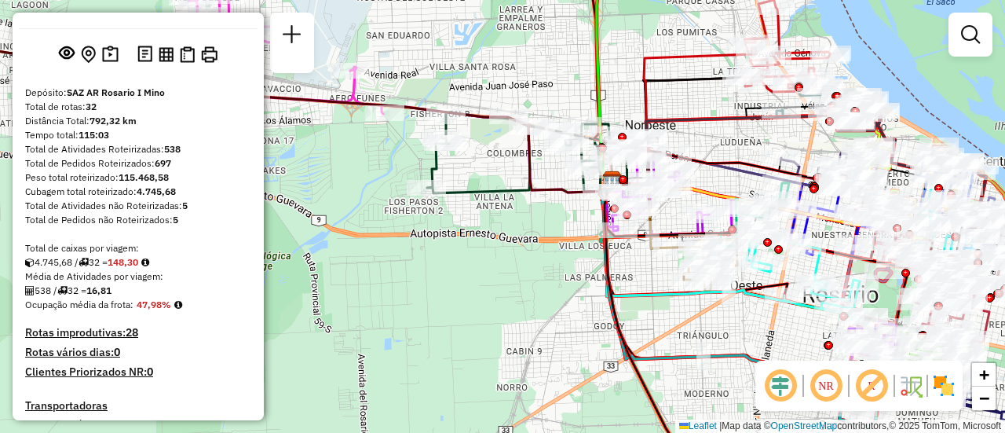
scroll to position [0, 0]
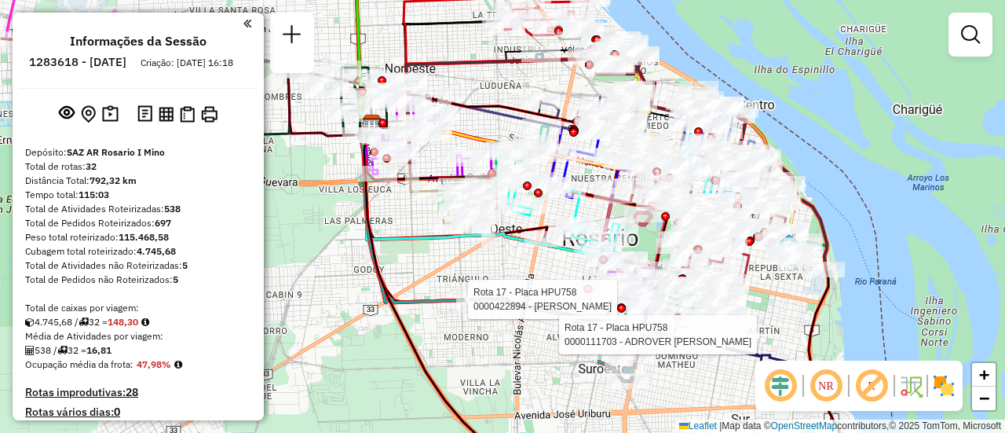
select select "**********"
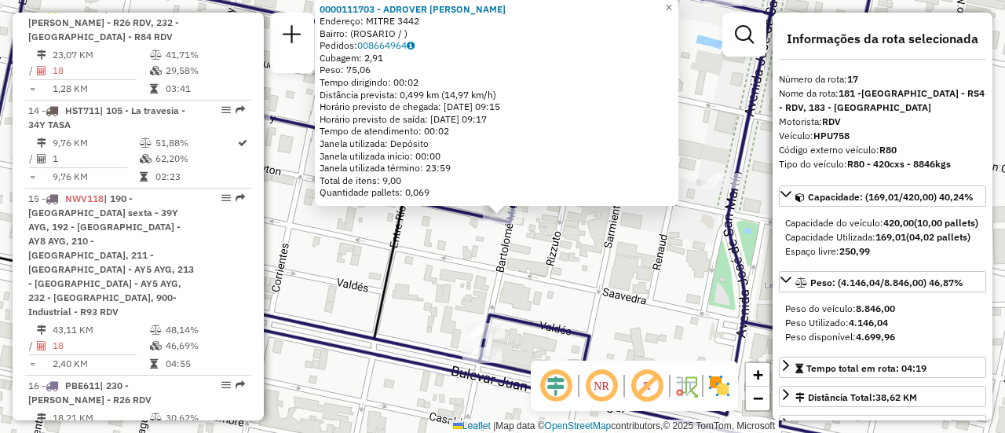
scroll to position [157, 0]
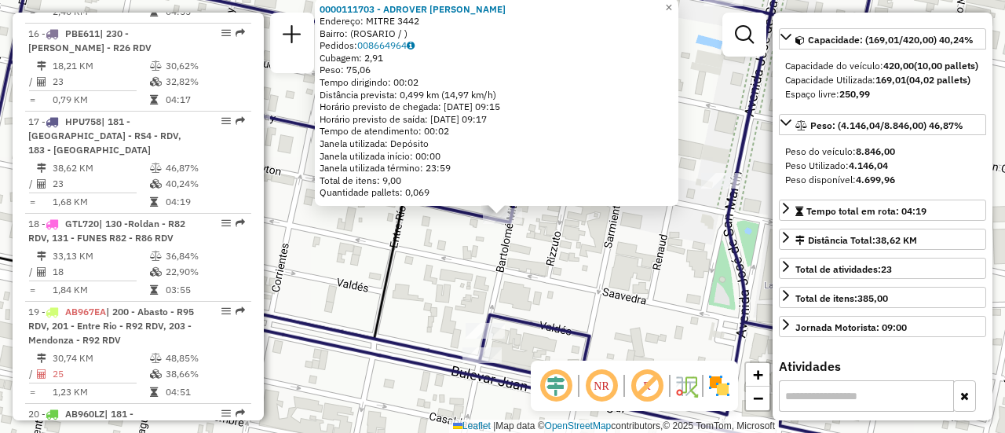
click at [635, 262] on div "0000111703 - ADROVER ELSA Endereço: MITRE 3442 Bairro: (ROSARIO / ) Pedidos: 00…" at bounding box center [502, 216] width 1005 height 433
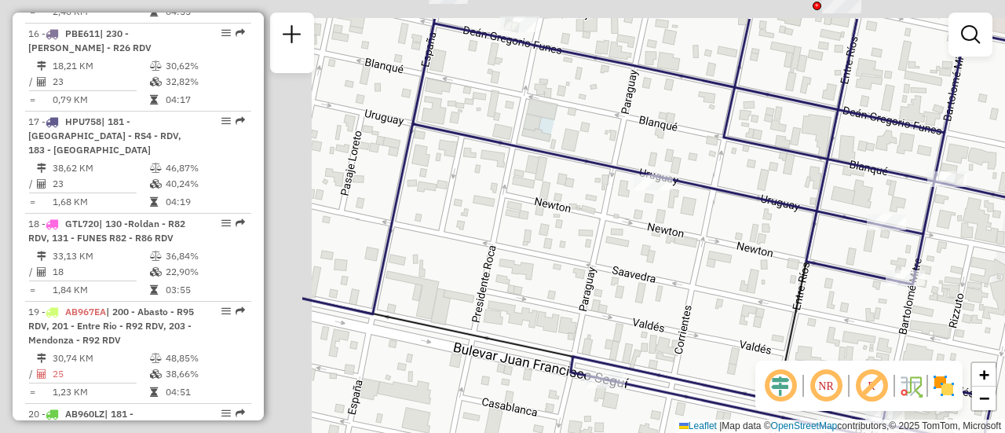
drag, startPoint x: 415, startPoint y: 162, endPoint x: 600, endPoint y: 240, distance: 201.3
click at [920, 241] on icon at bounding box center [860, 278] width 1117 height 519
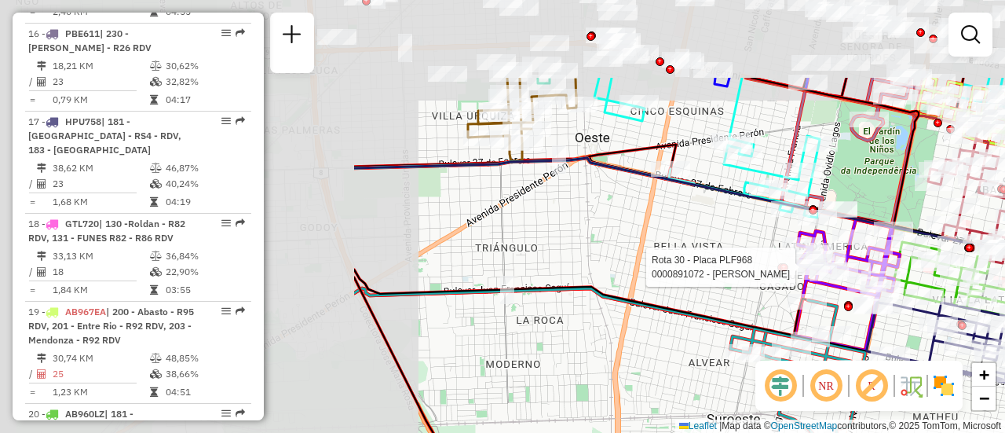
drag, startPoint x: 334, startPoint y: 163, endPoint x: 785, endPoint y: 283, distance: 467.3
click at [785, 272] on div at bounding box center [784, 267] width 9 height 9
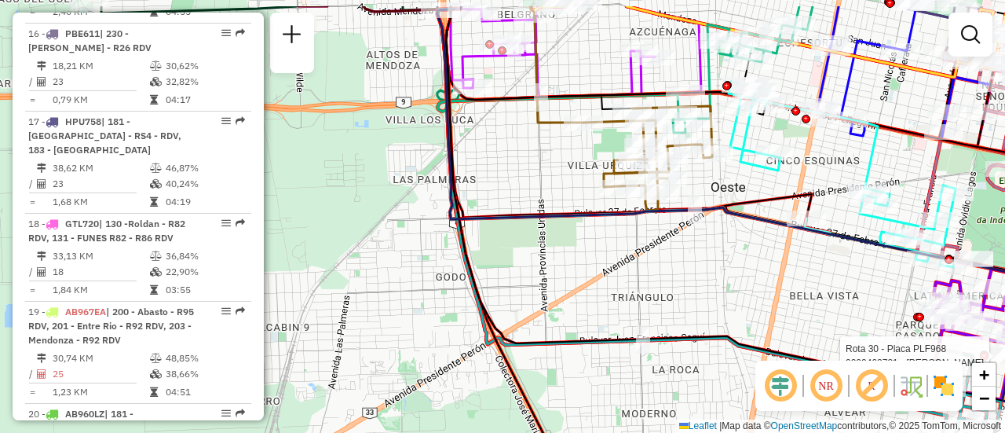
drag, startPoint x: 444, startPoint y: 182, endPoint x: 946, endPoint y: 298, distance: 515.1
click at [948, 309] on icon at bounding box center [808, 193] width 743 height 374
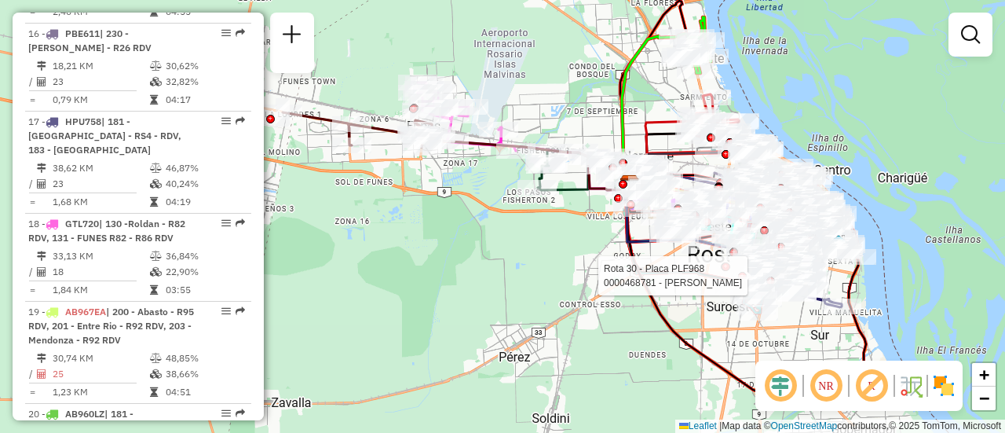
drag, startPoint x: 349, startPoint y: 161, endPoint x: 632, endPoint y: 235, distance: 292.9
click at [627, 236] on div "Rota 30 - Placa PLF968 0000468781 - mellano carlos alberto Janela de atendiment…" at bounding box center [502, 216] width 1005 height 433
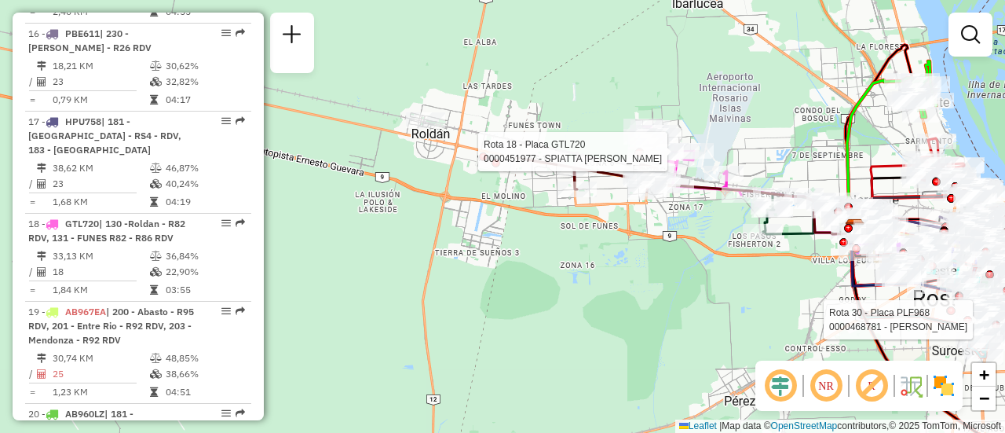
select select "**********"
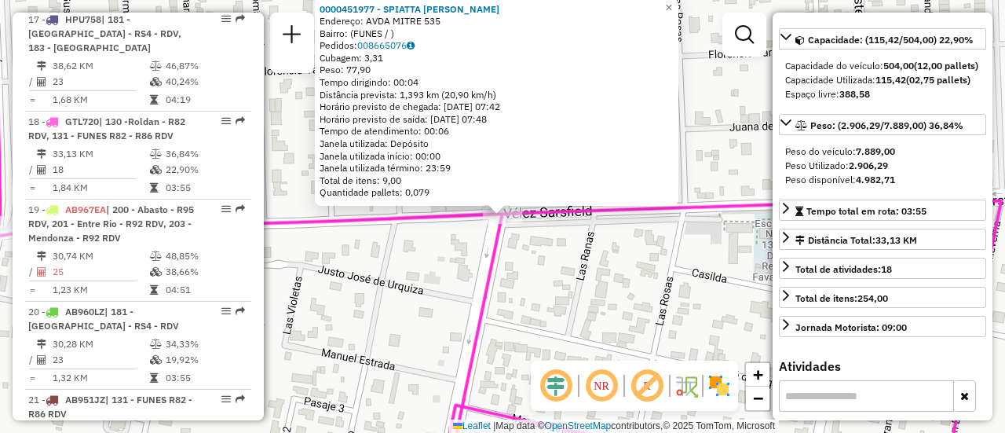
click at [613, 287] on div "0000451977 - SPIATTA CARLOS ALBERTO Endereço: AVDA MITRE 535 Bairro: (FUNES / )…" at bounding box center [502, 216] width 1005 height 433
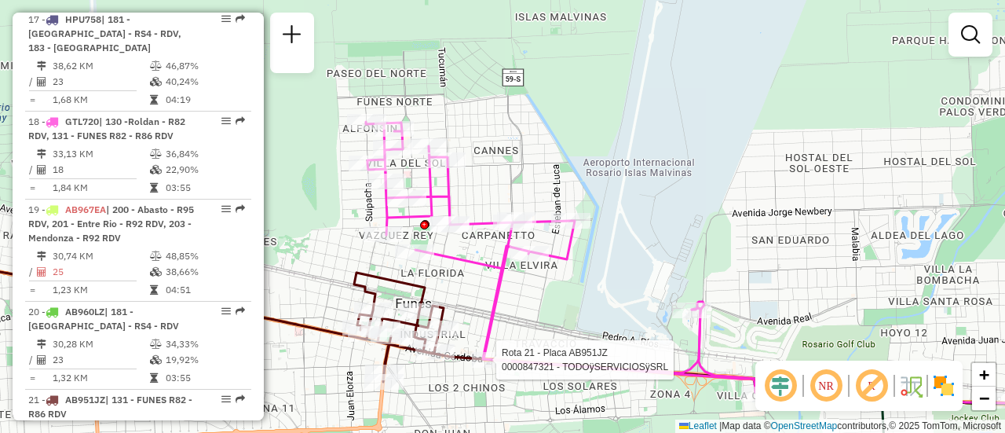
select select "**********"
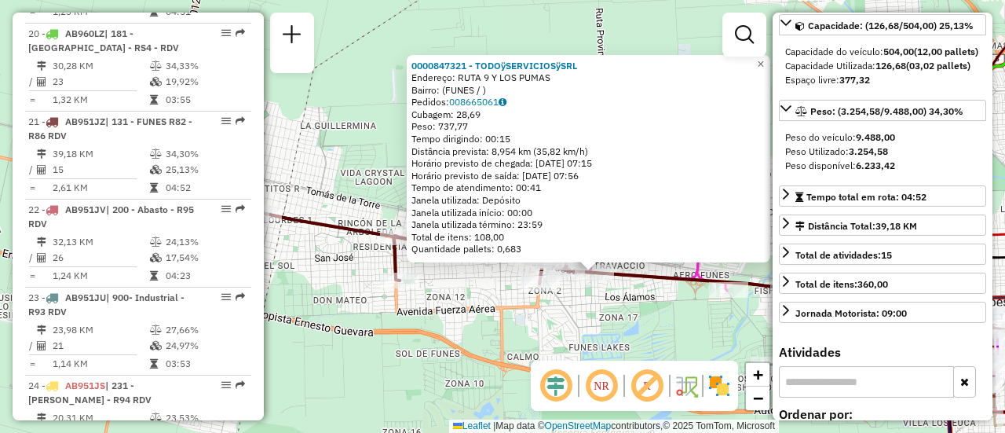
drag, startPoint x: 661, startPoint y: 336, endPoint x: 648, endPoint y: 330, distance: 14.8
click at [661, 336] on div "0000847321 - TODOÿSERVICIOSÿSRL Endereço: RUTA 9 Y LOS PUMAS Bairro: (FUNES / )…" at bounding box center [502, 216] width 1005 height 433
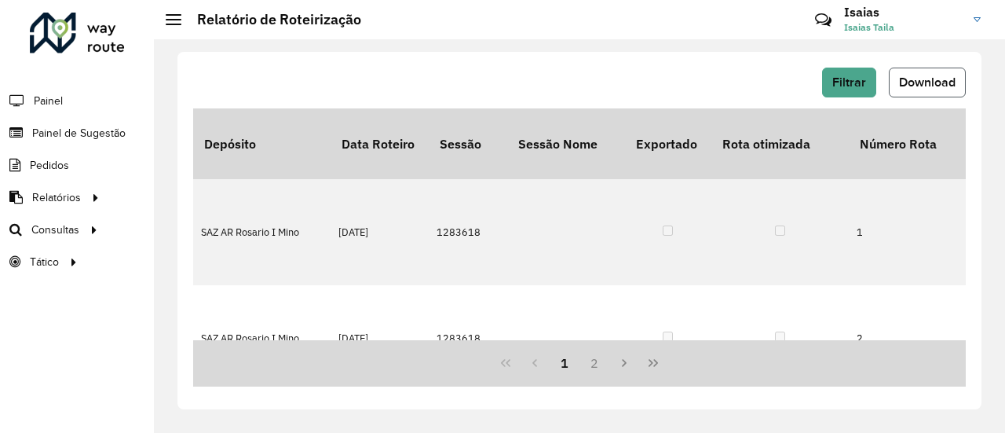
click at [927, 81] on span "Download" at bounding box center [927, 81] width 57 height 13
